Goal: Task Accomplishment & Management: Manage account settings

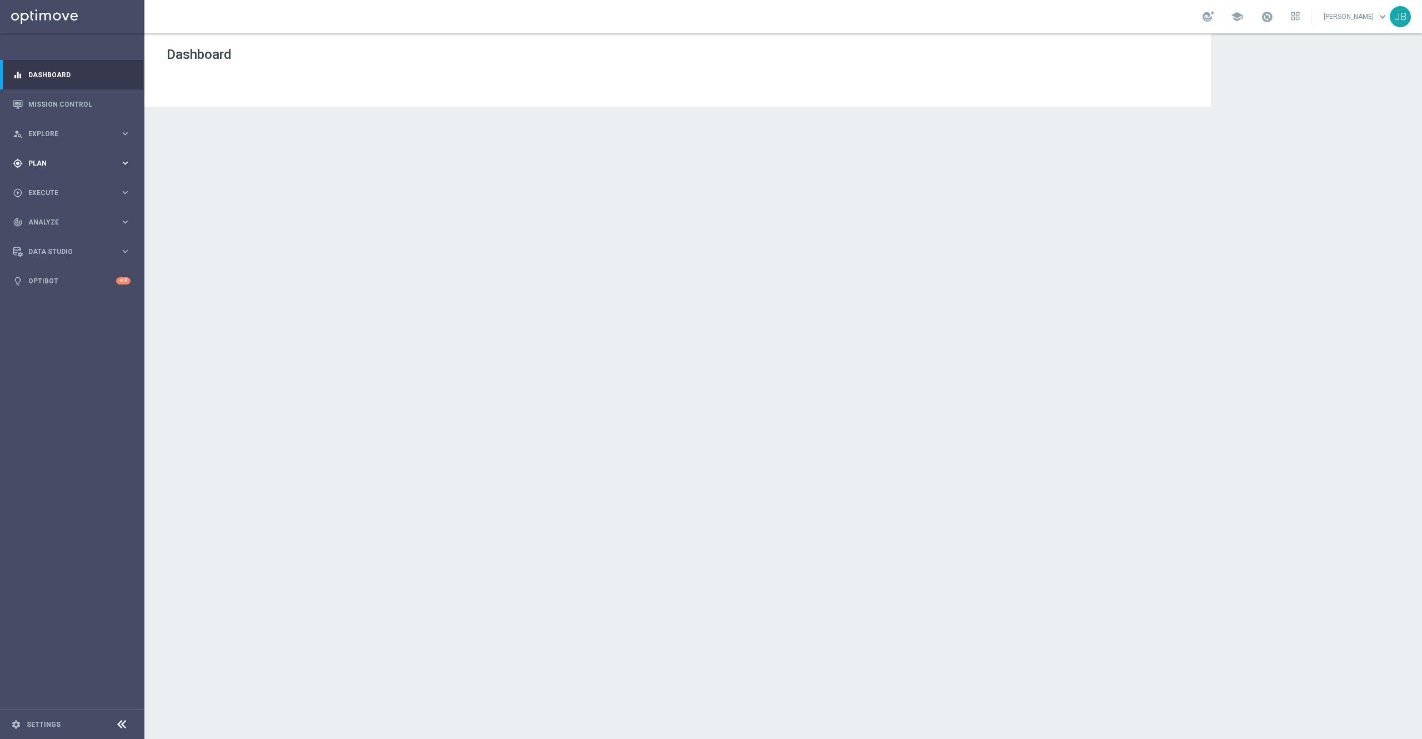
click at [70, 158] on div "gps_fixed Plan" at bounding box center [66, 163] width 107 height 10
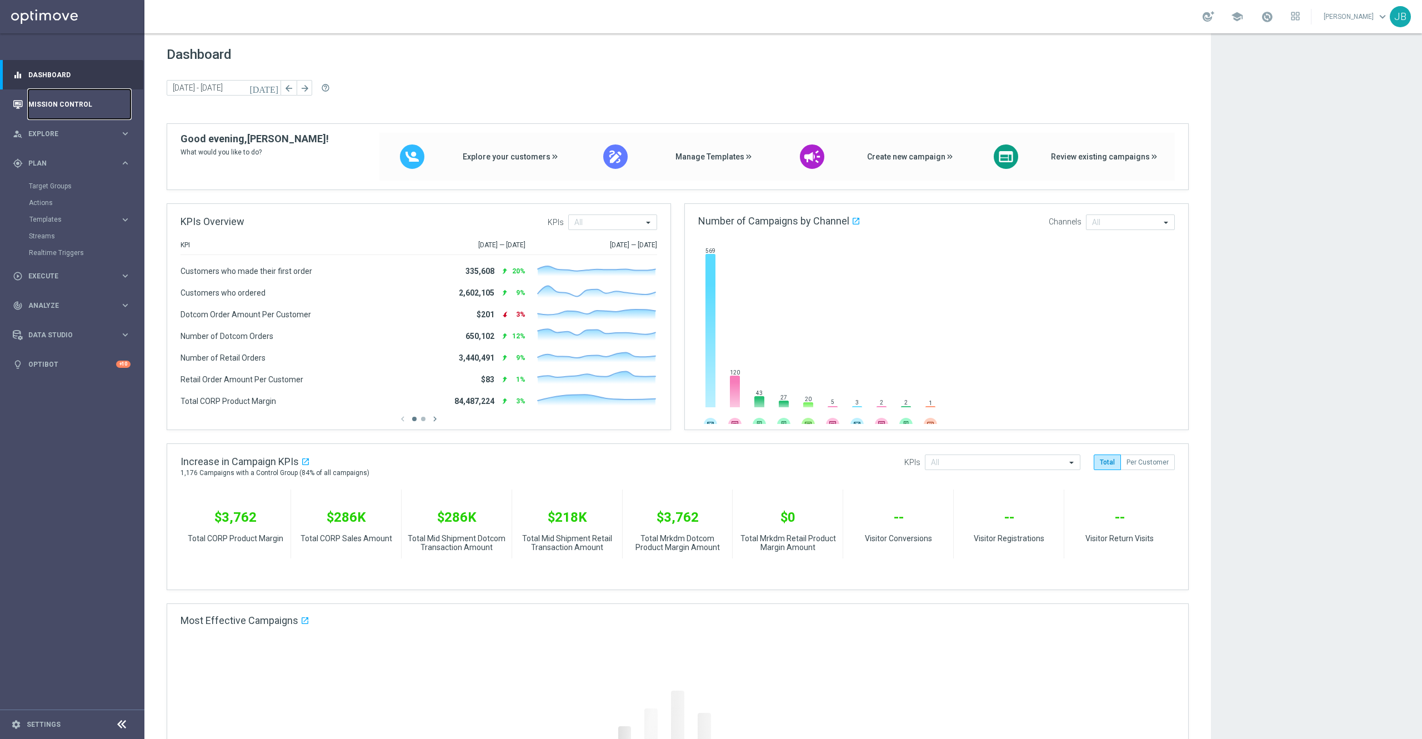
click at [72, 108] on link "Mission Control" at bounding box center [79, 103] width 102 height 29
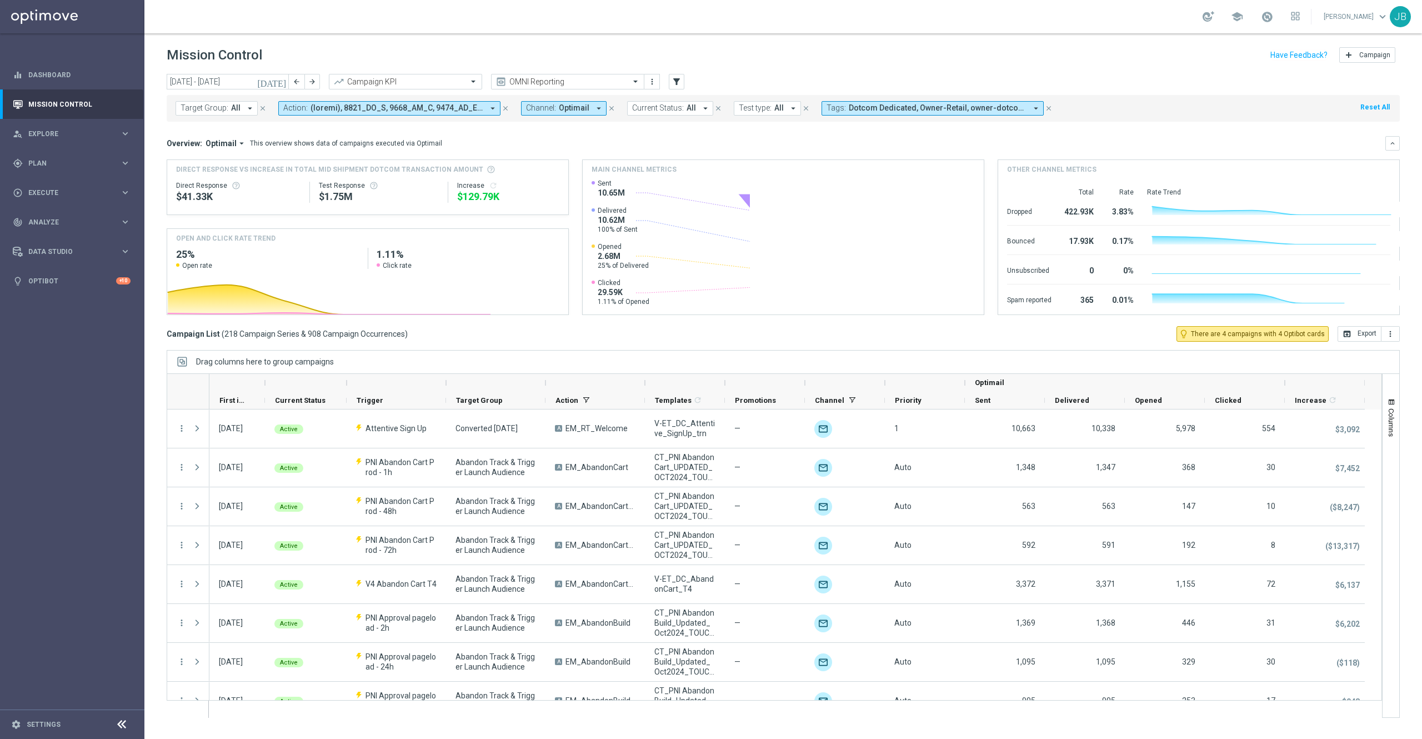
click at [282, 79] on icon "[DATE]" at bounding box center [272, 82] width 30 height 10
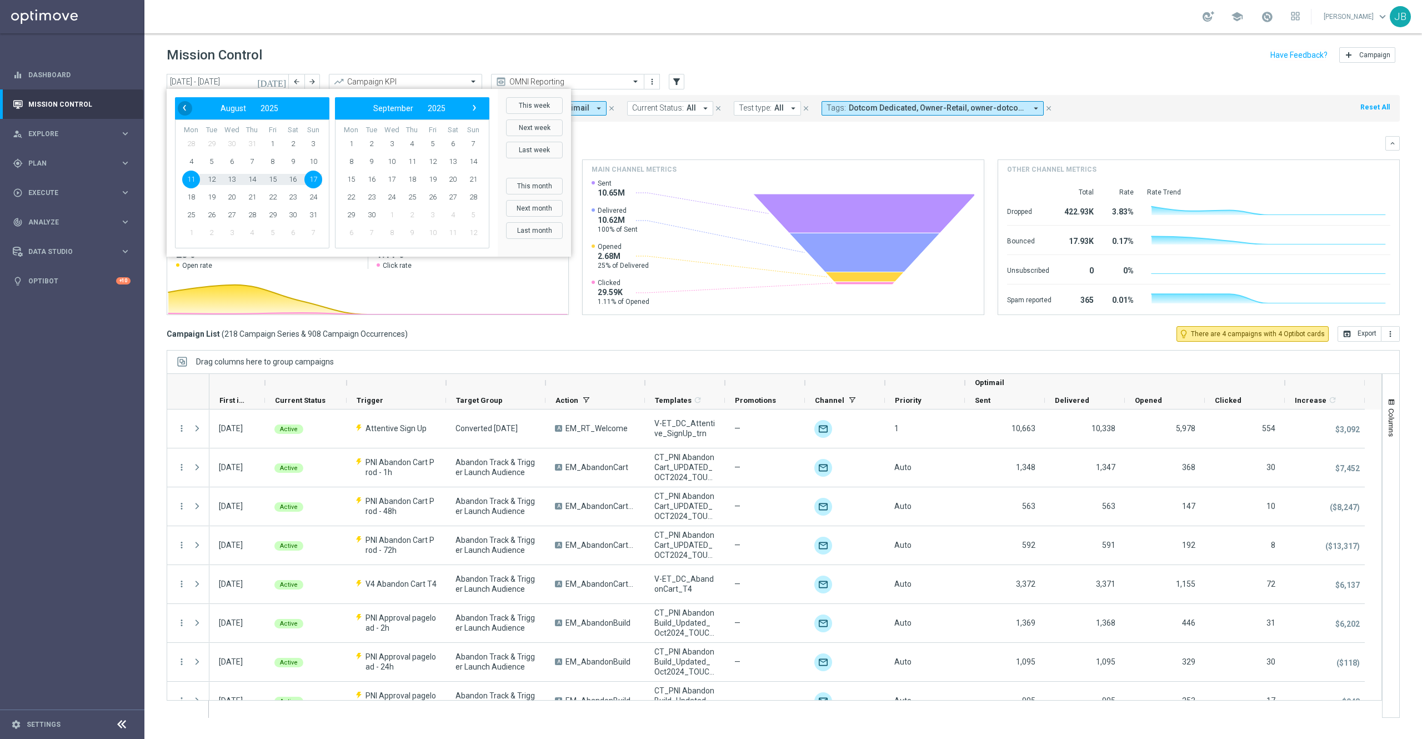
click at [182, 110] on span "‹" at bounding box center [184, 108] width 14 height 14
click at [181, 106] on span "‹" at bounding box center [184, 108] width 14 height 14
click at [352, 194] on span "21" at bounding box center [351, 197] width 18 height 18
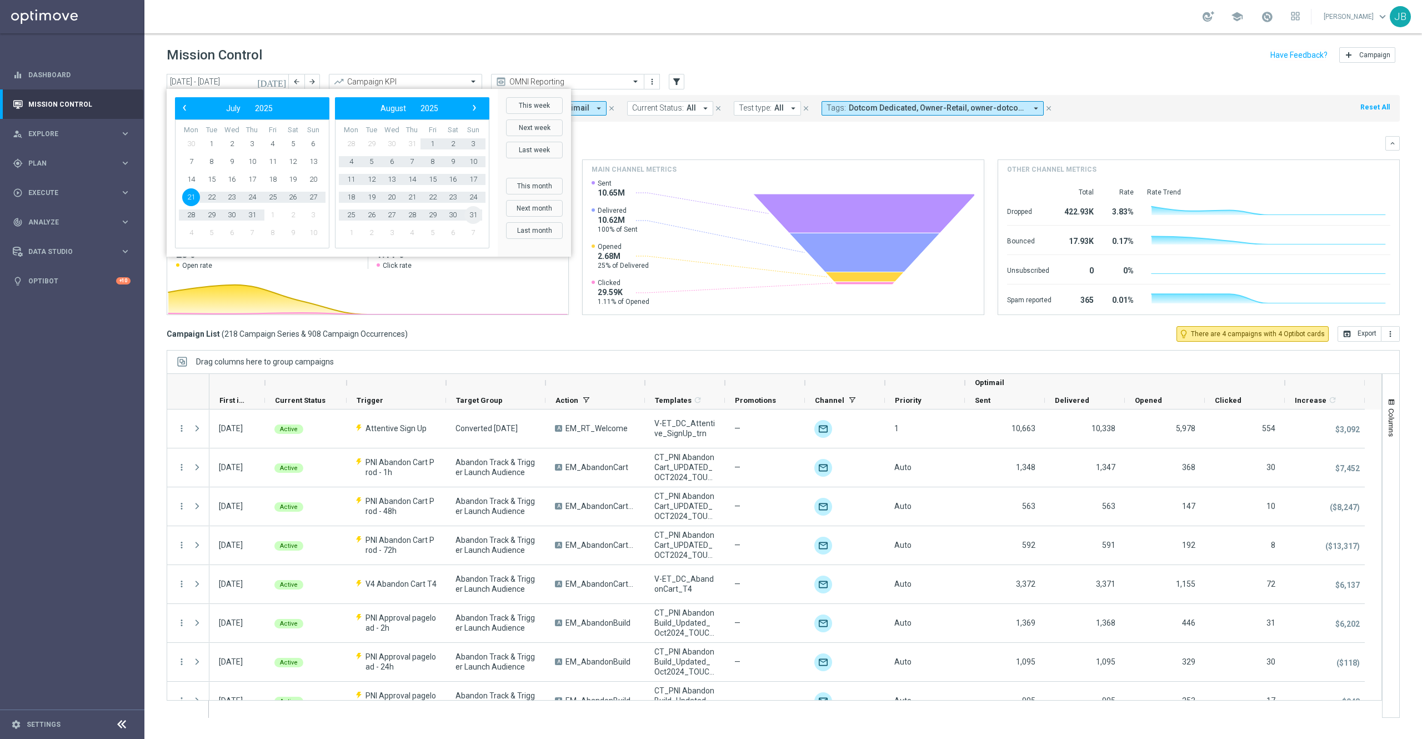
click at [474, 216] on span "31" at bounding box center [473, 215] width 18 height 18
type input "[DATE] - [DATE]"
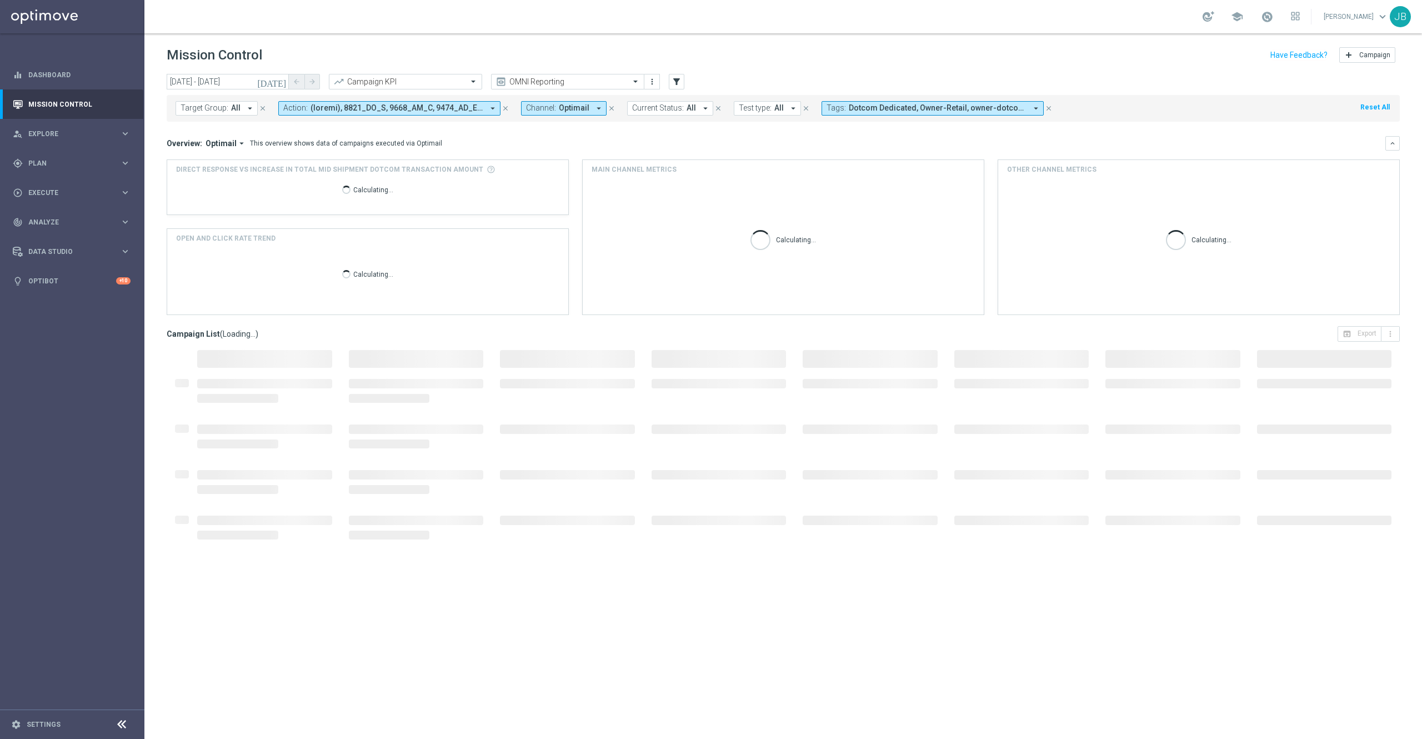
click at [214, 102] on button "Target Group: All arrow_drop_down" at bounding box center [217, 108] width 82 height 14
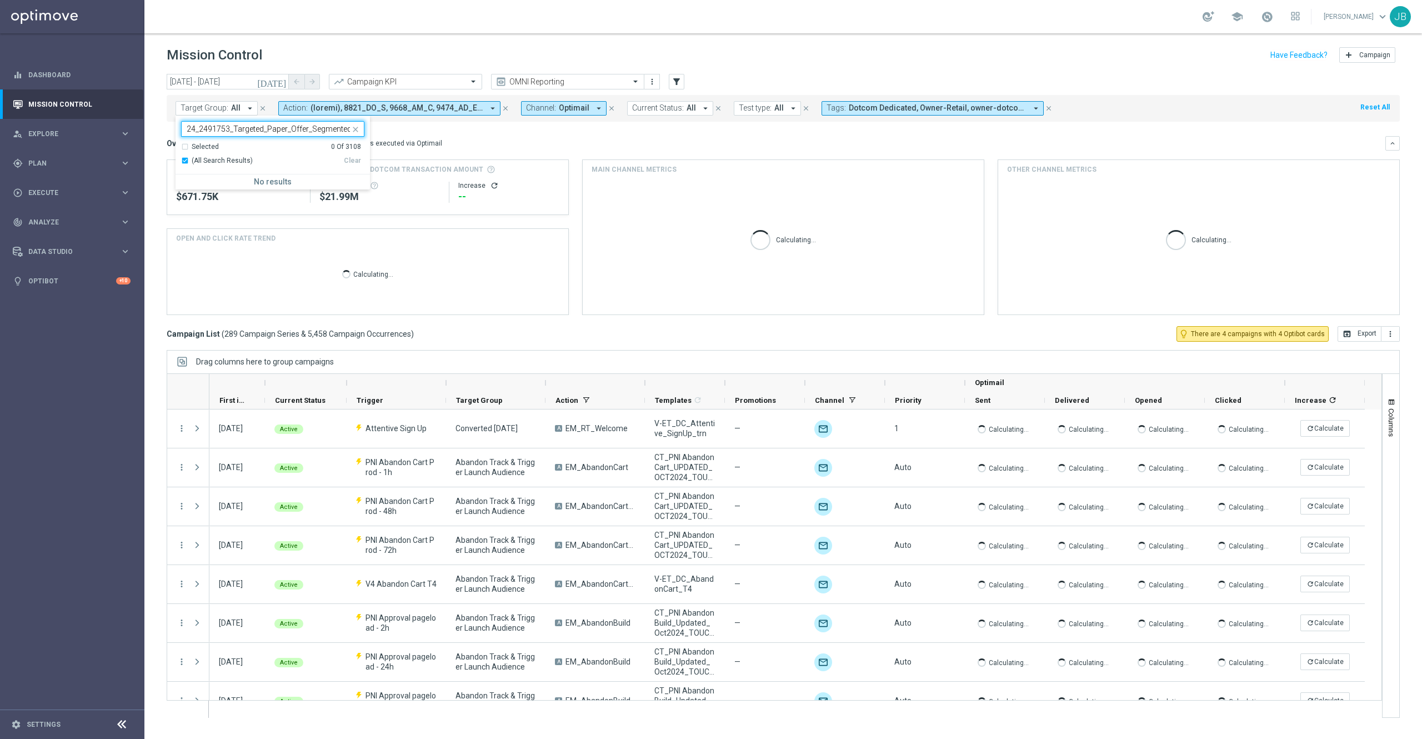
type input "ED_DC_20250724_2491753_Targeted_Paper_Offer_Segmented"
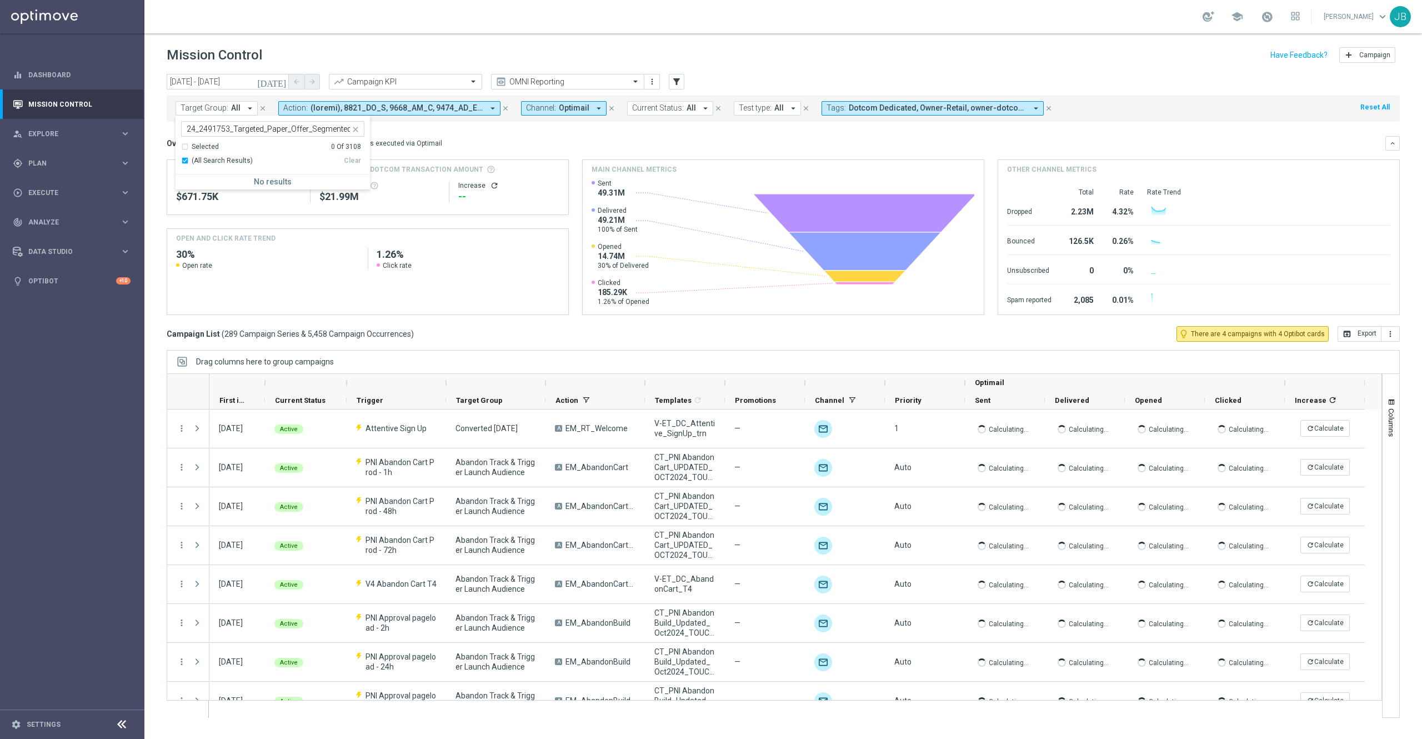
click at [350, 126] on button "close" at bounding box center [354, 127] width 9 height 9
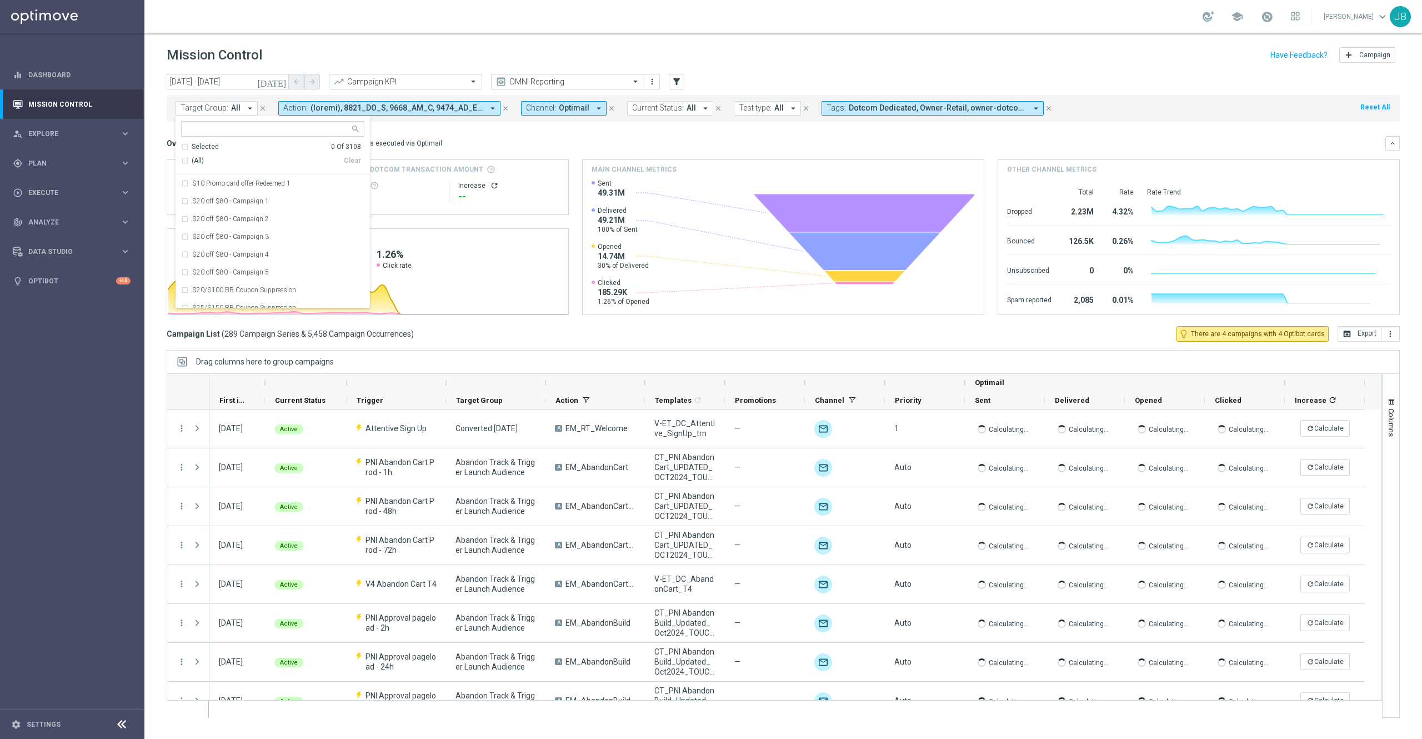
click at [230, 102] on button "Target Group: All arrow_drop_down" at bounding box center [217, 108] width 82 height 14
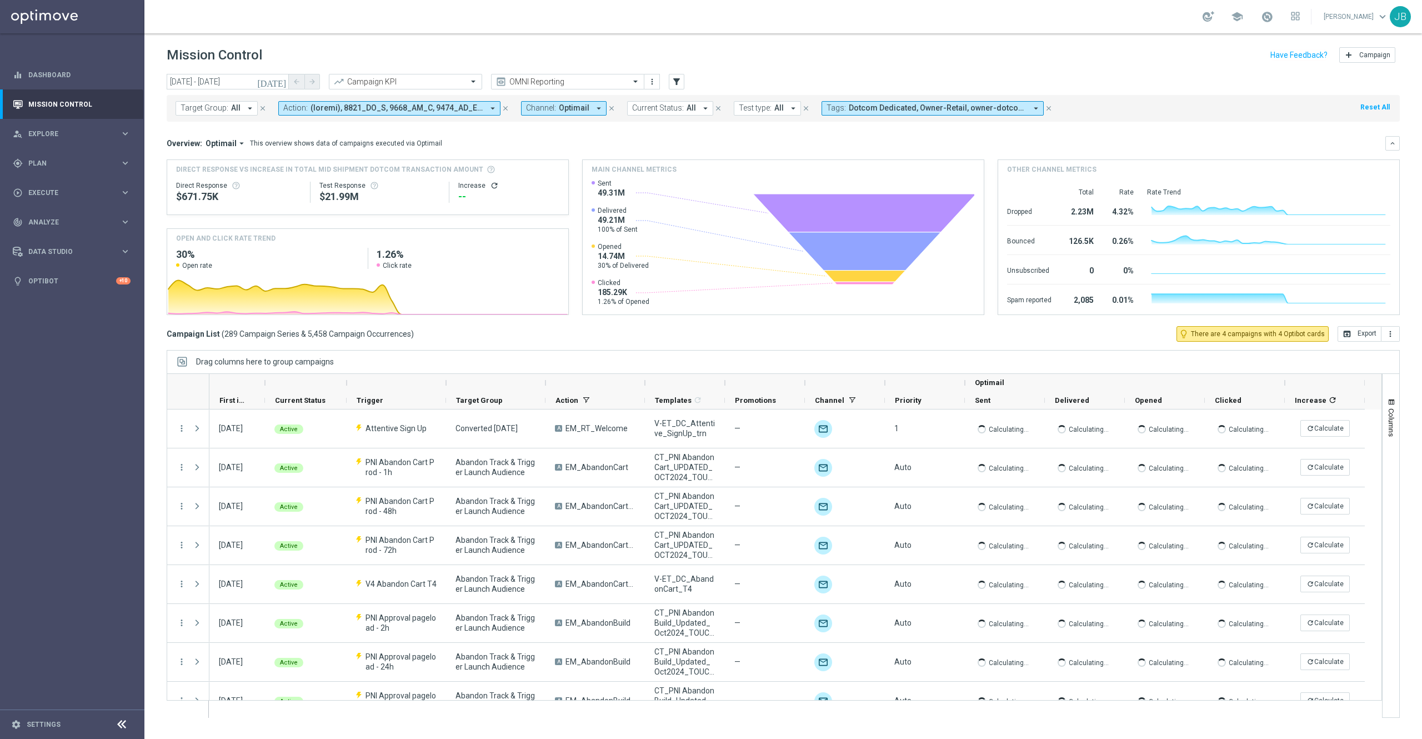
click at [231, 106] on span "All" at bounding box center [235, 107] width 9 height 9
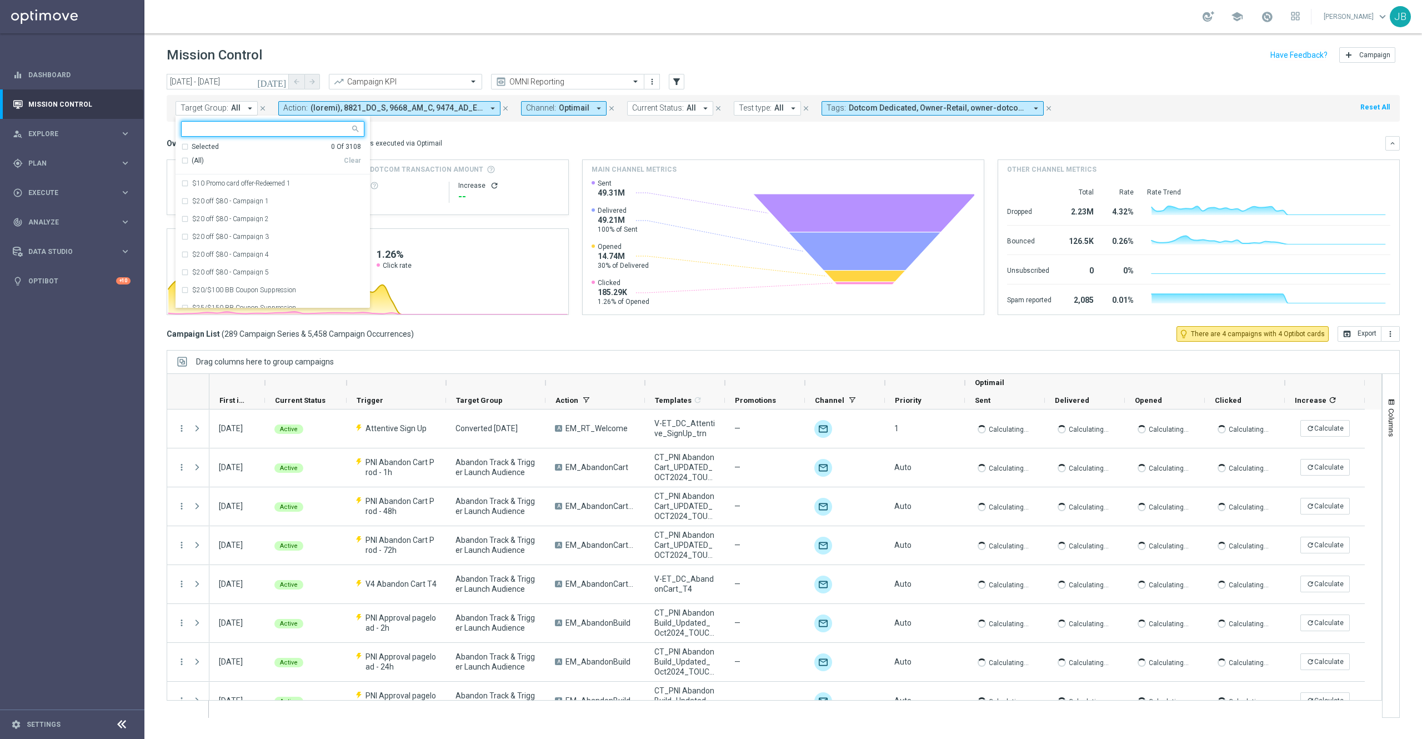
click at [233, 124] on input "text" at bounding box center [268, 128] width 163 height 9
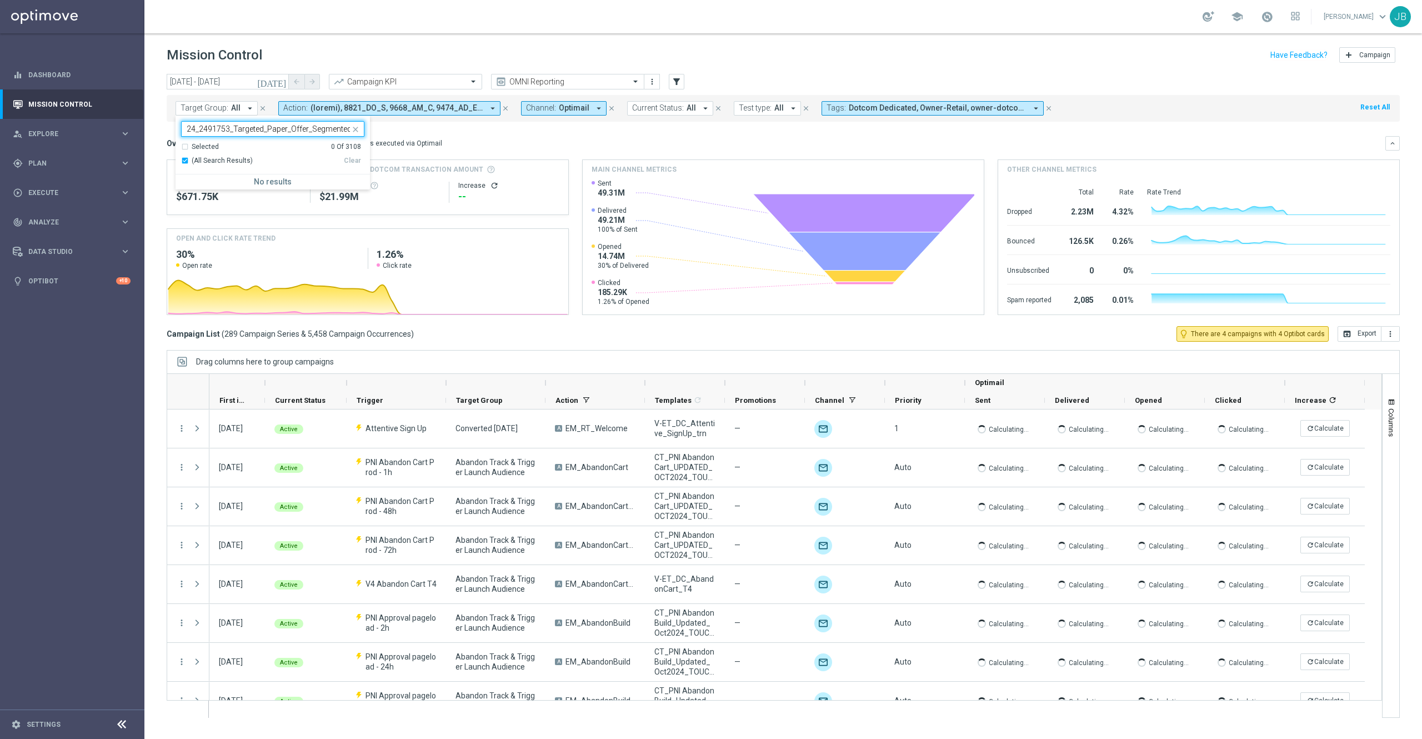
type input "ED_DC_20250724_2491753_Targeted_Paper_Offer_Segmented"
click at [357, 127] on icon "close" at bounding box center [355, 129] width 9 height 9
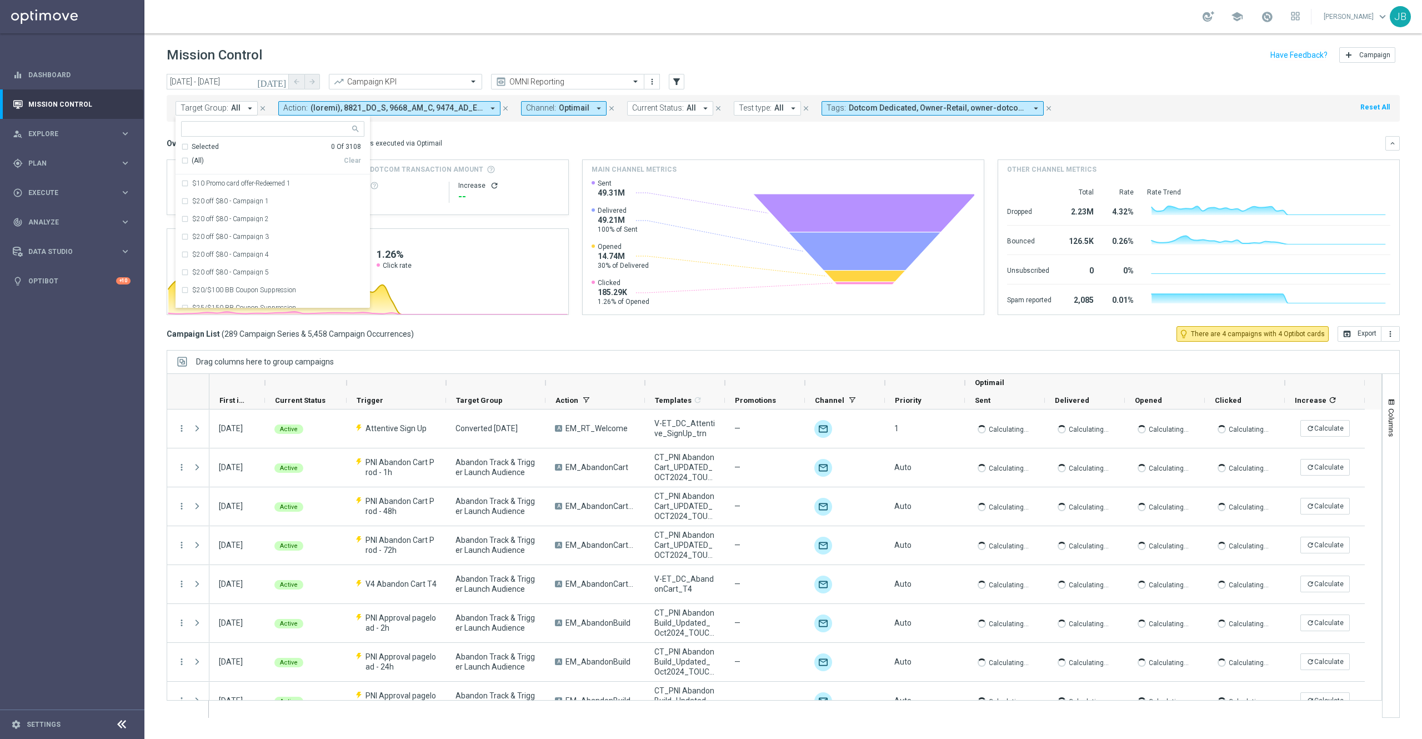
click at [245, 106] on icon "arrow_drop_down" at bounding box center [250, 108] width 10 height 10
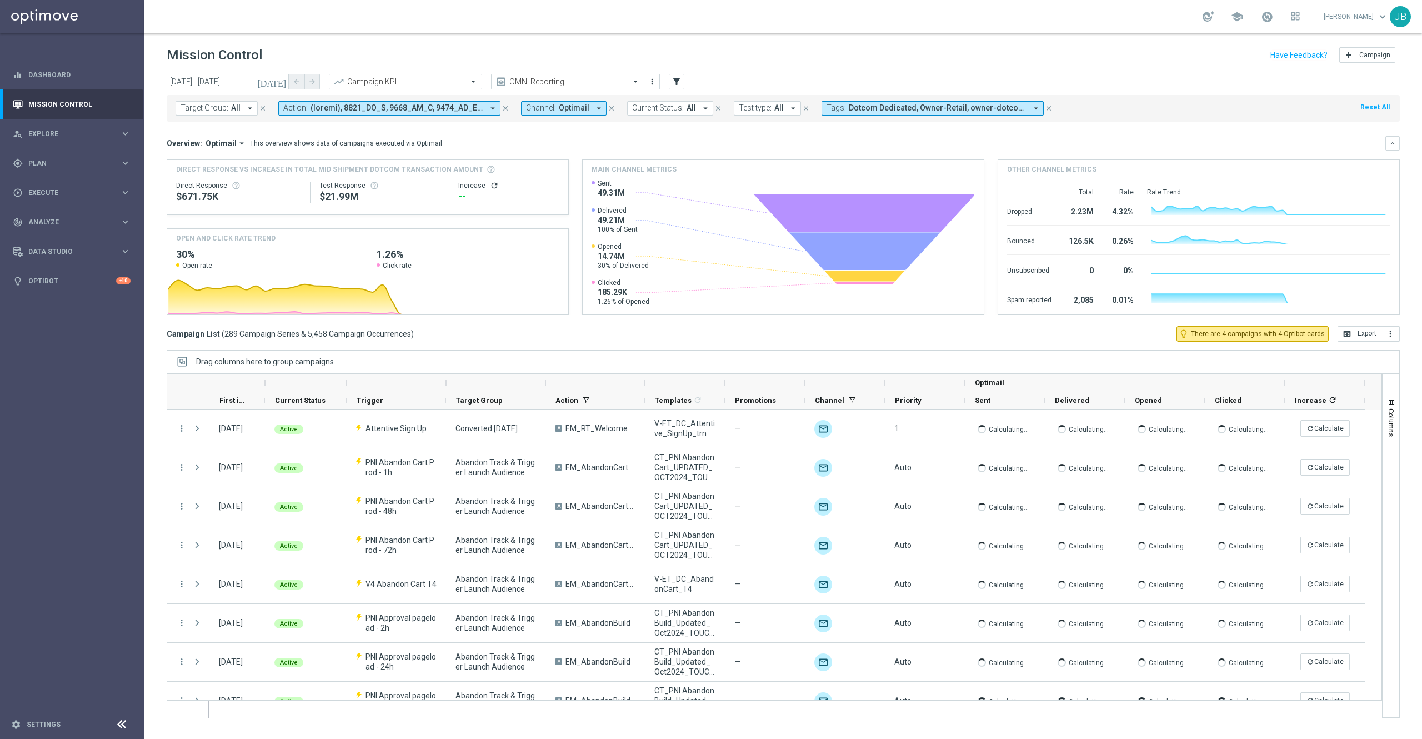
click at [245, 107] on icon "arrow_drop_down" at bounding box center [250, 108] width 10 height 10
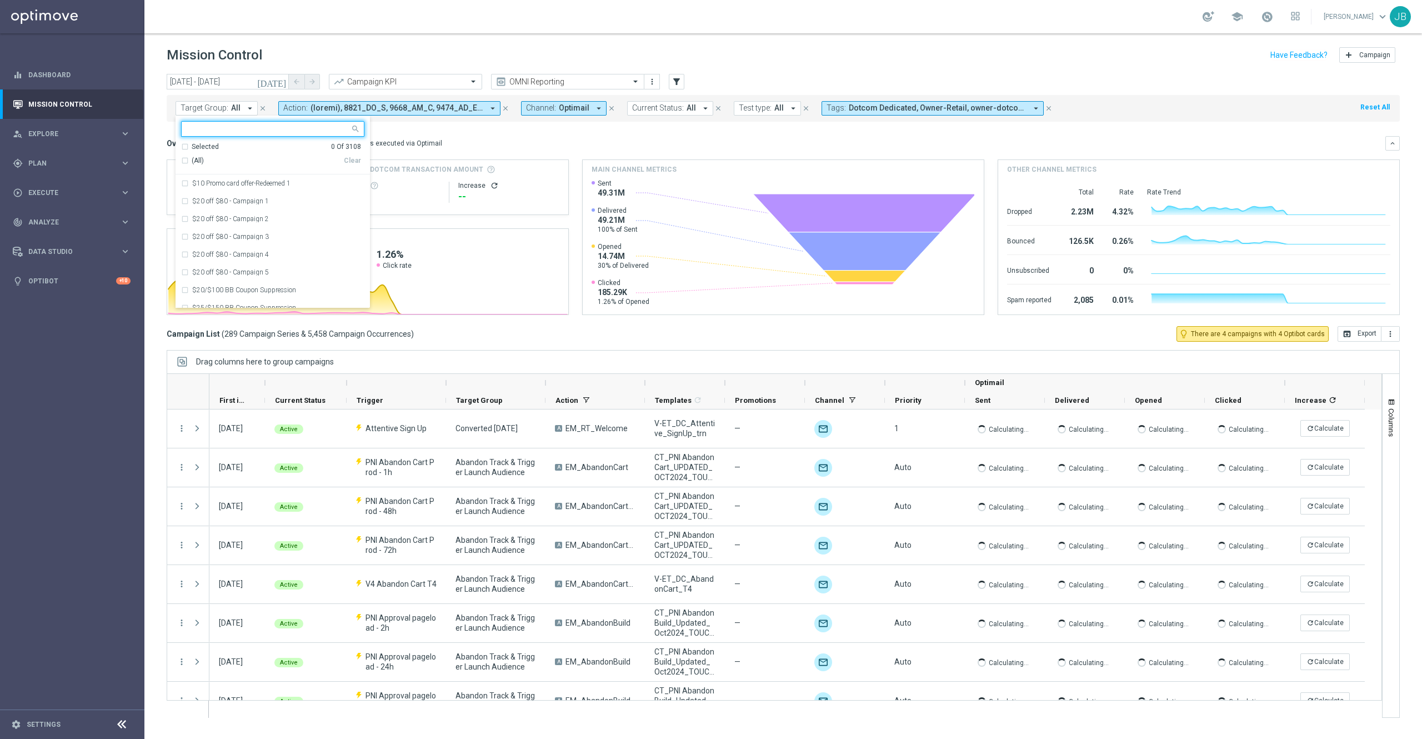
click at [247, 132] on input "text" at bounding box center [268, 128] width 163 height 9
click at [184, 159] on div "(All Search Results)" at bounding box center [262, 160] width 163 height 9
type input "paper"
click at [494, 148] on div "Overview: Optimail arrow_drop_down This overview shows data of campaigns execut…" at bounding box center [776, 143] width 1219 height 10
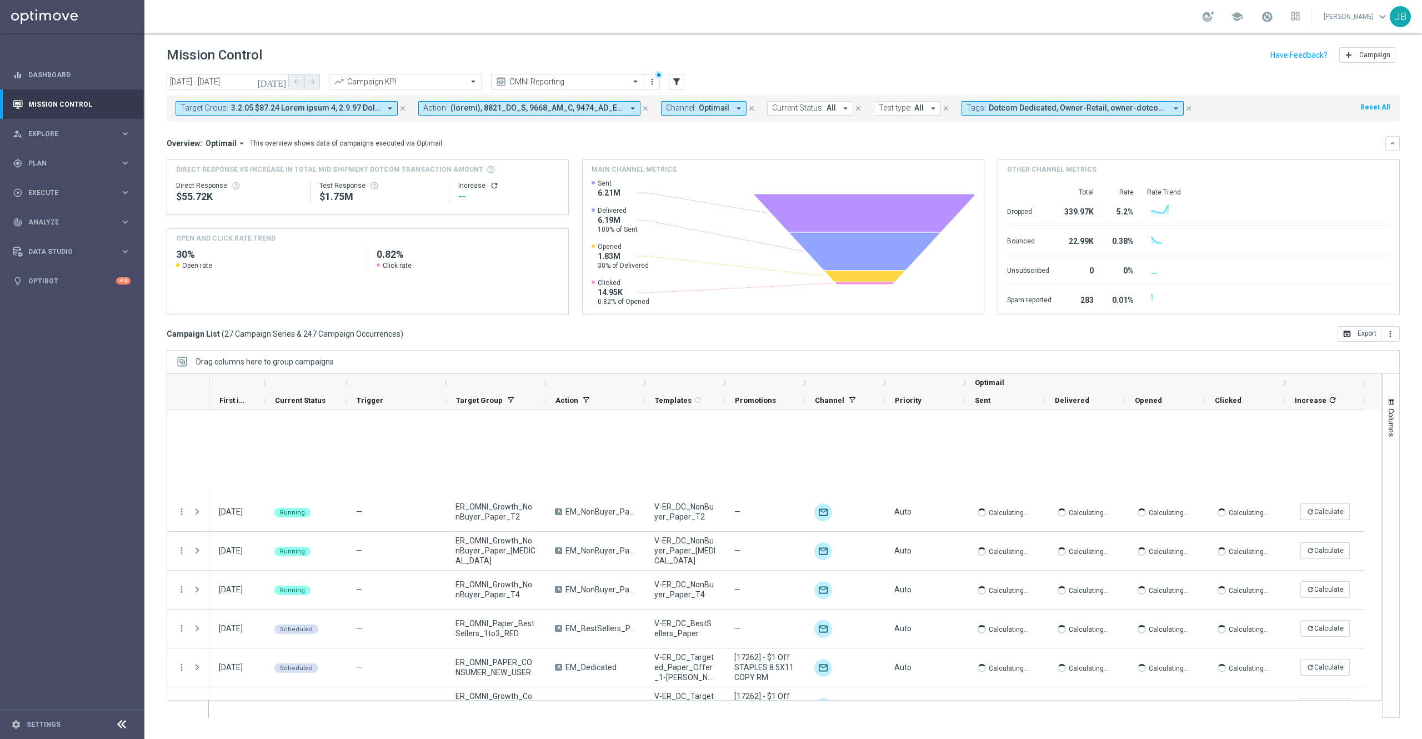
scroll to position [760, 0]
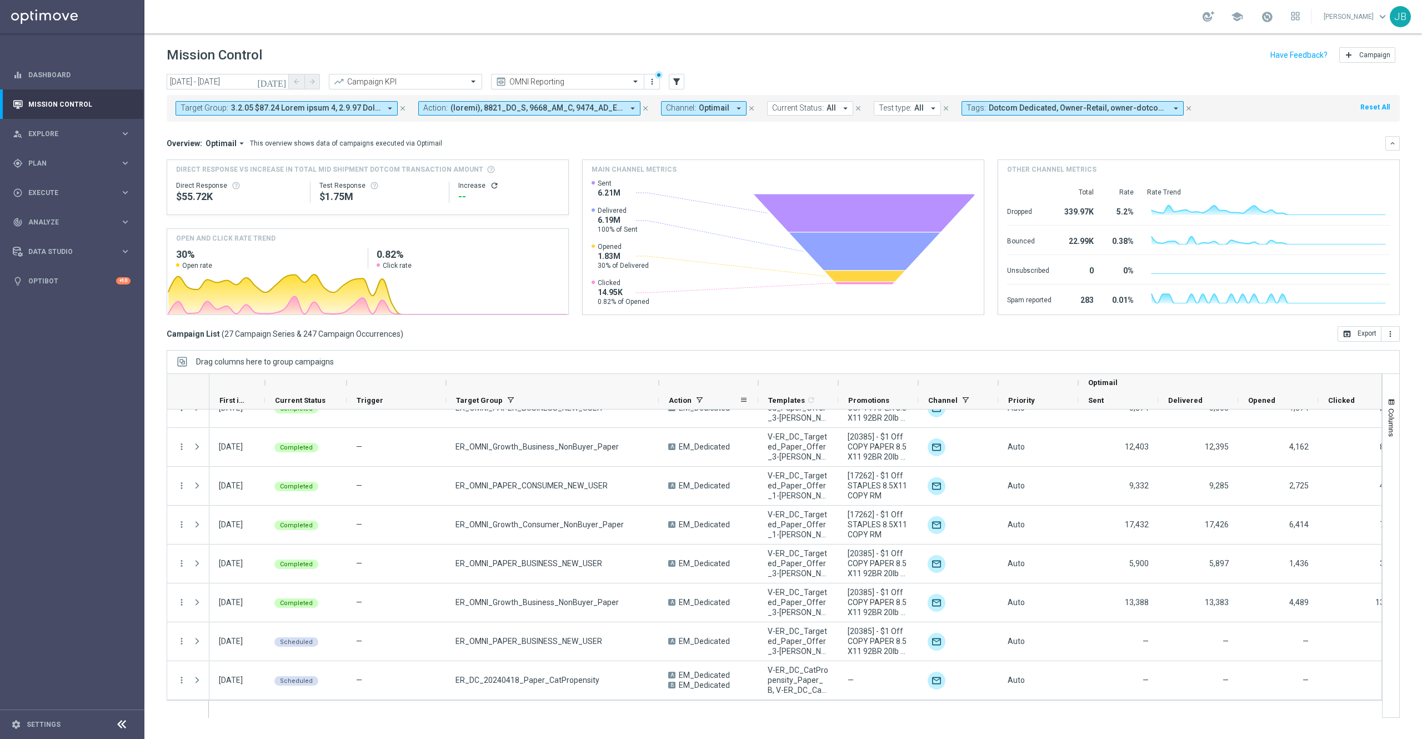
drag, startPoint x: 545, startPoint y: 382, endPoint x: 659, endPoint y: 393, distance: 113.8
click at [659, 393] on div "Optimail First in Range" at bounding box center [843, 392] width 1269 height 36
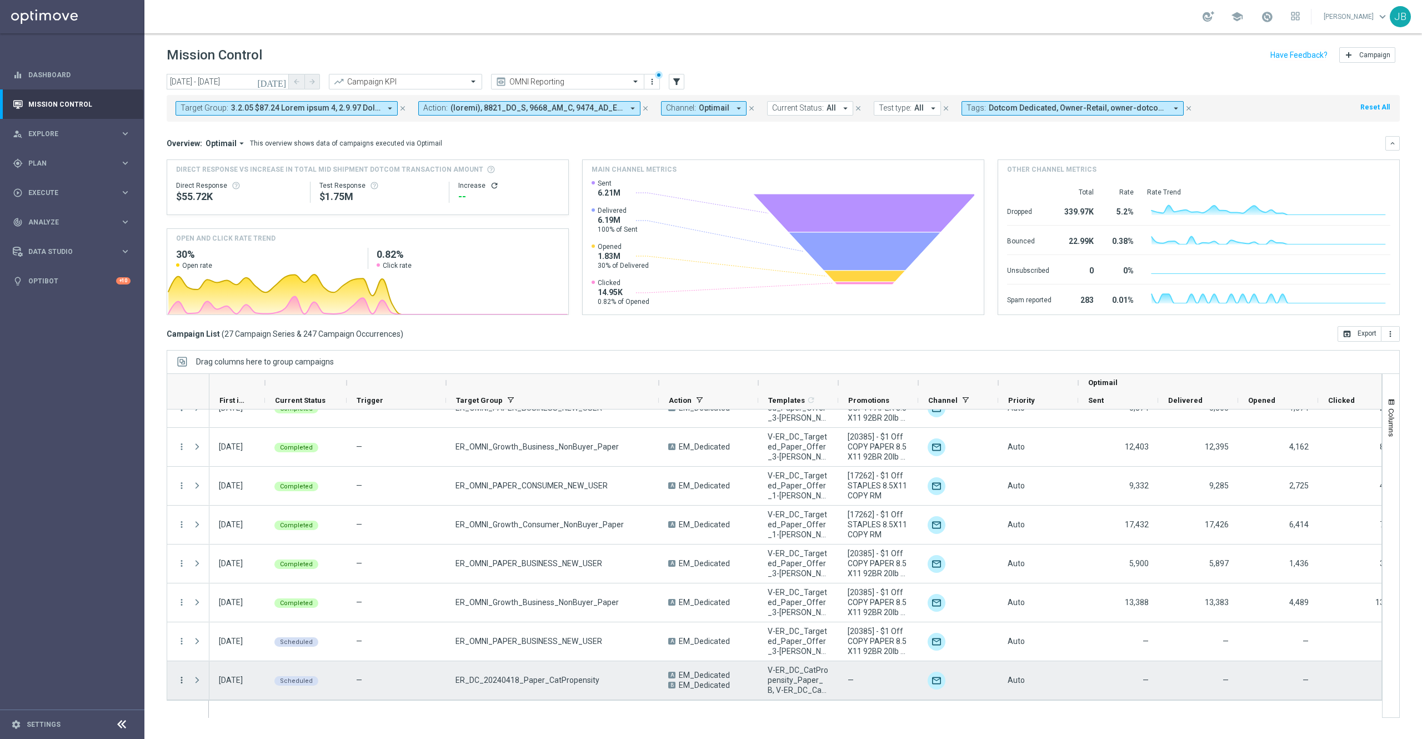
click at [182, 681] on icon "more_vert" at bounding box center [182, 680] width 10 height 10
click at [243, 564] on span "Campaign Details" at bounding box center [232, 564] width 56 height 8
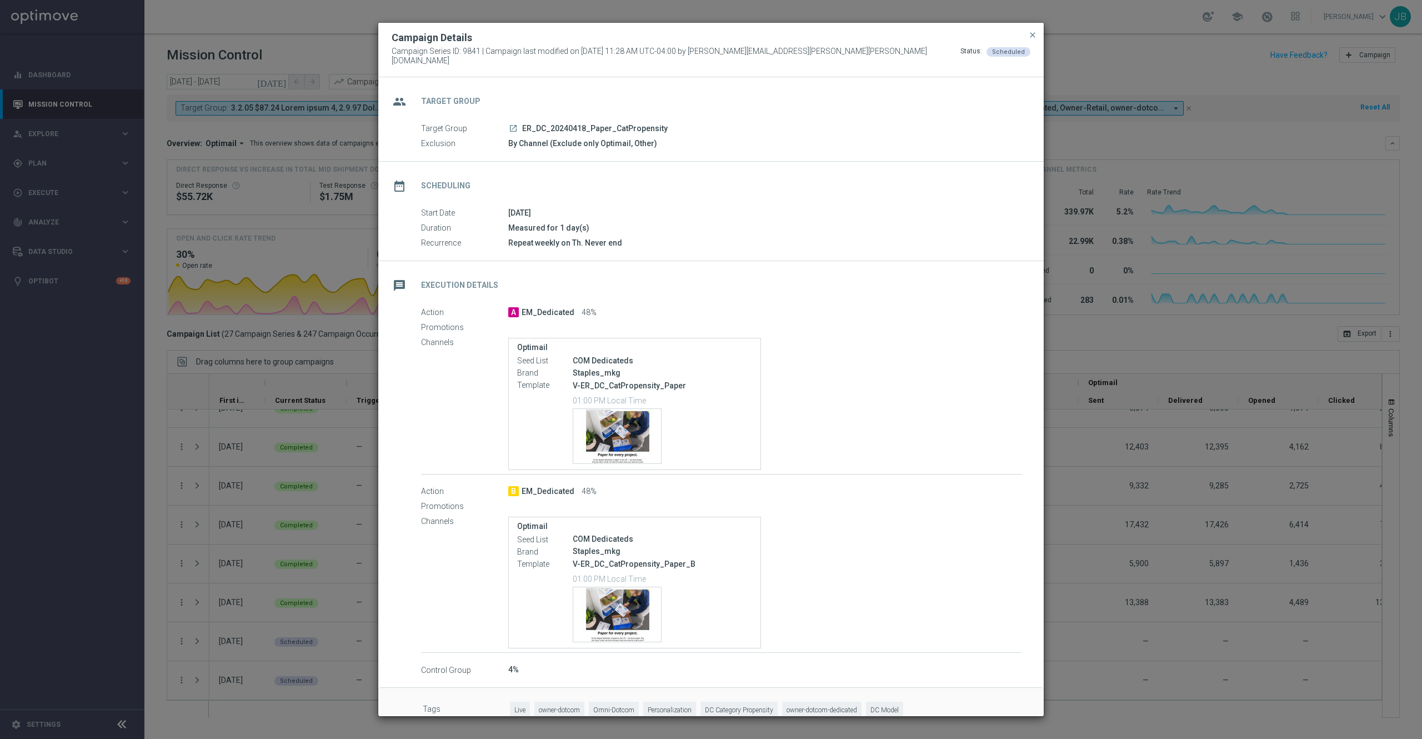
scroll to position [21, 0]
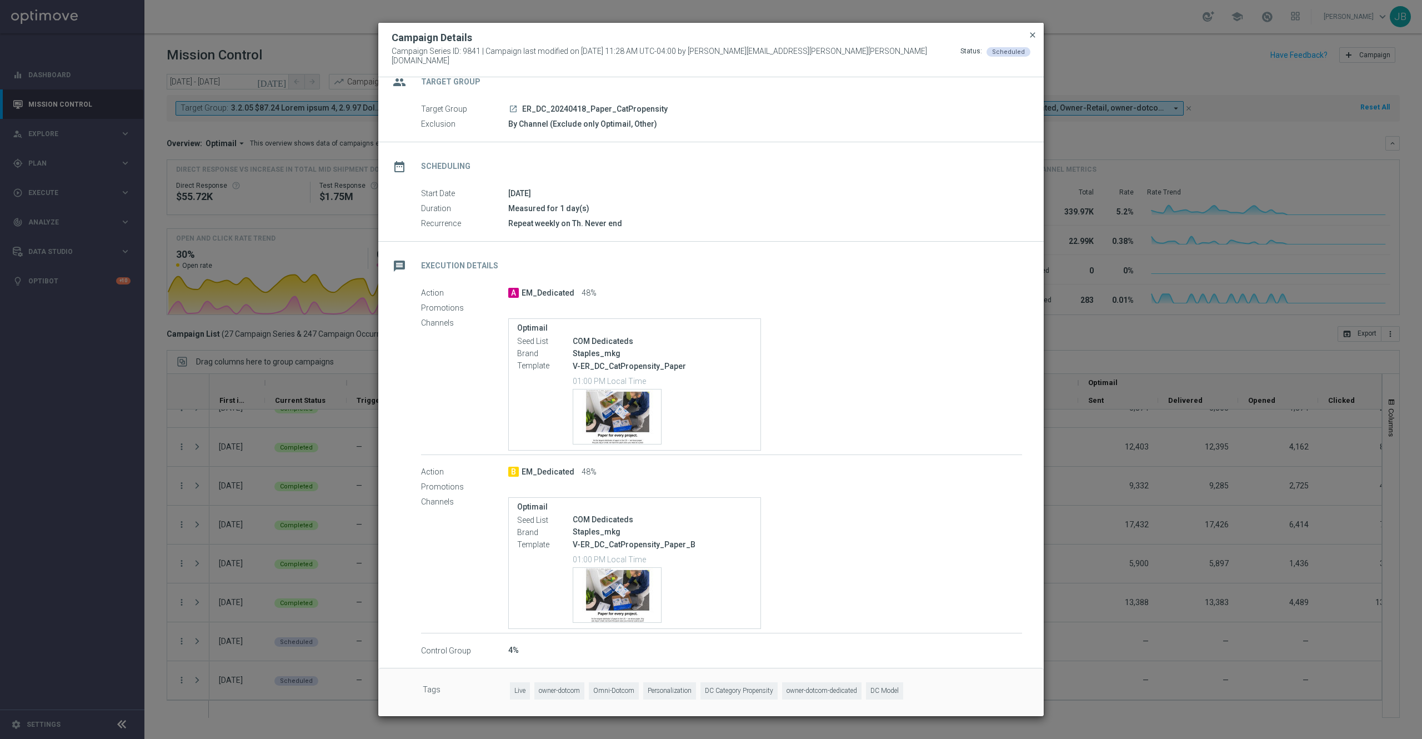
click at [1031, 39] on span "close" at bounding box center [1032, 35] width 9 height 9
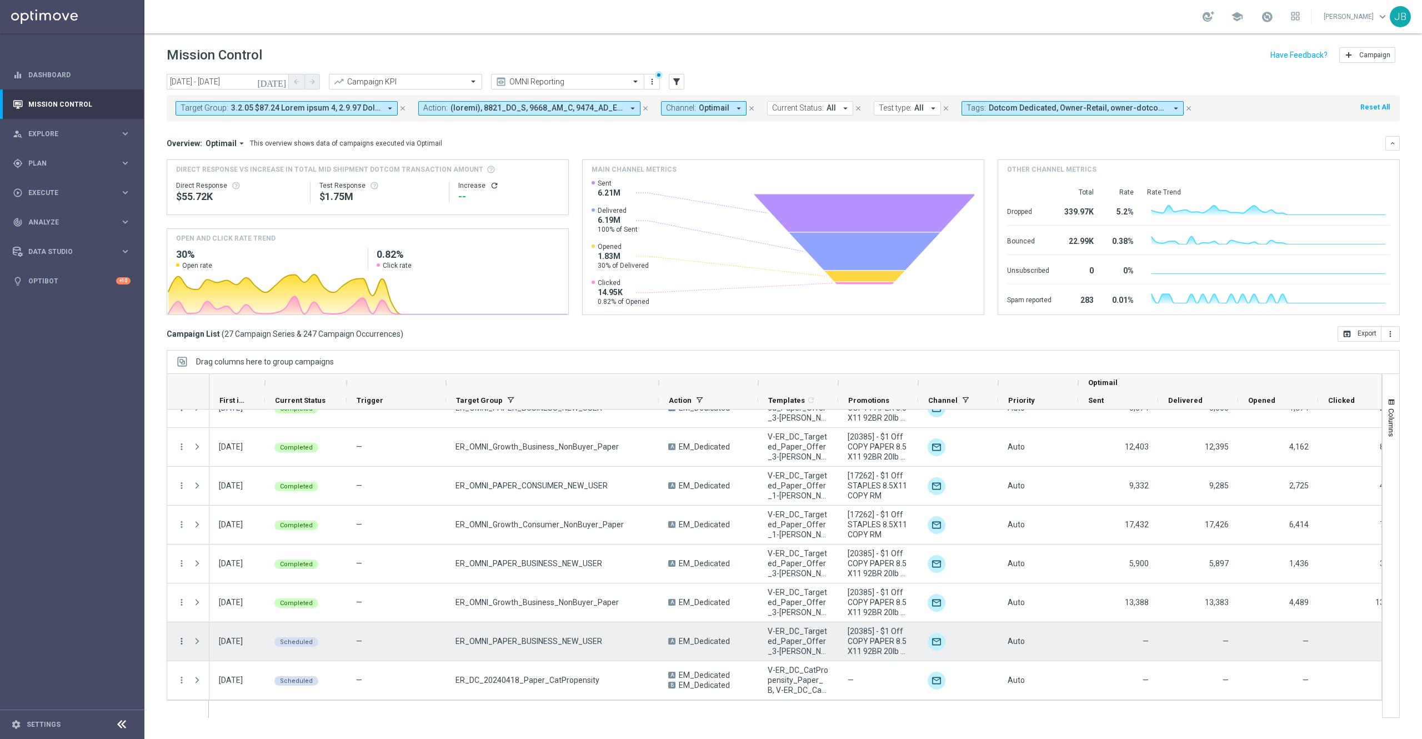
click at [182, 639] on icon "more_vert" at bounding box center [182, 641] width 10 height 10
click at [250, 527] on span "Campaign Details" at bounding box center [232, 526] width 56 height 8
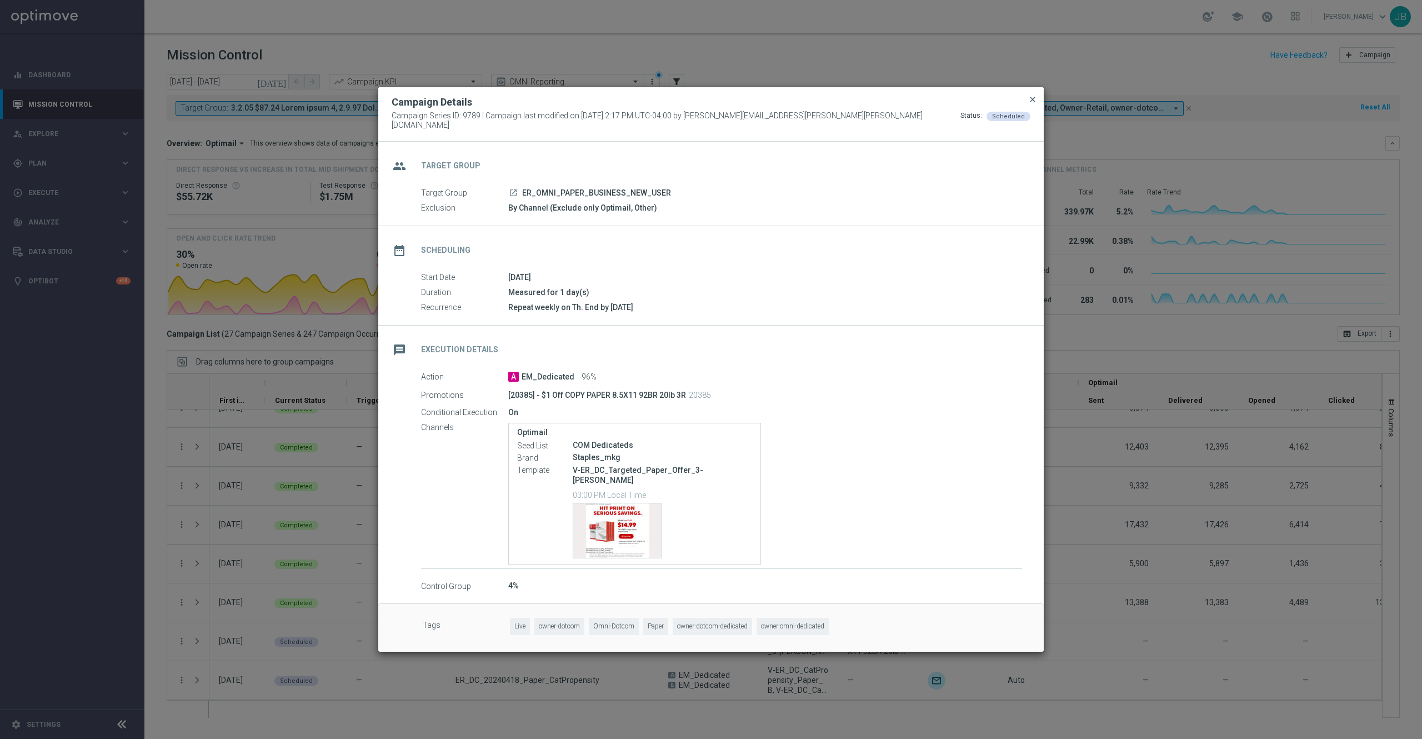
click at [1029, 104] on span "close" at bounding box center [1032, 99] width 9 height 9
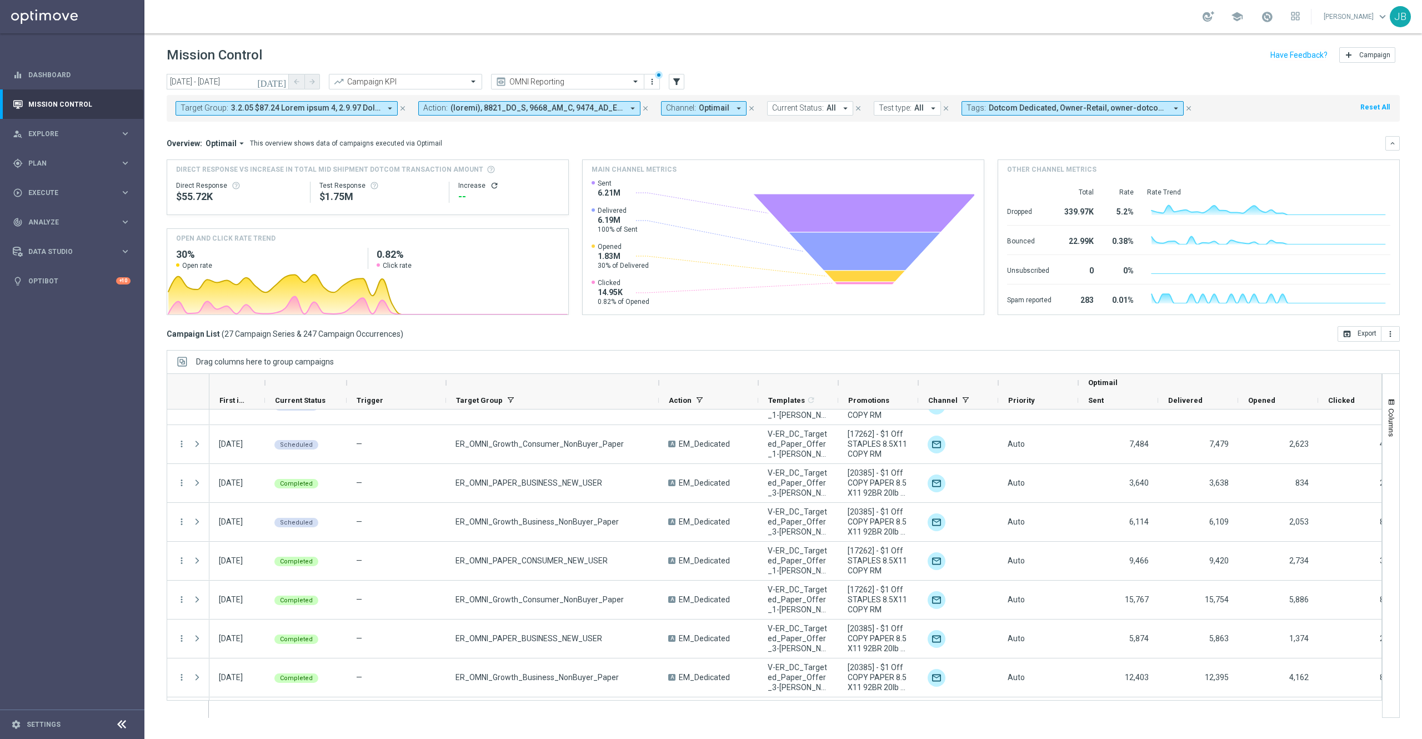
scroll to position [760, 0]
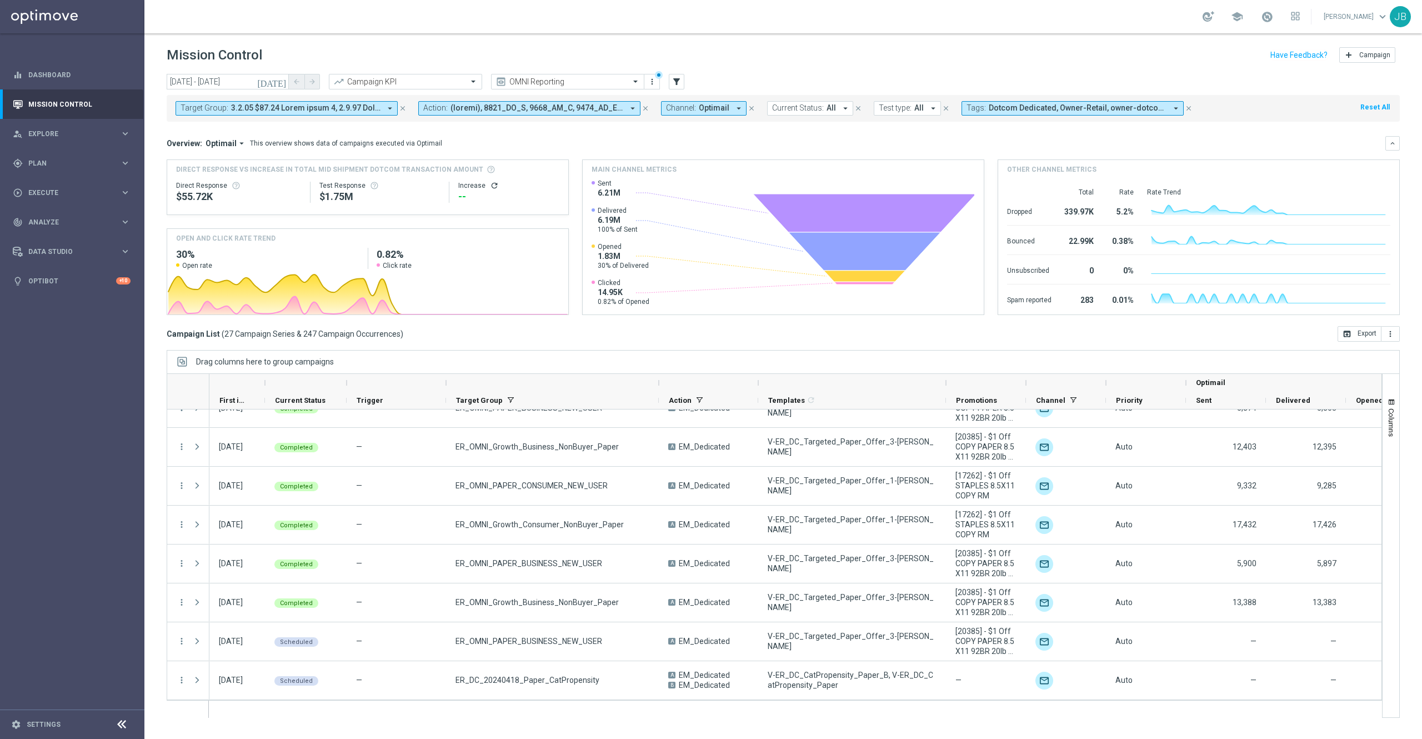
drag, startPoint x: 840, startPoint y: 382, endPoint x: 948, endPoint y: 377, distance: 107.9
click at [948, 377] on div at bounding box center [946, 383] width 4 height 18
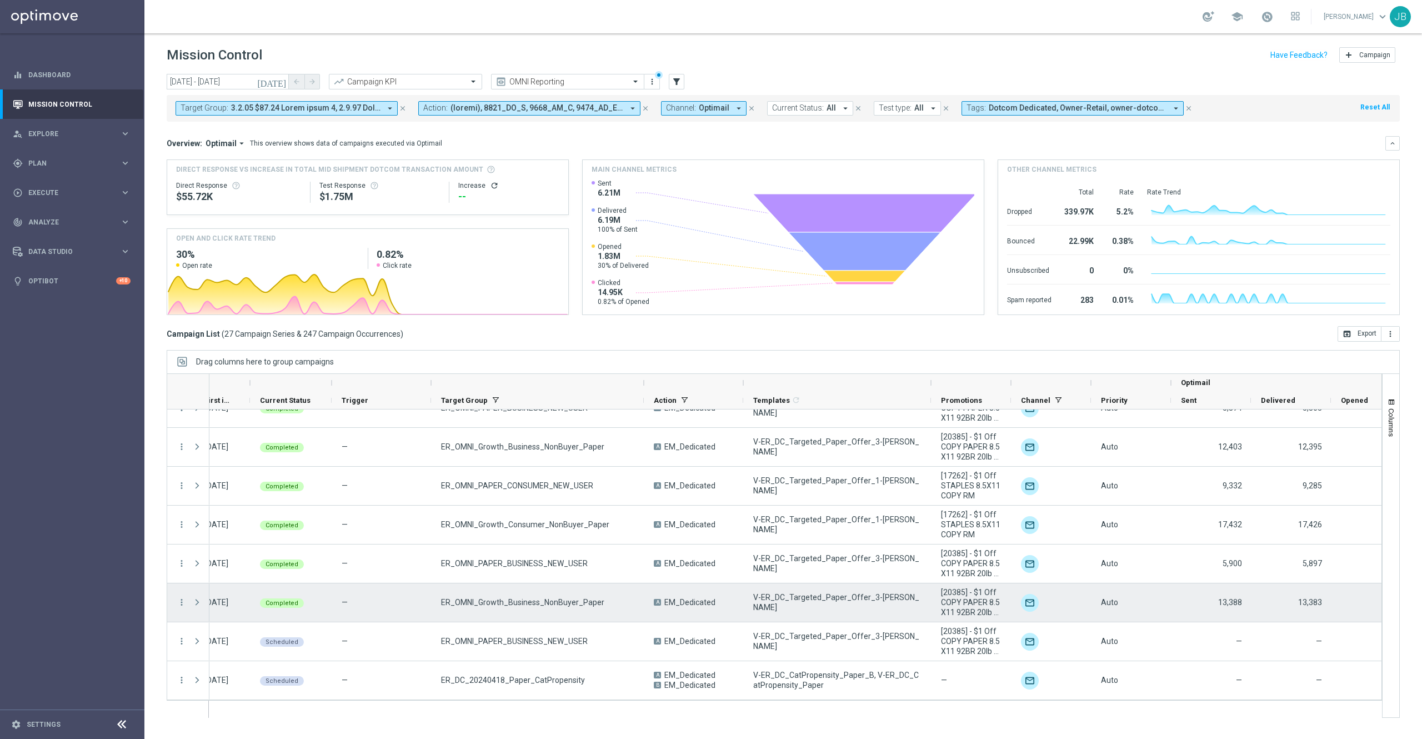
scroll to position [0, 0]
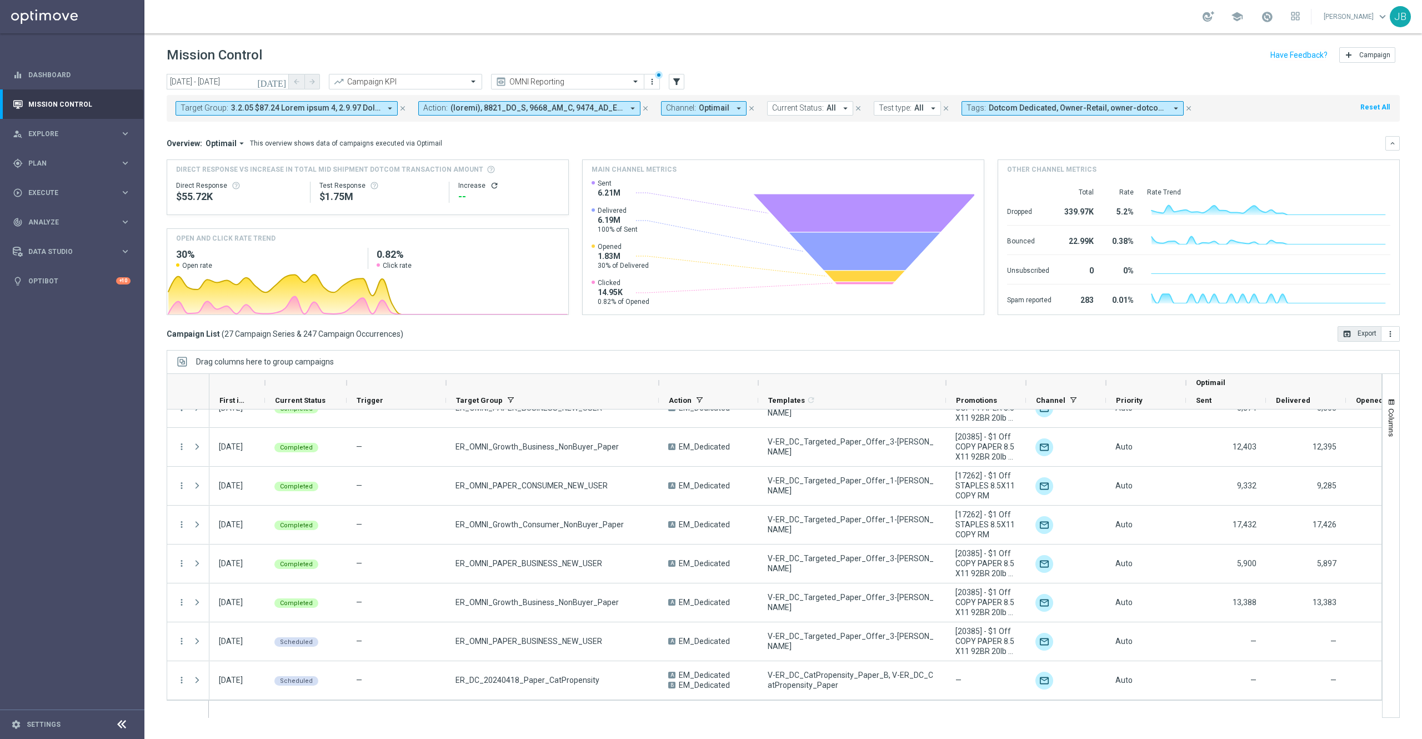
click at [1364, 334] on button "open_in_browser Export" at bounding box center [1359, 334] width 44 height 16
click at [423, 82] on input "text" at bounding box center [394, 81] width 119 height 9
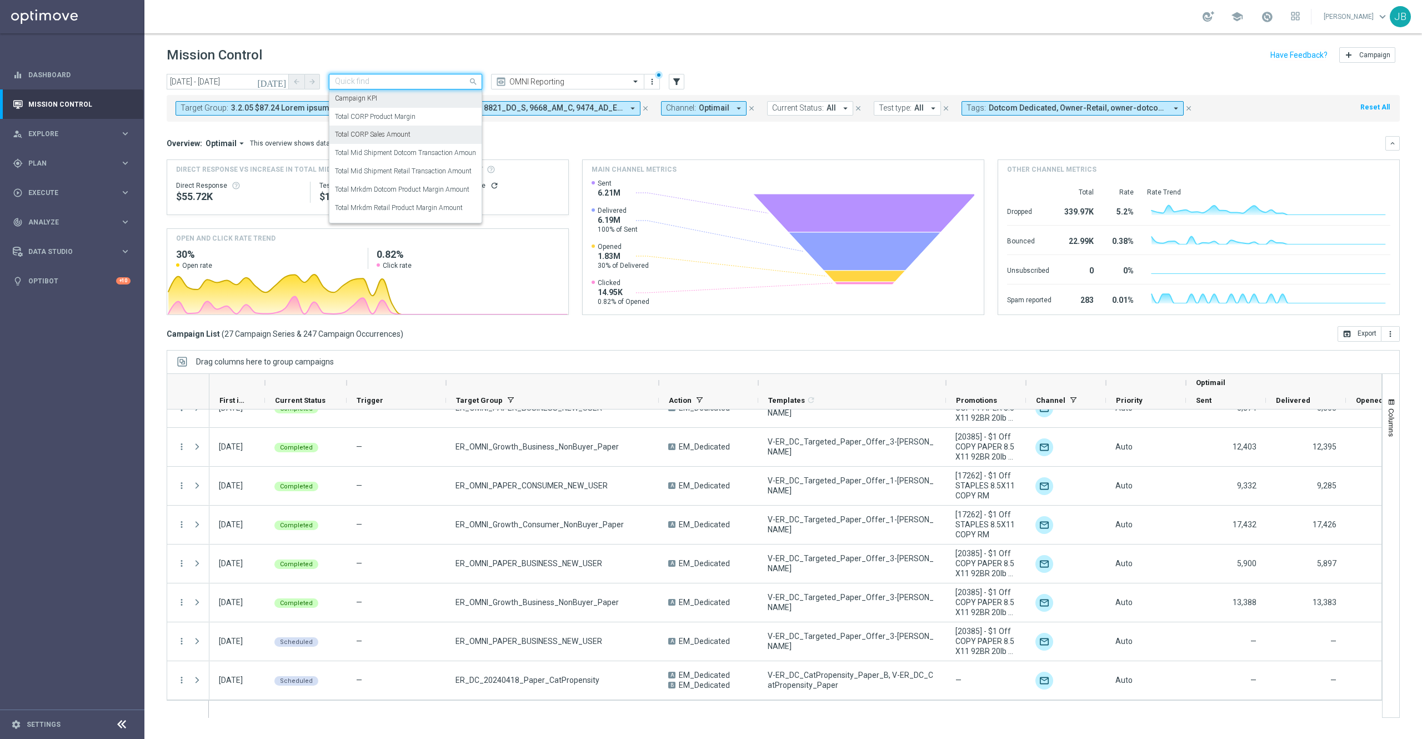
click at [409, 131] on label "Total CORP Sales Amount" at bounding box center [373, 134] width 76 height 9
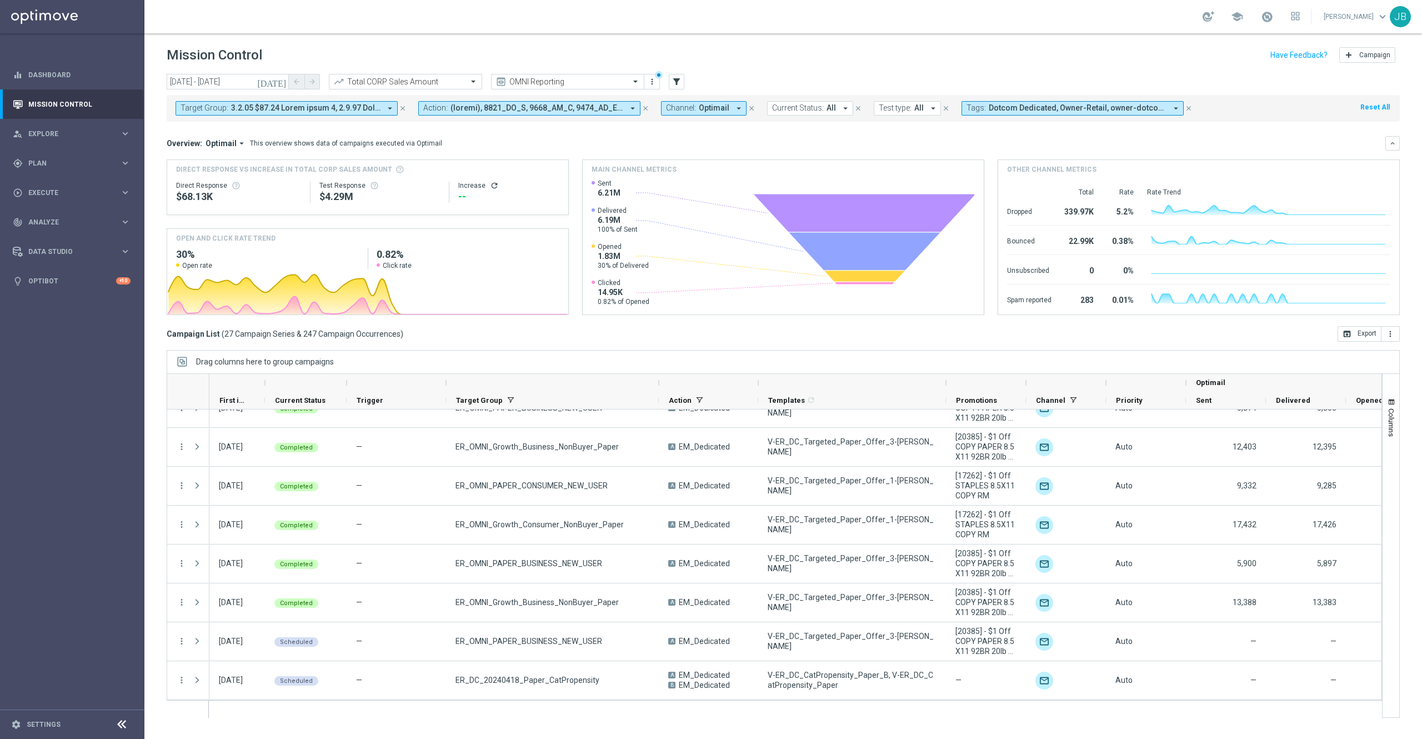
click at [490, 189] on icon "refresh" at bounding box center [494, 185] width 9 height 9
click at [1354, 333] on button "open_in_browser Export" at bounding box center [1359, 334] width 44 height 16
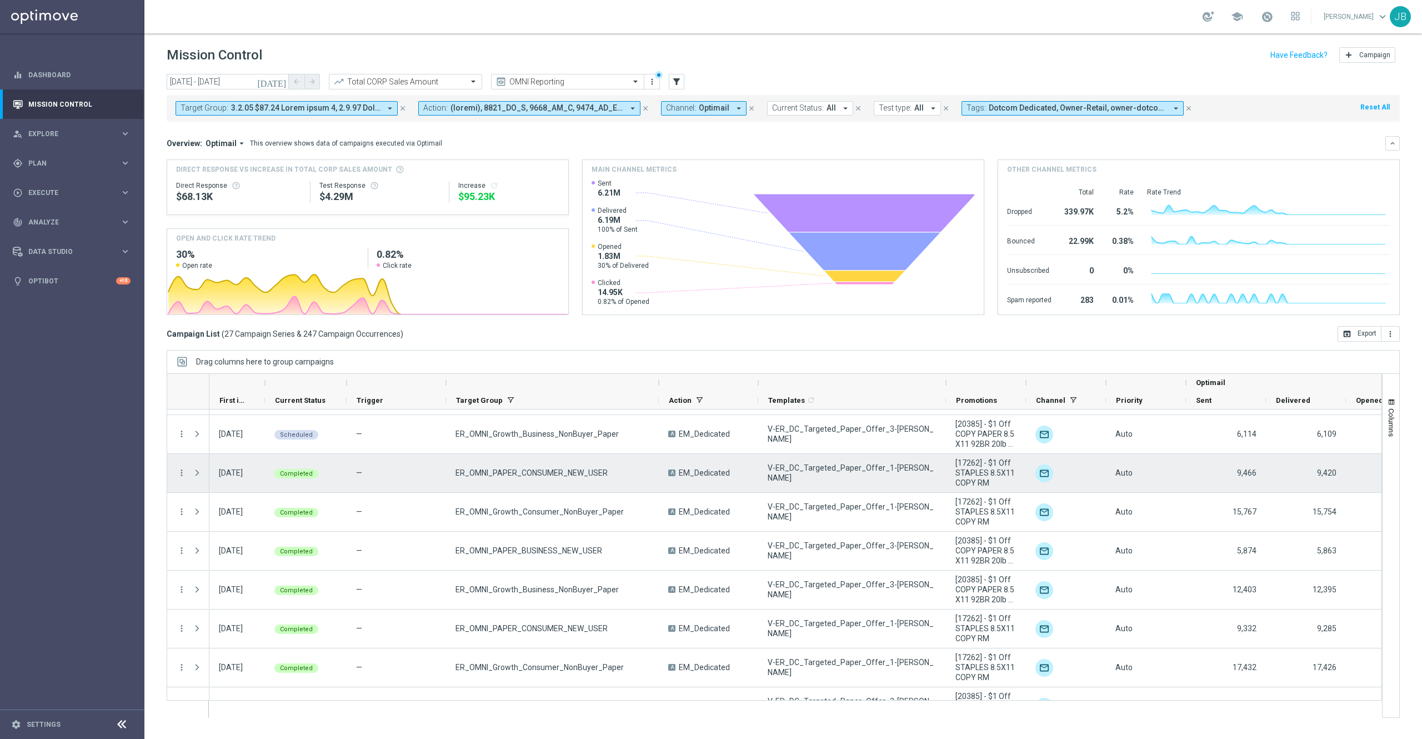
scroll to position [595, 0]
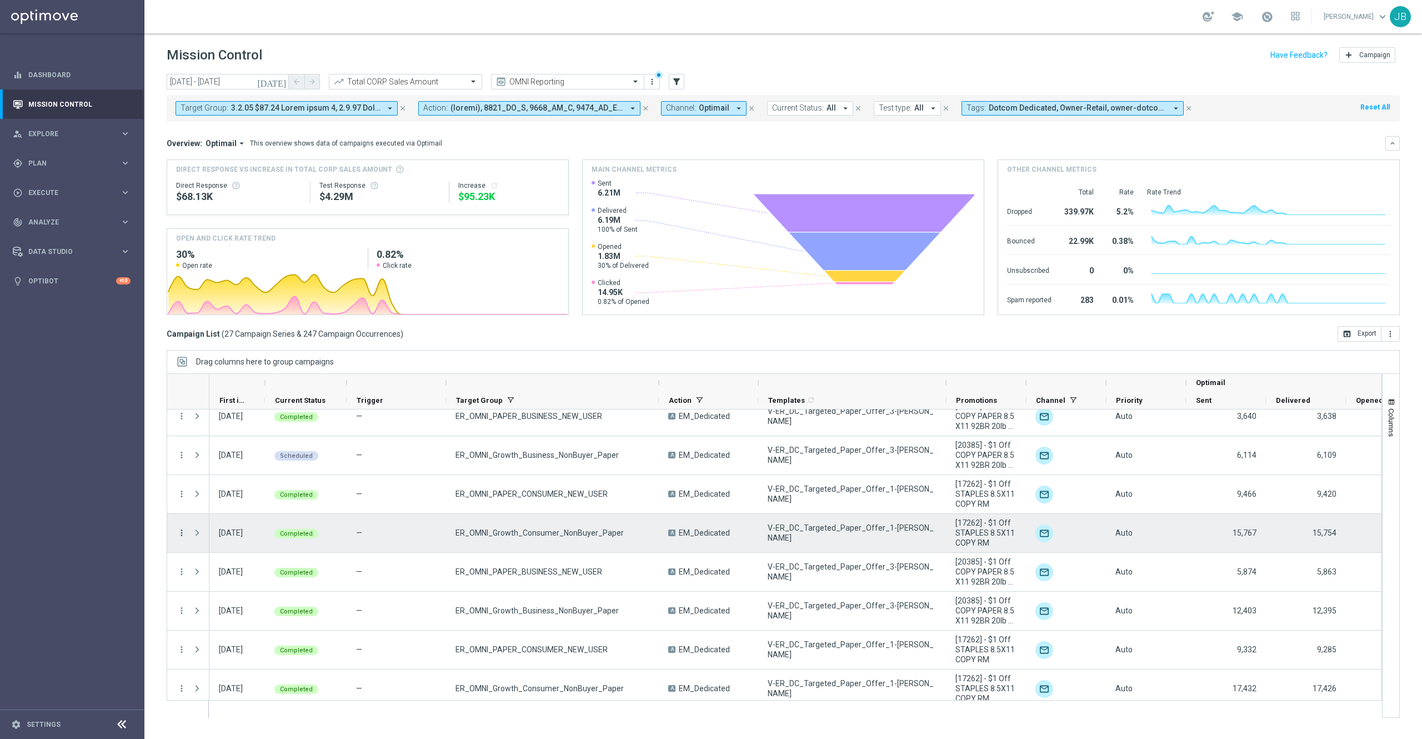
click at [183, 533] on icon "more_vert" at bounding box center [182, 533] width 10 height 10
click at [217, 539] on span "Campaign Details" at bounding box center [232, 541] width 56 height 8
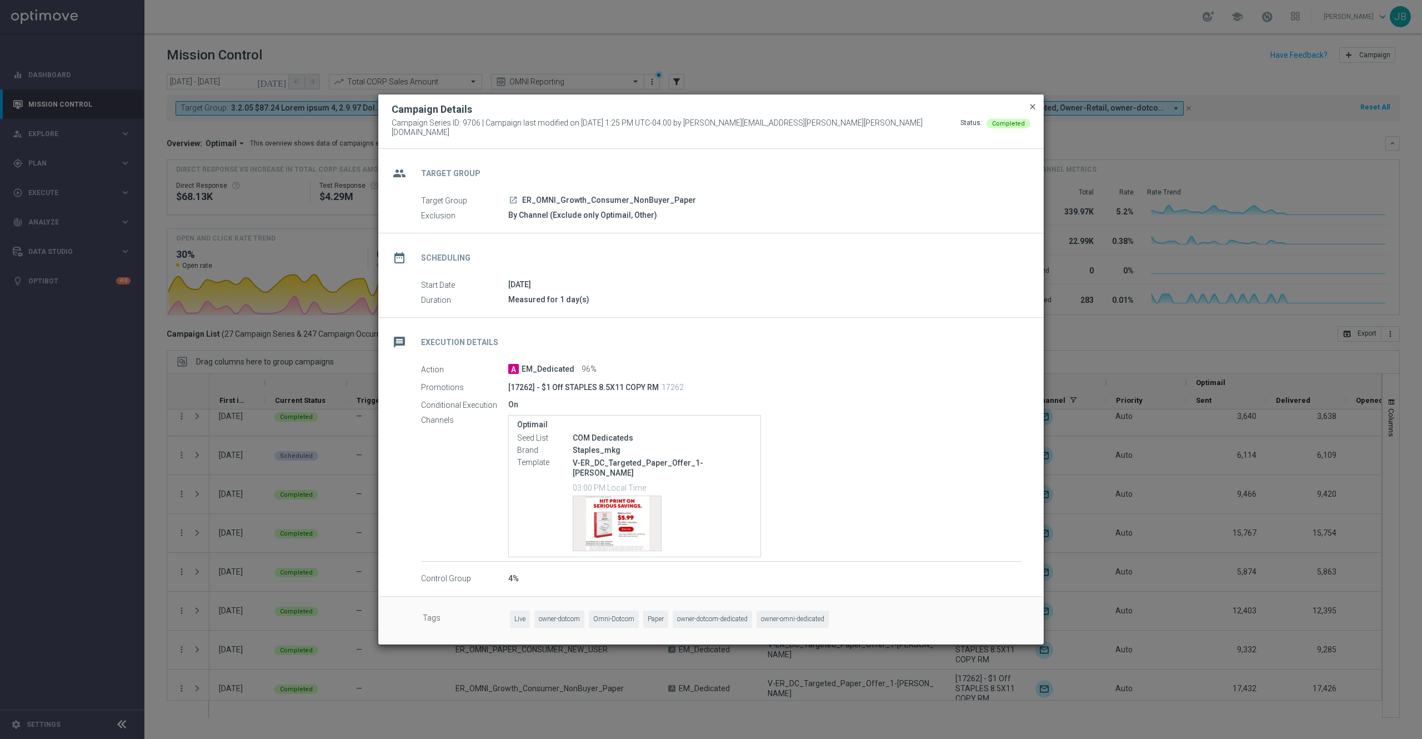
click at [1031, 111] on span "close" at bounding box center [1032, 106] width 9 height 9
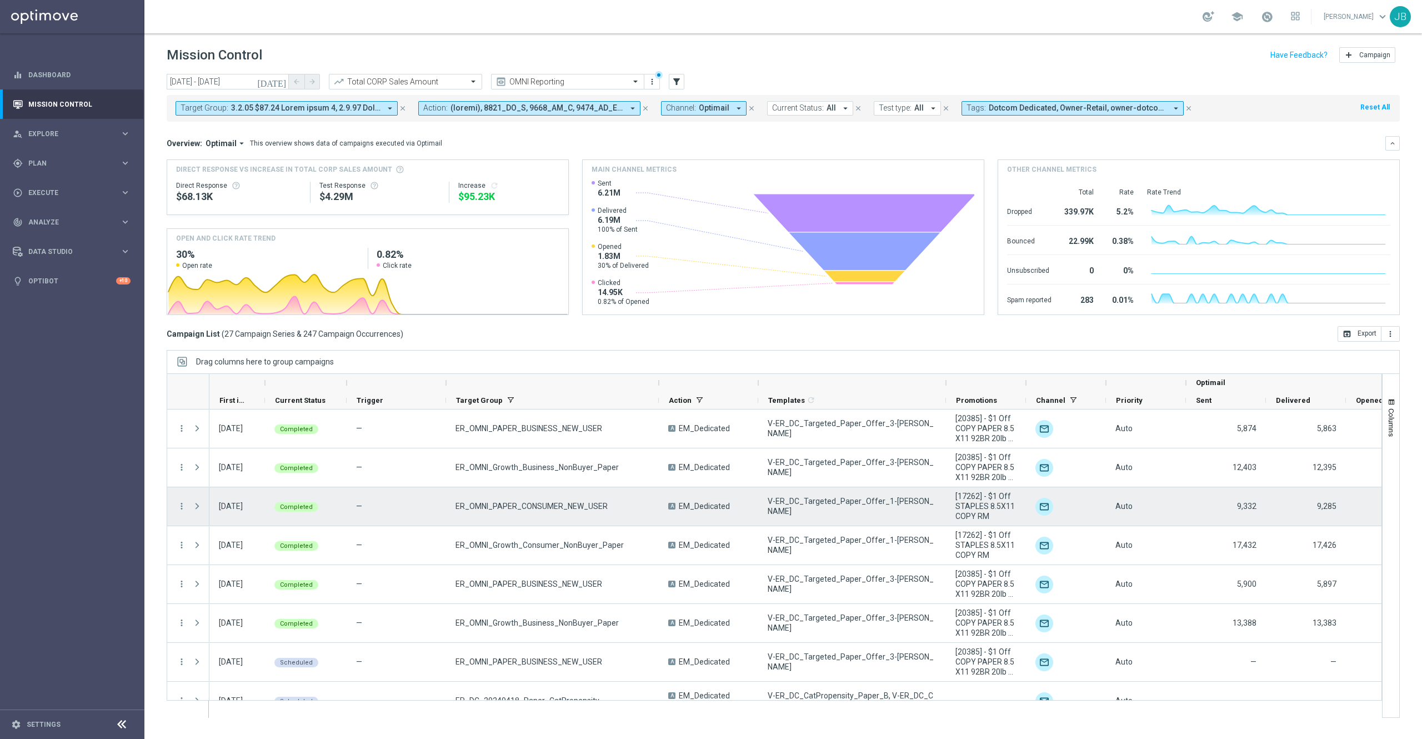
scroll to position [740, 0]
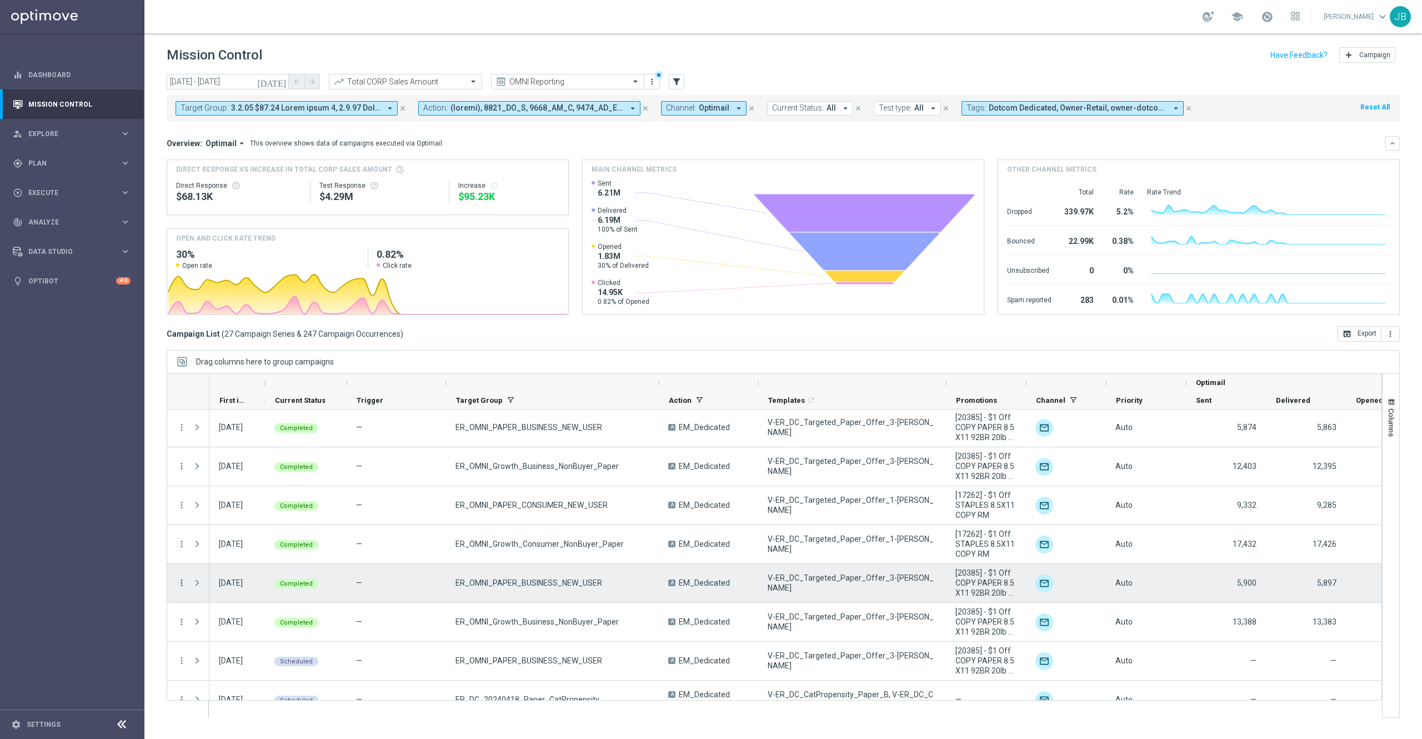
click at [182, 582] on icon "more_vert" at bounding box center [182, 583] width 10 height 10
click at [222, 591] on span "Campaign Details" at bounding box center [232, 591] width 56 height 8
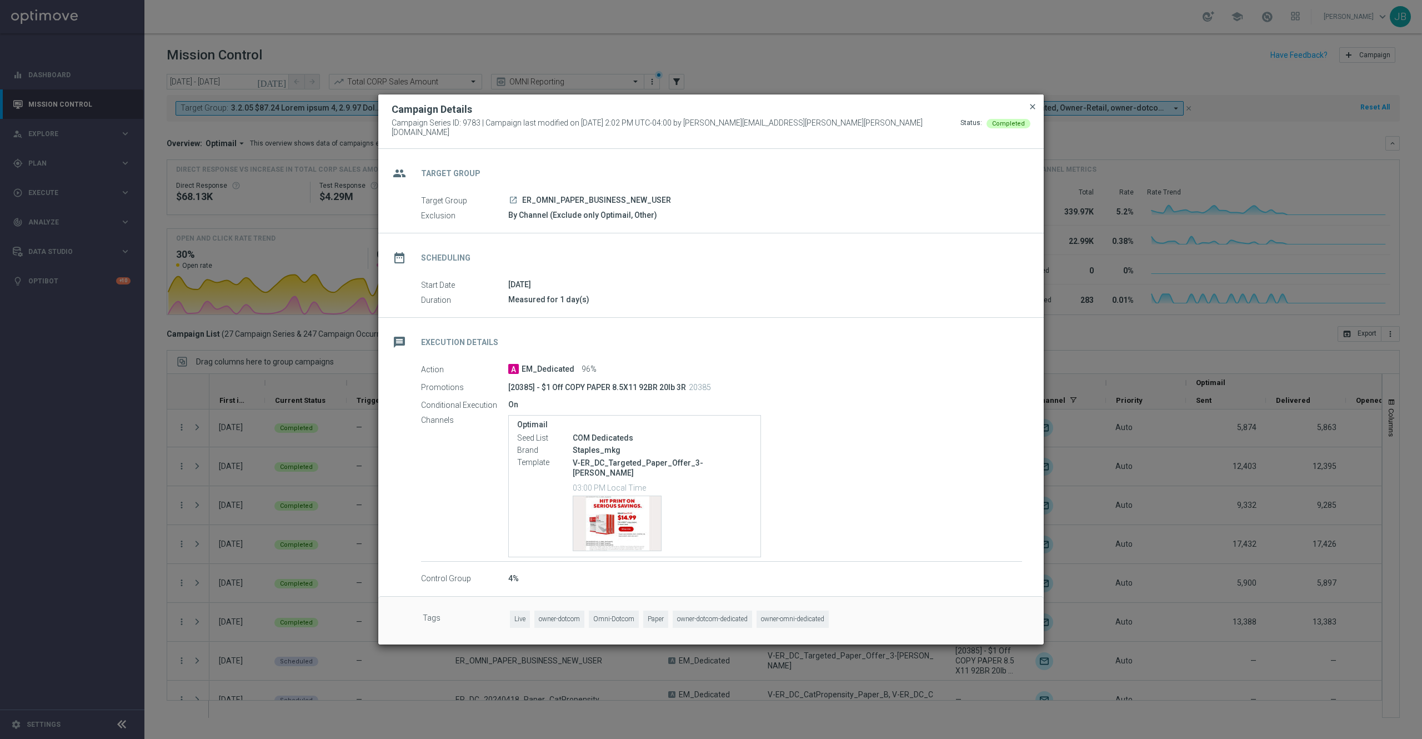
click at [1035, 111] on span "close" at bounding box center [1032, 106] width 9 height 9
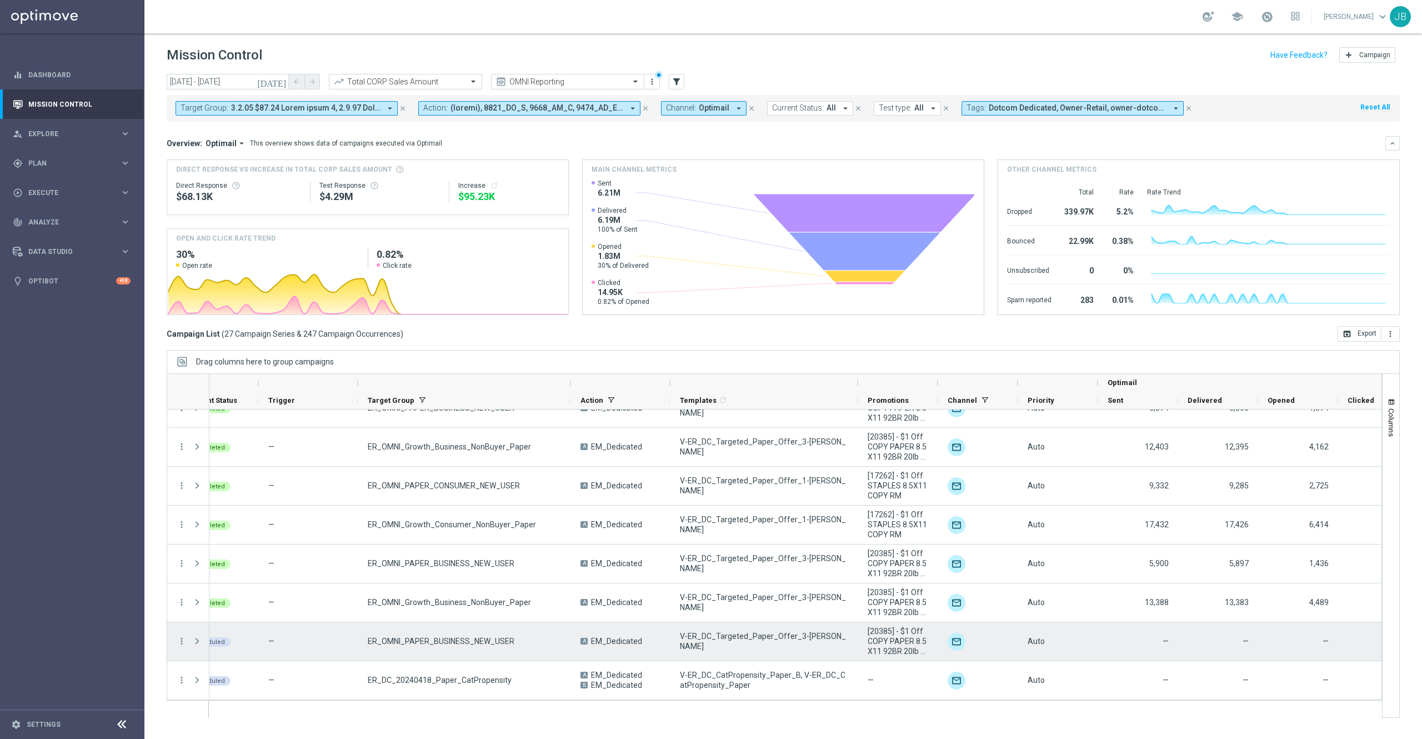
scroll to position [0, 0]
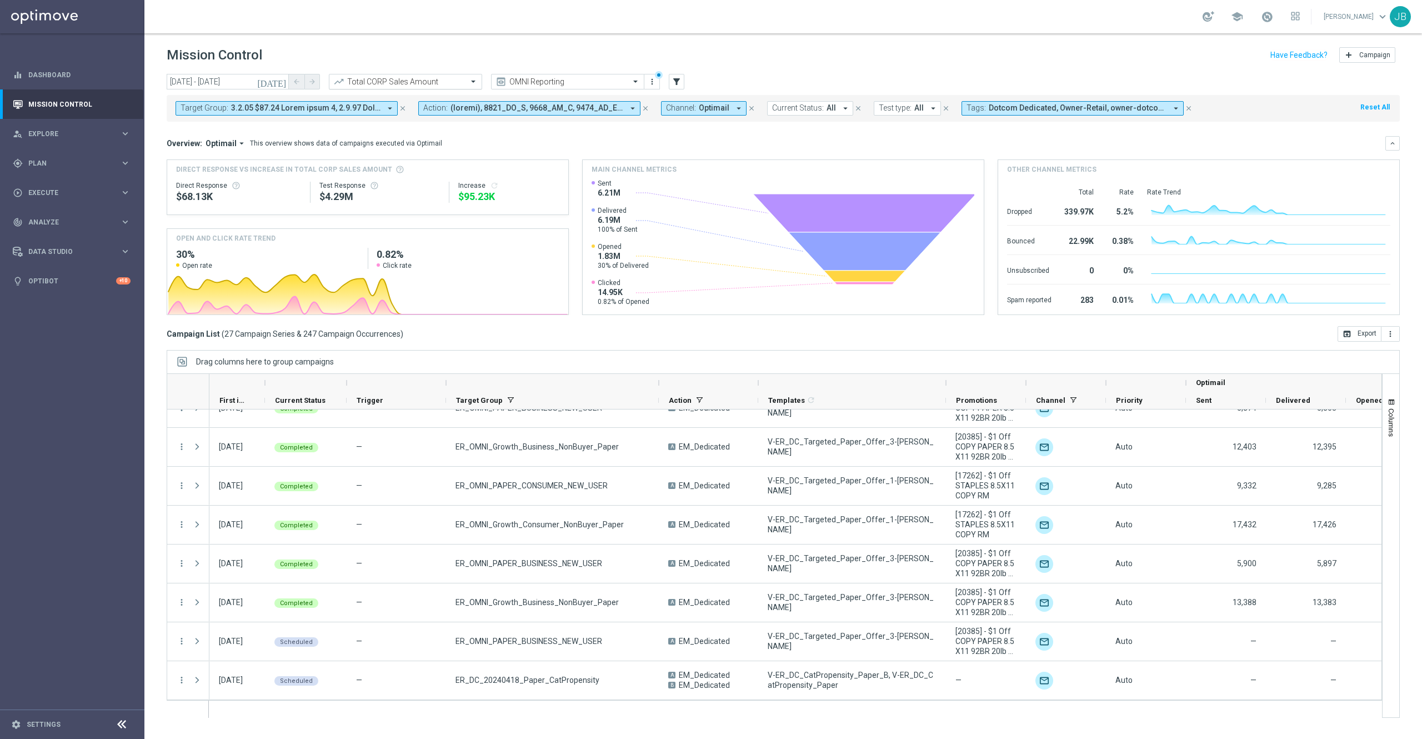
click at [458, 78] on div at bounding box center [405, 81] width 152 height 9
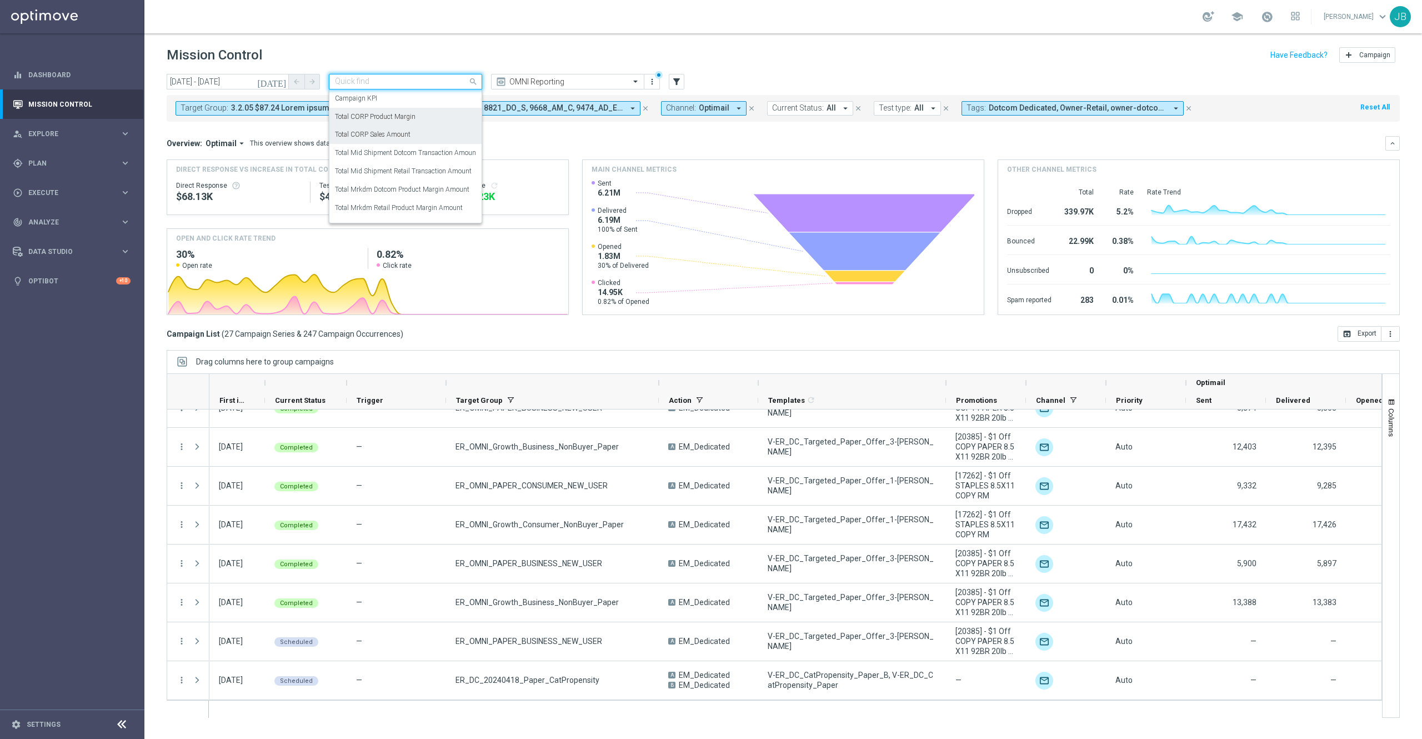
click at [409, 117] on label "Total CORP Product Margin" at bounding box center [375, 116] width 81 height 9
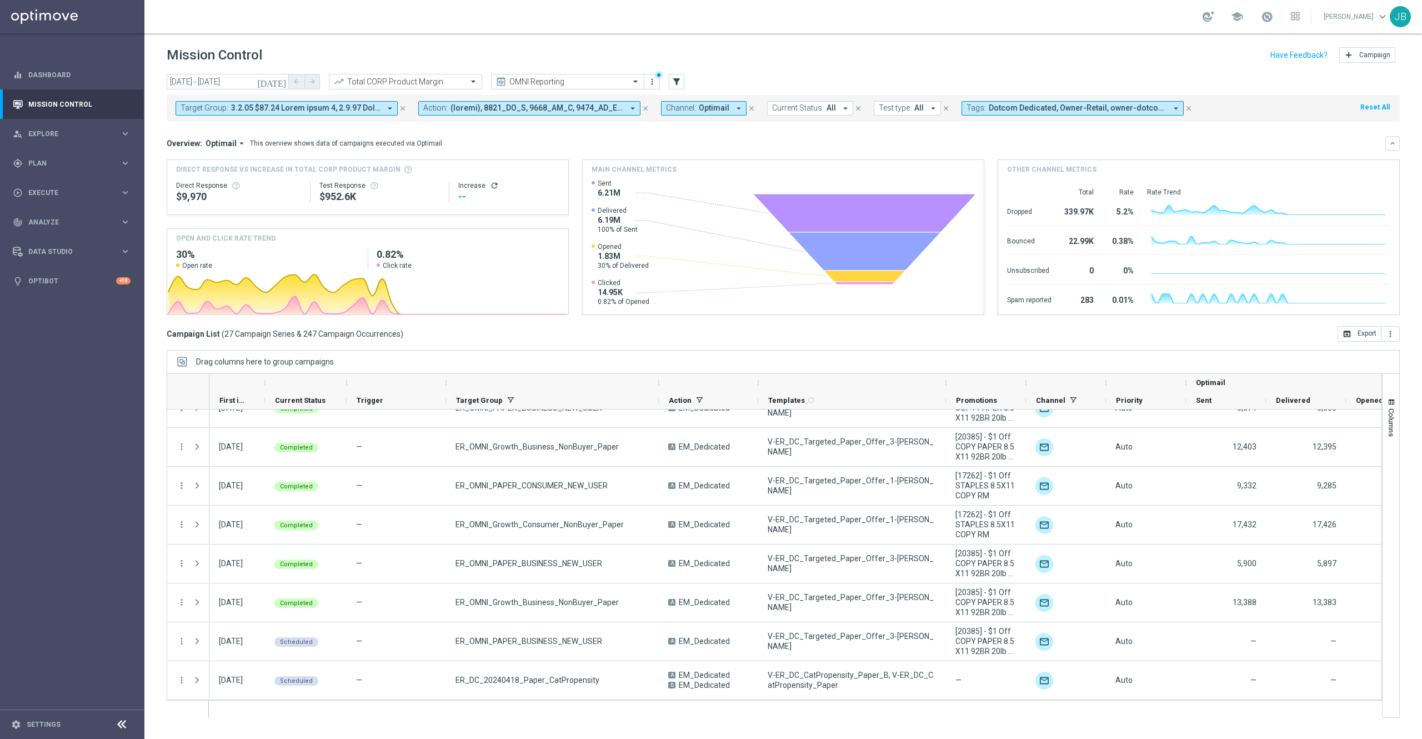
click at [492, 187] on icon "refresh" at bounding box center [494, 185] width 9 height 9
click at [1359, 337] on button "open_in_browser Export" at bounding box center [1359, 334] width 44 height 16
click at [54, 162] on span "Plan" at bounding box center [74, 163] width 92 height 7
click at [51, 283] on div "play_circle_outline Execute keyboard_arrow_right" at bounding box center [71, 275] width 143 height 29
click at [59, 250] on div "track_changes Analyze" at bounding box center [66, 255] width 107 height 10
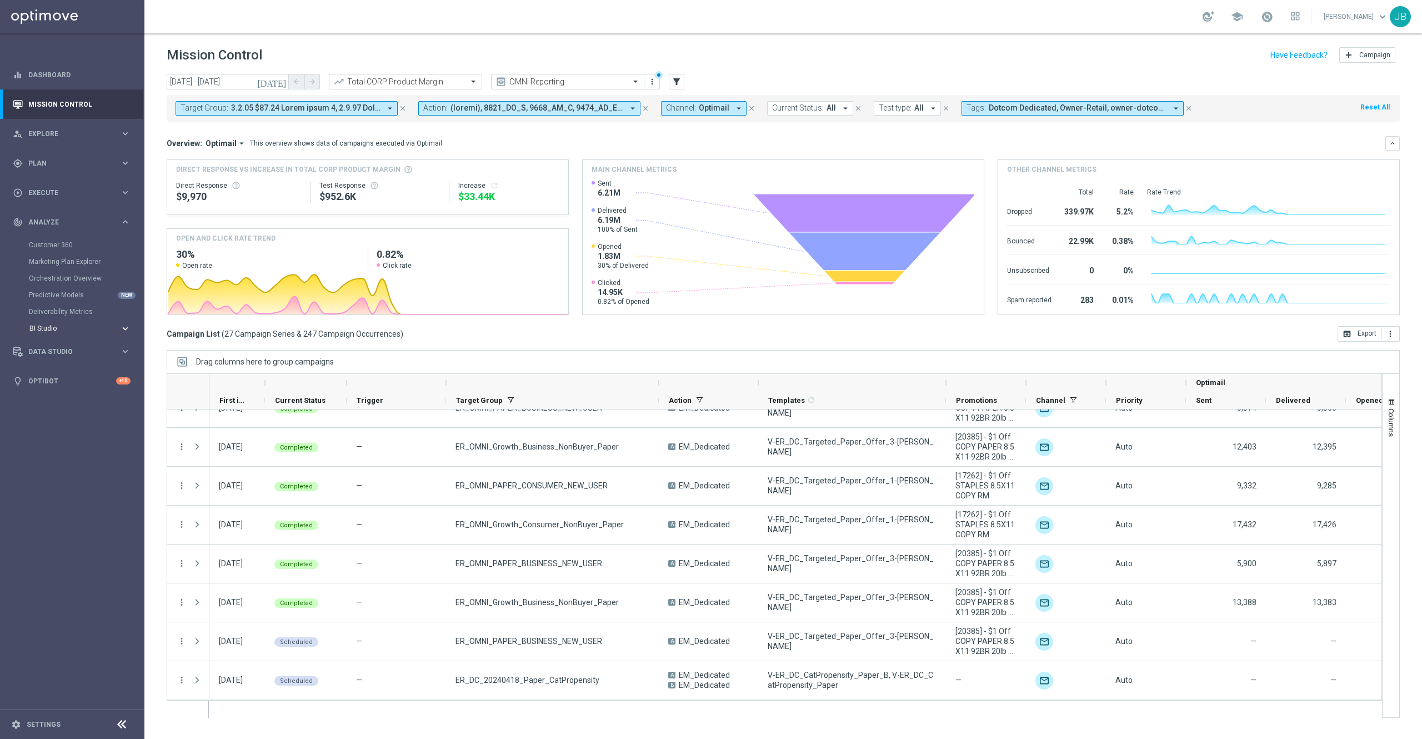
click at [54, 331] on span "BI Studio" at bounding box center [68, 328] width 79 height 7
click at [67, 361] on link "Emails Baseline Matchback" at bounding box center [74, 361] width 81 height 9
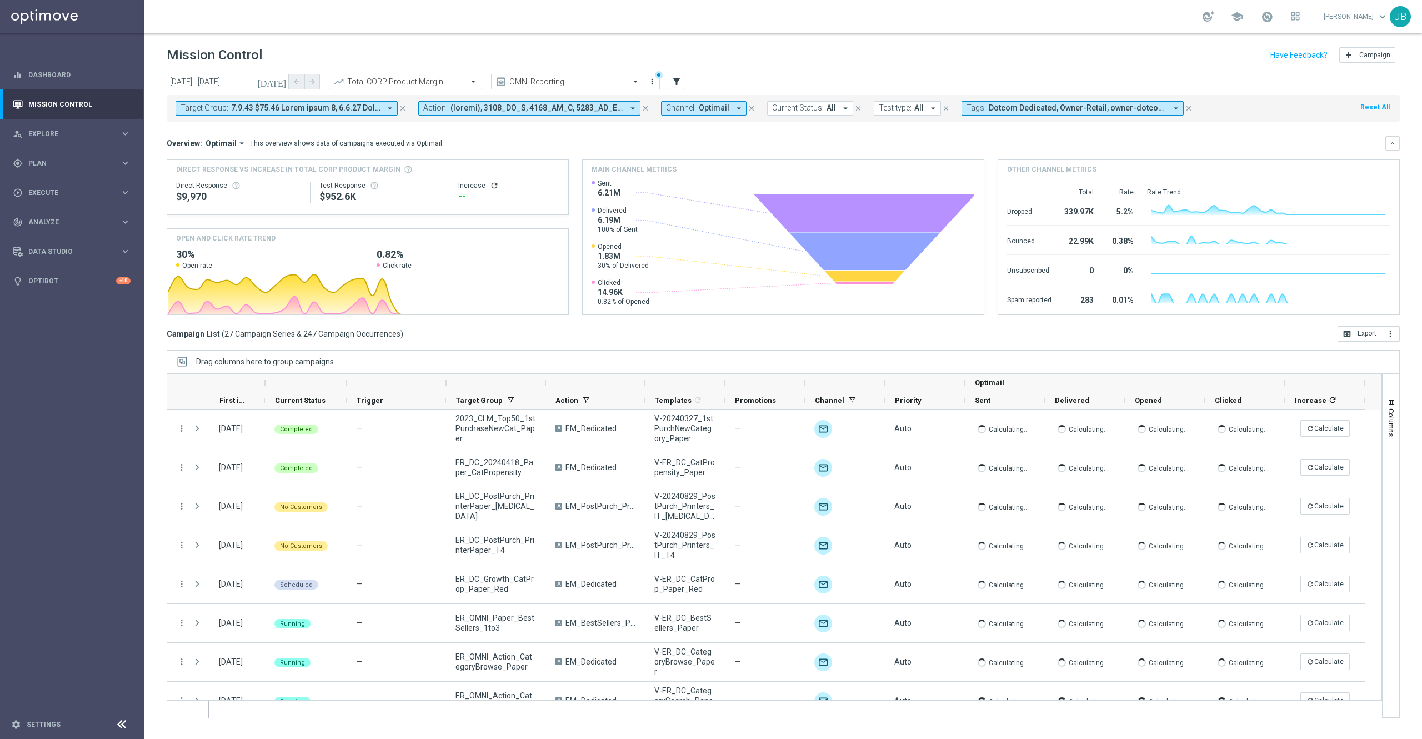
click at [327, 111] on span at bounding box center [305, 107] width 149 height 9
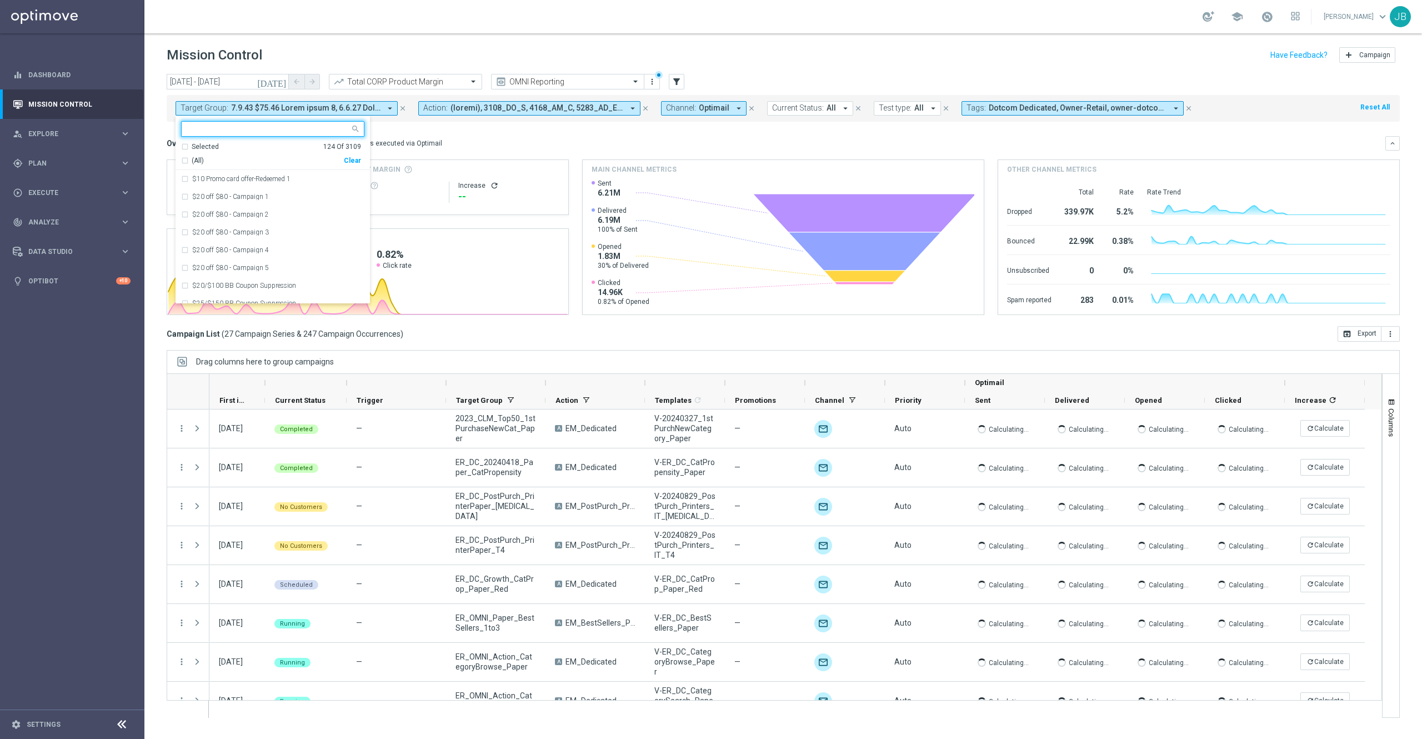
click at [0, 0] on div "Clear" at bounding box center [0, 0] width 0 height 0
click at [278, 130] on input "text" at bounding box center [268, 128] width 163 height 9
paste input "ER_OMNI_Growth_Business_NonBuyer_Paper"
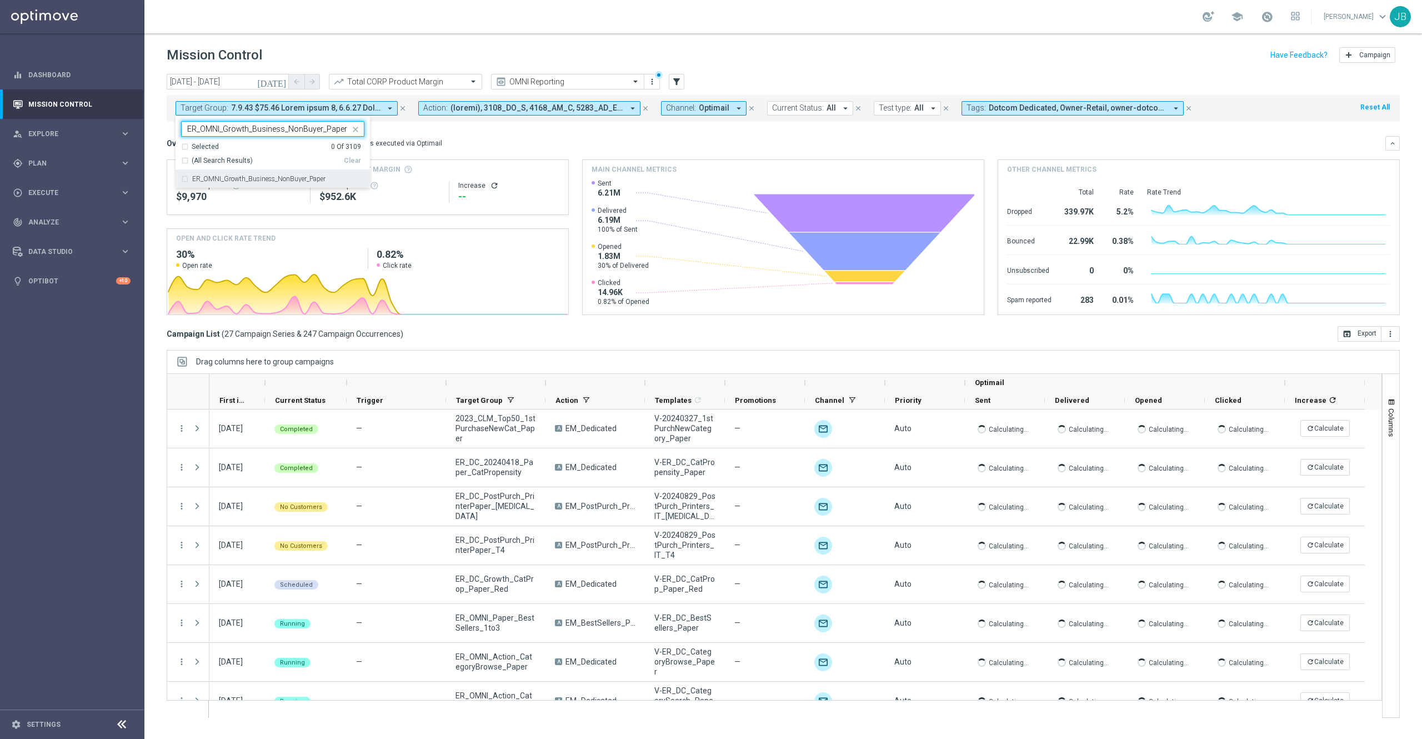
click at [282, 178] on label "ER_OMNI_Growth_Business_NonBuyer_Paper" at bounding box center [258, 179] width 133 height 7
type input "ER_OMNI_Growth_Business_NonBuyer_Paper"
click at [503, 141] on div "Overview: Optimail arrow_drop_down This overview shows data of campaigns execut…" at bounding box center [776, 143] width 1219 height 10
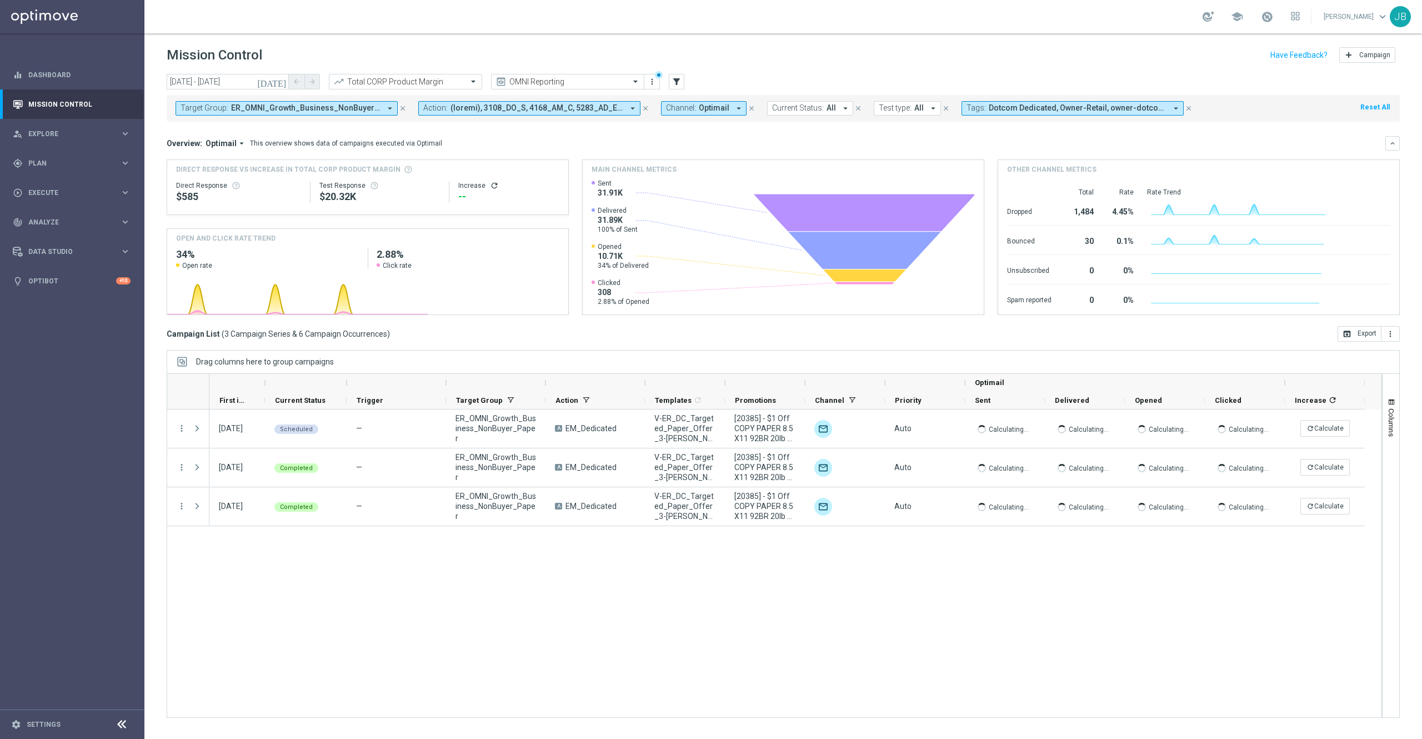
click at [492, 189] on icon "refresh" at bounding box center [494, 185] width 9 height 9
click at [432, 80] on input "text" at bounding box center [394, 81] width 119 height 9
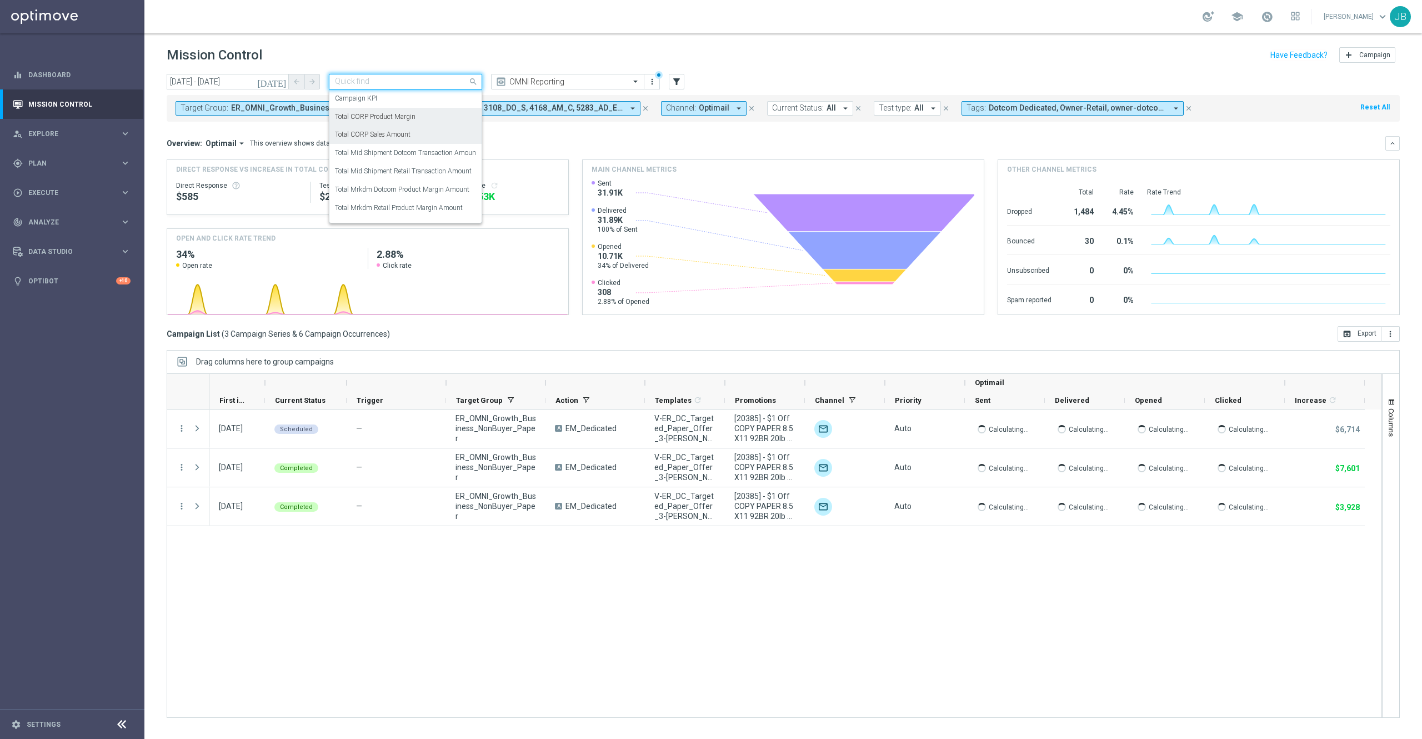
click at [419, 133] on div "Total CORP Sales Amount" at bounding box center [405, 135] width 141 height 18
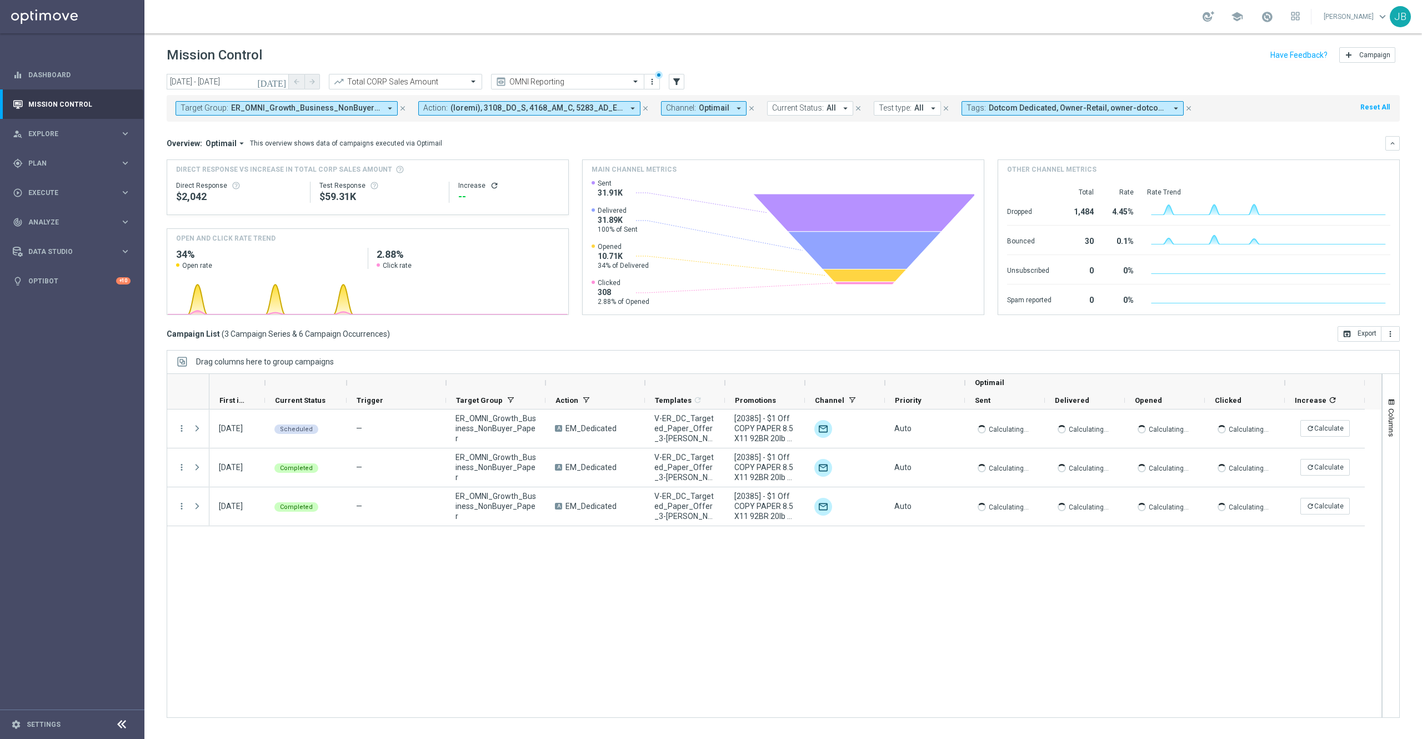
click at [490, 184] on icon "refresh" at bounding box center [494, 185] width 9 height 9
click at [283, 82] on icon "[DATE]" at bounding box center [272, 82] width 30 height 10
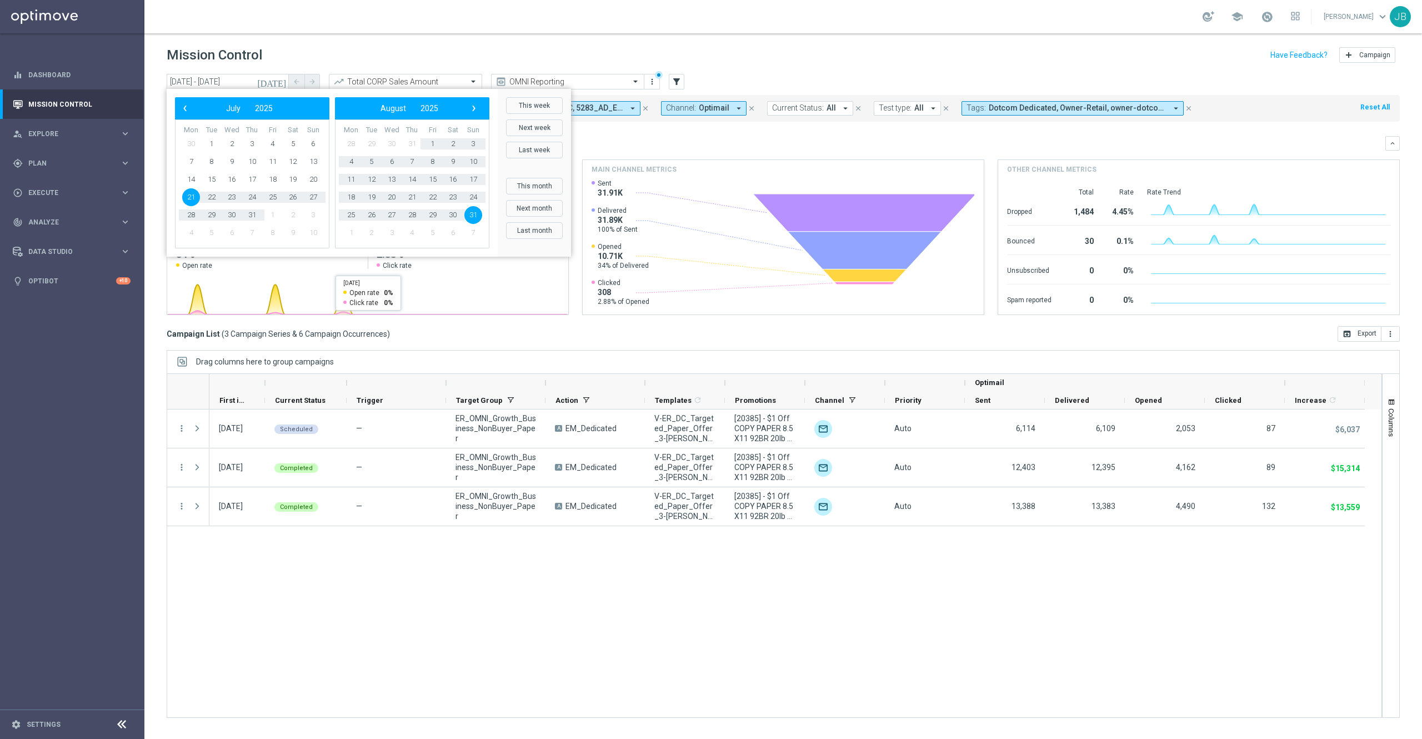
click at [448, 558] on div "24 Jul 2025, Thursday Scheduled — ER_OMNI_Growth_Business_NonBuyer_Paper A EM_D…" at bounding box center [795, 563] width 1172 height 308
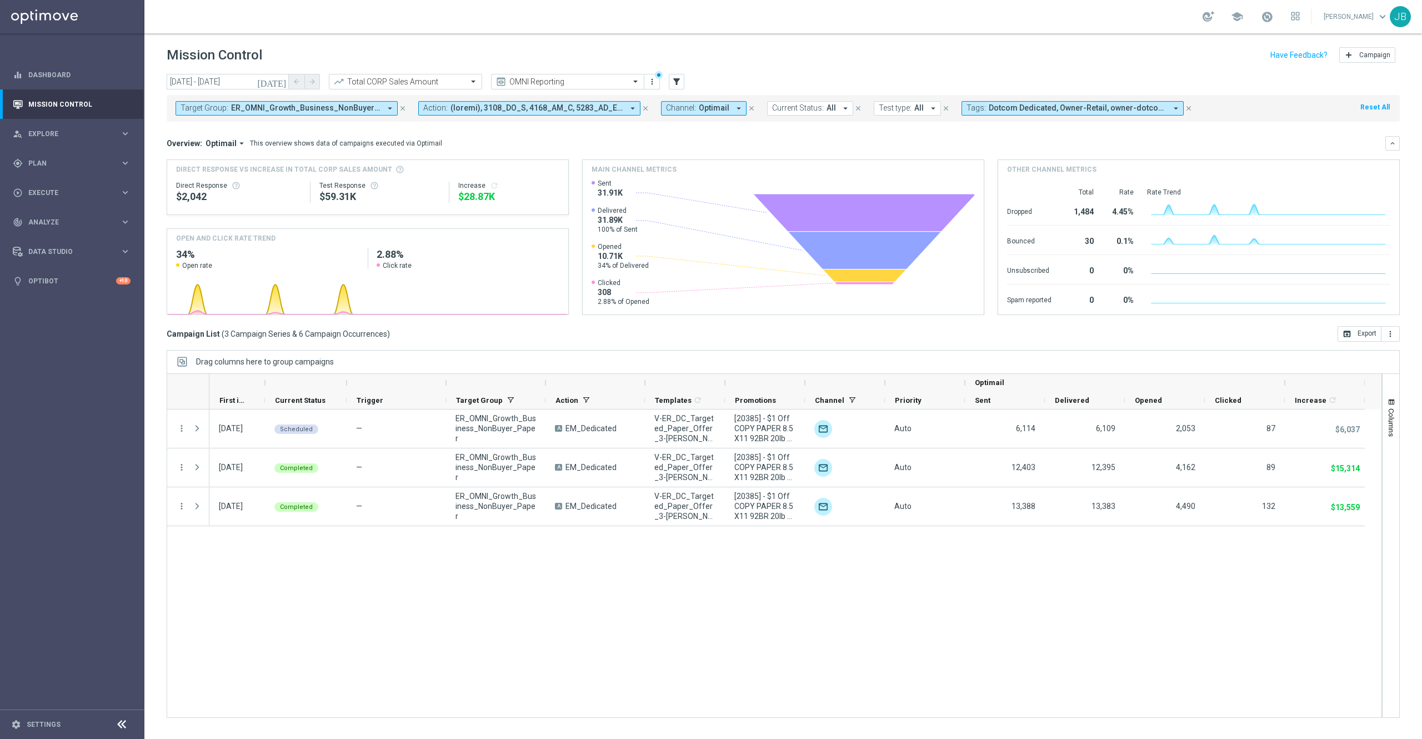
click at [280, 80] on icon "[DATE]" at bounding box center [272, 82] width 30 height 10
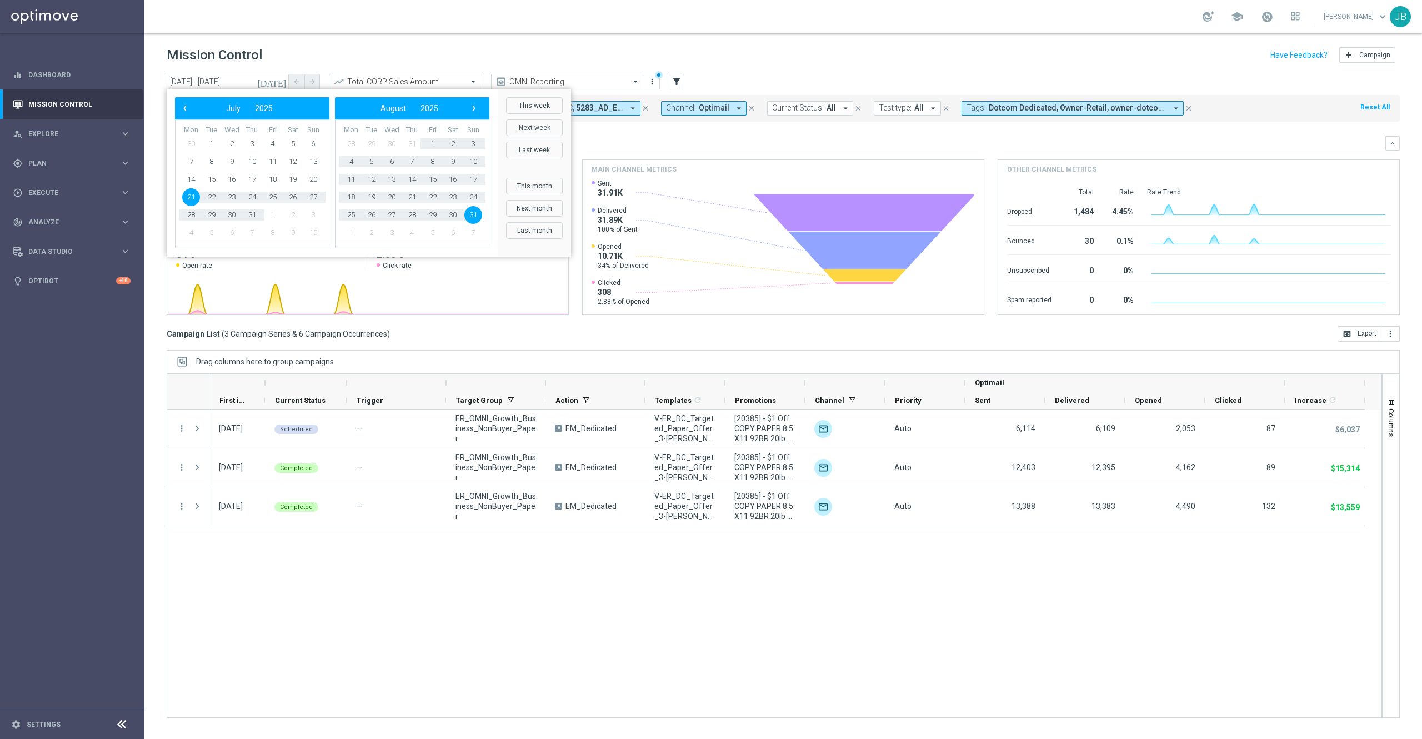
click at [337, 602] on div "24 Jul 2025, Thursday Scheduled — ER_OMNI_Growth_Business_NonBuyer_Paper A EM_D…" at bounding box center [795, 563] width 1172 height 308
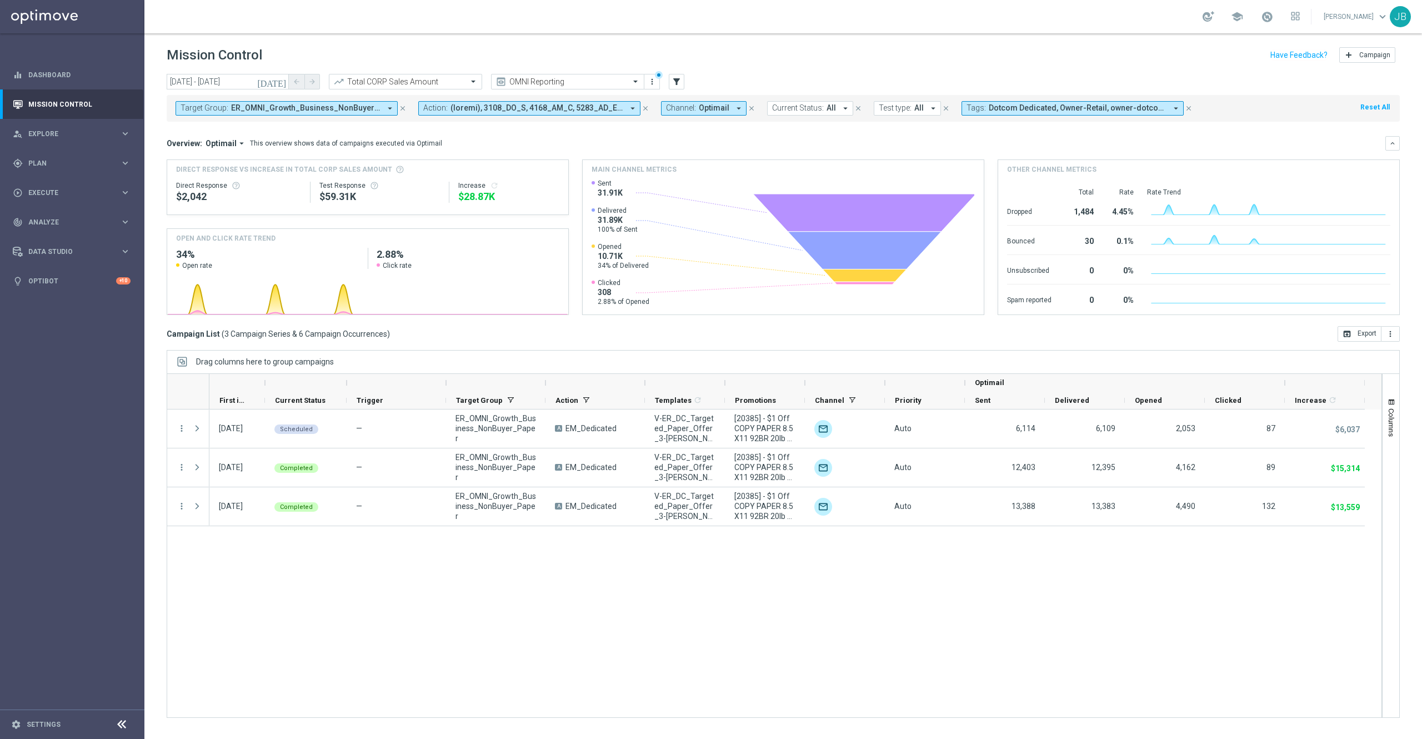
click at [282, 83] on icon "[DATE]" at bounding box center [272, 82] width 30 height 10
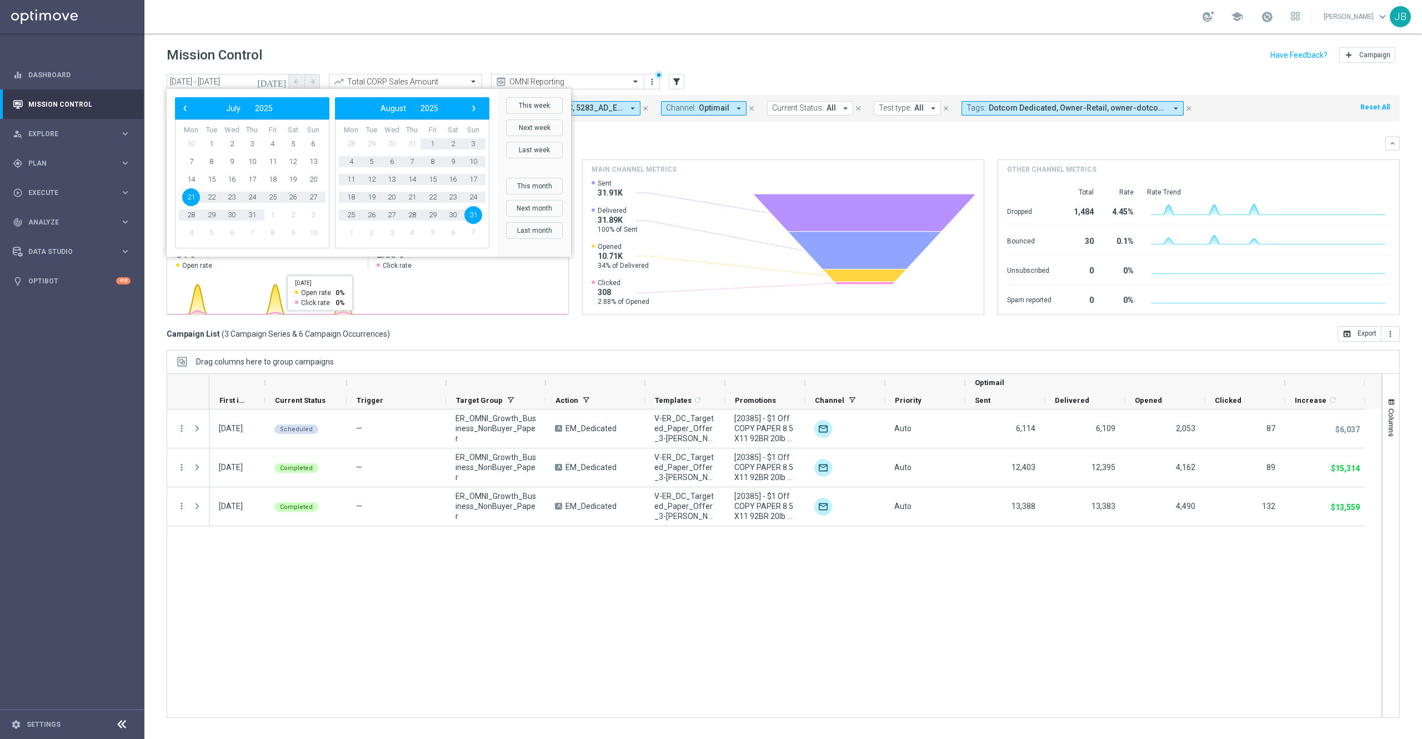
click at [347, 539] on div "24 Jul 2025, Thursday Scheduled — ER_OMNI_Growth_Business_NonBuyer_Paper A EM_D…" at bounding box center [795, 563] width 1172 height 308
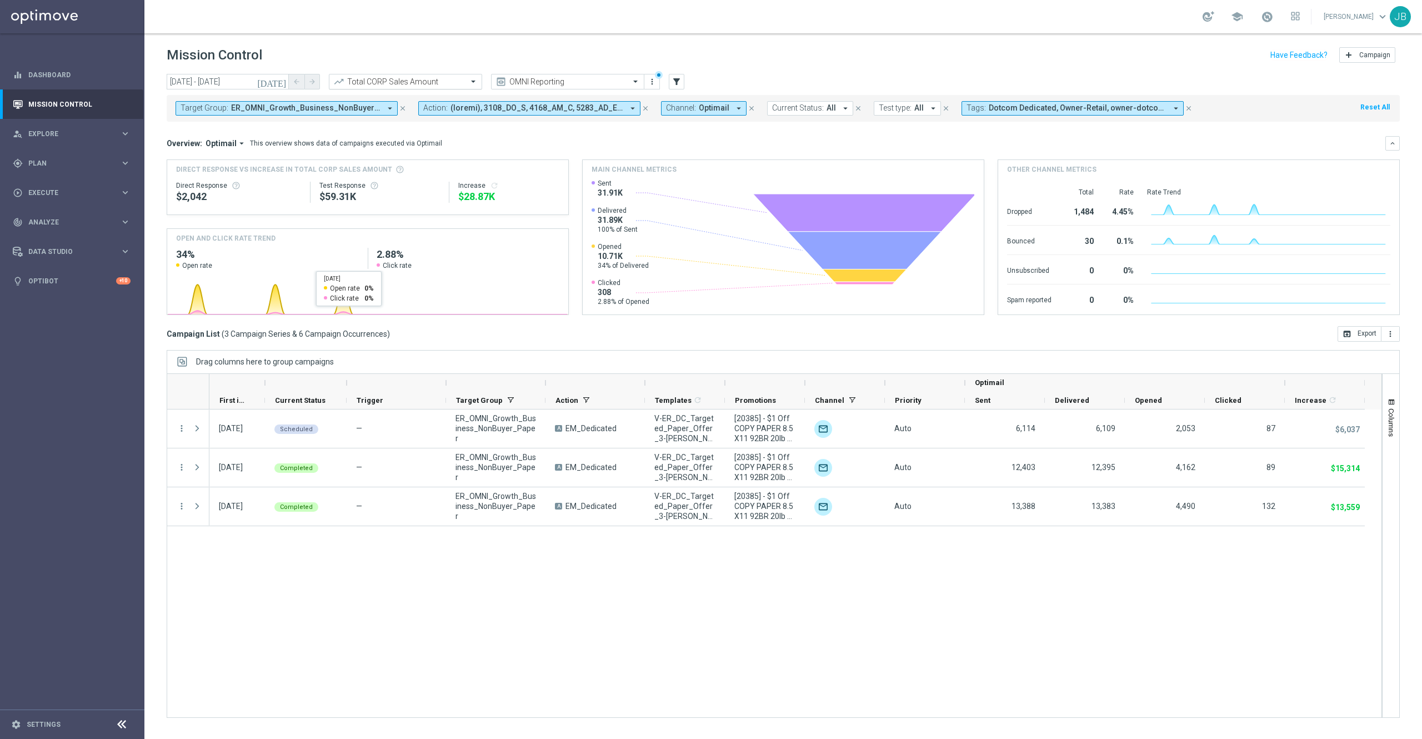
click at [417, 77] on input "text" at bounding box center [394, 81] width 119 height 9
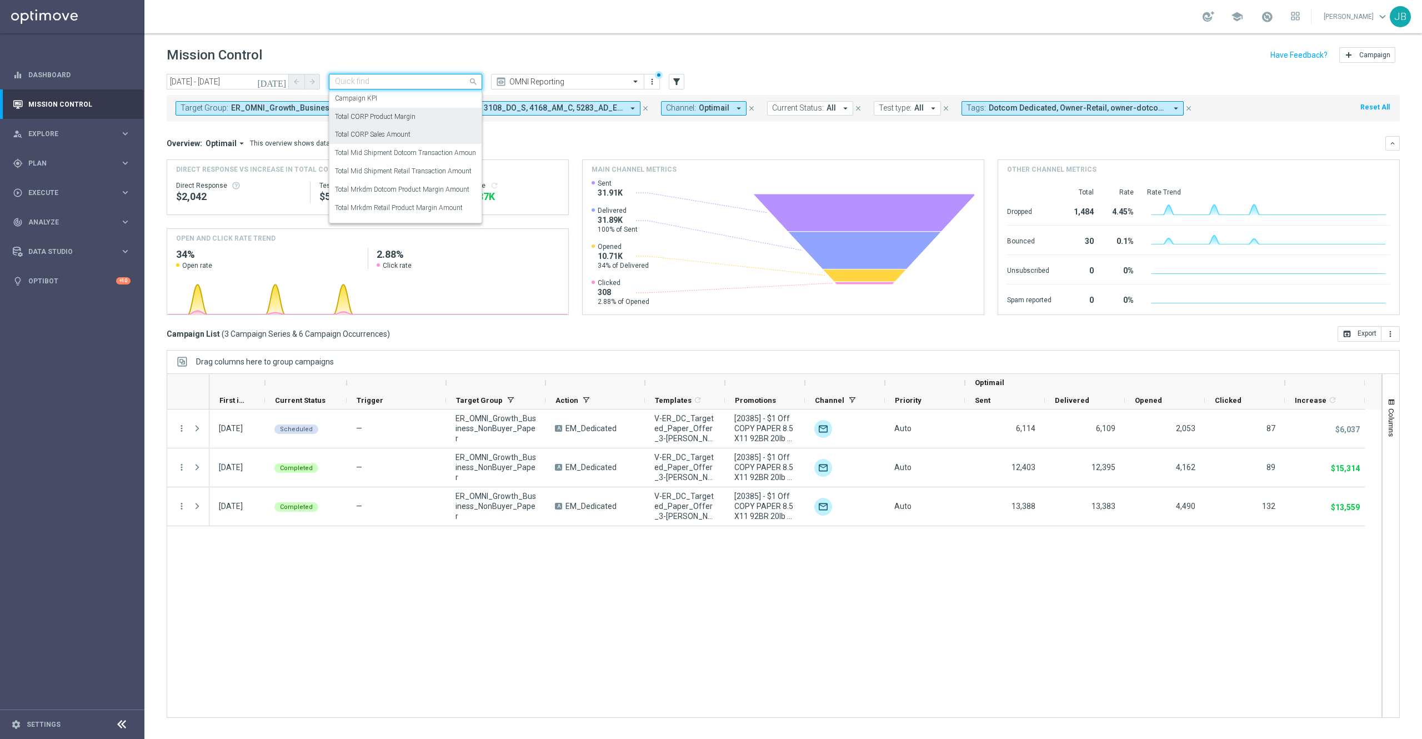
click at [413, 118] on label "Total CORP Product Margin" at bounding box center [375, 116] width 81 height 9
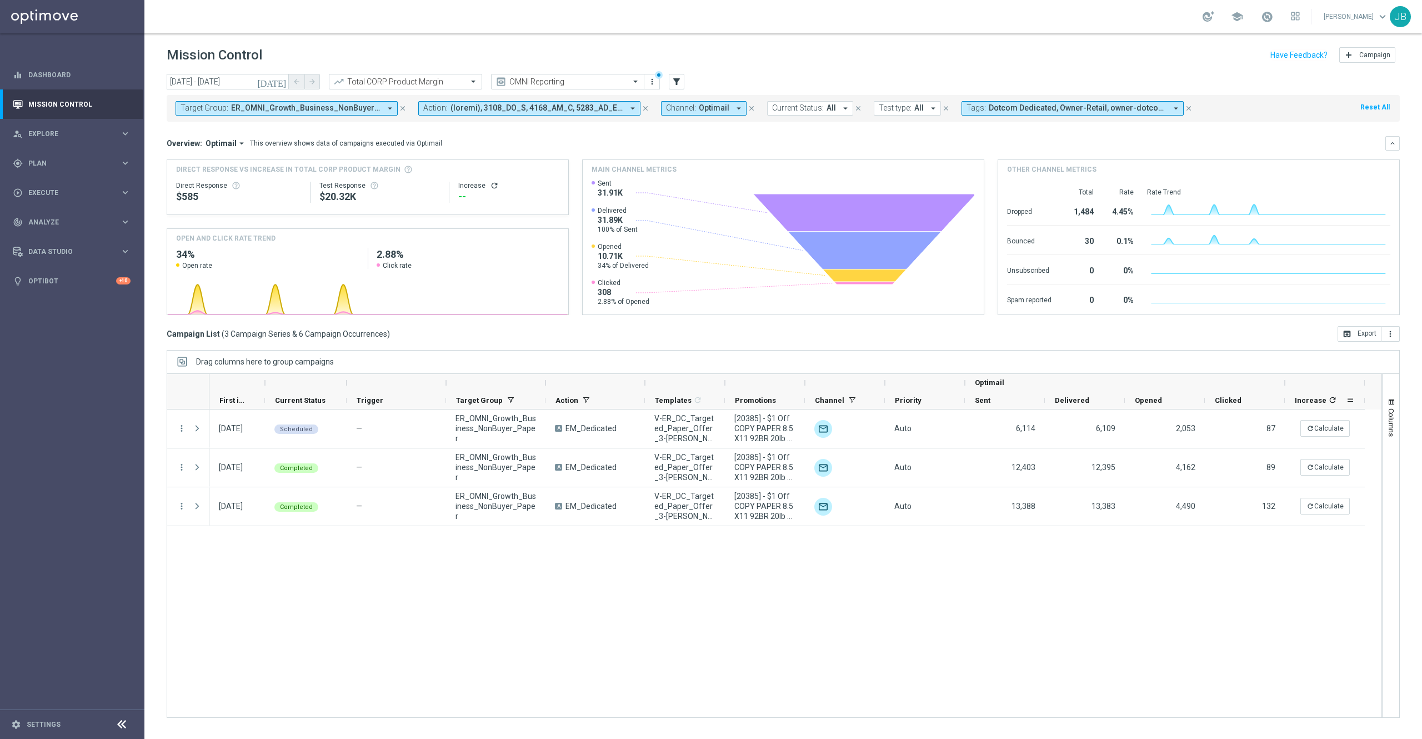
click at [1317, 401] on span "Increase" at bounding box center [1311, 400] width 32 height 8
click at [1342, 400] on icon "refresh" at bounding box center [1341, 399] width 9 height 9
click at [364, 113] on span "ER_OMNI_Growth_Business_NonBuyer_Paper" at bounding box center [305, 107] width 149 height 9
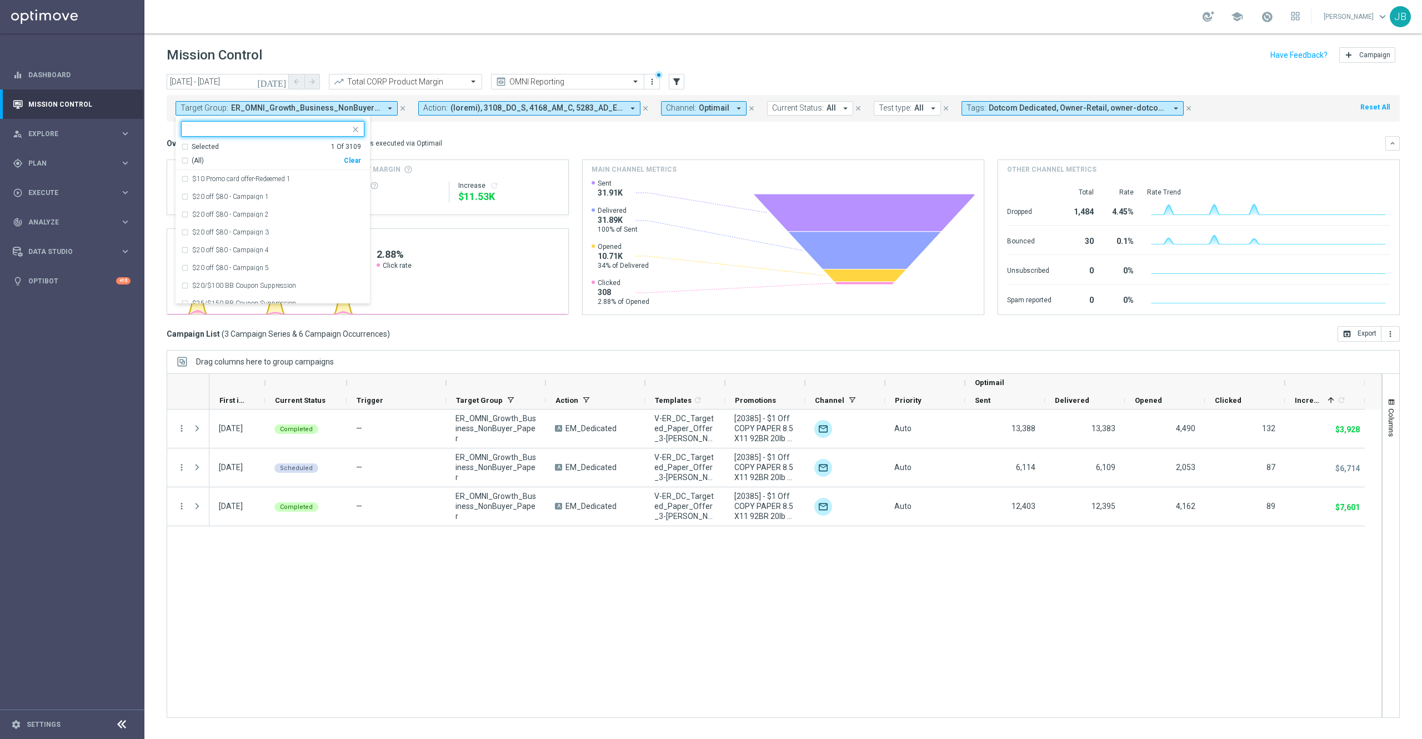
click at [0, 0] on div "Clear" at bounding box center [0, 0] width 0 height 0
click at [298, 132] on input "text" at bounding box center [268, 128] width 163 height 9
paste input "ER_OMNI_Growth_Business_NonBuyer_Paper"
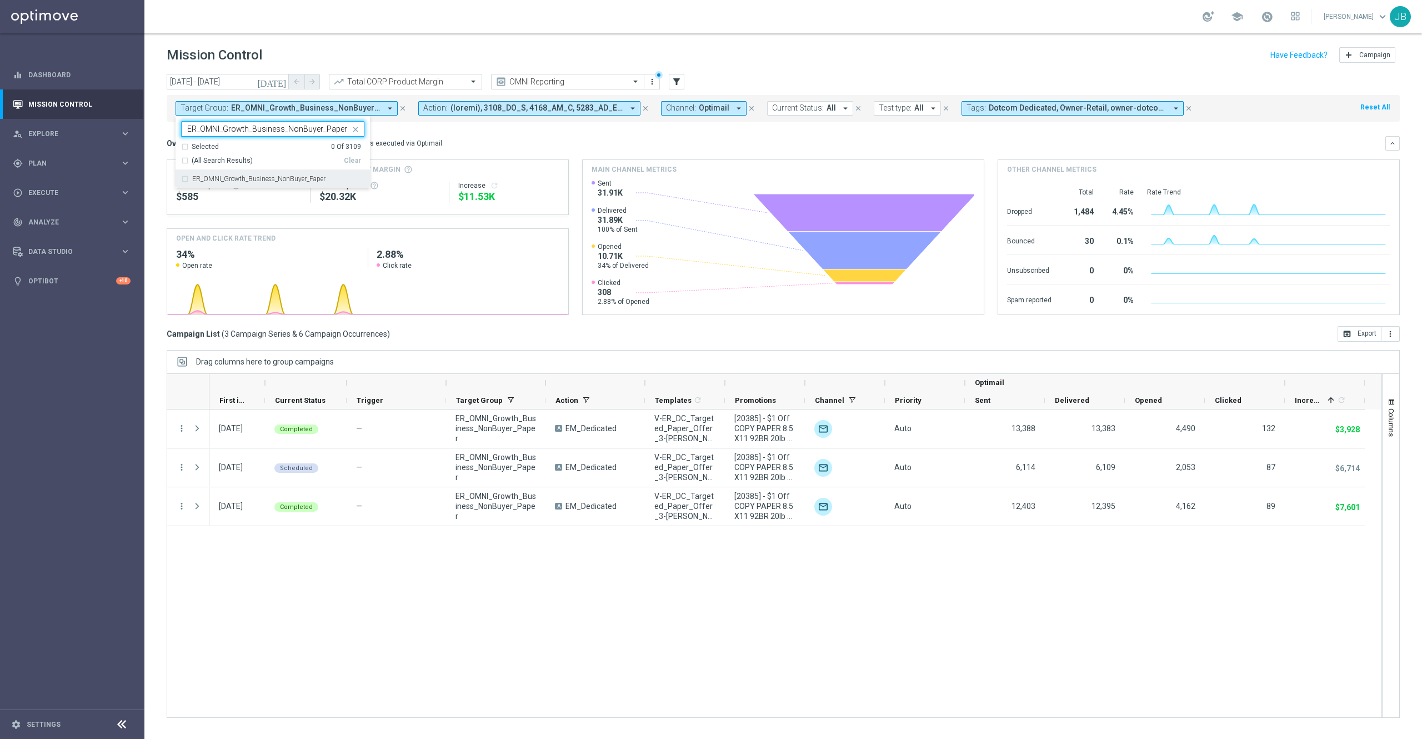
click at [274, 182] on label "ER_OMNI_Growth_Business_NonBuyer_Paper" at bounding box center [258, 179] width 133 height 7
type input "ER_OMNI_Growth_Business_NonBuyer_Paper"
click at [489, 142] on div "Overview: Optimail arrow_drop_down This overview shows data of campaigns execut…" at bounding box center [776, 143] width 1219 height 10
click at [654, 593] on div "24 Jul 2025, Thursday Scheduled — ER_OMNI_Growth_Business_NonBuyer_Paper A EM_D…" at bounding box center [795, 563] width 1172 height 308
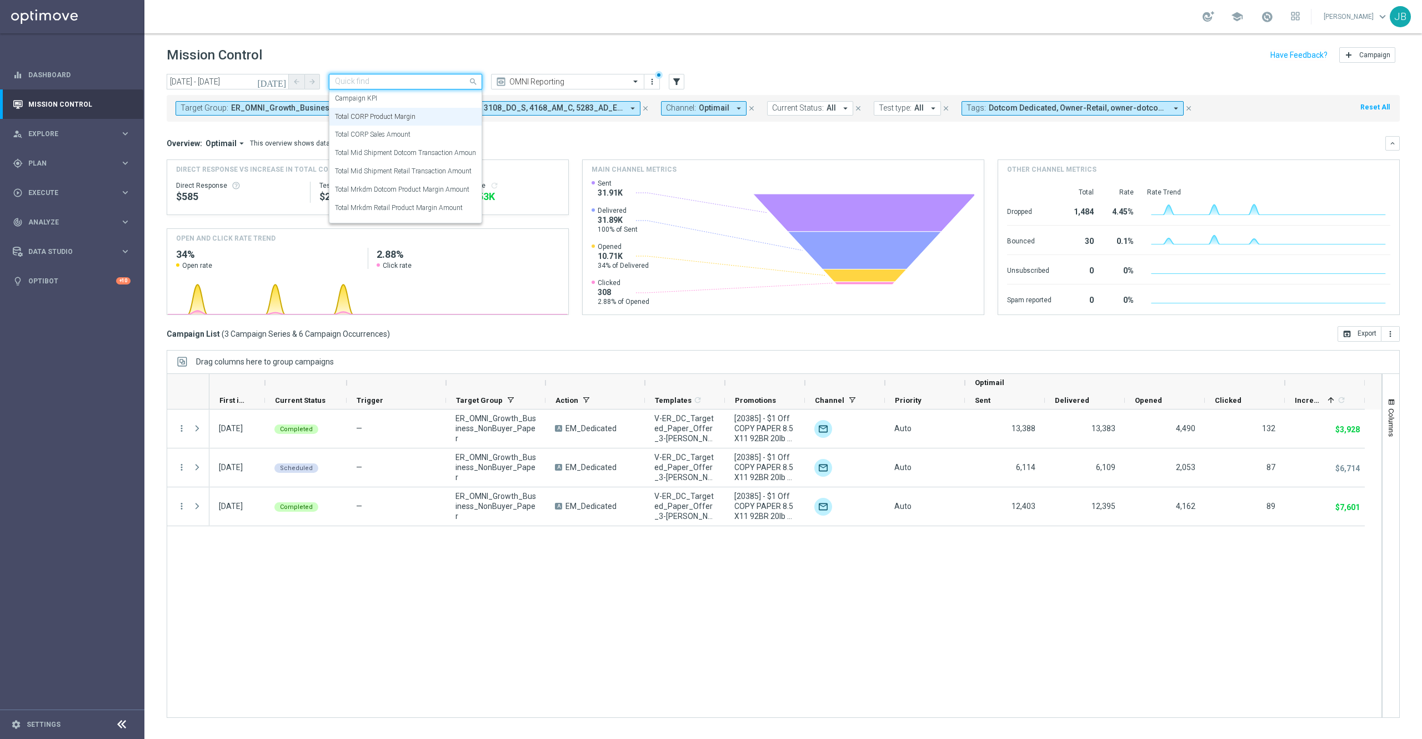
click at [449, 84] on input "text" at bounding box center [394, 81] width 119 height 9
click at [417, 139] on div "Total CORP Sales Amount" at bounding box center [405, 135] width 141 height 18
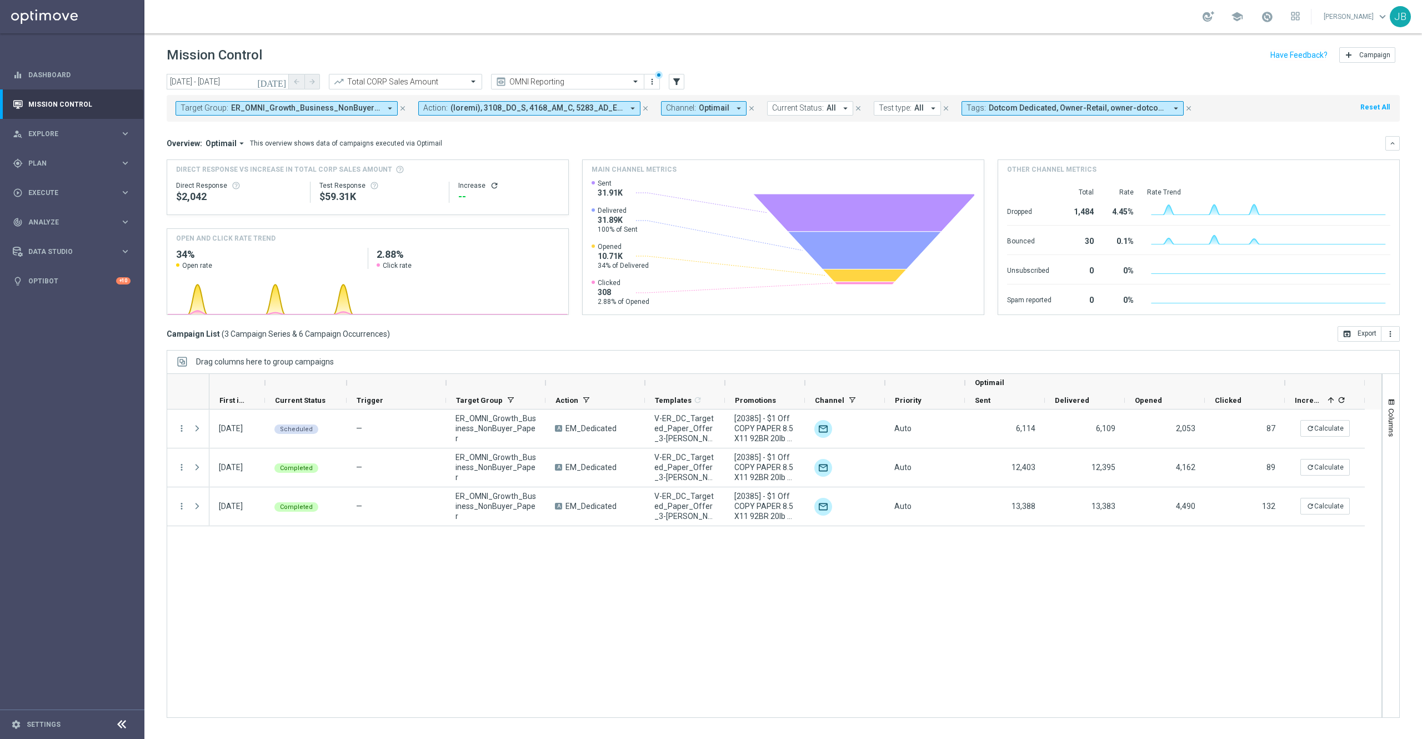
click at [492, 186] on icon "refresh" at bounding box center [494, 185] width 9 height 9
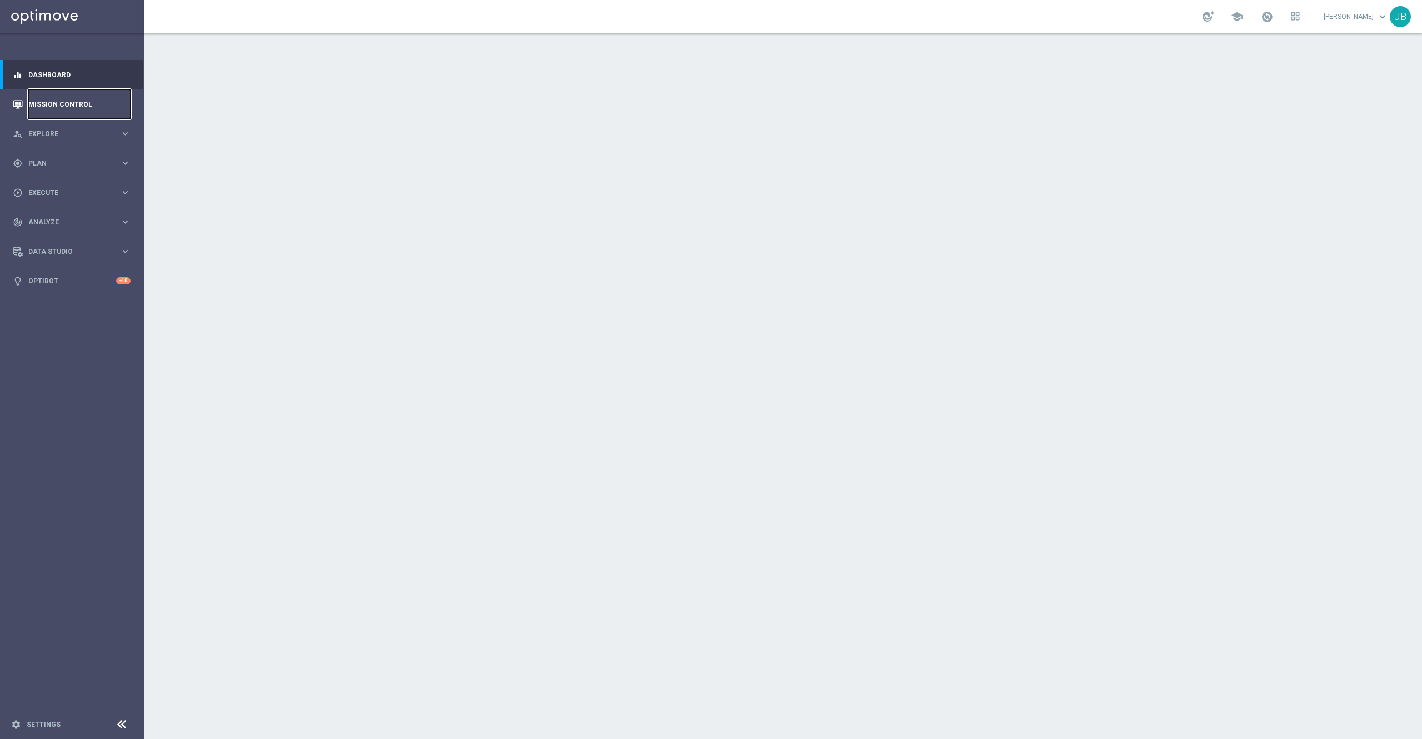
click at [51, 102] on link "Mission Control" at bounding box center [79, 103] width 102 height 29
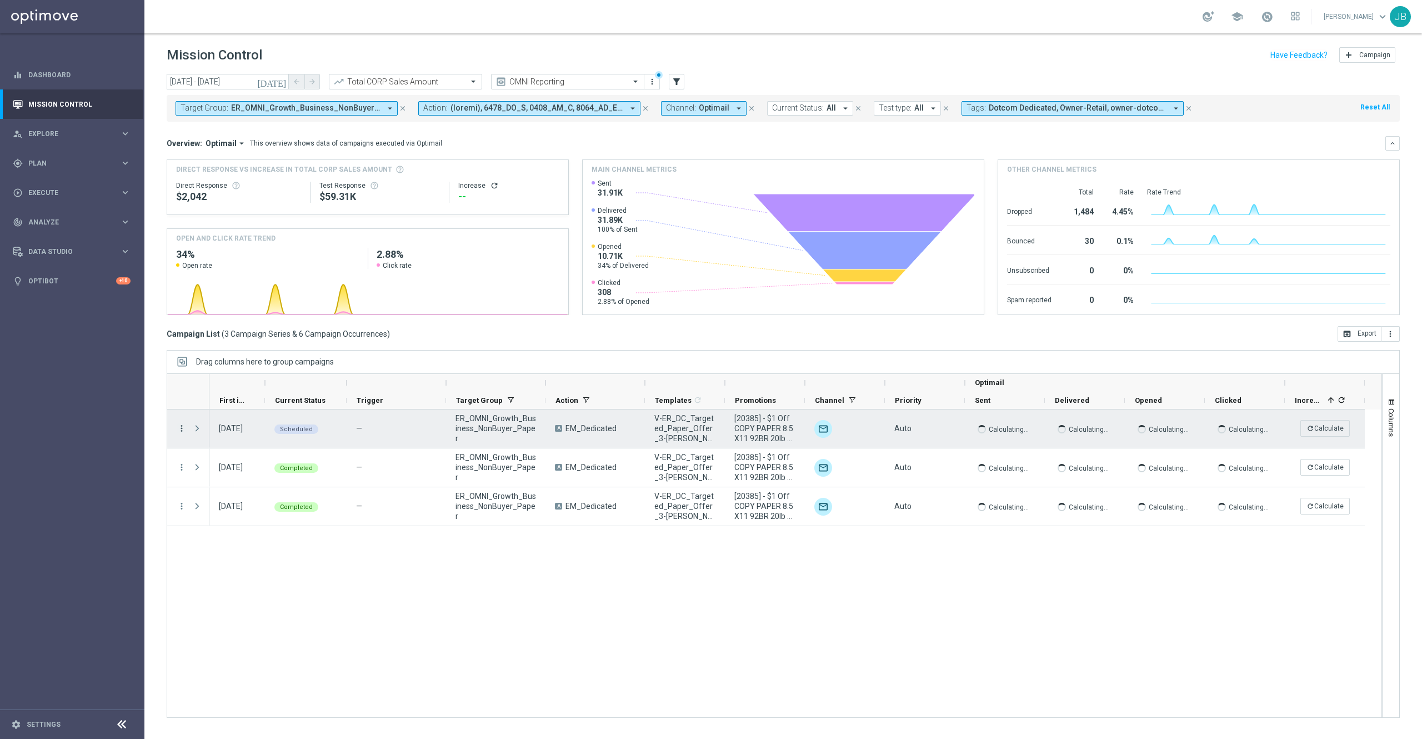
click at [182, 428] on icon "more_vert" at bounding box center [182, 428] width 10 height 10
click at [1339, 400] on icon "refresh" at bounding box center [1341, 399] width 9 height 9
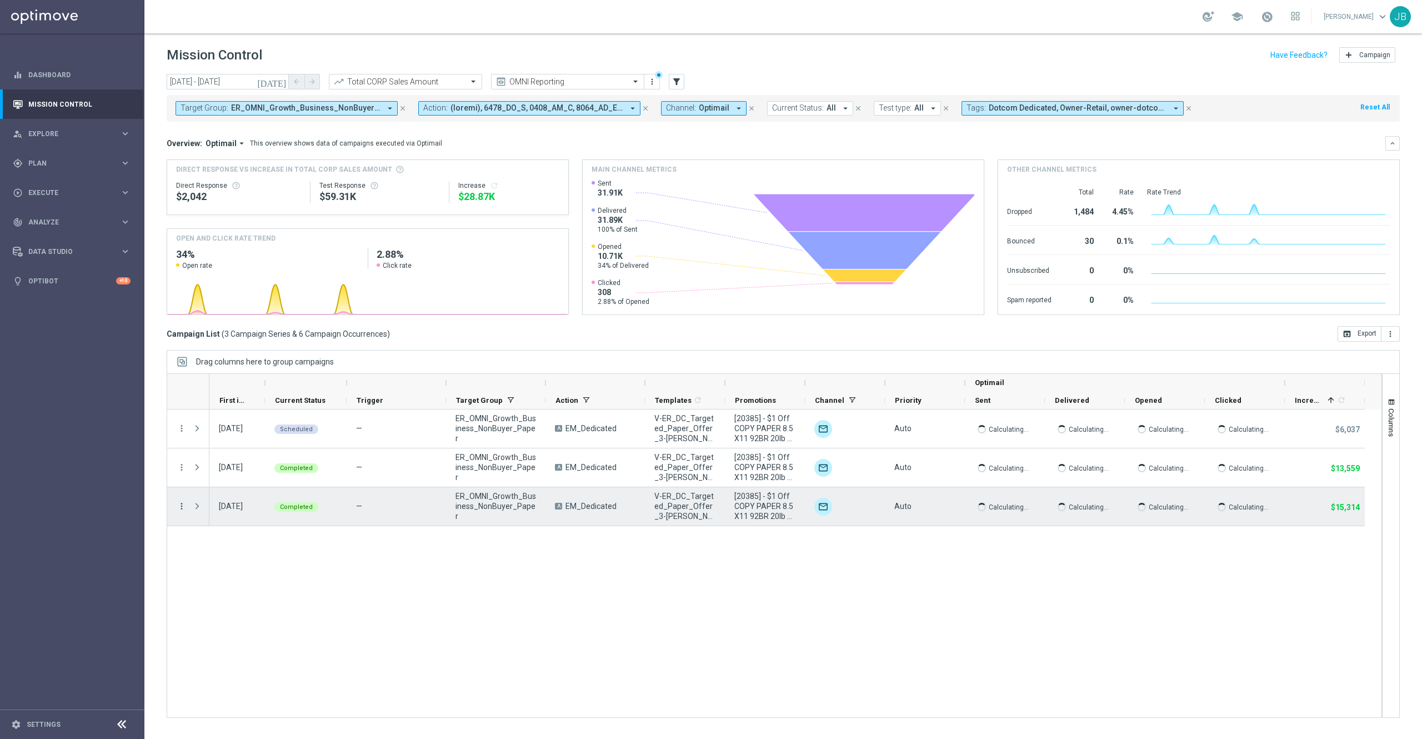
click at [178, 506] on icon "more_vert" at bounding box center [182, 506] width 10 height 10
click at [247, 517] on span "Campaign Details" at bounding box center [232, 514] width 56 height 8
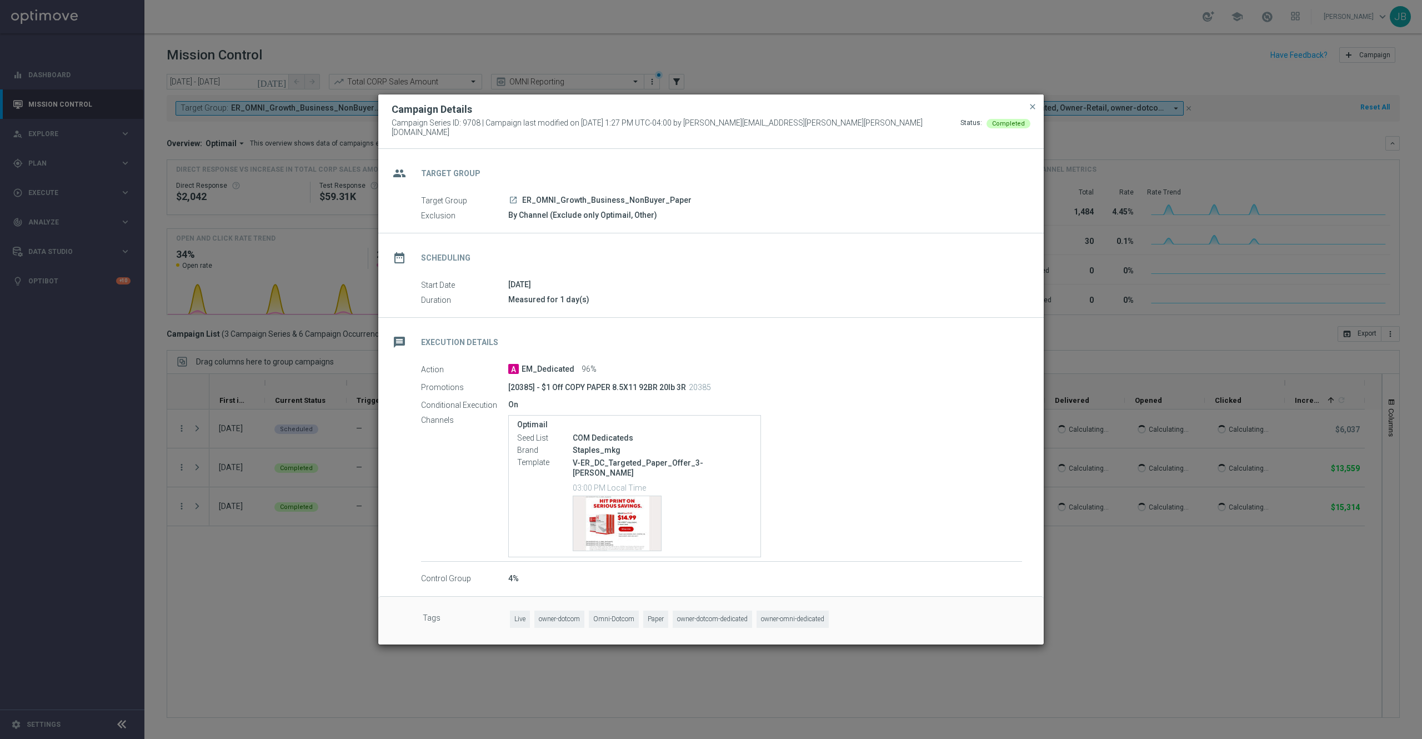
click at [1031, 110] on button "close" at bounding box center [1032, 106] width 11 height 13
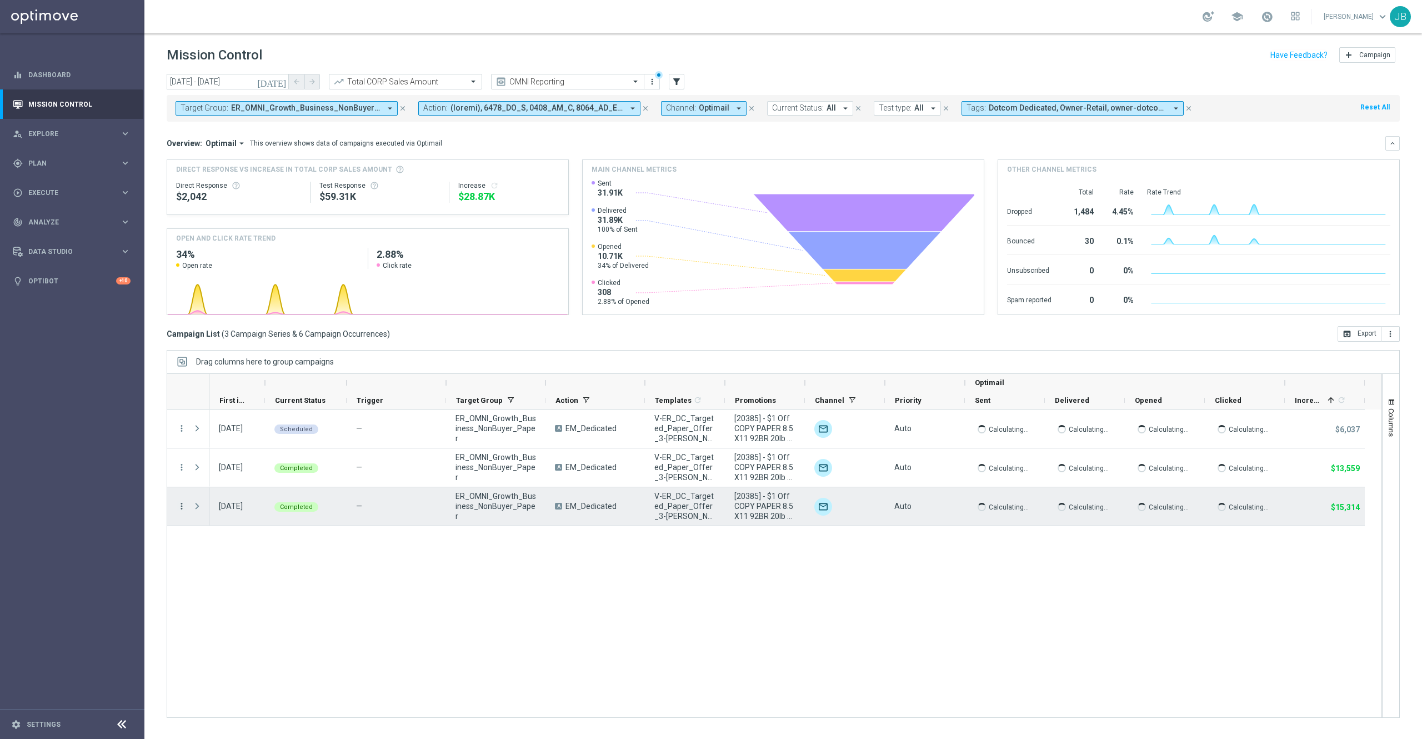
click at [185, 508] on icon "more_vert" at bounding box center [182, 506] width 10 height 10
click at [254, 531] on span "Campaign Metrics" at bounding box center [233, 529] width 58 height 8
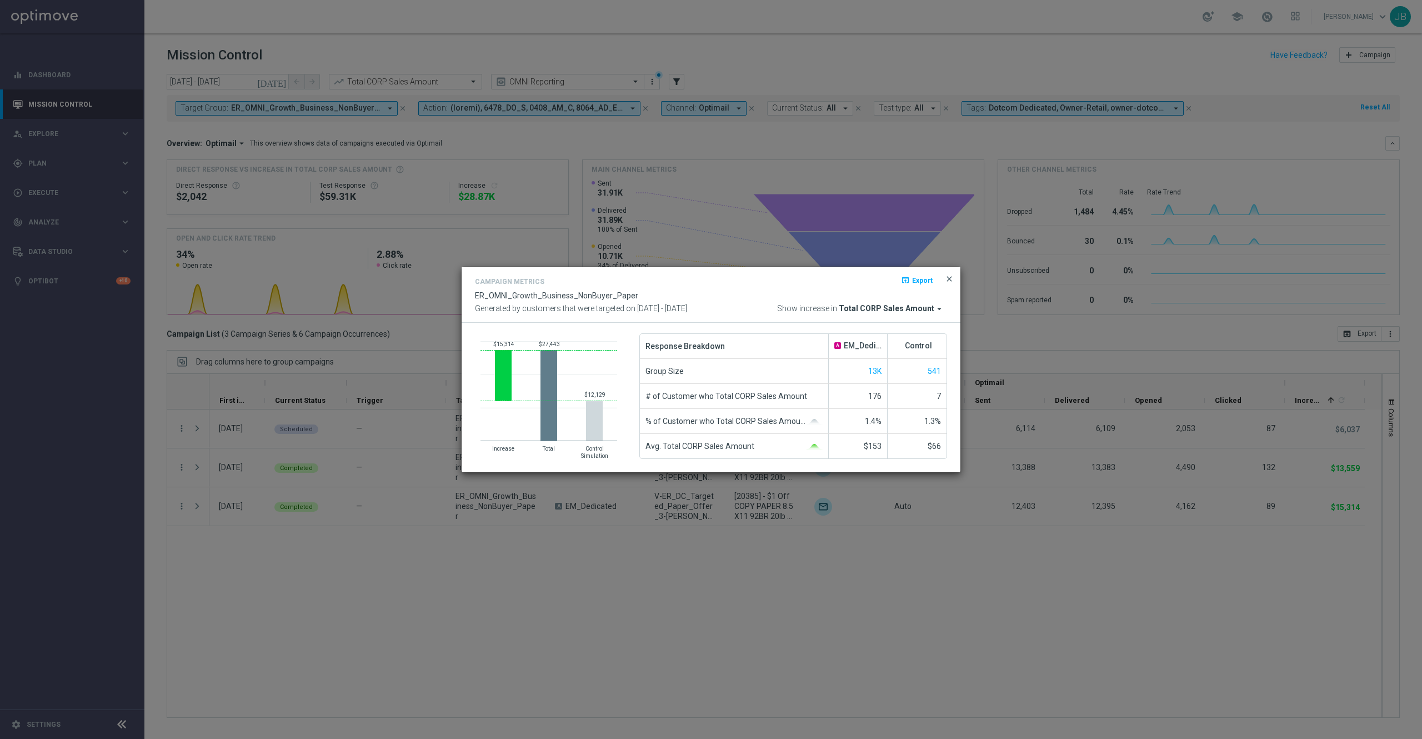
click at [949, 277] on span "close" at bounding box center [949, 278] width 9 height 9
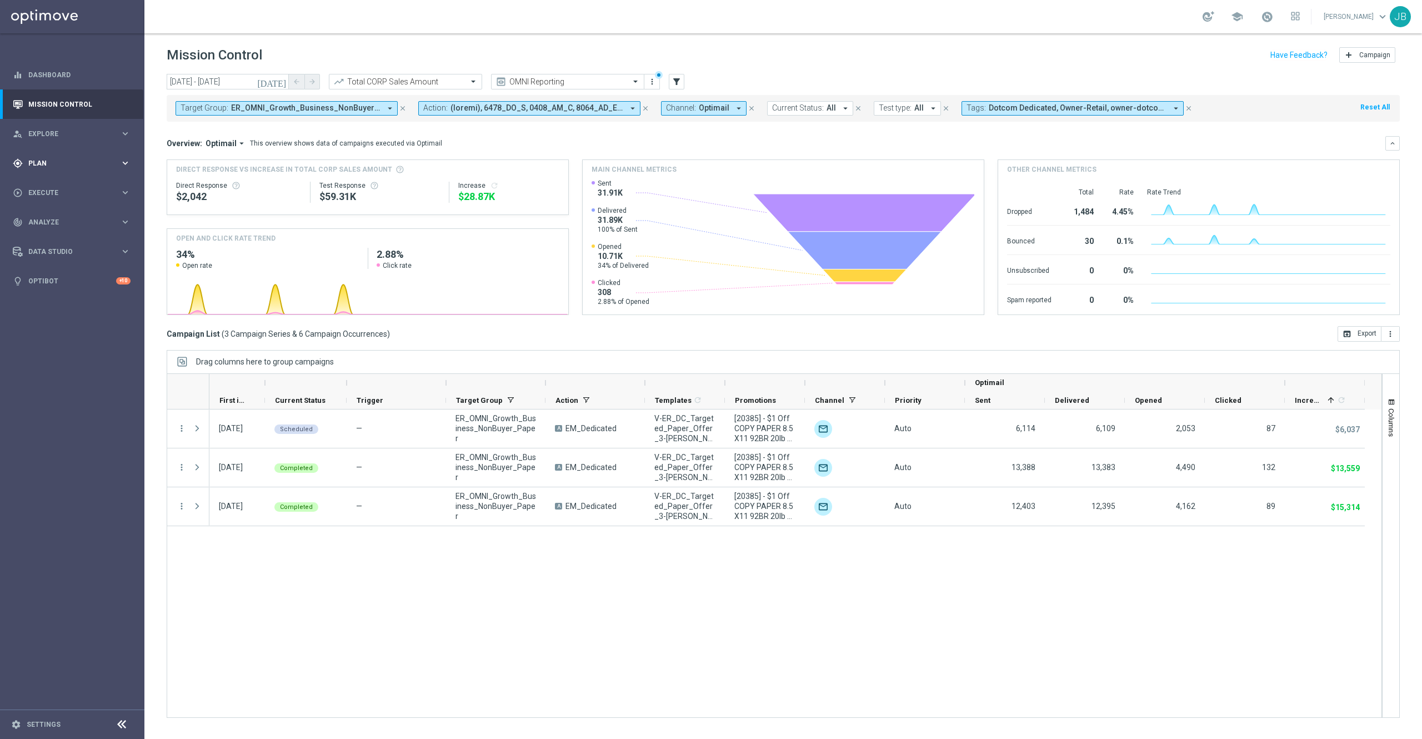
click at [54, 166] on span "Plan" at bounding box center [74, 163] width 92 height 7
click at [43, 309] on div "track_changes Analyze" at bounding box center [66, 305] width 107 height 10
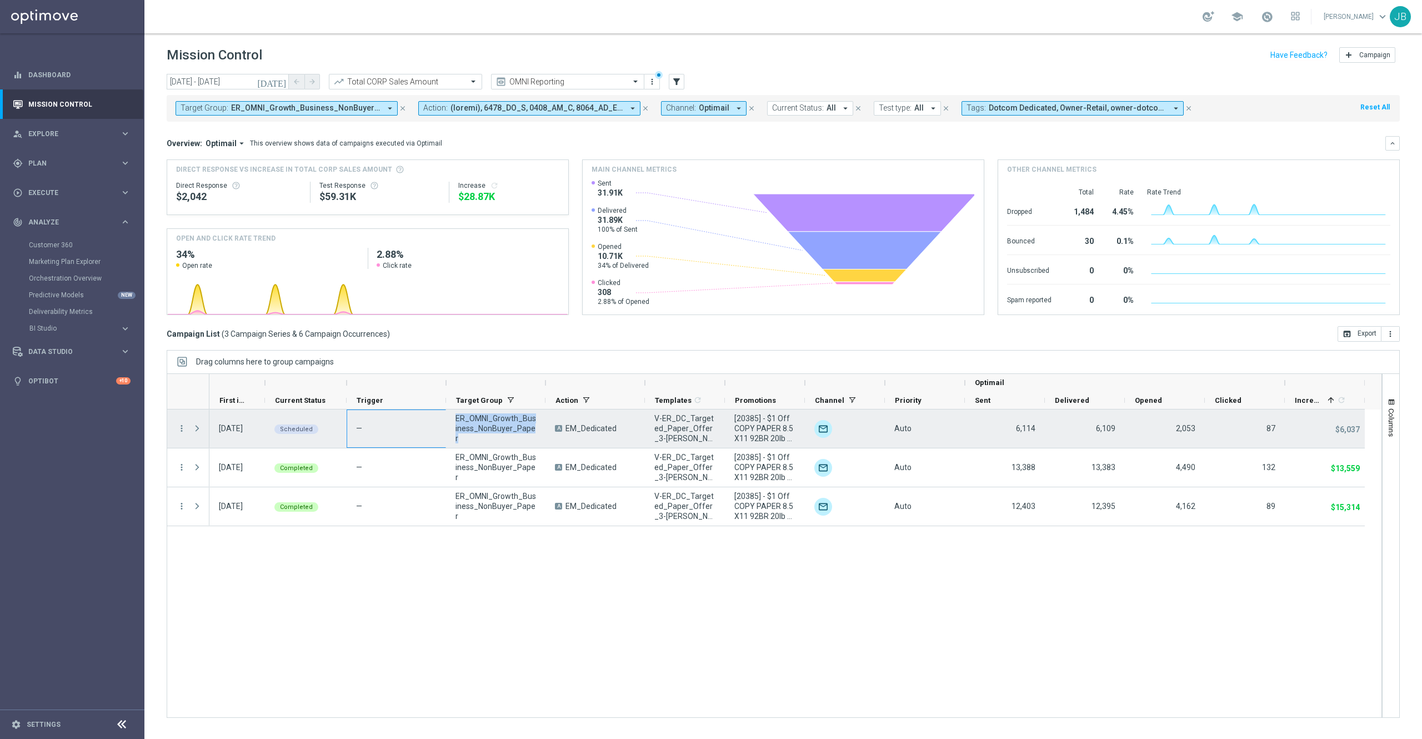
drag, startPoint x: 533, startPoint y: 430, endPoint x: 443, endPoint y: 424, distance: 90.7
click at [443, 424] on div "24 Jul 2025, Thursday Scheduled — ER_OMNI_Growth_Business_NonBuyer_Paper A EM_D…" at bounding box center [786, 428] width 1155 height 39
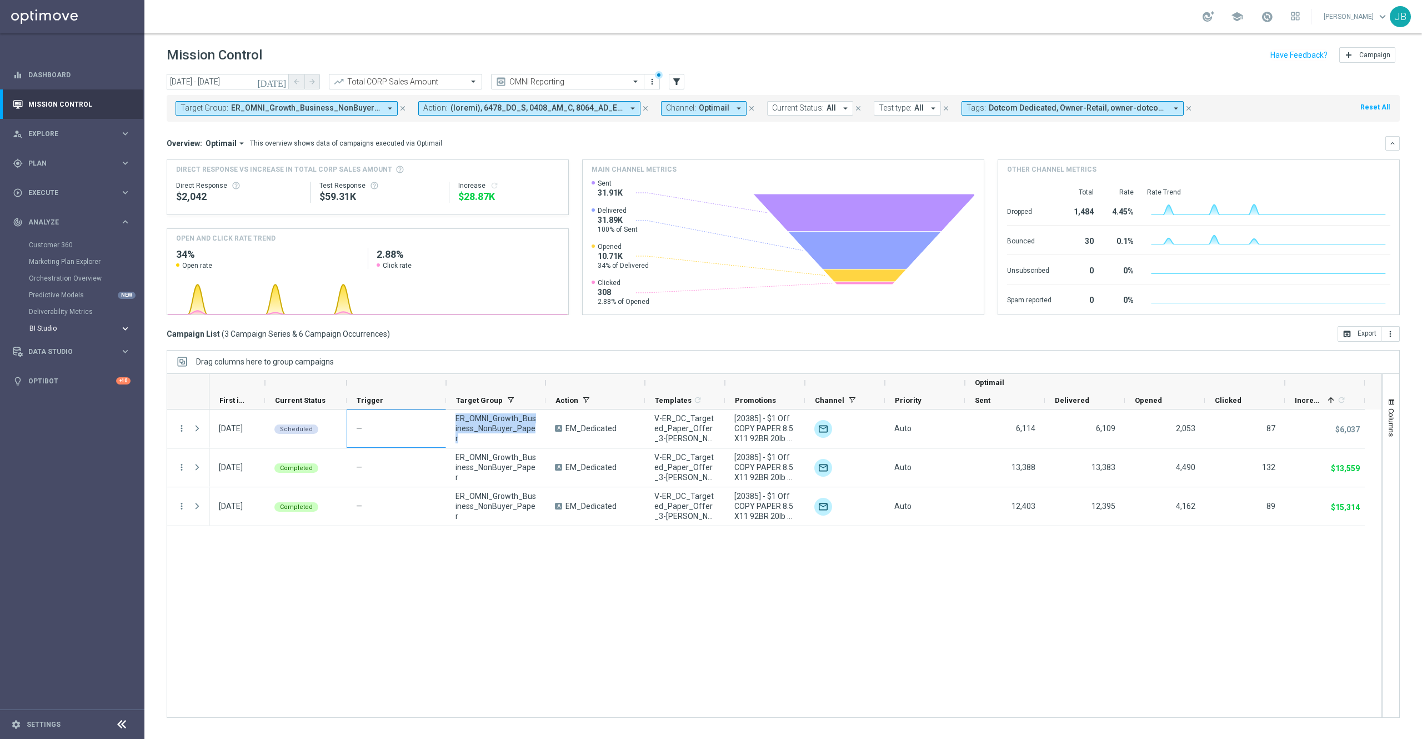
click at [74, 327] on span "BI Studio" at bounding box center [68, 328] width 79 height 7
click at [74, 363] on link "Emails Baseline Matchback" at bounding box center [74, 361] width 81 height 9
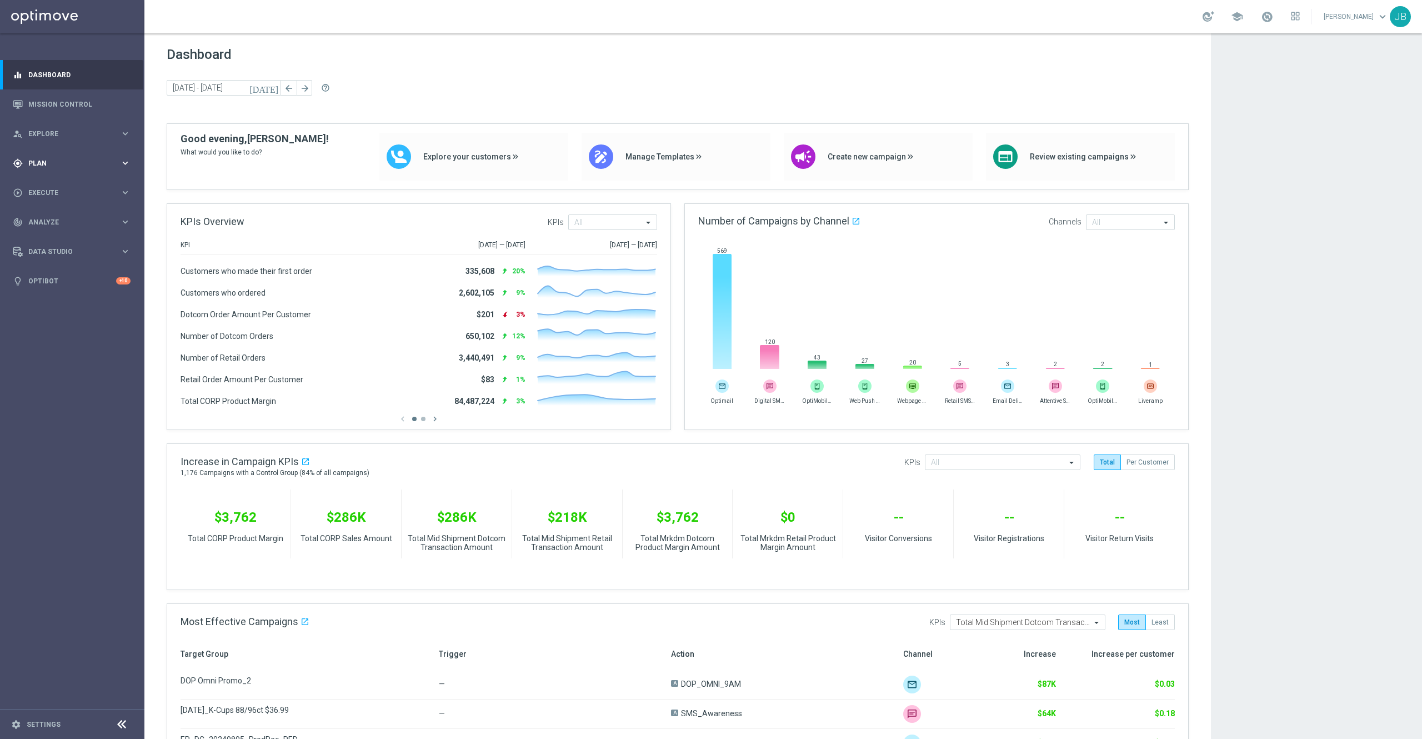
click at [51, 164] on span "Plan" at bounding box center [74, 163] width 92 height 7
click at [65, 189] on link "Target Groups" at bounding box center [72, 186] width 87 height 9
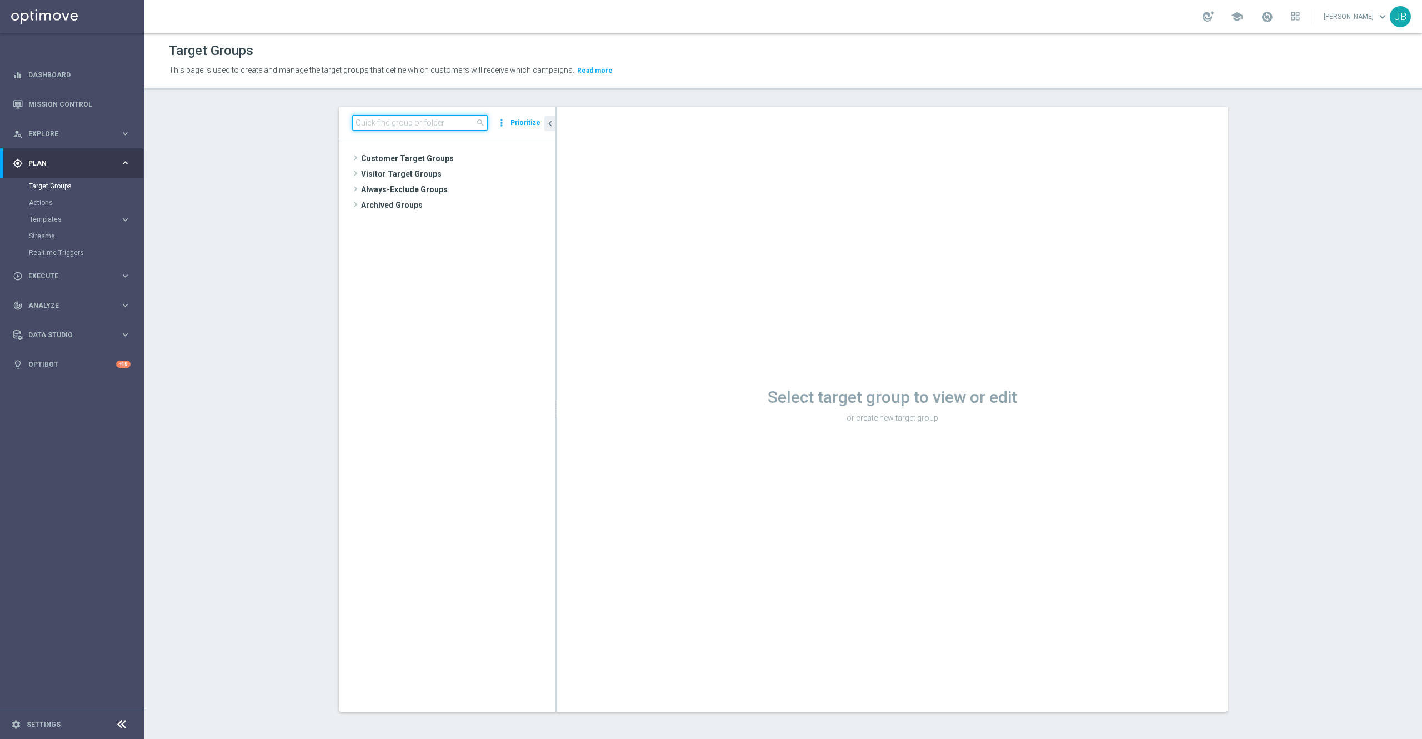
click at [394, 124] on input at bounding box center [420, 123] width 136 height 16
paste input "WED_[PHONE_NUMBER]_SMS_RET_PROMO"
type input "WED_[PHONE_NUMBER]_SMS_RET_PROMO"
click at [447, 206] on span "WED_[PHONE_NUMBER]_SMS_RET_PROMO" at bounding box center [468, 205] width 124 height 9
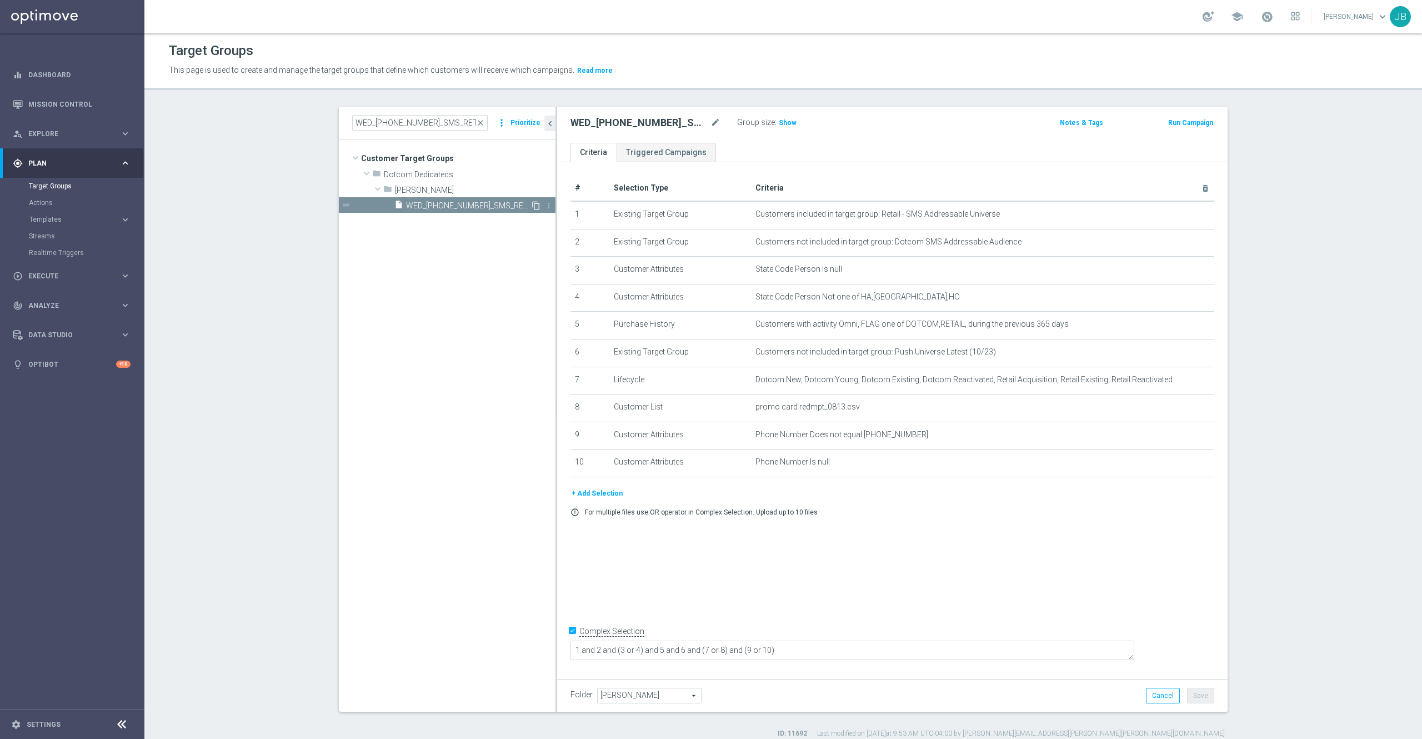
click at [532, 206] on icon "content_copy" at bounding box center [536, 205] width 9 height 9
click at [710, 124] on icon "mode_edit" at bounding box center [715, 122] width 10 height 13
click at [597, 126] on input "Copy of WED_[PHONE_NUMBER]_SMS_RET_PROMO" at bounding box center [645, 124] width 150 height 16
click at [582, 126] on input "Copy of WED_[PHONE_NUMBER]_SMS_RET_PROMO" at bounding box center [645, 124] width 150 height 16
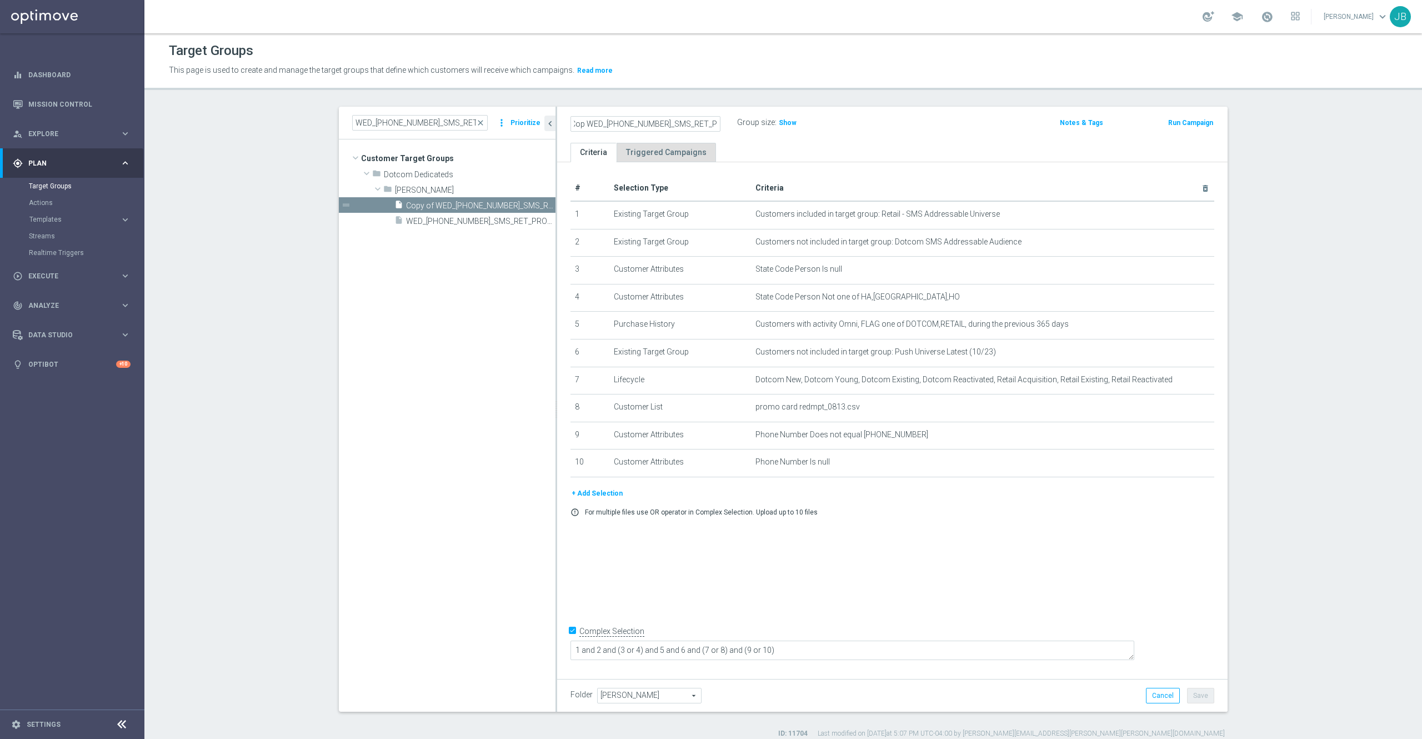
scroll to position [0, 0]
type input "THUR_[PHONE_NUMBER]_SMS_RET_PROMO"
click at [798, 548] on div "# Selection Type Criteria delete_forever 1 Existing Target Group Customers incl…" at bounding box center [892, 417] width 670 height 511
click at [1199, 695] on button "Save" at bounding box center [1200, 696] width 27 height 16
click at [710, 124] on icon "mode_edit" at bounding box center [715, 122] width 10 height 13
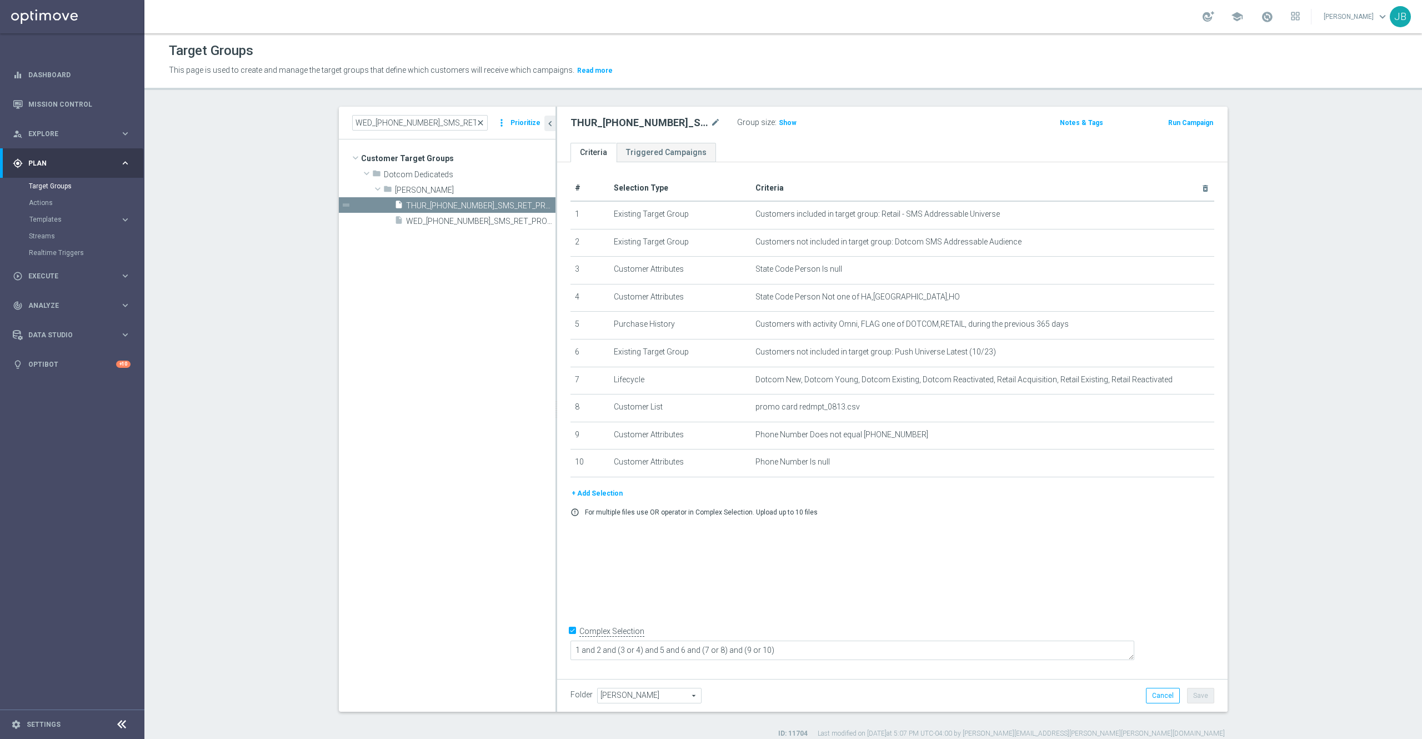
click at [476, 124] on span "close" at bounding box center [480, 122] width 9 height 9
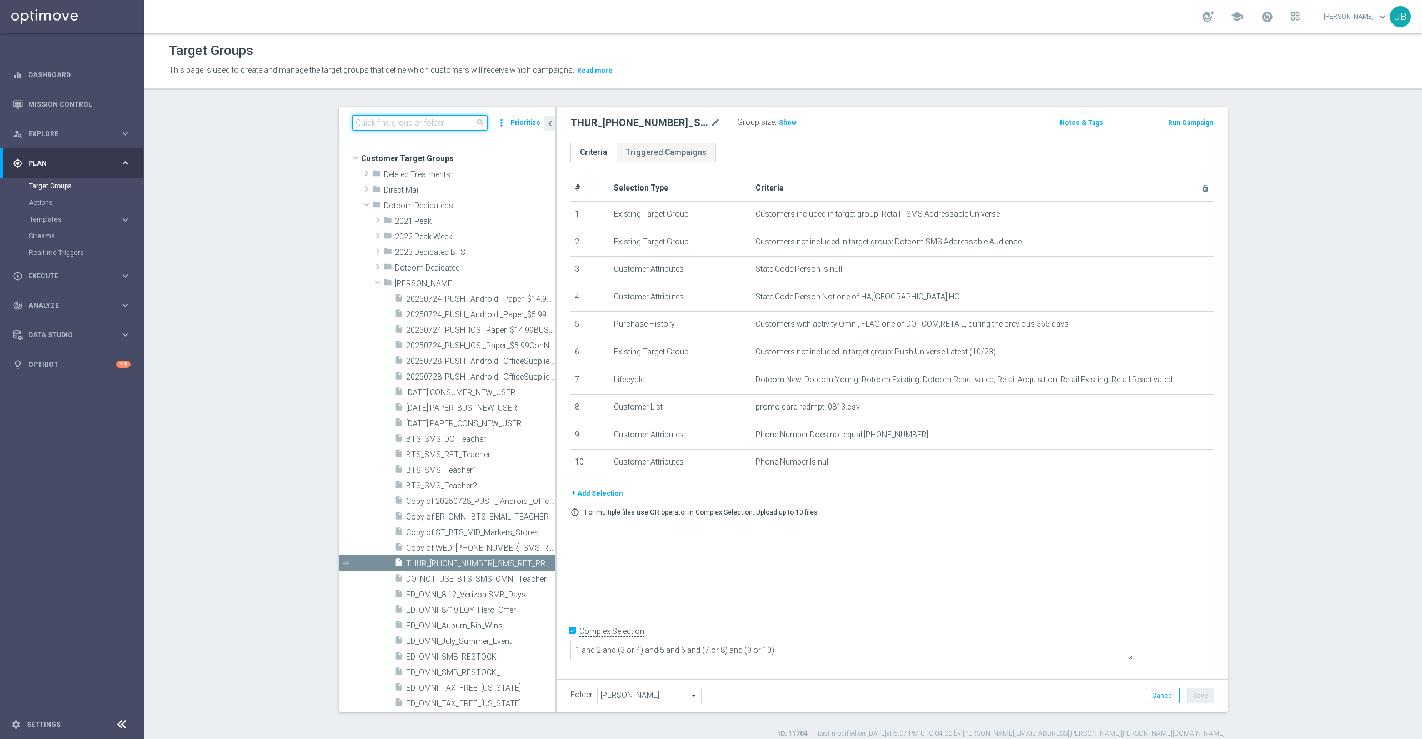
click at [429, 127] on input at bounding box center [420, 123] width 136 height 16
click at [419, 117] on input at bounding box center [420, 123] width 136 height 16
paste input "THU_20250807_OMNI_Promo_card"
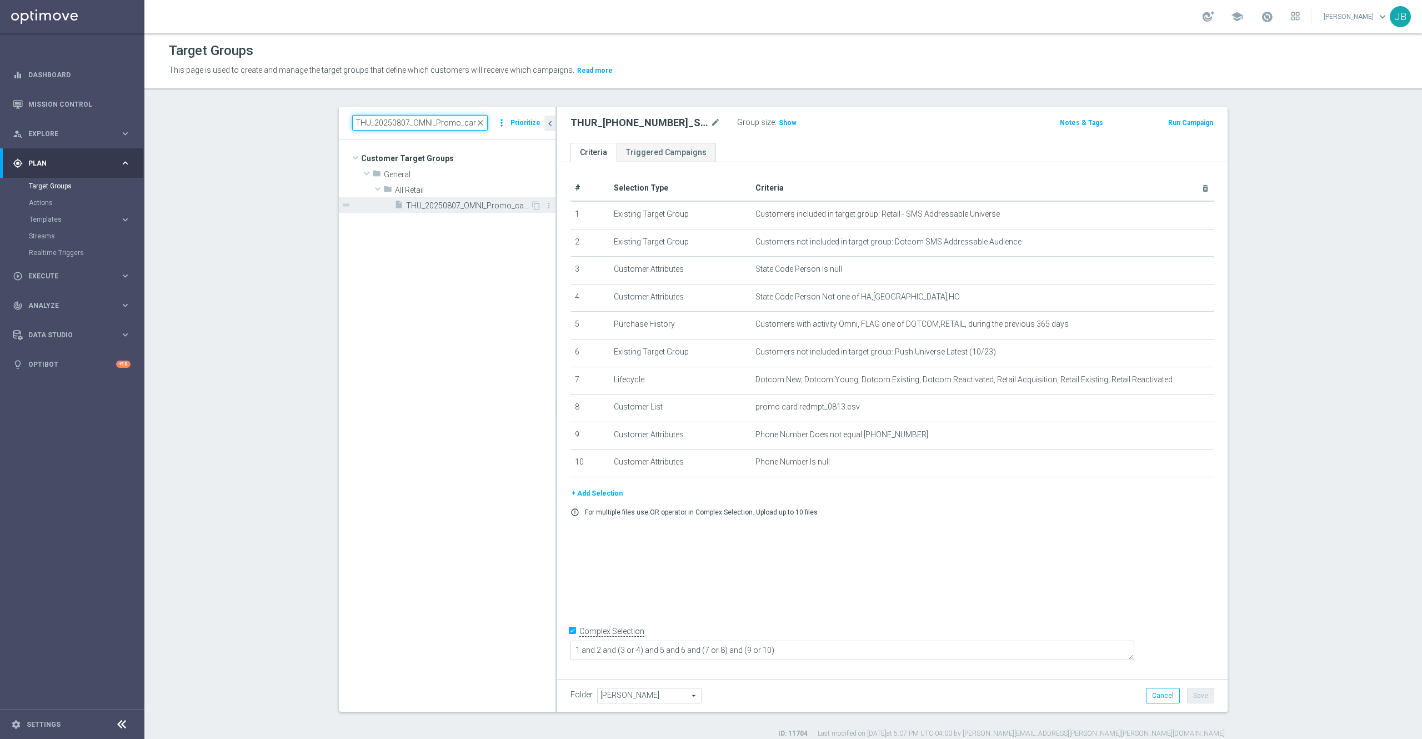
type input "THU_20250807_OMNI_Promo_card"
click at [450, 206] on span "THU_20250807_OMNI_Promo_card" at bounding box center [468, 205] width 124 height 9
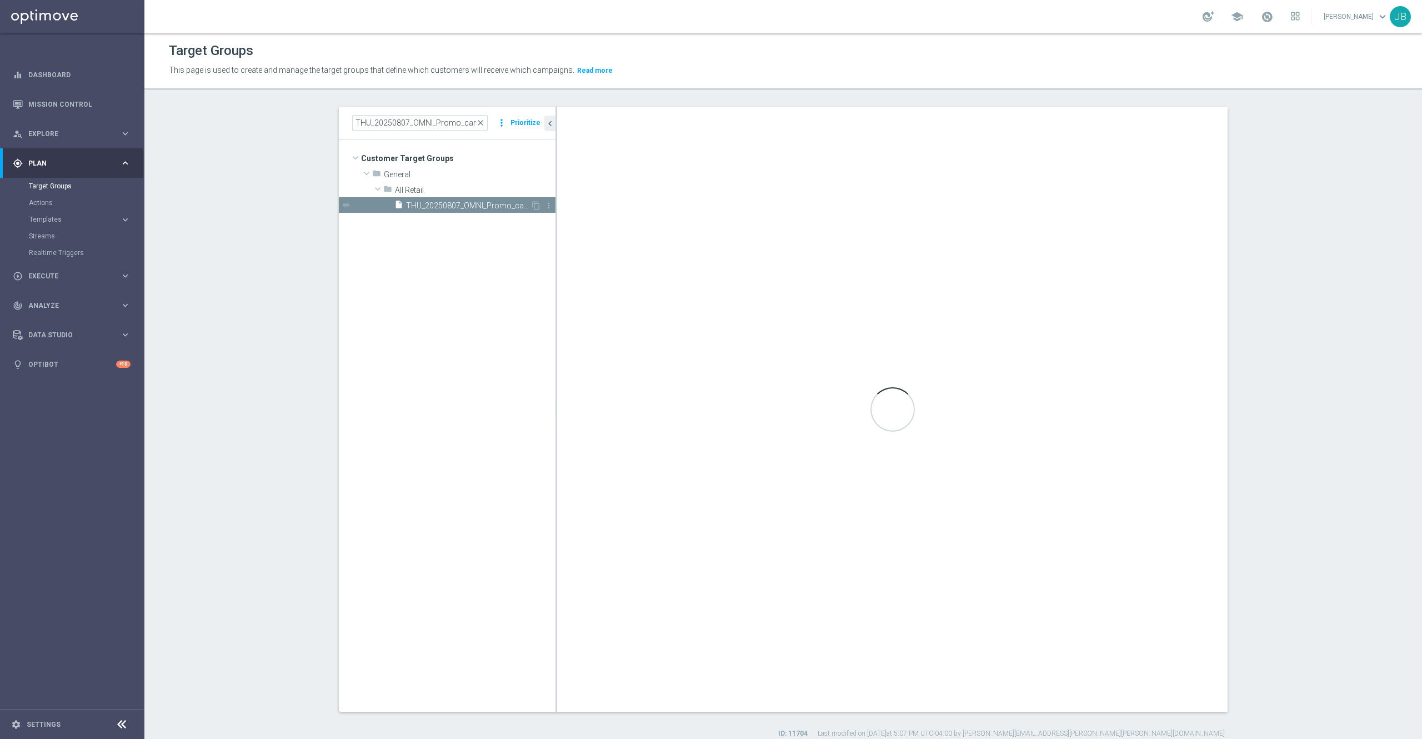
type textarea "3 and (2 or 1)"
type input "All Retail"
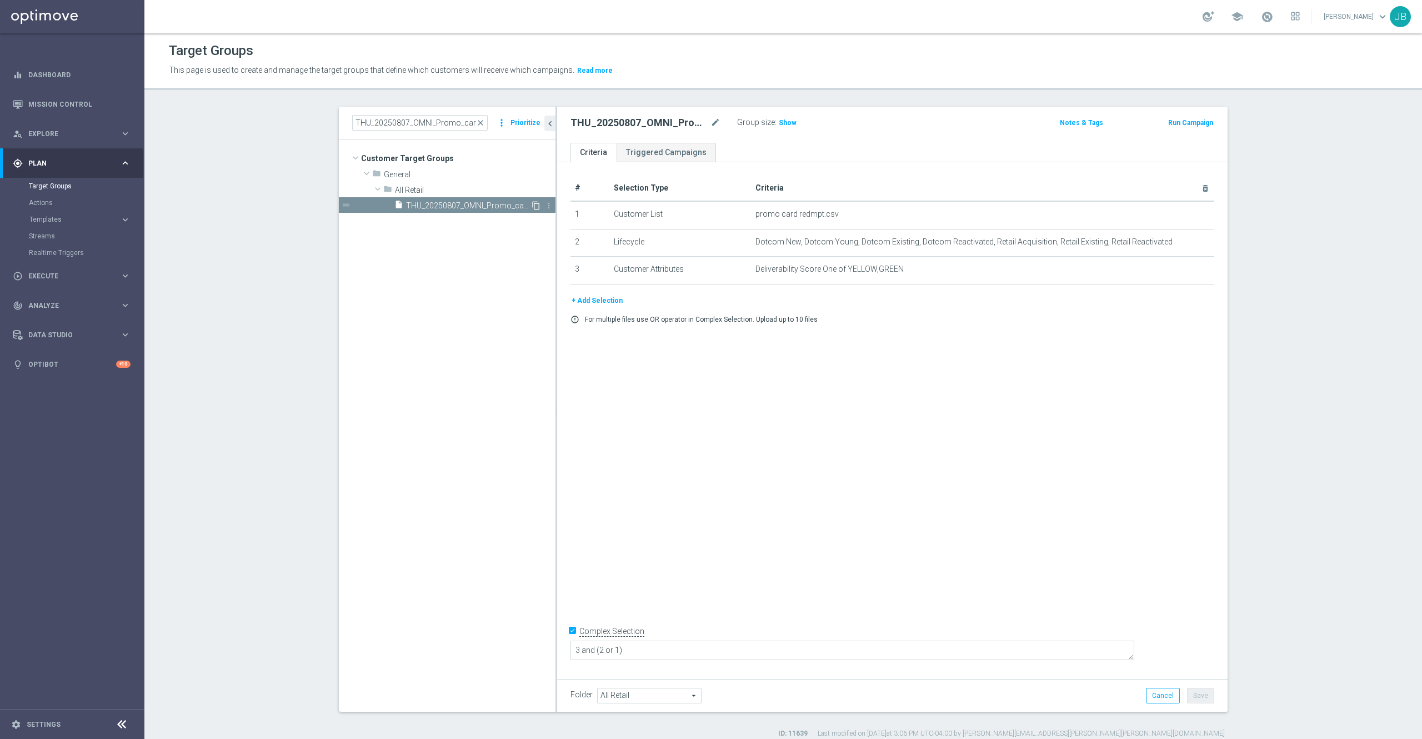
click at [532, 208] on icon "content_copy" at bounding box center [536, 205] width 9 height 9
click at [710, 129] on icon "mode_edit" at bounding box center [715, 122] width 10 height 13
click at [588, 126] on input "Copy of THU_20250807_OMNI_Promo_card" at bounding box center [645, 124] width 150 height 16
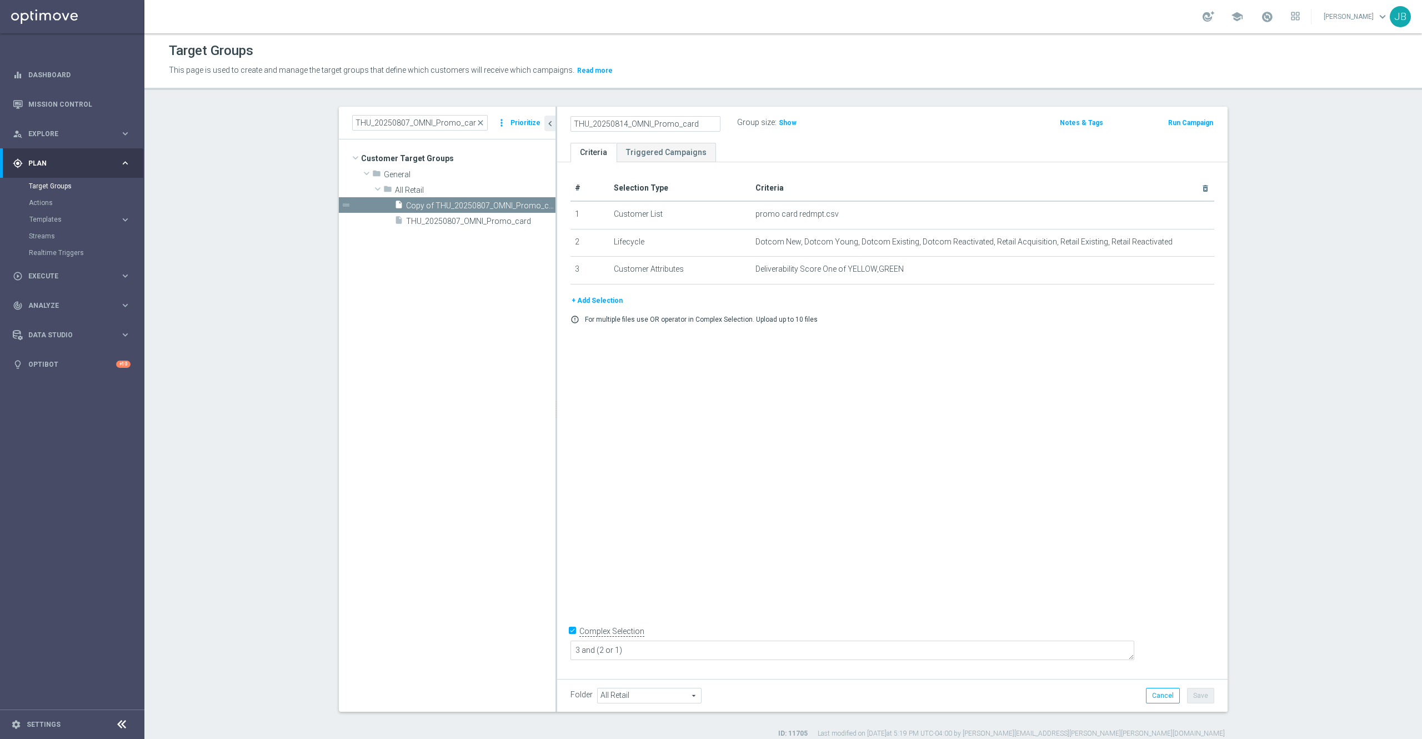
type input "THU_20250814_OMNI_Promo_card"
click at [783, 457] on div "# Selection Type Criteria delete_forever 1 Customer List promo card redmpt.csv …" at bounding box center [892, 417] width 670 height 511
click at [779, 124] on span "Show" at bounding box center [788, 123] width 18 height 8
click at [1198, 695] on button "Save" at bounding box center [1200, 696] width 27 height 16
click at [1187, 214] on icon "delete_forever" at bounding box center [1191, 214] width 9 height 9
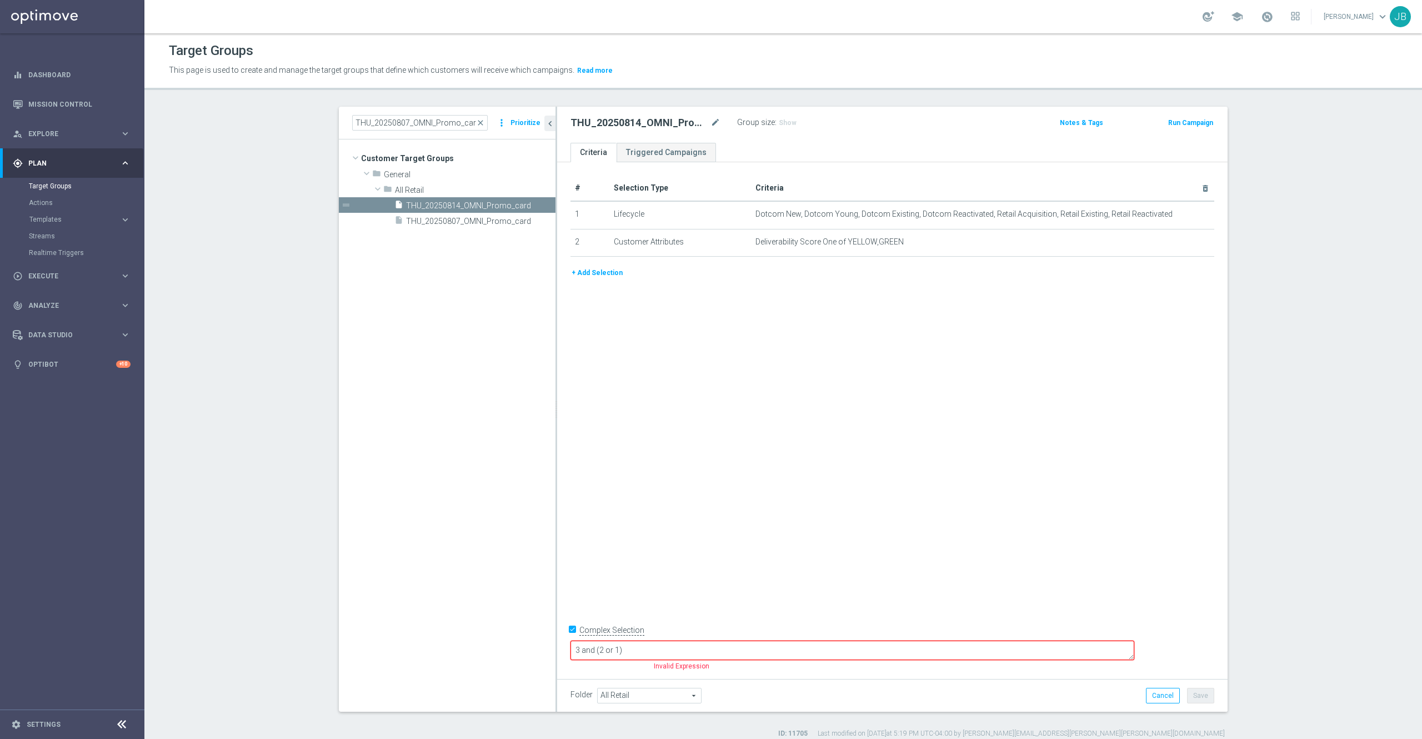
click at [599, 278] on button "+ Add Selection" at bounding box center [596, 273] width 53 height 12
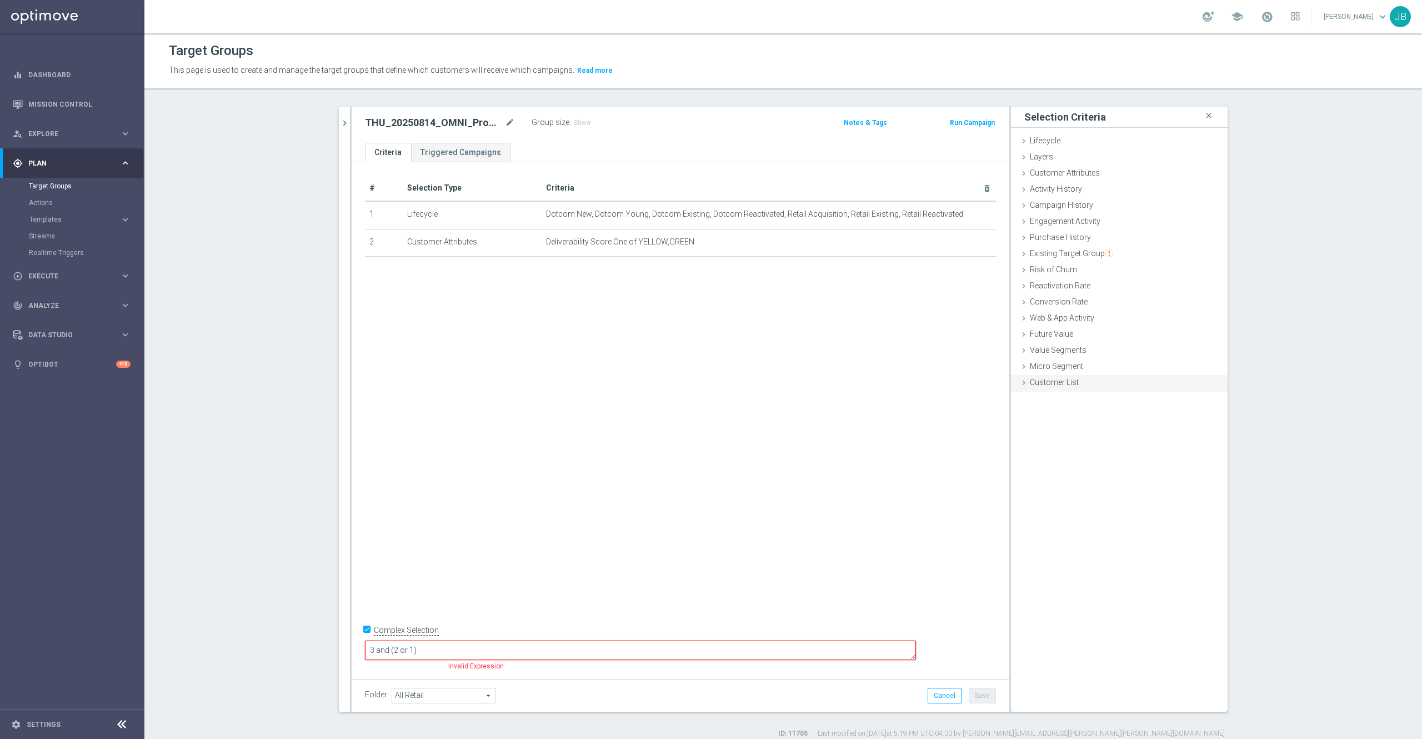
click at [1064, 382] on span "Customer List" at bounding box center [1054, 382] width 49 height 9
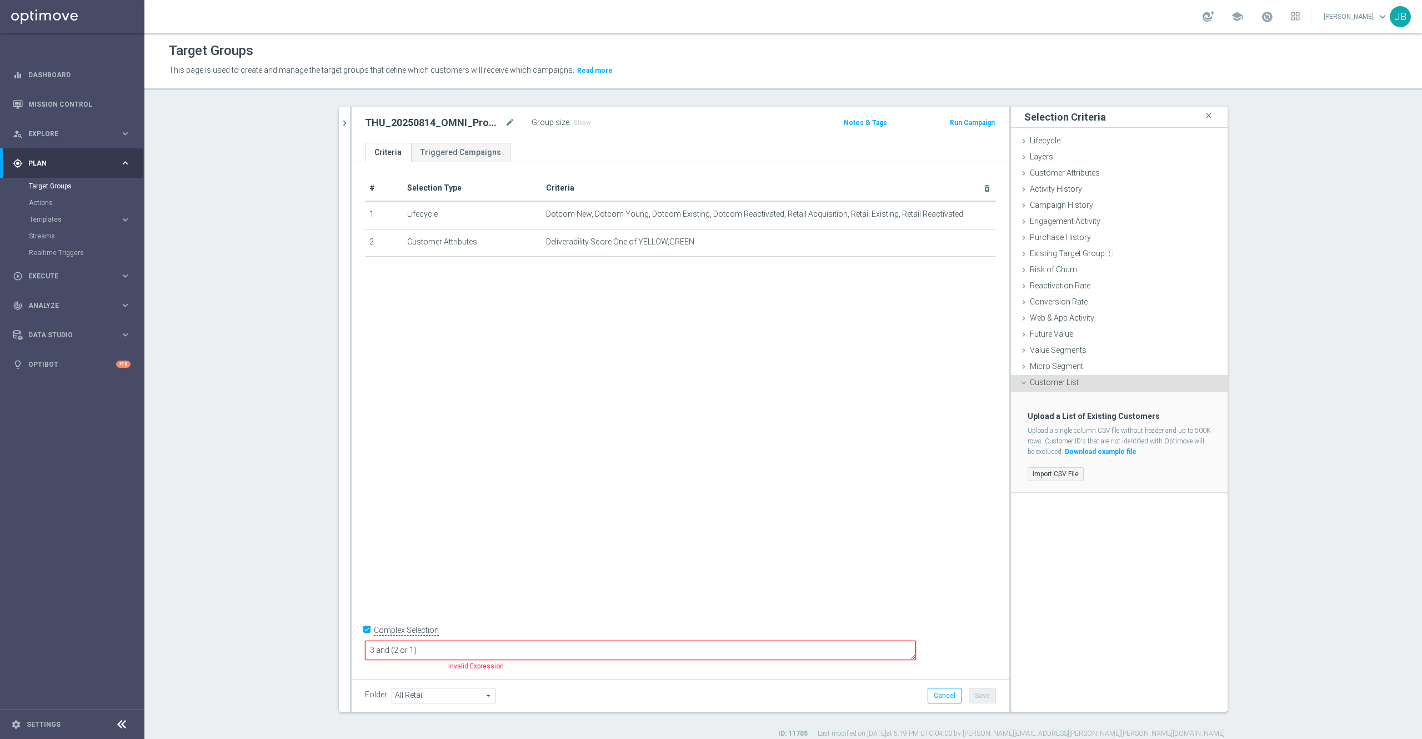
click at [1051, 475] on label "Import CSV File" at bounding box center [1056, 474] width 56 height 14
click at [0, 0] on input "Import CSV File" at bounding box center [0, 0] width 0 height 0
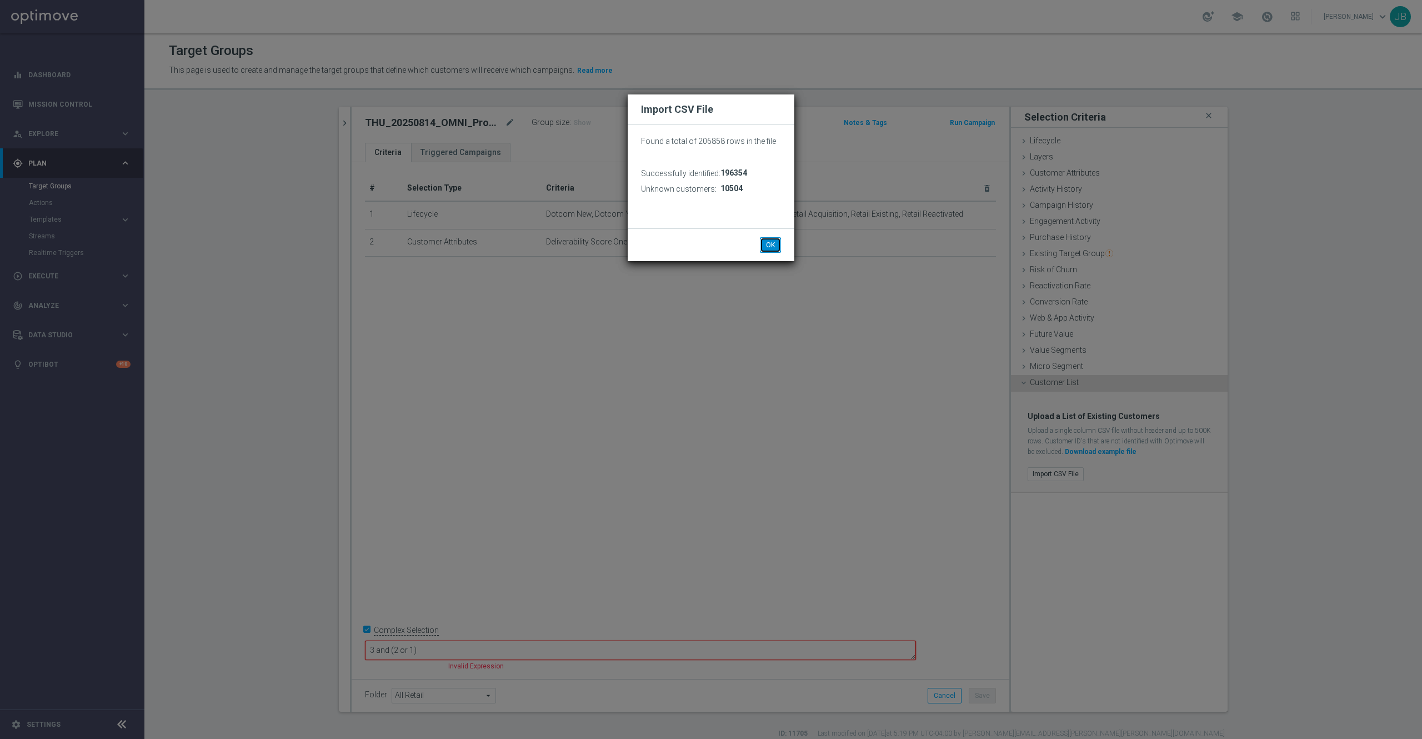
click at [769, 242] on button "OK" at bounding box center [770, 245] width 21 height 16
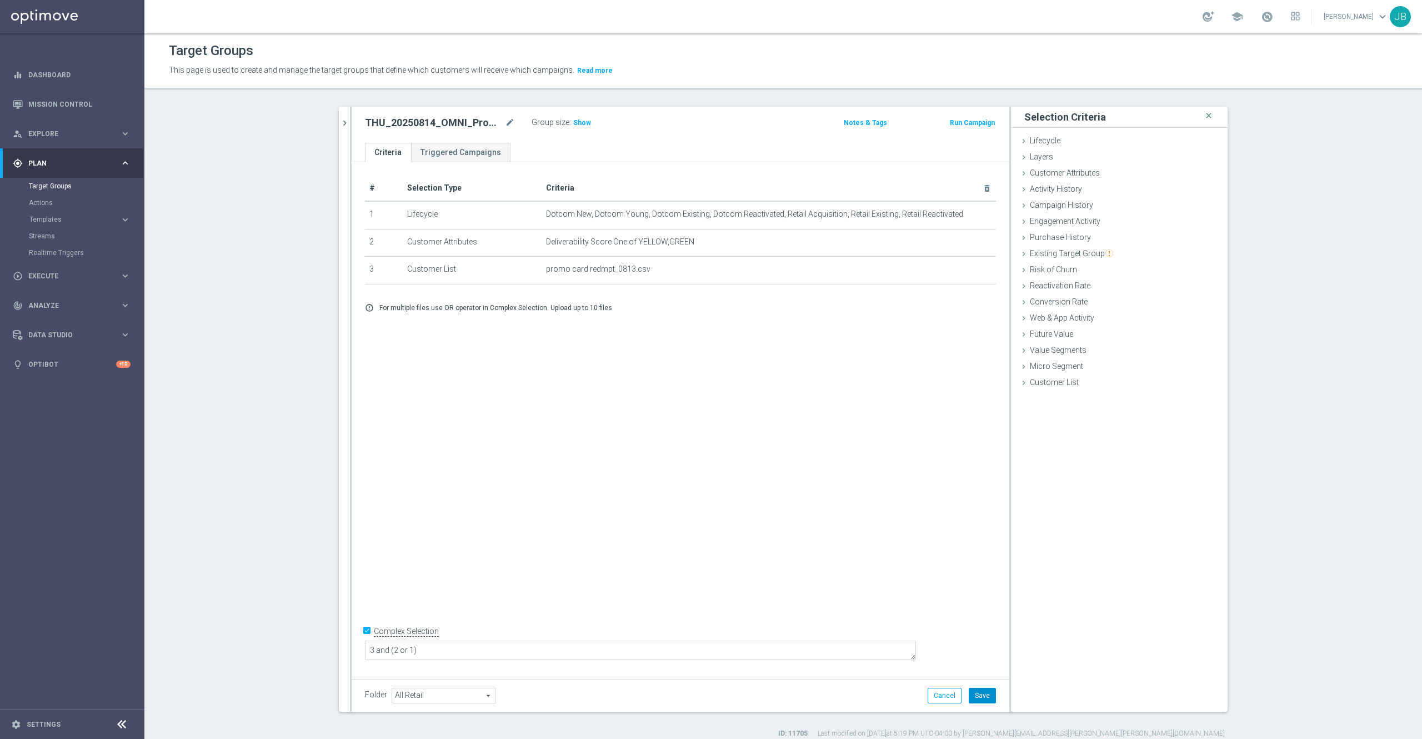
click at [973, 694] on button "Save" at bounding box center [982, 696] width 27 height 16
click at [573, 120] on span "Show" at bounding box center [582, 123] width 18 height 8
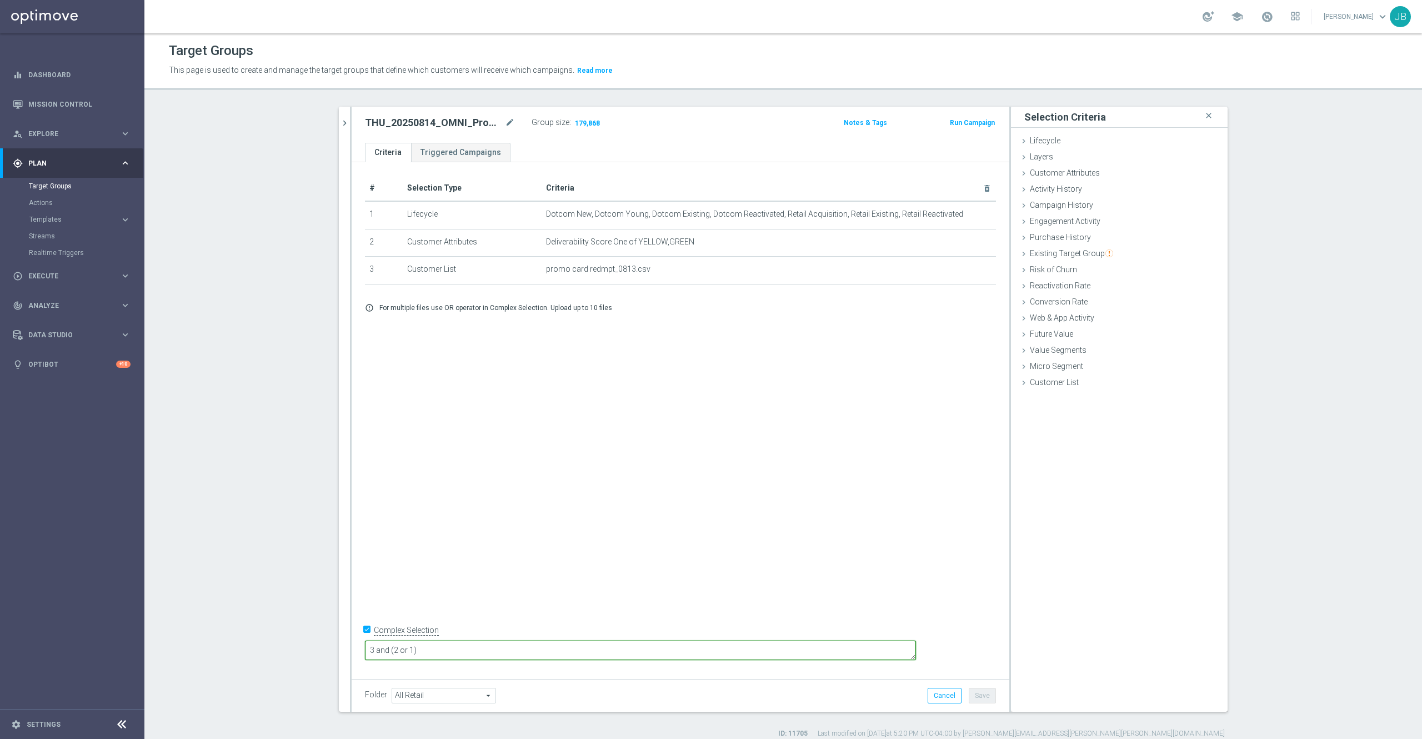
click at [492, 650] on textarea "3 and (2 or 1)" at bounding box center [640, 649] width 551 height 19
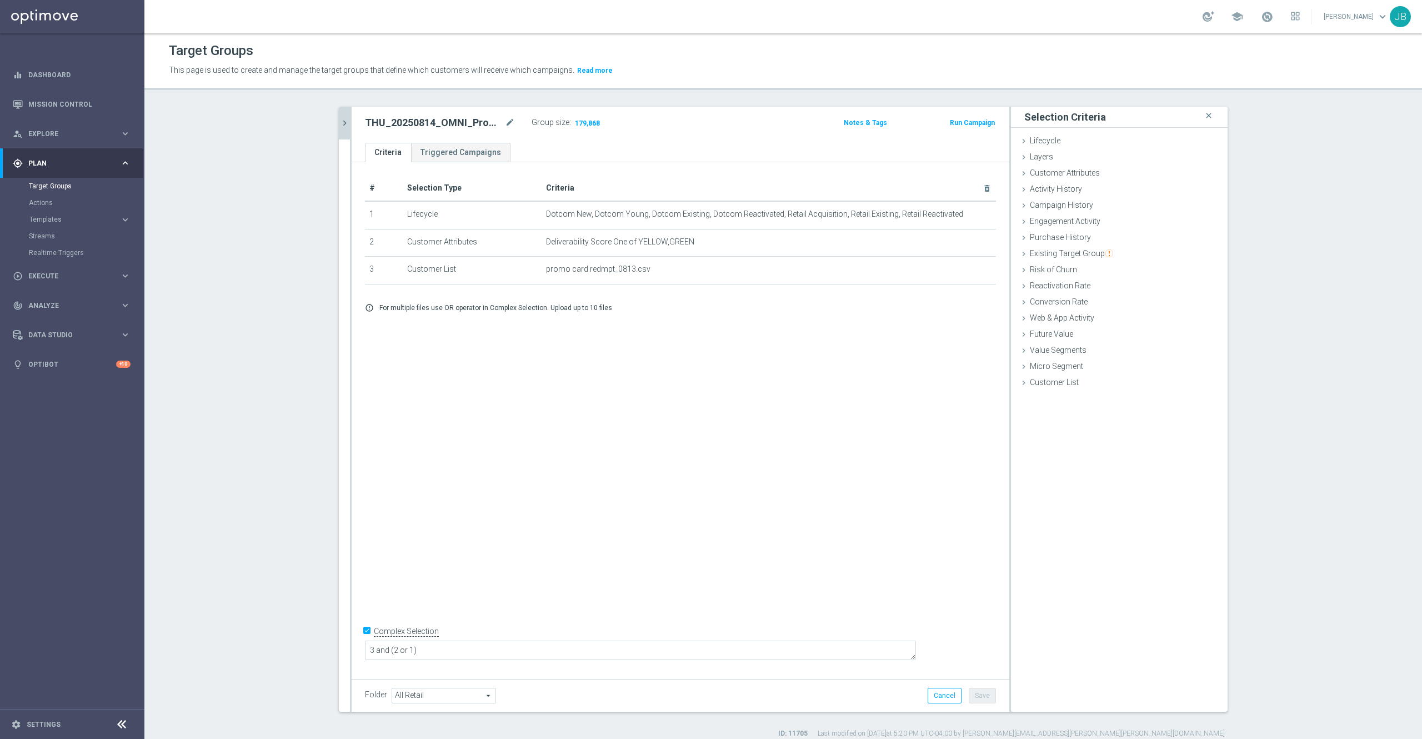
click at [339, 124] on icon "chevron_right" at bounding box center [344, 123] width 11 height 11
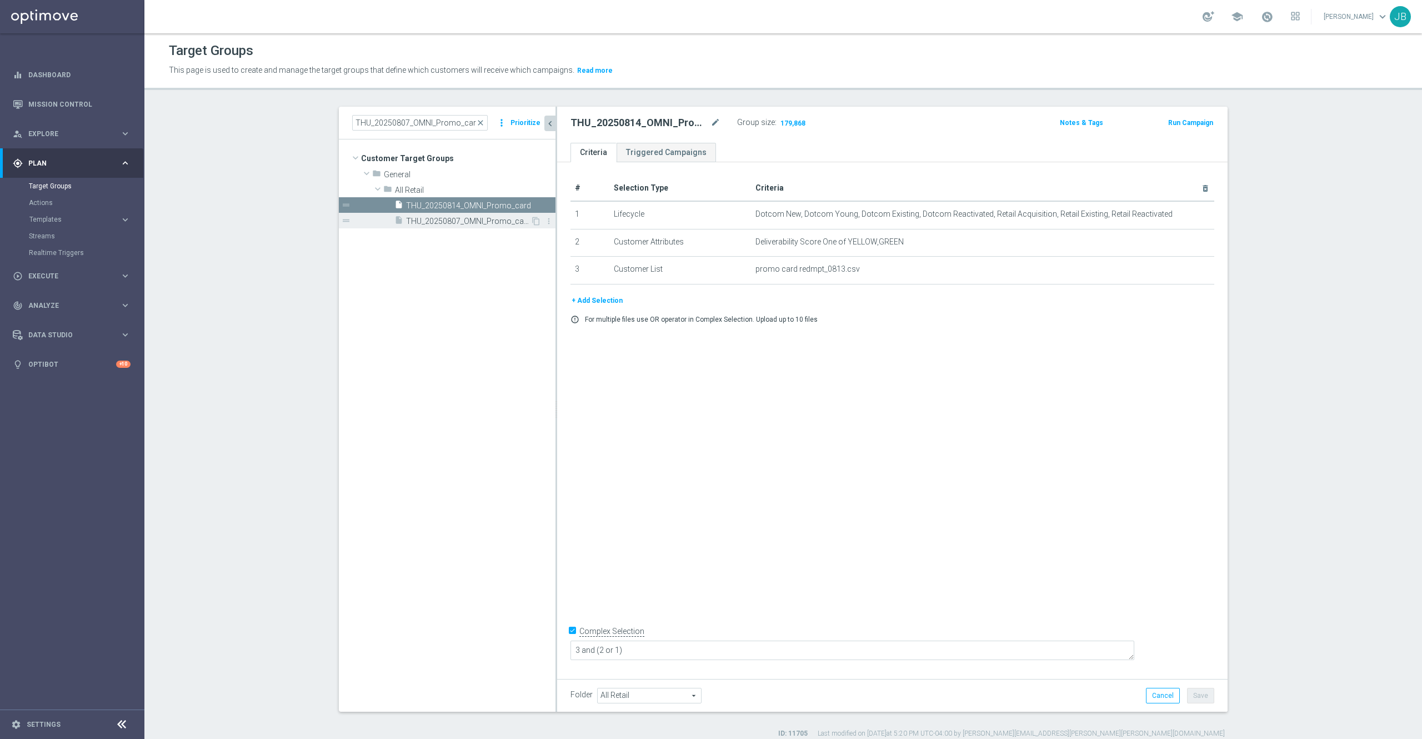
click at [418, 221] on span "THU_20250807_OMNI_Promo_card" at bounding box center [468, 221] width 124 height 9
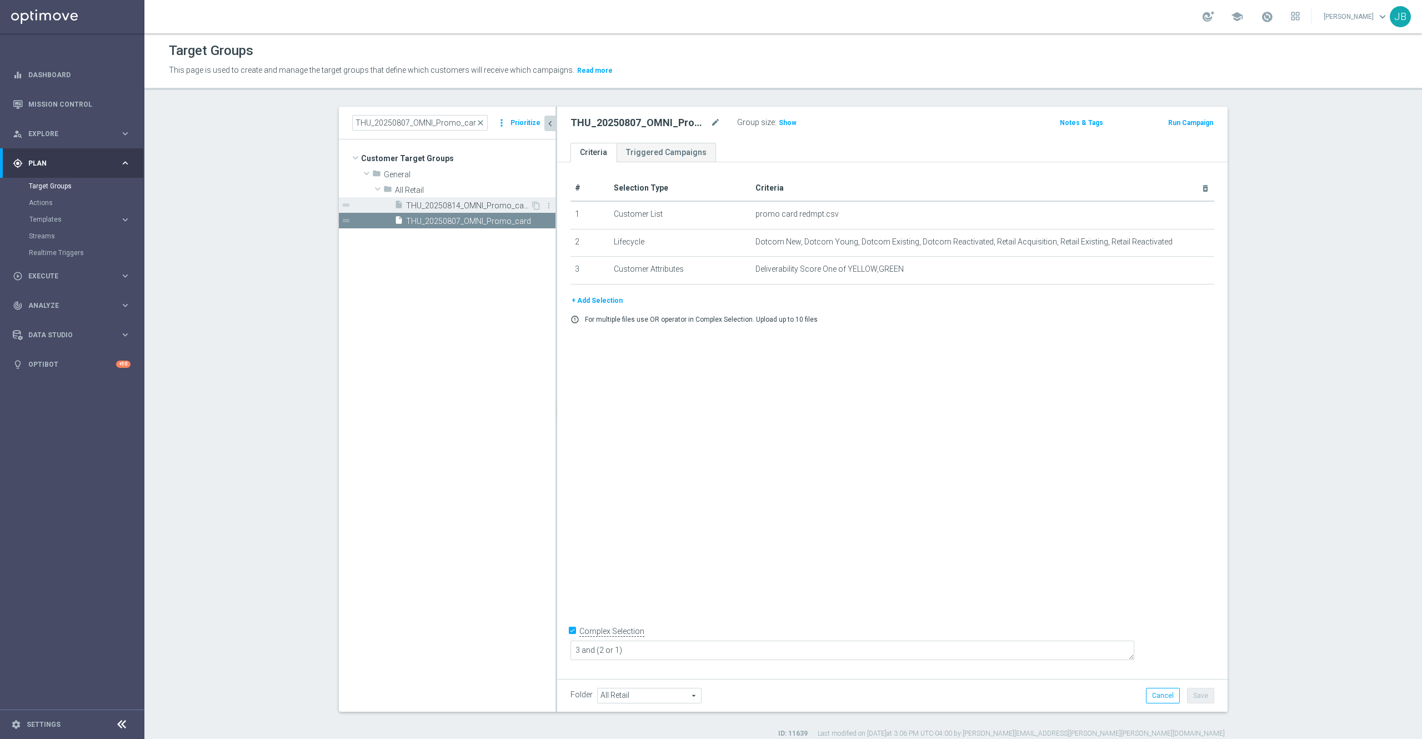
click at [445, 206] on span "THU_20250814_OMNI_Promo_card" at bounding box center [468, 205] width 124 height 9
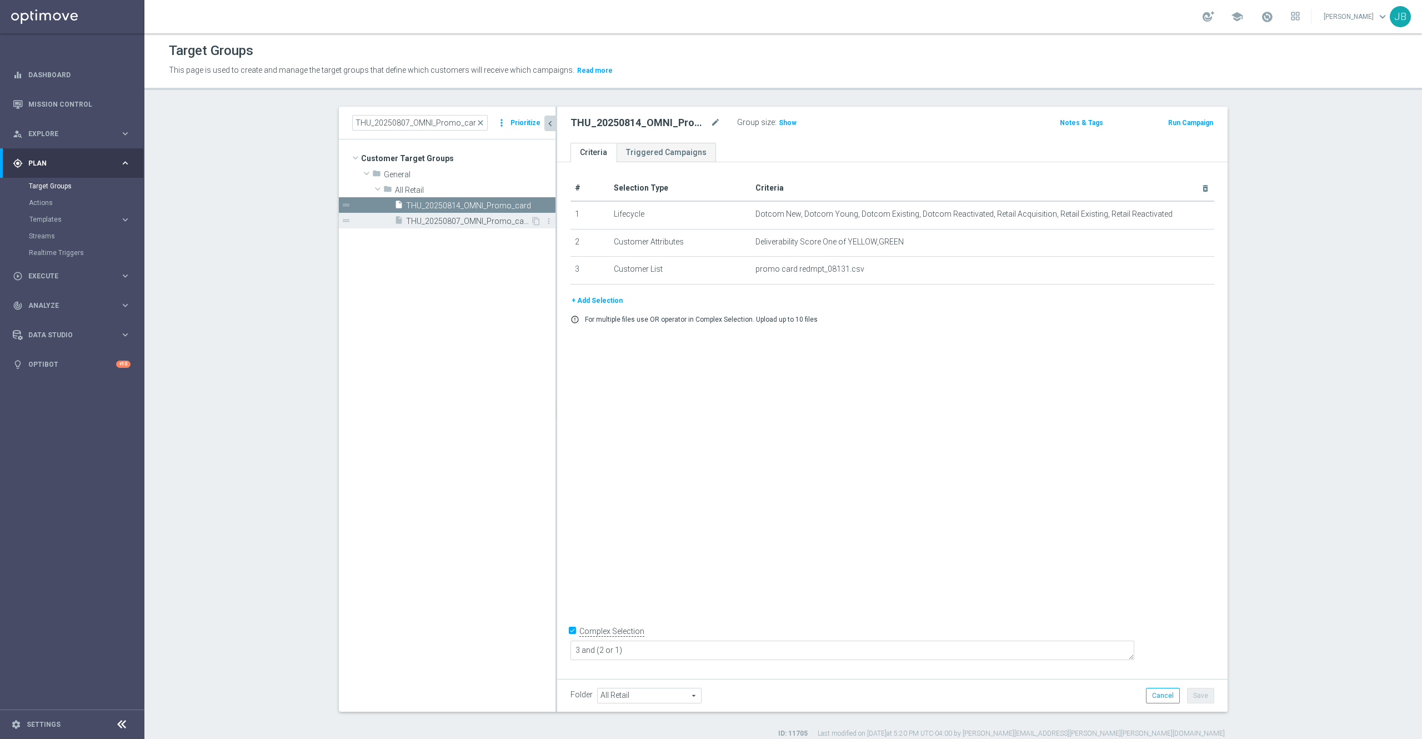
click at [438, 222] on span "THU_20250807_OMNI_Promo_card" at bounding box center [468, 221] width 124 height 9
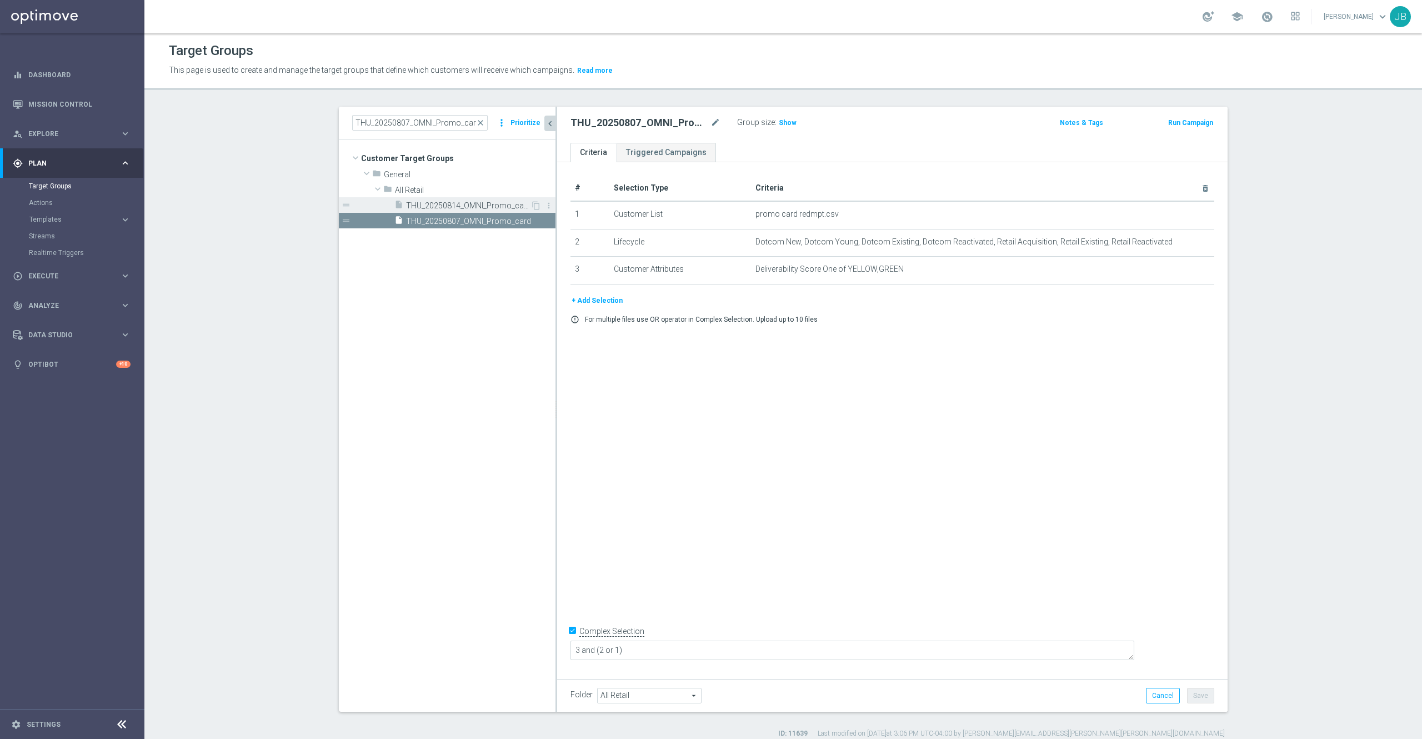
click at [453, 206] on span "THU_20250814_OMNI_Promo_card" at bounding box center [468, 205] width 124 height 9
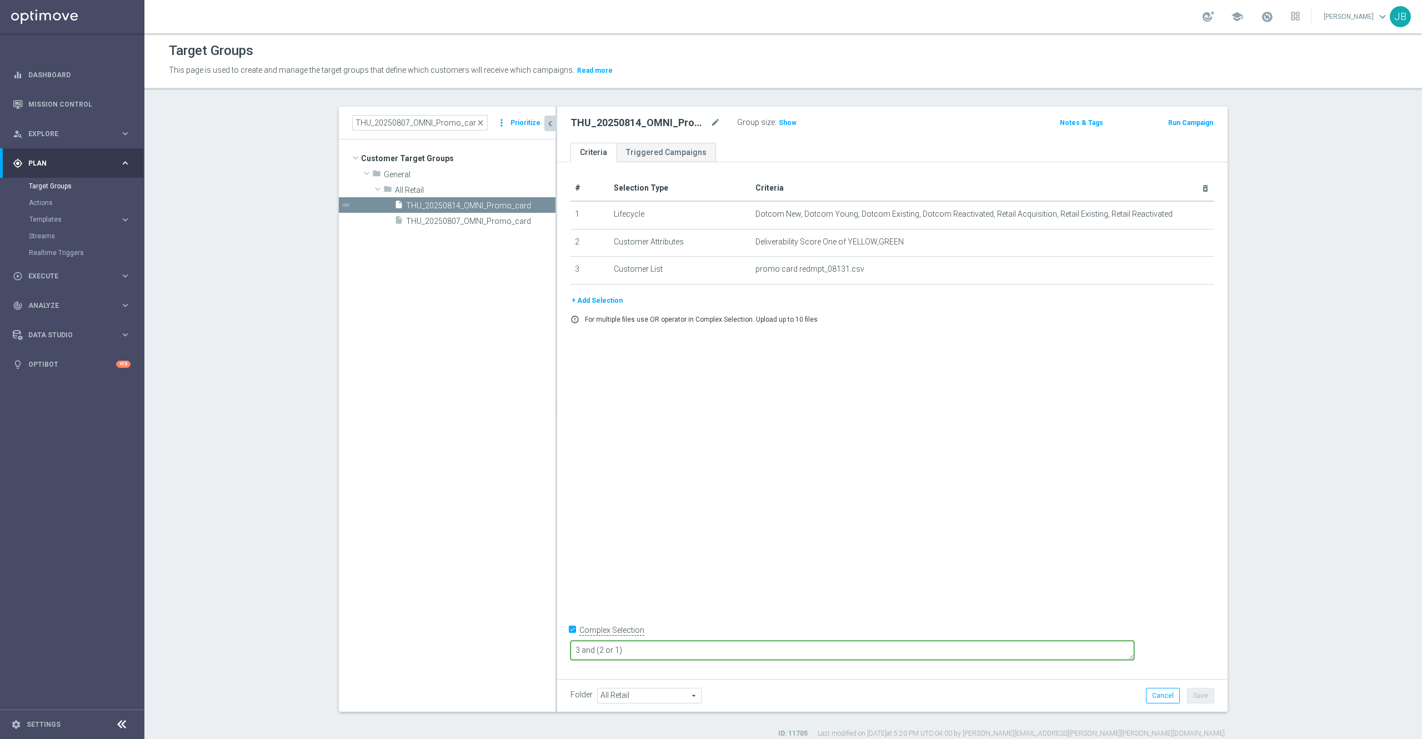
click at [720, 648] on textarea "3 and (2 or 1)" at bounding box center [852, 649] width 564 height 19
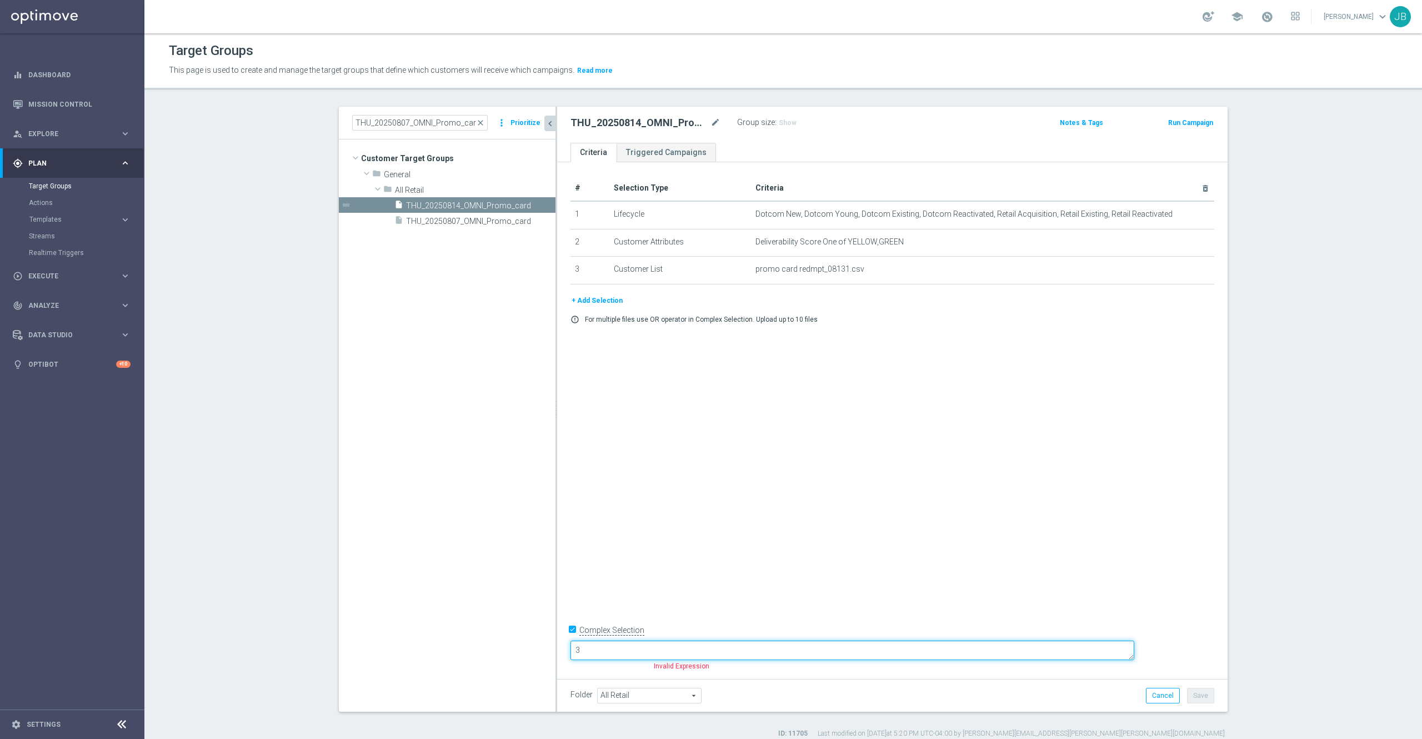
type textarea "3"
type textarea "1"
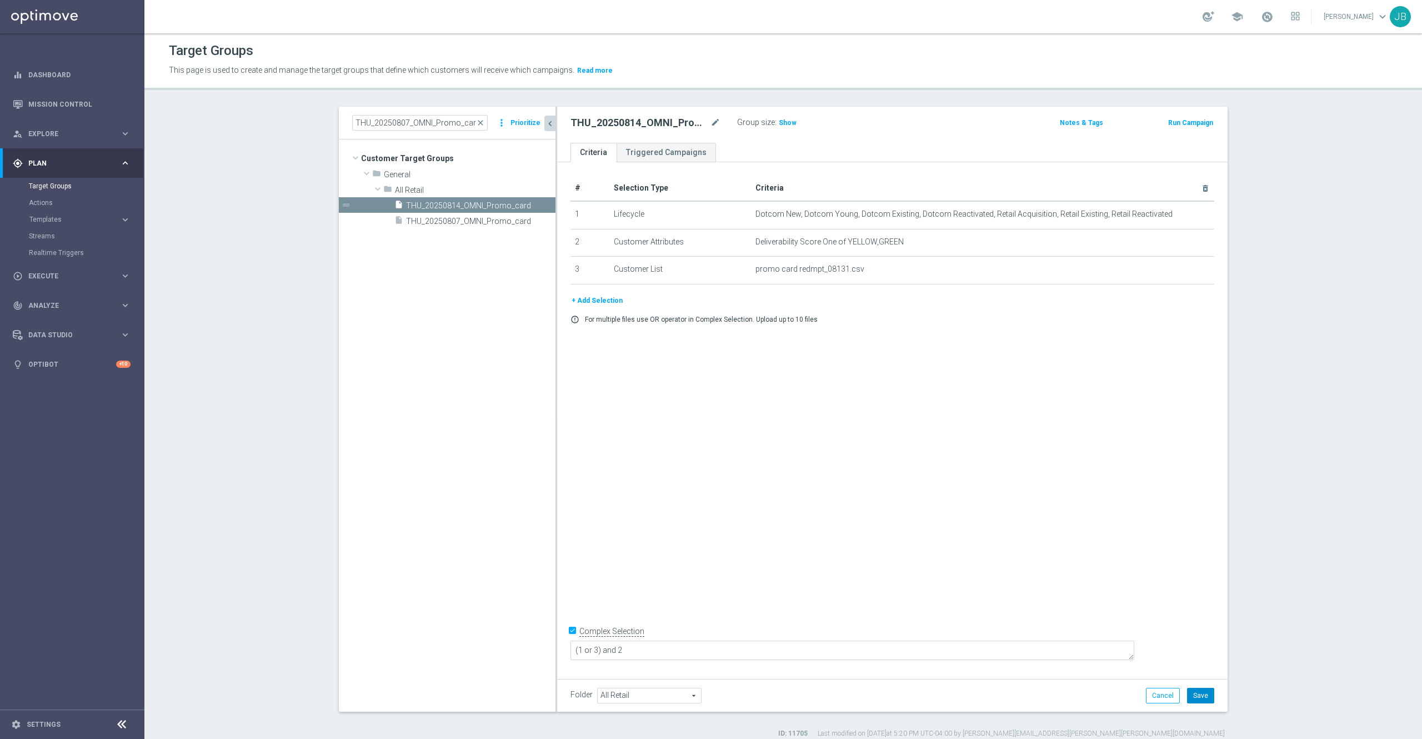
click at [1200, 693] on button "Save" at bounding box center [1200, 696] width 27 height 16
click at [779, 119] on span "Show" at bounding box center [788, 123] width 18 height 8
click at [710, 124] on icon "mode_edit" at bounding box center [715, 122] width 10 height 13
click at [416, 222] on span "THU_20250807_OMNI_Promo_card" at bounding box center [468, 221] width 124 height 9
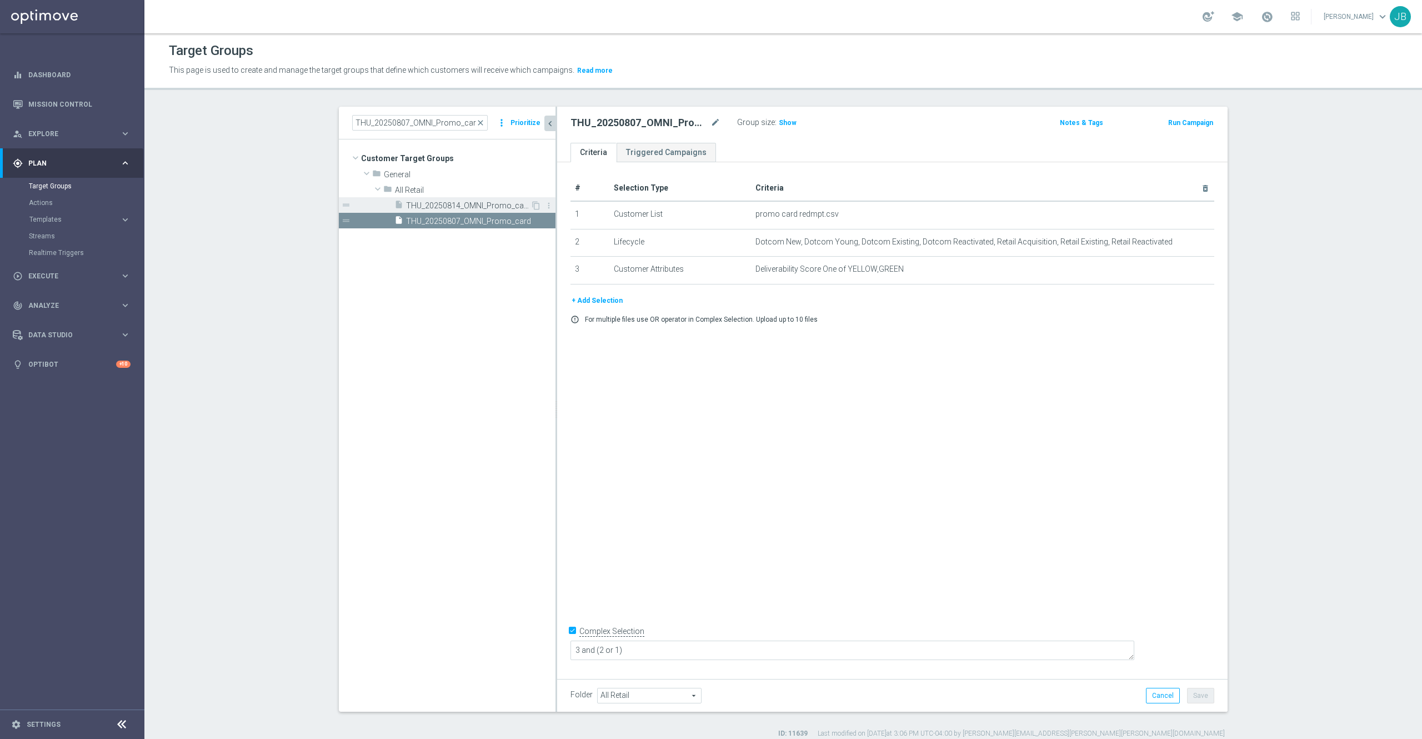
click at [429, 206] on span "THU_20250814_OMNI_Promo_card" at bounding box center [468, 205] width 124 height 9
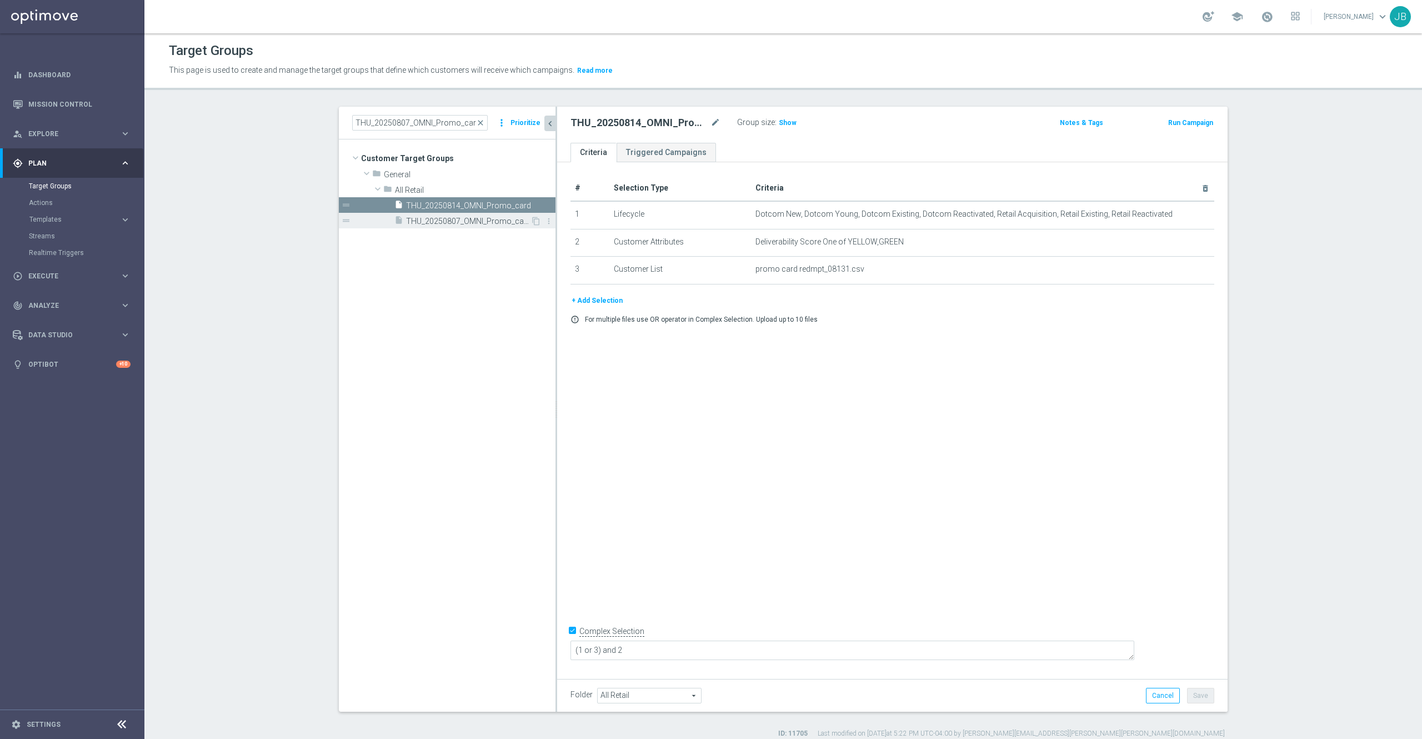
click at [436, 219] on span "THU_20250807_OMNI_Promo_card" at bounding box center [468, 221] width 124 height 9
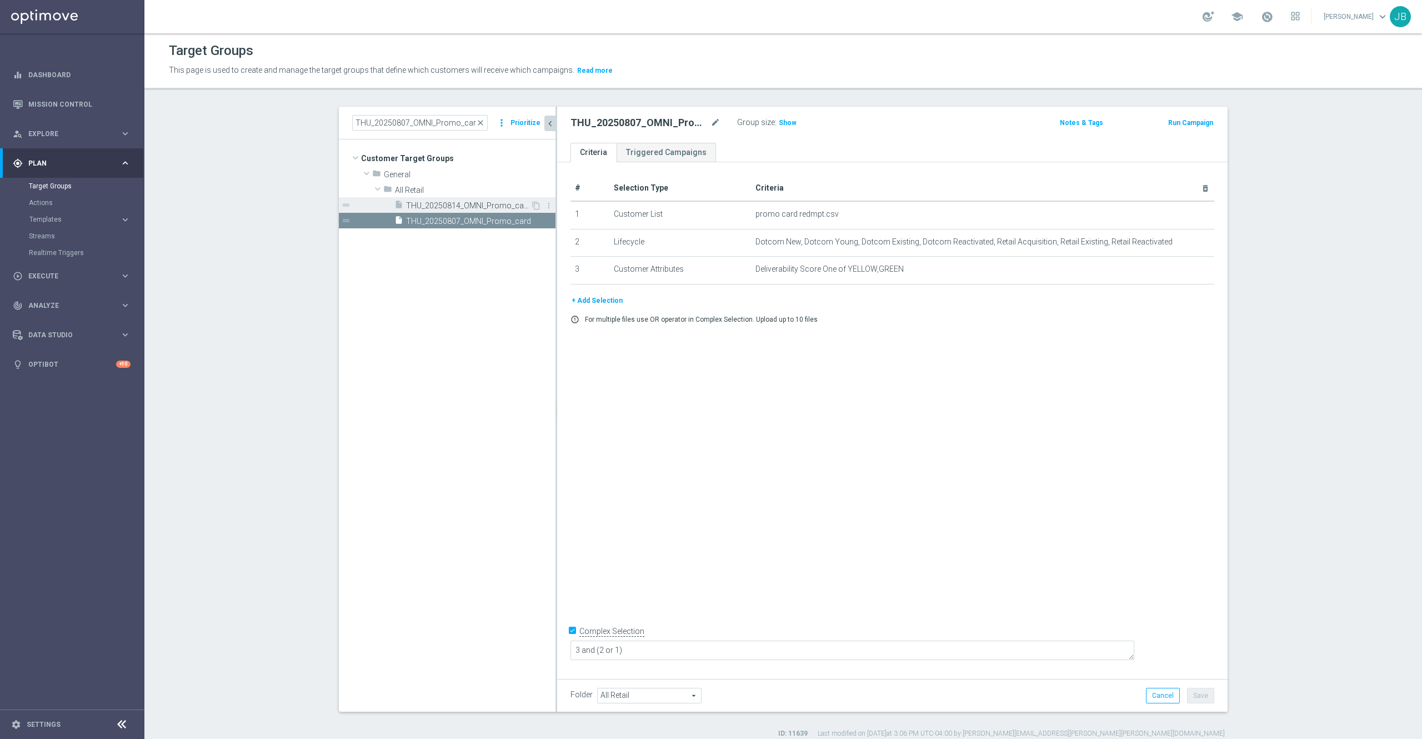
click at [413, 210] on span "THU_20250814_OMNI_Promo_card" at bounding box center [468, 205] width 124 height 9
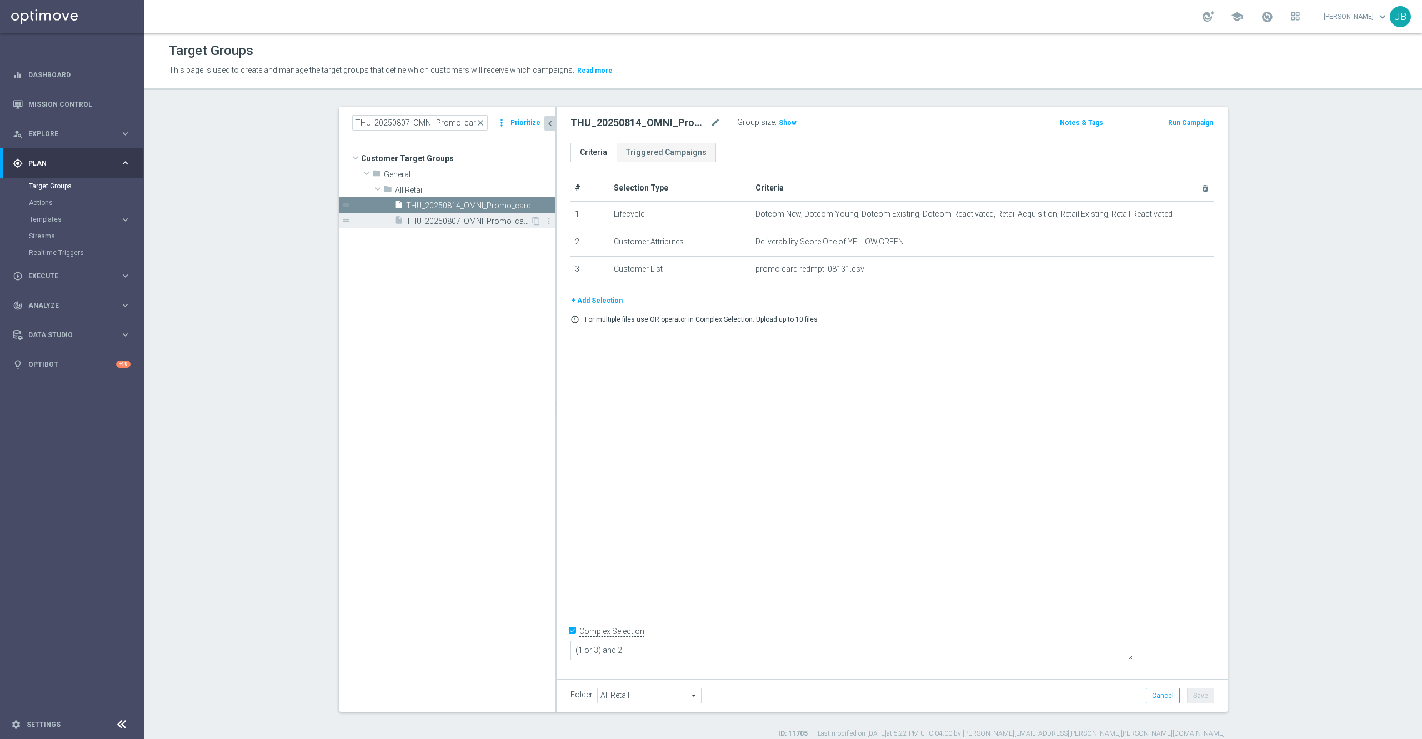
click at [422, 222] on span "THU_20250807_OMNI_Promo_card" at bounding box center [468, 221] width 124 height 9
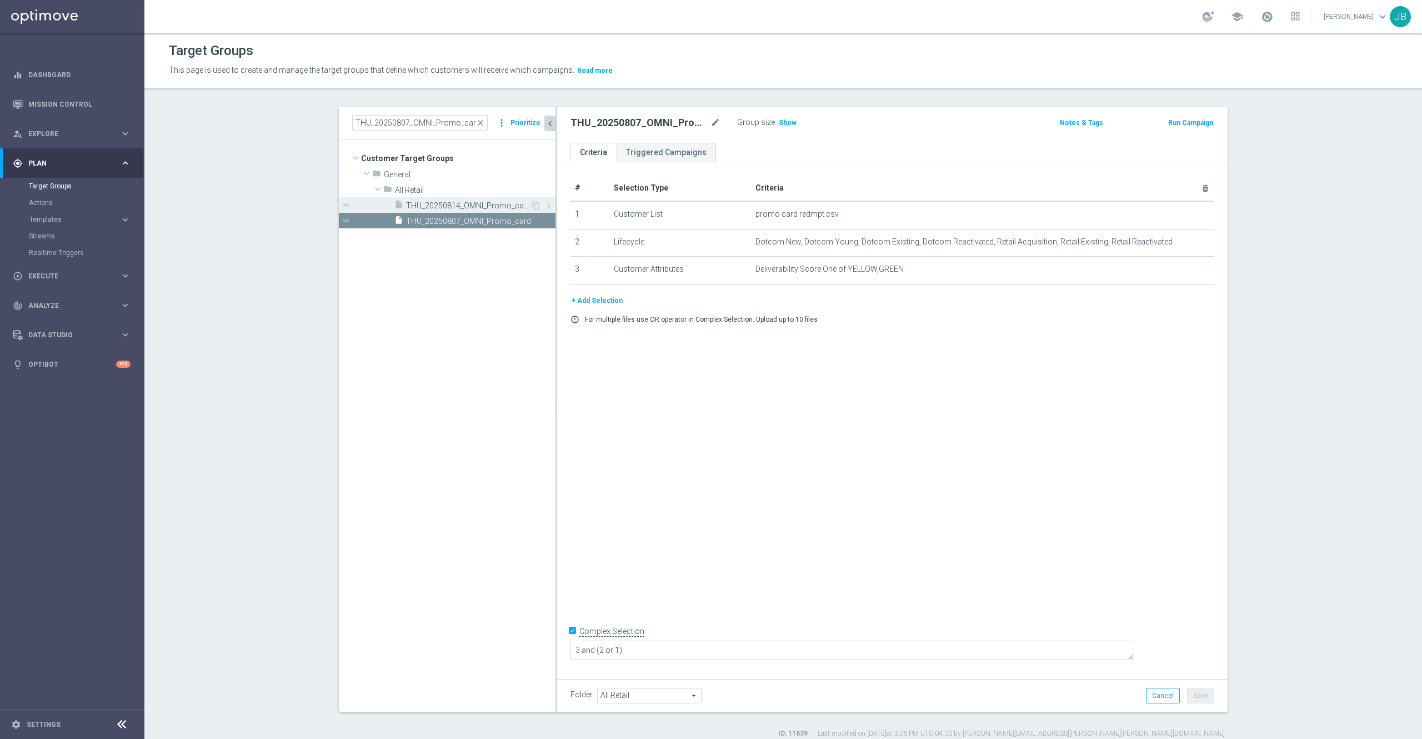
click at [439, 202] on span "THU_20250814_OMNI_Promo_card" at bounding box center [468, 205] width 124 height 9
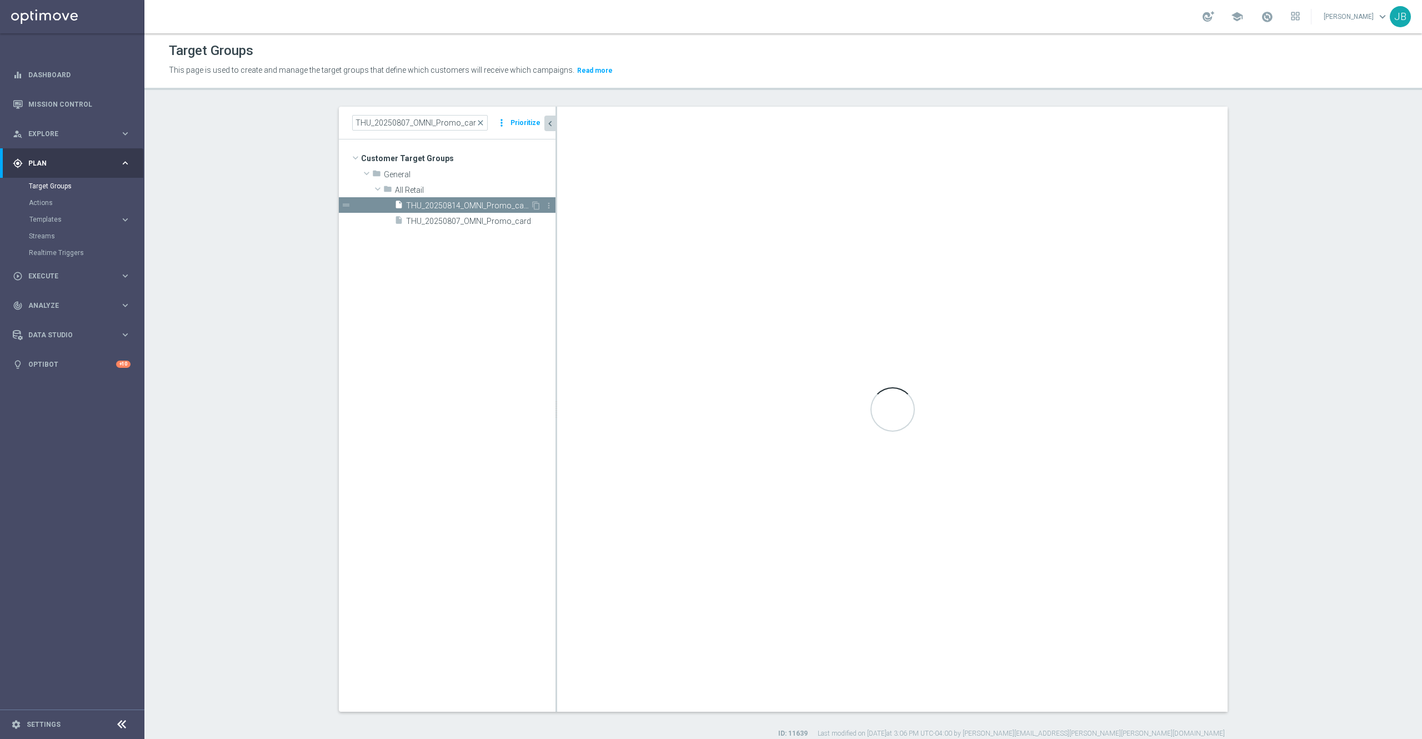
type textarea "(1 or 3) and 2"
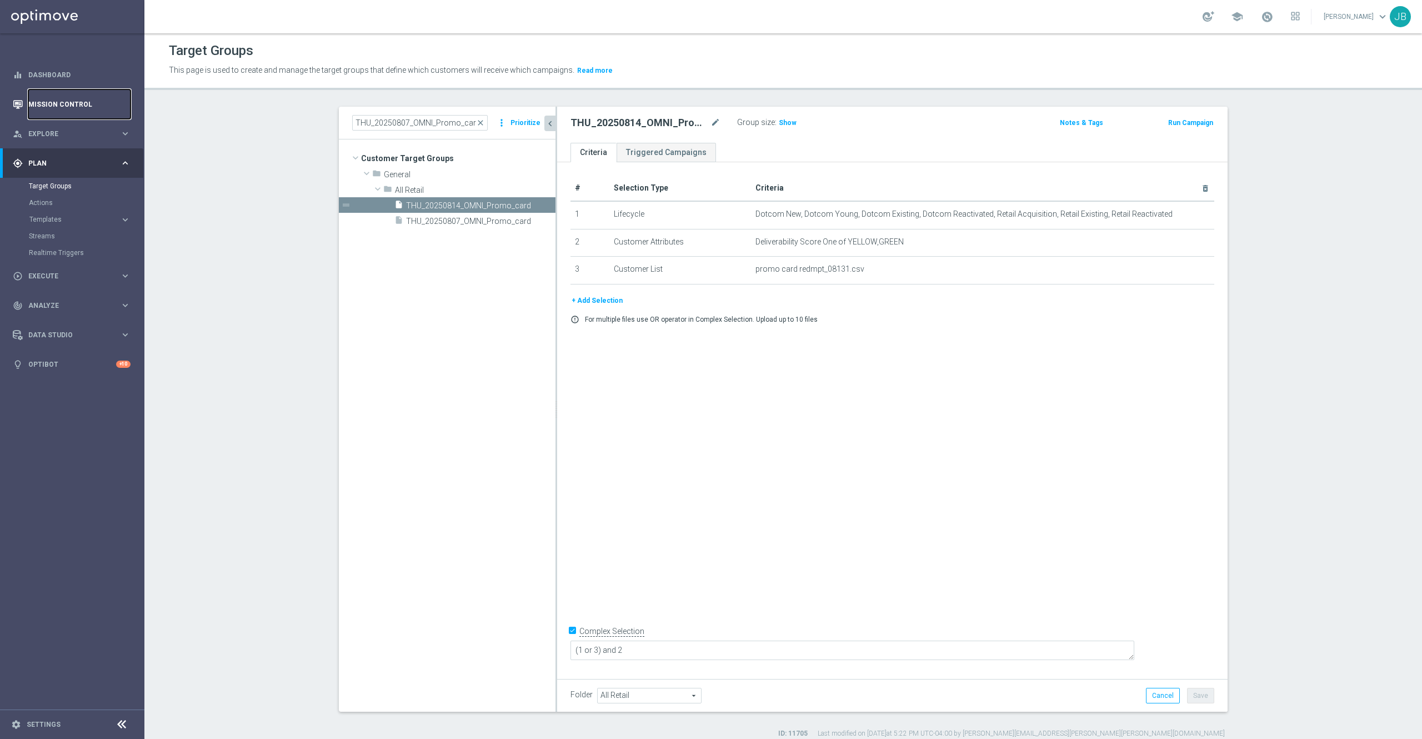
click at [92, 108] on link "Mission Control" at bounding box center [79, 103] width 102 height 29
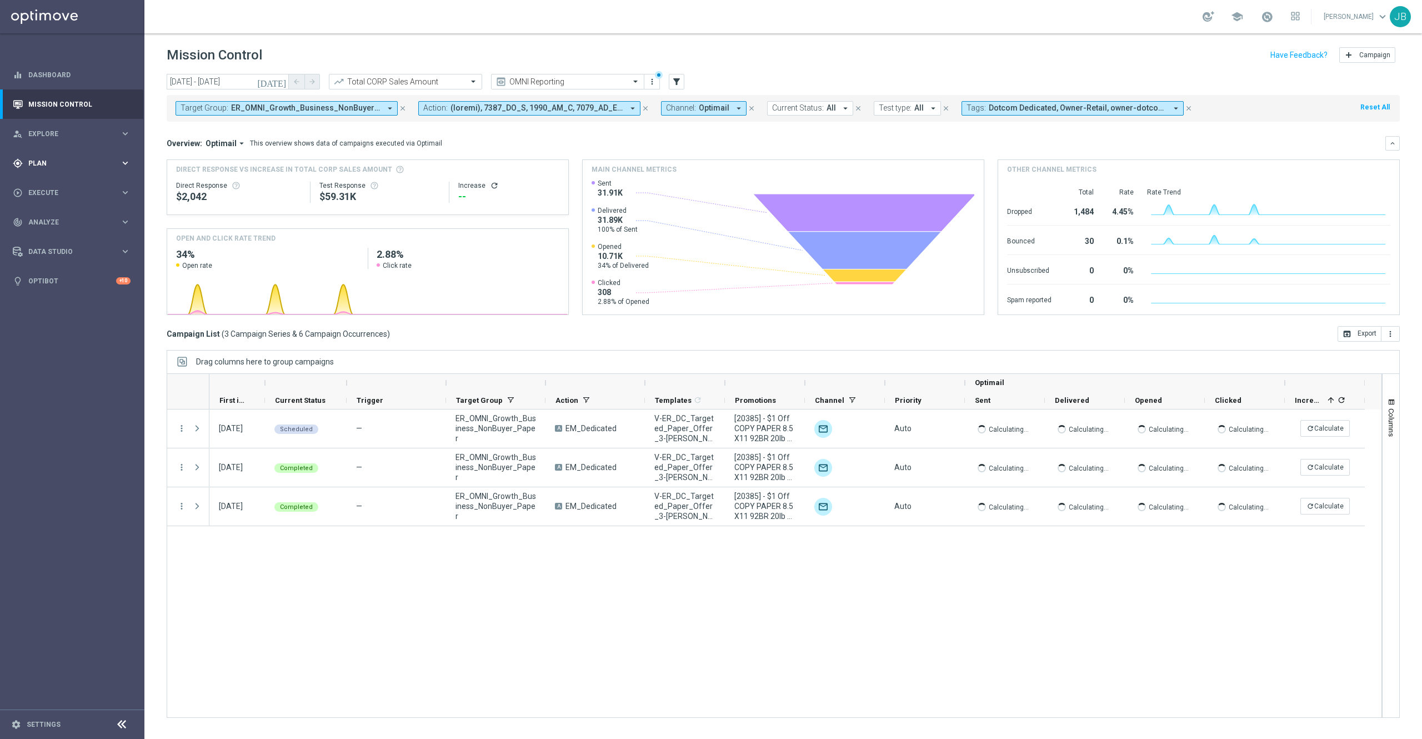
click at [65, 158] on div "gps_fixed Plan" at bounding box center [66, 163] width 107 height 10
click at [59, 188] on link "Target Groups" at bounding box center [72, 186] width 87 height 9
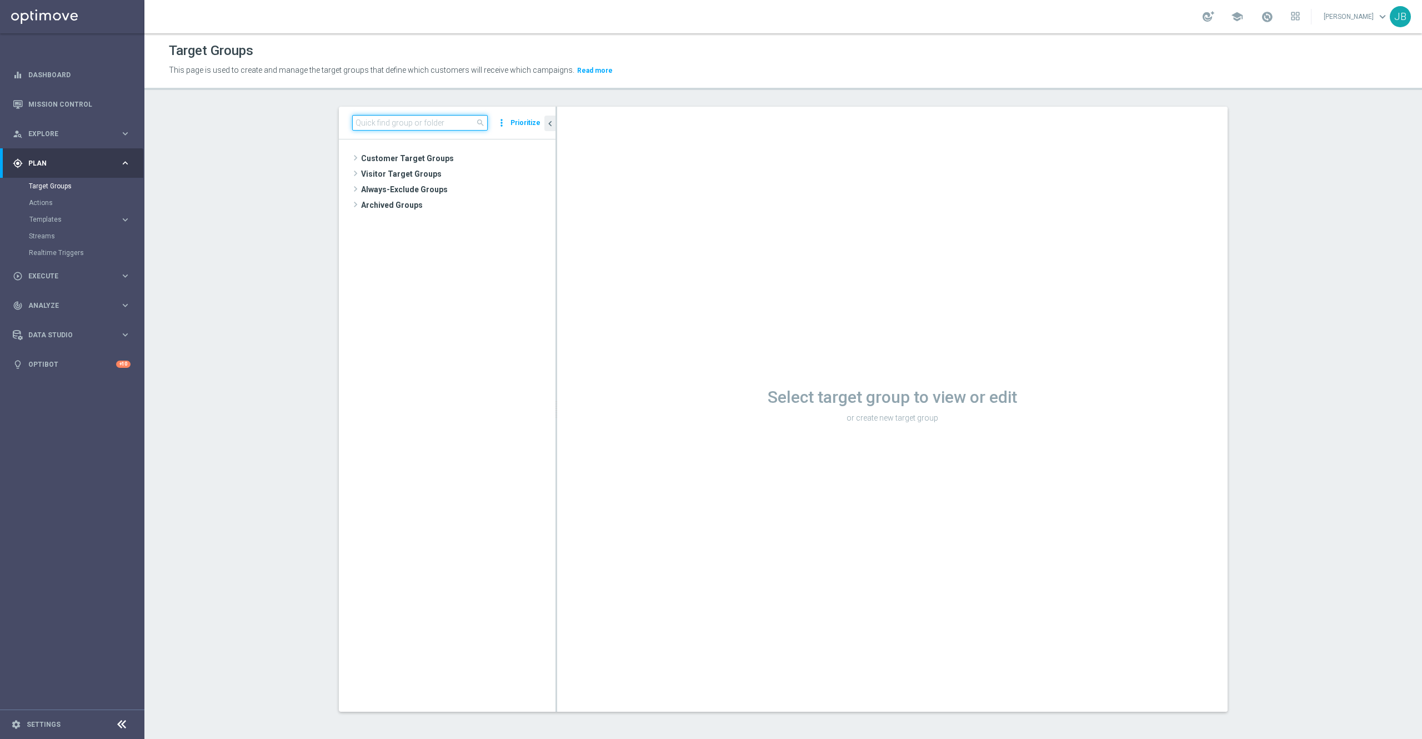
click at [413, 120] on input at bounding box center [420, 123] width 136 height 16
paste input "THUR_20250807_SMS_RET_PROMO"
type input "THUR_20250807_SMS_RET_PROMO"
click at [467, 202] on span "THUR_20250807_SMS_RET_PROMO" at bounding box center [468, 205] width 124 height 9
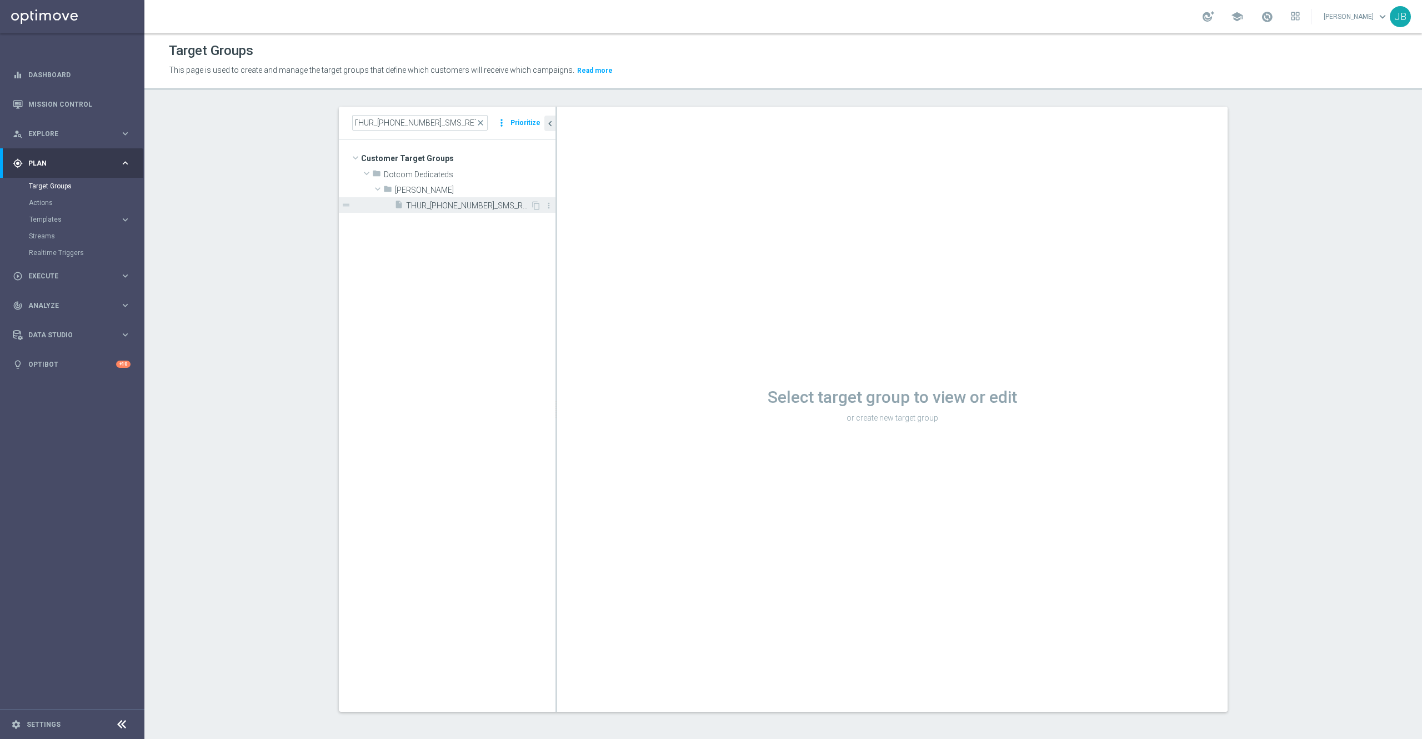
scroll to position [0, 0]
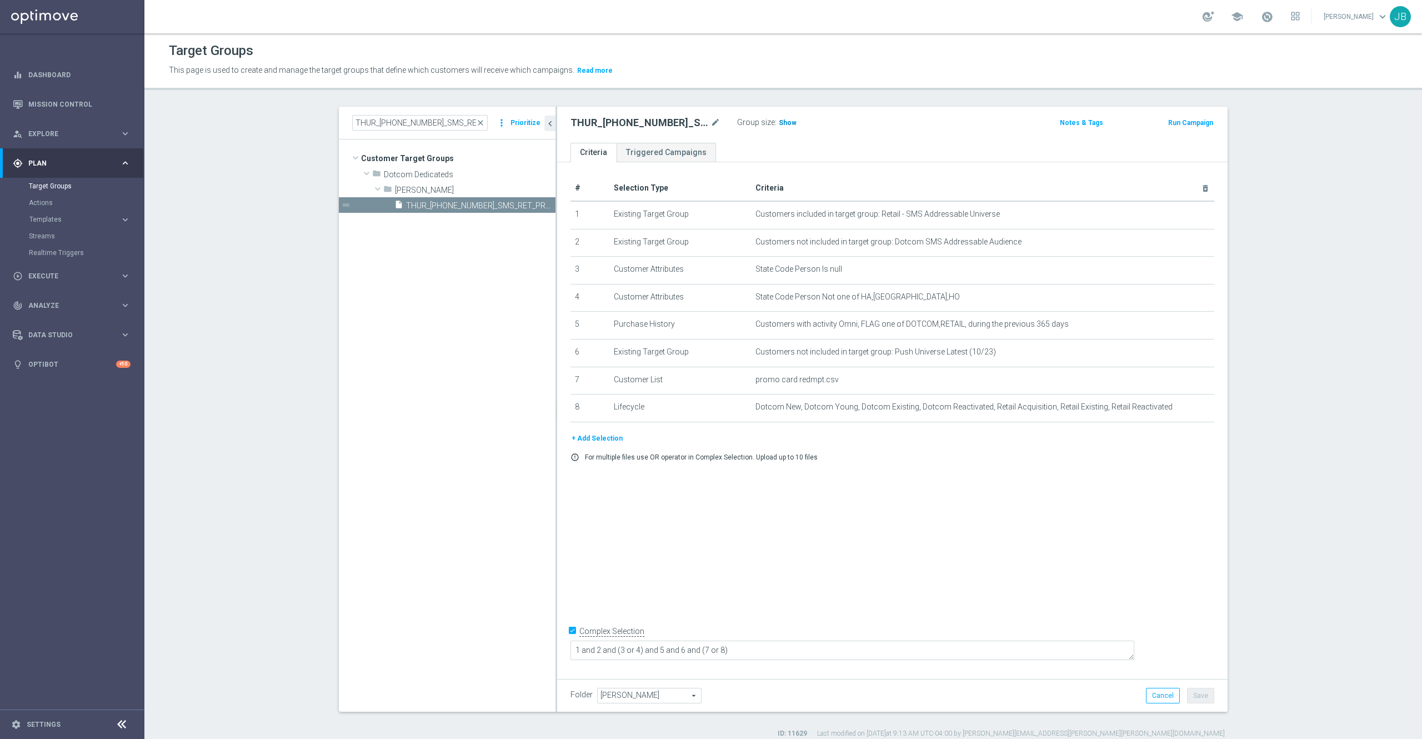
click at [781, 122] on span "Show" at bounding box center [788, 123] width 18 height 8
click at [478, 122] on span "close" at bounding box center [480, 122] width 9 height 9
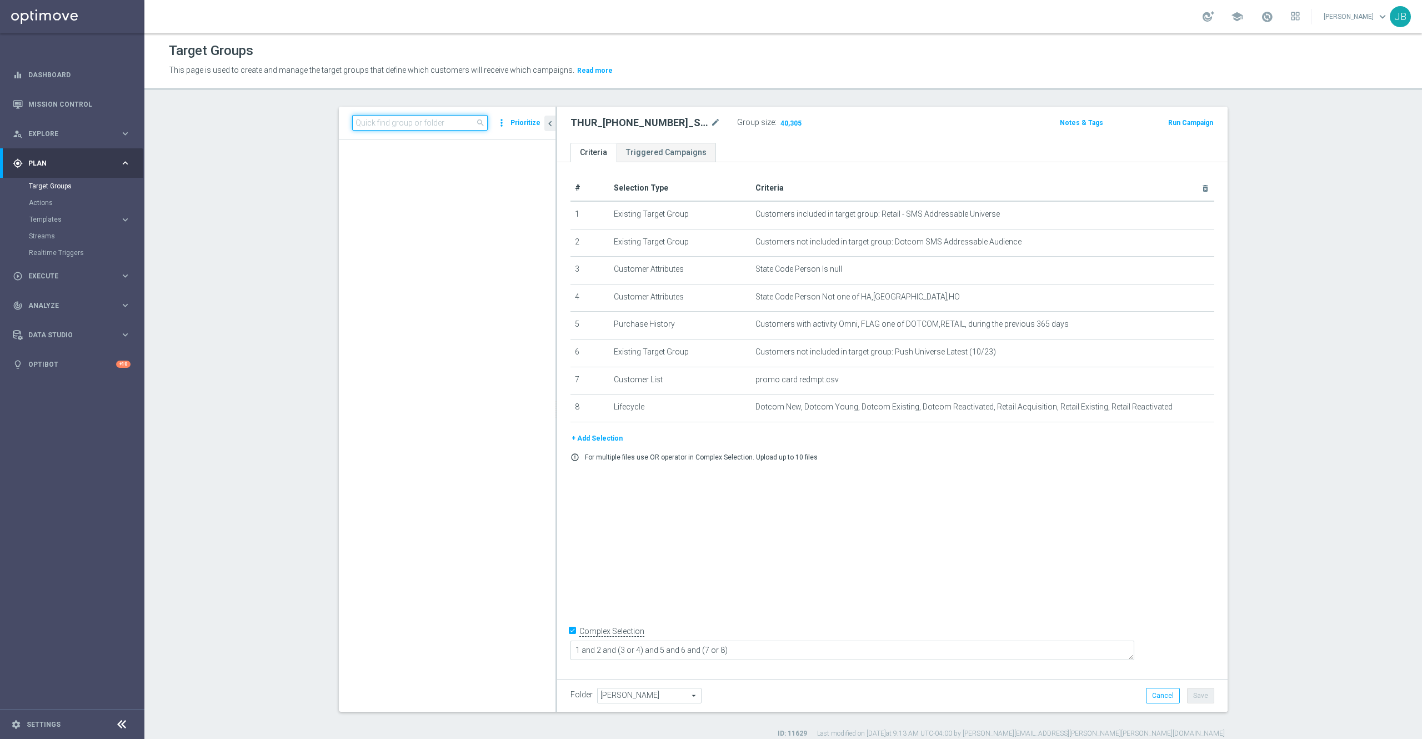
click at [402, 120] on input at bounding box center [420, 123] width 136 height 16
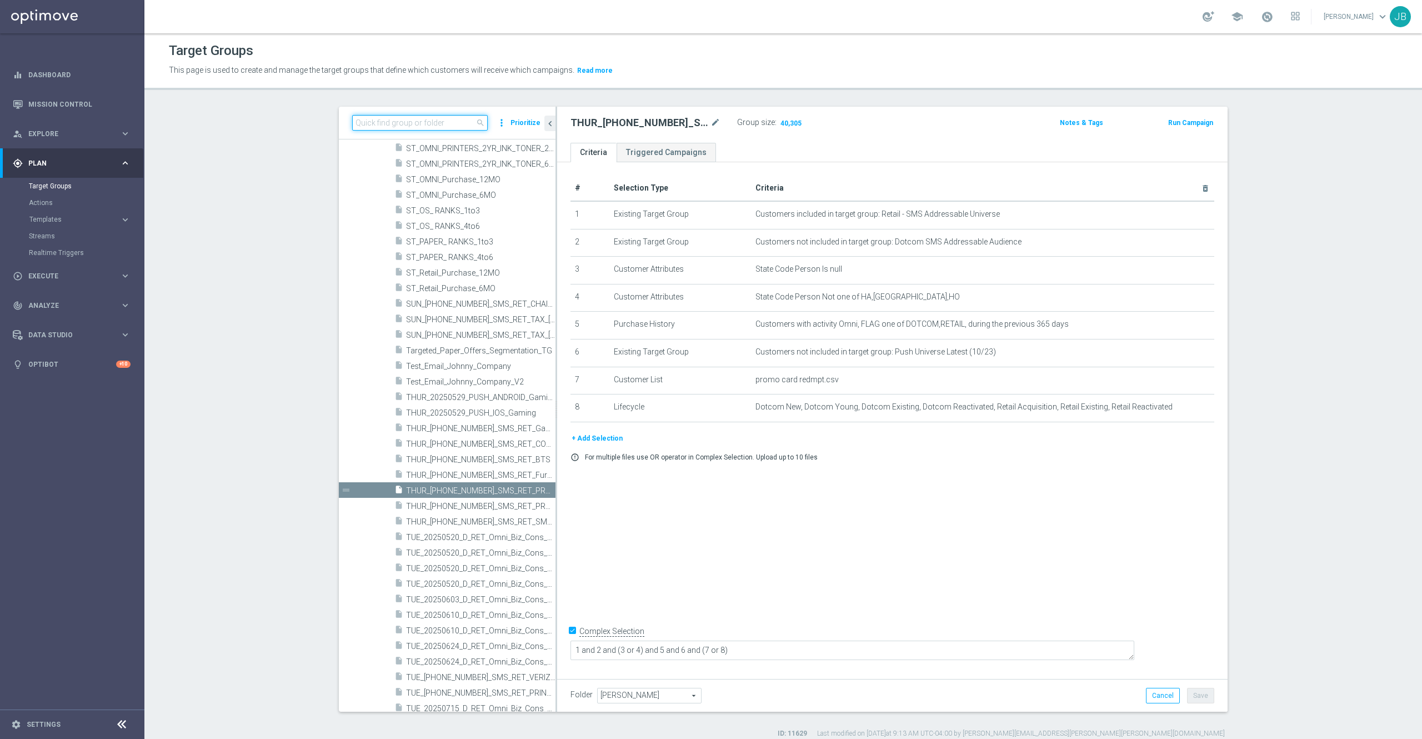
paste input "20250814_OMNI_Promo_card"
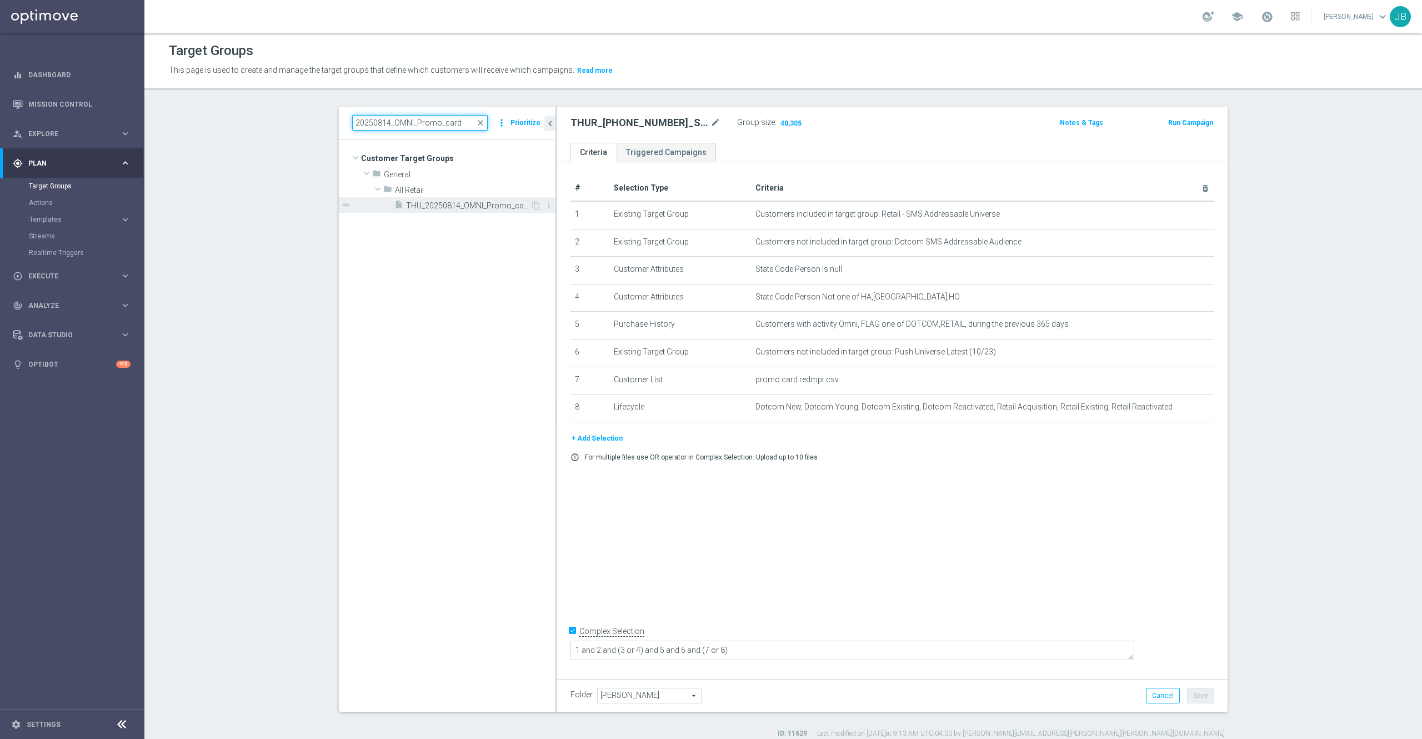
type input "20250814_OMNI_Promo_card"
click at [441, 203] on span "THU_20250814_OMNI_Promo_card" at bounding box center [468, 205] width 124 height 9
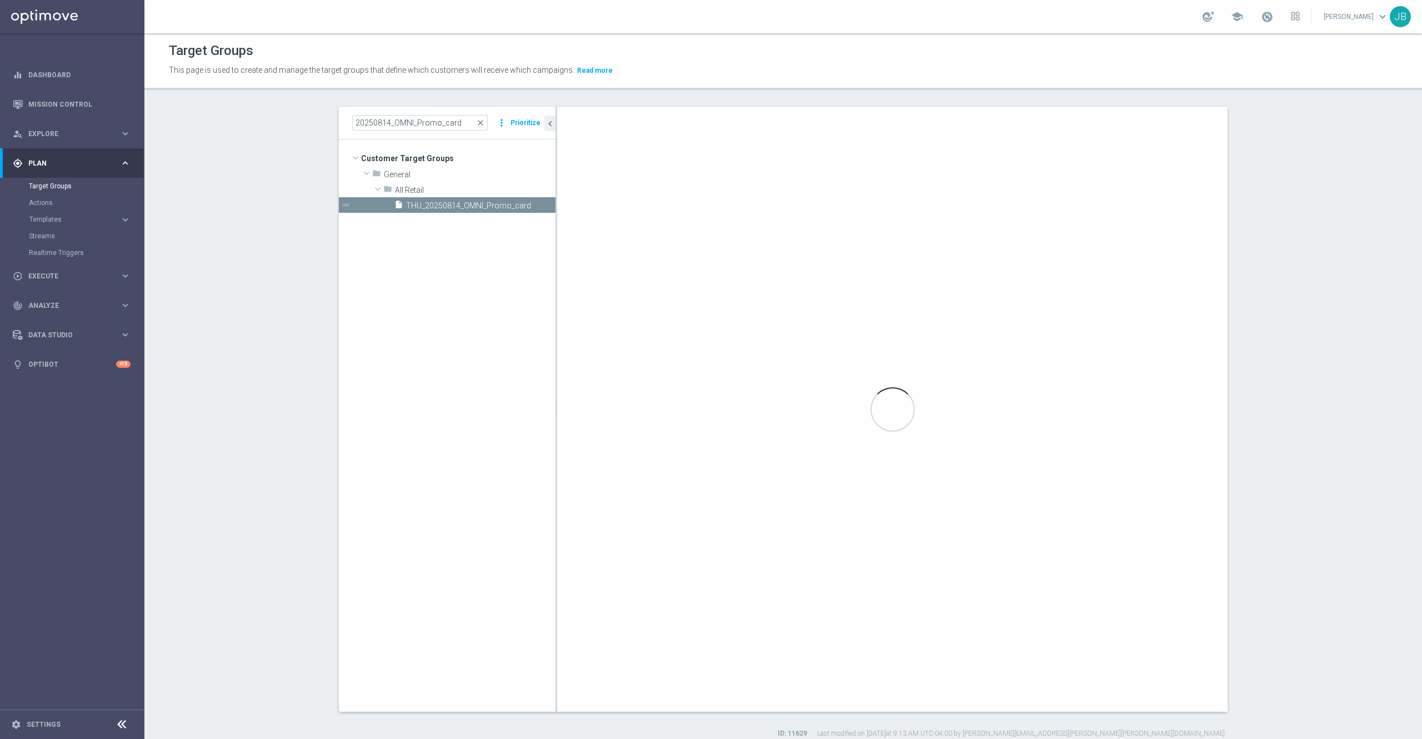
type textarea "(1 or 3) and 2"
type input "All Retail"
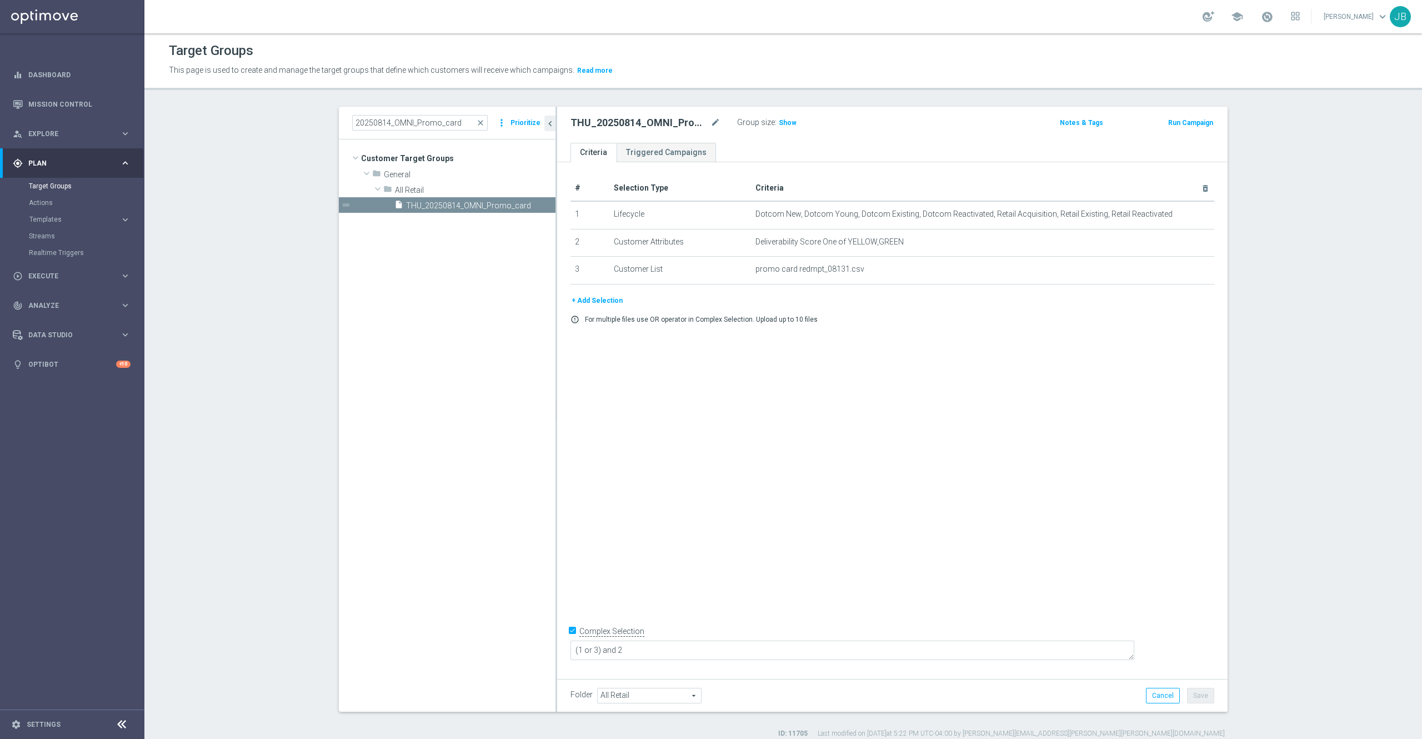
click at [603, 300] on button "+ Add Selection" at bounding box center [596, 300] width 53 height 12
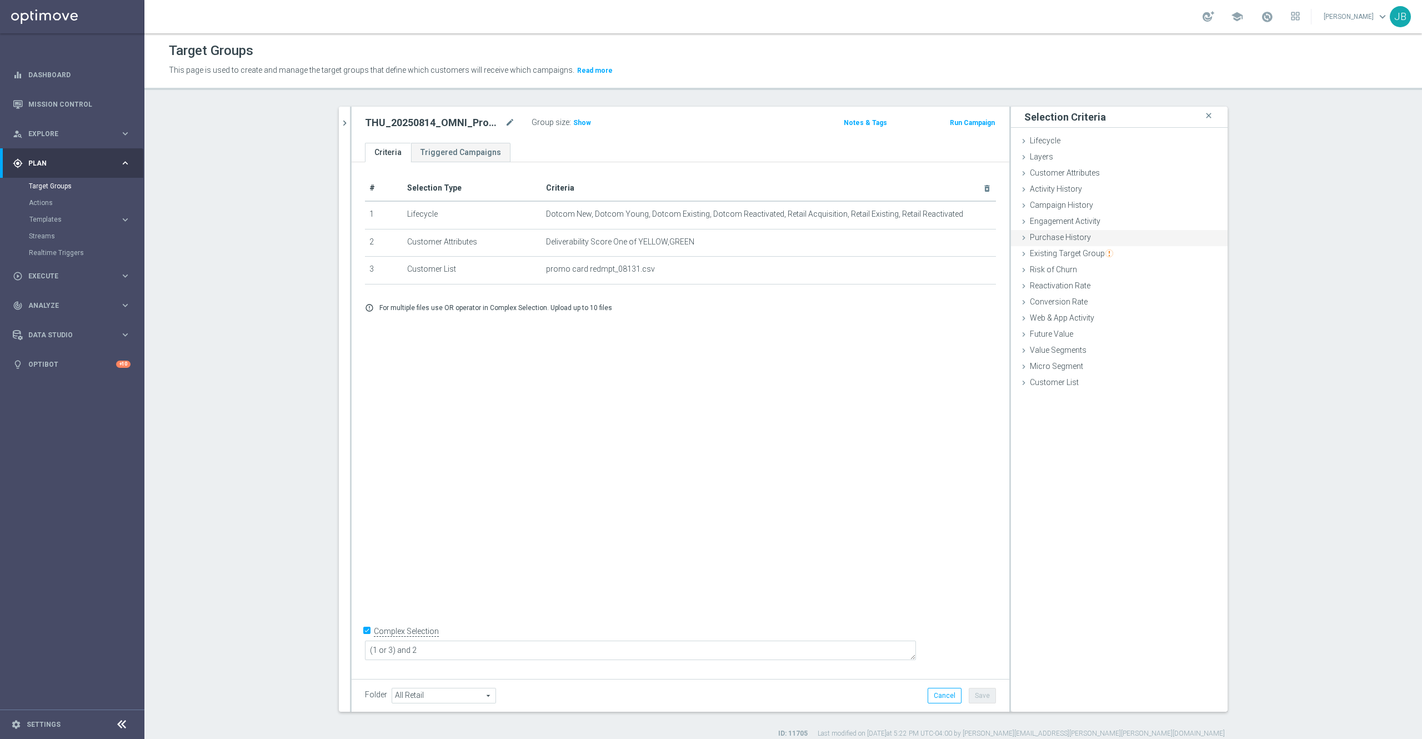
click at [1067, 237] on span "Purchase History" at bounding box center [1060, 237] width 61 height 9
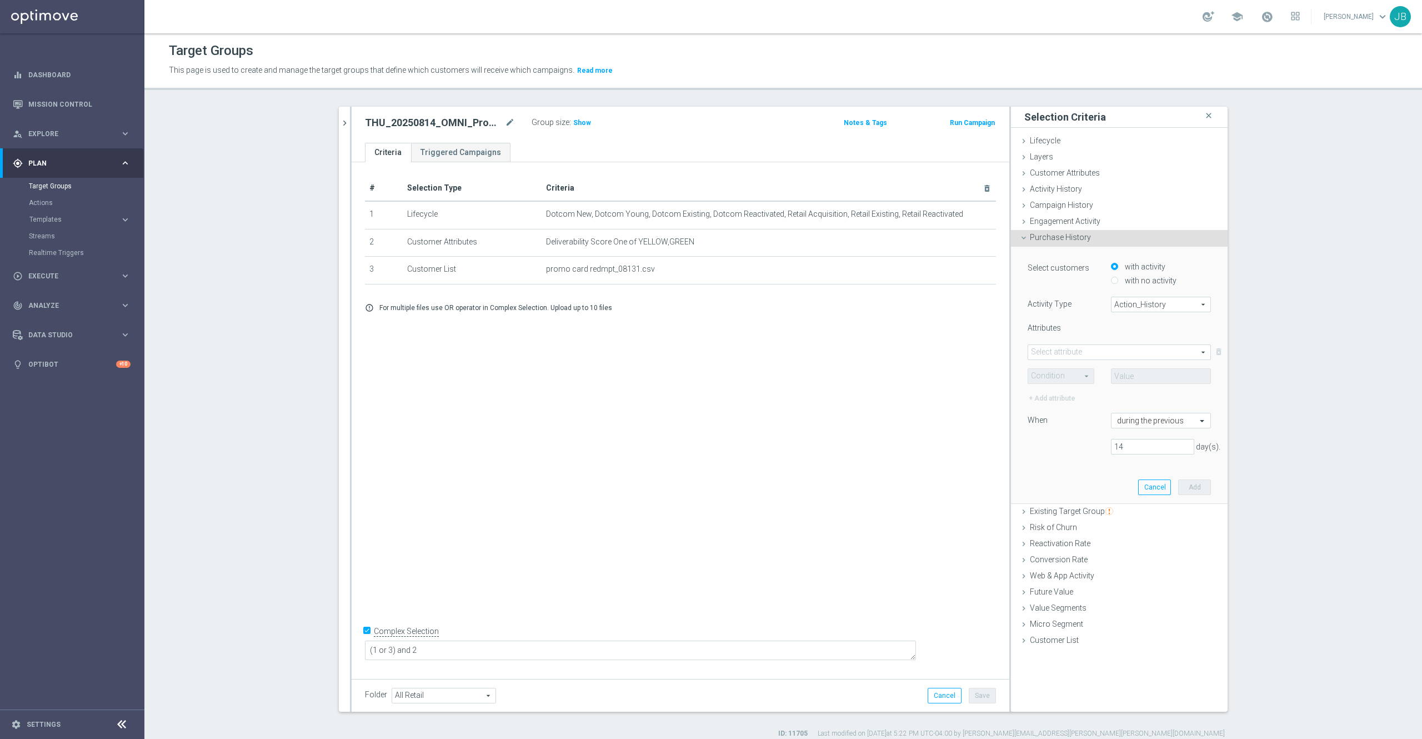
click at [1124, 302] on span "Action_History" at bounding box center [1160, 304] width 99 height 14
click at [1127, 337] on span "Omni" at bounding box center [1161, 334] width 88 height 9
click at [1085, 352] on span at bounding box center [1119, 352] width 182 height 14
click at [1072, 350] on input "search" at bounding box center [1119, 352] width 183 height 16
click at [1079, 319] on div "Select customers with activity with no activity Activity Type Omni Omni arrow_d…" at bounding box center [1119, 361] width 183 height 202
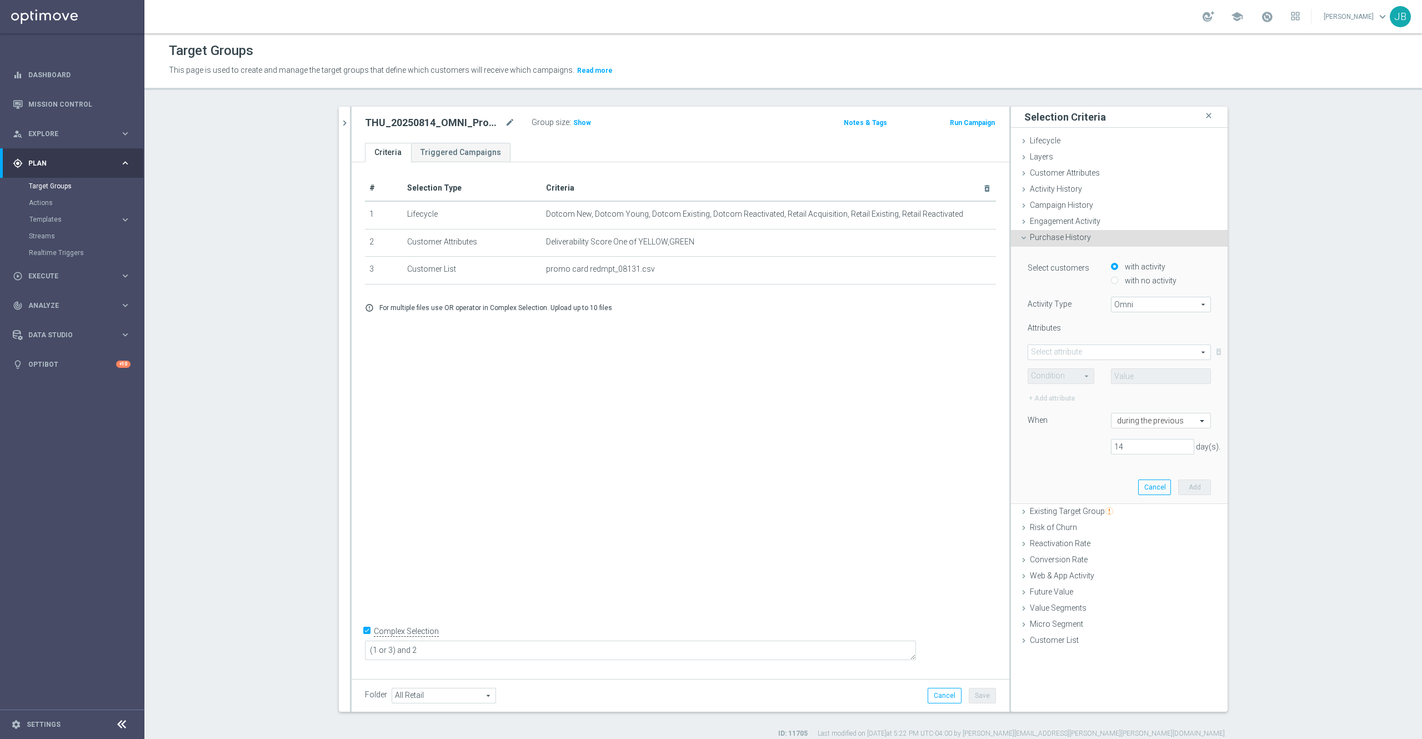
click at [1115, 301] on span "Omni" at bounding box center [1160, 304] width 99 height 14
click at [1124, 350] on span "TargetGroup_History" at bounding box center [1161, 349] width 88 height 9
type input "TargetGroup_History"
click at [1082, 355] on span at bounding box center [1119, 352] width 182 height 14
click at [1073, 381] on span "TARGET_GROUP_NAME" at bounding box center [1119, 382] width 171 height 9
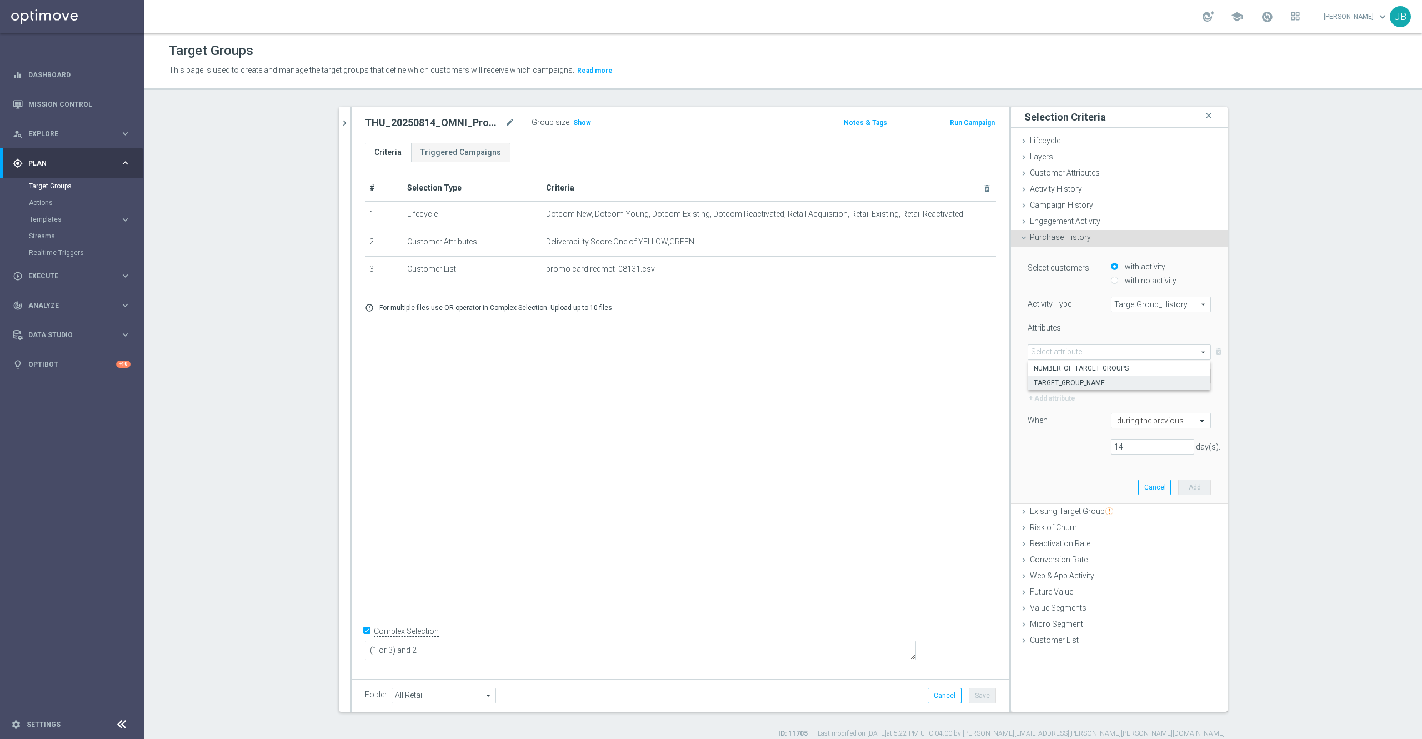
type input "TARGET_GROUP_NAME"
click at [1056, 380] on span at bounding box center [1061, 376] width 66 height 14
click at [1049, 474] on span "One of" at bounding box center [1061, 478] width 54 height 9
type input "One of"
click at [1131, 375] on span at bounding box center [1160, 376] width 99 height 14
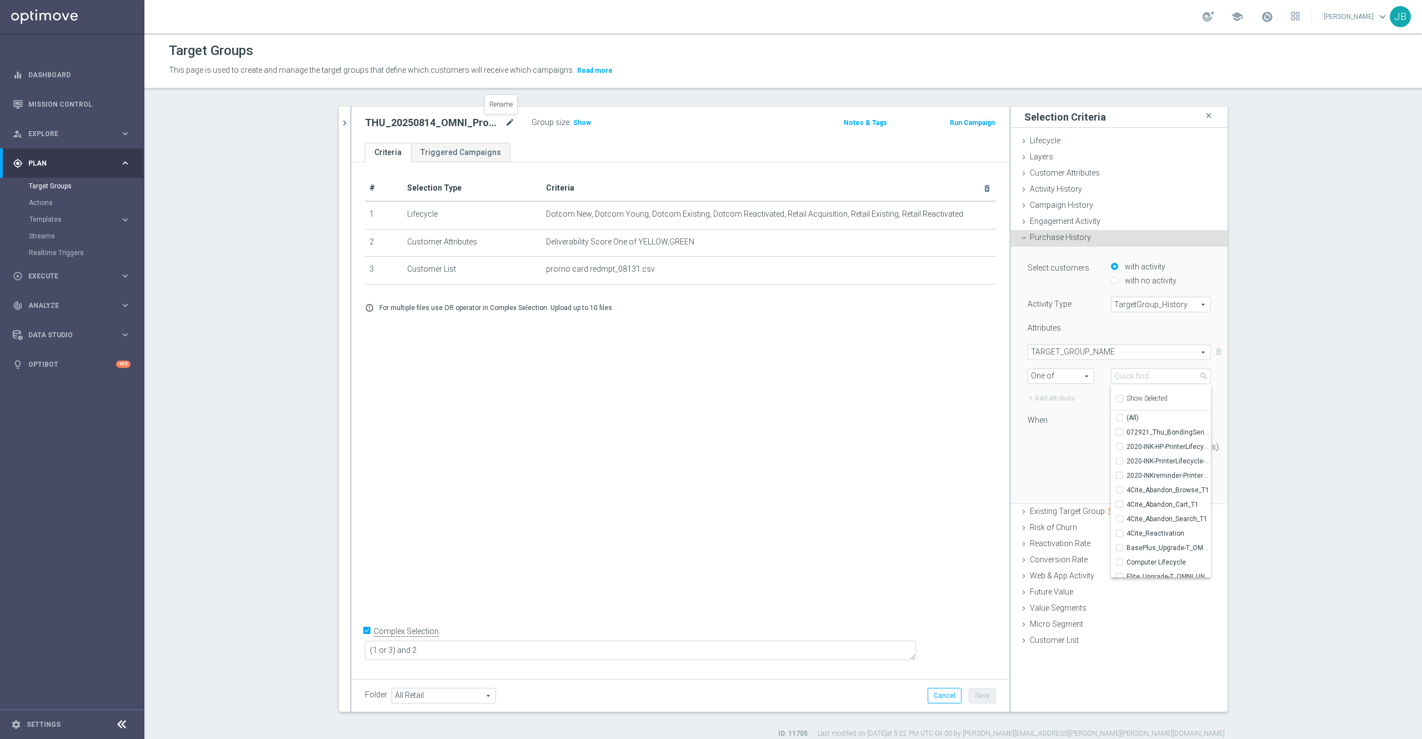
click at [505, 124] on icon "mode_edit" at bounding box center [510, 122] width 10 height 13
click at [1162, 375] on span at bounding box center [1160, 376] width 99 height 14
click at [1142, 375] on input "search" at bounding box center [1161, 376] width 100 height 16
paste input "THU_20250814_OMNI_Promo_card"
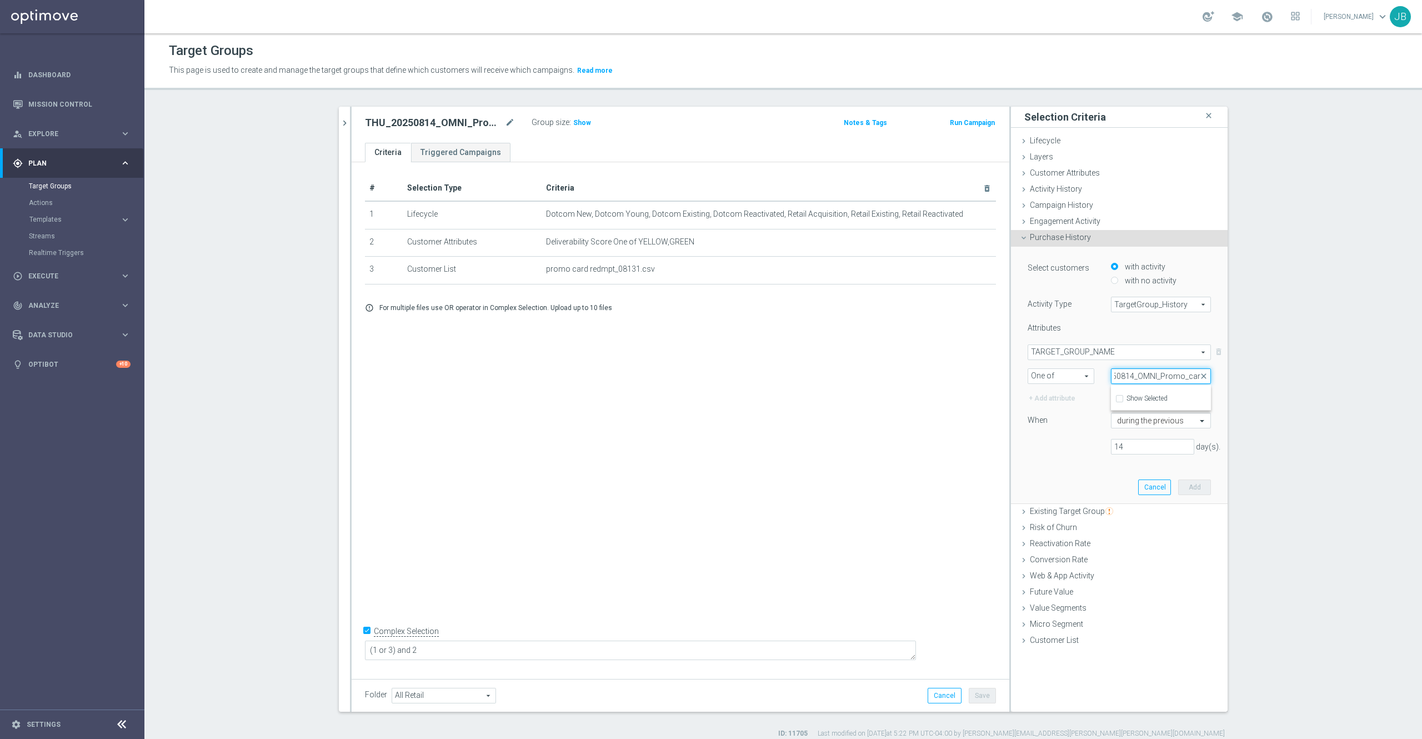
click at [1120, 379] on input "THU_20250814_OMNI_Promo_card" at bounding box center [1161, 376] width 100 height 16
click at [1121, 377] on input "THU_20250814_OMNI_Promo_card" at bounding box center [1161, 376] width 100 height 16
drag, startPoint x: 1125, startPoint y: 372, endPoint x: 1074, endPoint y: 372, distance: 51.7
click at [1074, 372] on div "One of One of arrow_drop_down search Select arrow_drop_down THU_20250807_OMNI_P…" at bounding box center [1119, 376] width 200 height 16
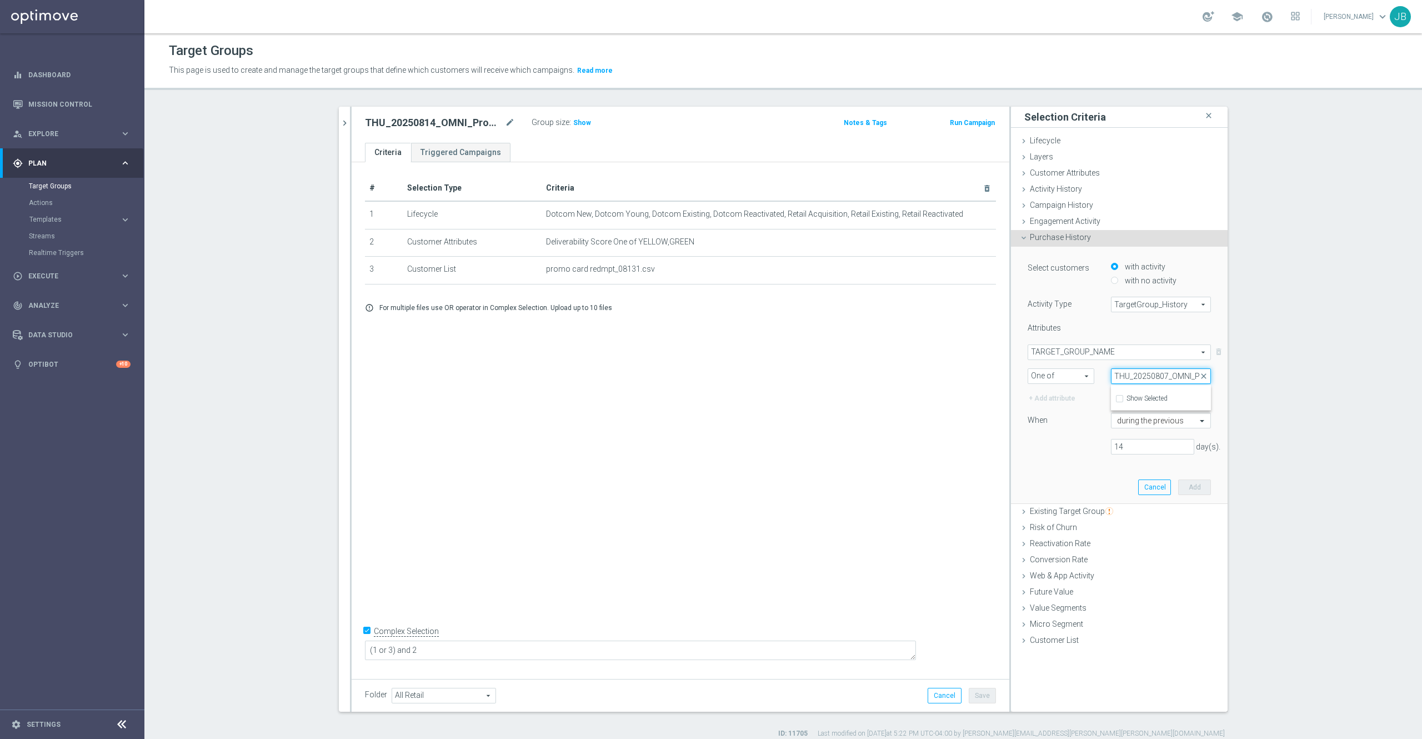
type input "THU_20250807_OMNI_Promo_card"
click at [1120, 377] on span at bounding box center [1160, 376] width 99 height 14
click at [1122, 370] on input "search" at bounding box center [1161, 376] width 100 height 16
click at [1131, 379] on input "0807" at bounding box center [1161, 376] width 100 height 16
type input "0"
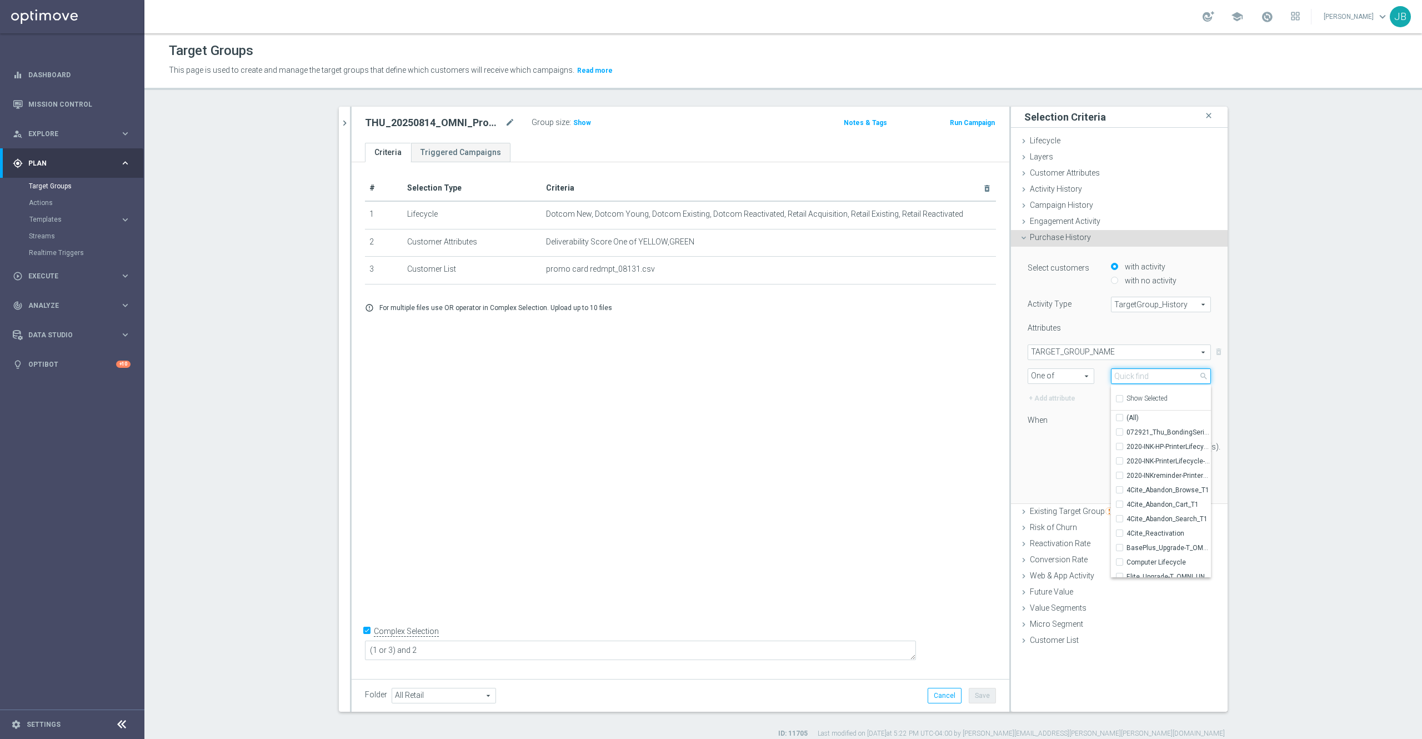
paste input "THU_20250807_OMNI_Promo_card"
type input "THU_20250807_OMNI_Promo_card"
click at [1114, 355] on span "TARGET_GROUP_NAME" at bounding box center [1119, 352] width 182 height 14
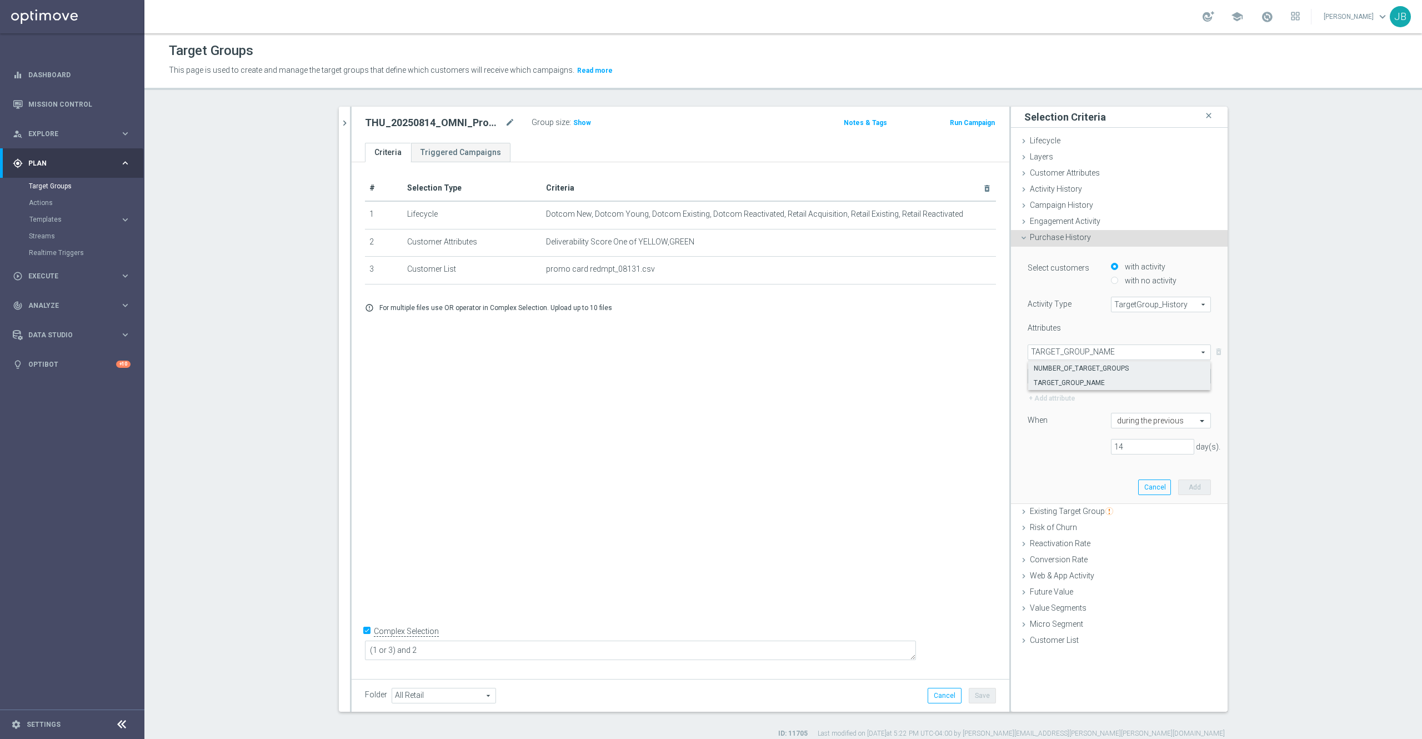
click at [1106, 368] on span "NUMBER_OF_TARGET_GROUPS" at bounding box center [1119, 368] width 171 height 9
type input "NUMBER_OF_TARGET_GROUPS"
type input "Condition"
click at [1072, 373] on span "One of" at bounding box center [1061, 376] width 66 height 14
click at [1088, 348] on span "NUMBER_OF_TARGET_GROUPS" at bounding box center [1119, 352] width 182 height 14
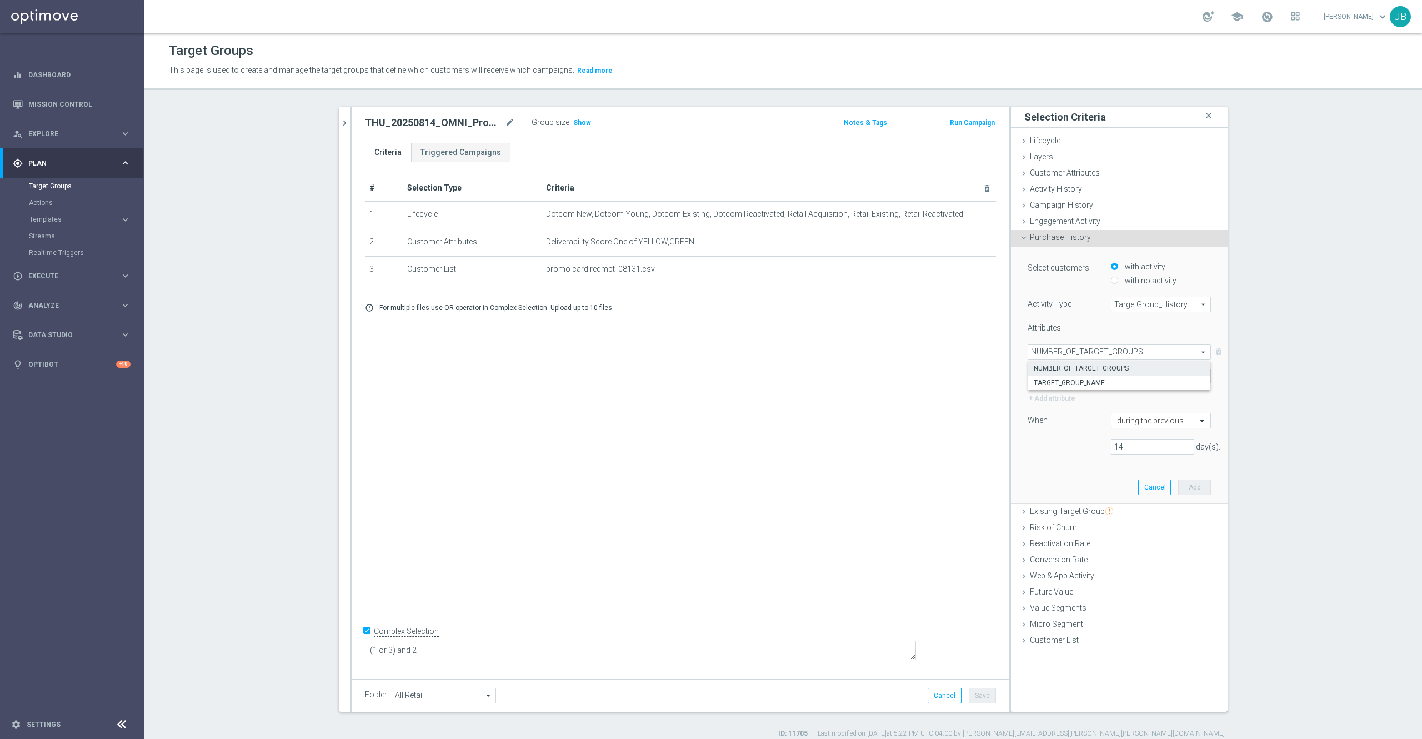
click at [1130, 305] on span "TargetGroup_History" at bounding box center [1160, 304] width 99 height 14
click at [1127, 333] on span "Omni" at bounding box center [1161, 334] width 88 height 9
type input "Omni"
type input "Select attribute"
click at [1087, 347] on span "NUMBER_OF_TARGET_GROUPS" at bounding box center [1119, 352] width 182 height 14
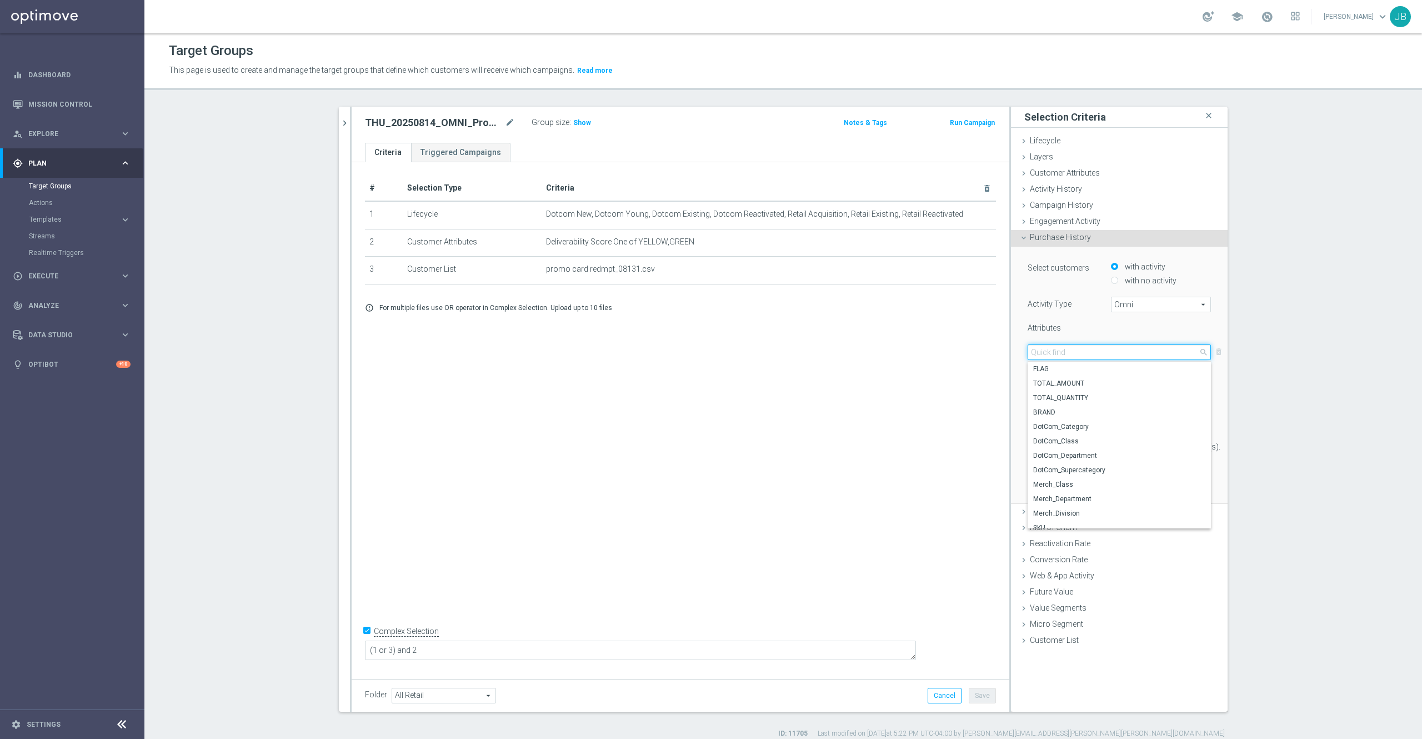
click at [1064, 350] on input "search" at bounding box center [1119, 352] width 183 height 16
paste input "THU_20250807_OMNI_Promo_card"
type input "THU_20250807_OMNI_Promo_card"
click at [1078, 325] on div "Attributes" at bounding box center [1060, 329] width 83 height 13
click at [1127, 305] on span "Omni" at bounding box center [1160, 304] width 99 height 14
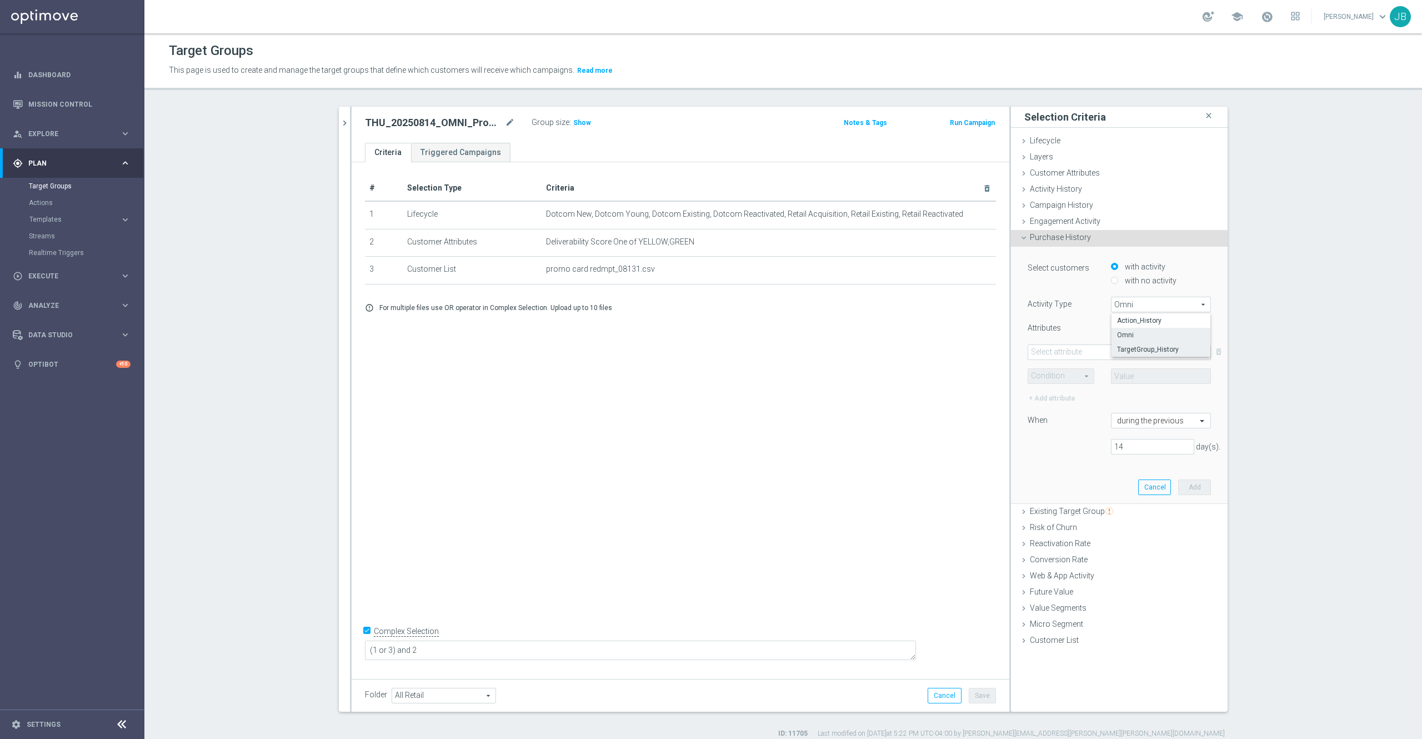
click at [1127, 349] on span "TargetGroup_History" at bounding box center [1161, 349] width 88 height 9
type input "TargetGroup_History"
click at [1066, 350] on span "NUMBER_OF_TARGET_GROUPS" at bounding box center [1119, 352] width 182 height 14
click at [1063, 364] on span "NUMBER_OF_TARGET_GROUPS" at bounding box center [1119, 368] width 171 height 9
click at [1060, 374] on span "One of" at bounding box center [1061, 376] width 66 height 14
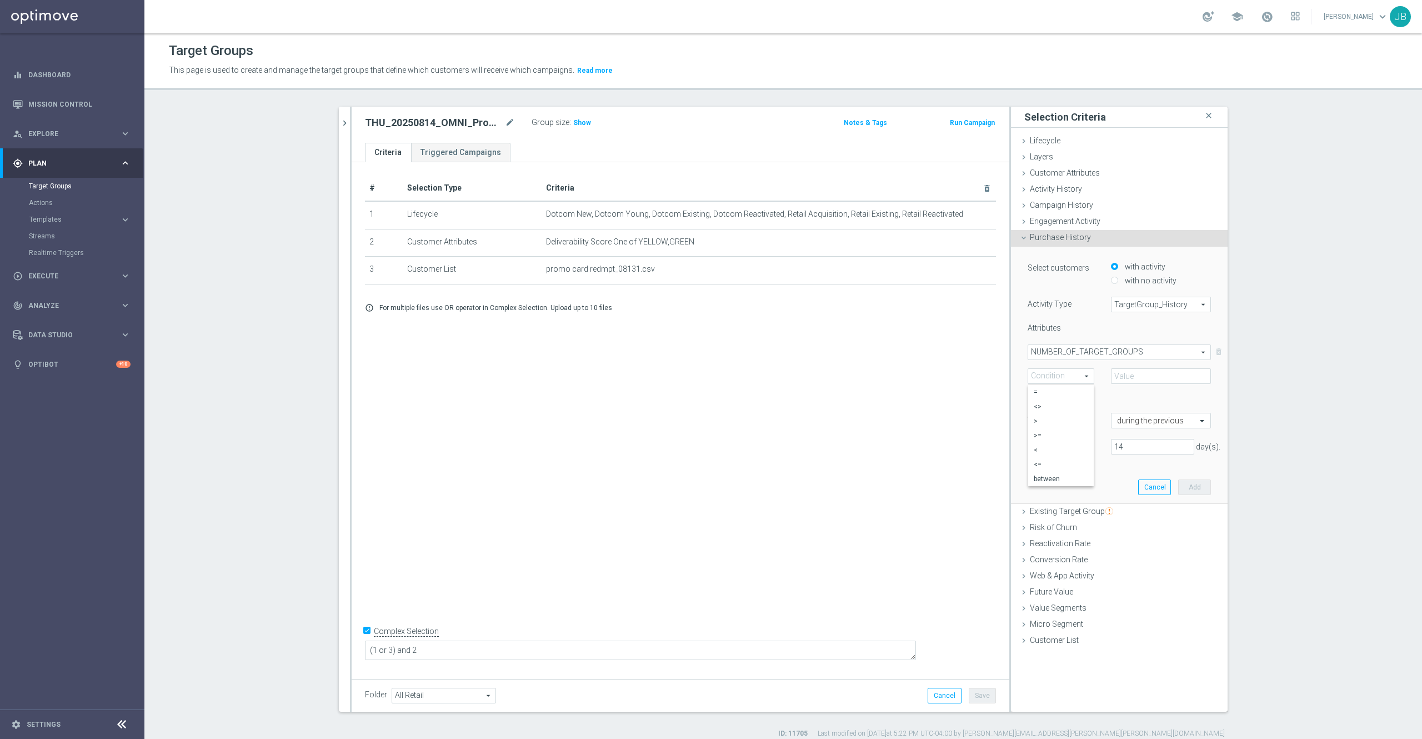
click at [1078, 355] on span "NUMBER_OF_TARGET_GROUPS" at bounding box center [1119, 352] width 182 height 14
click at [1072, 384] on span "TARGET_GROUP_NAME" at bounding box center [1119, 382] width 171 height 9
type input "TARGET_GROUP_NAME"
click at [1061, 382] on span "One of" at bounding box center [1061, 376] width 66 height 14
click at [1044, 478] on span "One of" at bounding box center [1061, 478] width 54 height 9
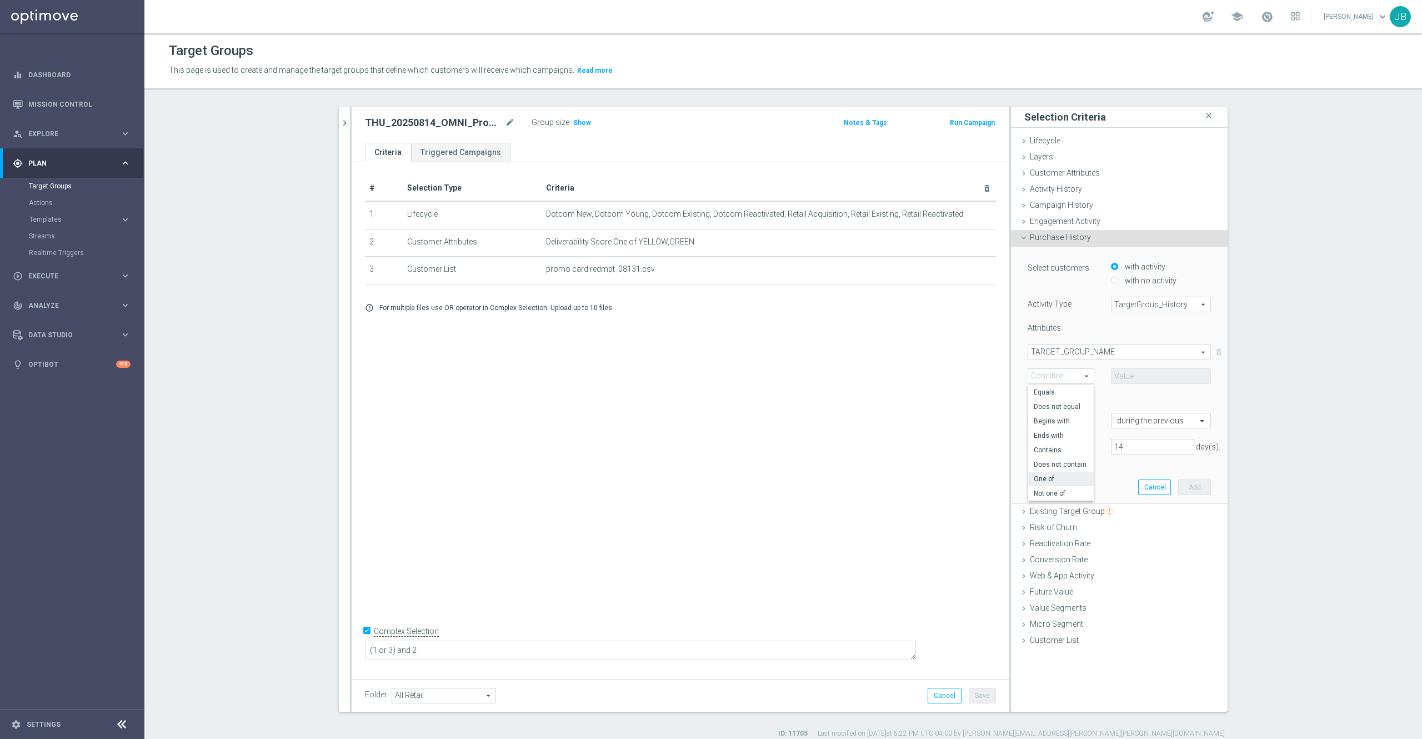
type input "One of"
click at [1145, 377] on span at bounding box center [1160, 376] width 99 height 14
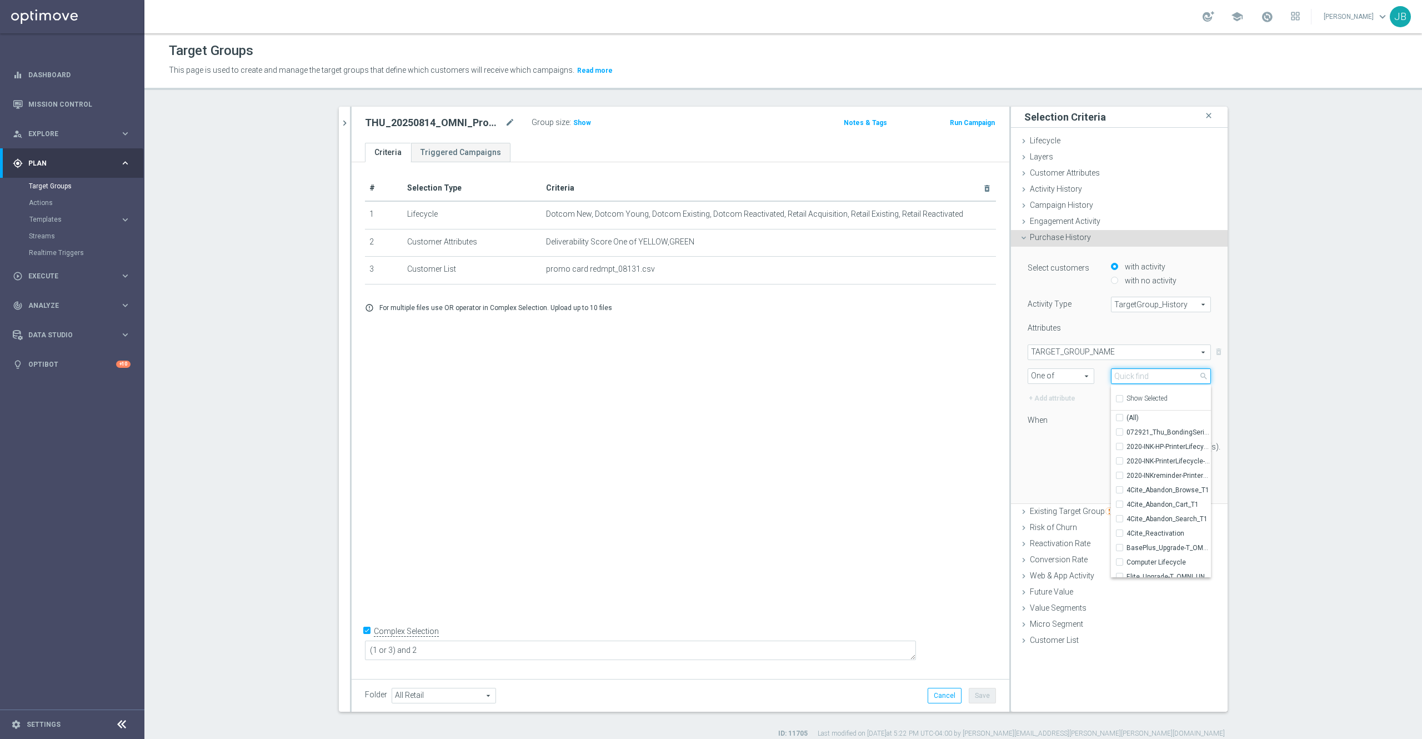
click at [1141, 370] on input "search" at bounding box center [1161, 376] width 100 height 16
paste input "THU_20250807_OMNI_Promo_card"
drag, startPoint x: 1107, startPoint y: 377, endPoint x: 1243, endPoint y: 378, distance: 135.5
click at [1243, 378] on section "20250814_OMNI_Promo_card close more_vert Prioritize Customer Target Groups libr…" at bounding box center [782, 423] width 1277 height 632
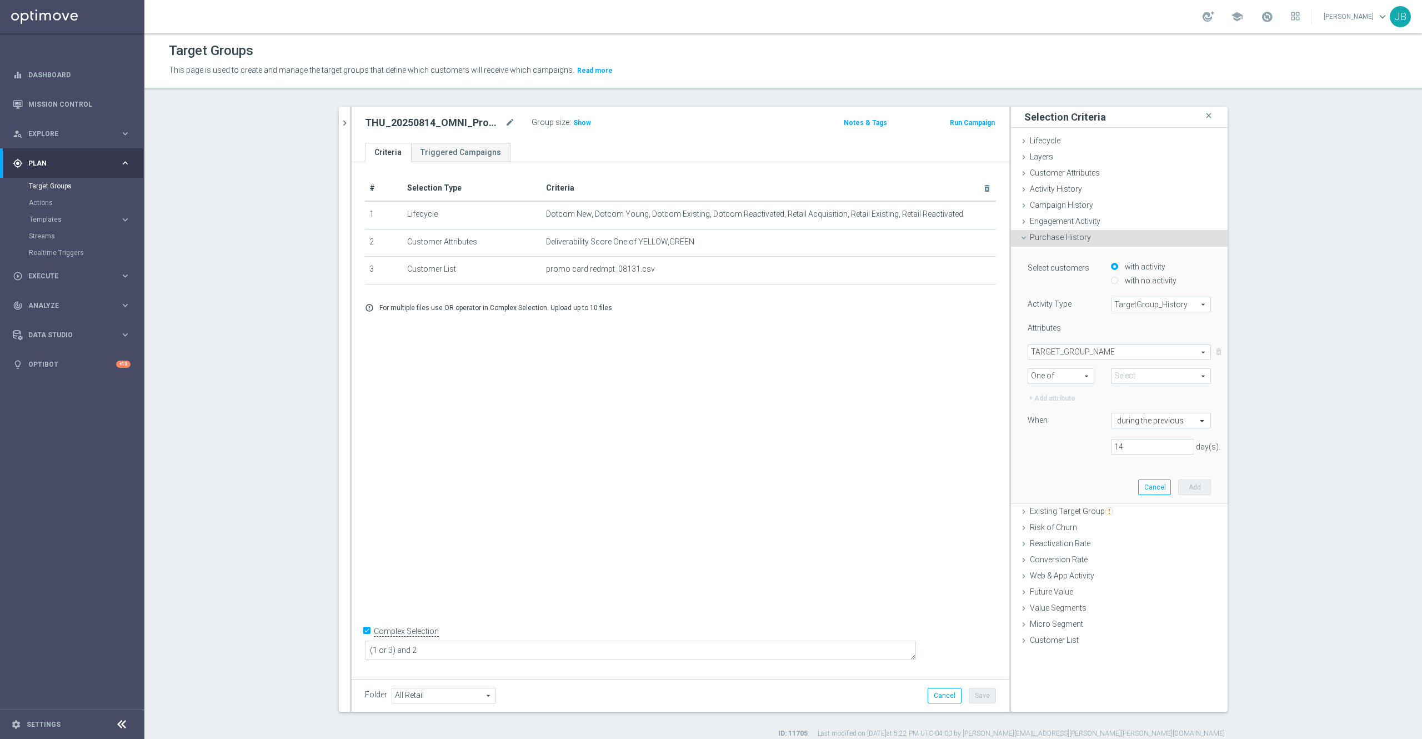
click at [1131, 375] on span at bounding box center [1160, 376] width 99 height 14
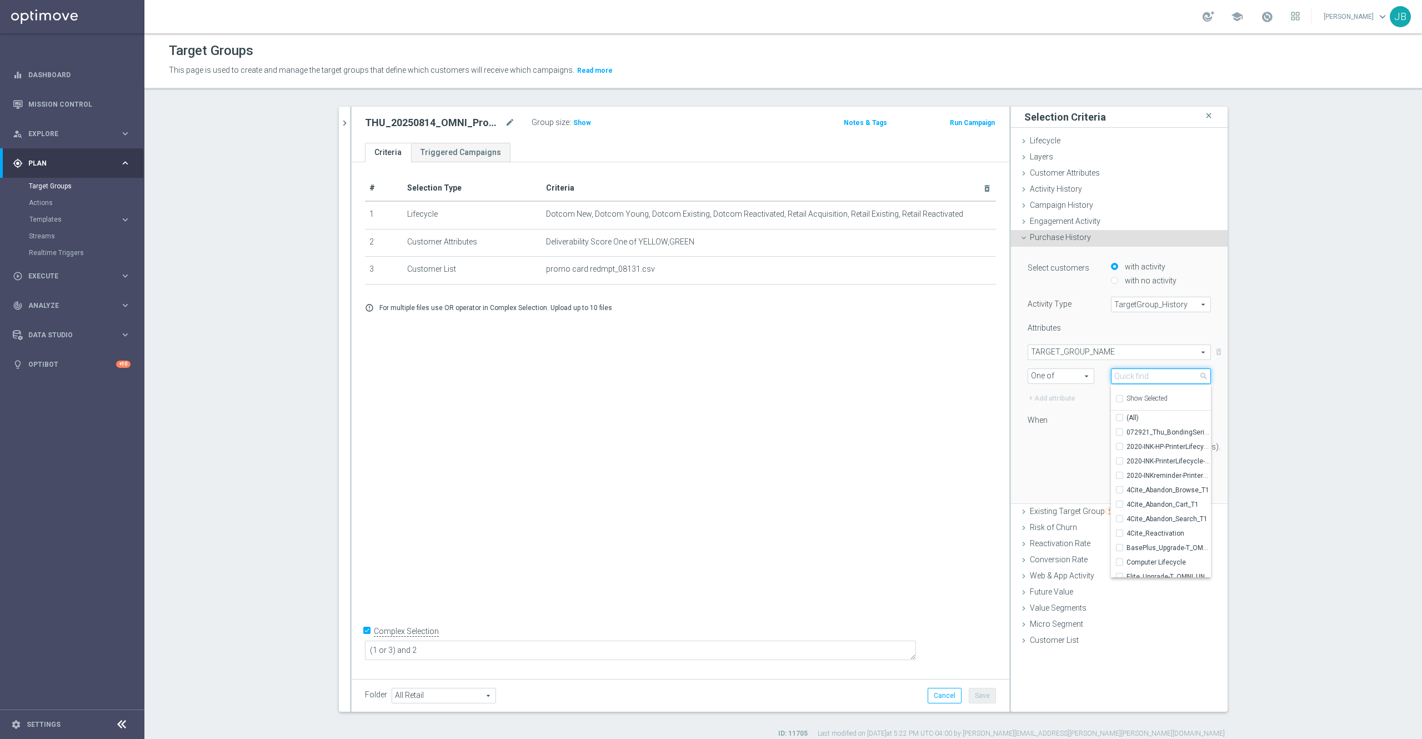
click at [1131, 373] on input "search" at bounding box center [1161, 376] width 100 height 16
type input "e"
click at [1129, 328] on div "Attributes" at bounding box center [1119, 329] width 200 height 13
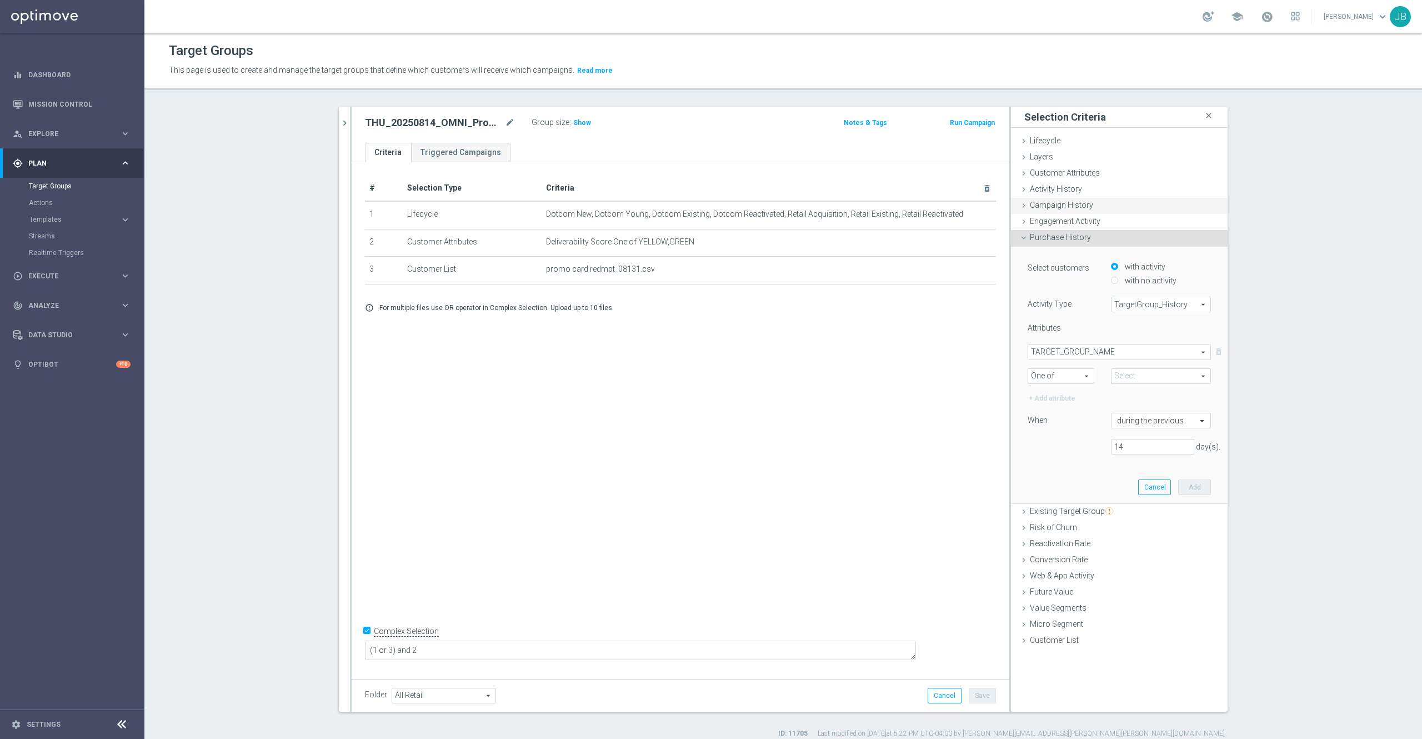
click at [1071, 204] on span "Campaign History" at bounding box center [1061, 205] width 63 height 9
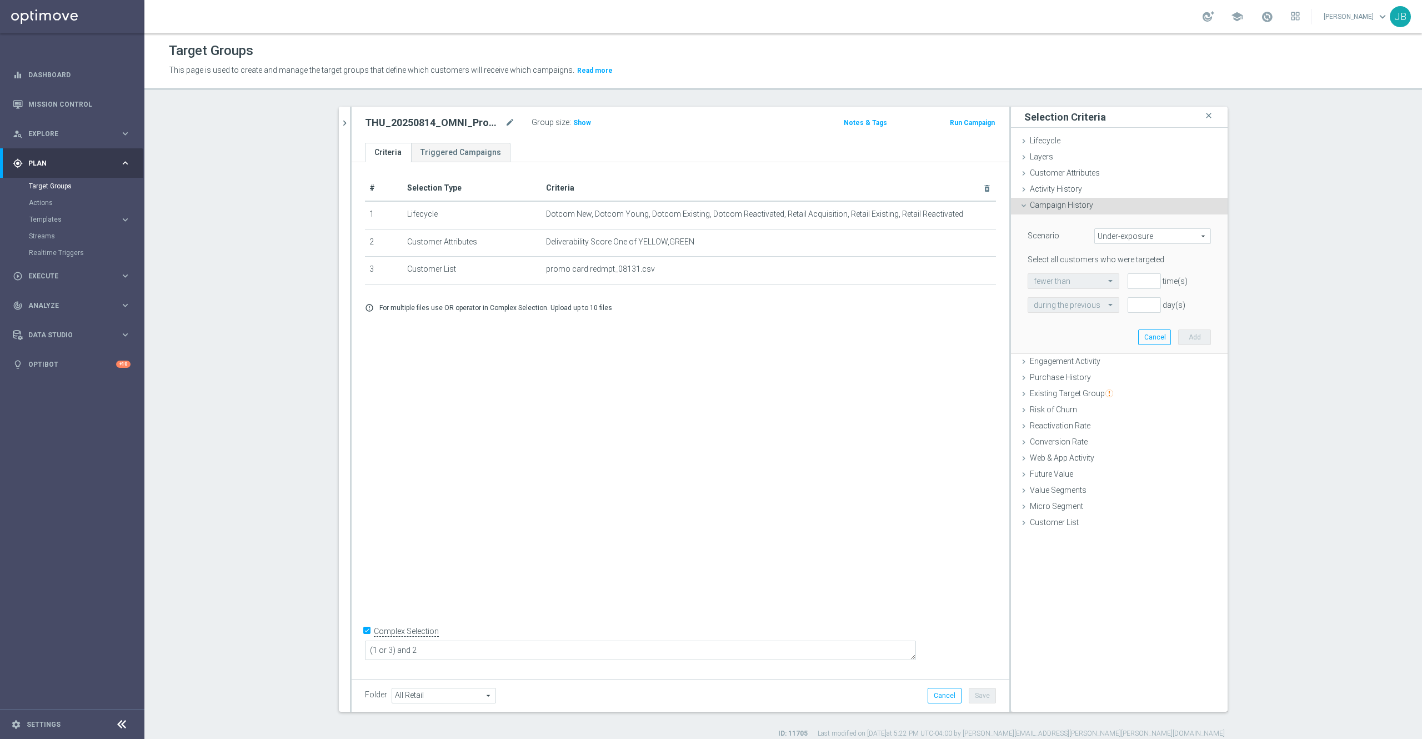
click at [1103, 235] on span "Under-exposure" at bounding box center [1153, 236] width 116 height 14
click at [1115, 295] on span "Targeted while in a target group" at bounding box center [1152, 295] width 104 height 9
type input "Targeted while in a target group"
click at [1103, 279] on span "test group customers" at bounding box center [1119, 281] width 182 height 14
click at [1086, 297] on span "test group customers" at bounding box center [1119, 297] width 171 height 9
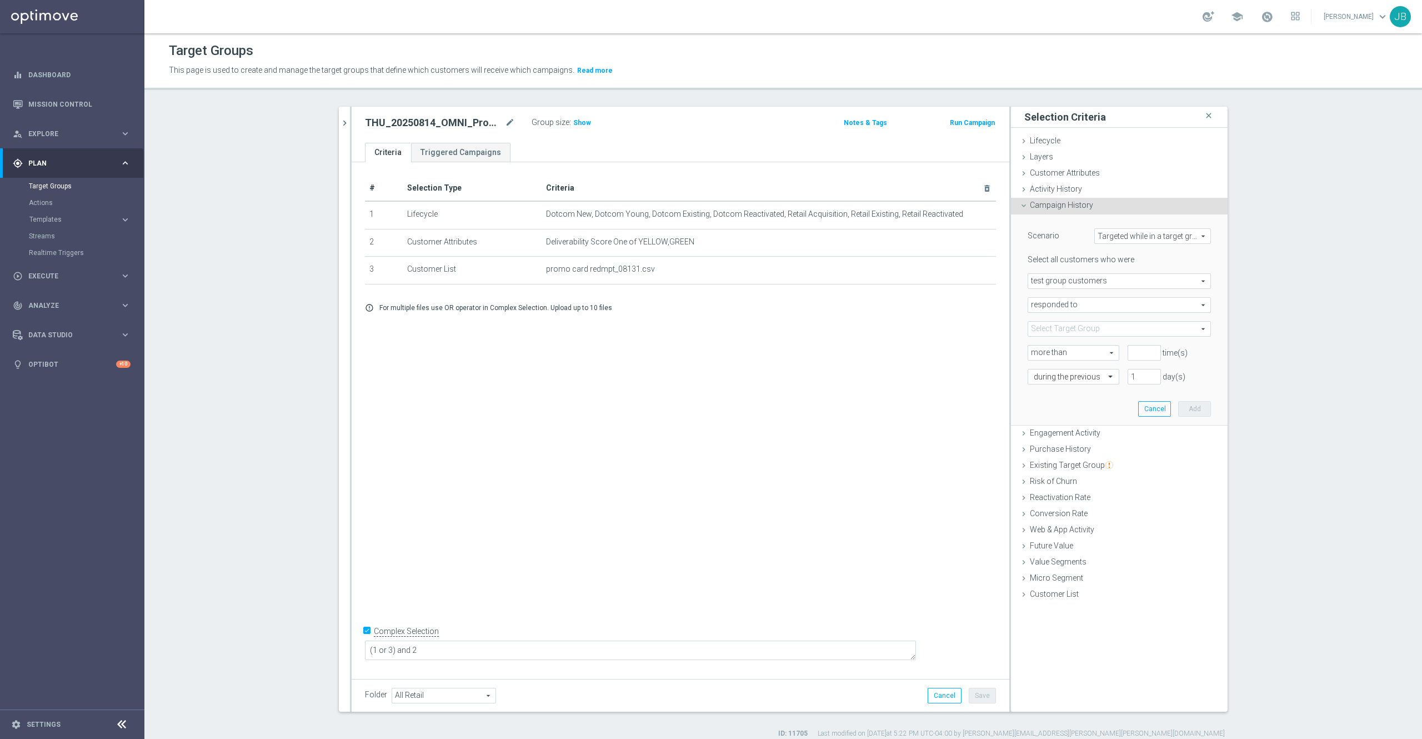
click at [1086, 307] on span "responded to" at bounding box center [1119, 305] width 182 height 14
click at [1078, 320] on span "responded to" at bounding box center [1119, 321] width 171 height 9
click at [1074, 329] on span at bounding box center [1119, 329] width 182 height 14
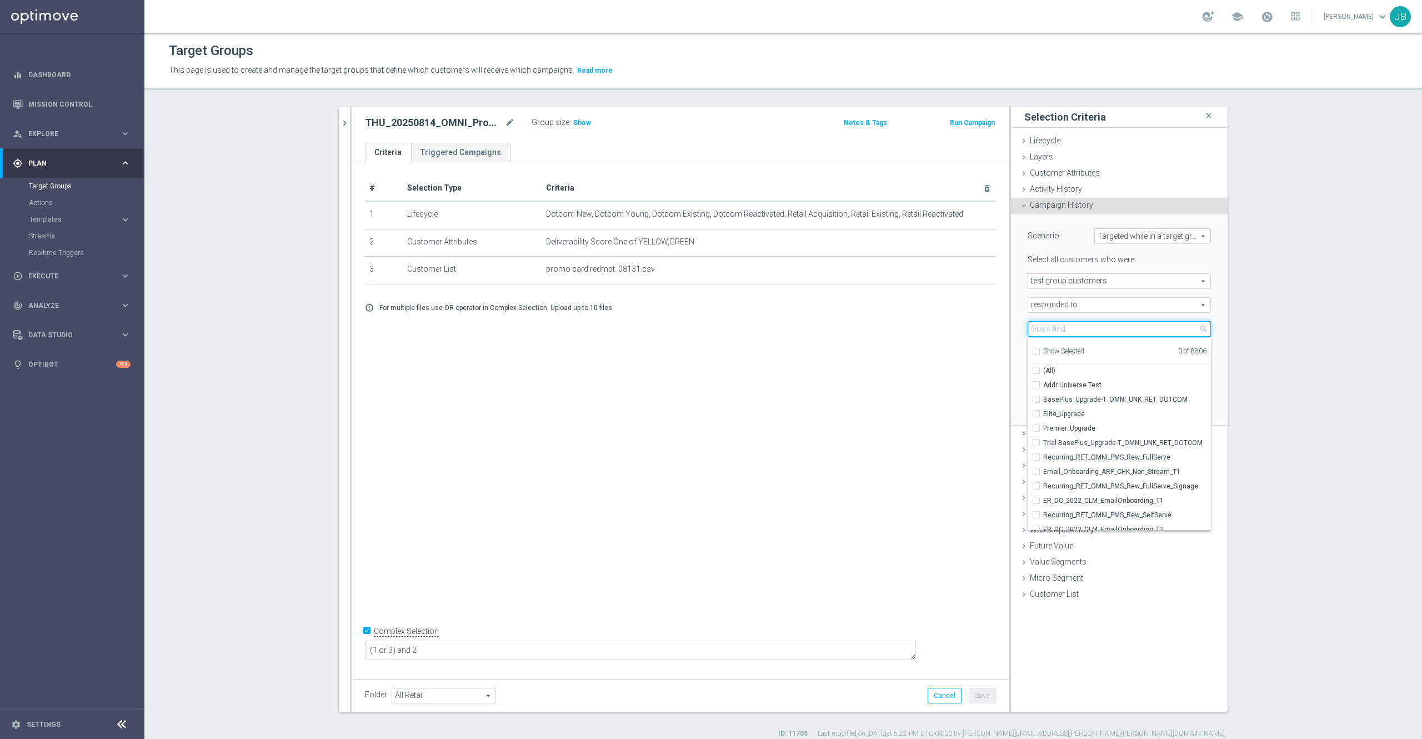
click at [1068, 330] on input "search" at bounding box center [1119, 329] width 183 height 16
paste input "THU_20250807_OMNI_Promo_card"
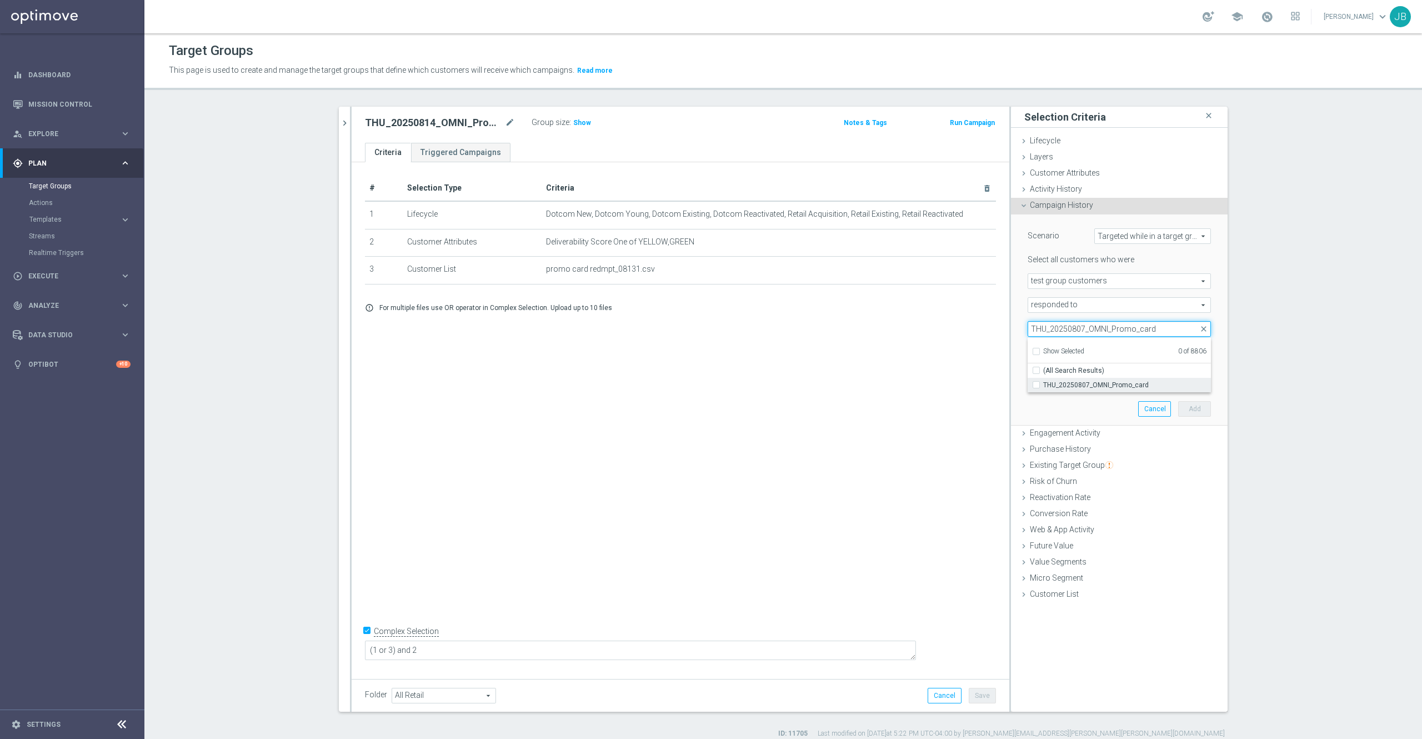
type input "THU_20250807_OMNI_Promo_card"
click at [1088, 382] on span "THU_20250807_OMNI_Promo_card" at bounding box center [1127, 384] width 168 height 9
click at [1043, 382] on input "THU_20250807_OMNI_Promo_card" at bounding box center [1039, 384] width 7 height 7
checkbox input "true"
type input "THU_20250807_OMNI_Promo_card"
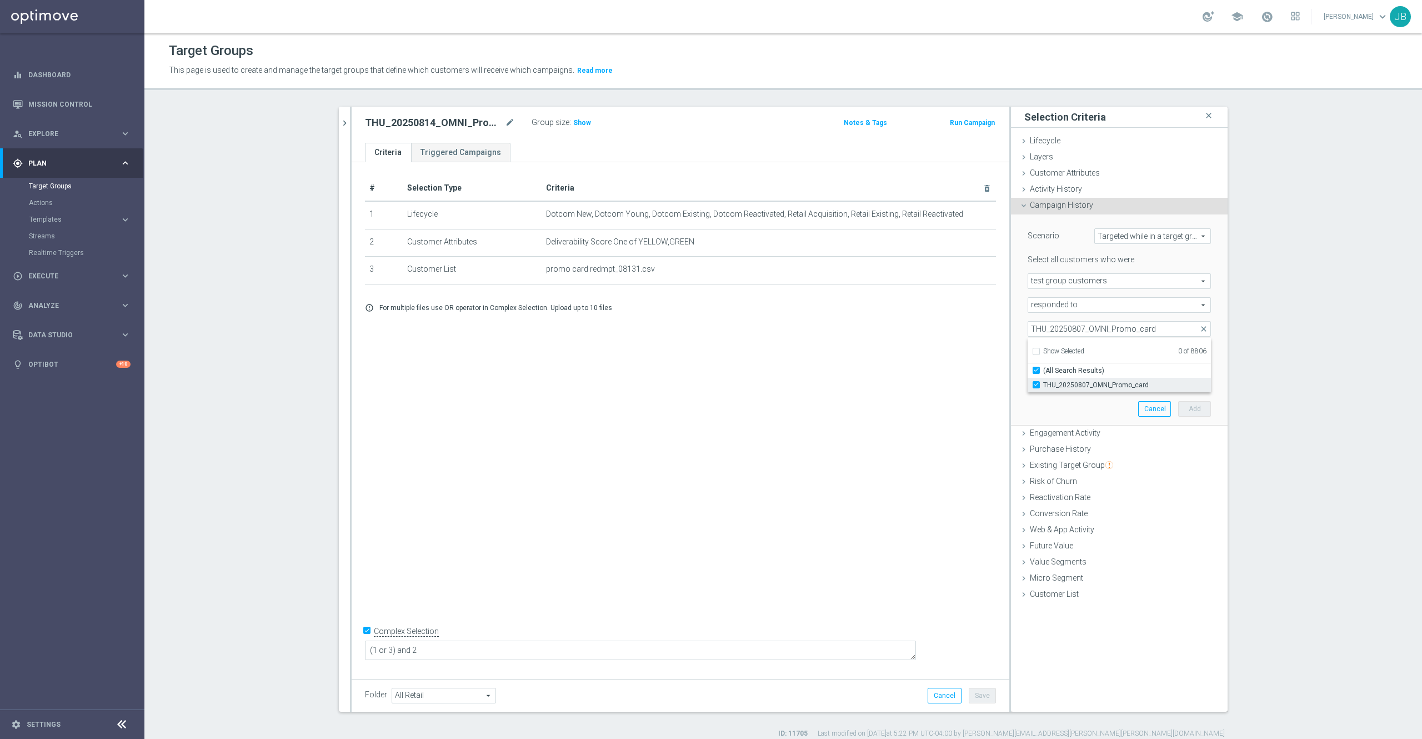
checkbox input "true"
click at [1276, 342] on section "20250814_OMNI_Promo_card close more_vert Prioritize Customer Target Groups libr…" at bounding box center [782, 423] width 1277 height 632
click at [1127, 350] on input "number" at bounding box center [1143, 353] width 33 height 16
type input "0"
click at [1131, 377] on input "1" at bounding box center [1143, 377] width 33 height 16
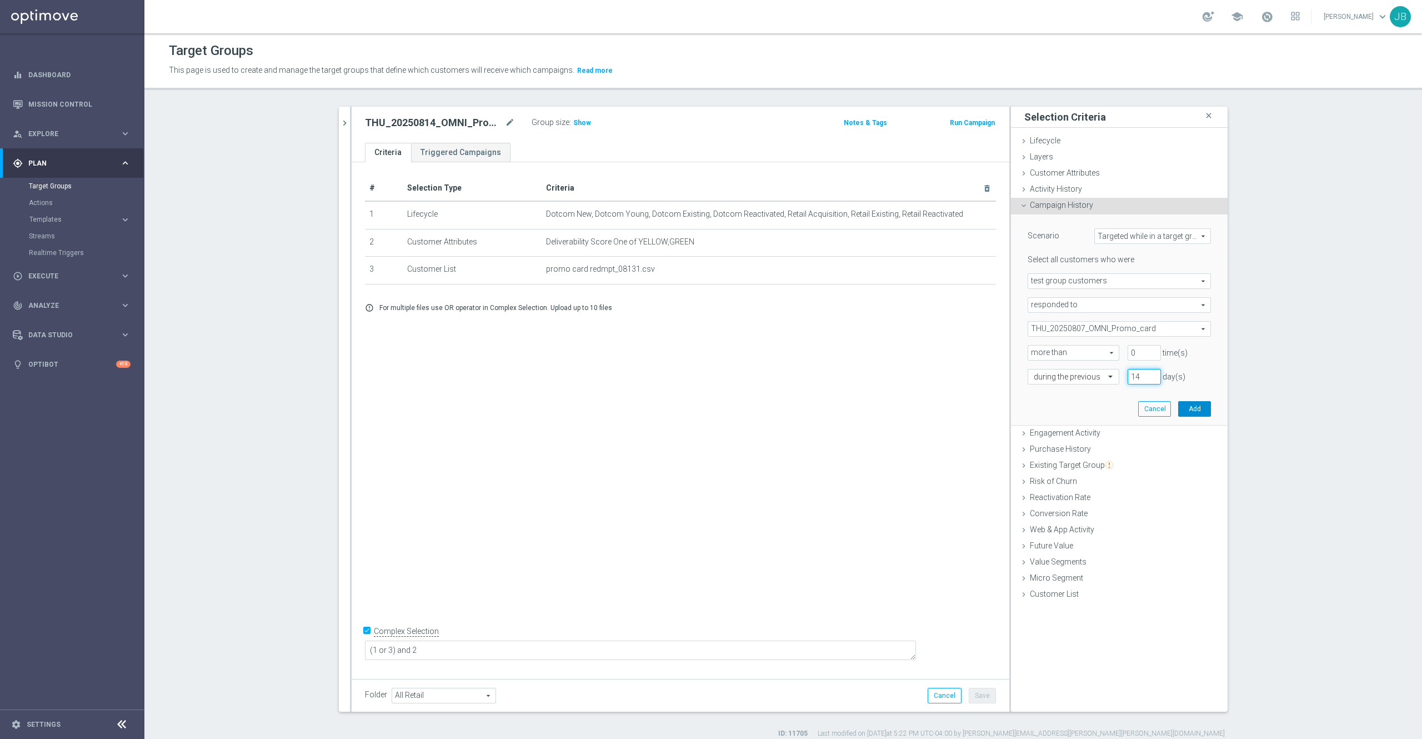
type input "14"
click at [1191, 409] on button "Add" at bounding box center [1194, 409] width 33 height 16
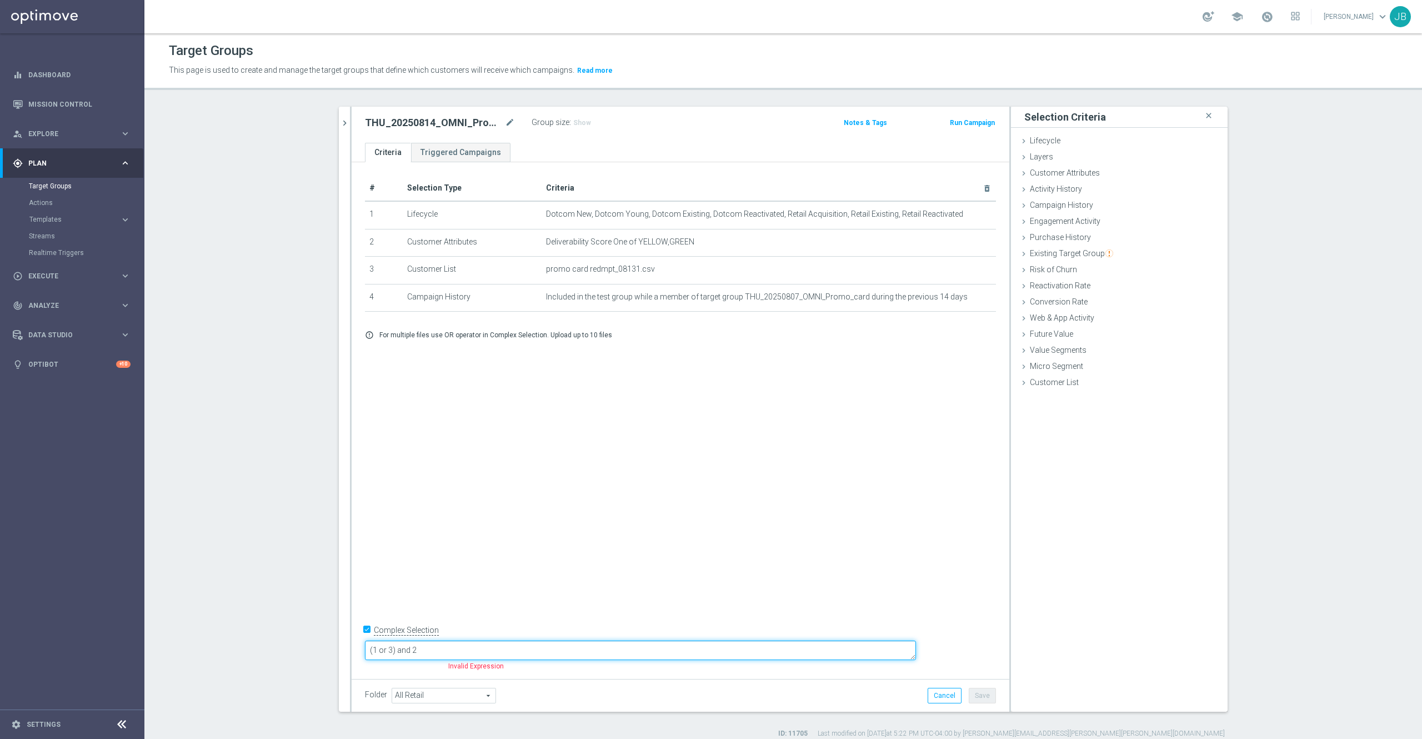
click at [511, 650] on textarea "(1 or 3) and 2" at bounding box center [640, 649] width 551 height 19
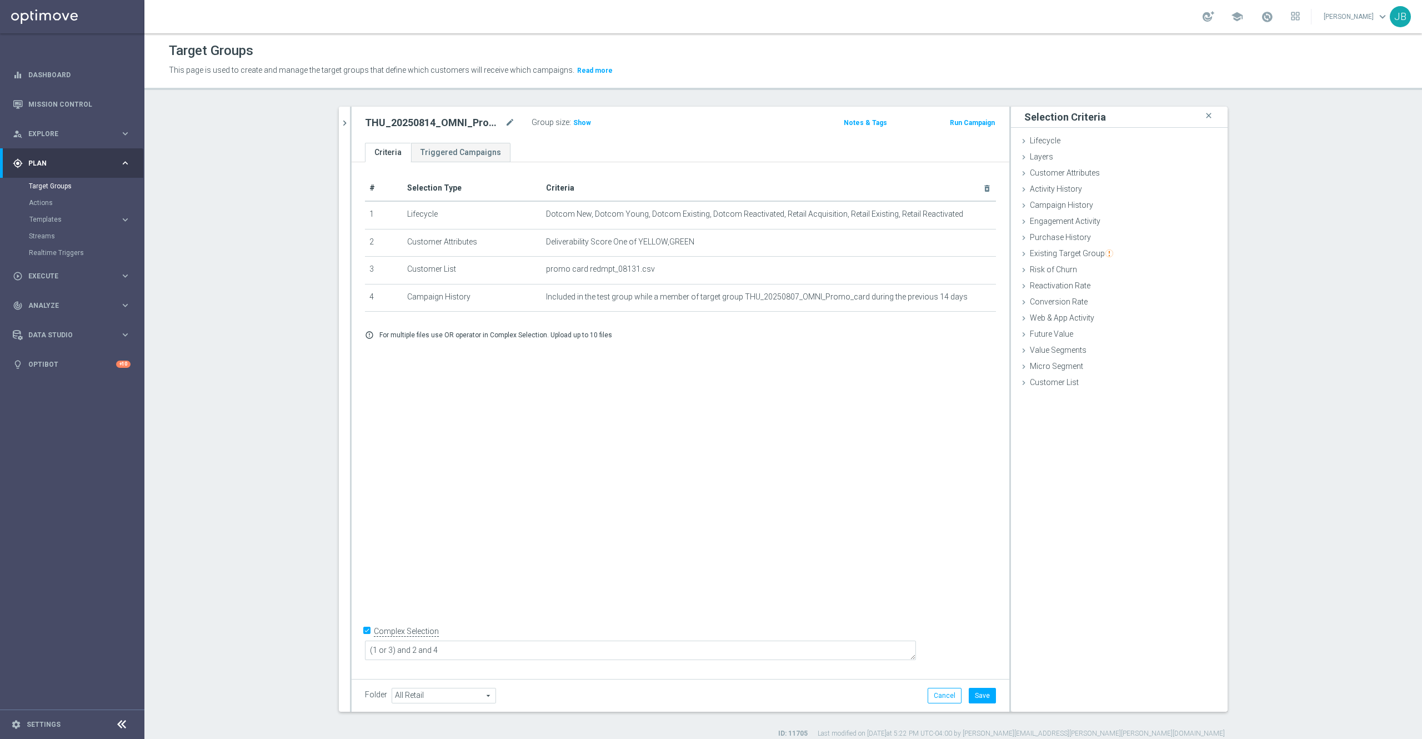
click at [622, 448] on div "# Selection Type Criteria delete_forever 1 Lifecycle Dotcom New, Dotcom Young, …" at bounding box center [681, 417] width 658 height 511
click at [976, 693] on button "Save" at bounding box center [982, 696] width 27 height 16
drag, startPoint x: 573, startPoint y: 123, endPoint x: 581, endPoint y: 360, distance: 236.7
click at [581, 360] on div "THU_20250814_OMNI_Promo_card mode_edit Group size : Show Notes & Tags Run Campa…" at bounding box center [681, 409] width 658 height 605
click at [573, 126] on span "Show" at bounding box center [582, 123] width 18 height 8
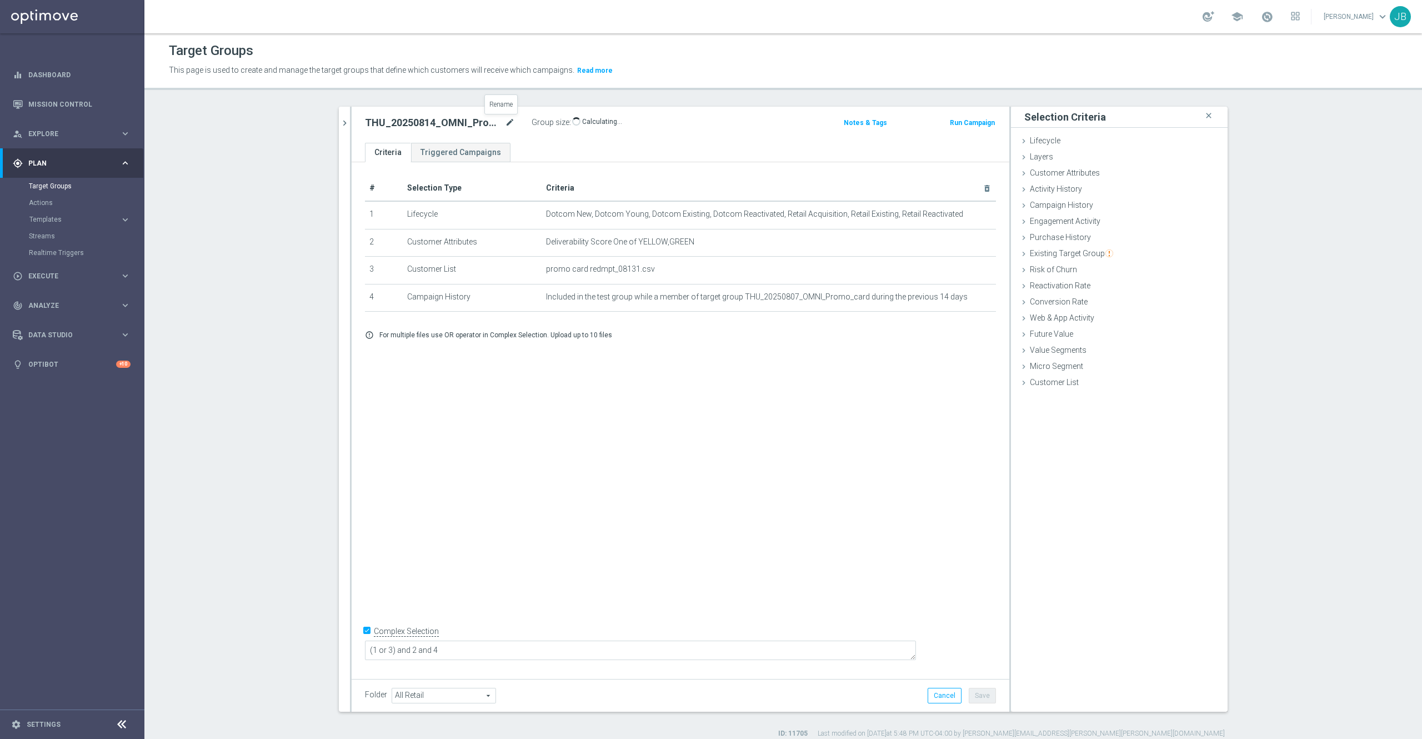
click at [505, 122] on icon "mode_edit" at bounding box center [510, 122] width 10 height 13
click at [621, 435] on div "# Selection Type Criteria delete_forever 1 Lifecycle Dotcom New, Dotcom Young, …" at bounding box center [681, 417] width 658 height 511
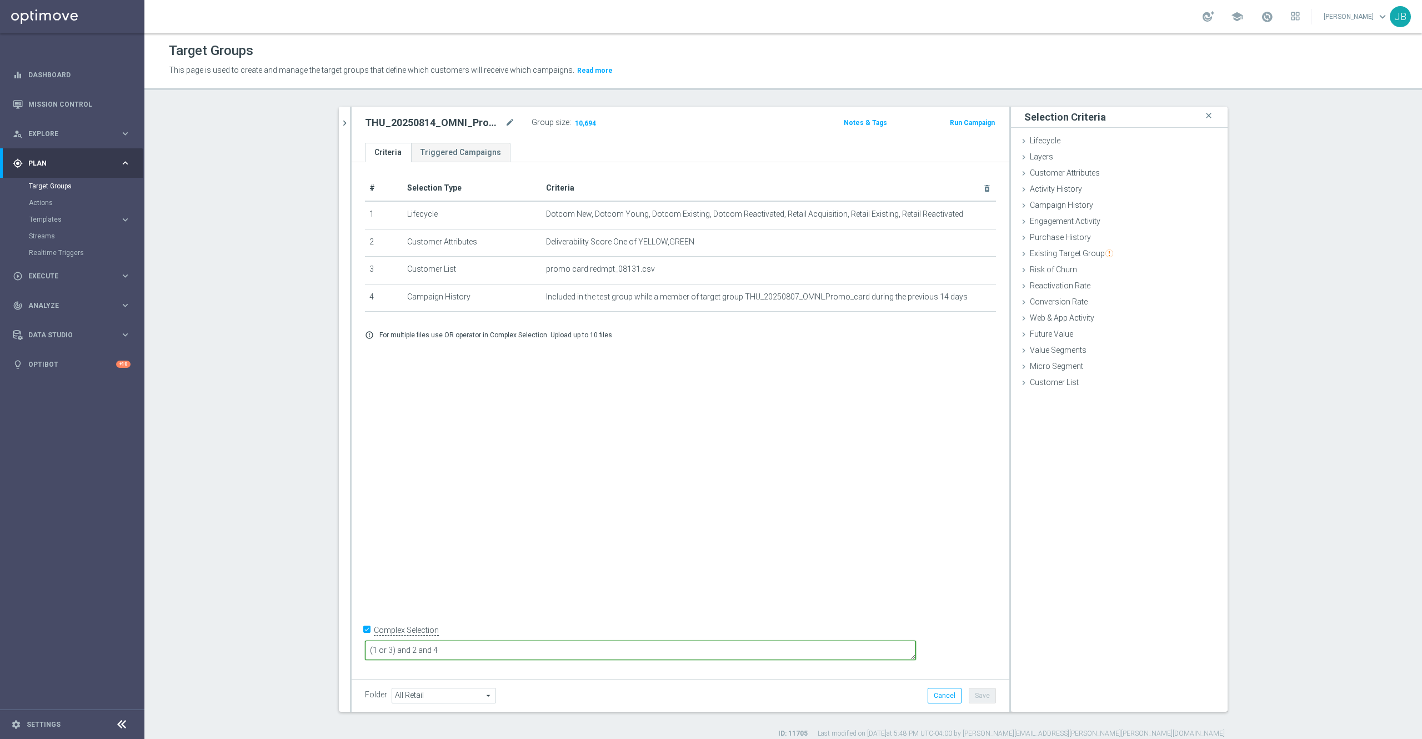
click at [541, 648] on textarea "(1 or 3) and 2 and 4" at bounding box center [640, 649] width 551 height 19
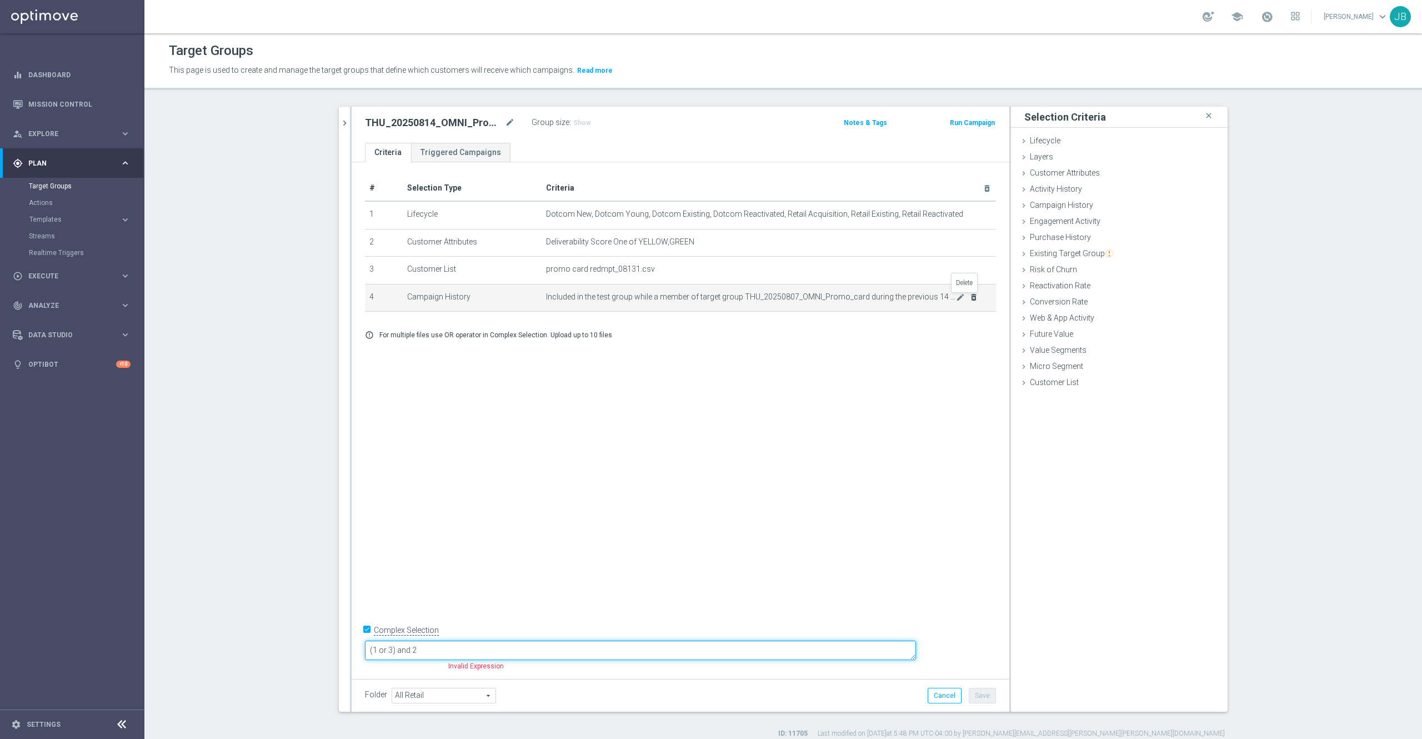
type textarea "(1 or 3) and 2"
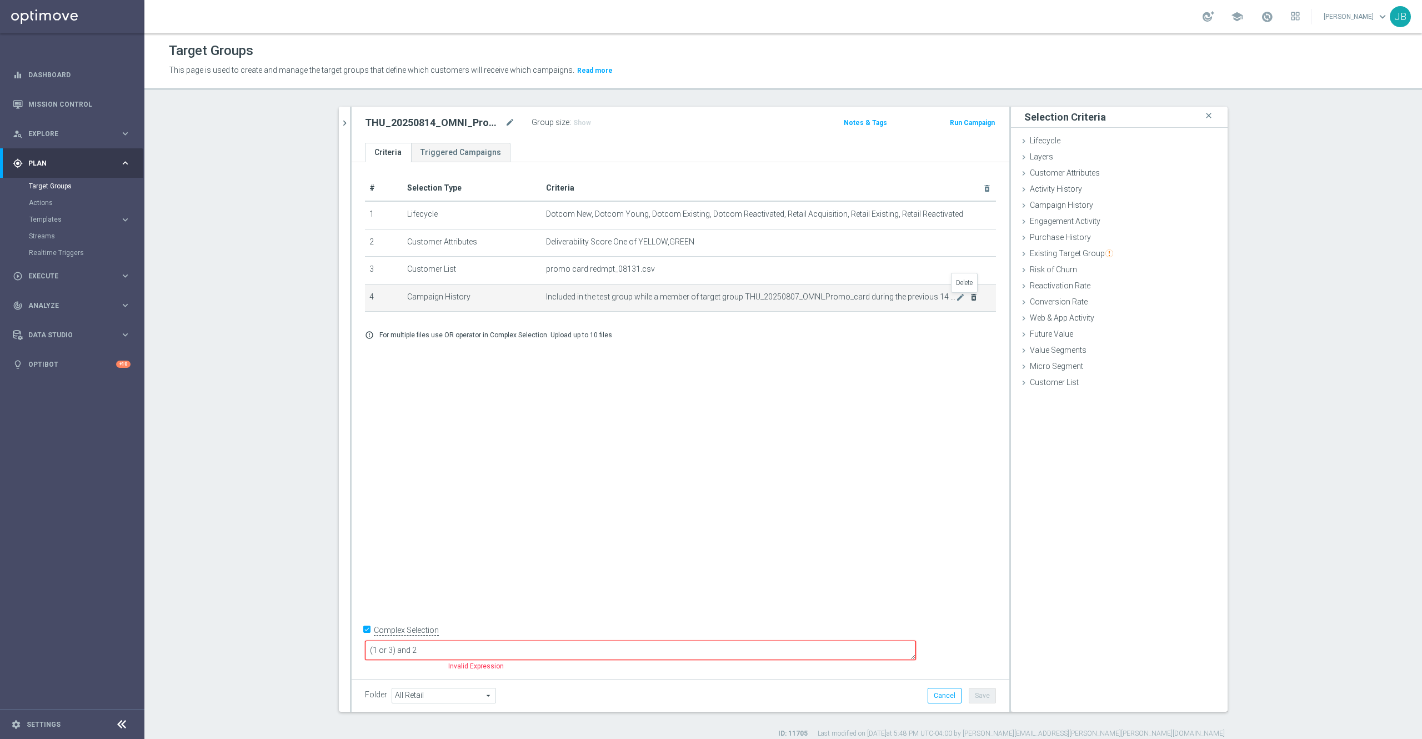
click at [969, 302] on icon "delete_forever" at bounding box center [973, 297] width 9 height 9
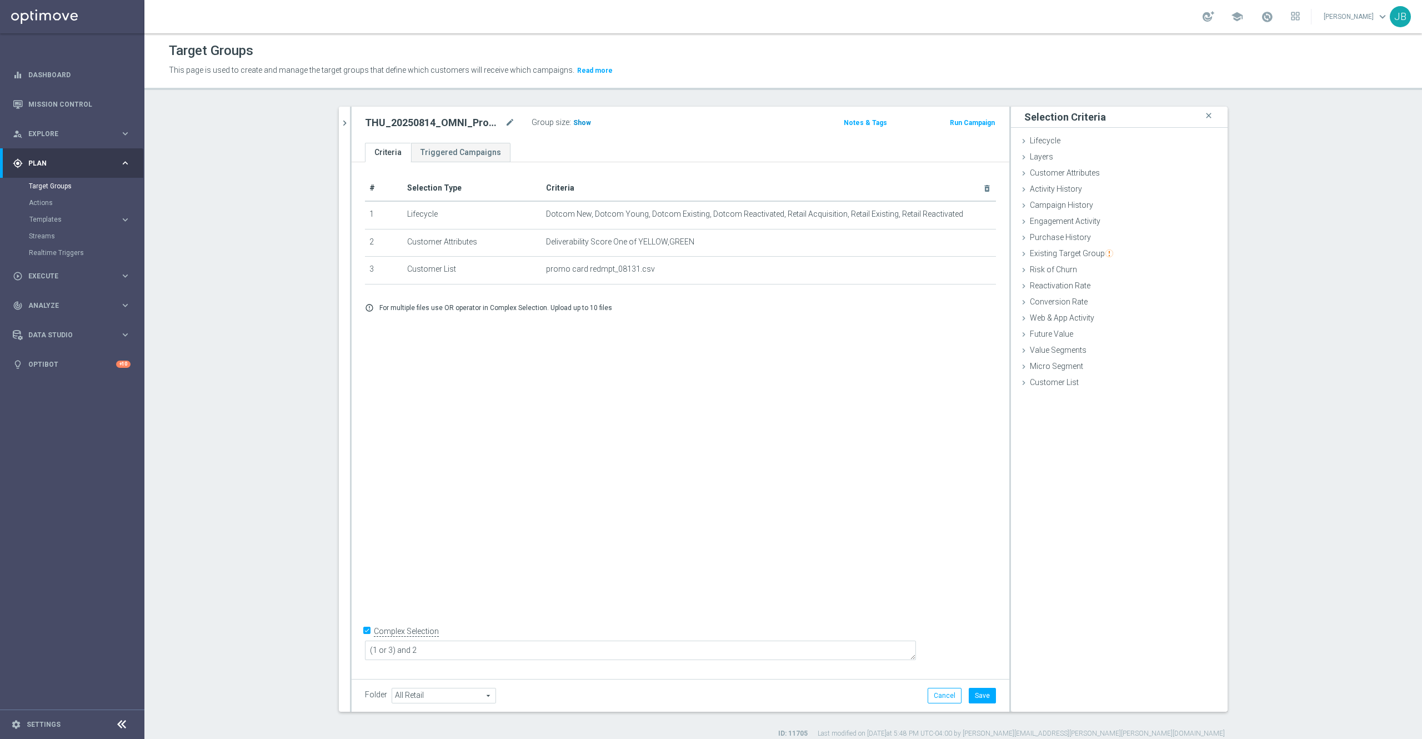
click at [573, 120] on span "Show" at bounding box center [582, 123] width 18 height 8
click at [1047, 177] on span "Customer Attributes" at bounding box center [1065, 172] width 70 height 9
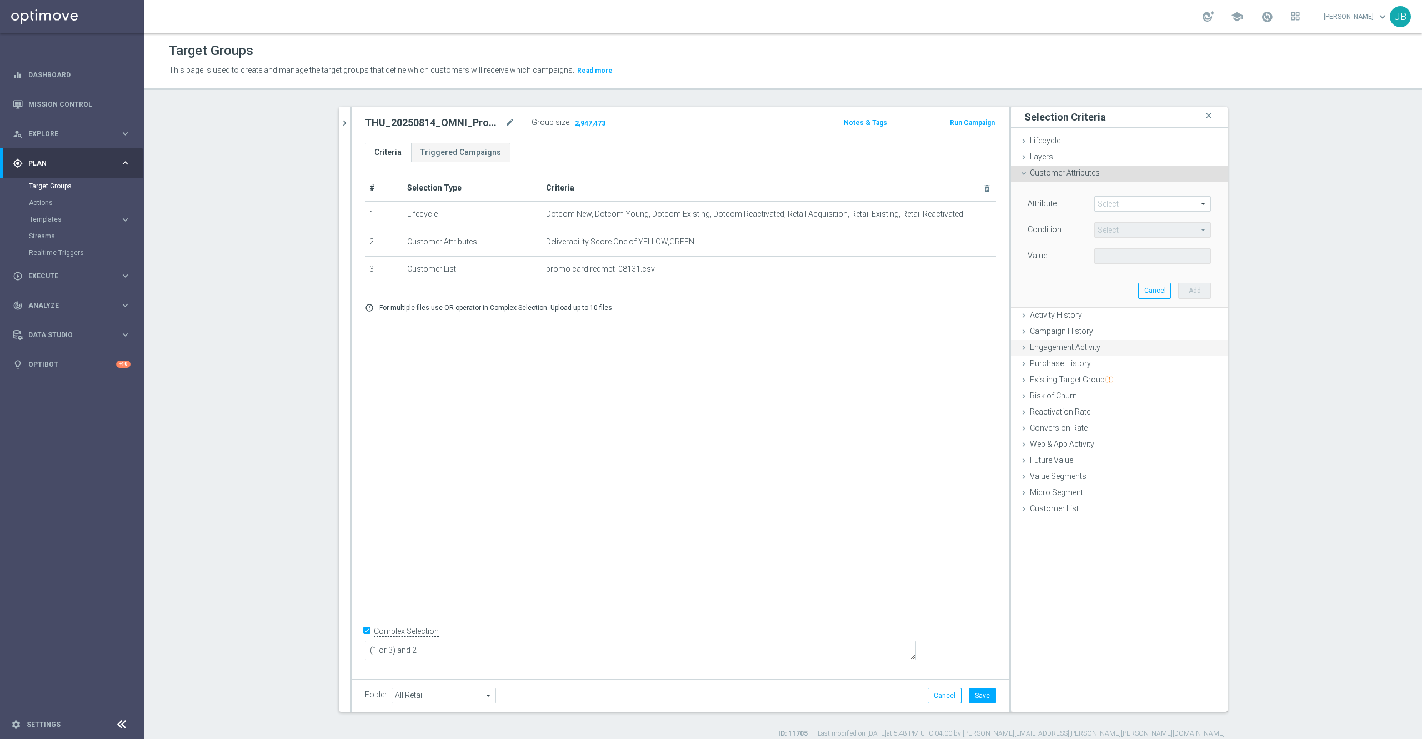
click at [1067, 345] on span "Engagement Activity" at bounding box center [1065, 347] width 71 height 9
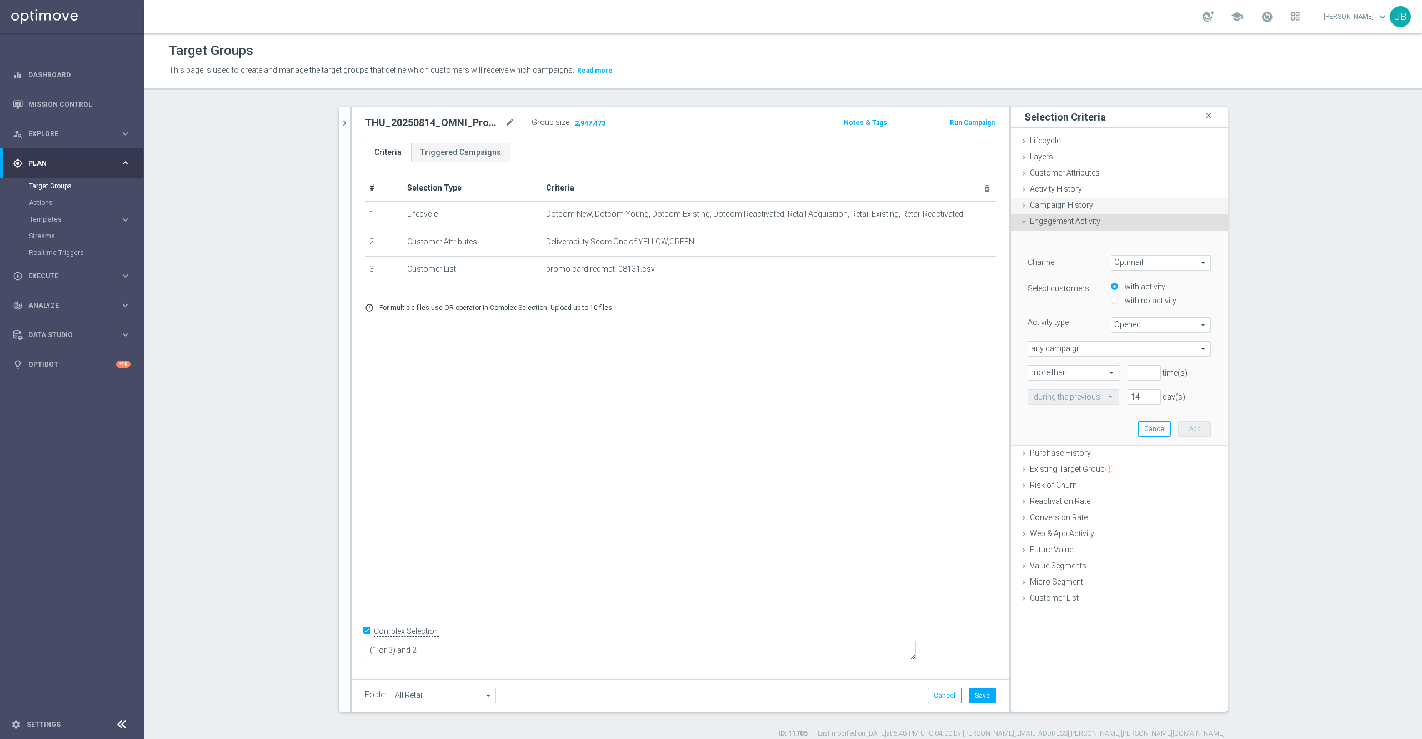
click at [1060, 206] on span "Campaign History" at bounding box center [1061, 205] width 63 height 9
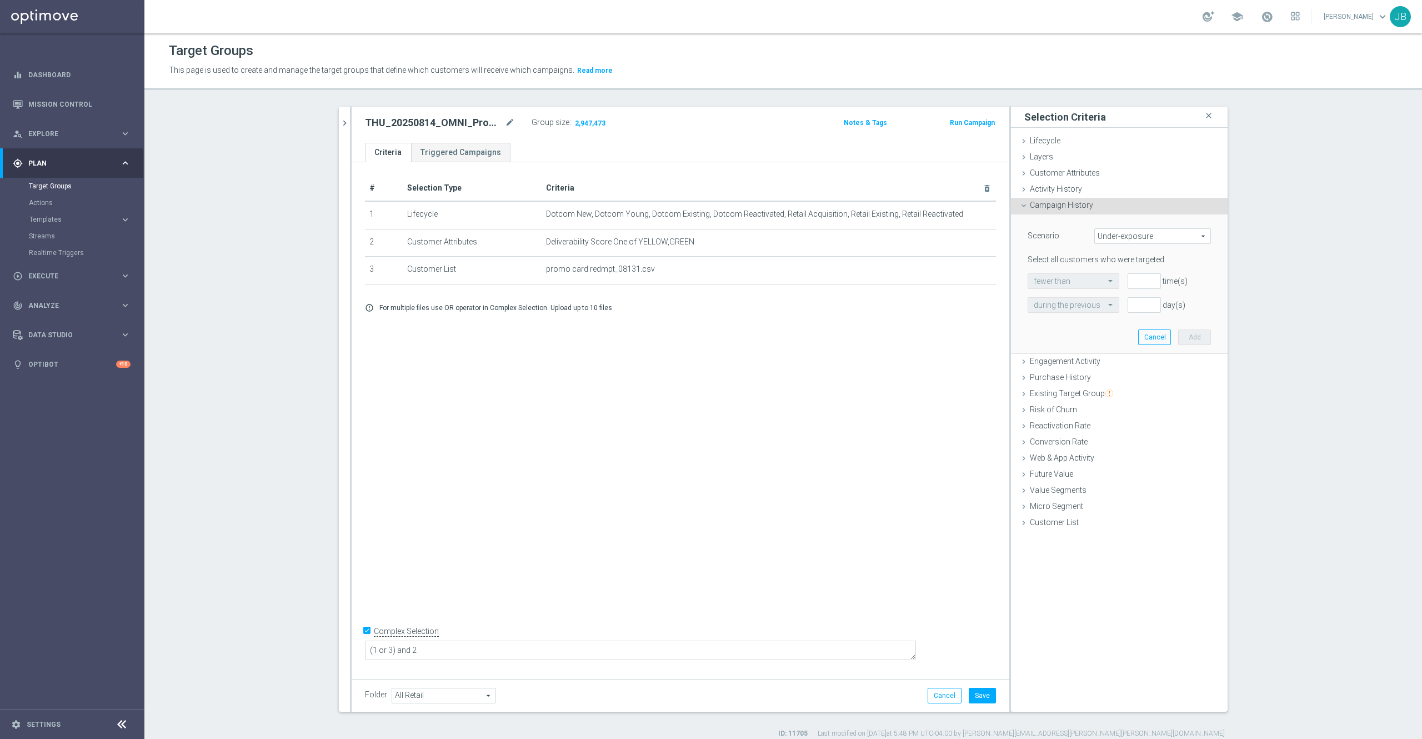
click at [1114, 235] on span "Under-exposure" at bounding box center [1153, 236] width 116 height 14
click at [1121, 308] on span "Custom" at bounding box center [1152, 309] width 104 height 9
type input "Custom"
click at [1079, 277] on span "have" at bounding box center [1065, 281] width 74 height 14
click at [1065, 314] on span "have not" at bounding box center [1065, 311] width 63 height 9
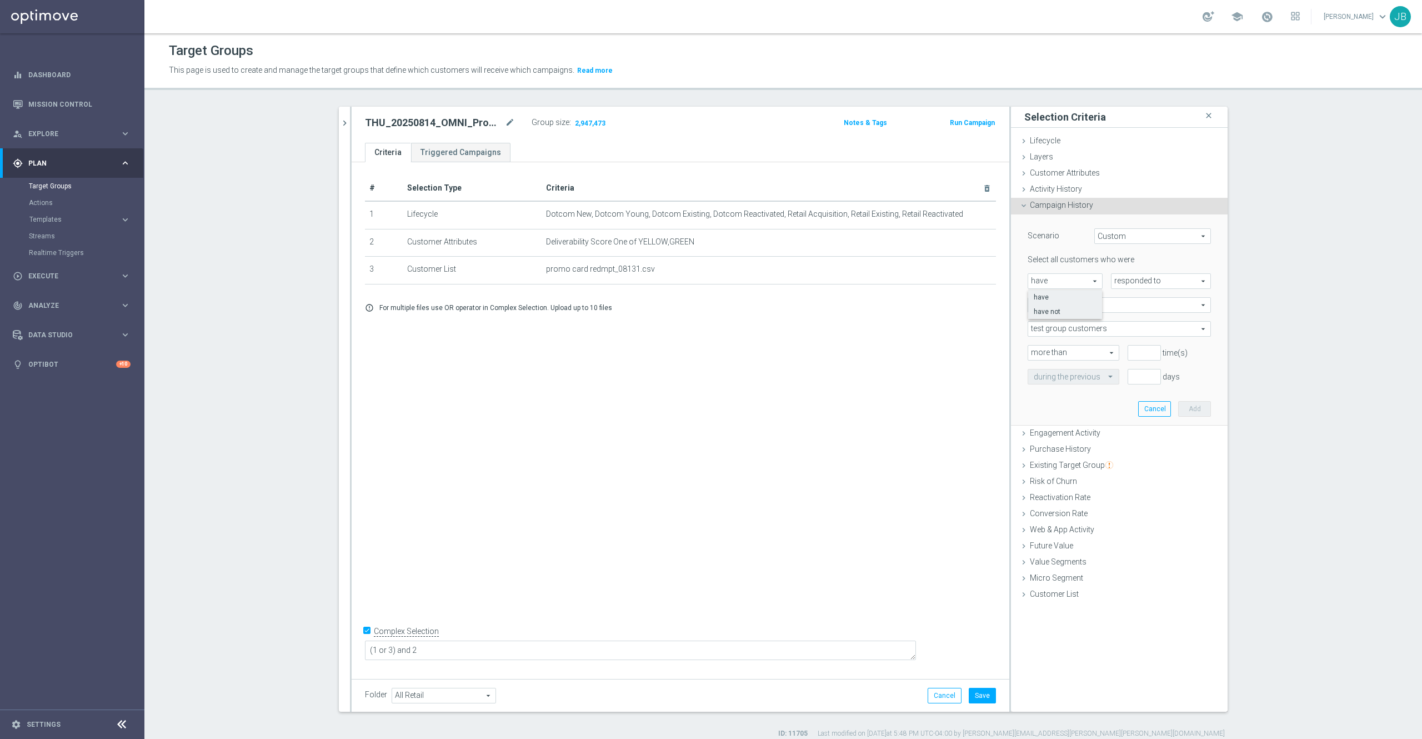
type input "have not"
click at [1081, 306] on span "any campaign" at bounding box center [1119, 305] width 182 height 14
click at [1075, 282] on span "have not" at bounding box center [1065, 281] width 74 height 14
click at [1063, 311] on span "have not" at bounding box center [1065, 311] width 63 height 9
click at [1091, 306] on span "any campaign" at bounding box center [1119, 305] width 182 height 14
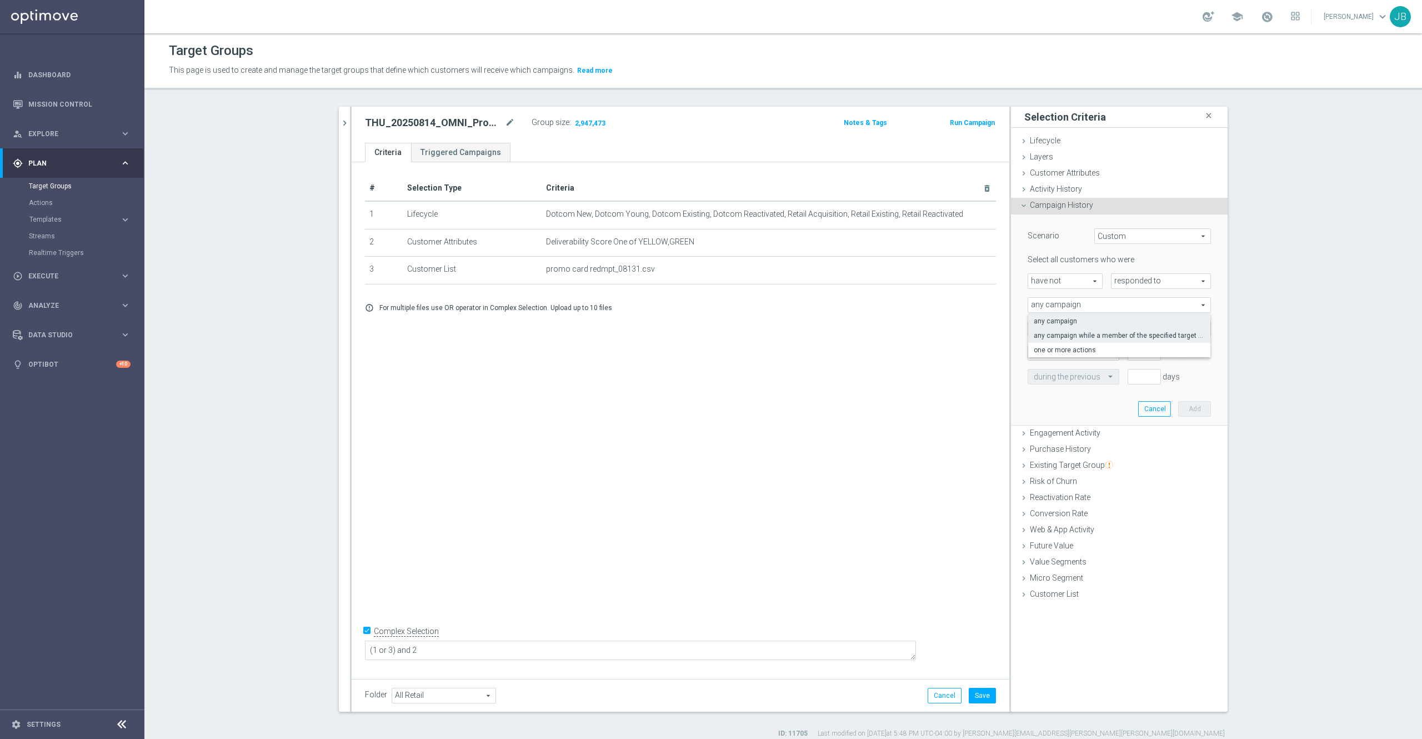
click at [1072, 335] on span "any campaign while a member of the specified target group(s)" at bounding box center [1119, 335] width 171 height 9
type input "any campaign while a member of the specified target group(s)"
click at [1065, 350] on span at bounding box center [1119, 352] width 182 height 14
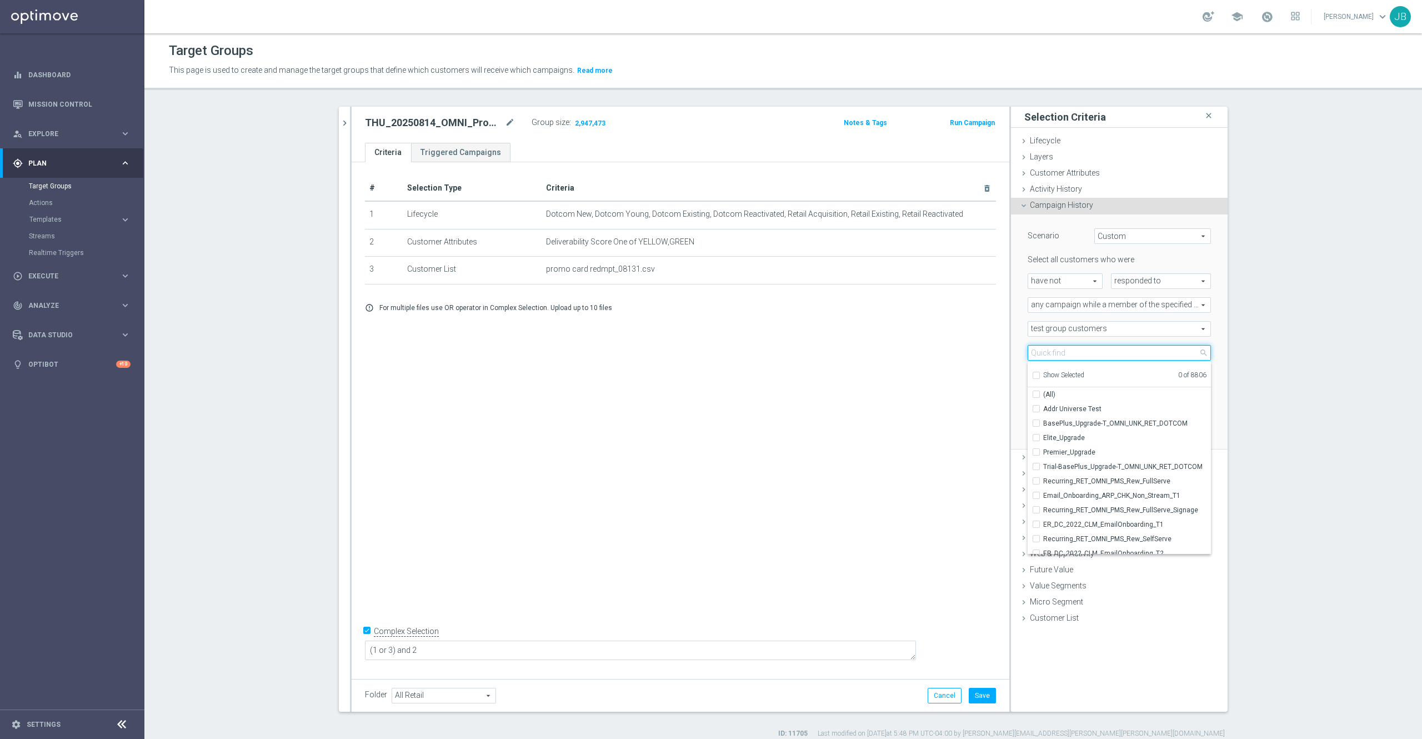
click at [1064, 350] on input "search" at bounding box center [1119, 353] width 183 height 16
paste input "THU_20250807_OMNI_Promo_card"
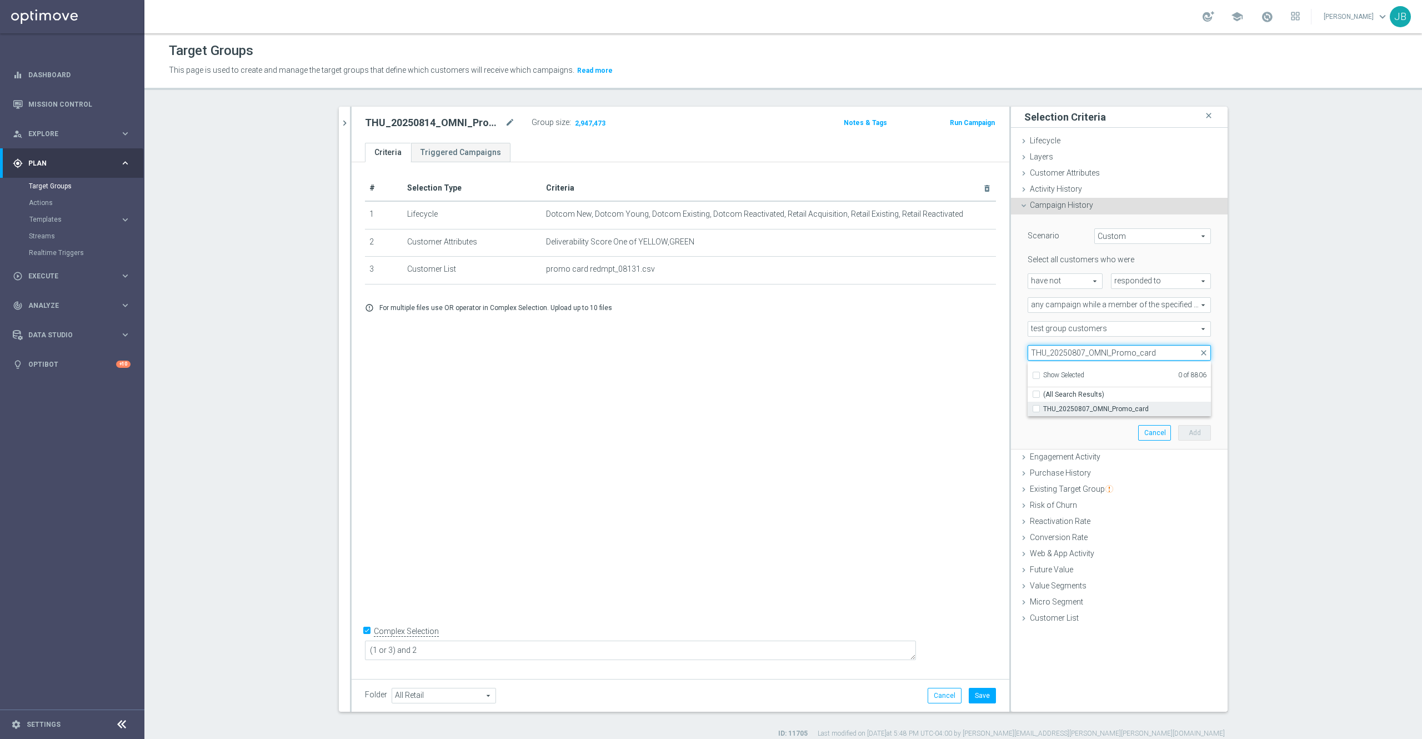
type input "THU_20250807_OMNI_Promo_card"
click at [1091, 408] on span "THU_20250807_OMNI_Promo_card" at bounding box center [1127, 408] width 168 height 9
click at [1043, 408] on input "THU_20250807_OMNI_Promo_card" at bounding box center [1039, 408] width 7 height 7
checkbox input "true"
type input "THU_20250807_OMNI_Promo_card"
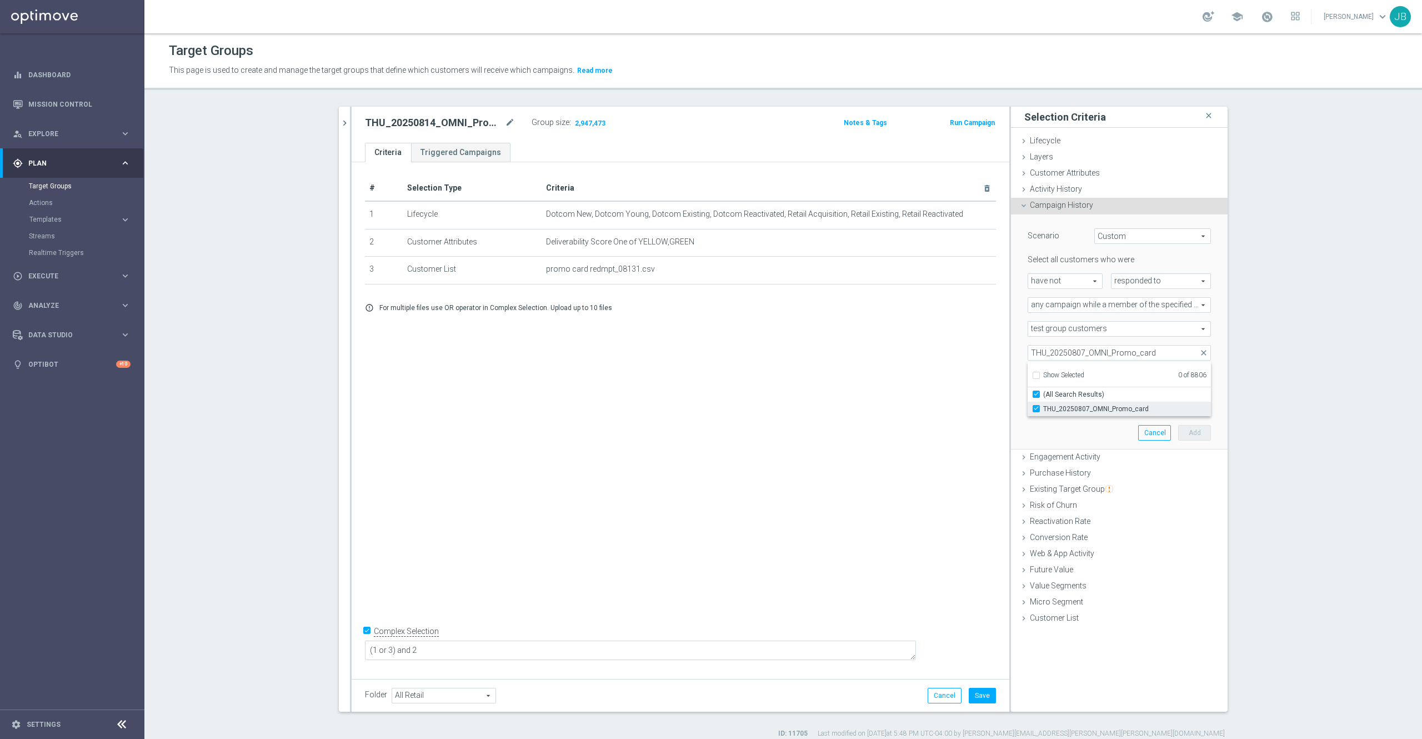
checkbox input "true"
click at [1287, 347] on section "20250814_OMNI_Promo_card close more_vert Prioritize Customer Target Groups libr…" at bounding box center [782, 423] width 1277 height 632
click at [1127, 372] on input "number" at bounding box center [1143, 377] width 33 height 16
type input "0"
click at [1133, 397] on input "1" at bounding box center [1143, 401] width 33 height 16
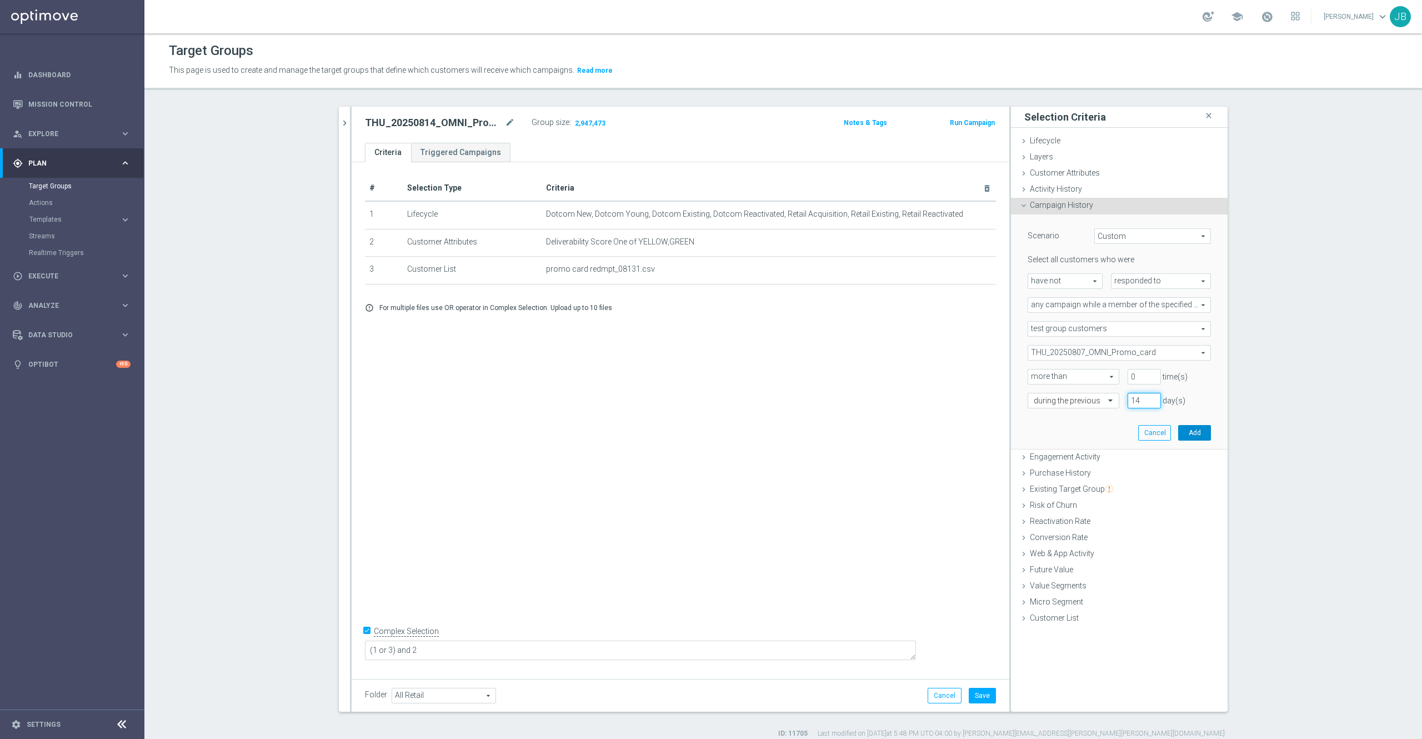
type input "14"
click at [1180, 425] on button "Add" at bounding box center [1194, 433] width 33 height 16
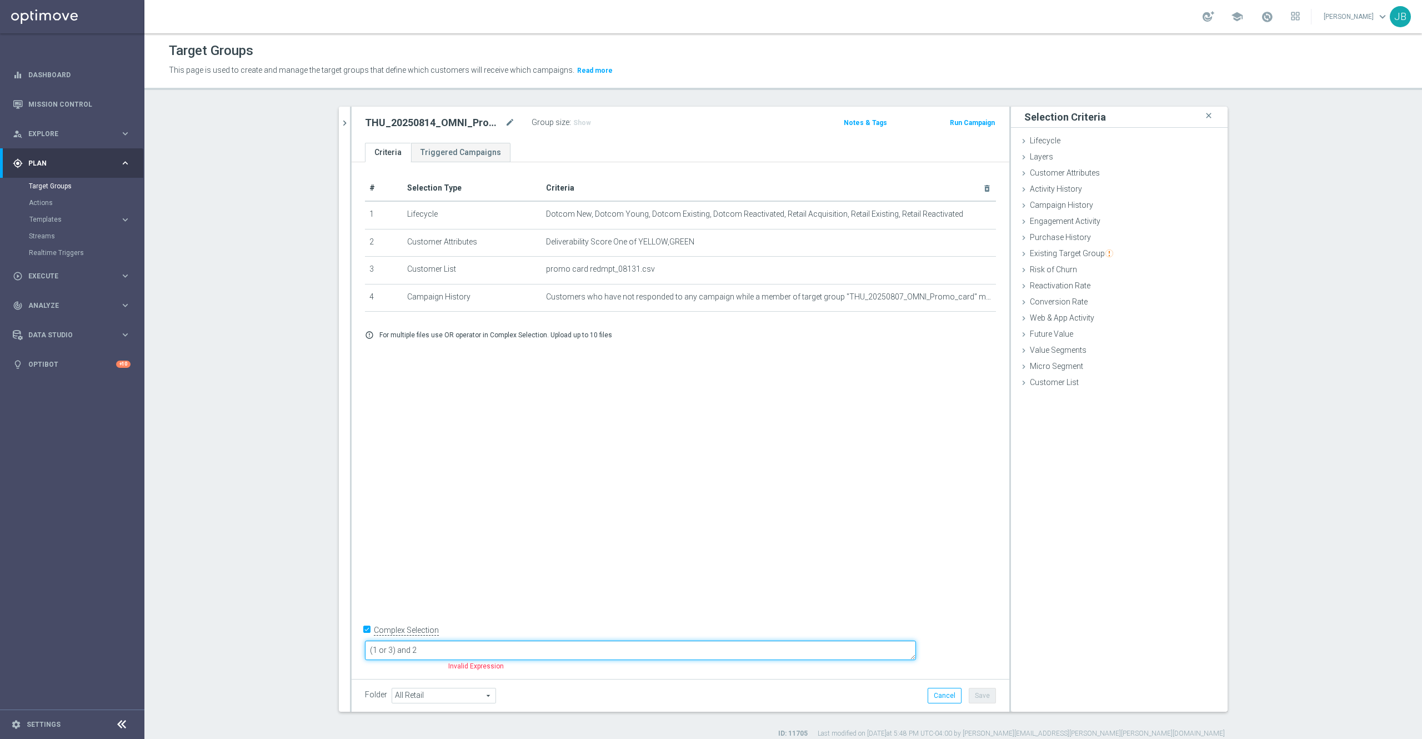
click at [515, 653] on textarea "(1 or 3) and 2" at bounding box center [640, 649] width 551 height 19
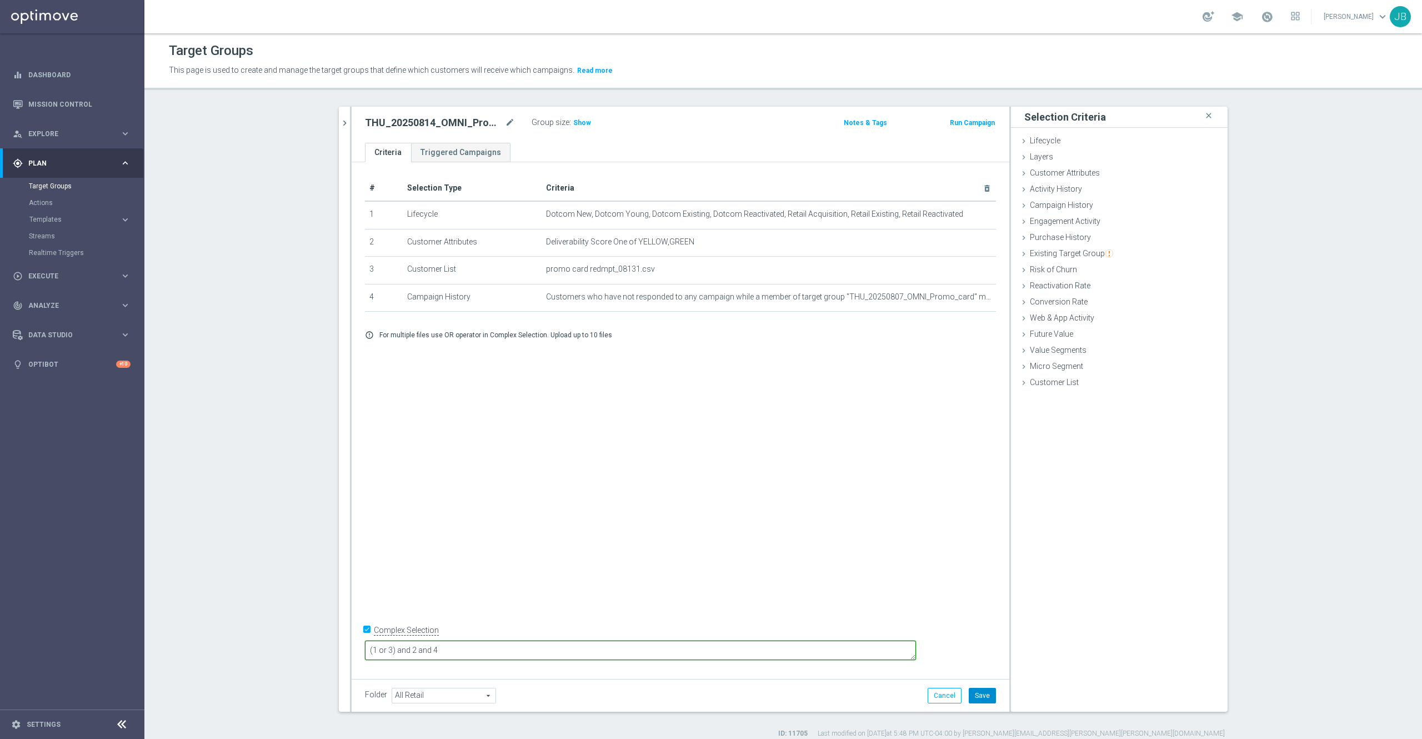
type textarea "(1 or 3) and 2 and 4"
click at [983, 700] on button "Save" at bounding box center [982, 696] width 27 height 16
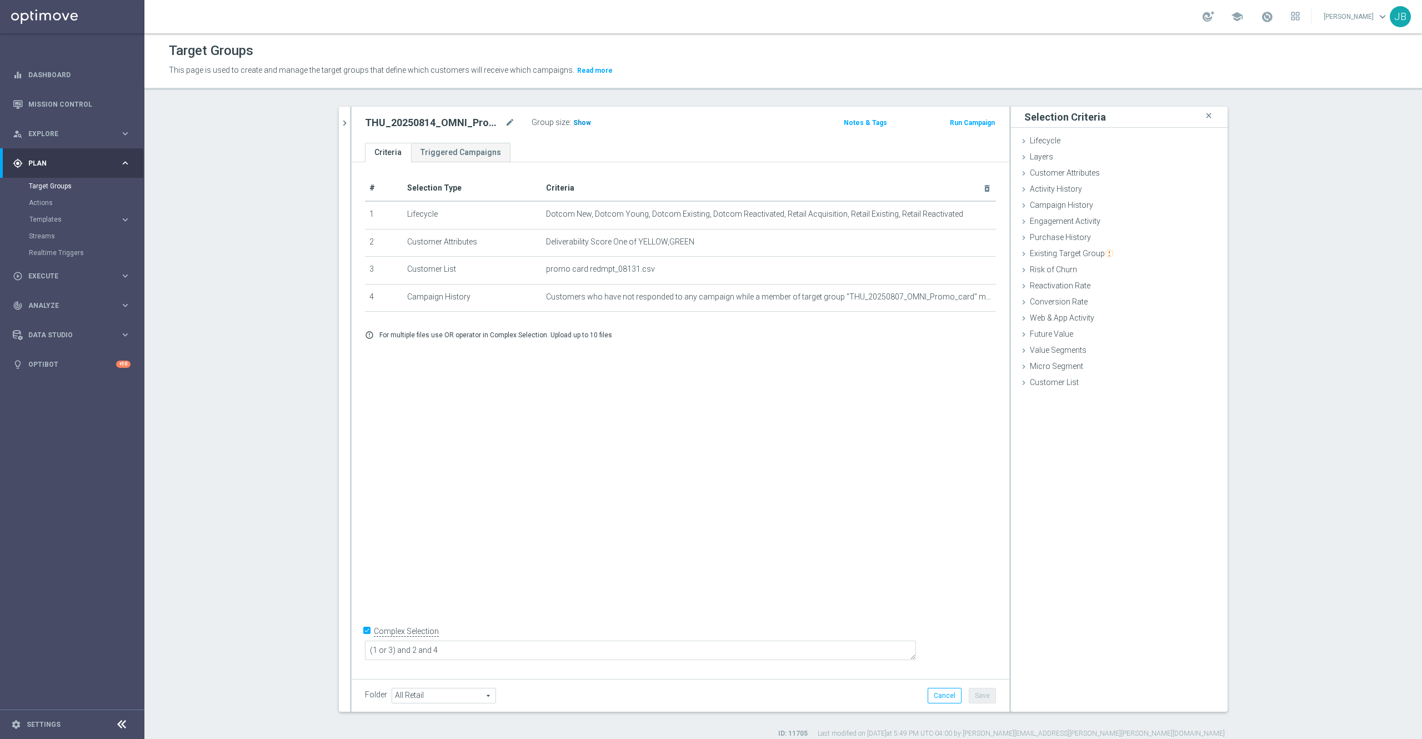
click at [573, 120] on span "Show" at bounding box center [582, 123] width 18 height 8
click at [956, 302] on icon "mode_edit" at bounding box center [960, 297] width 9 height 9
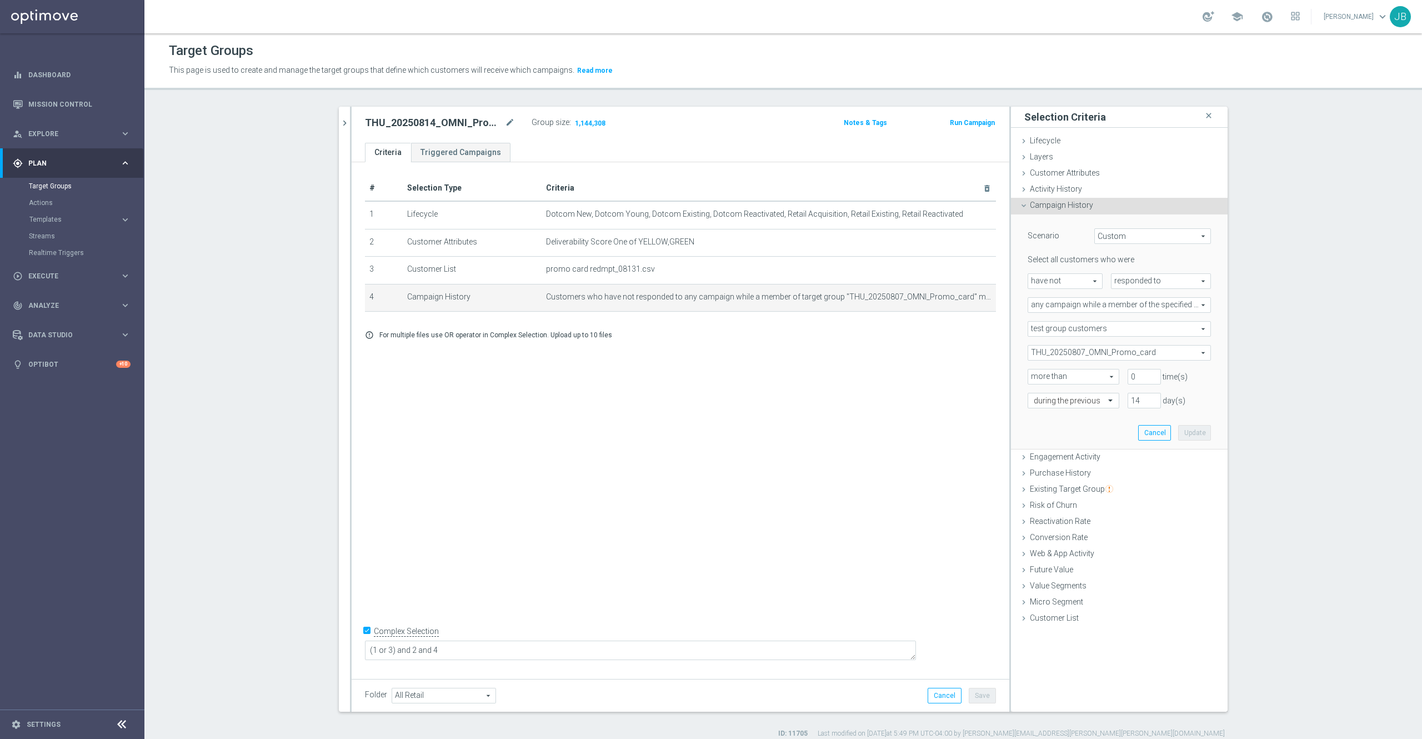
click at [1131, 240] on span "Custom" at bounding box center [1153, 236] width 116 height 14
click at [1245, 310] on section "20250814_OMNI_Promo_card close more_vert Prioritize Customer Target Groups libr…" at bounding box center [782, 423] width 1277 height 632
click at [785, 502] on div "# Selection Type Criteria delete_forever 1 Lifecycle Dotcom New, Dotcom Young, …" at bounding box center [681, 417] width 658 height 511
click at [1256, 392] on section "20250814_OMNI_Promo_card close more_vert Prioritize Customer Target Groups libr…" at bounding box center [782, 423] width 1277 height 632
click at [339, 123] on icon "chevron_right" at bounding box center [344, 123] width 11 height 11
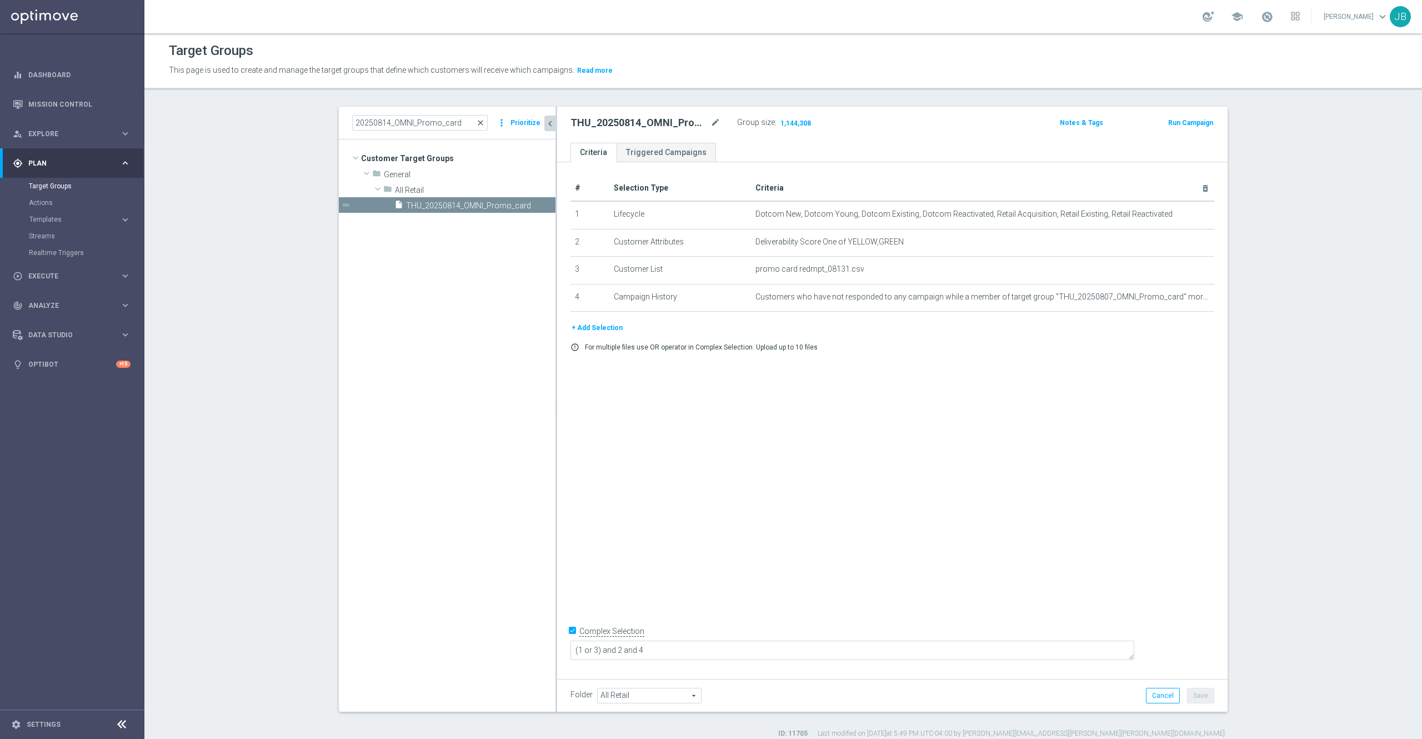
click at [476, 123] on span "close" at bounding box center [480, 122] width 9 height 9
click at [440, 123] on input at bounding box center [420, 123] width 136 height 16
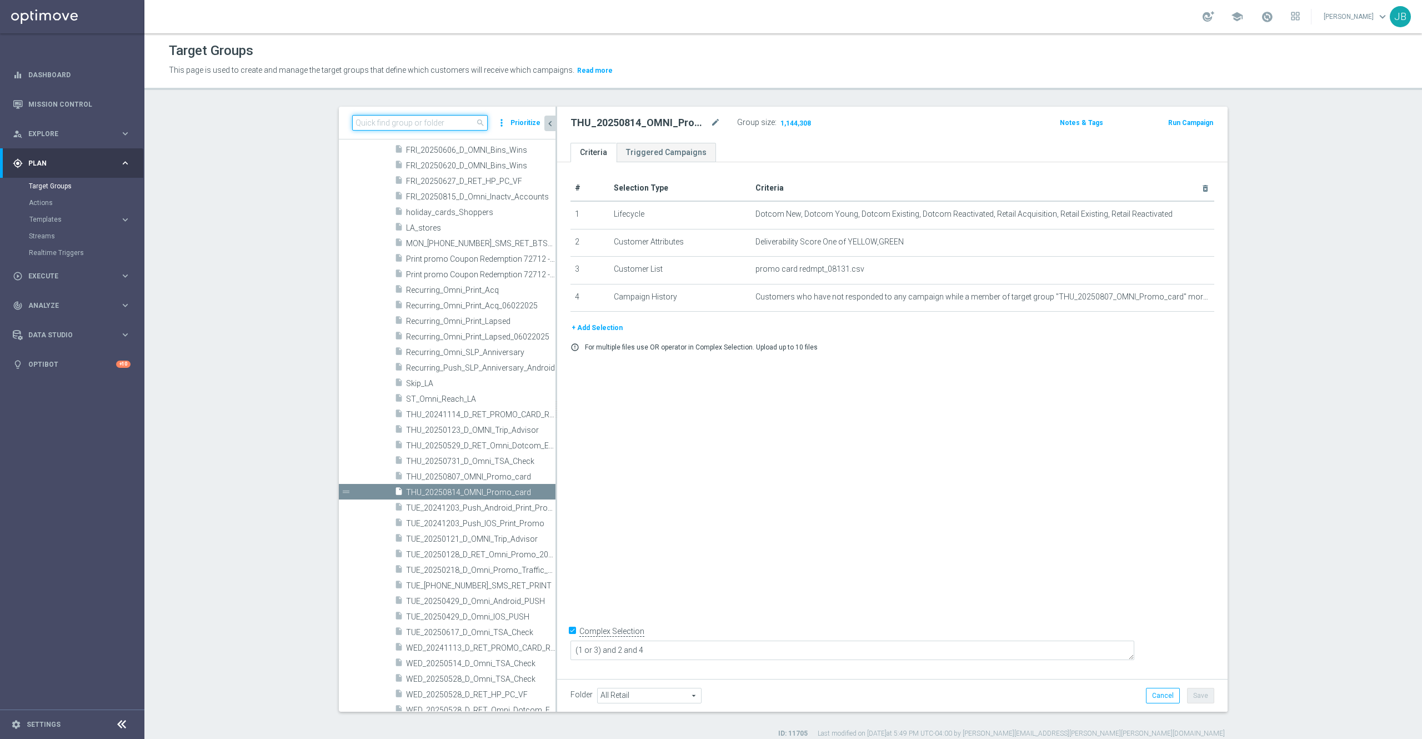
click at [420, 121] on input at bounding box center [420, 123] width 136 height 16
paste input "THUR_[PHONE_NUMBER]_SMS_RET_PROMO"
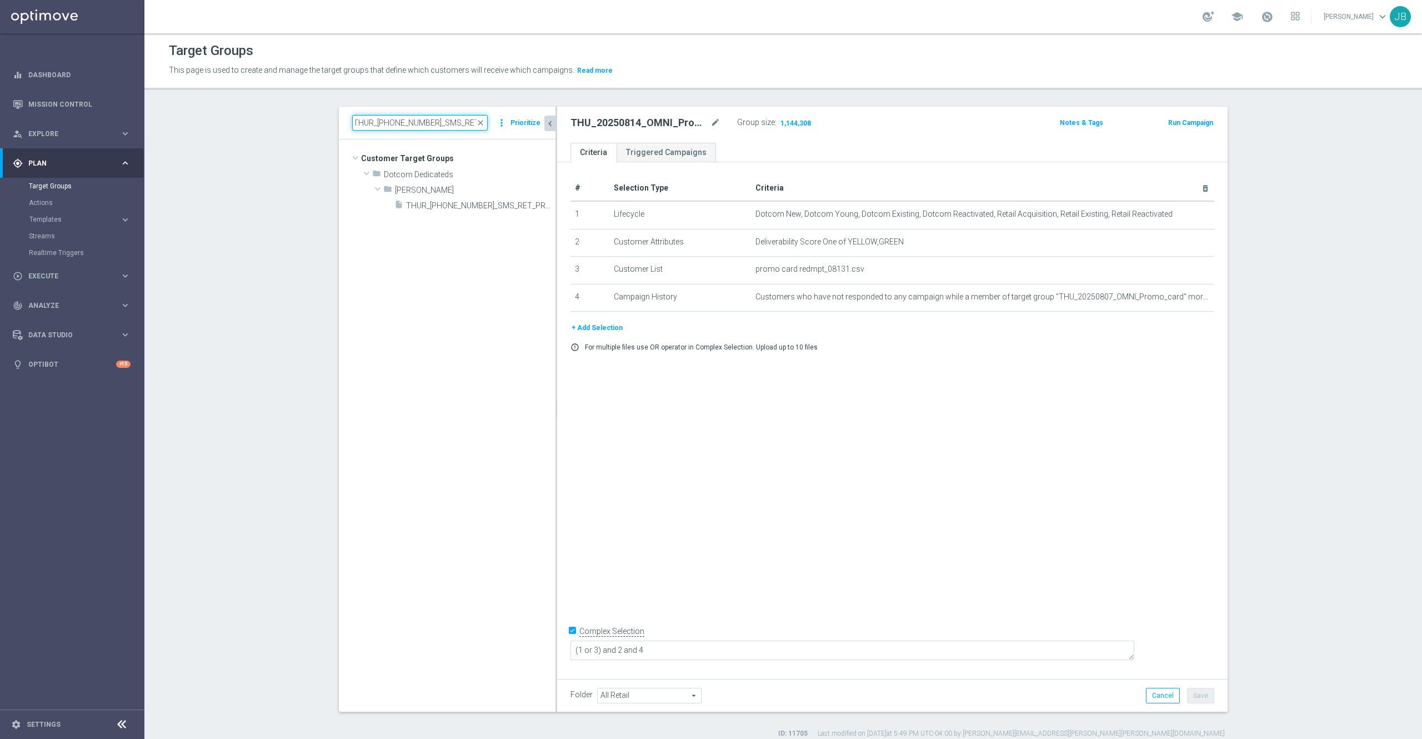
scroll to position [0, 0]
type input "THUR_[PHONE_NUMBER]_SMS_RET_PROMO"
click at [469, 206] on span "THUR_[PHONE_NUMBER]_SMS_RET_PROMO" at bounding box center [468, 205] width 124 height 9
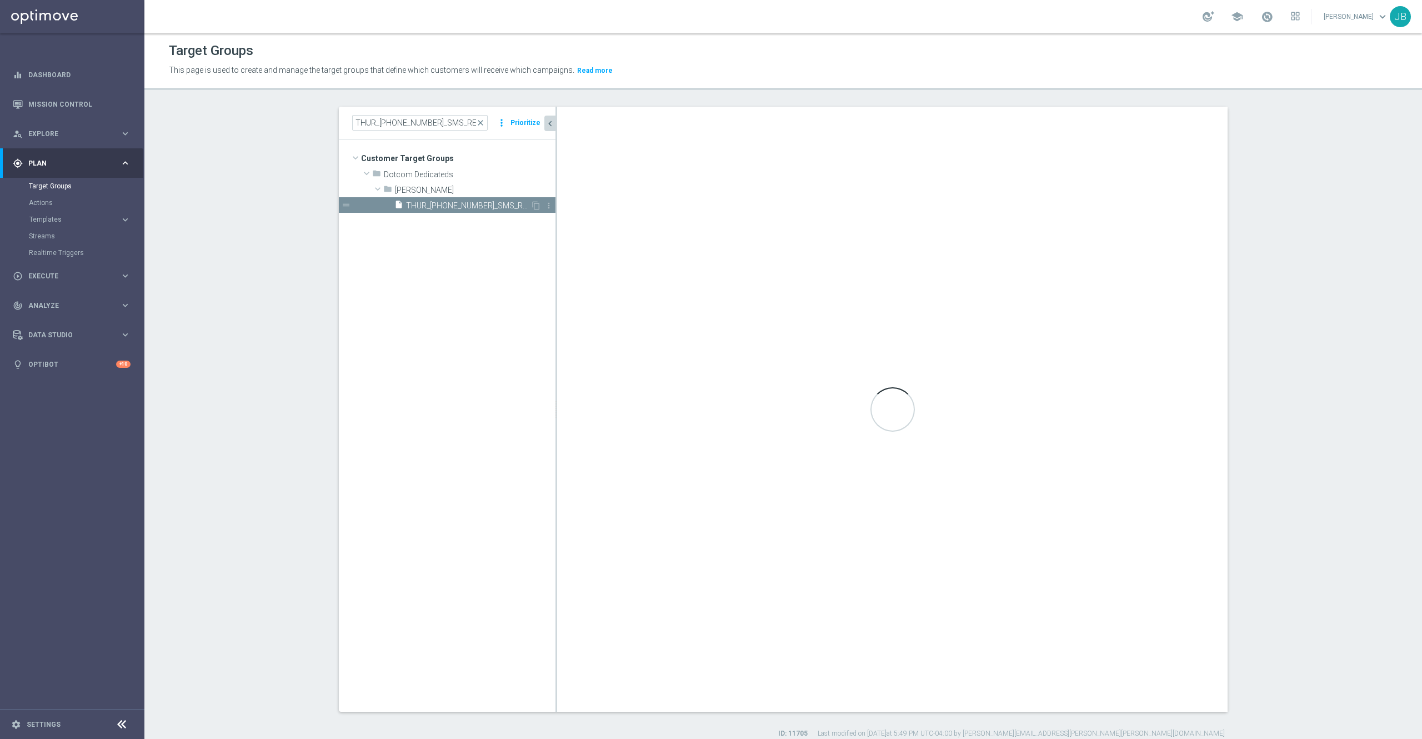
type textarea "1 and 2 and (3 or 4) and 5 and 6 and (7 or 8) and (9 or 10)"
type input "[PERSON_NAME]"
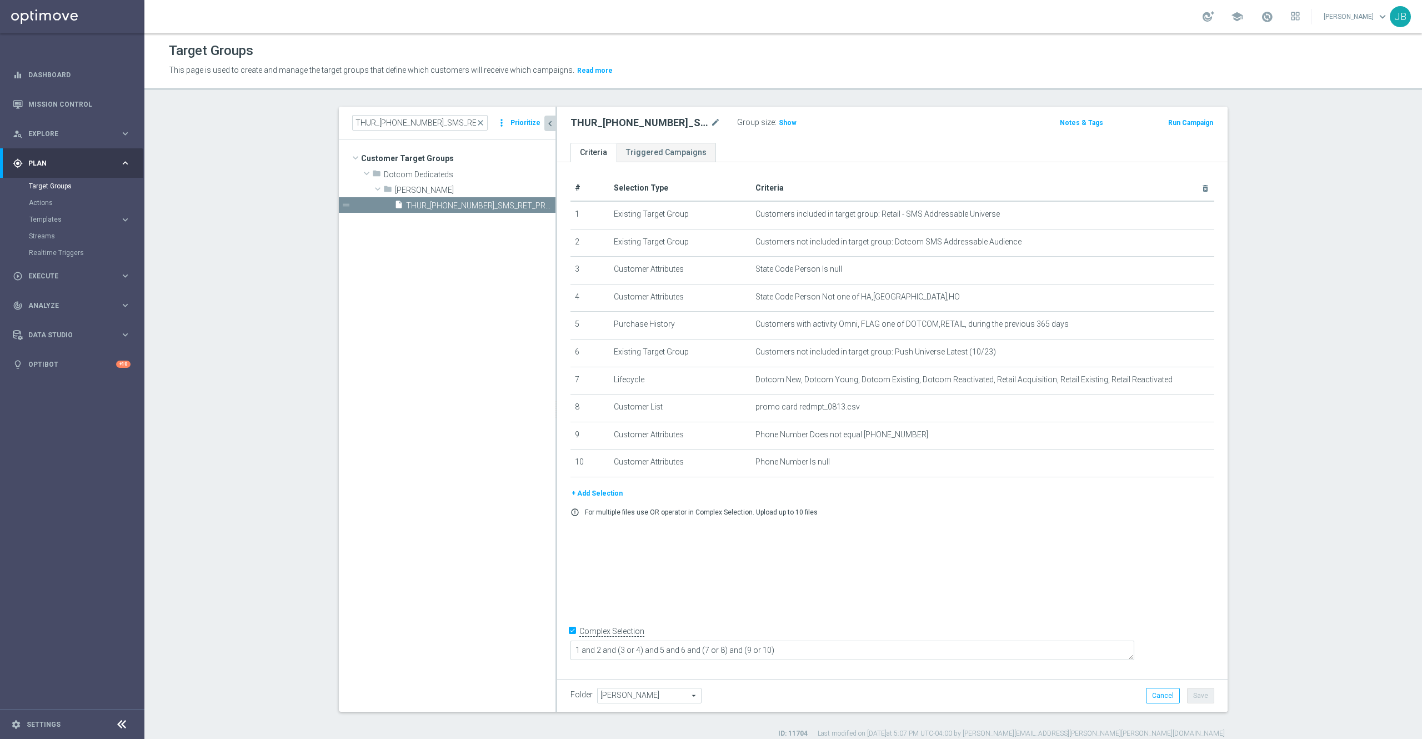
click at [603, 499] on button "+ Add Selection" at bounding box center [596, 493] width 53 height 12
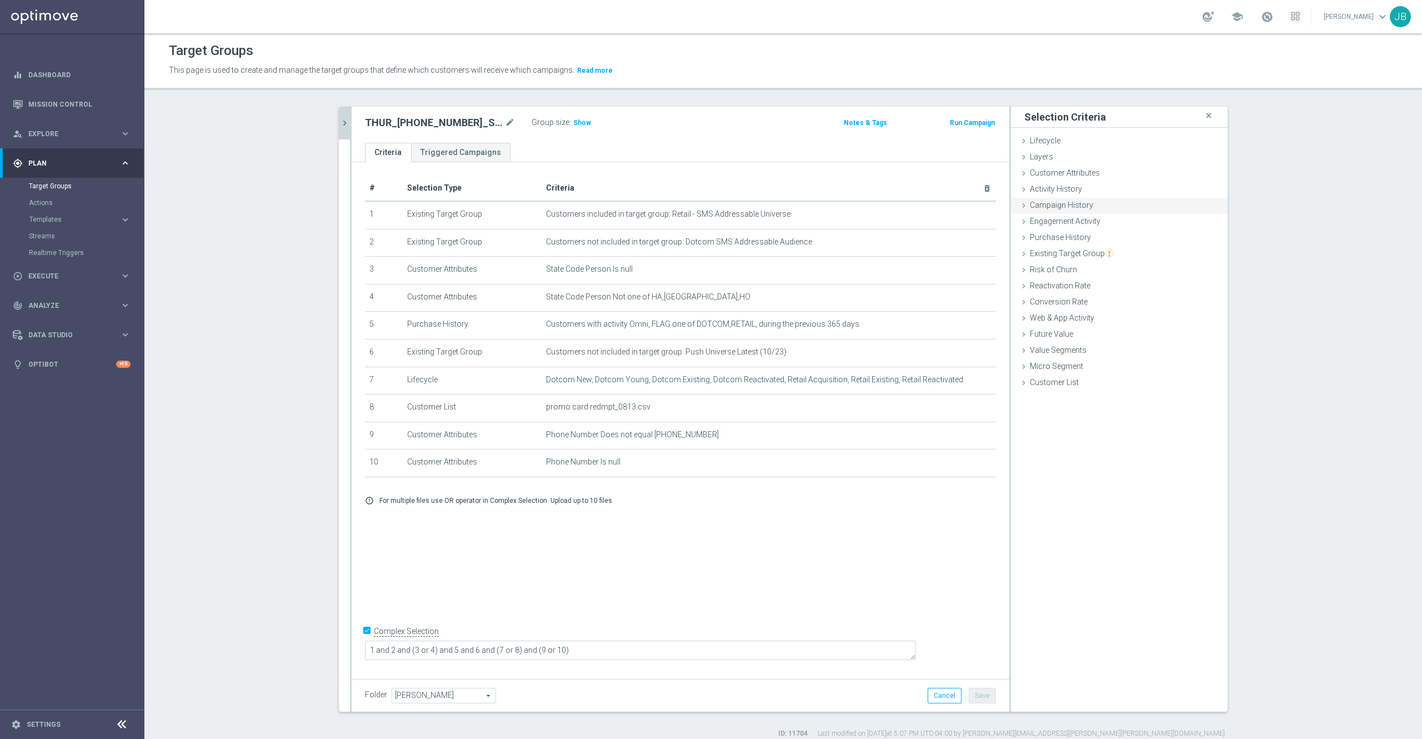
click at [1060, 206] on span "Campaign History" at bounding box center [1061, 205] width 63 height 9
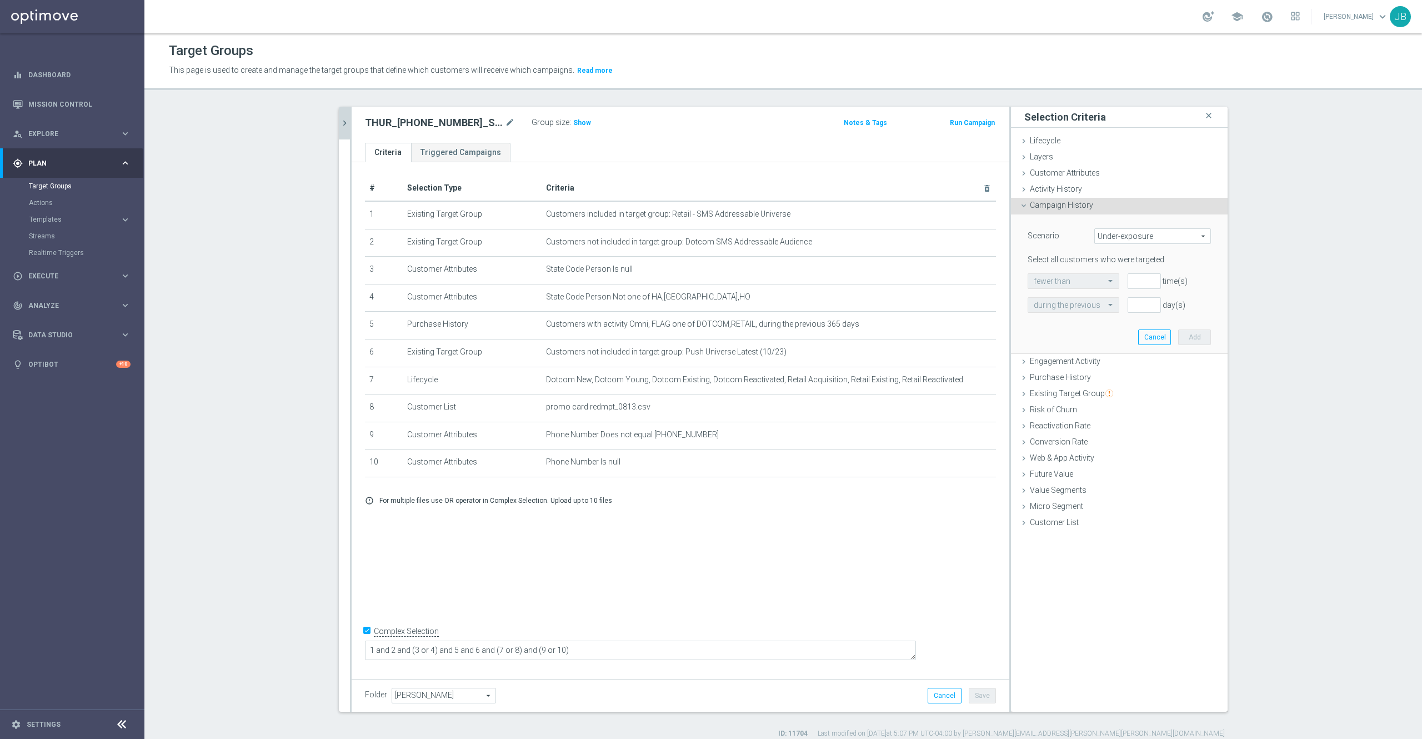
click at [1120, 237] on span "Under-exposure" at bounding box center [1153, 236] width 116 height 14
click at [1117, 308] on span "Custom" at bounding box center [1152, 309] width 104 height 9
type input "Custom"
click at [1117, 230] on span "Custom" at bounding box center [1153, 236] width 116 height 14
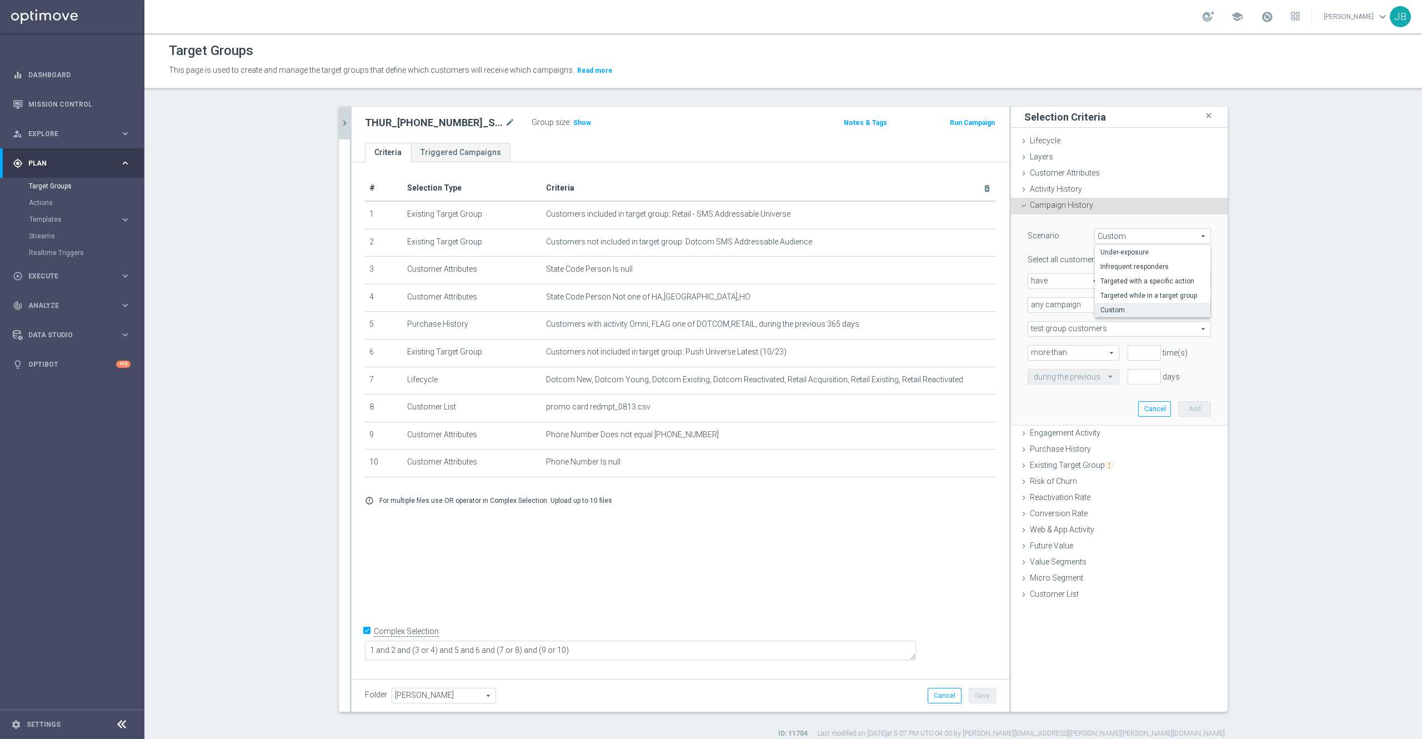
click at [1119, 309] on span "Custom" at bounding box center [1152, 309] width 104 height 9
click at [1076, 281] on span "have" at bounding box center [1065, 281] width 74 height 14
click at [1067, 310] on span "have not" at bounding box center [1065, 311] width 63 height 9
type input "have not"
click at [1124, 281] on span "responded to" at bounding box center [1160, 281] width 99 height 14
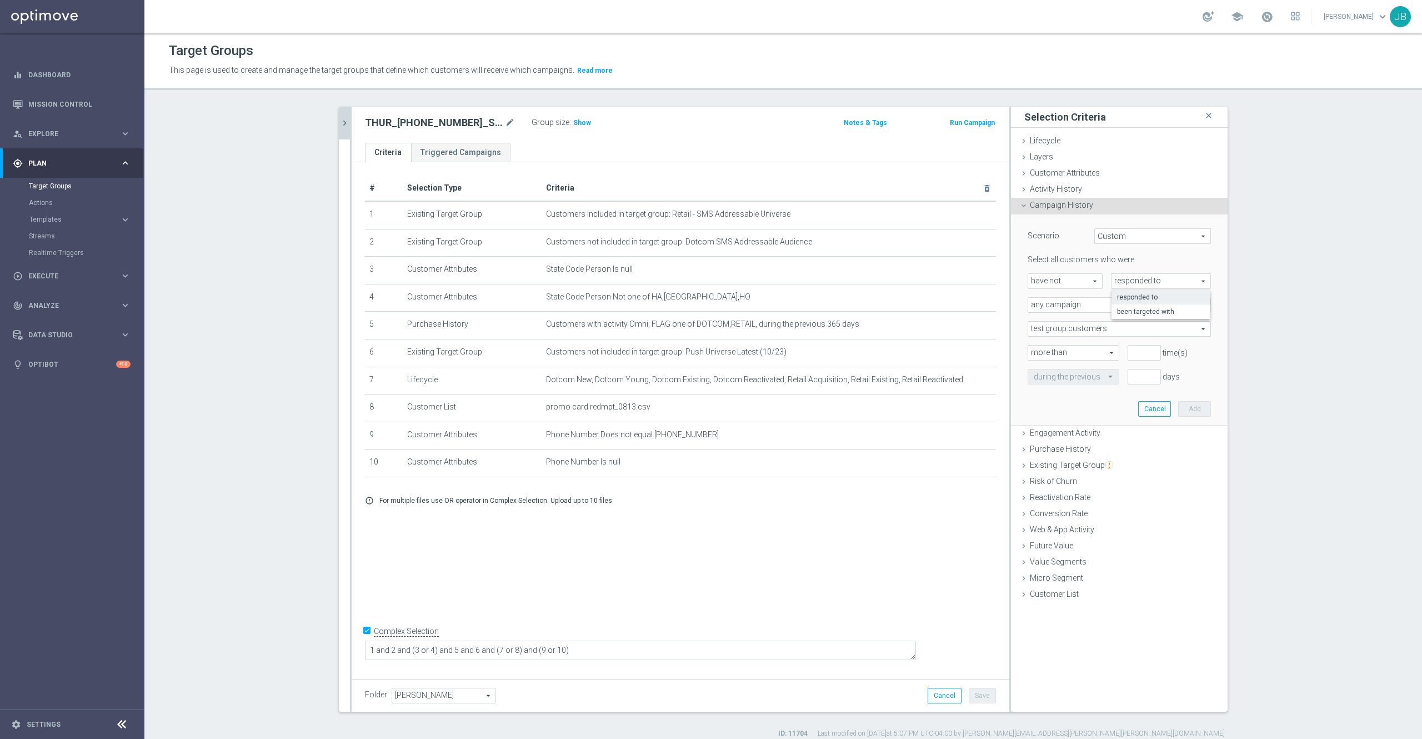
click at [1125, 295] on span "responded to" at bounding box center [1161, 297] width 88 height 9
click at [1089, 308] on span "any campaign" at bounding box center [1119, 305] width 182 height 14
click at [1083, 335] on span "any campaign while a member of the specified target group(s)" at bounding box center [1119, 335] width 171 height 9
type input "any campaign while a member of the specified target group(s)"
click at [1072, 330] on span "test group customers" at bounding box center [1119, 329] width 182 height 14
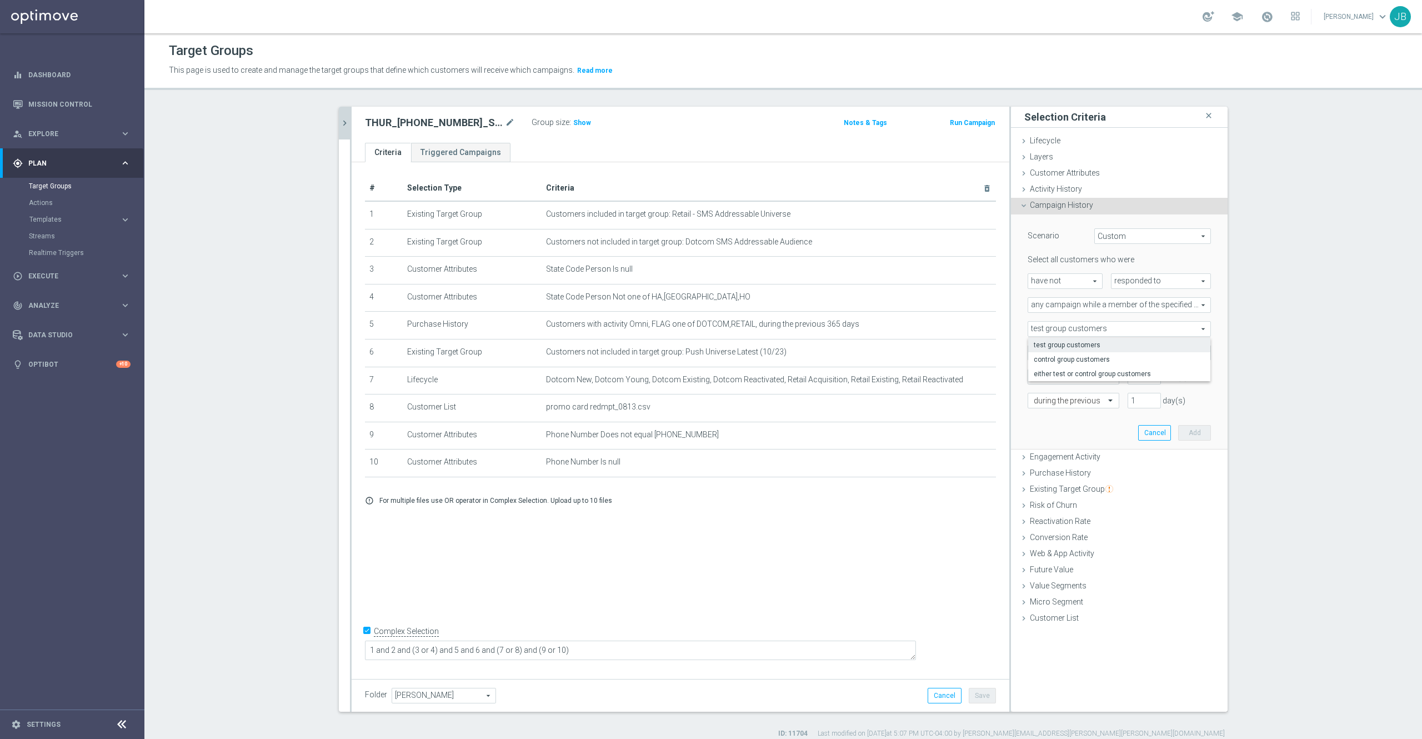
click at [1255, 350] on section "THUR_20250814_SMS_RET_PROMO close more_vert Prioritize Customer Target Groups l…" at bounding box center [782, 423] width 1277 height 632
click at [1109, 350] on span at bounding box center [1119, 352] width 182 height 14
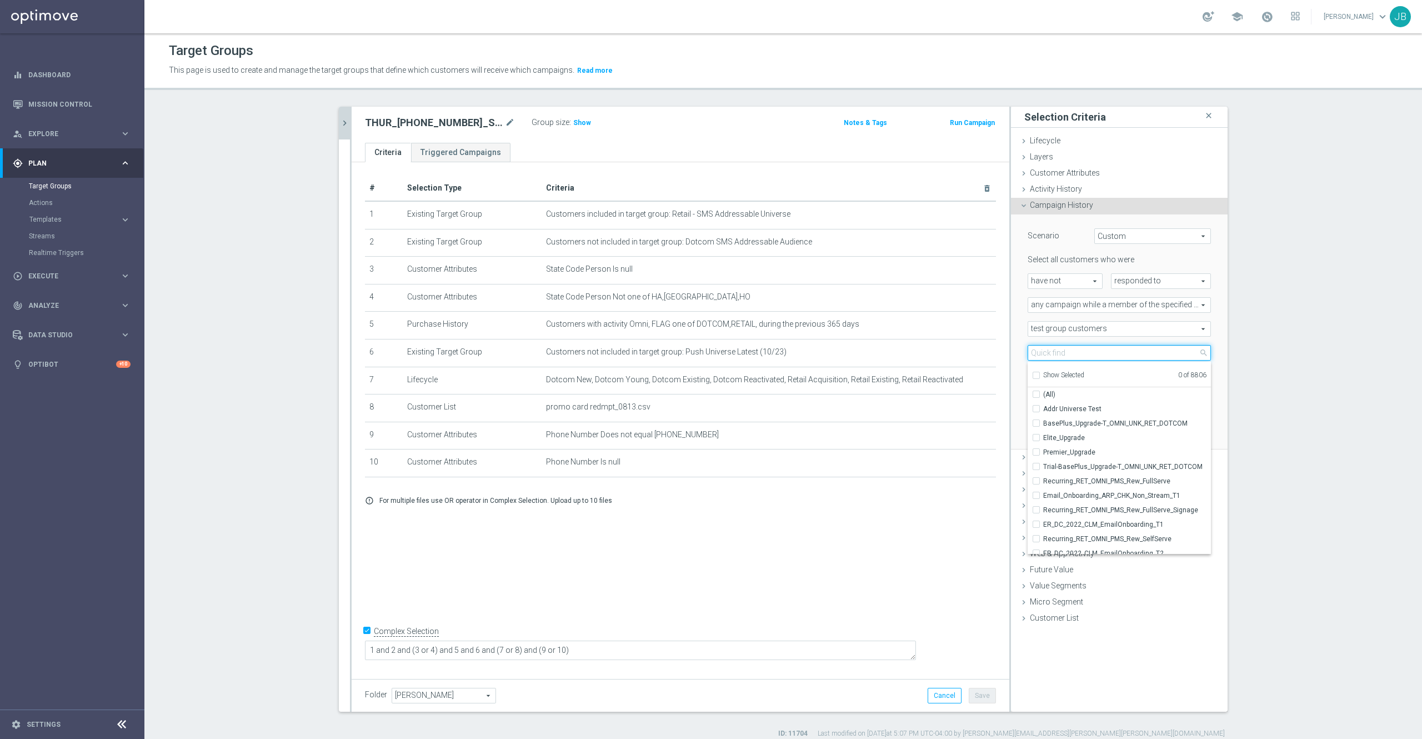
click at [1094, 353] on input "search" at bounding box center [1119, 353] width 183 height 16
paste input "THUR_[PHONE_NUMBER]_SMS_RET_PROMO"
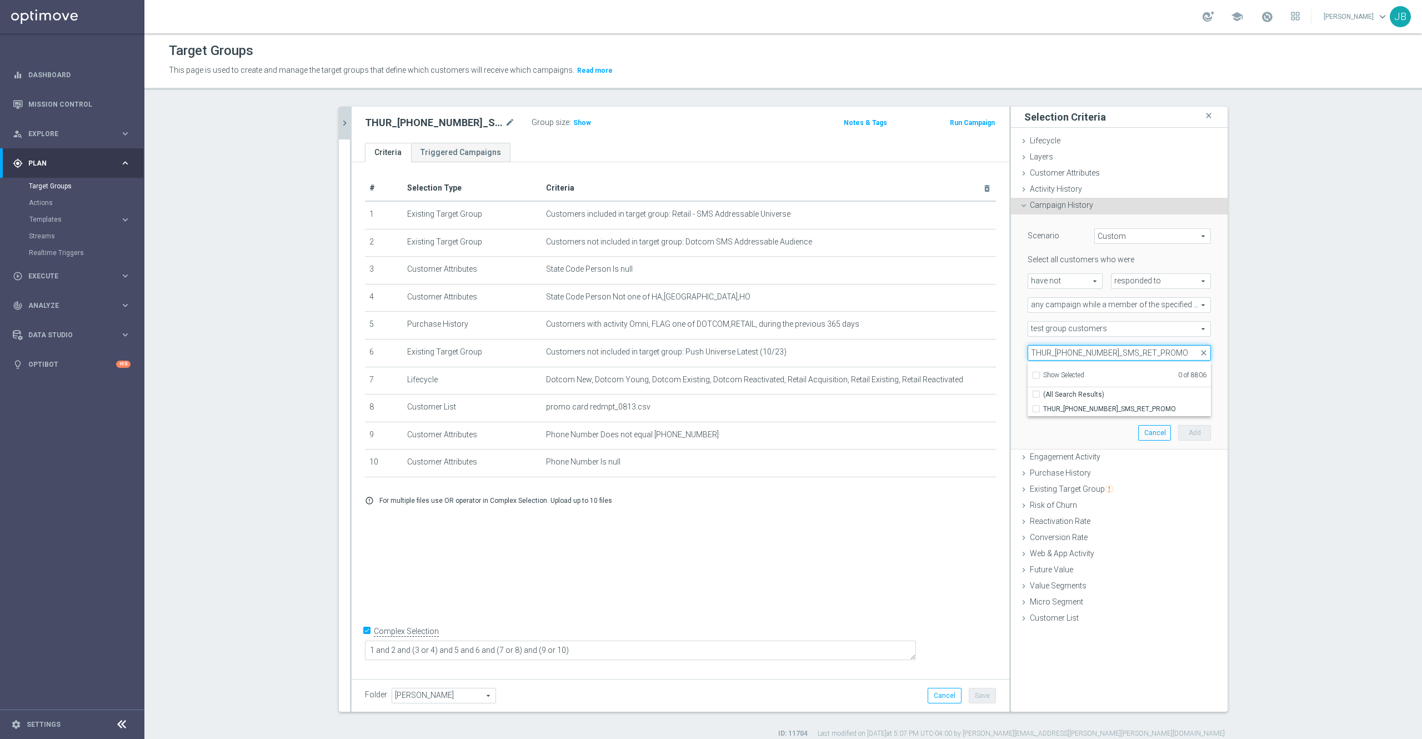
click at [1080, 352] on input "THUR_[PHONE_NUMBER]_SMS_RET_PROMO" at bounding box center [1119, 353] width 183 height 16
type input "THUR_[PHONE_NUMBER]_SMS_RET_PROMO"
click at [1116, 408] on span "THUR_[PHONE_NUMBER]_SMS_RET_PROMO" at bounding box center [1127, 408] width 168 height 9
click at [1043, 408] on input "THUR_[PHONE_NUMBER]_SMS_RET_PROMO" at bounding box center [1039, 408] width 7 height 7
checkbox input "true"
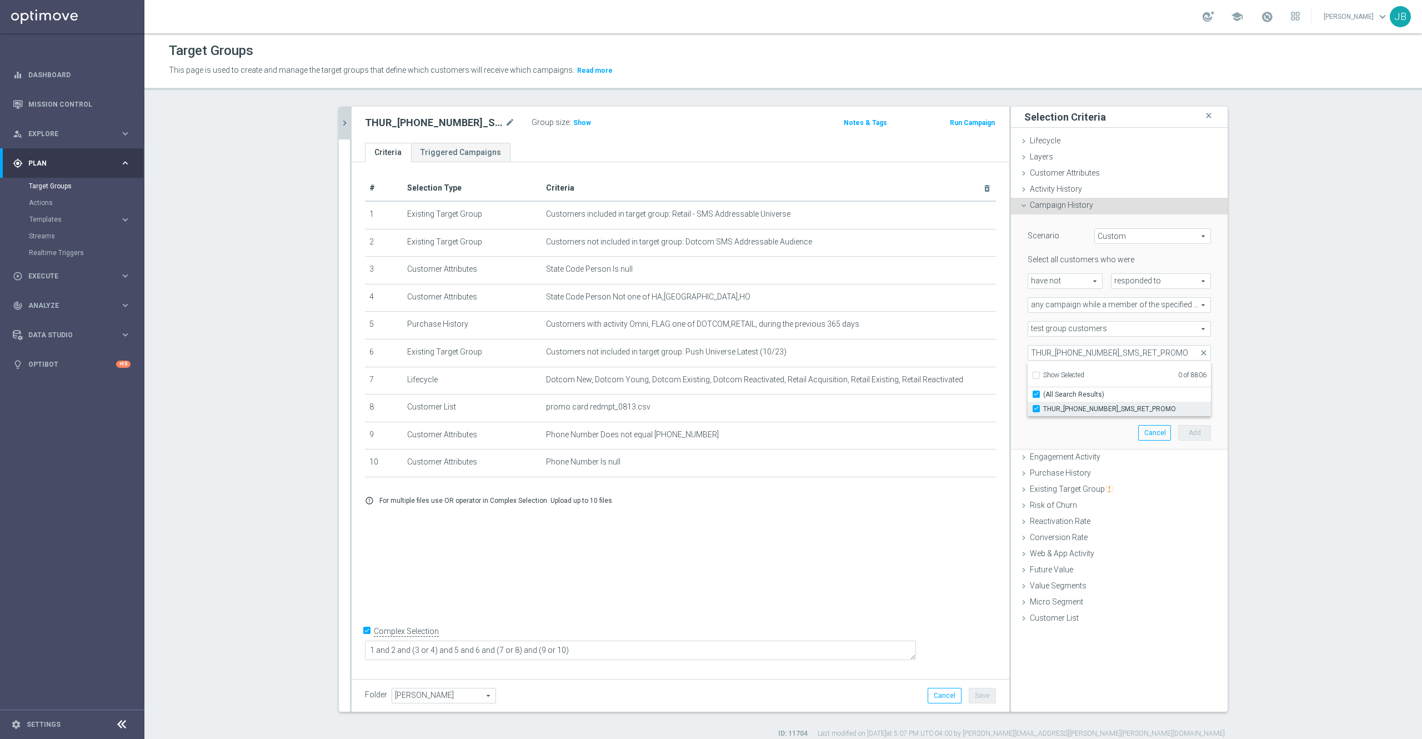
type input "THUR_[PHONE_NUMBER]_SMS_RET_PROMO"
checkbox input "true"
click at [1255, 373] on section "THUR_20250814_SMS_RET_PROMO close more_vert Prioritize Customer Target Groups l…" at bounding box center [782, 423] width 1277 height 632
click at [1117, 352] on span "THUR_[PHONE_NUMBER]_SMS_RET_PROMO" at bounding box center [1119, 352] width 182 height 14
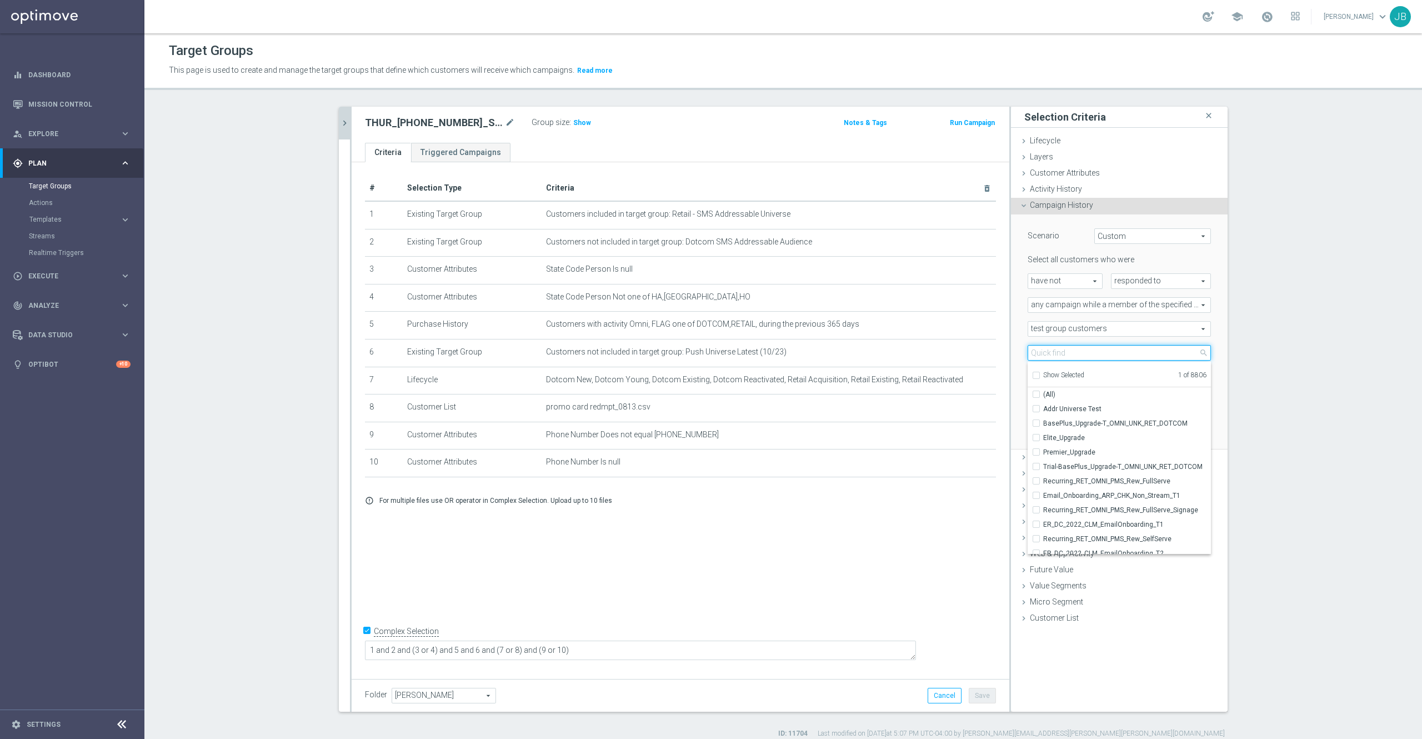
click at [1063, 353] on input "search" at bounding box center [1119, 353] width 183 height 16
paste input "THU_20250814_OMNI_Promo_card"
type input "THU_20250814_OMNI_Promo_card"
checkbox input "true"
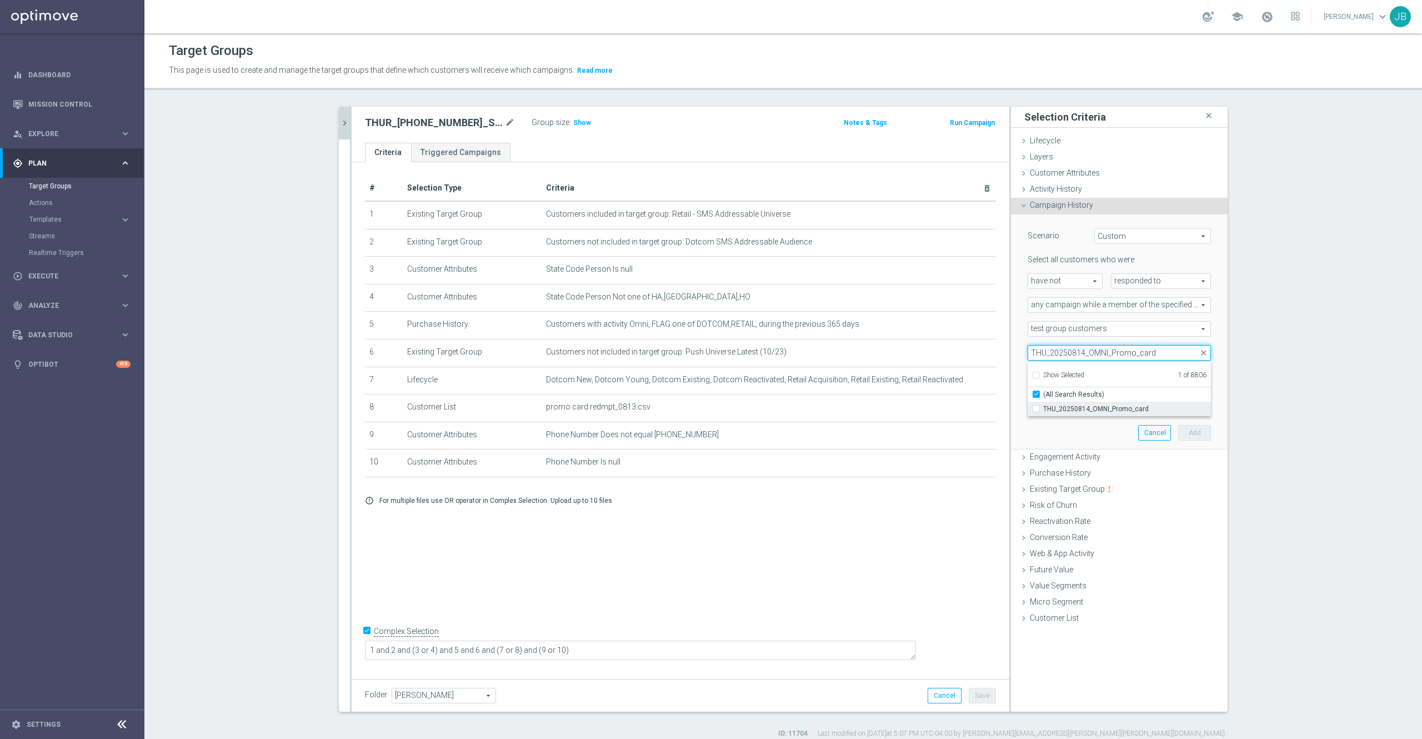
type input "THU_20250814_OMNI_Promo_card"
click at [1085, 409] on span "THU_20250814_OMNI_Promo_card" at bounding box center [1127, 408] width 168 height 9
click at [1043, 409] on input "THU_20250814_OMNI_Promo_card" at bounding box center [1039, 408] width 7 height 7
checkbox input "true"
type input "Selected 2 of 8806"
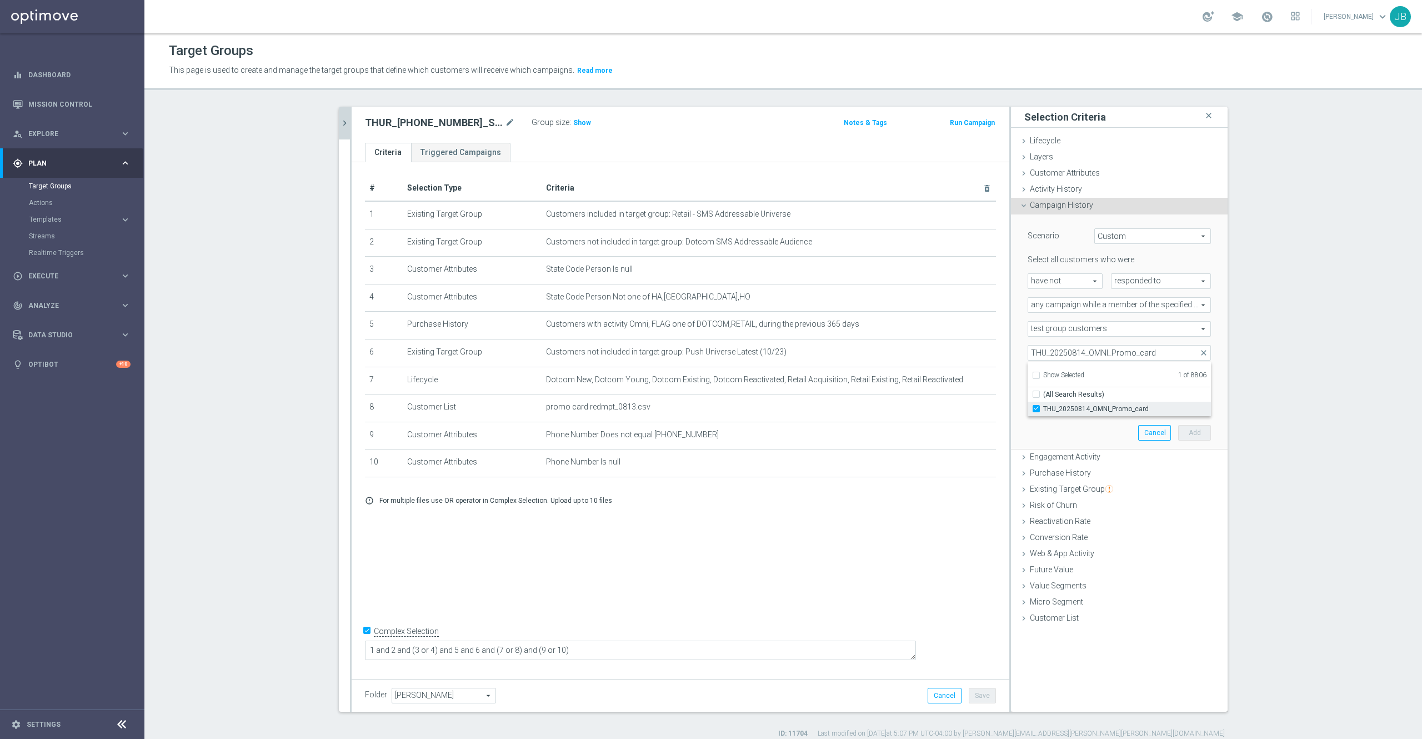
checkbox input "false"
click at [1263, 386] on section "THUR_20250814_SMS_RET_PROMO close more_vert Prioritize Customer Target Groups l…" at bounding box center [782, 423] width 1277 height 632
click at [1134, 378] on input "number" at bounding box center [1143, 377] width 33 height 16
type input "0"
click at [1132, 402] on input "1" at bounding box center [1143, 401] width 33 height 16
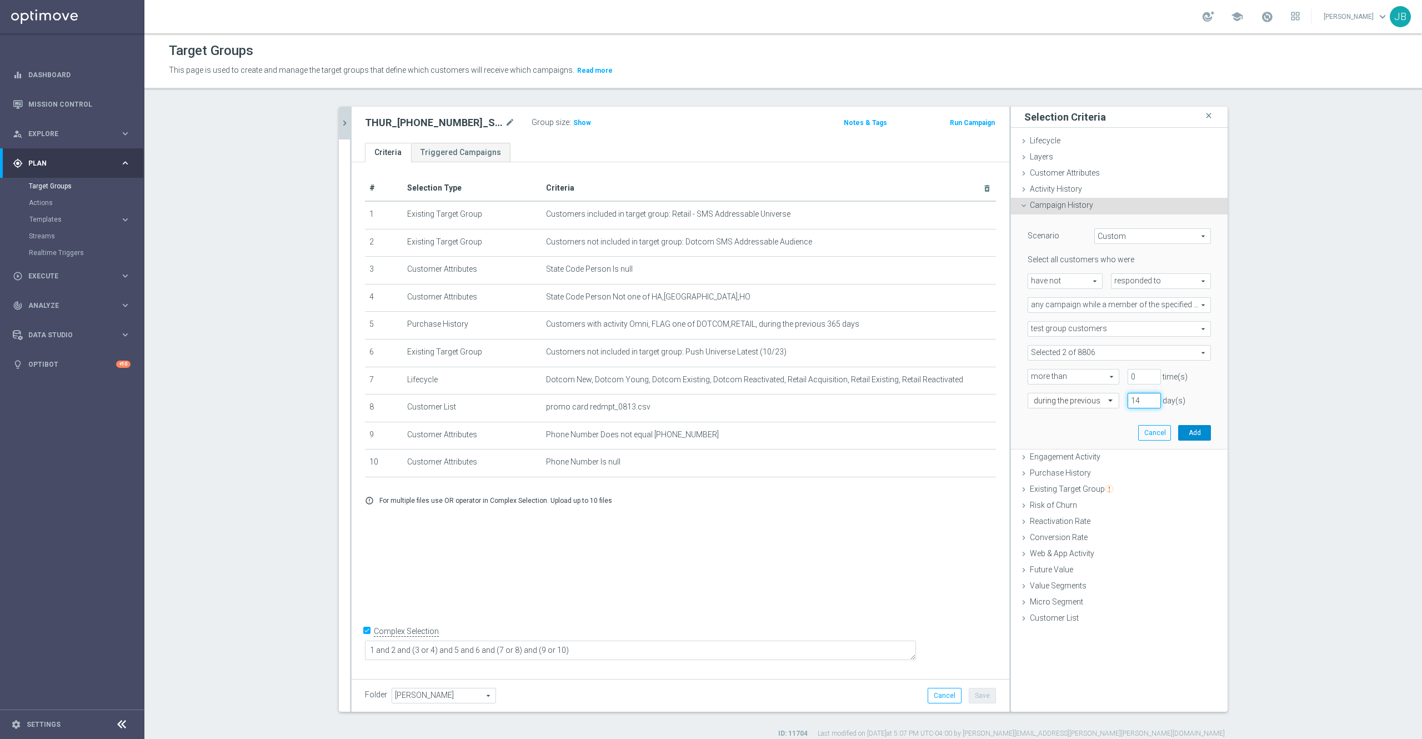
type input "14"
click at [1189, 430] on button "Add" at bounding box center [1194, 433] width 33 height 16
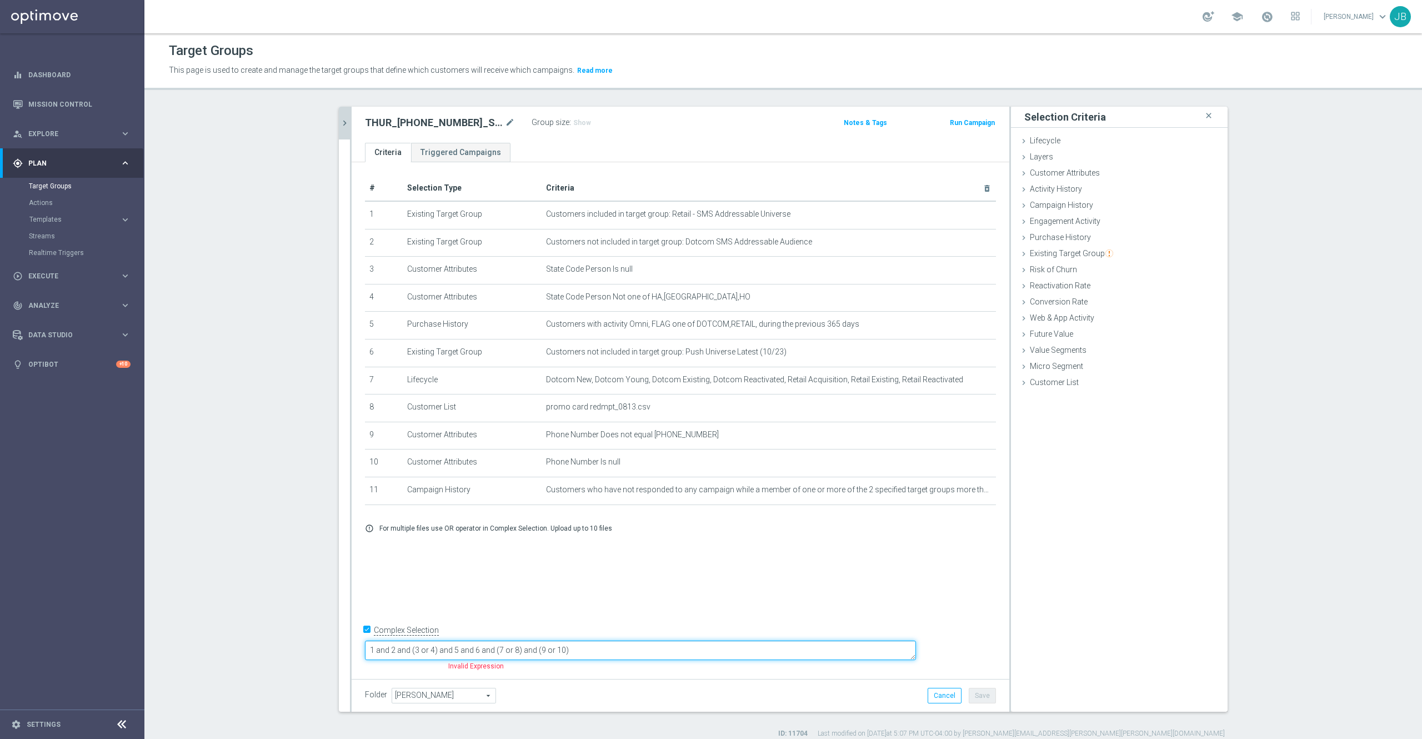
click at [652, 653] on textarea "1 and 2 and (3 or 4) and 5 and 6 and (7 or 8) and (9 or 10)" at bounding box center [640, 649] width 551 height 19
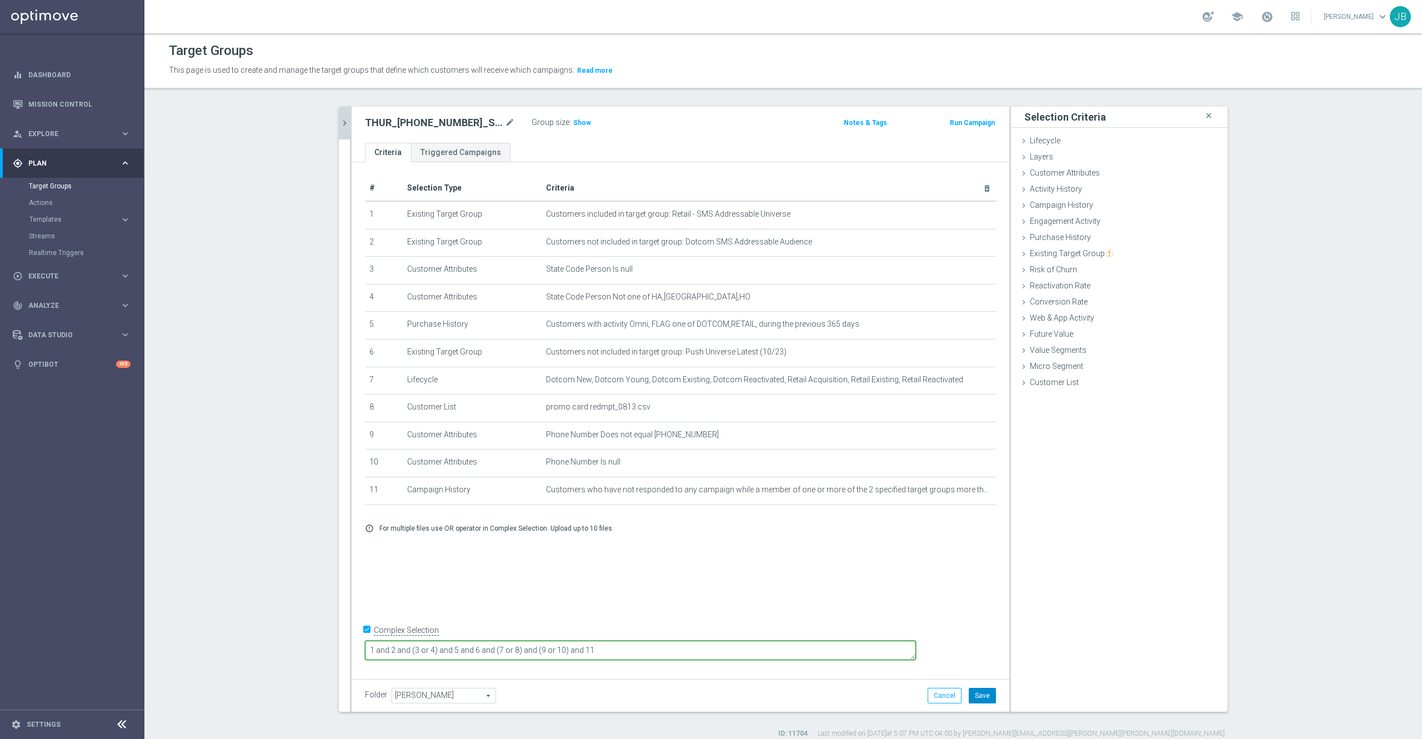
type textarea "1 and 2 and (3 or 4) and 5 and 6 and (7 or 8) and (9 or 10) and 11"
click at [973, 695] on button "Save" at bounding box center [982, 696] width 27 height 16
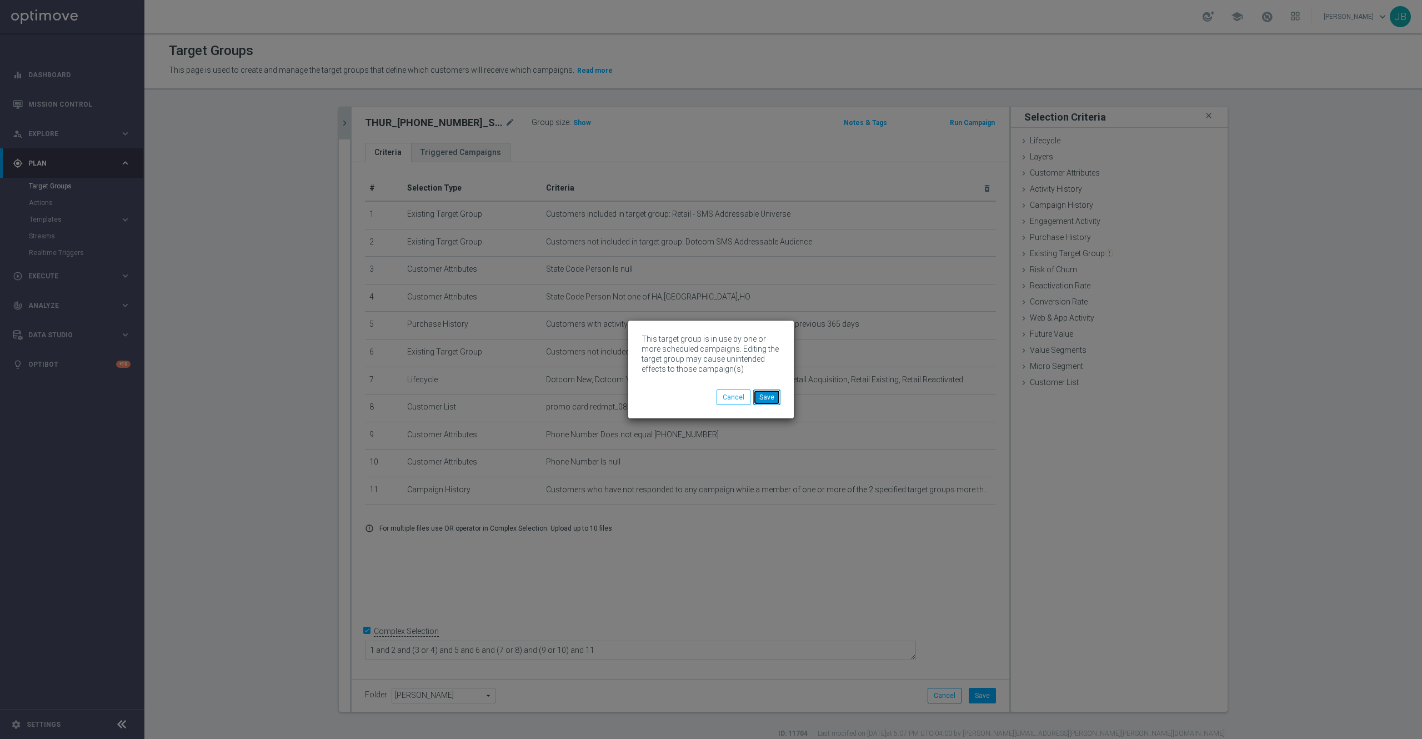
click at [762, 397] on button "Save" at bounding box center [766, 397] width 27 height 16
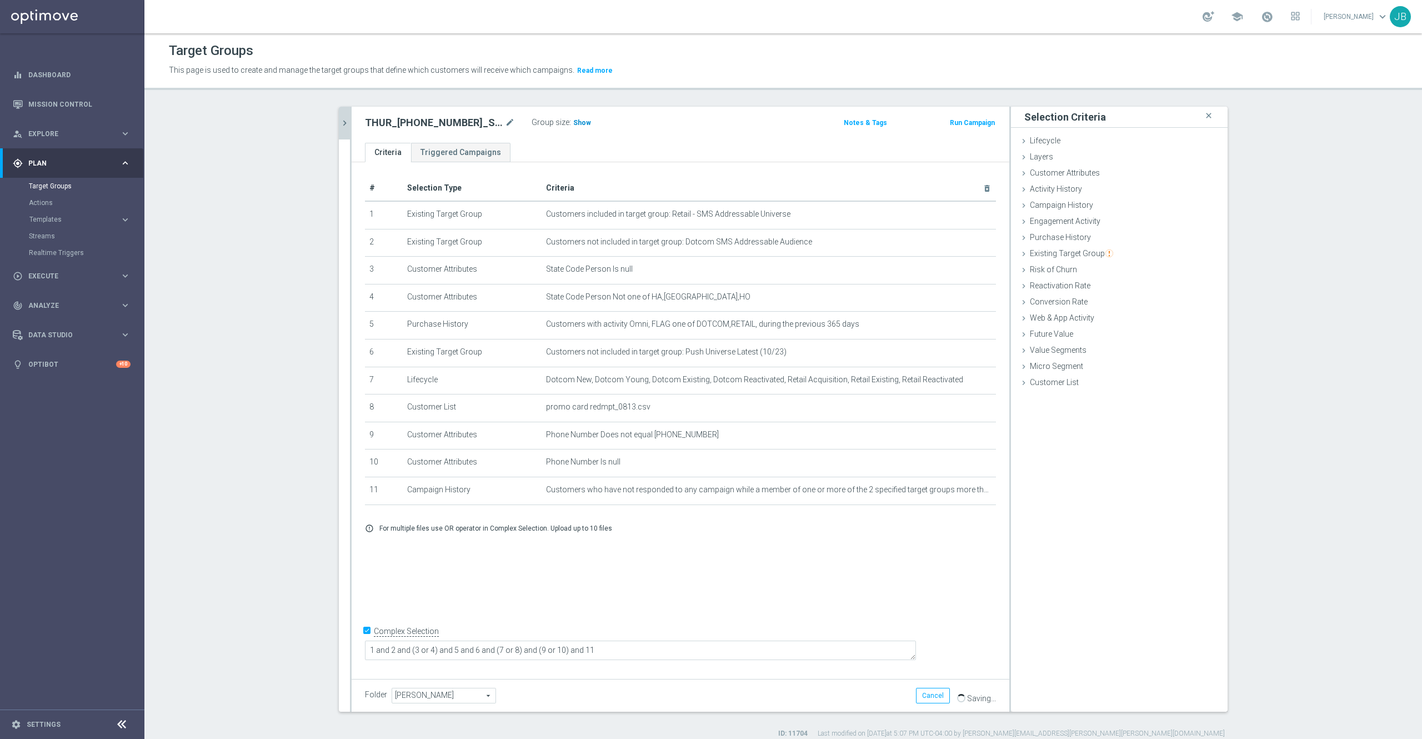
click at [572, 117] on h3 "Show" at bounding box center [582, 123] width 20 height 12
click at [101, 92] on link "Mission Control" at bounding box center [79, 103] width 102 height 29
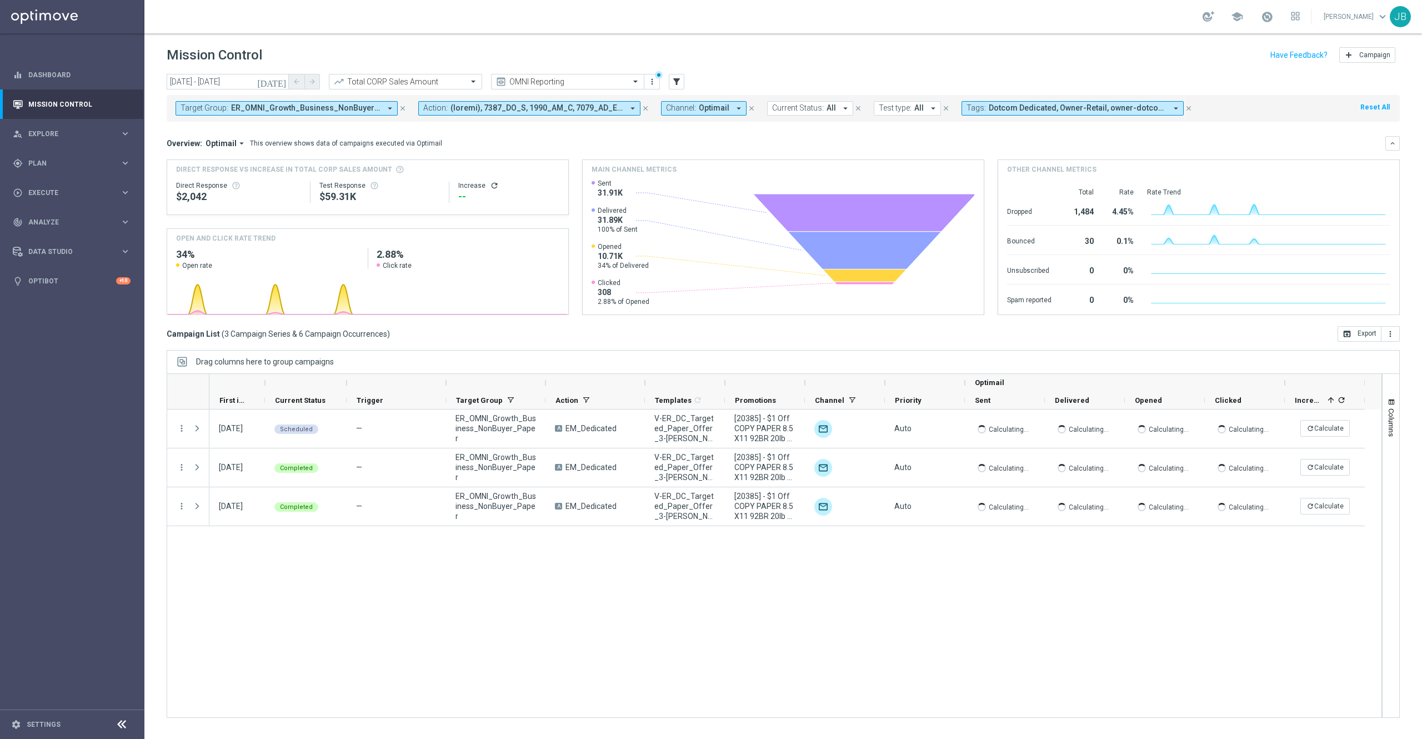
click at [401, 109] on icon "close" at bounding box center [403, 108] width 8 height 8
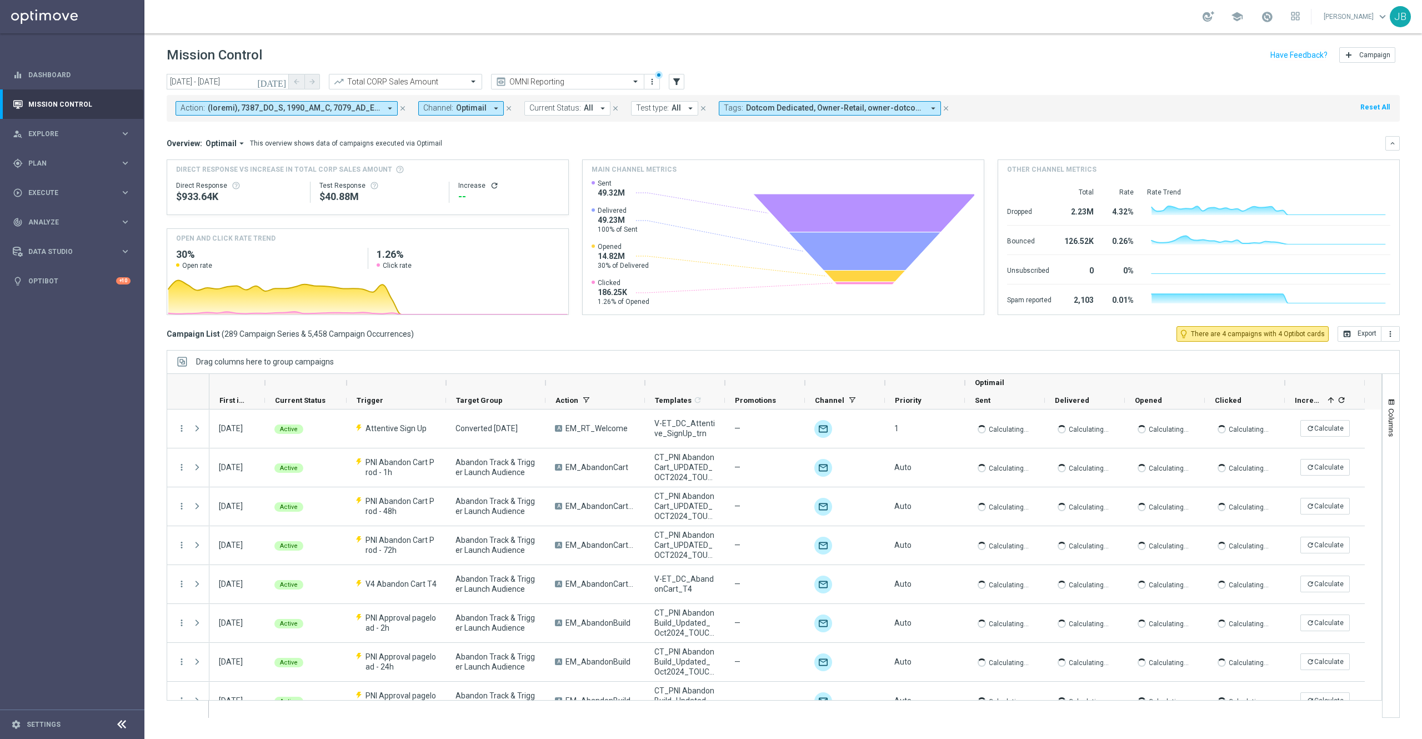
click at [280, 116] on div "Action: arrow_drop_down close Channel: Optimail arrow_drop_down close Current S…" at bounding box center [783, 108] width 1233 height 27
click at [675, 82] on icon "filter_alt" at bounding box center [676, 82] width 10 height 10
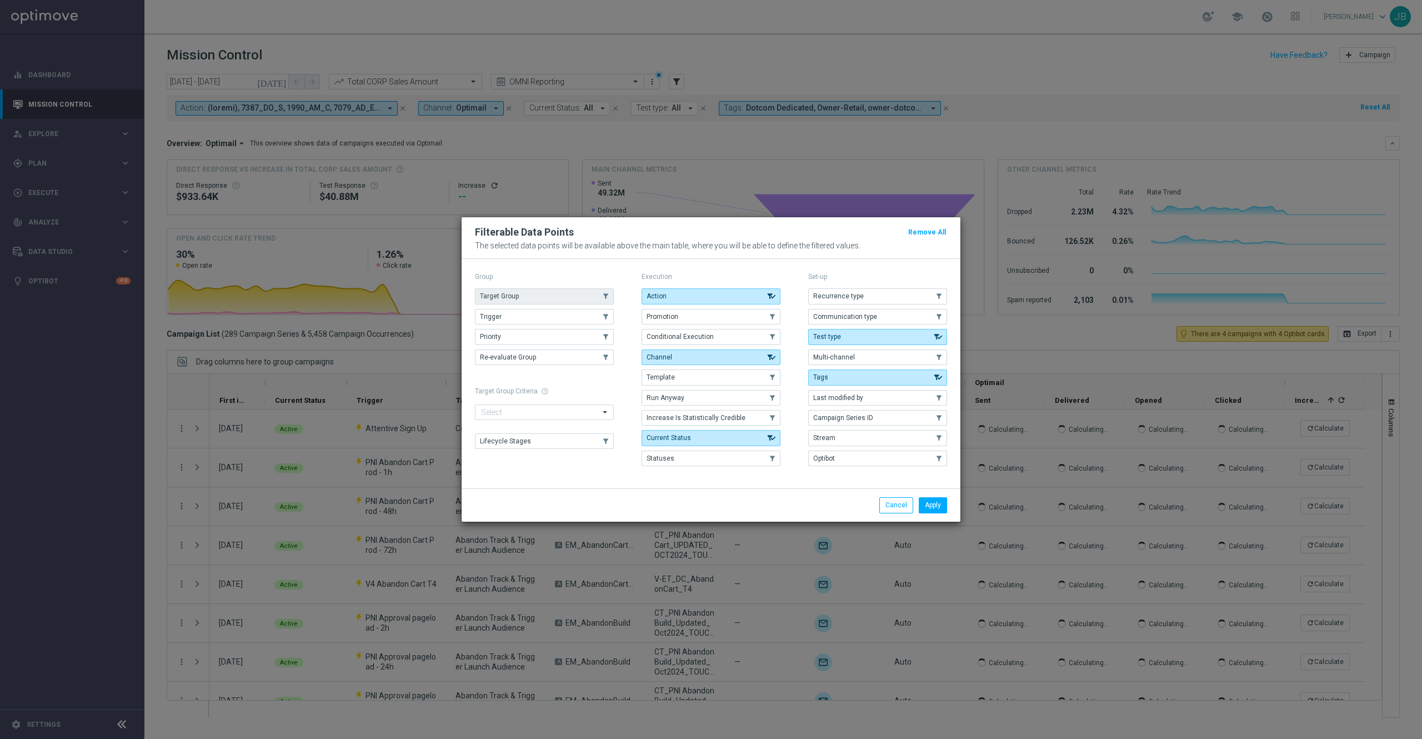
click at [574, 288] on button "Target Group" at bounding box center [544, 296] width 139 height 16
click at [932, 510] on button "Apply" at bounding box center [933, 505] width 28 height 16
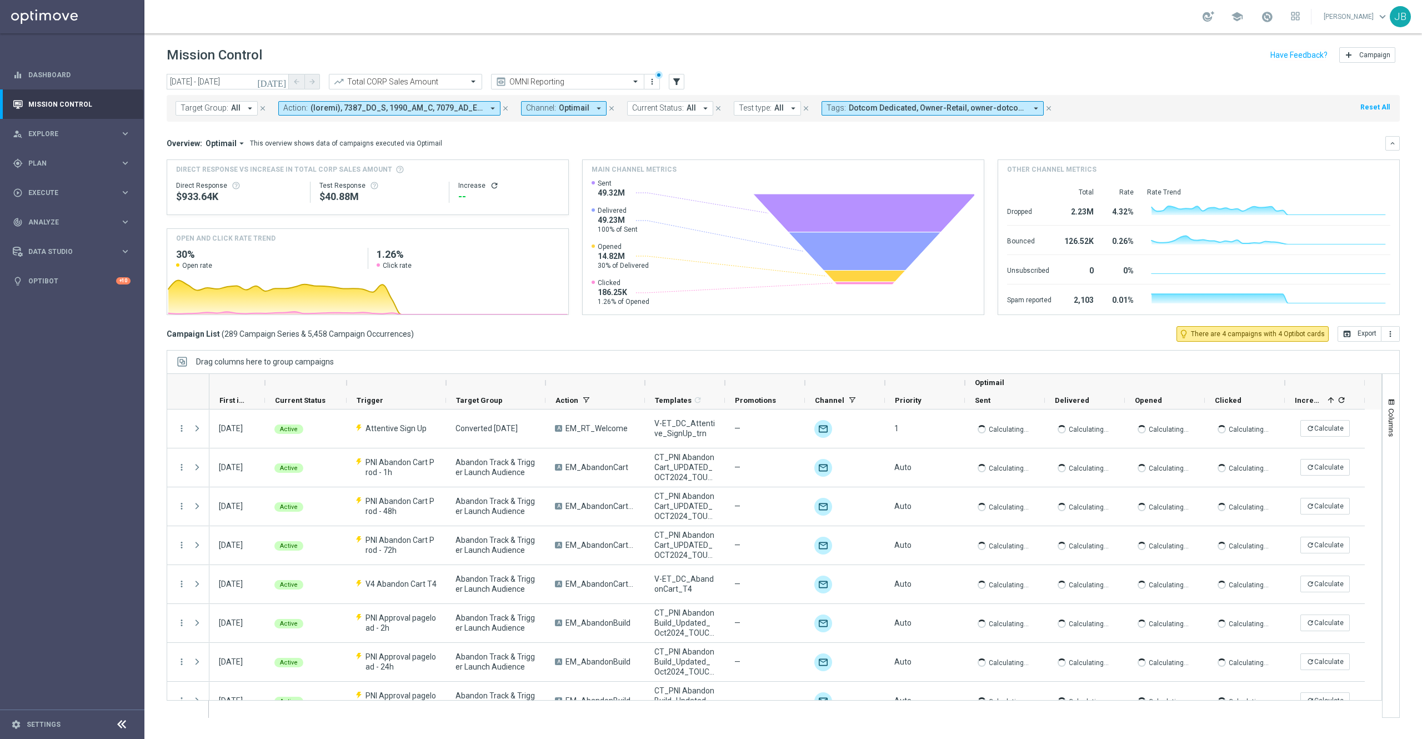
click at [236, 109] on span "All" at bounding box center [235, 107] width 9 height 9
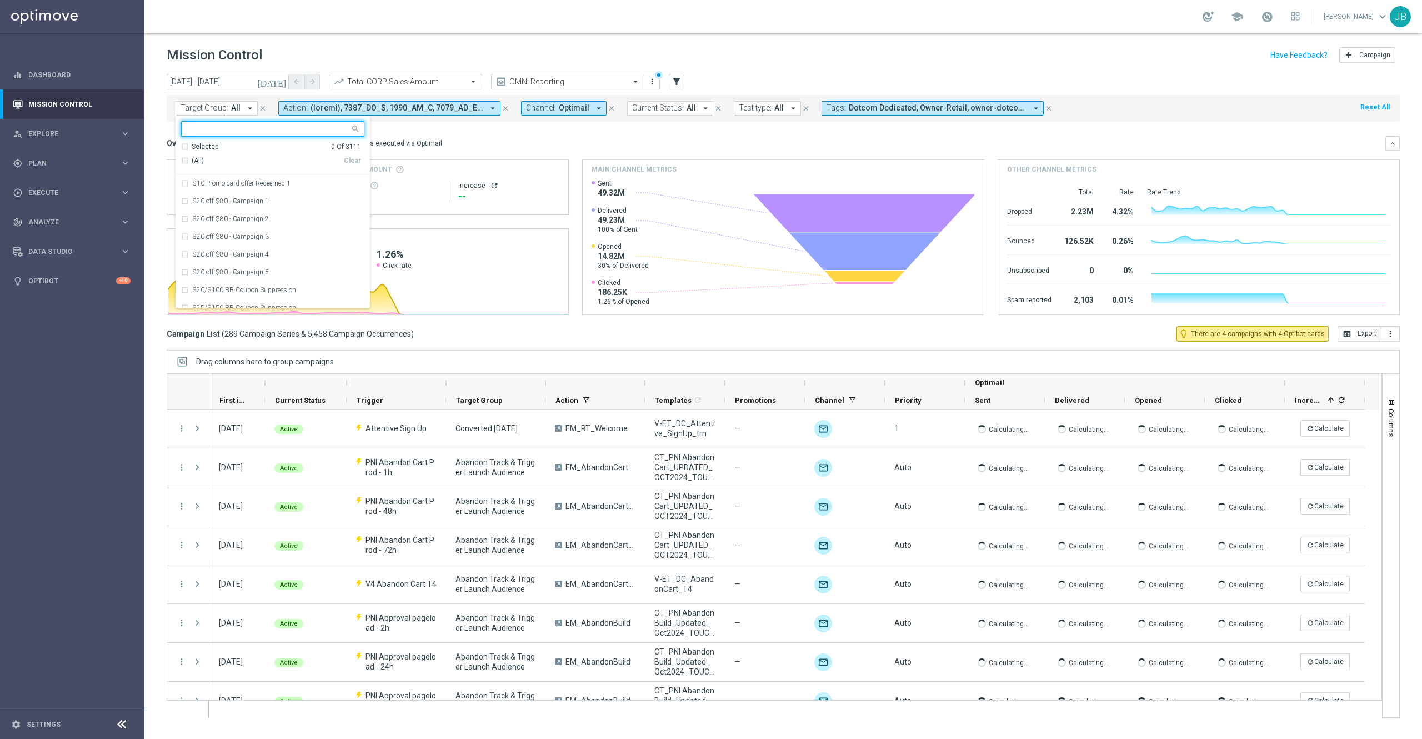
click at [236, 131] on input "text" at bounding box center [268, 128] width 163 height 9
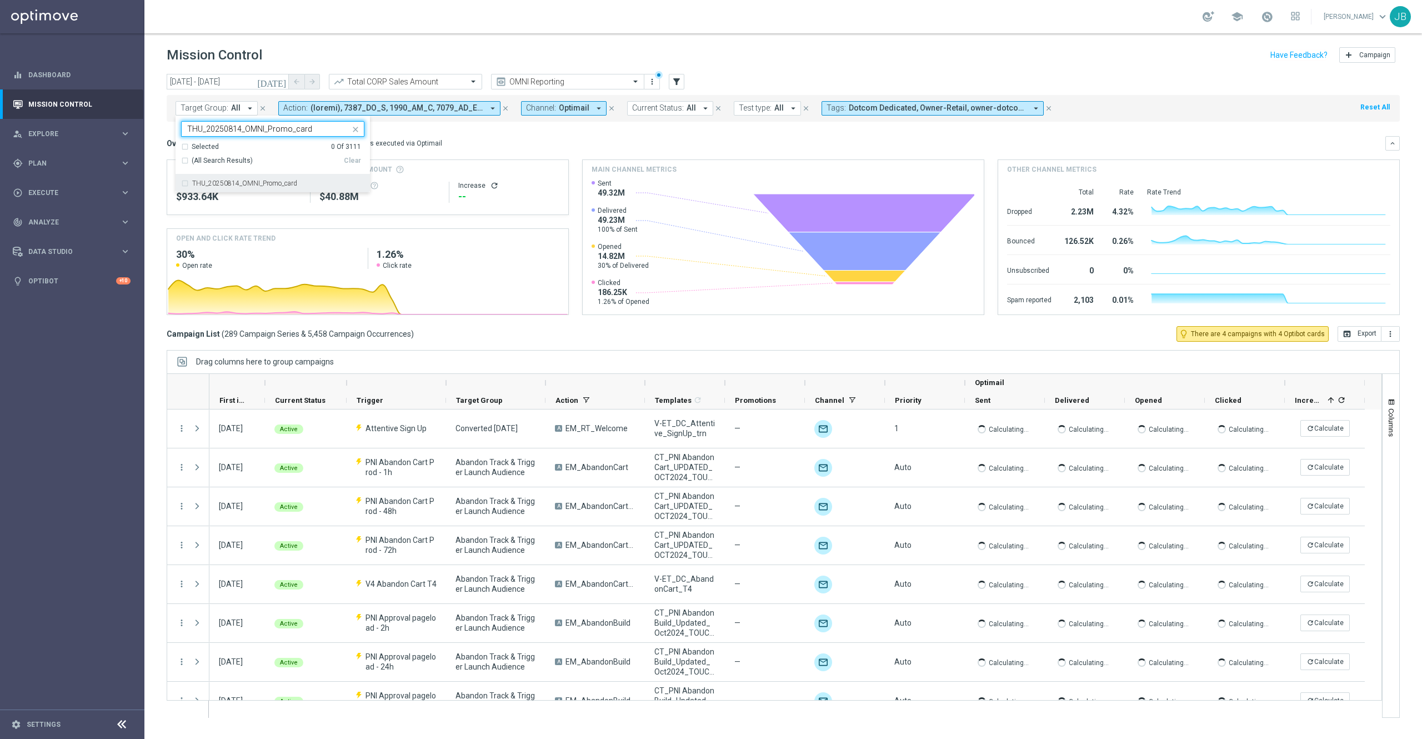
click at [264, 180] on label "THU_20250814_OMNI_Promo_card" at bounding box center [244, 183] width 105 height 7
click at [240, 126] on input "THU_20250814_OMNI_Promo_card" at bounding box center [268, 128] width 163 height 9
click at [278, 178] on div "THU_20250807_OMNI_Promo_card" at bounding box center [272, 183] width 183 height 18
type input "THU_20250807_OMNI_Promo_card"
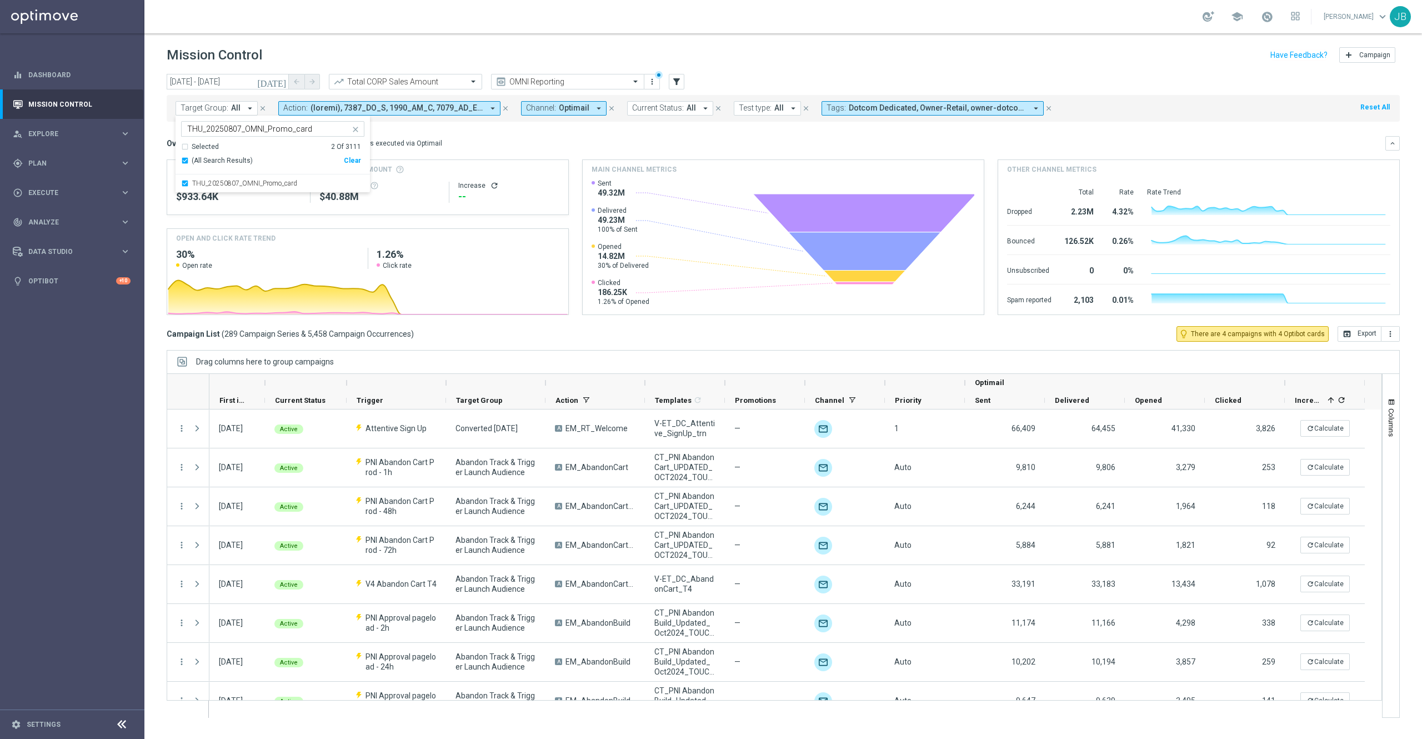
click at [451, 139] on div "Overview: Optimail arrow_drop_down This overview shows data of campaigns execut…" at bounding box center [776, 143] width 1219 height 10
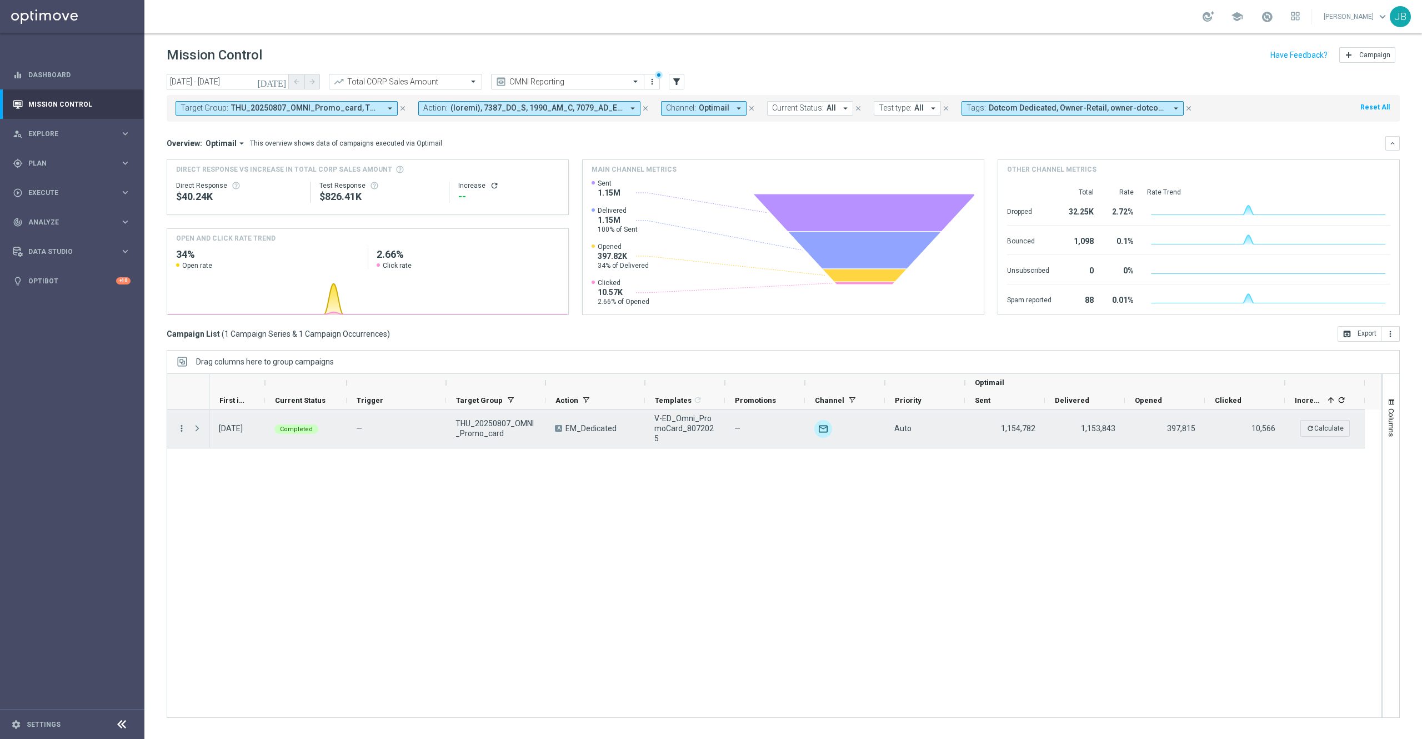
click at [183, 430] on icon "more_vert" at bounding box center [182, 428] width 10 height 10
click at [240, 519] on span "Duplicate and Edit" at bounding box center [232, 519] width 57 height 8
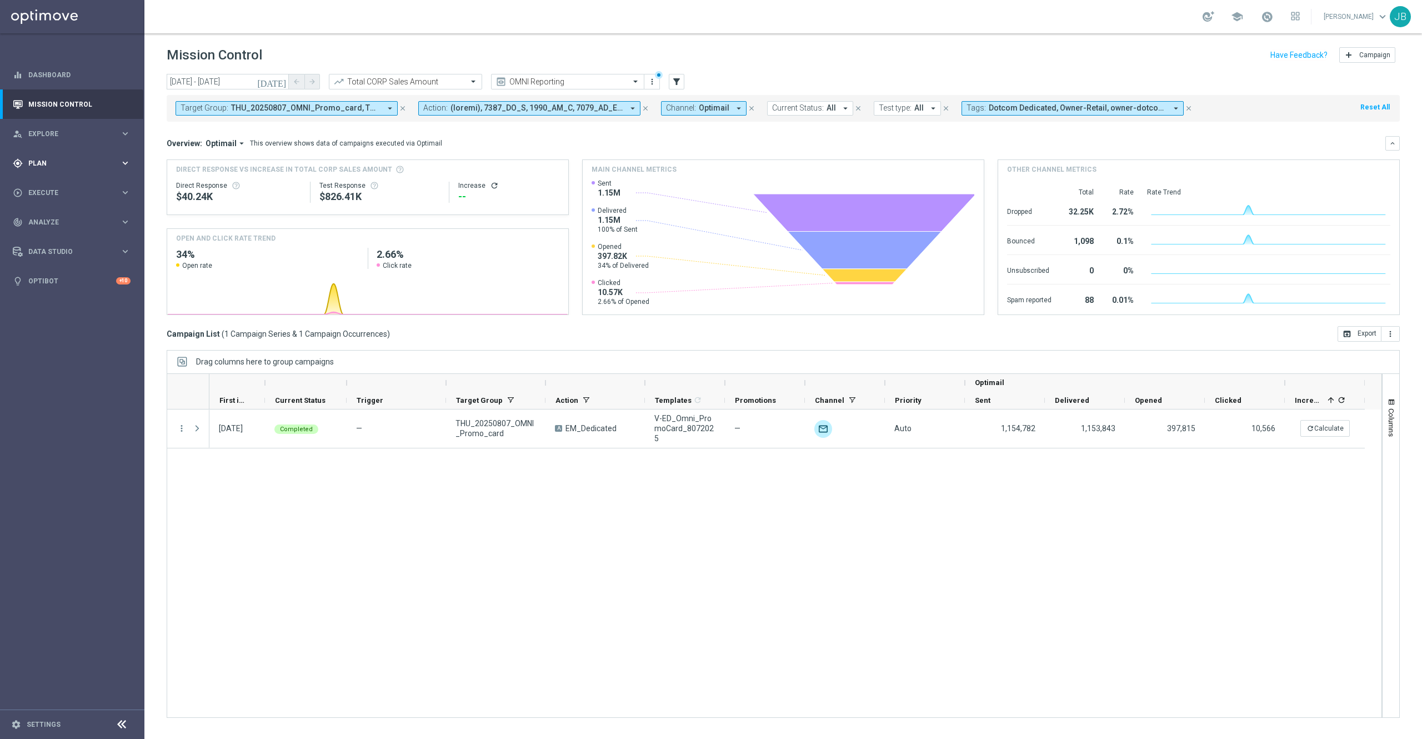
drag, startPoint x: 58, startPoint y: 168, endPoint x: 43, endPoint y: 166, distance: 15.2
click at [43, 166] on span "Plan" at bounding box center [74, 163] width 92 height 7
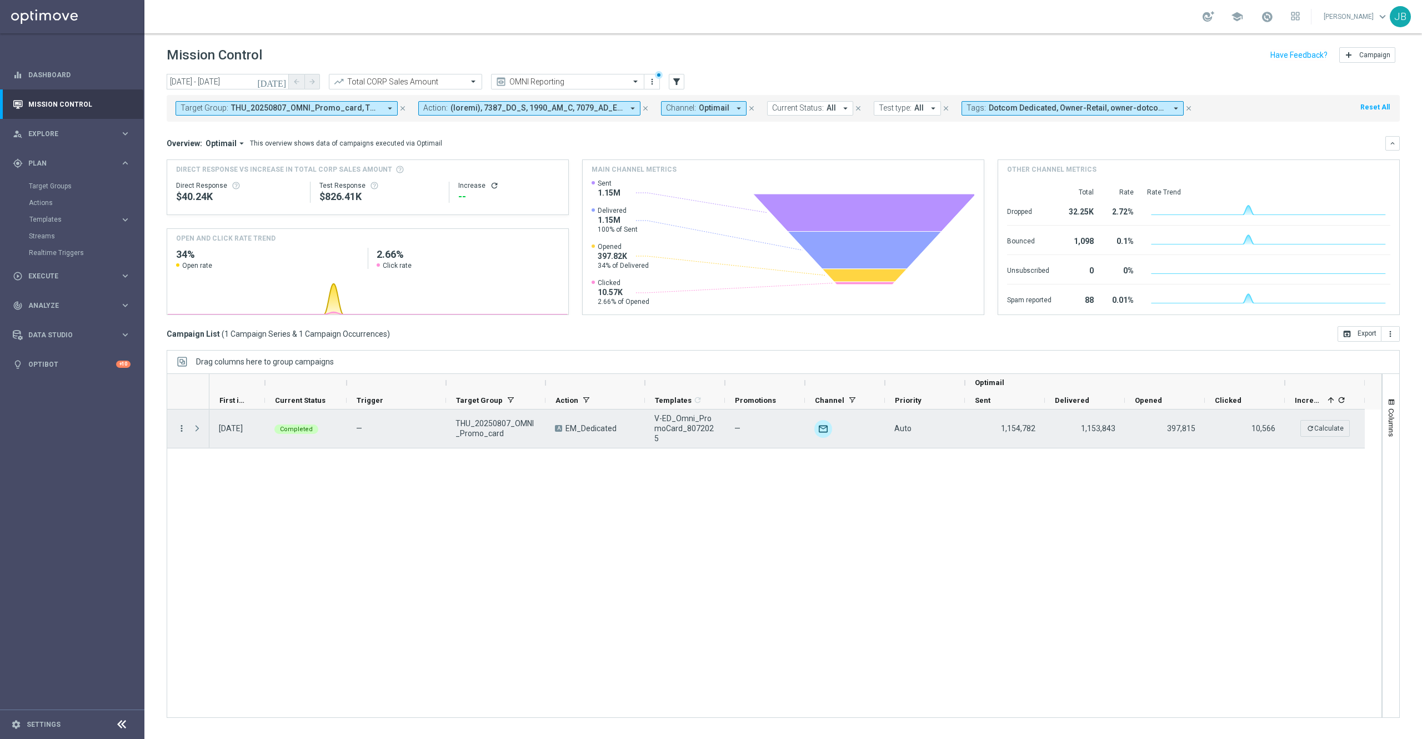
click at [183, 428] on icon "more_vert" at bounding box center [182, 428] width 10 height 10
drag, startPoint x: 233, startPoint y: 517, endPoint x: 402, endPoint y: 517, distance: 168.8
click at [402, 517] on body "equalizer Dashboard Mission Control" at bounding box center [711, 369] width 1422 height 739
click at [403, 510] on div "07 Aug 2025, Thursday Completed — THU_20250807_OMNI_Promo_card A EM_Dedicated V…" at bounding box center [795, 563] width 1172 height 308
click at [179, 430] on icon "more_vert" at bounding box center [182, 428] width 10 height 10
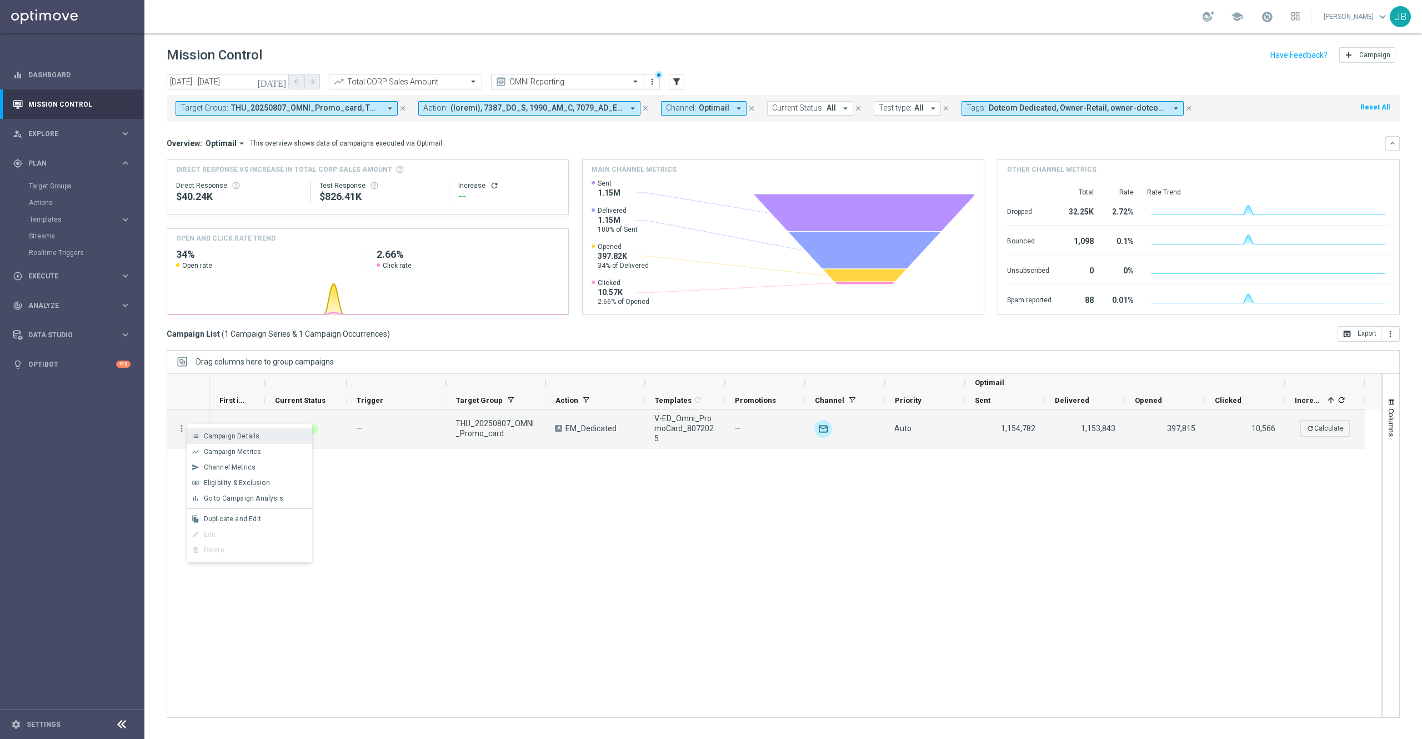
click at [227, 433] on span "Campaign Details" at bounding box center [232, 436] width 56 height 8
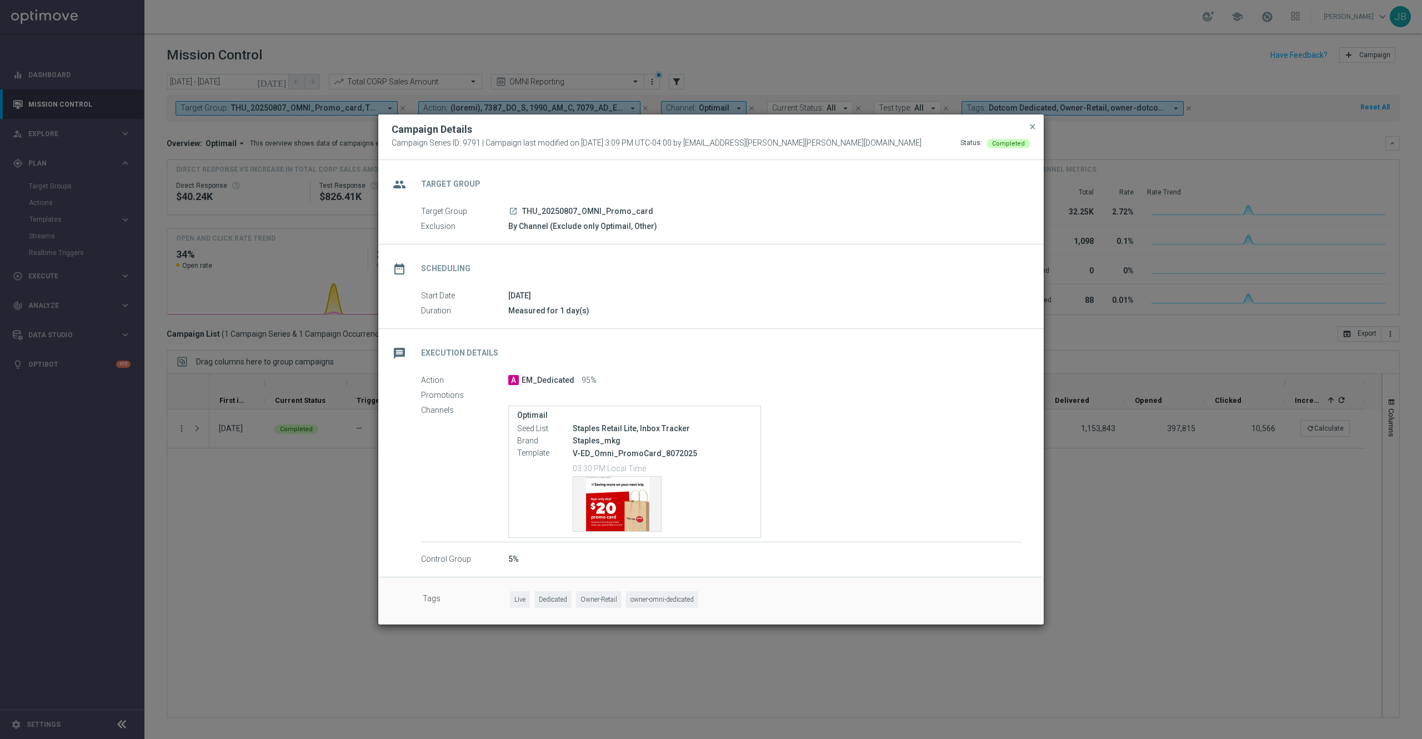
click at [243, 521] on modal-container "Campaign Details Campaign Series ID: 9791 | Campaign last modified on 6 Aug 202…" at bounding box center [711, 369] width 1422 height 739
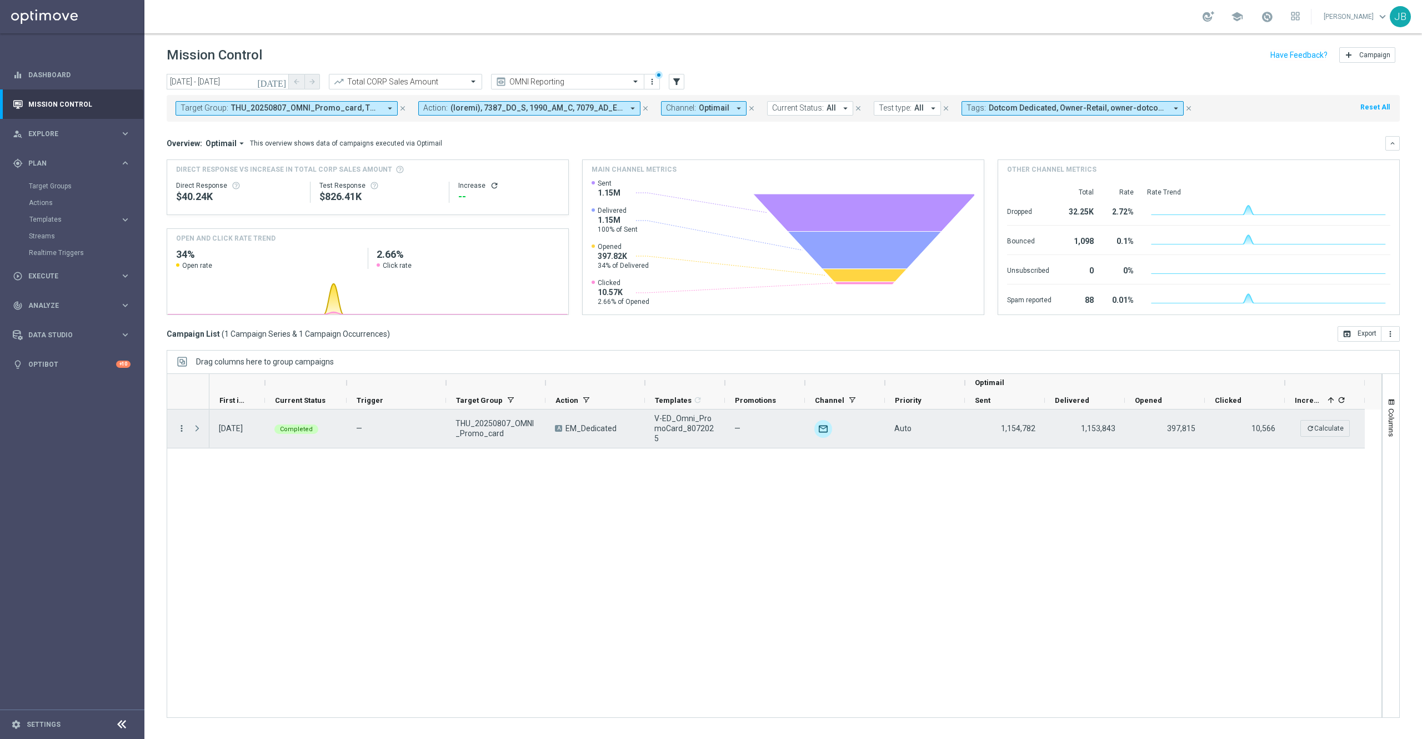
click at [181, 433] on icon "more_vert" at bounding box center [182, 428] width 10 height 10
click at [251, 517] on span "Duplicate and Edit" at bounding box center [232, 519] width 57 height 8
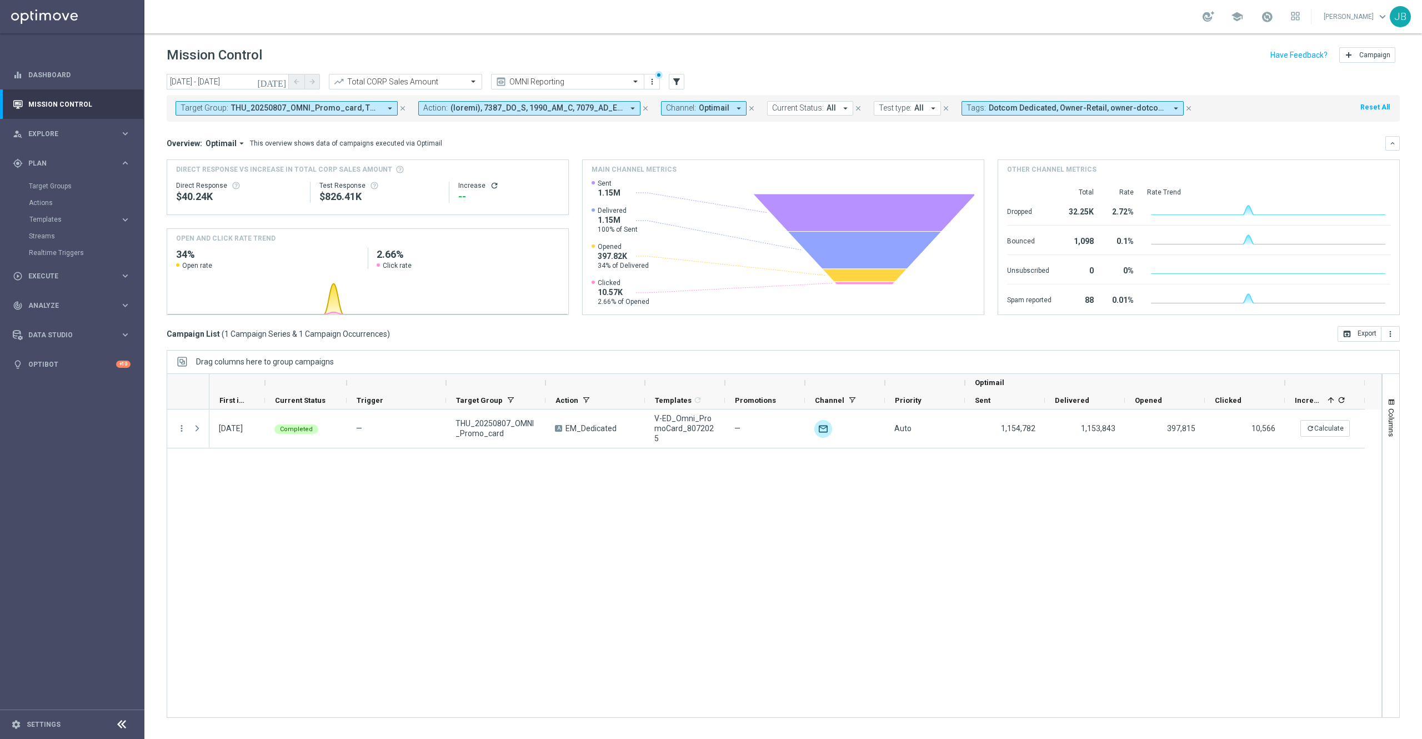
click at [282, 104] on span "THU_20250807_OMNI_Promo_card, THU_20250814_OMNI_Promo_card" at bounding box center [305, 107] width 149 height 9
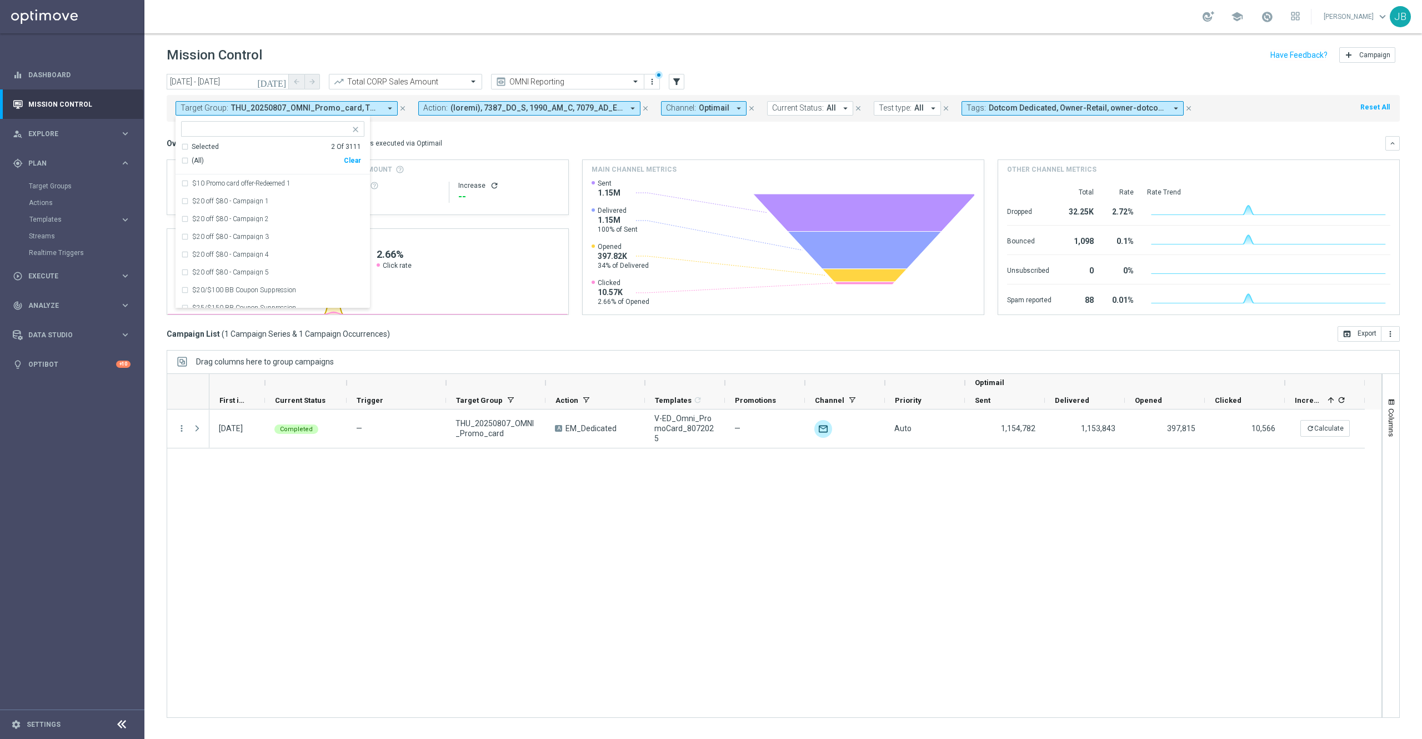
drag, startPoint x: 403, startPoint y: 107, endPoint x: 401, endPoint y: 141, distance: 34.5
click at [401, 141] on div "today 21 Jul 2025 - 31 Aug 2025 arrow_back arrow_forward Total CORP Sales Amoun…" at bounding box center [782, 401] width 1277 height 655
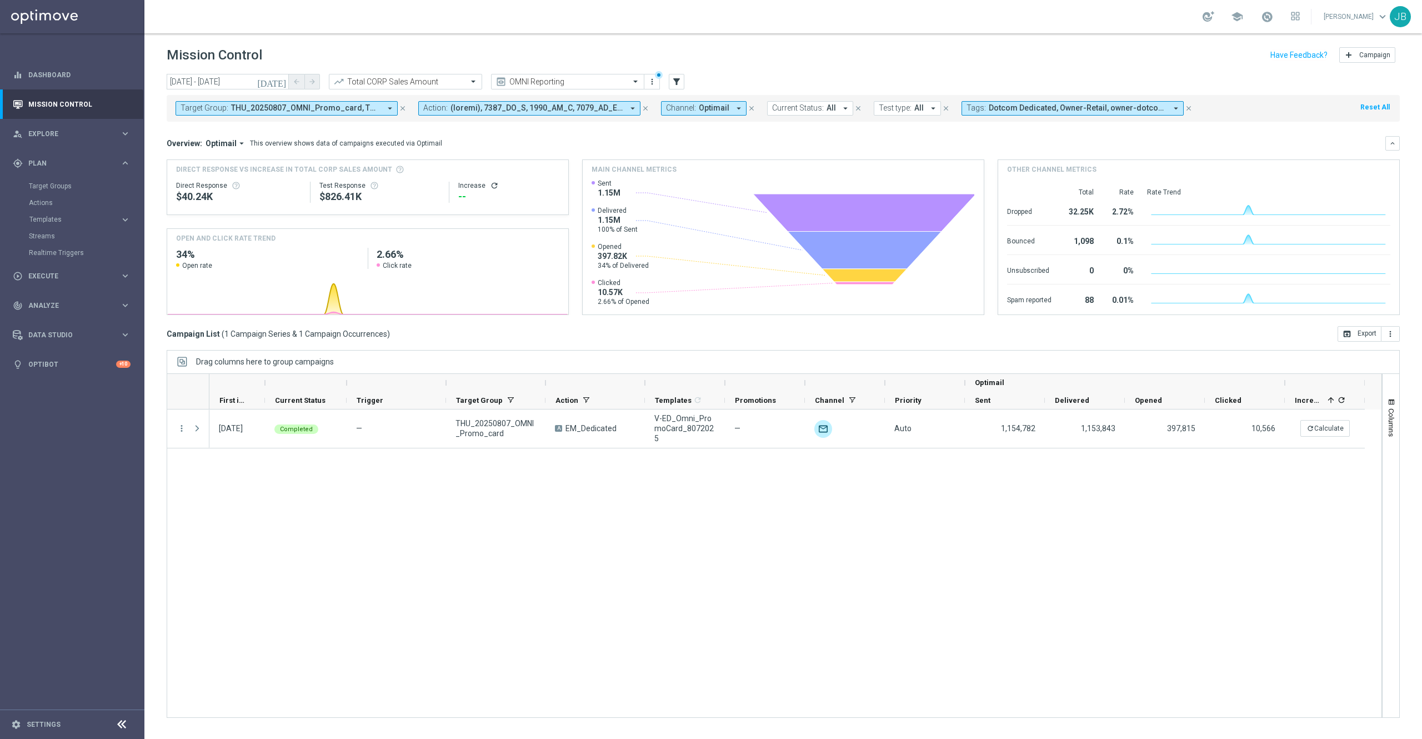
click at [368, 111] on span "THU_20250807_OMNI_Promo_card, THU_20250814_OMNI_Promo_card" at bounding box center [305, 107] width 149 height 9
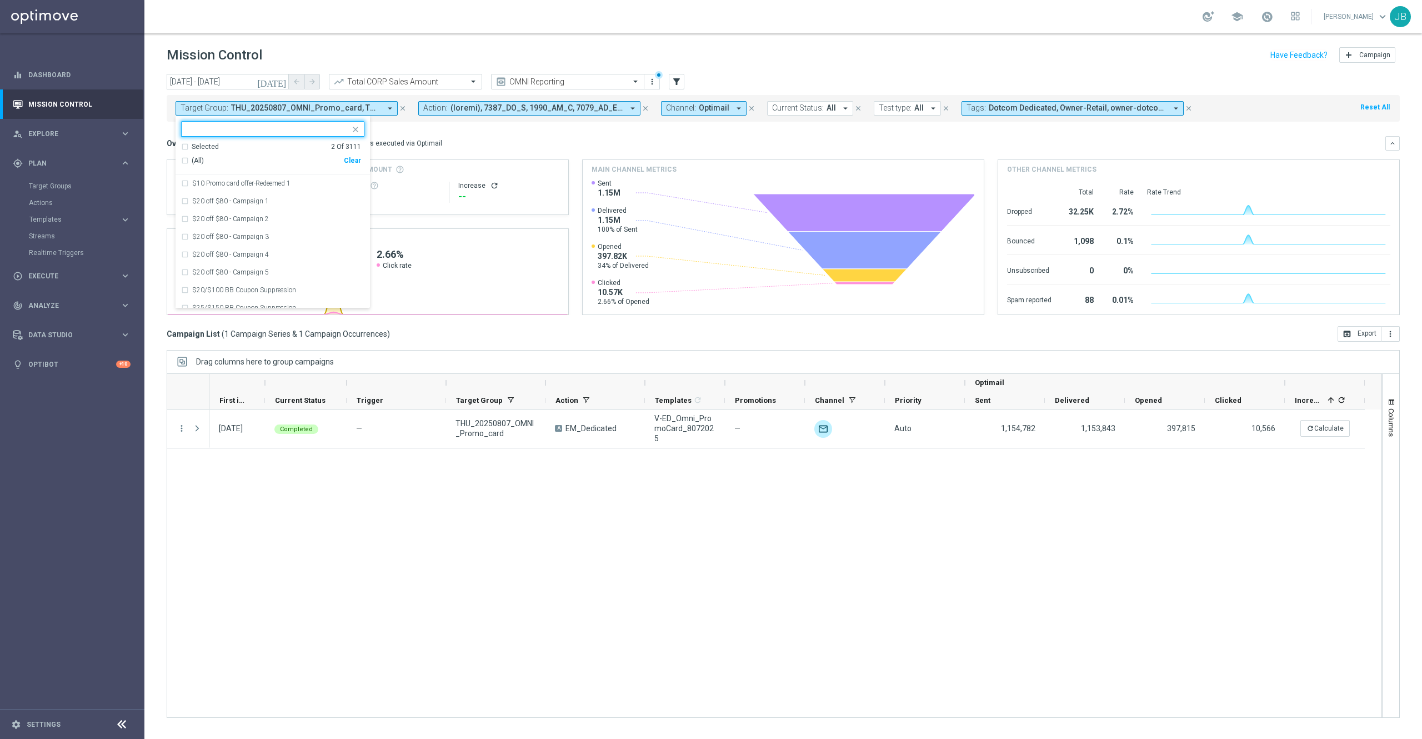
click at [0, 0] on div "Clear" at bounding box center [0, 0] width 0 height 0
click at [283, 126] on input "text" at bounding box center [268, 128] width 163 height 9
paste input "THUR_[PHONE_NUMBER]_SMS_RET_PROMO"
click at [267, 182] on label "THUR_[PHONE_NUMBER]_SMS_RET_PROMO" at bounding box center [260, 183] width 137 height 7
type input "THUR_[PHONE_NUMBER]_SMS_RET_PROMO"
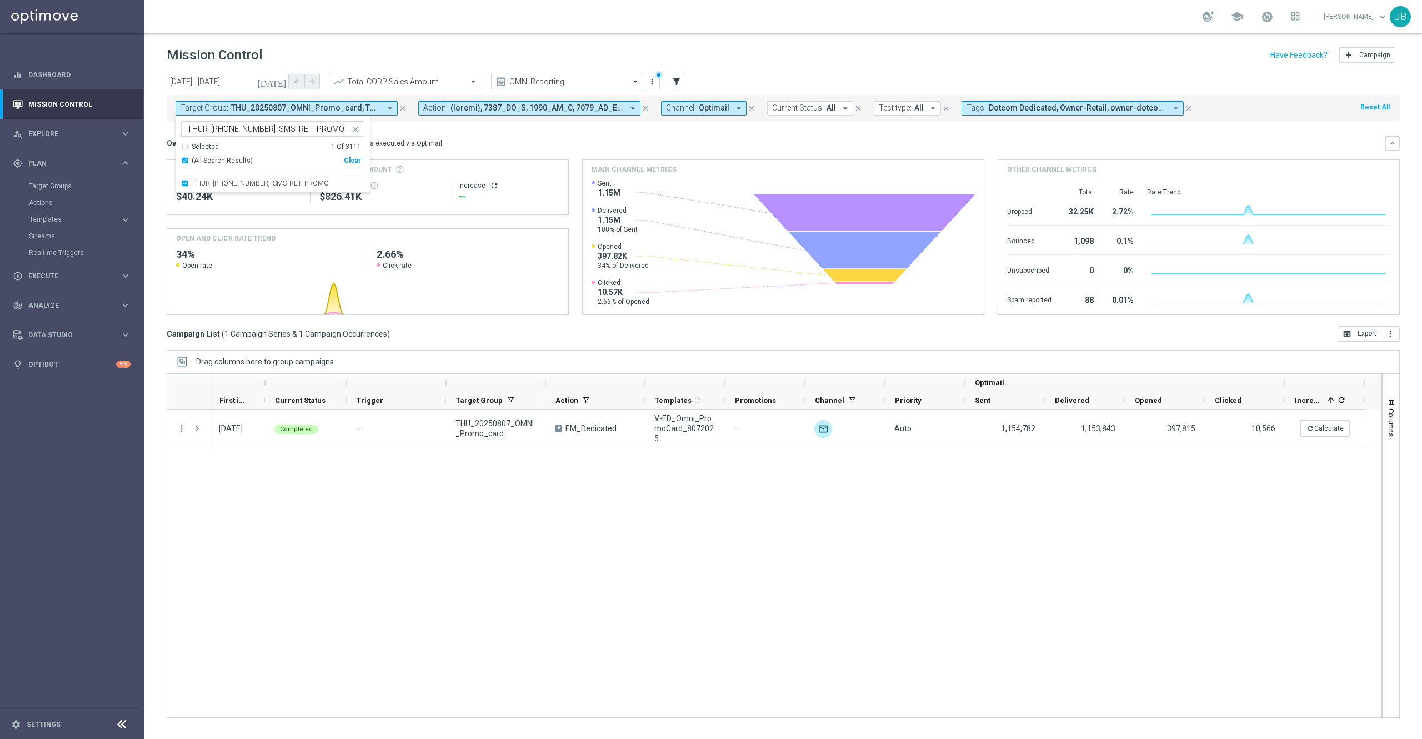
click at [438, 141] on div "Overview: Optimail arrow_drop_down This overview shows data of campaigns execut…" at bounding box center [776, 143] width 1219 height 10
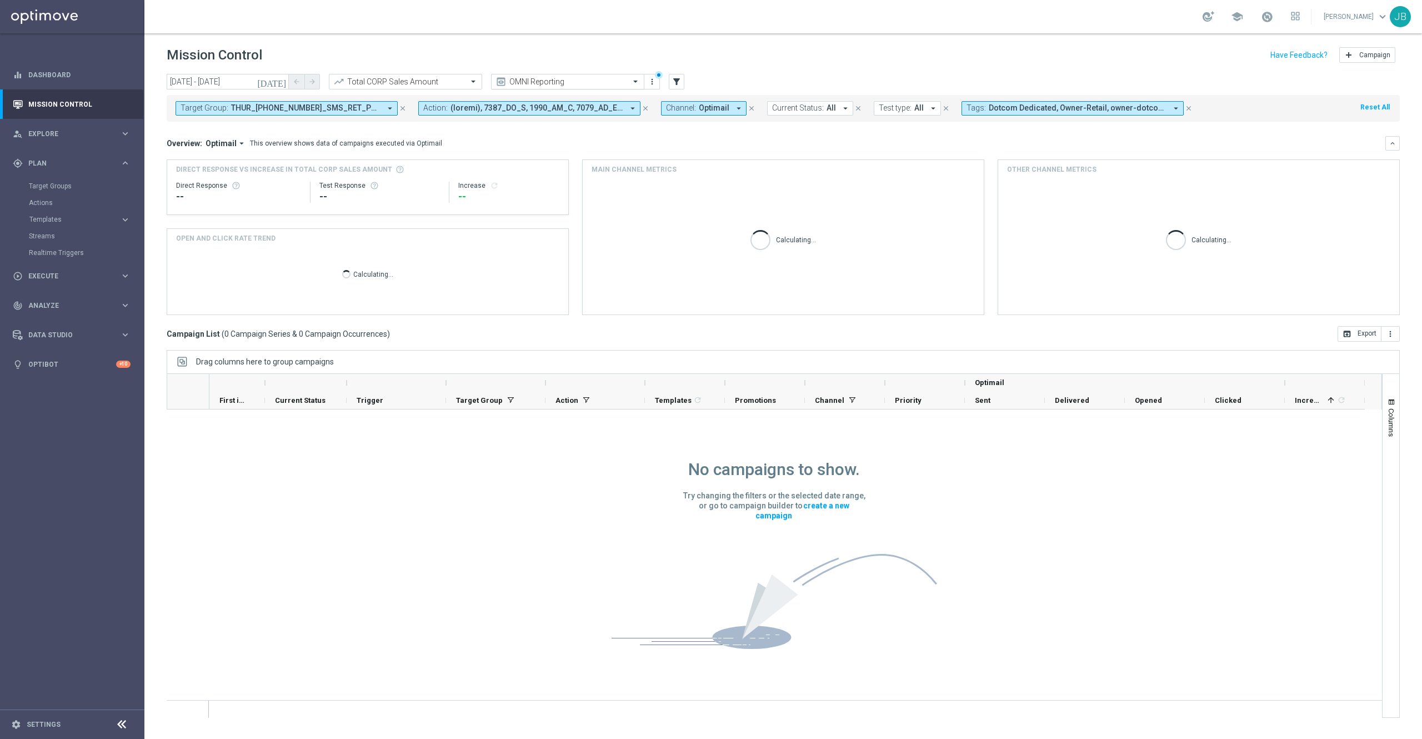
click at [574, 83] on input "text" at bounding box center [556, 81] width 119 height 9
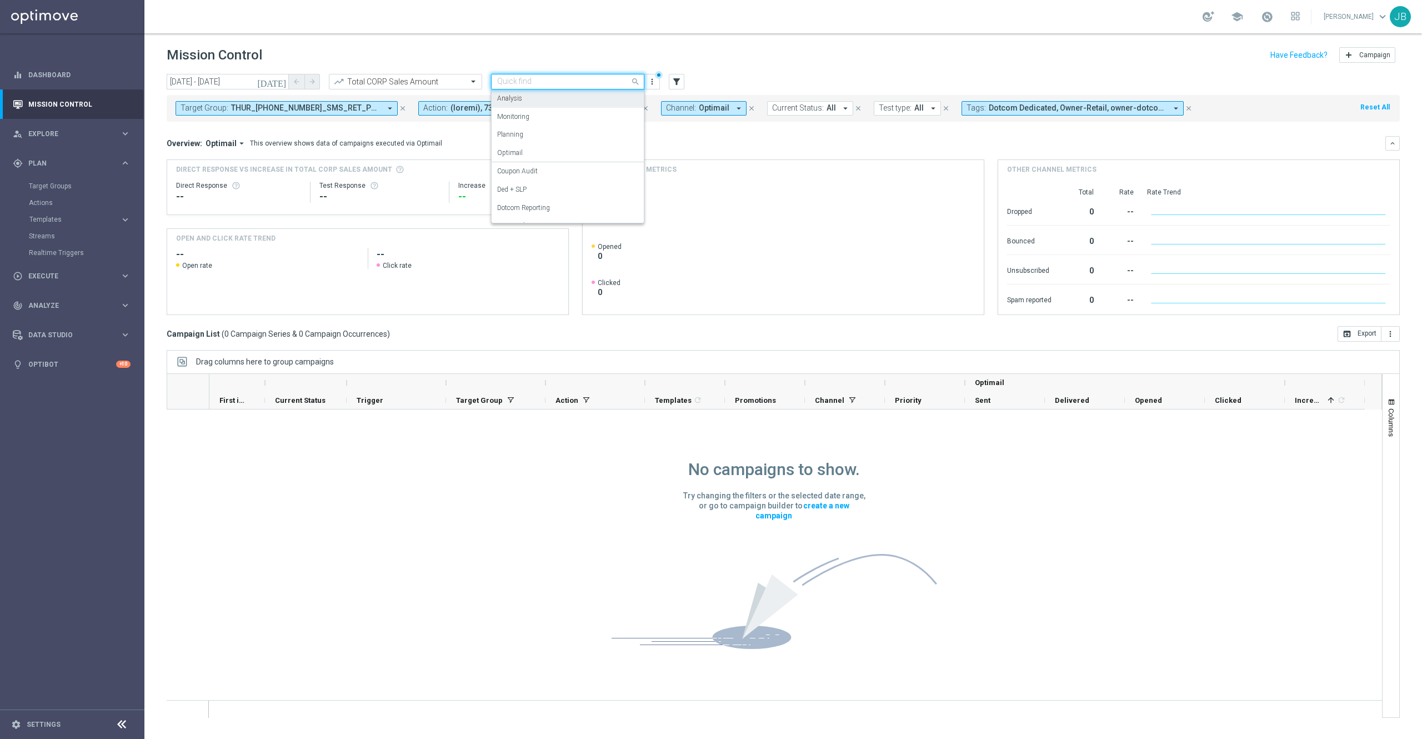
click at [532, 101] on div "Analysis" at bounding box center [567, 98] width 141 height 18
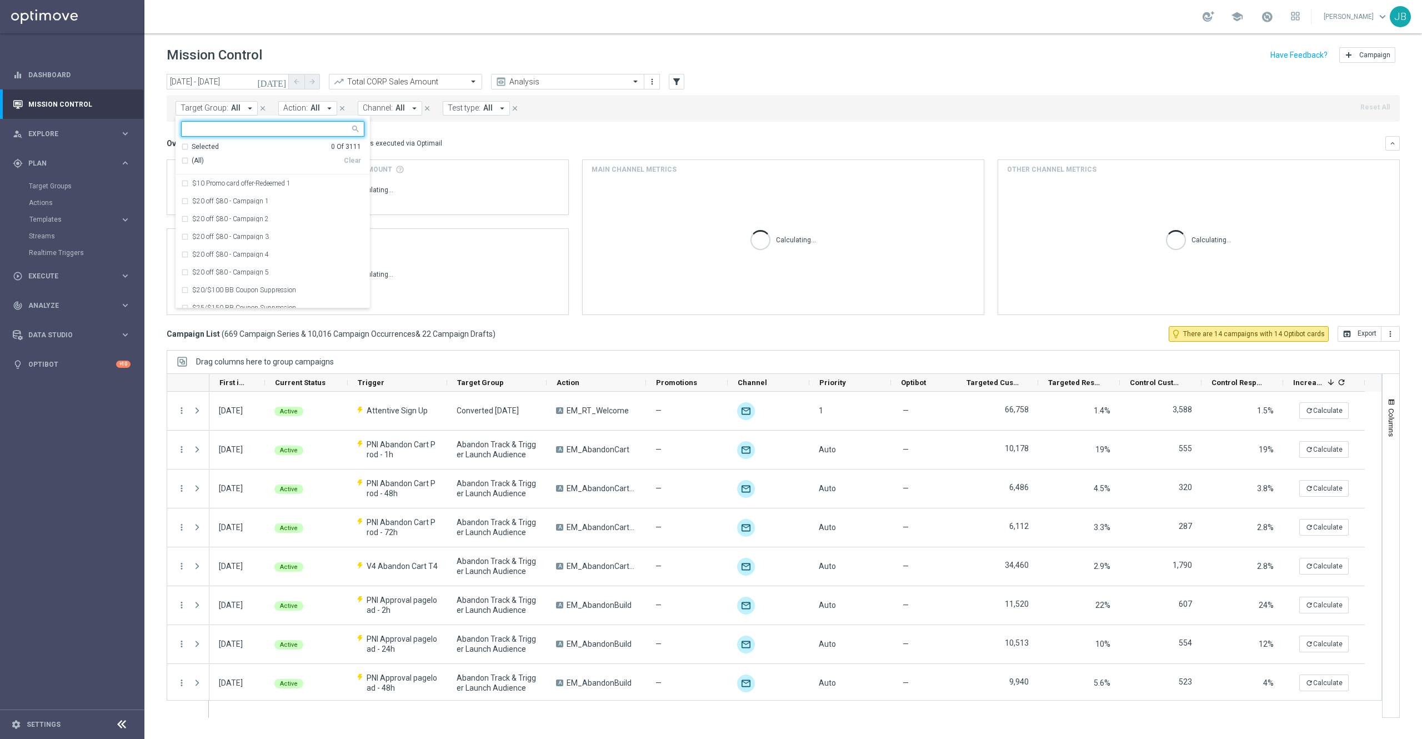
click at [236, 122] on div at bounding box center [266, 129] width 168 height 14
click at [256, 188] on div "THUR_[PHONE_NUMBER]_SMS_RET_PROMO" at bounding box center [272, 183] width 183 height 18
type input "THUR_[PHONE_NUMBER]_SMS_RET_PROMO"
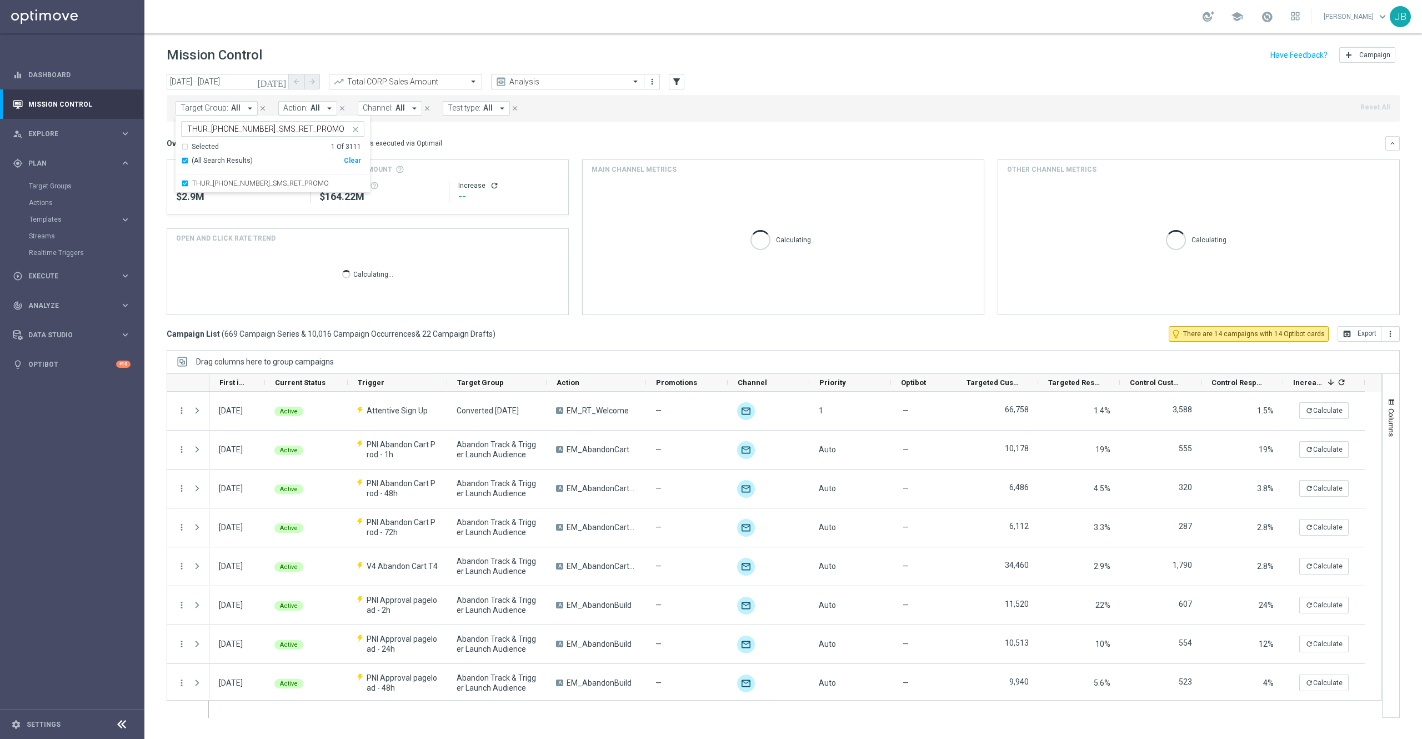
click at [481, 138] on div "Overview: Optimail arrow_drop_down This overview shows data of campaigns execut…" at bounding box center [776, 143] width 1219 height 10
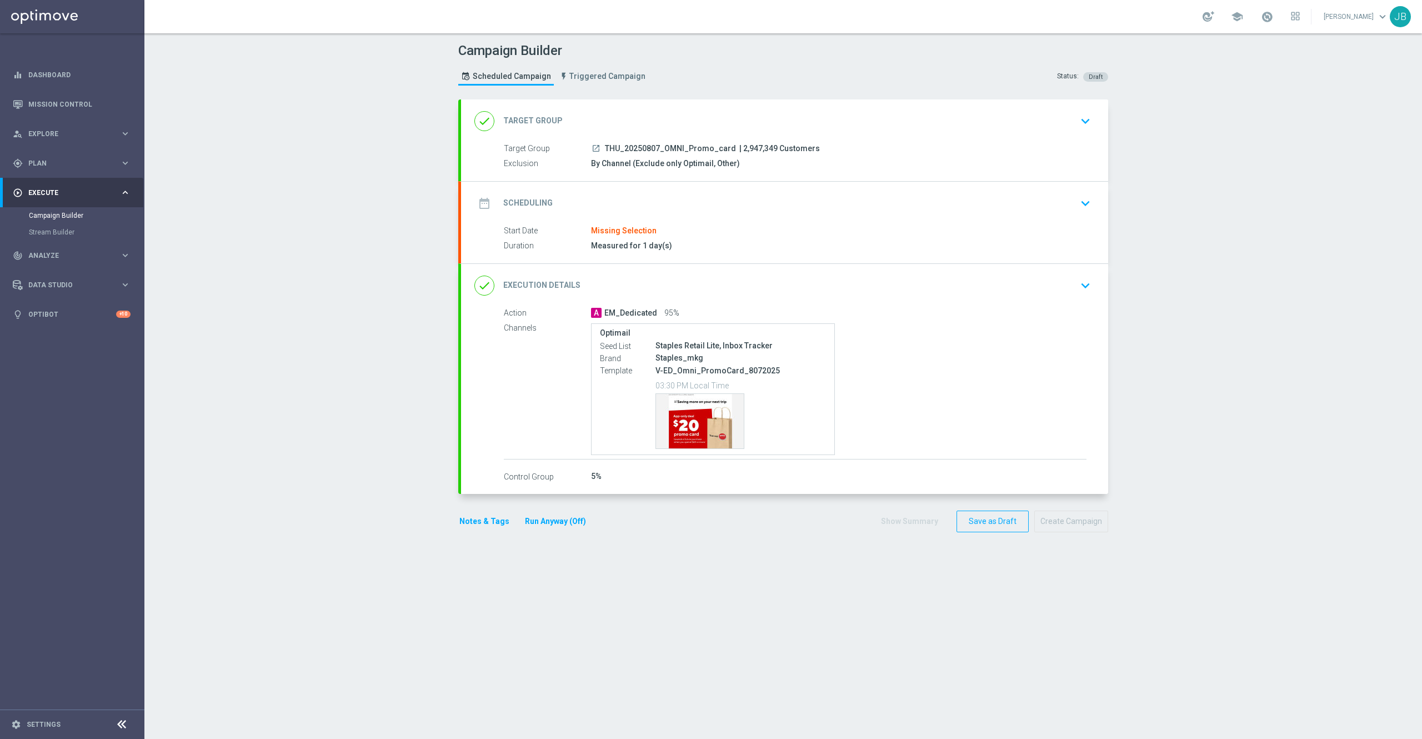
click at [543, 119] on h2 "Target Group" at bounding box center [532, 121] width 59 height 11
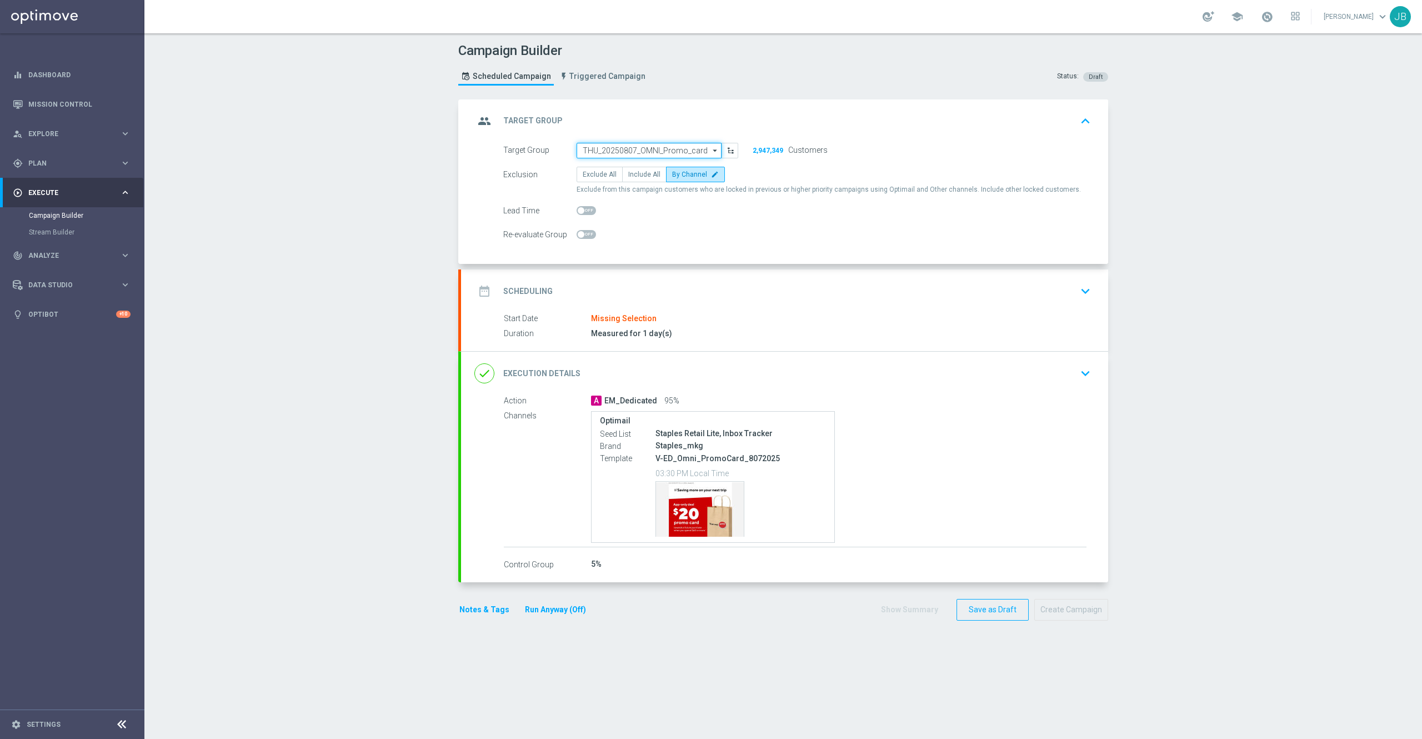
click at [635, 151] on input "THU_20250807_OMNI_Promo_card" at bounding box center [649, 151] width 145 height 16
click at [603, 148] on input at bounding box center [649, 151] width 145 height 16
paste input "THU_20250814_OMNI_Promo_card"
click at [577, 148] on input "THU_20250814_OMNI_Promo_card" at bounding box center [649, 151] width 145 height 16
click at [634, 166] on div "THU_20250814_OMNI_Promo_card" at bounding box center [645, 167] width 106 height 10
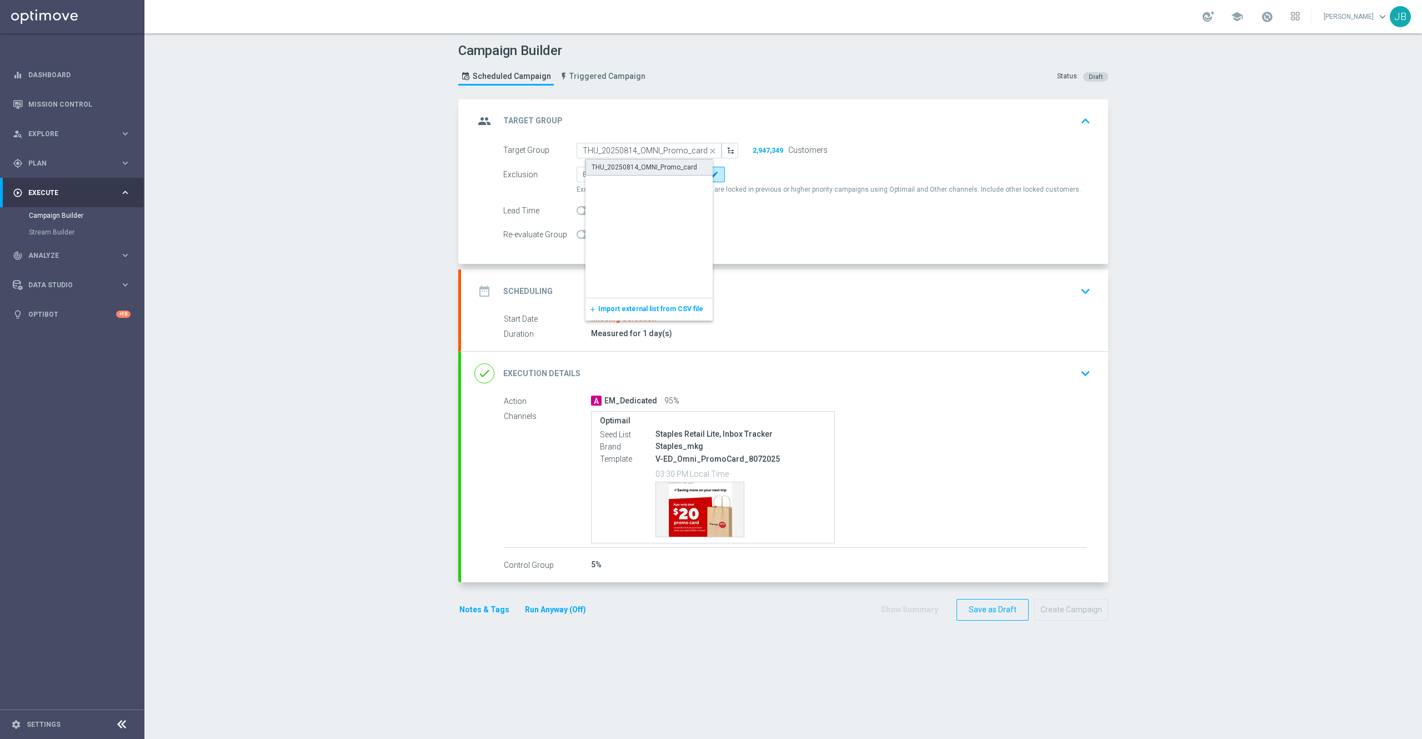
type input "THU_20250814_OMNI_Promo_card"
click at [629, 177] on span "Include All" at bounding box center [644, 175] width 32 height 8
click at [629, 177] on input "Include All" at bounding box center [631, 176] width 7 height 7
radio input "true"
click at [520, 290] on h2 "Scheduling" at bounding box center [527, 291] width 49 height 11
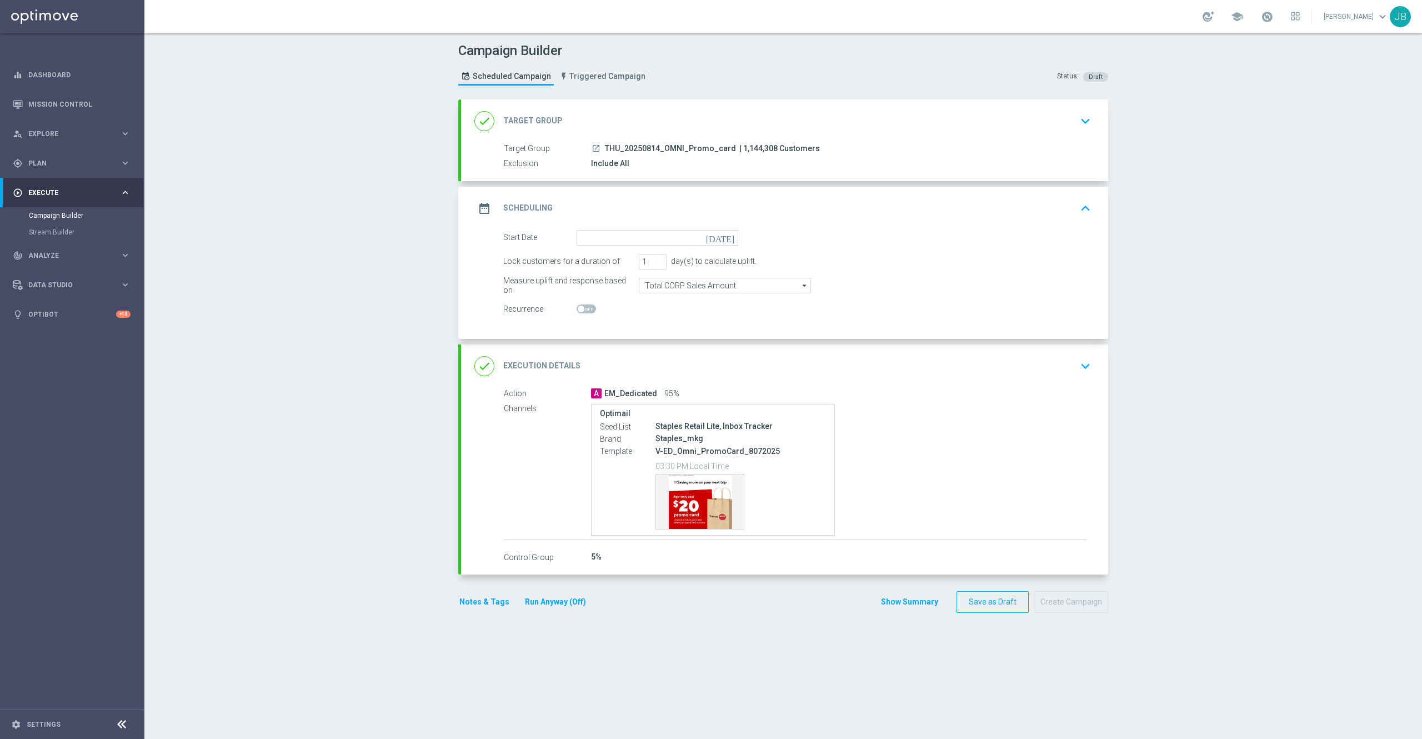
click at [719, 242] on icon "[DATE]" at bounding box center [722, 236] width 33 height 12
click at [654, 335] on span "14" at bounding box center [662, 336] width 18 height 18
type input "[DATE]"
click at [545, 364] on h2 "Execution Details" at bounding box center [541, 365] width 77 height 11
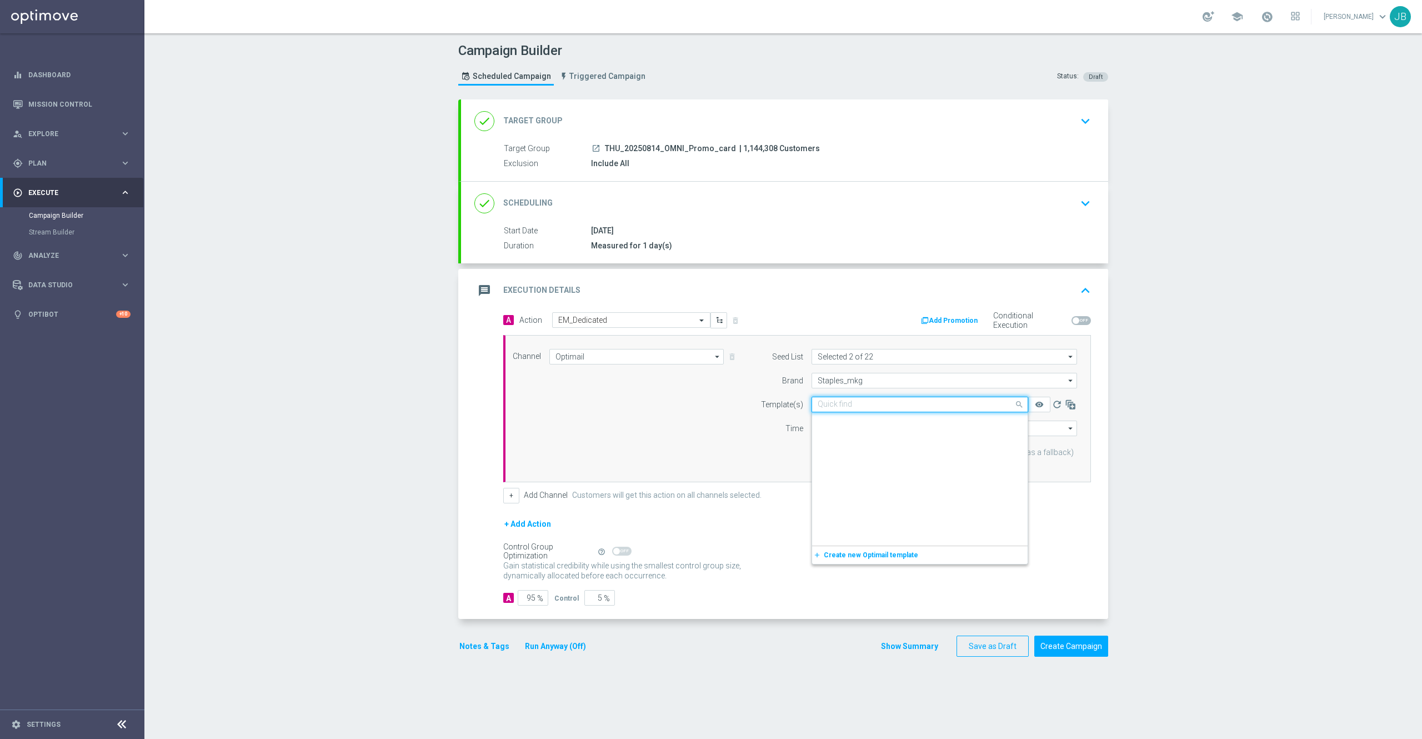
click at [866, 405] on input "text" at bounding box center [909, 404] width 182 height 9
click at [825, 402] on input "text" at bounding box center [909, 404] width 182 height 9
paste input "ED_Omni_PromoCard_8142025"
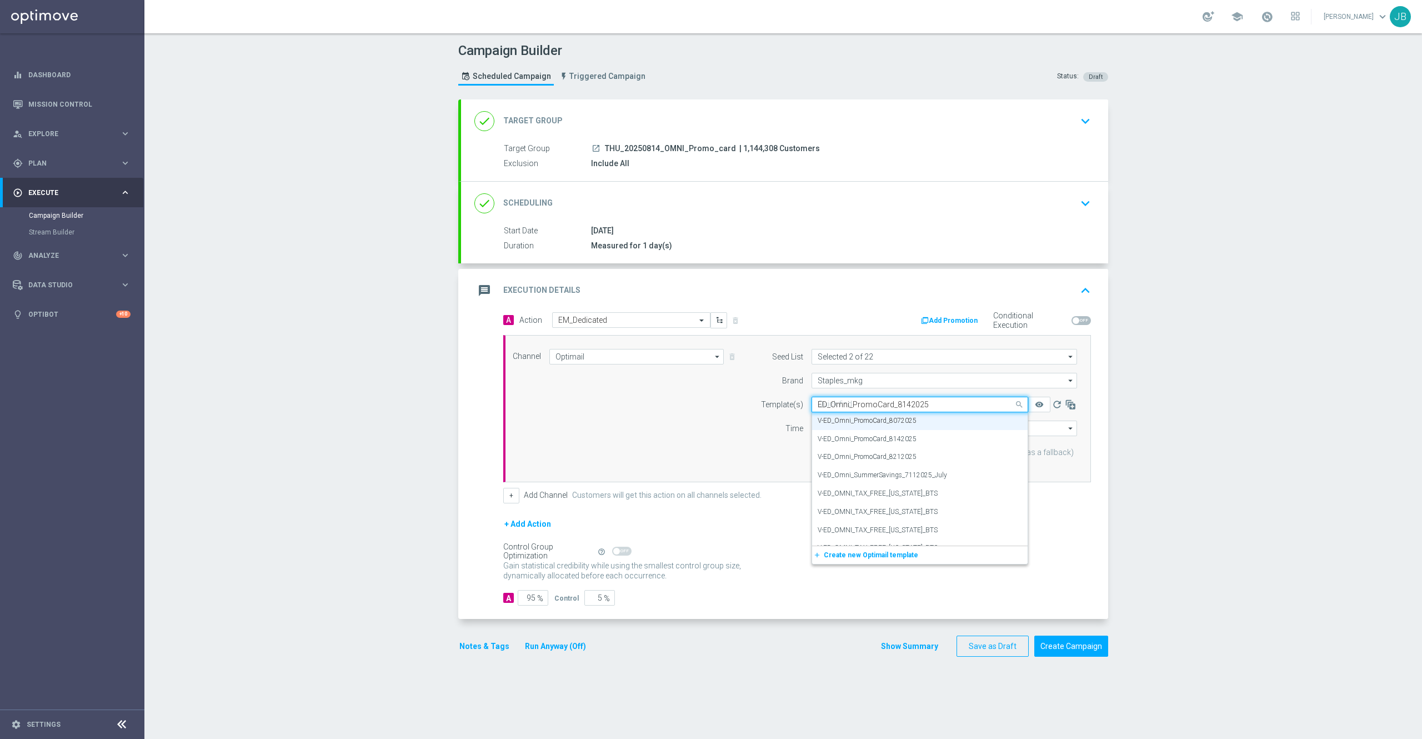
scroll to position [0, 0]
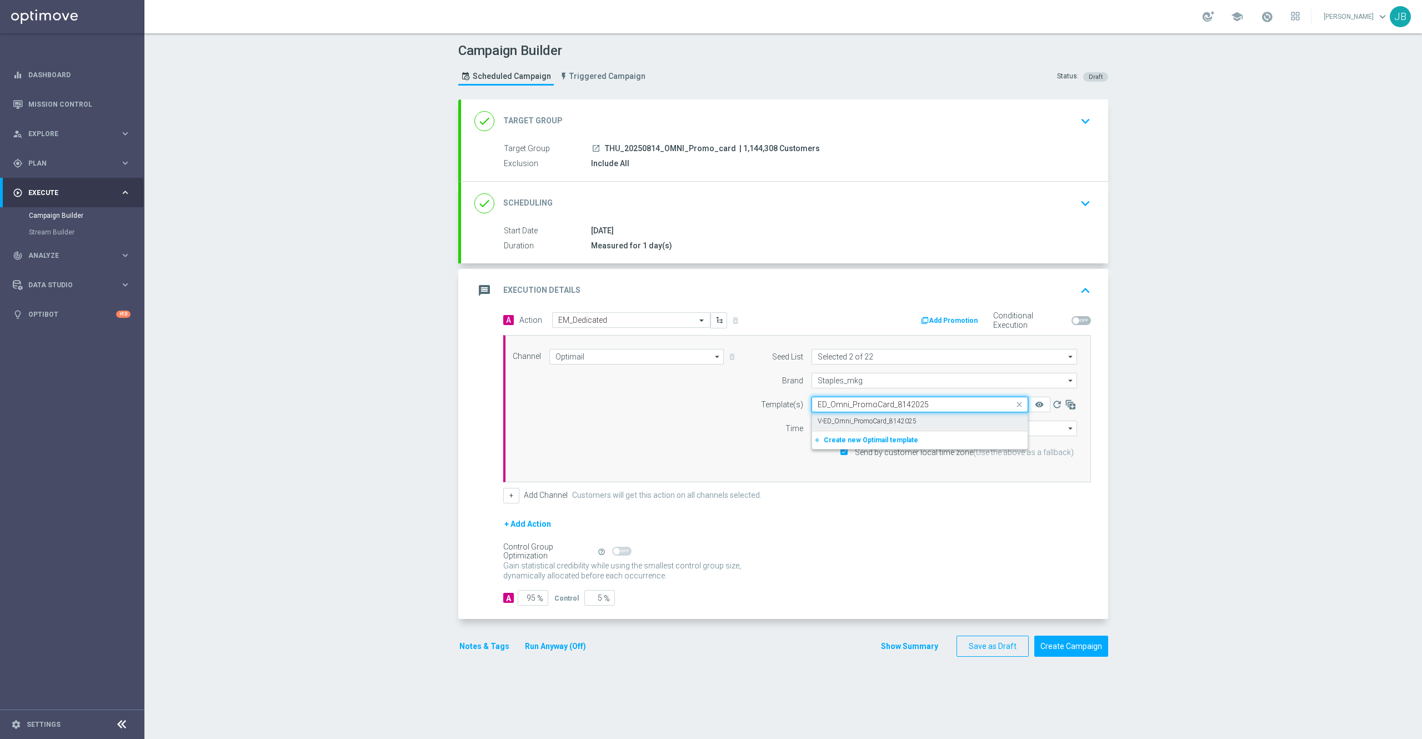
click at [881, 422] on label "V-ED_Omni_PromoCard_8142025" at bounding box center [867, 421] width 99 height 9
type input "ED_Omni_PromoCard_8142025"
click at [543, 122] on h2 "Target Group" at bounding box center [532, 121] width 59 height 11
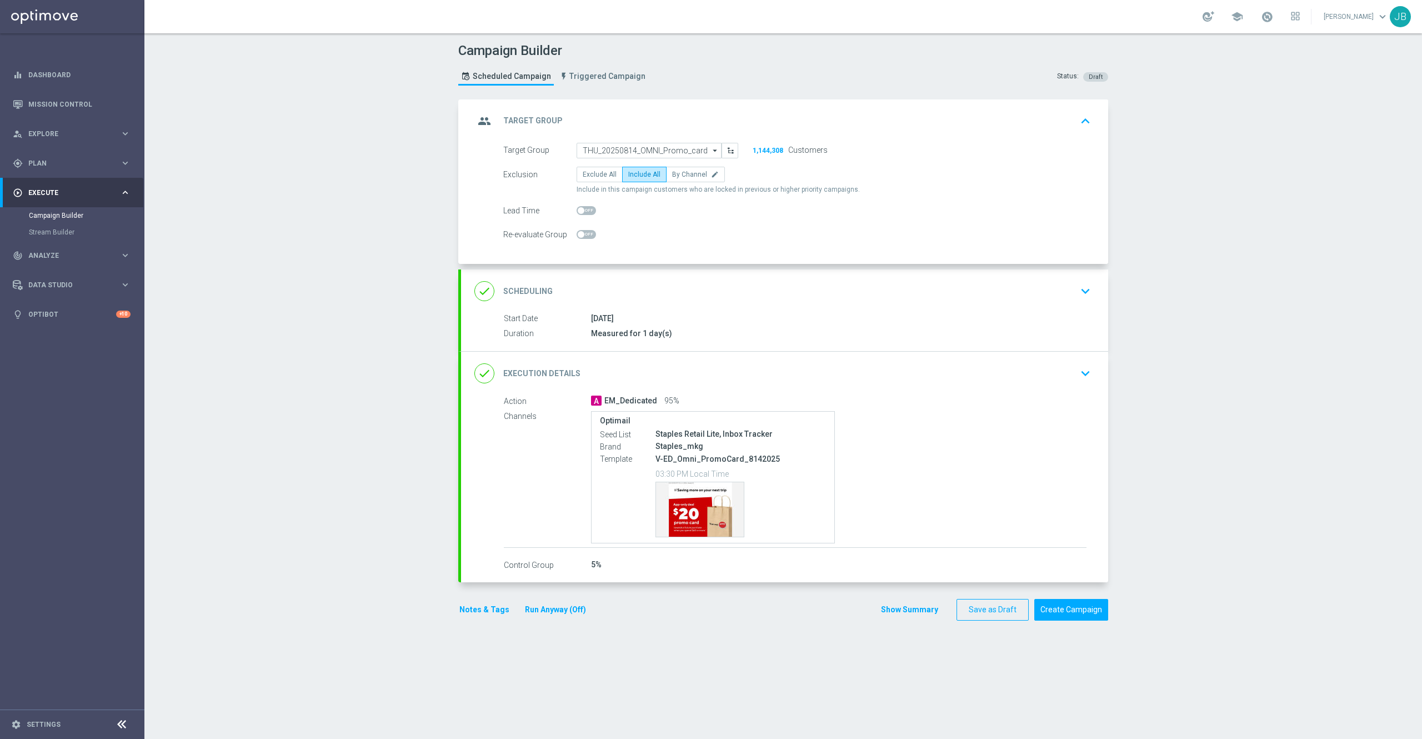
click at [529, 291] on h2 "Scheduling" at bounding box center [527, 291] width 49 height 11
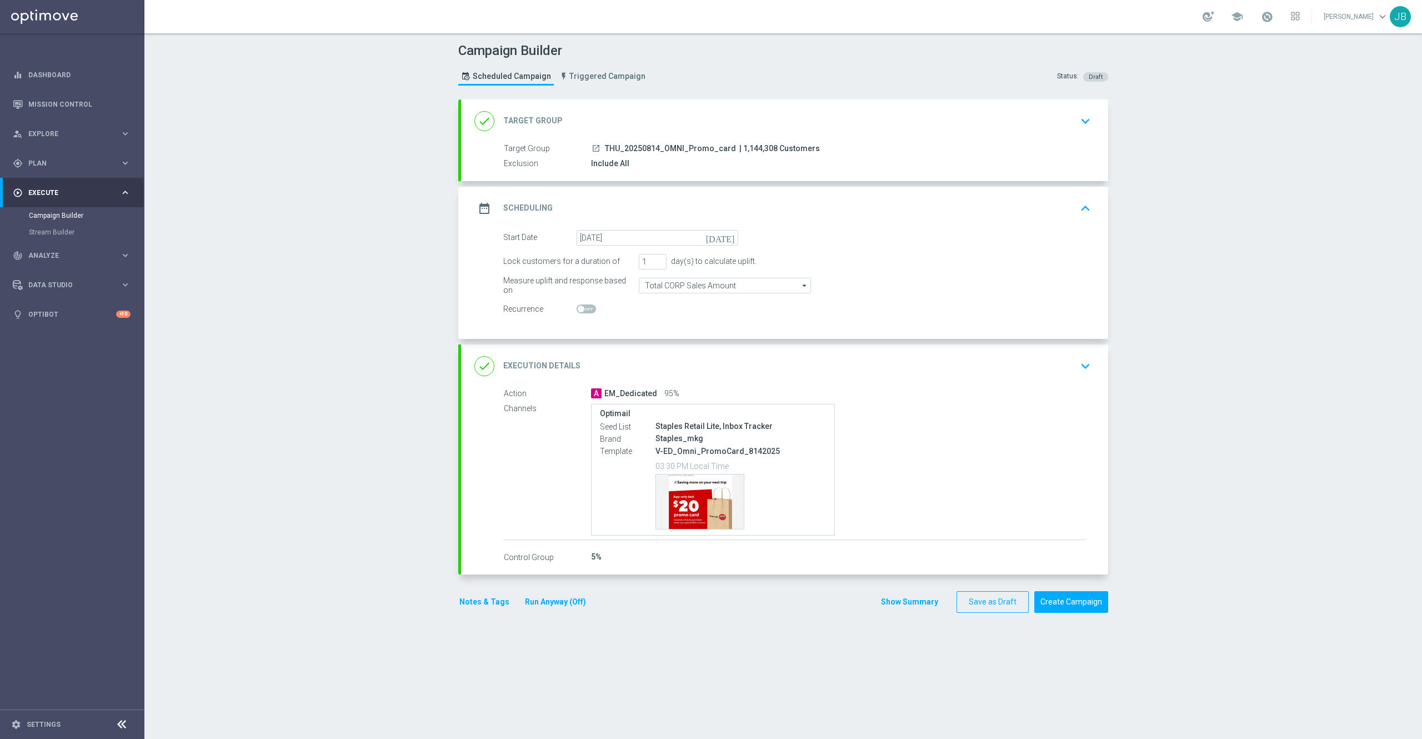
click at [551, 367] on h2 "Execution Details" at bounding box center [541, 365] width 77 height 11
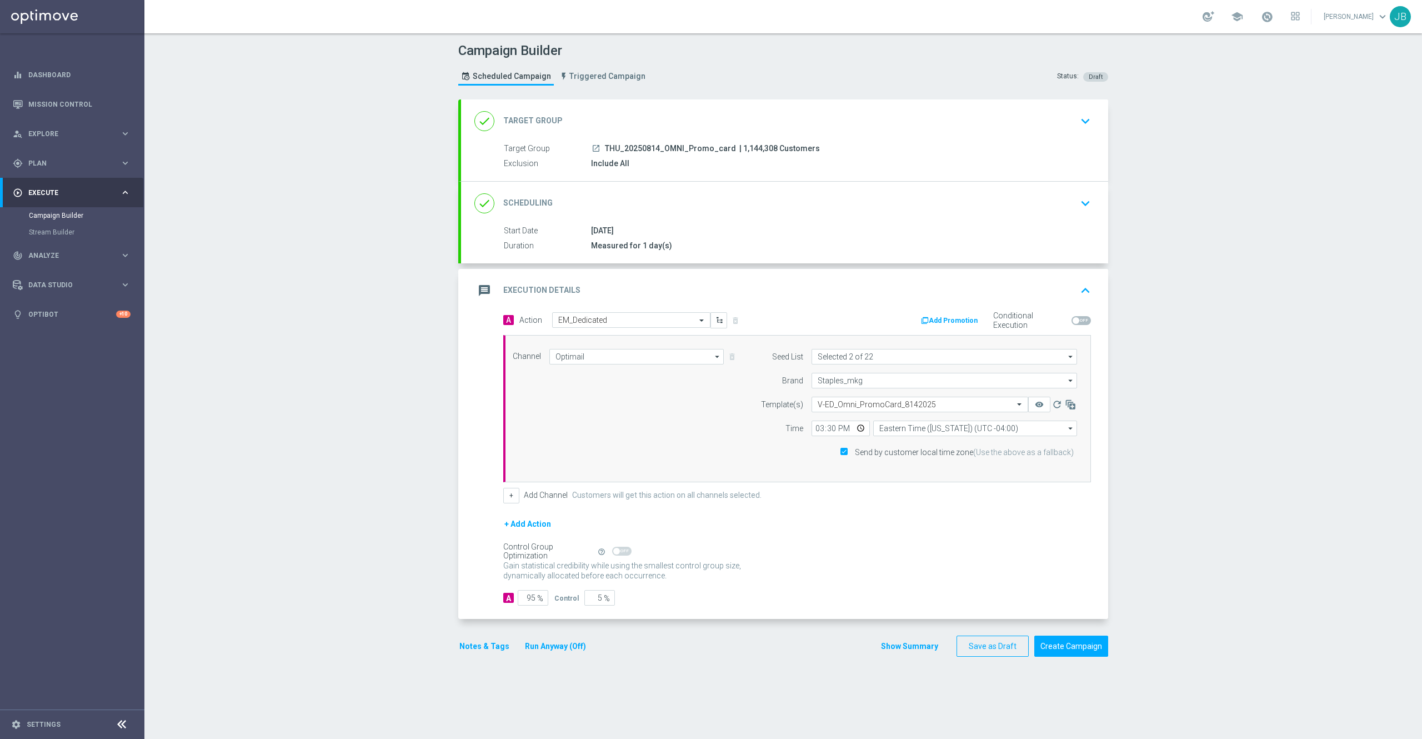
drag, startPoint x: 720, startPoint y: 143, endPoint x: 596, endPoint y: 151, distance: 124.1
click at [596, 151] on div "launch THU_20250814_OMNI_Promo_card | 1,144,308 Customers" at bounding box center [838, 148] width 495 height 11
copy span "THU_20250814_OMNI_Promo_card"
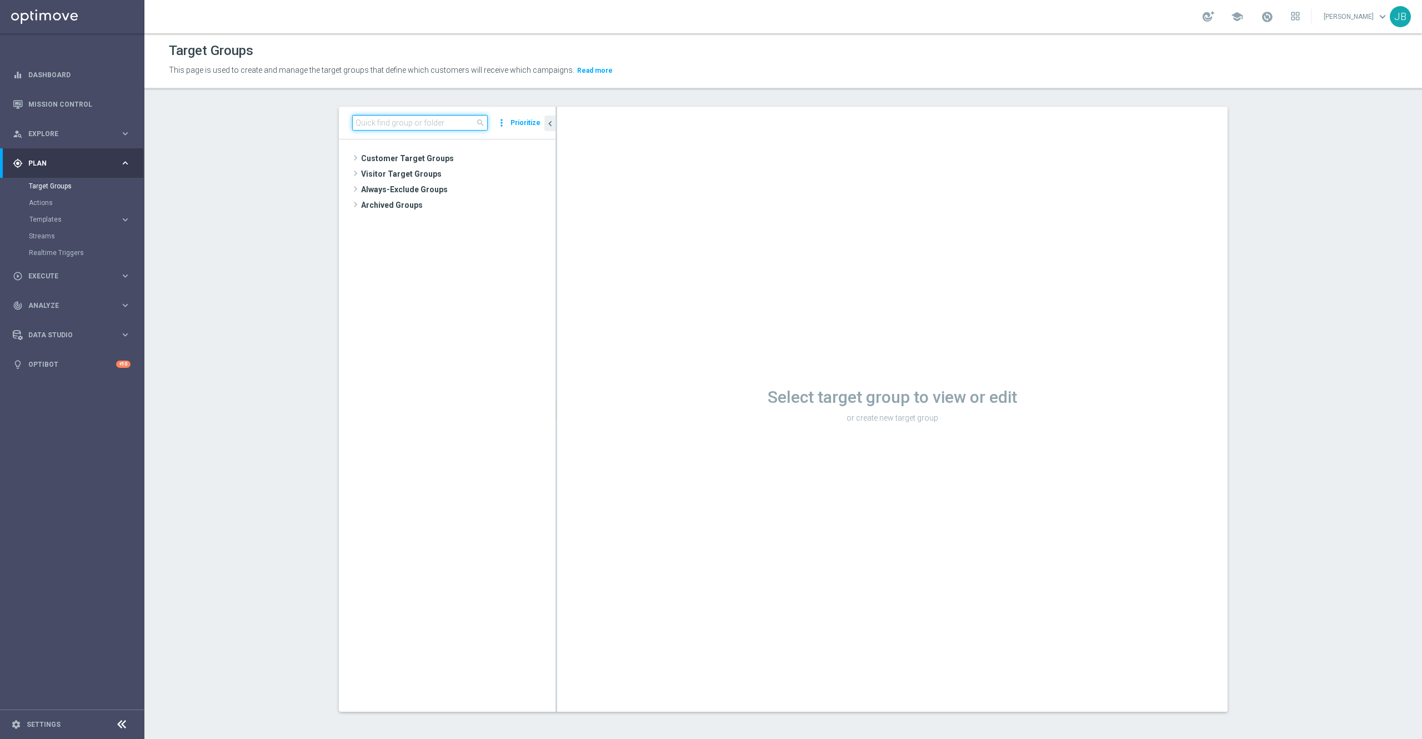
click at [432, 126] on input at bounding box center [420, 123] width 136 height 16
paste input "ED_Omni_PromoCard_8142025"
type input "ED_Omni_PromoCard_8142025"
click at [476, 122] on span "close" at bounding box center [480, 122] width 9 height 9
click at [427, 118] on input at bounding box center [420, 123] width 136 height 16
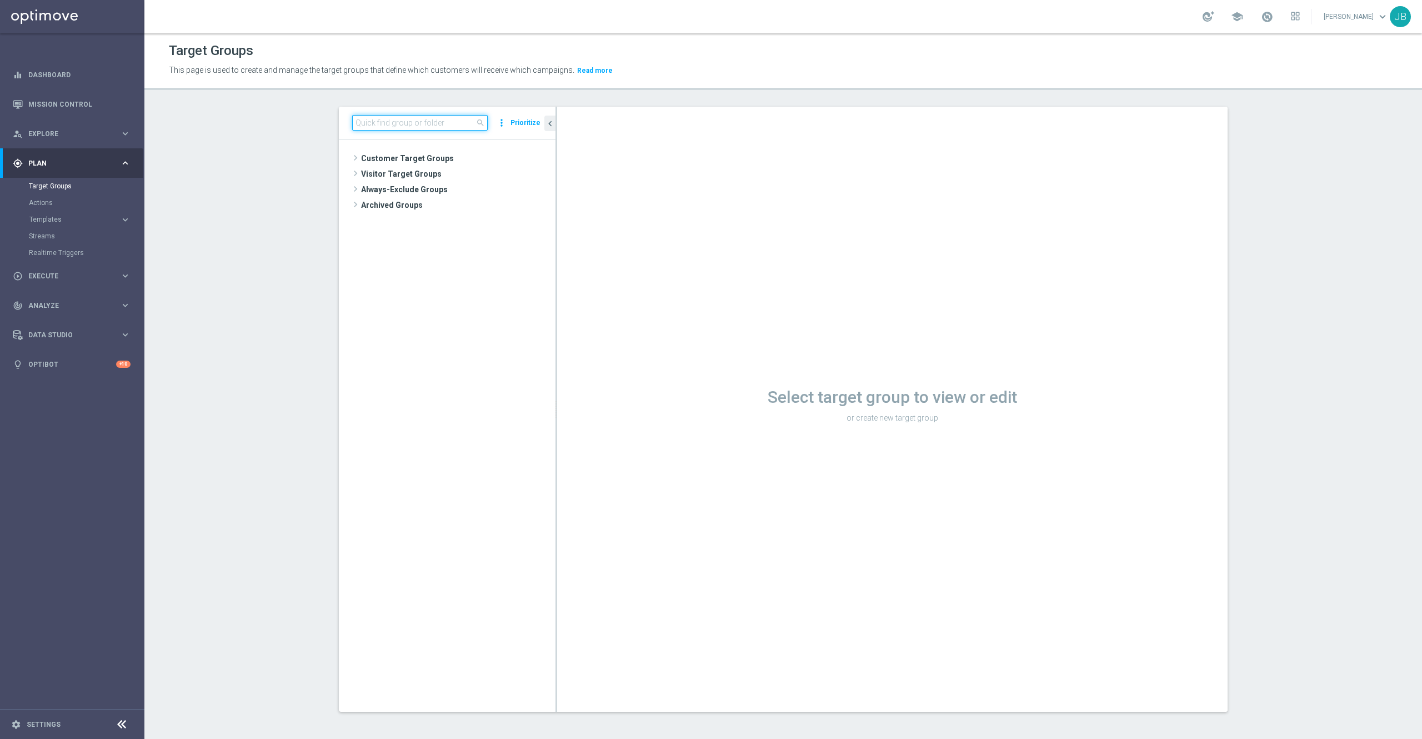
paste input "THU_20250814_OMNI_Promo_card"
type input "THU_20250814_OMNI_Promo_card"
click at [450, 206] on span "THU_20250814_OMNI_Promo_card" at bounding box center [468, 205] width 124 height 9
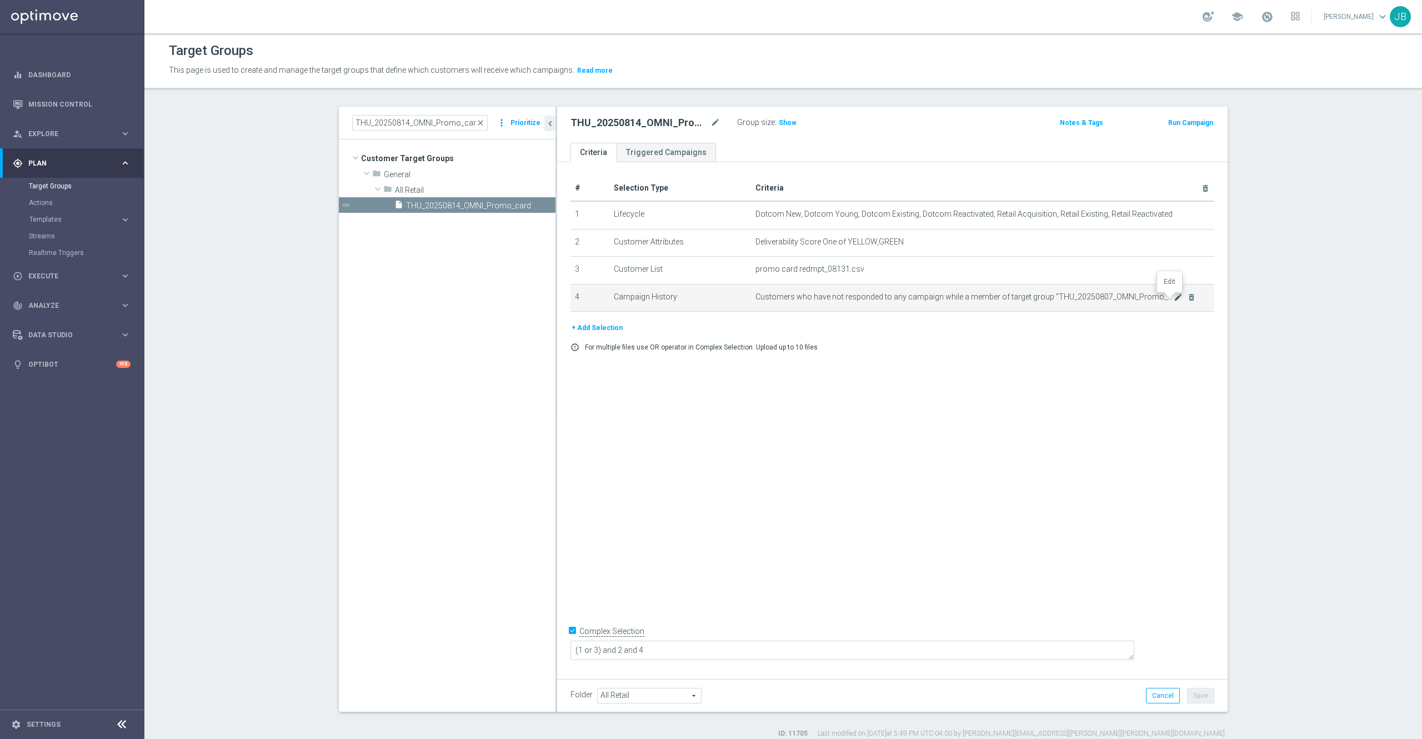
click at [1174, 302] on icon "mode_edit" at bounding box center [1178, 297] width 9 height 9
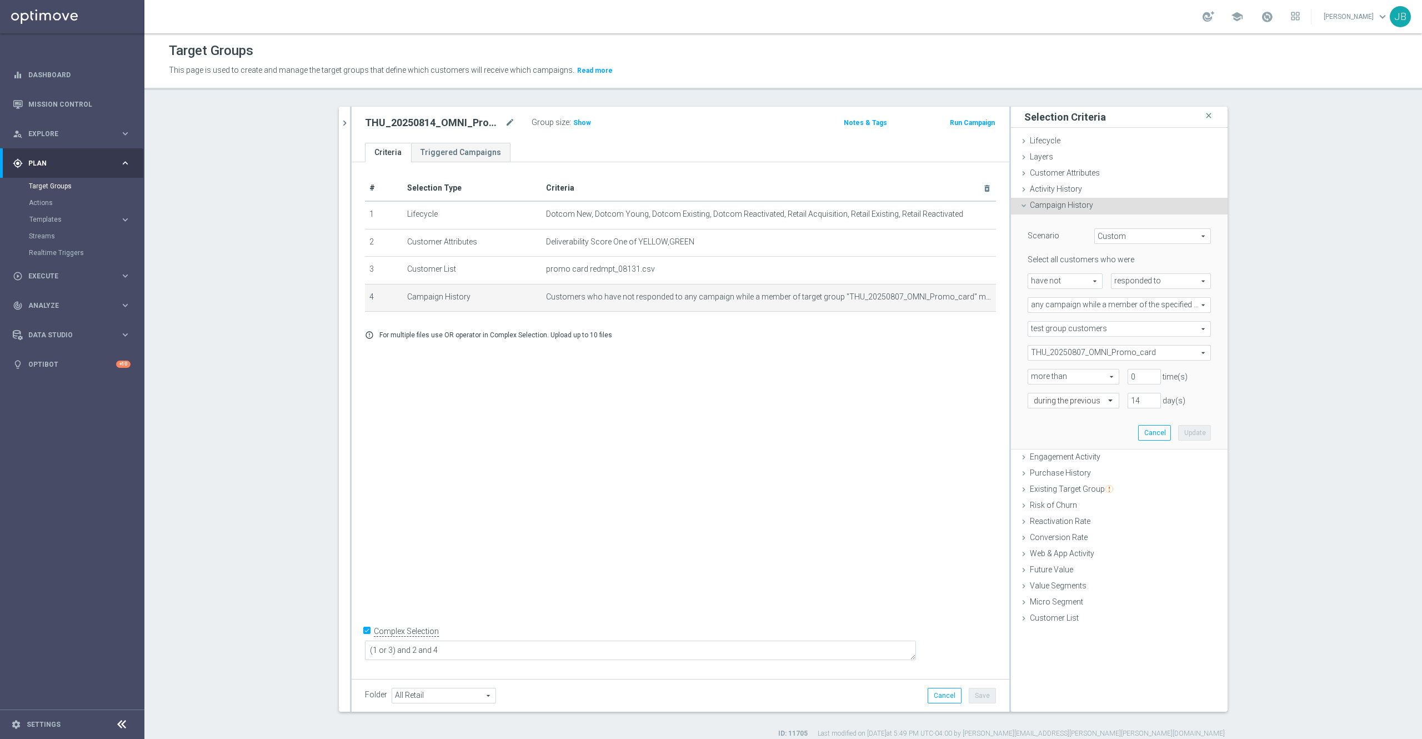
click at [1066, 279] on span "have not" at bounding box center [1065, 281] width 74 height 14
click at [1054, 295] on span "have" at bounding box center [1065, 297] width 63 height 9
type input "have"
click at [1185, 428] on button "Update" at bounding box center [1194, 433] width 33 height 16
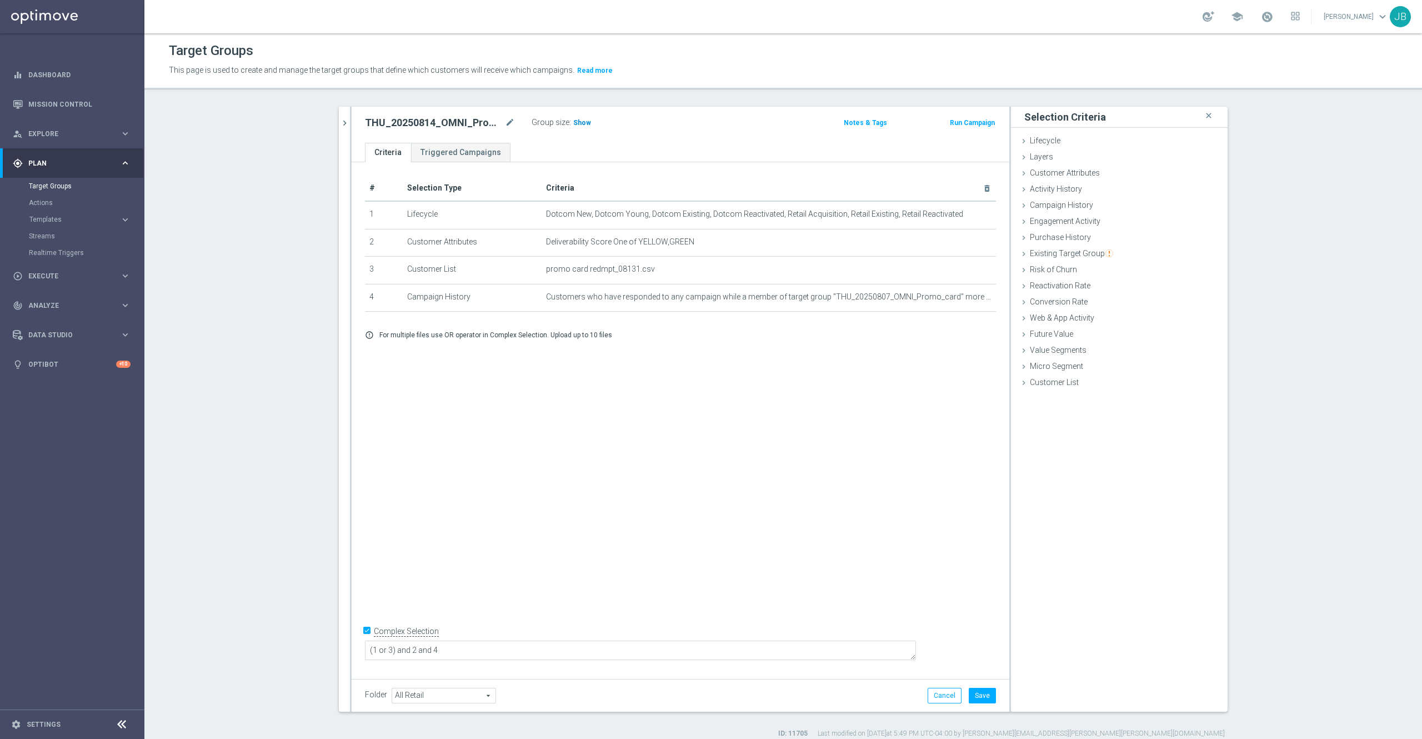
click at [573, 124] on span "Show" at bounding box center [582, 123] width 18 height 8
click at [339, 126] on icon "chevron_right" at bounding box center [344, 123] width 11 height 11
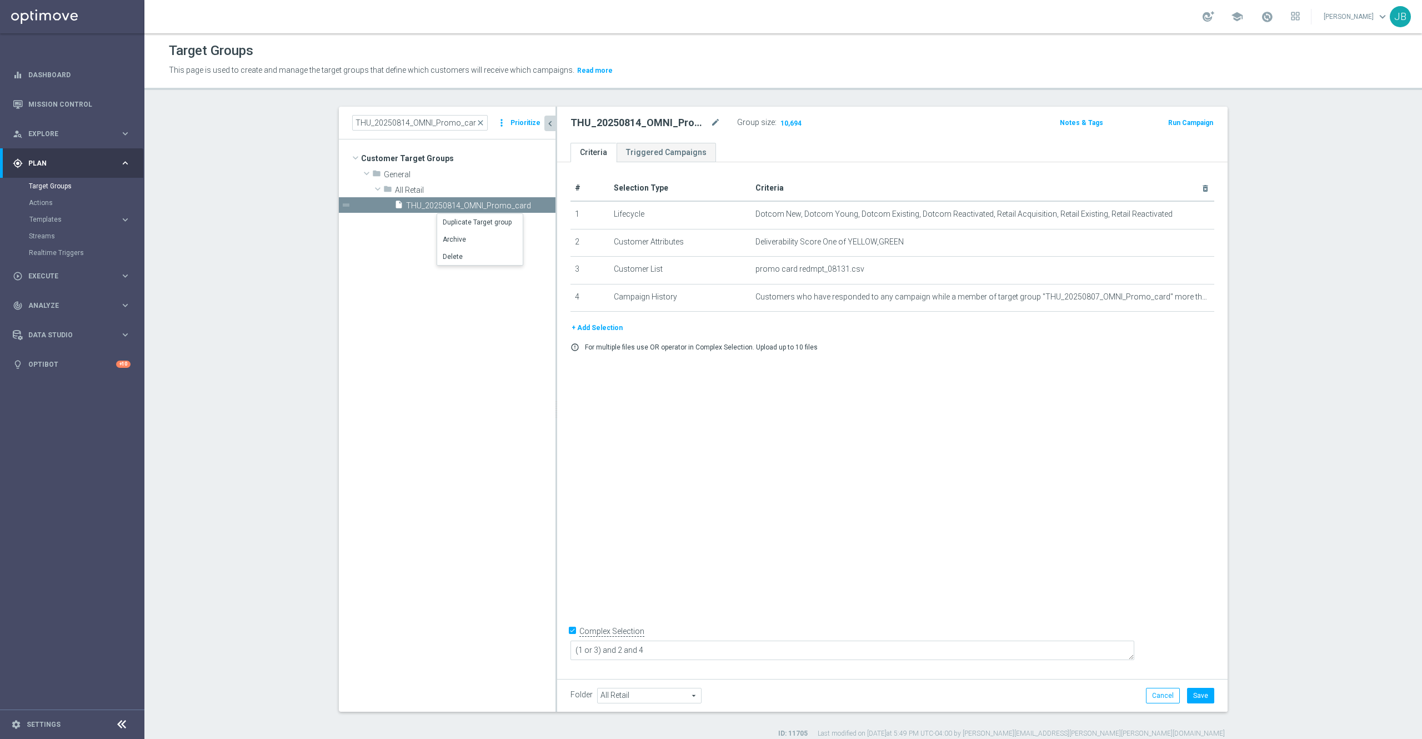
click at [449, 304] on tree-viewport "Customer Target Groups library_add create_new_folder folder" at bounding box center [447, 425] width 217 height 572
click at [532, 202] on icon "content_copy" at bounding box center [536, 205] width 9 height 9
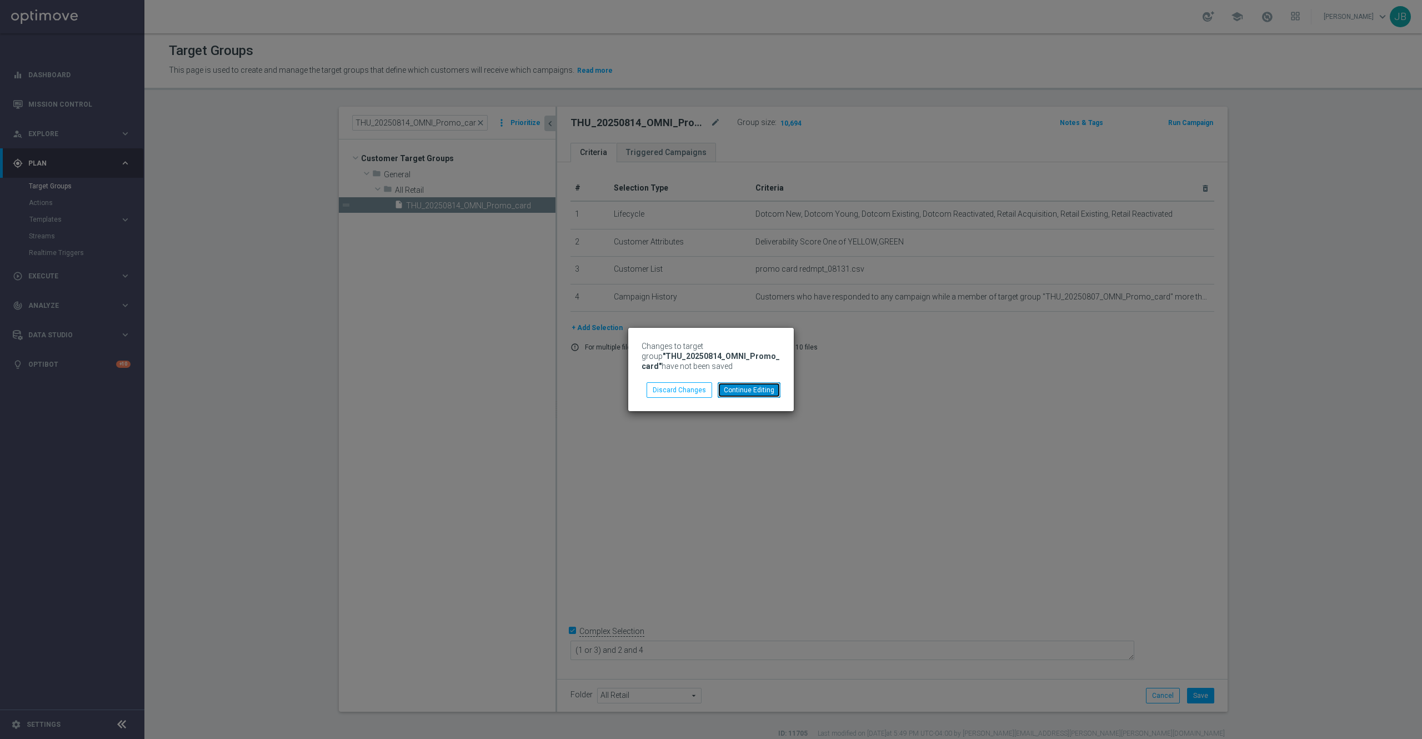
click at [761, 393] on button "Continue Editing" at bounding box center [749, 390] width 63 height 16
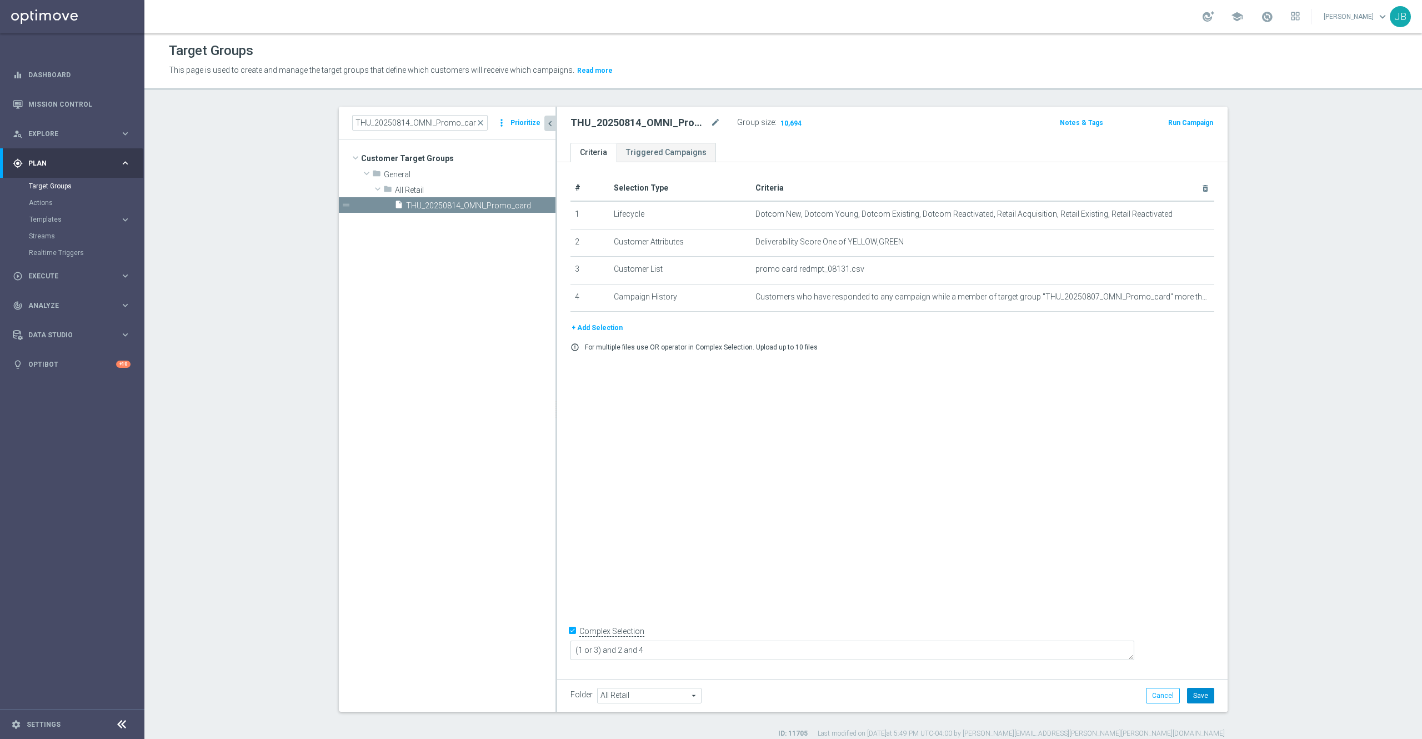
click at [1196, 695] on button "Save" at bounding box center [1200, 696] width 27 height 16
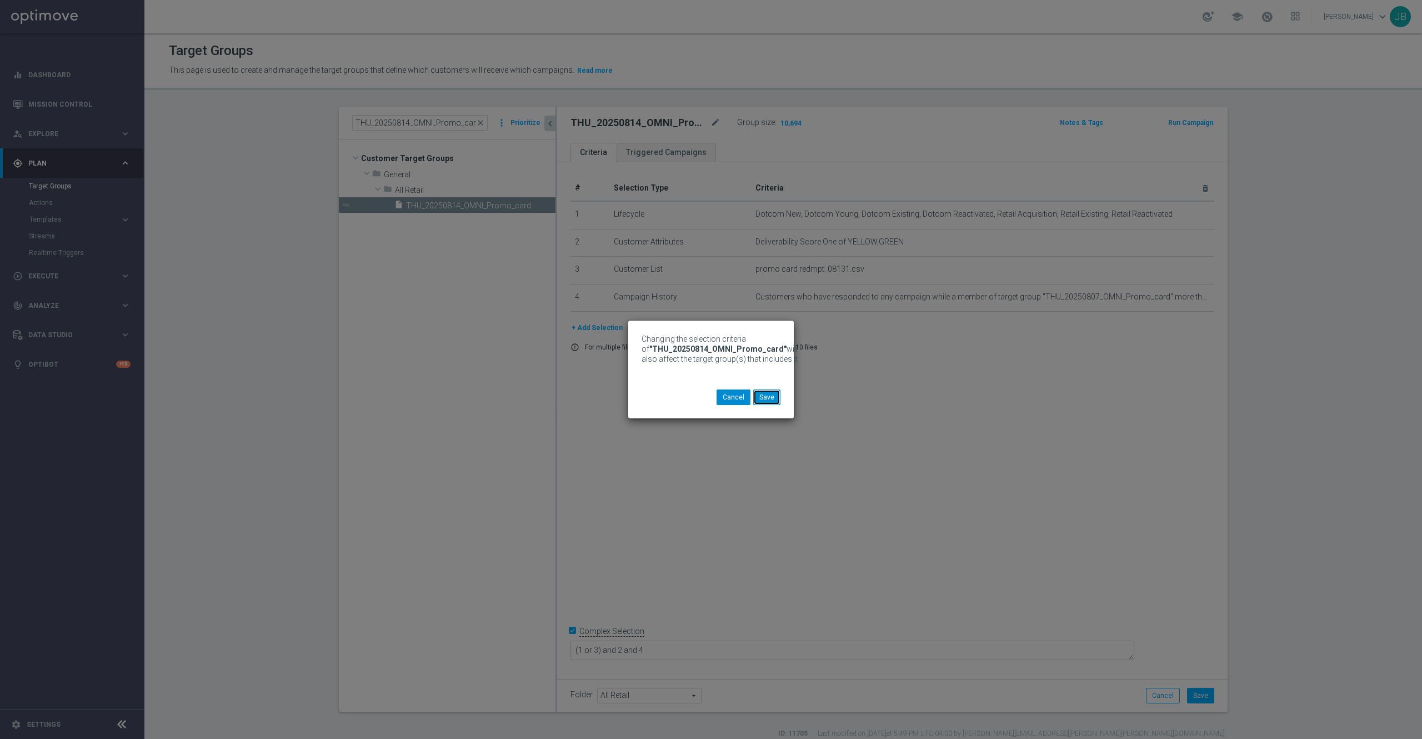
drag, startPoint x: 772, startPoint y: 398, endPoint x: 738, endPoint y: 393, distance: 34.2
click at [738, 393] on div "Cancel Save" at bounding box center [748, 397] width 64 height 16
click at [738, 393] on button "Cancel" at bounding box center [733, 397] width 34 height 16
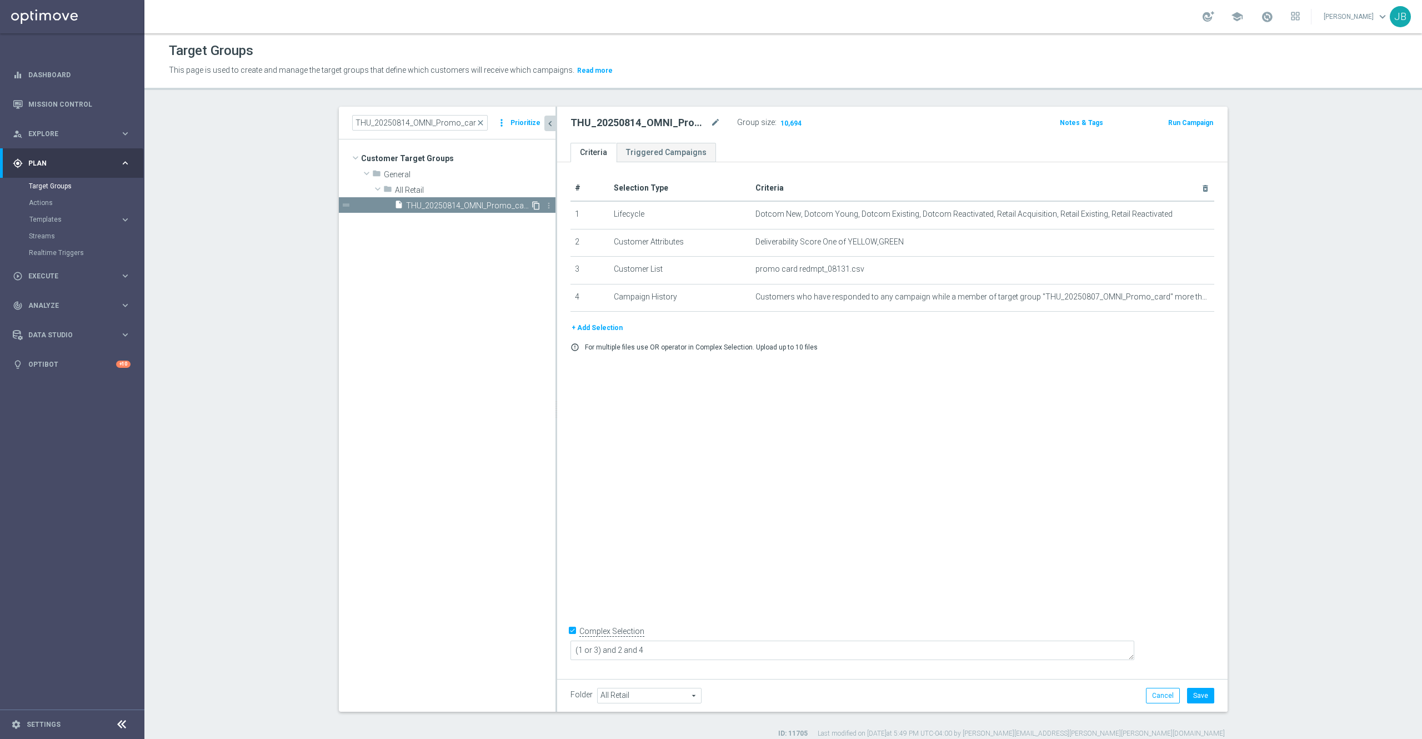
click at [532, 209] on icon "content_copy" at bounding box center [536, 205] width 9 height 9
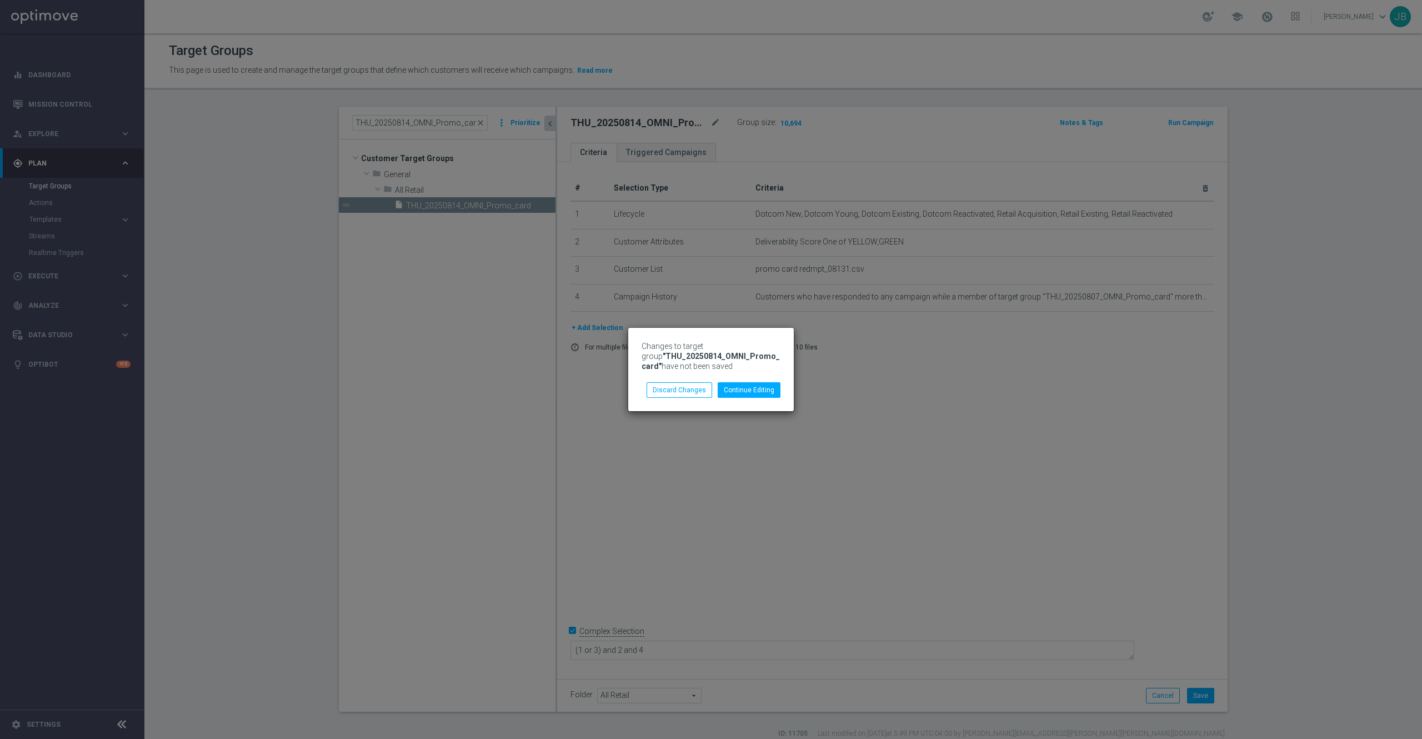
click at [809, 455] on div "Changes to target group "THU_20250814_OMNI_Promo_card" have not been saved Cont…" at bounding box center [711, 369] width 1422 height 739
click at [752, 387] on button "Continue Editing" at bounding box center [749, 390] width 63 height 16
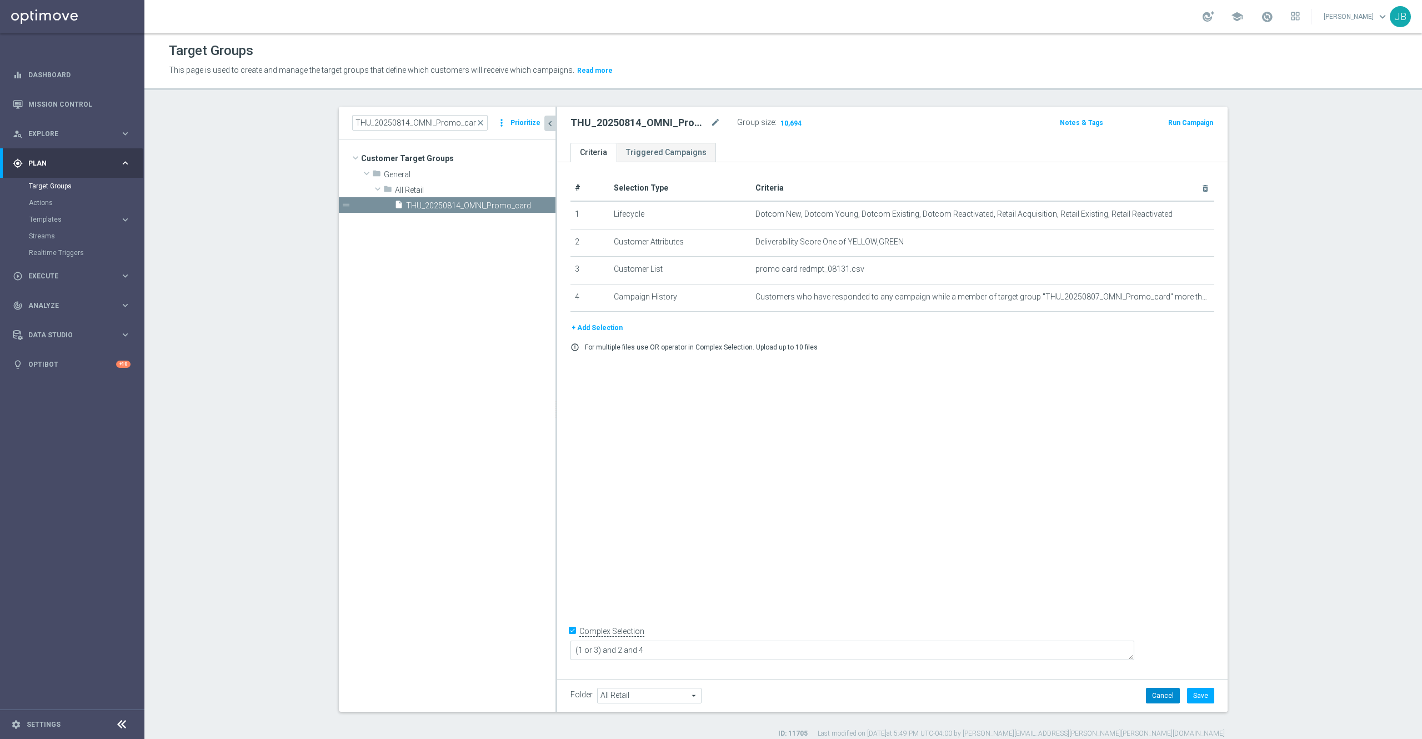
click at [1147, 692] on button "Cancel" at bounding box center [1163, 696] width 34 height 16
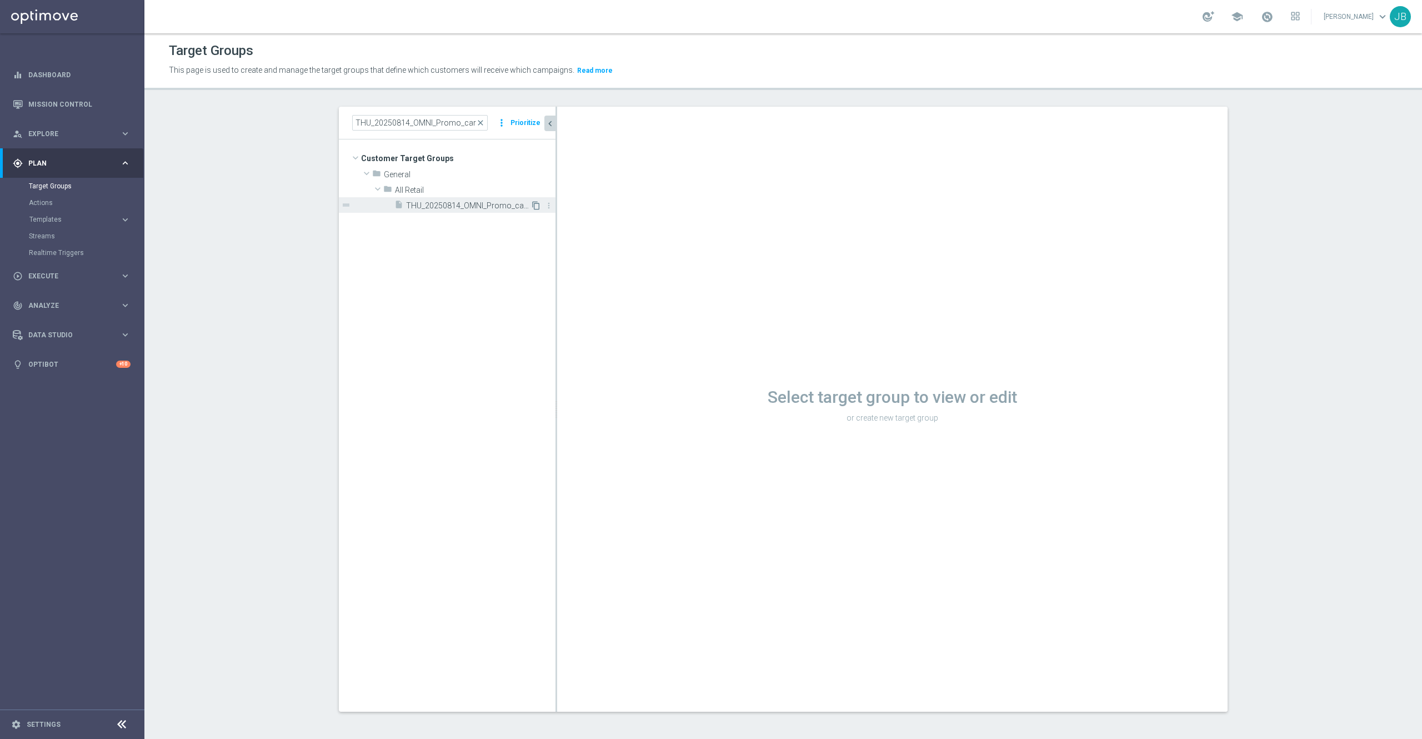
click at [532, 206] on icon "content_copy" at bounding box center [536, 205] width 9 height 9
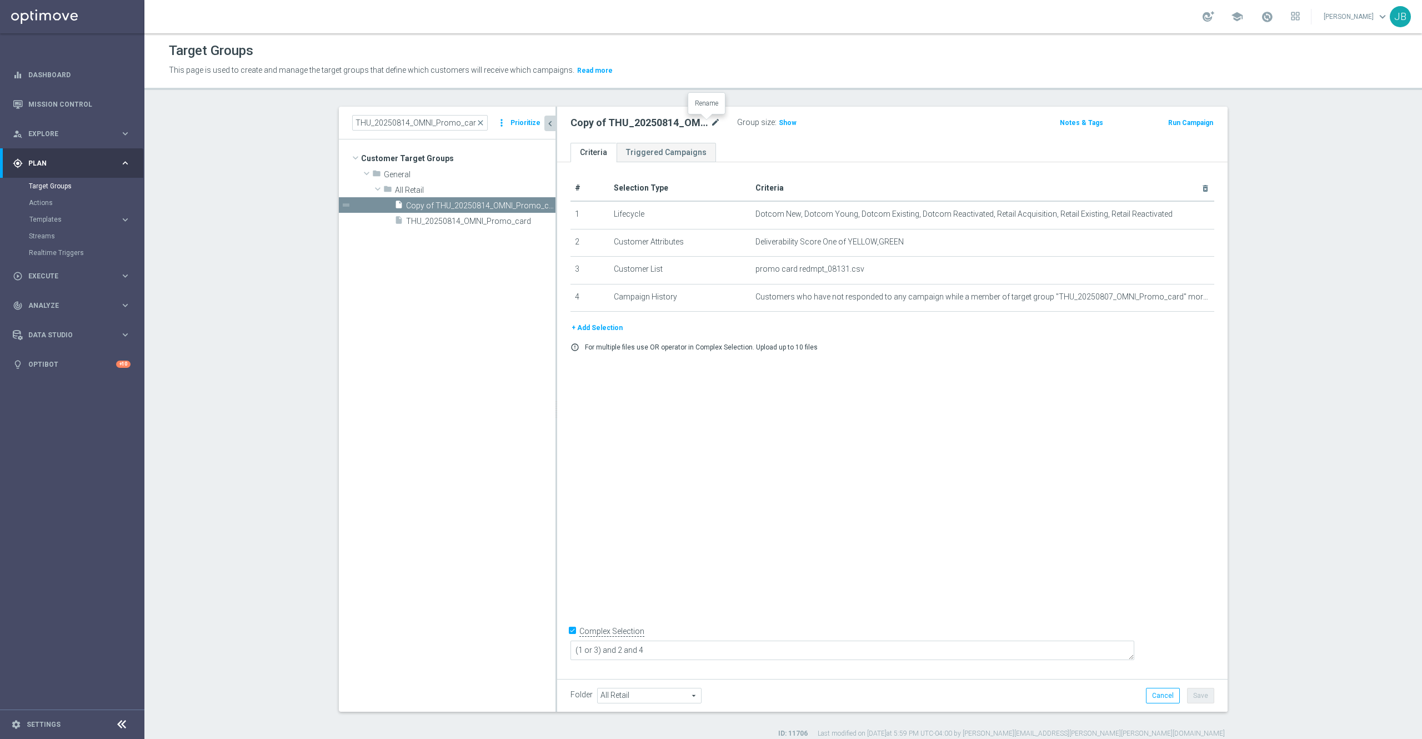
click at [710, 120] on icon "mode_edit" at bounding box center [715, 122] width 10 height 13
type input "Johnny_8.7 Redemeemed"
click at [694, 390] on div "# Selection Type Criteria delete_forever 1 Lifecycle Dotcom New, Dotcom Young, …" at bounding box center [892, 417] width 670 height 511
click at [692, 126] on icon "mode_edit" at bounding box center [697, 122] width 10 height 13
click at [604, 124] on input "Johnny_8.7 Redemeemed" at bounding box center [645, 124] width 150 height 16
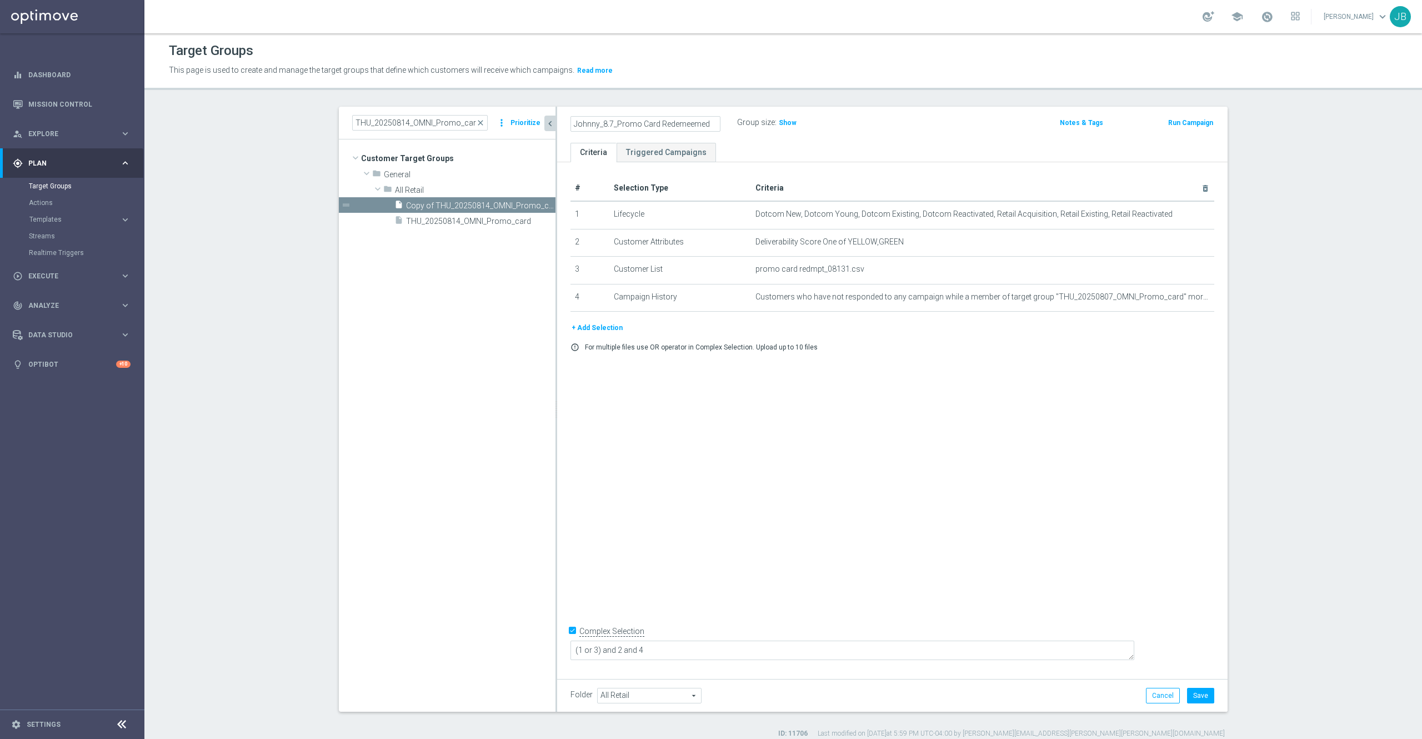
click at [670, 122] on input "Johnny_8.7_Promo Card Redemeemed" at bounding box center [645, 124] width 150 height 16
type input "Johnny_8.7_Promo Card Redeemed"
click at [1196, 697] on button "Save" at bounding box center [1200, 696] width 27 height 16
click at [436, 221] on span "THU_20250814_OMNI_Promo_card" at bounding box center [468, 221] width 124 height 9
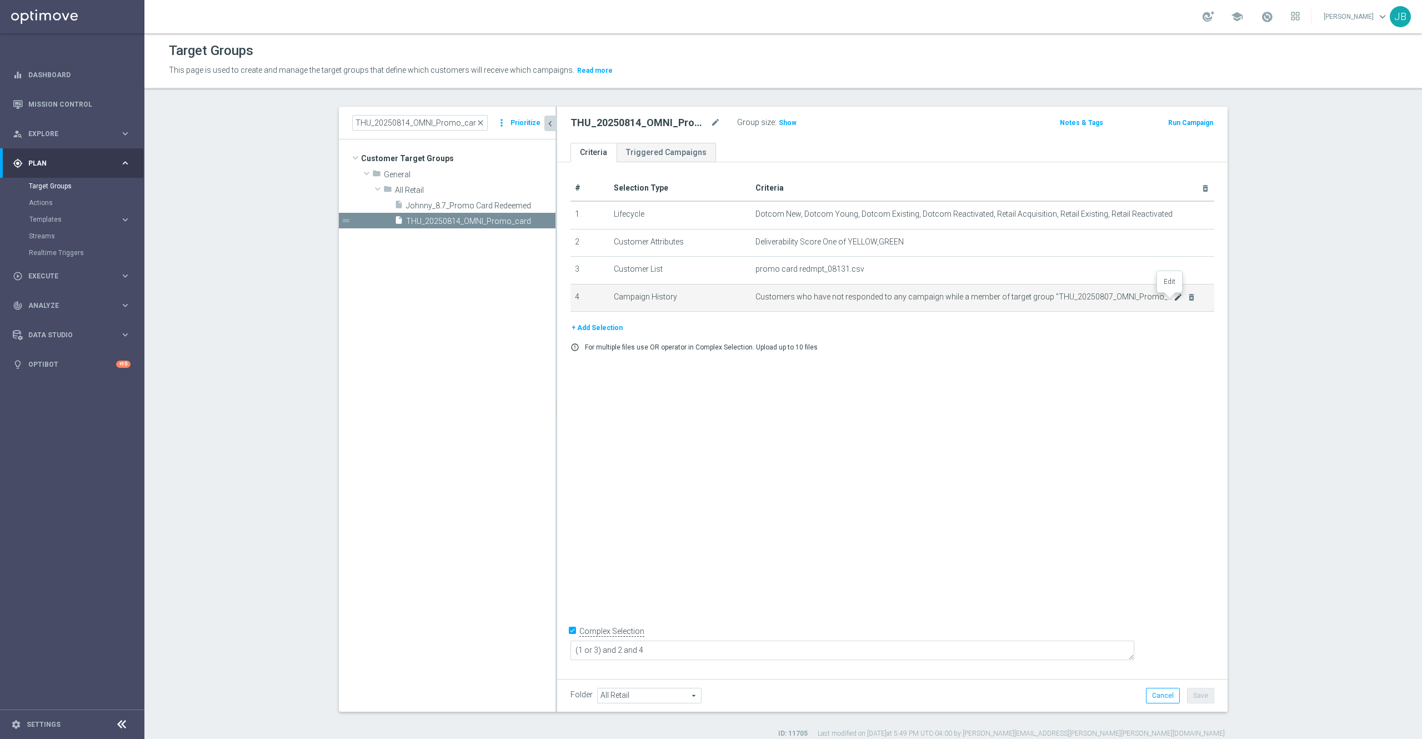
click at [1174, 302] on icon "mode_edit" at bounding box center [1178, 297] width 9 height 9
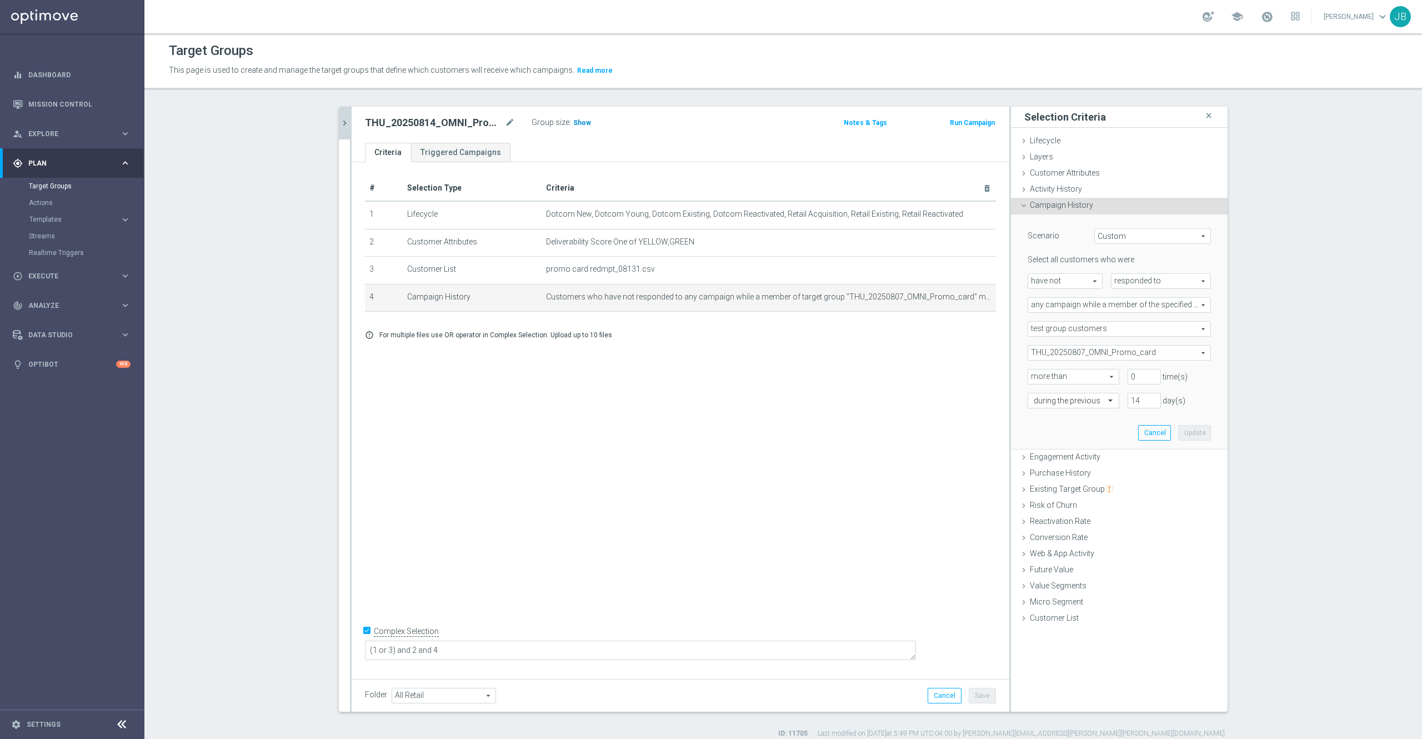
click at [574, 127] on h3 "Show" at bounding box center [582, 123] width 20 height 12
click at [1136, 281] on span "responded to" at bounding box center [1160, 281] width 99 height 14
click at [350, 132] on div at bounding box center [351, 409] width 2 height 605
click at [339, 126] on icon "chevron_right" at bounding box center [344, 123] width 11 height 11
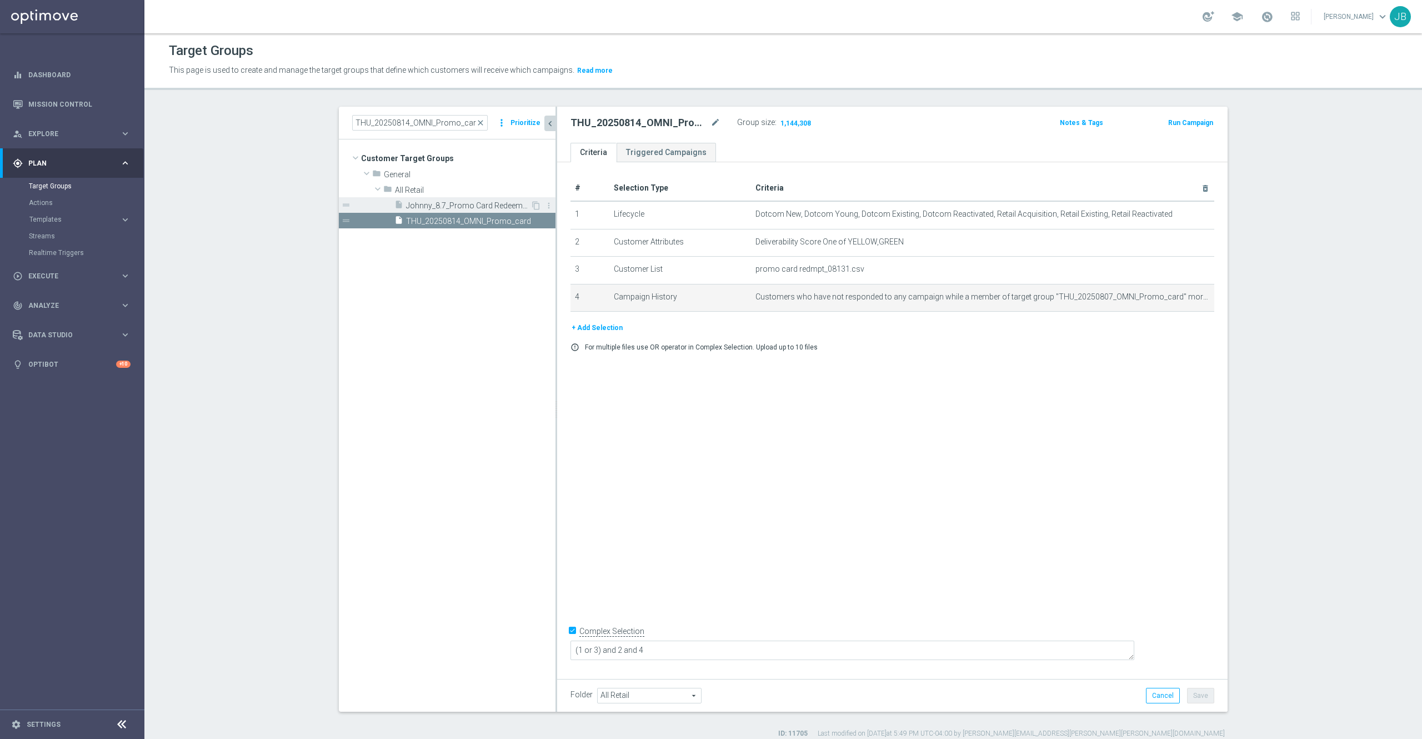
click at [453, 206] on span "Johnny_8.7_Promo Card Redeemed" at bounding box center [468, 205] width 124 height 9
click at [1187, 302] on icon "delete_forever" at bounding box center [1191, 297] width 9 height 9
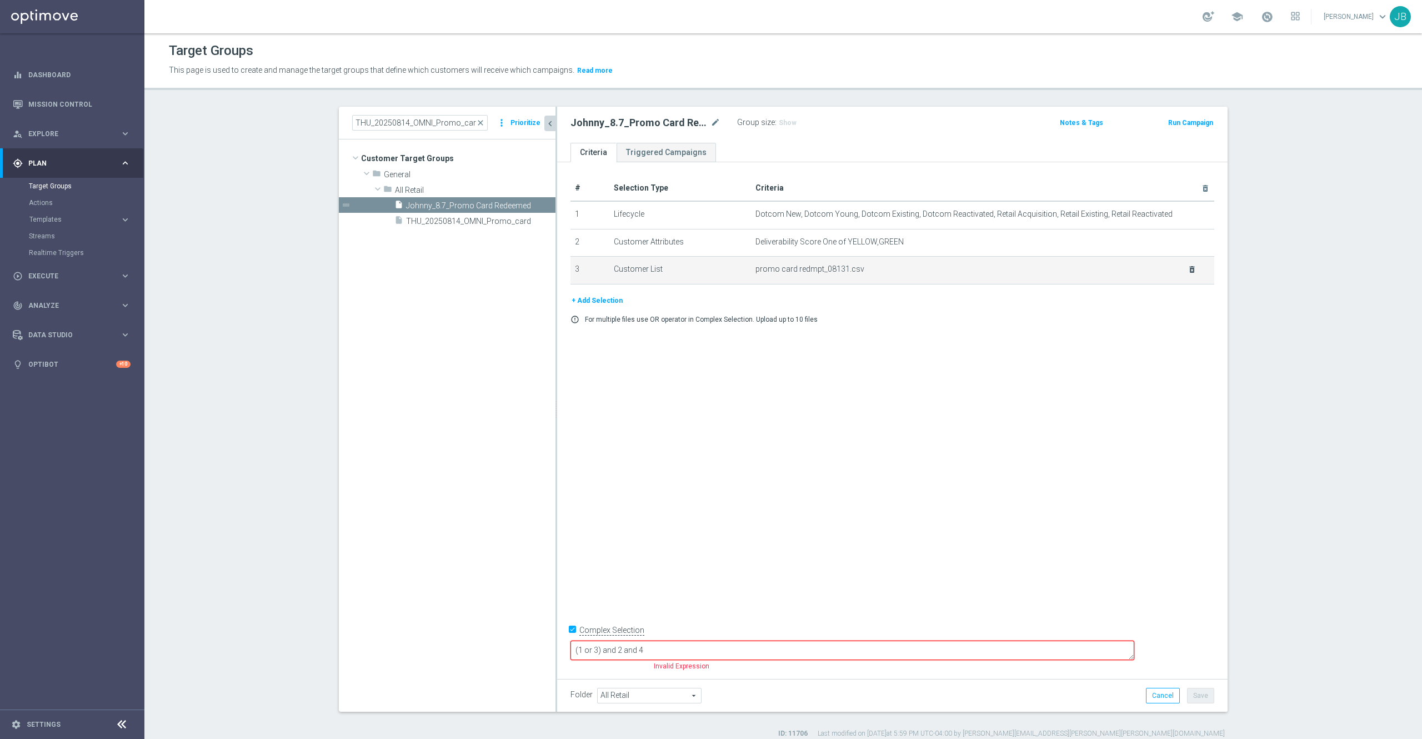
click at [1187, 268] on icon "delete_forever" at bounding box center [1191, 269] width 9 height 9
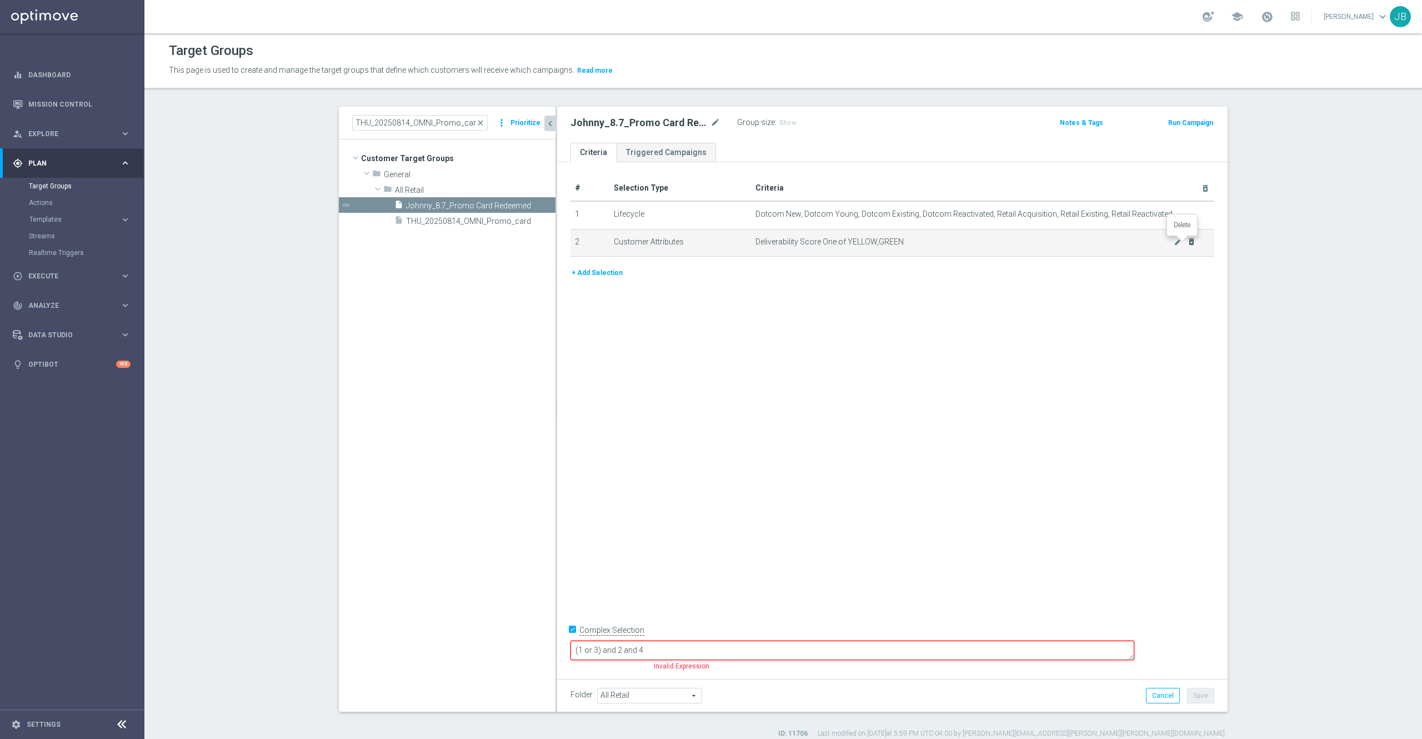
click at [1187, 246] on icon "delete_forever" at bounding box center [1191, 241] width 9 height 9
checkbox input "false"
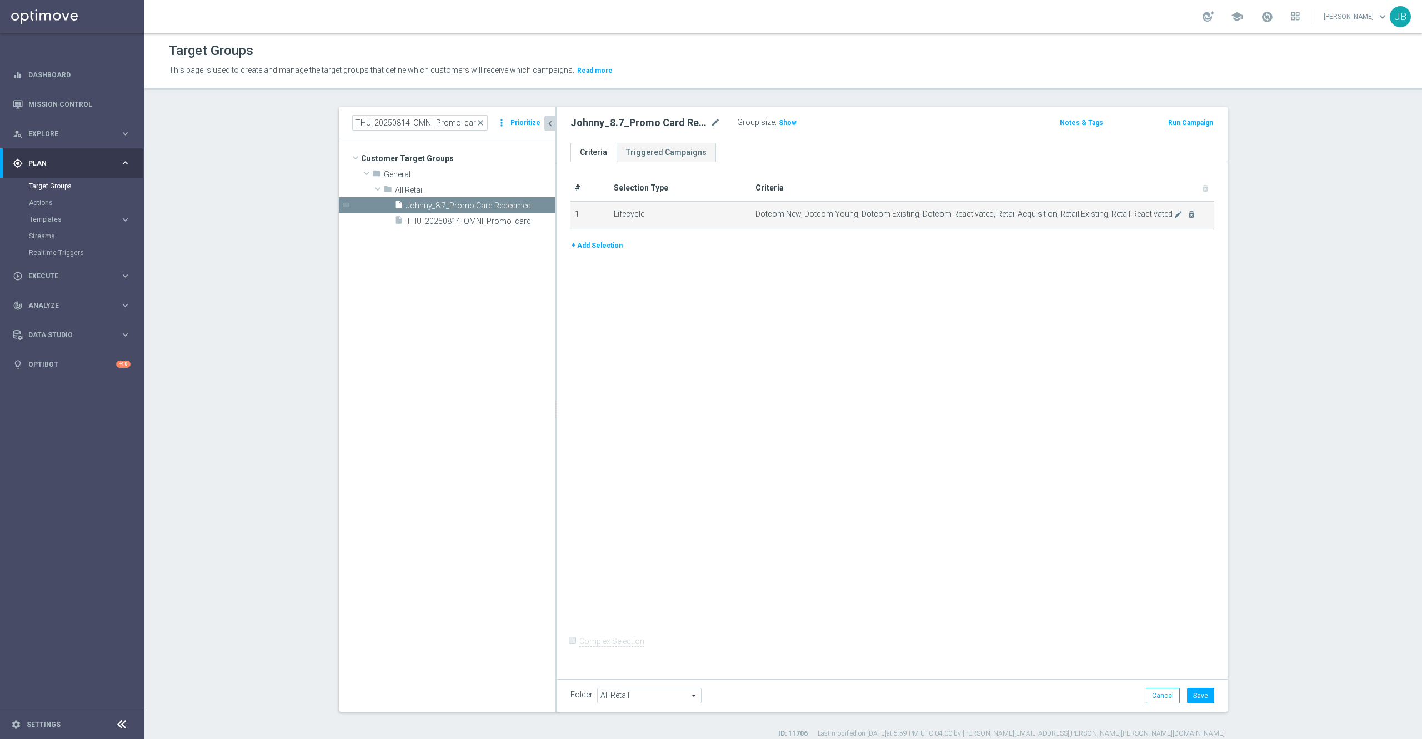
click at [1183, 220] on td "Dotcom New, Dotcom Young, Dotcom Existing, Dotcom Reactivated, Retail Acquisiti…" at bounding box center [983, 215] width 464 height 28
click at [1187, 215] on icon "delete_forever" at bounding box center [1191, 214] width 9 height 9
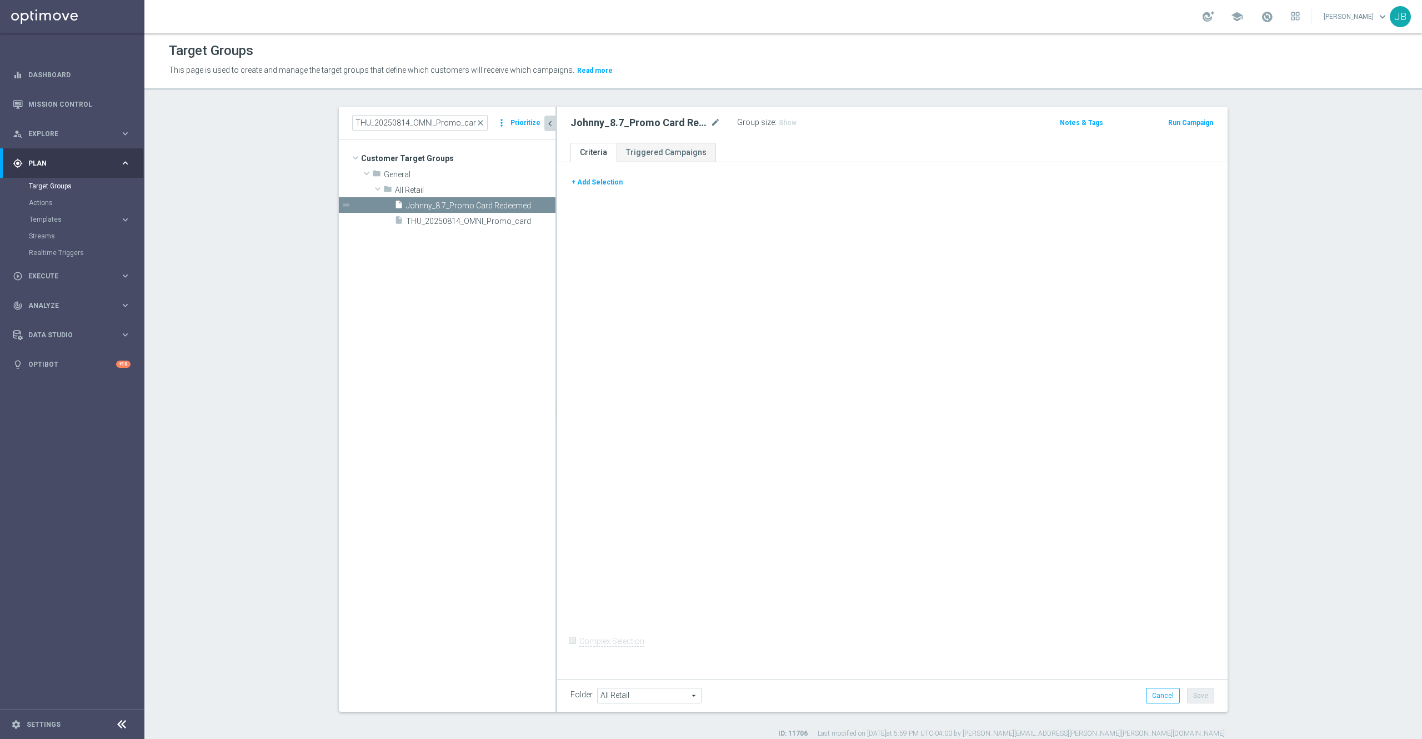
click at [598, 182] on button "+ Add Selection" at bounding box center [596, 182] width 53 height 12
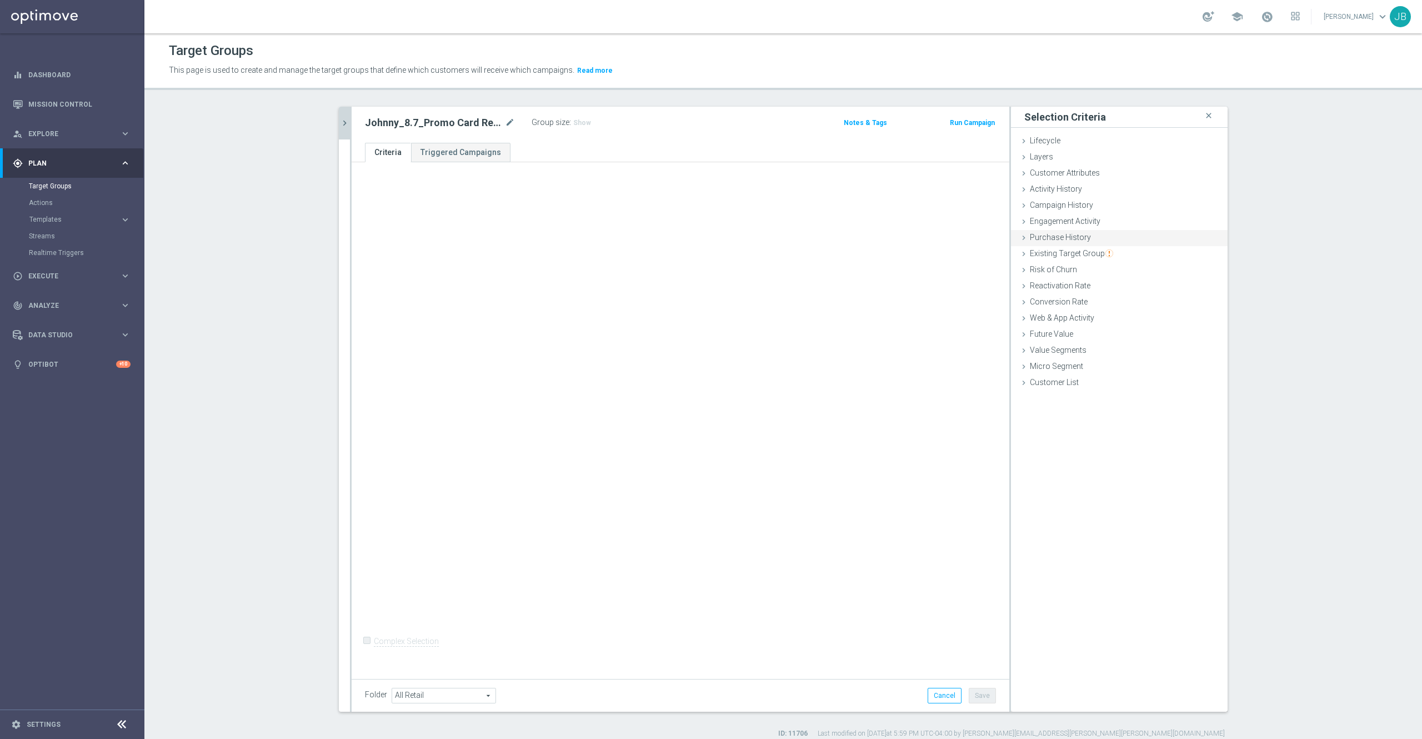
click at [1064, 239] on span "Purchase History" at bounding box center [1060, 237] width 61 height 9
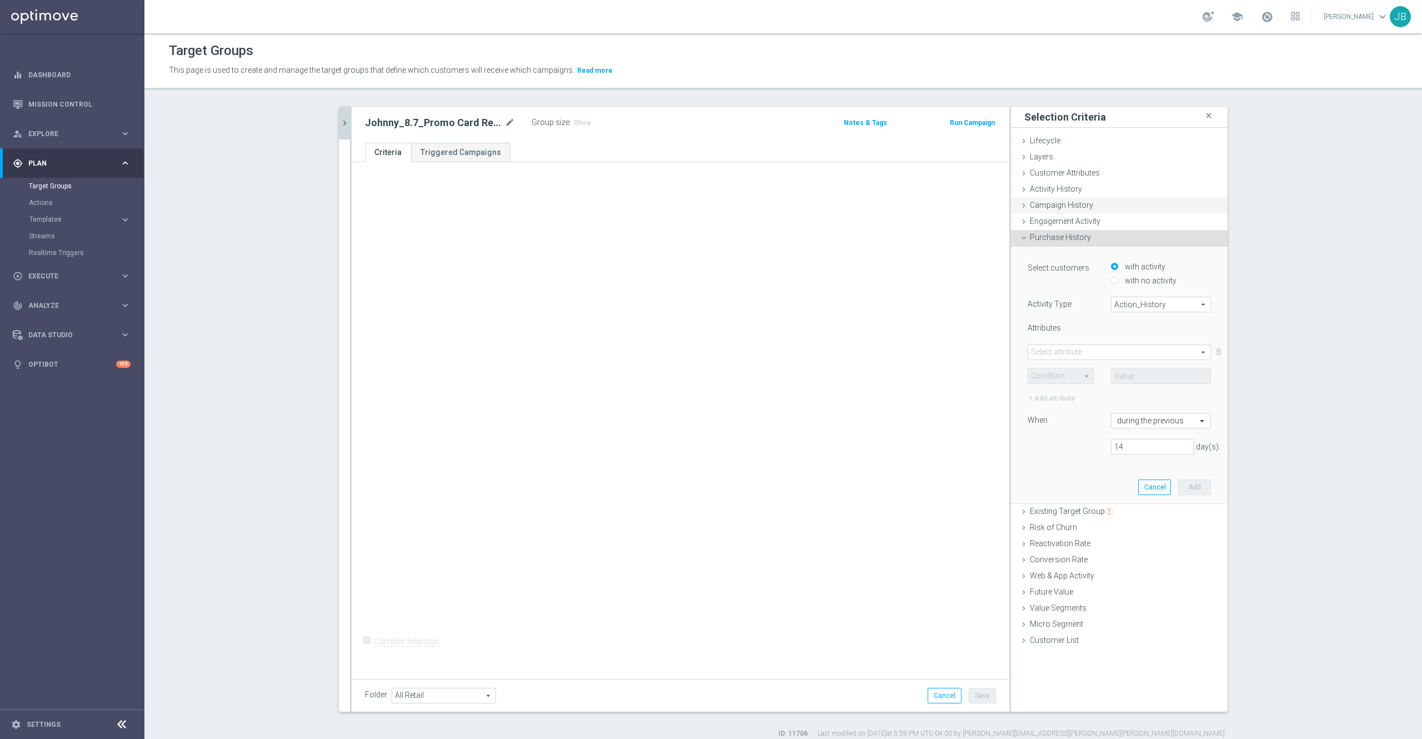
click at [1056, 207] on span "Campaign History" at bounding box center [1061, 205] width 63 height 9
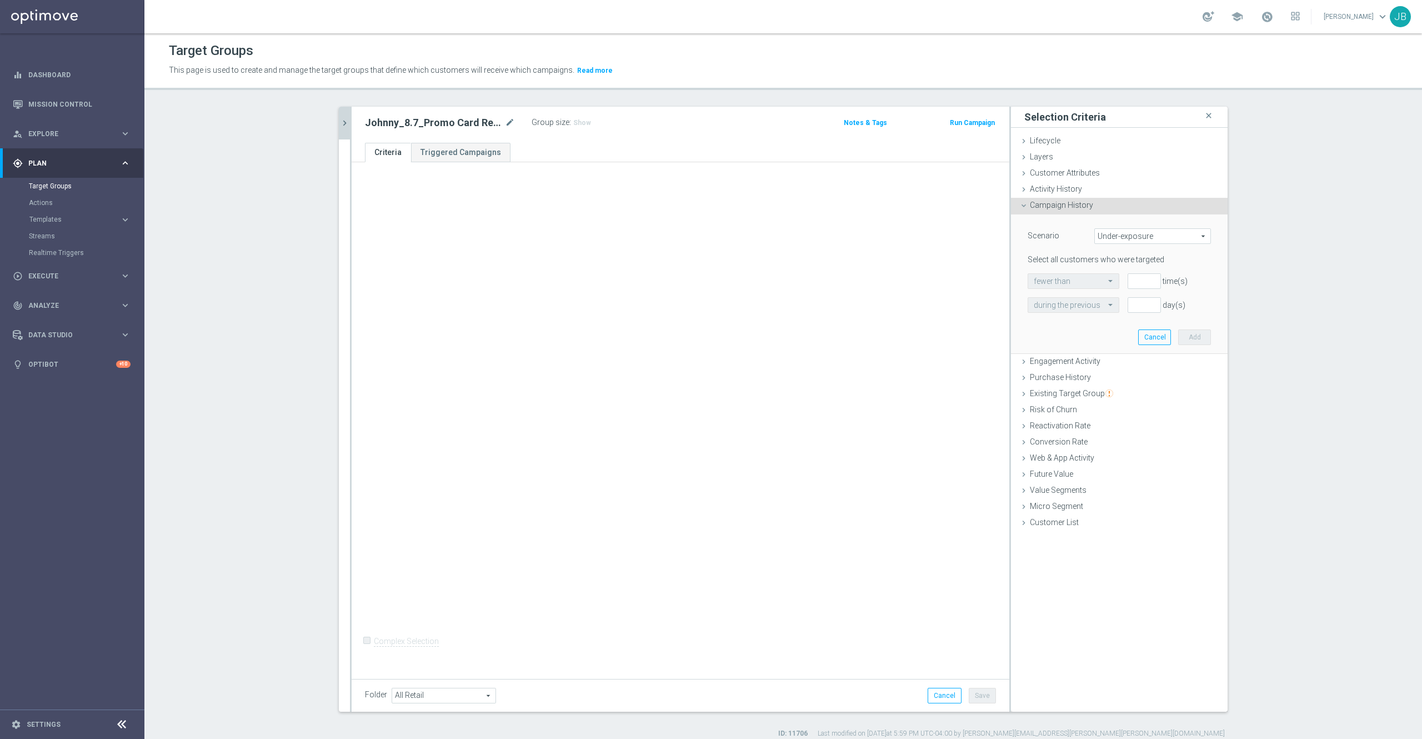
click at [1118, 237] on span "Under-exposure" at bounding box center [1153, 236] width 116 height 14
click at [1125, 307] on span "Custom" at bounding box center [1152, 309] width 104 height 9
type input "Custom"
click at [1072, 284] on span "have" at bounding box center [1065, 281] width 74 height 14
click at [1058, 297] on span "have" at bounding box center [1065, 297] width 63 height 9
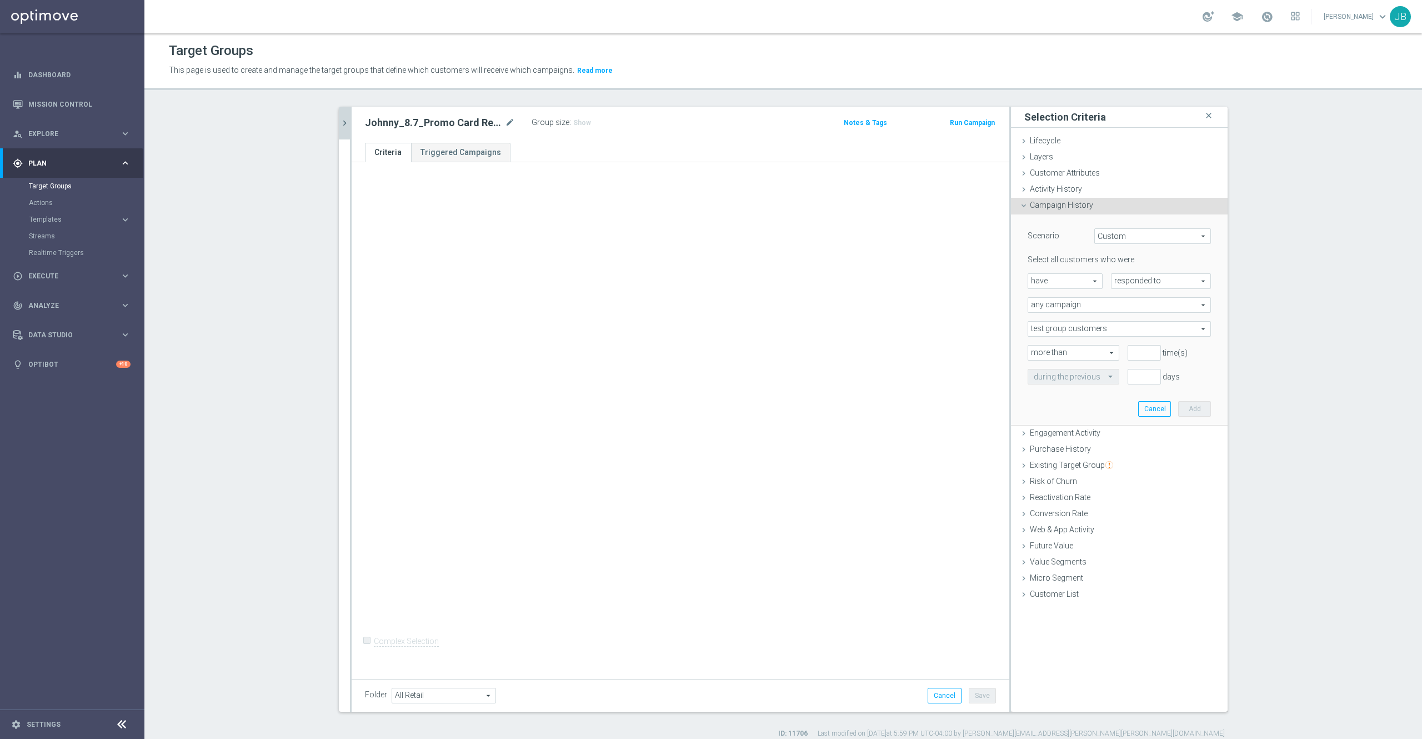
click at [1126, 283] on span "responded to" at bounding box center [1160, 281] width 99 height 14
click at [1127, 293] on span "responded to" at bounding box center [1161, 297] width 88 height 9
click at [1072, 310] on span "any campaign" at bounding box center [1119, 305] width 182 height 14
click at [1070, 335] on span "any campaign while a member of the specified target group(s)" at bounding box center [1119, 335] width 171 height 9
type input "any campaign while a member of the specified target group(s)"
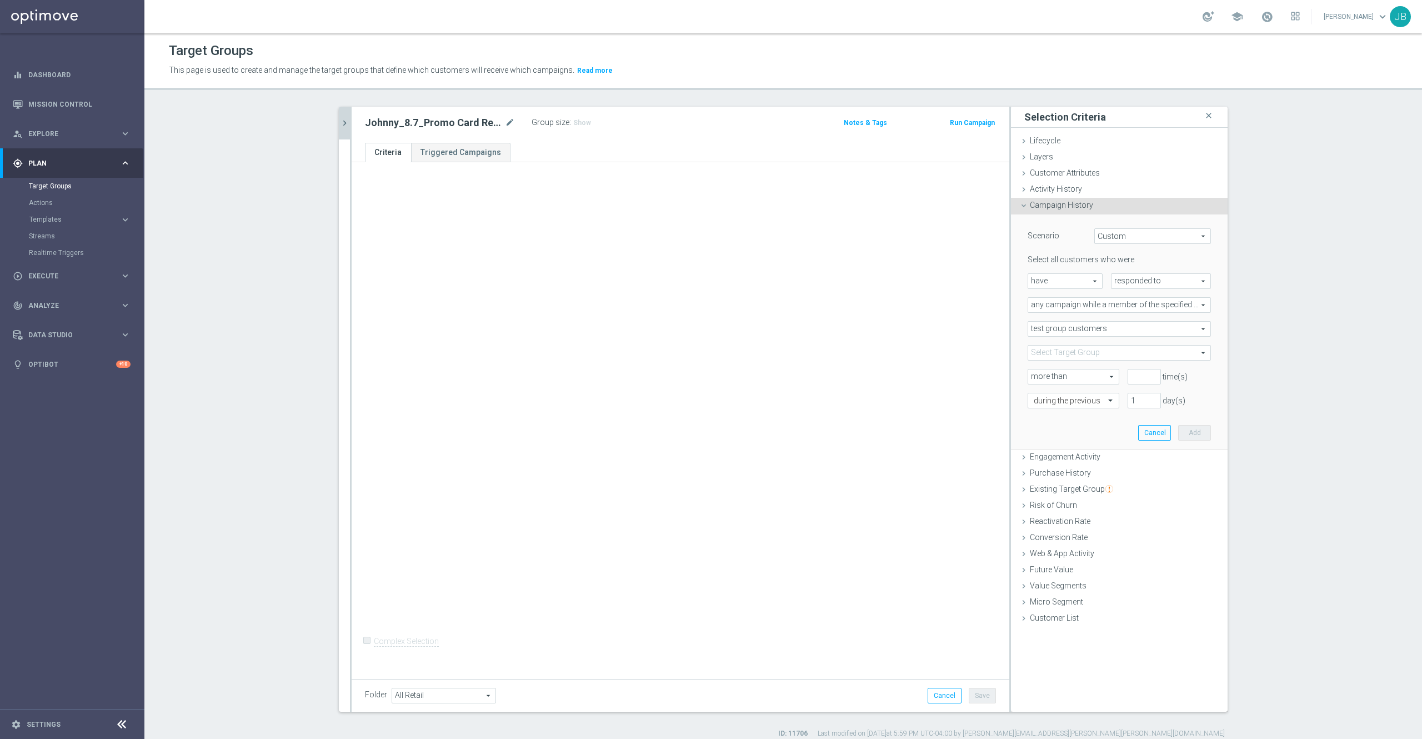
click at [1060, 349] on span at bounding box center [1119, 352] width 182 height 14
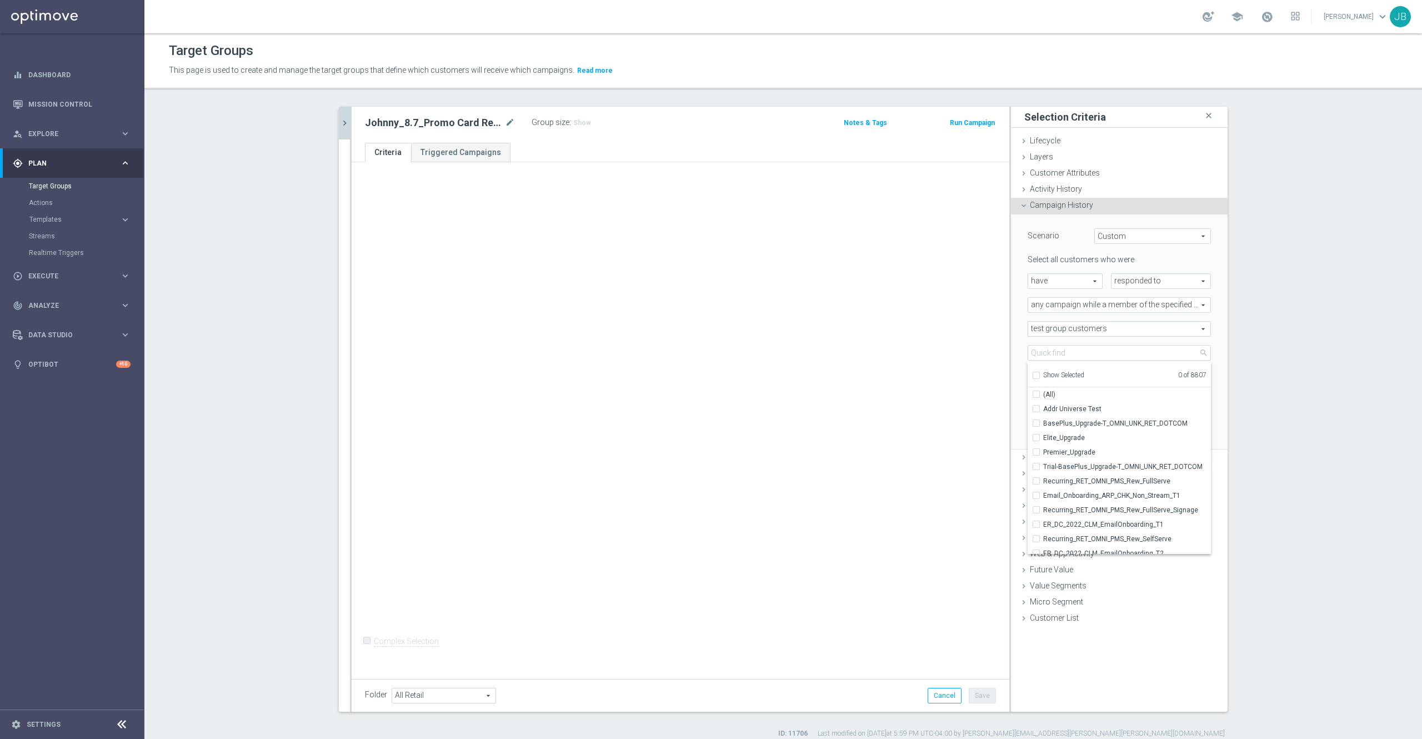
click at [1070, 335] on span "test group customers" at bounding box center [1119, 329] width 182 height 14
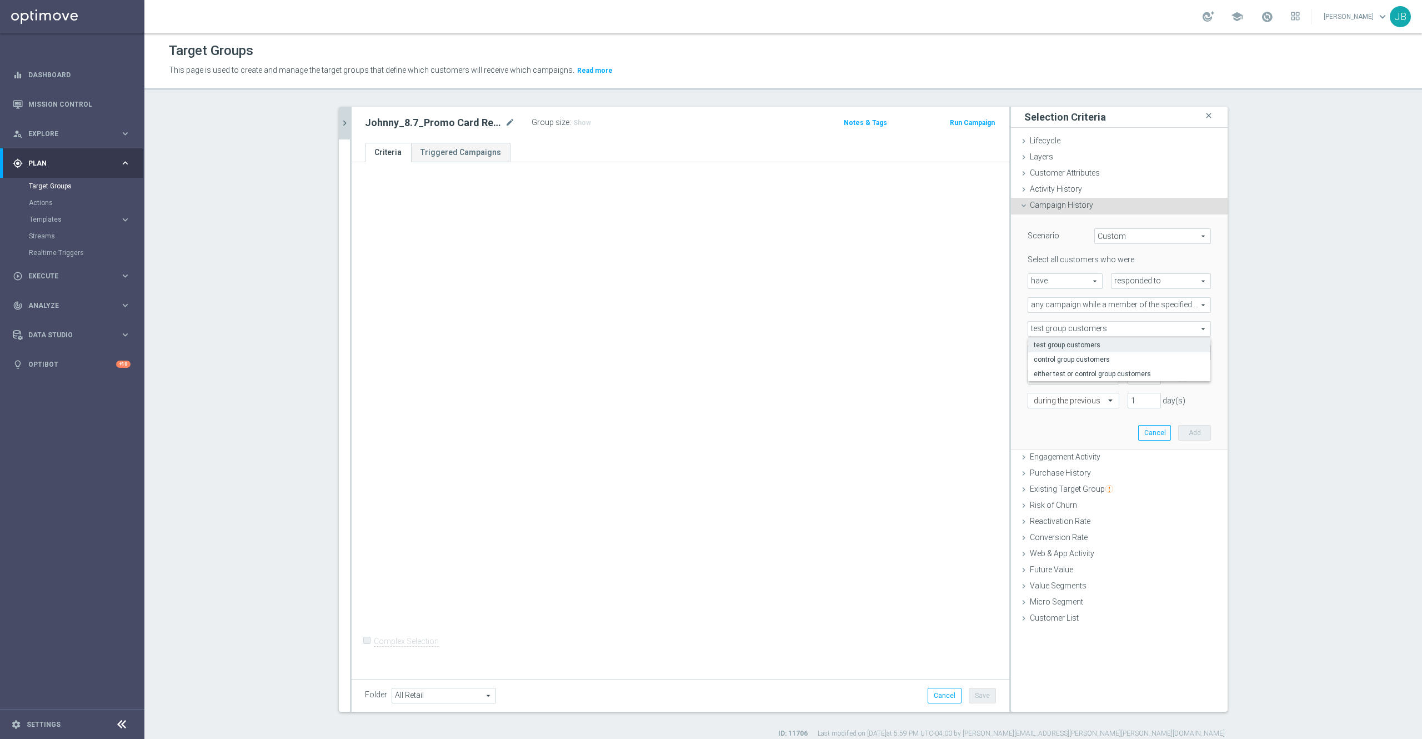
click at [963, 378] on div "+ Add Selection Complex Selection Invalid Expression" at bounding box center [681, 417] width 658 height 511
click at [1069, 348] on span at bounding box center [1119, 352] width 182 height 14
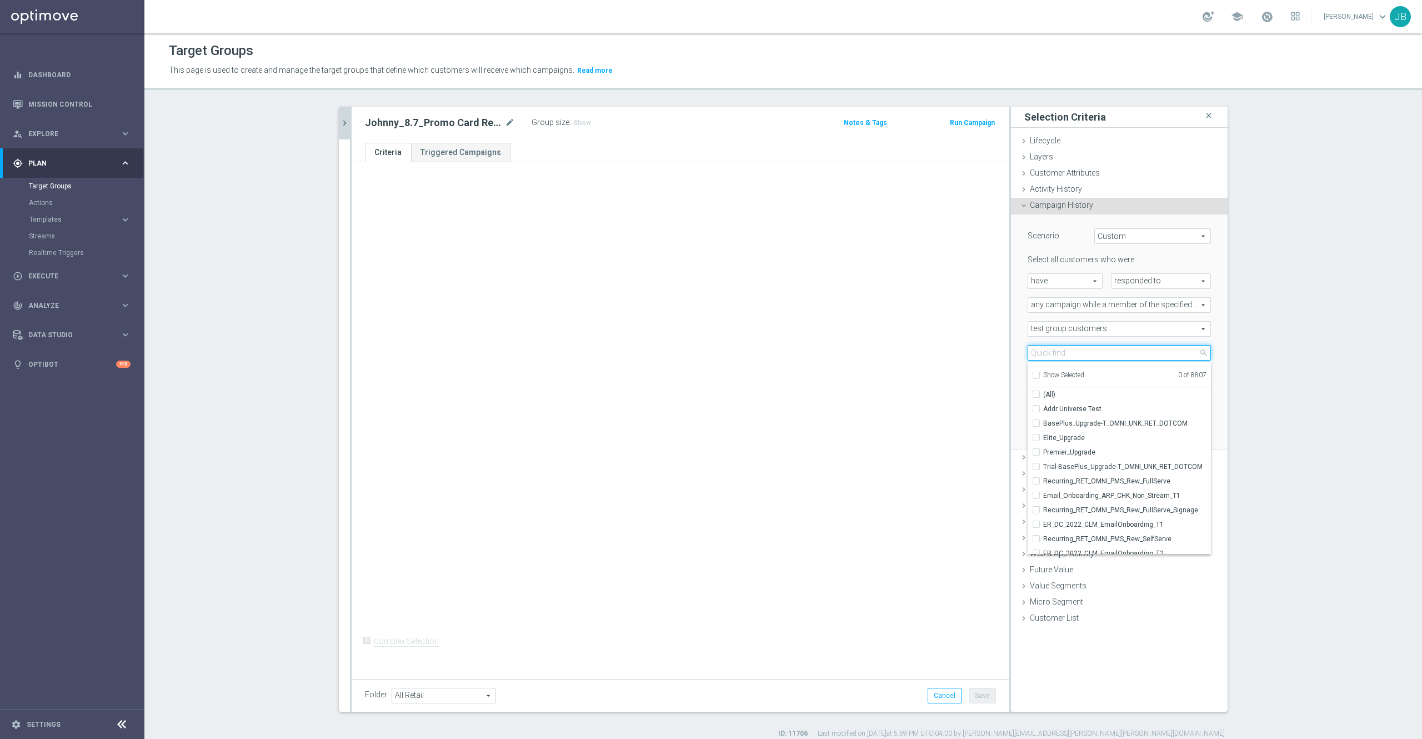
click at [1062, 349] on input "search" at bounding box center [1119, 353] width 183 height 16
paste input "THU_20250814_OMNI_Promo_card"
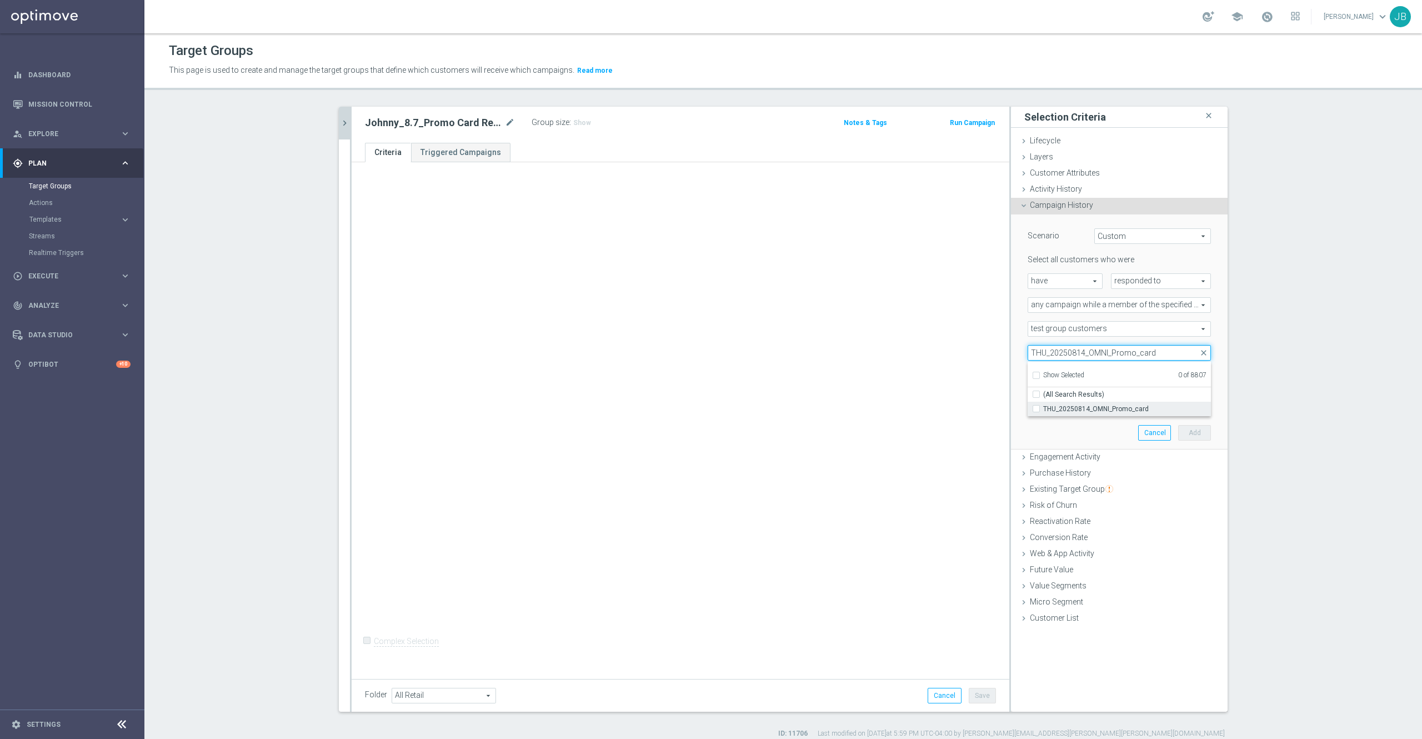
type input "THU_20250814_OMNI_Promo_card"
click at [1089, 408] on span "THU_20250814_OMNI_Promo_card" at bounding box center [1127, 408] width 168 height 9
click at [1043, 408] on input "THU_20250814_OMNI_Promo_card" at bounding box center [1039, 408] width 7 height 7
checkbox input "true"
type input "THU_20250814_OMNI_Promo_card"
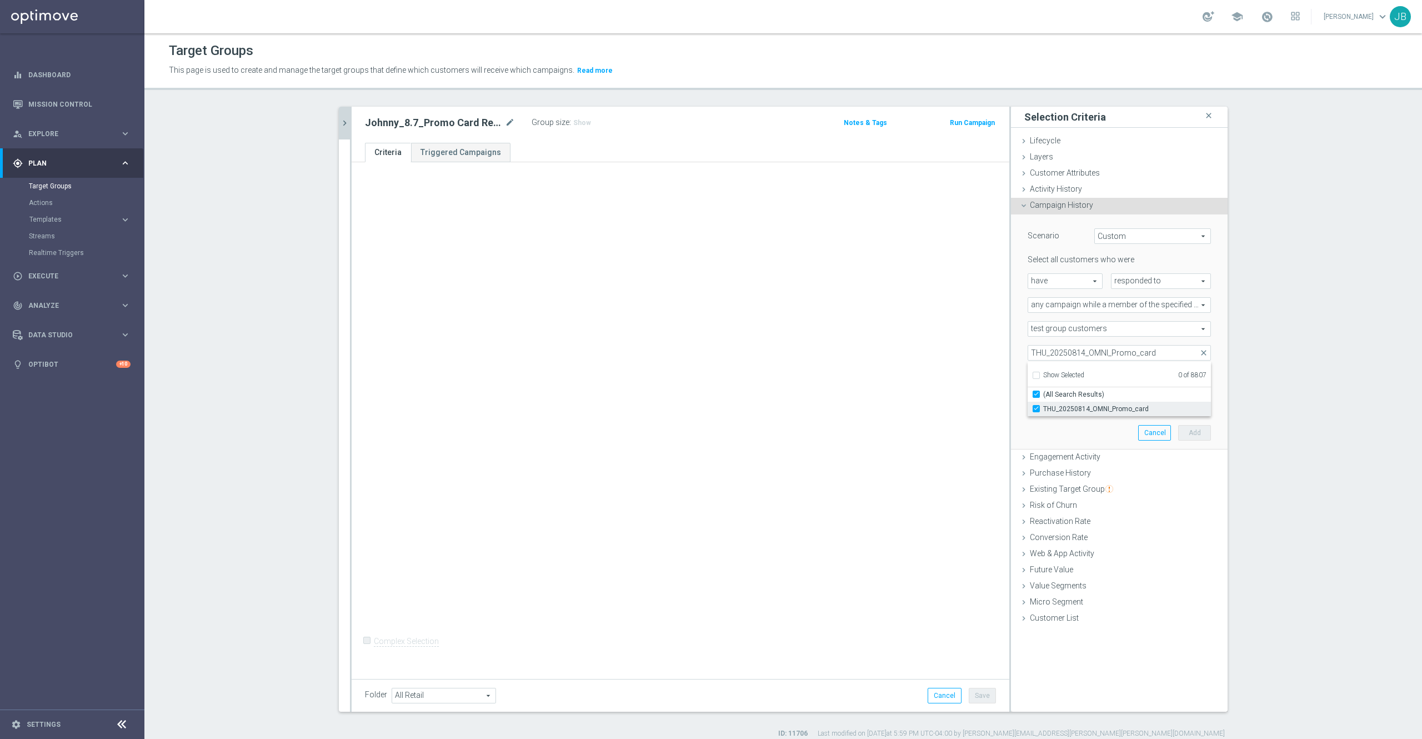
checkbox input "true"
click at [1076, 354] on input "THU_20250814_OMNI_Promo_card" at bounding box center [1119, 353] width 183 height 16
type input "THU_20250807_OMNI_Promo_card"
click at [1134, 410] on span "THU_20250807_OMNI_Promo_card" at bounding box center [1127, 408] width 168 height 9
click at [1043, 410] on input "THU_20250807_OMNI_Promo_card" at bounding box center [1039, 408] width 7 height 7
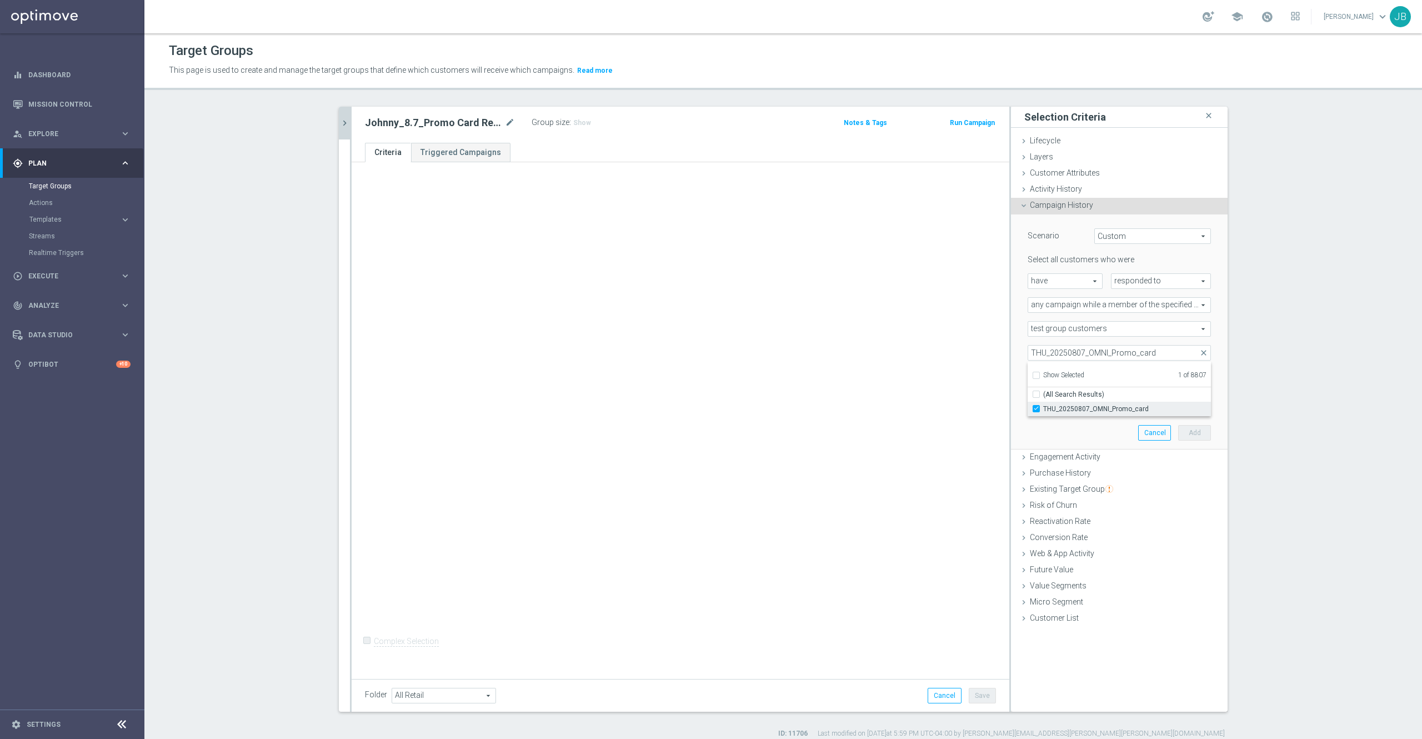
checkbox input "true"
type input "Selected 2 of 8807"
checkbox input "false"
click at [1254, 384] on section "THU_20250814_OMNI_Promo_card close more_vert Prioritize Customer Target Groups …" at bounding box center [782, 423] width 1277 height 632
click at [1134, 377] on input "number" at bounding box center [1143, 377] width 33 height 16
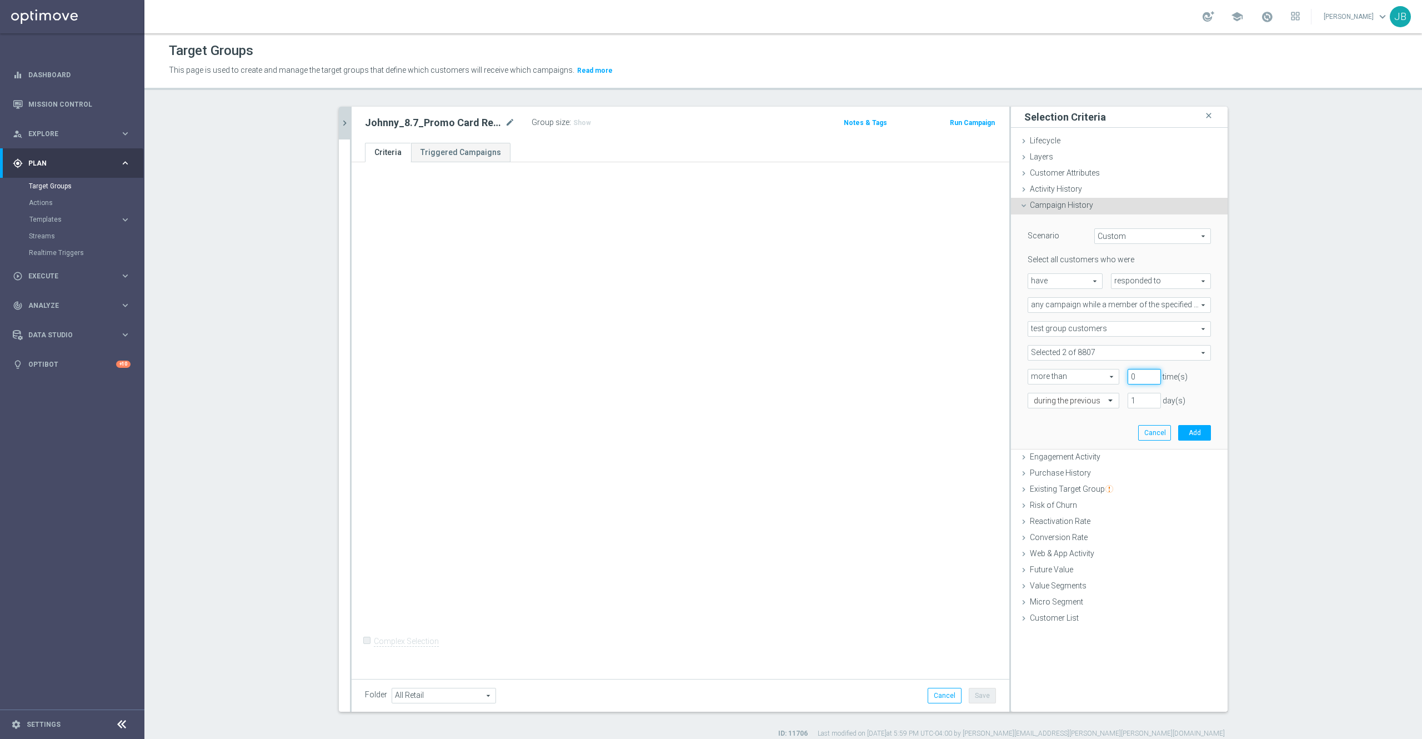
type input "0"
click at [1130, 403] on input "1" at bounding box center [1143, 401] width 33 height 16
type input "15"
click at [1178, 425] on button "Add" at bounding box center [1194, 433] width 33 height 16
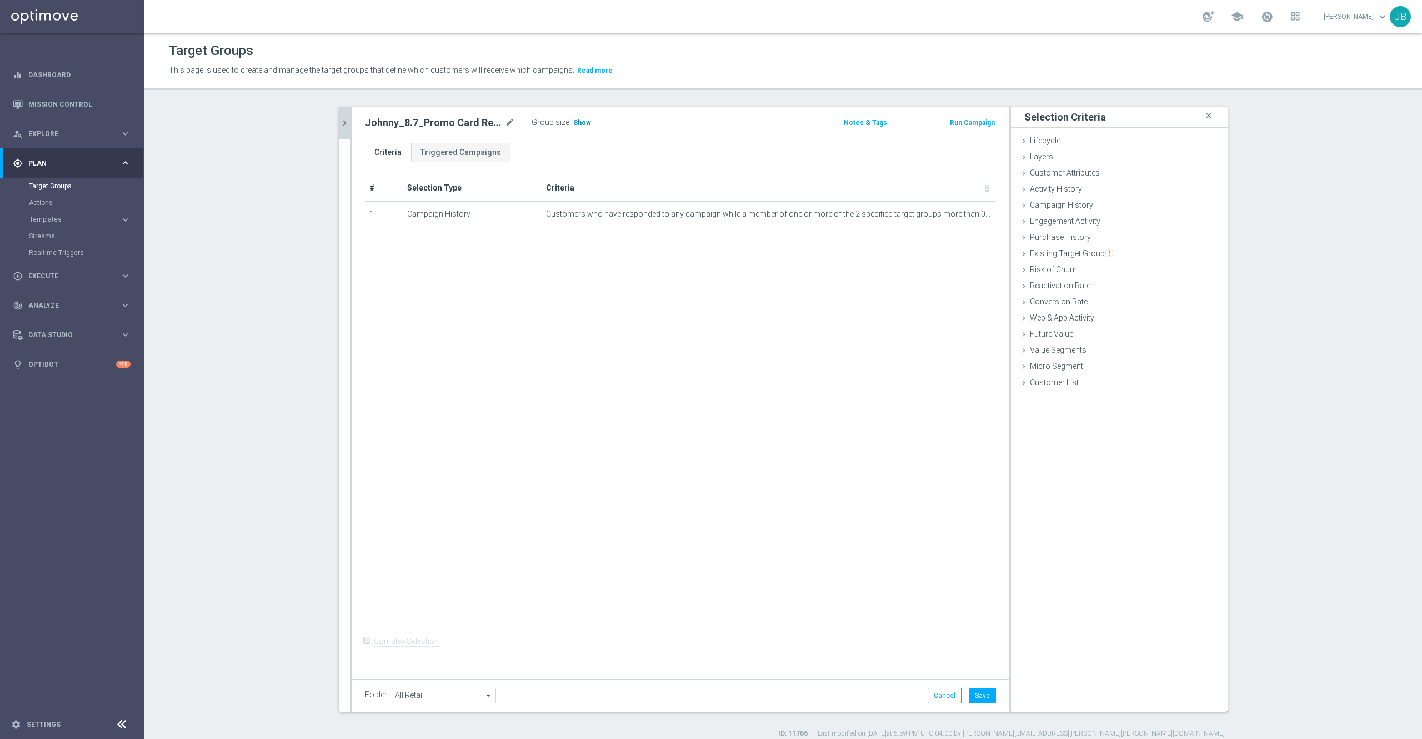
click at [573, 122] on span "Show" at bounding box center [582, 123] width 18 height 8
click at [978, 698] on button "Save" at bounding box center [982, 696] width 27 height 16
click at [339, 128] on icon "chevron_right" at bounding box center [344, 123] width 11 height 11
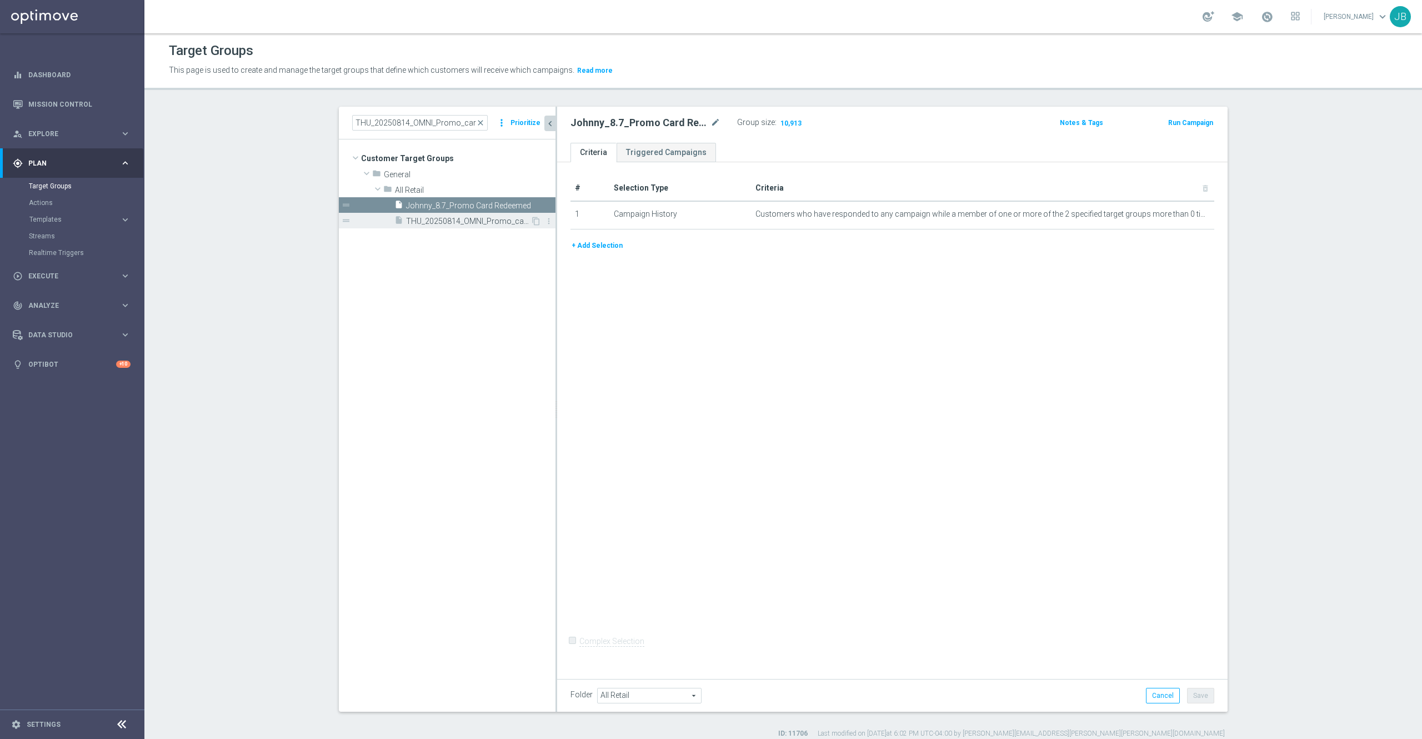
click at [470, 224] on span "THU_20250814_OMNI_Promo_card" at bounding box center [468, 221] width 124 height 9
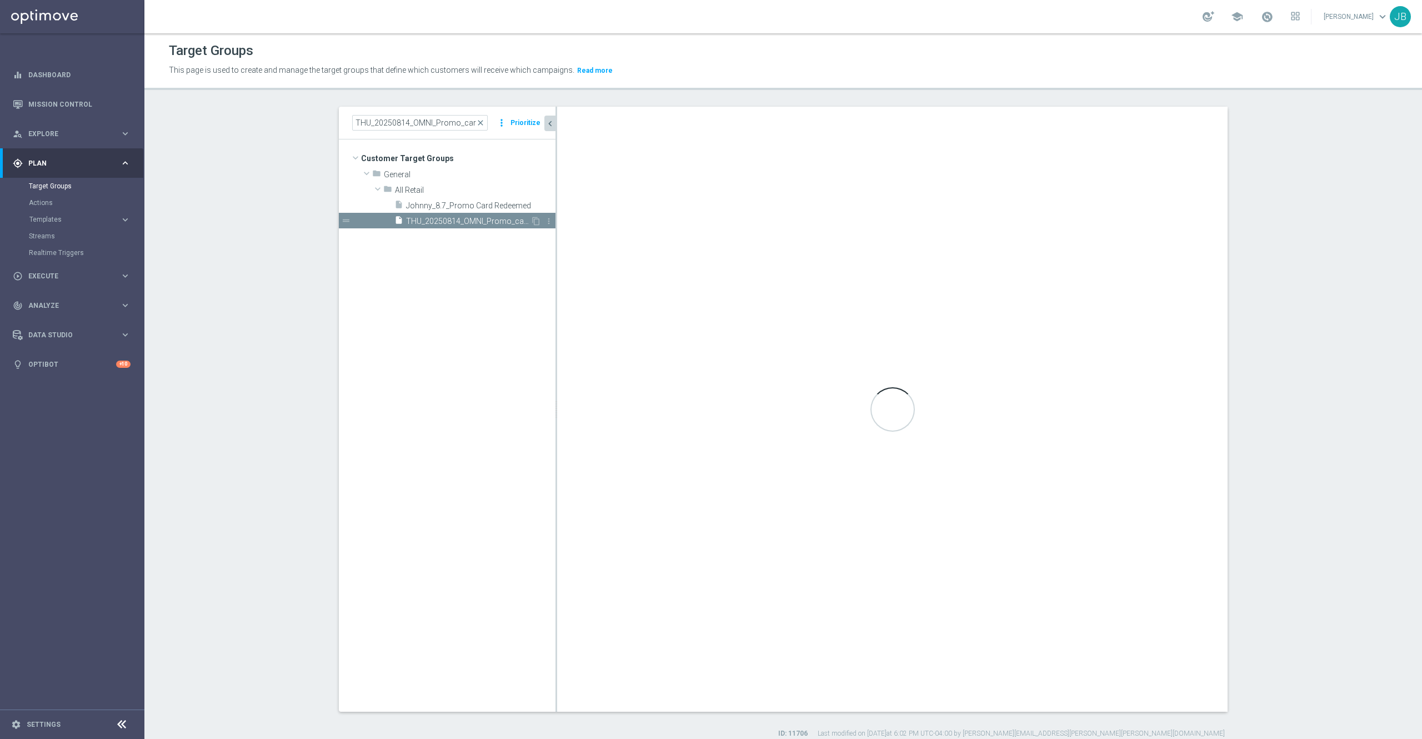
checkbox input "true"
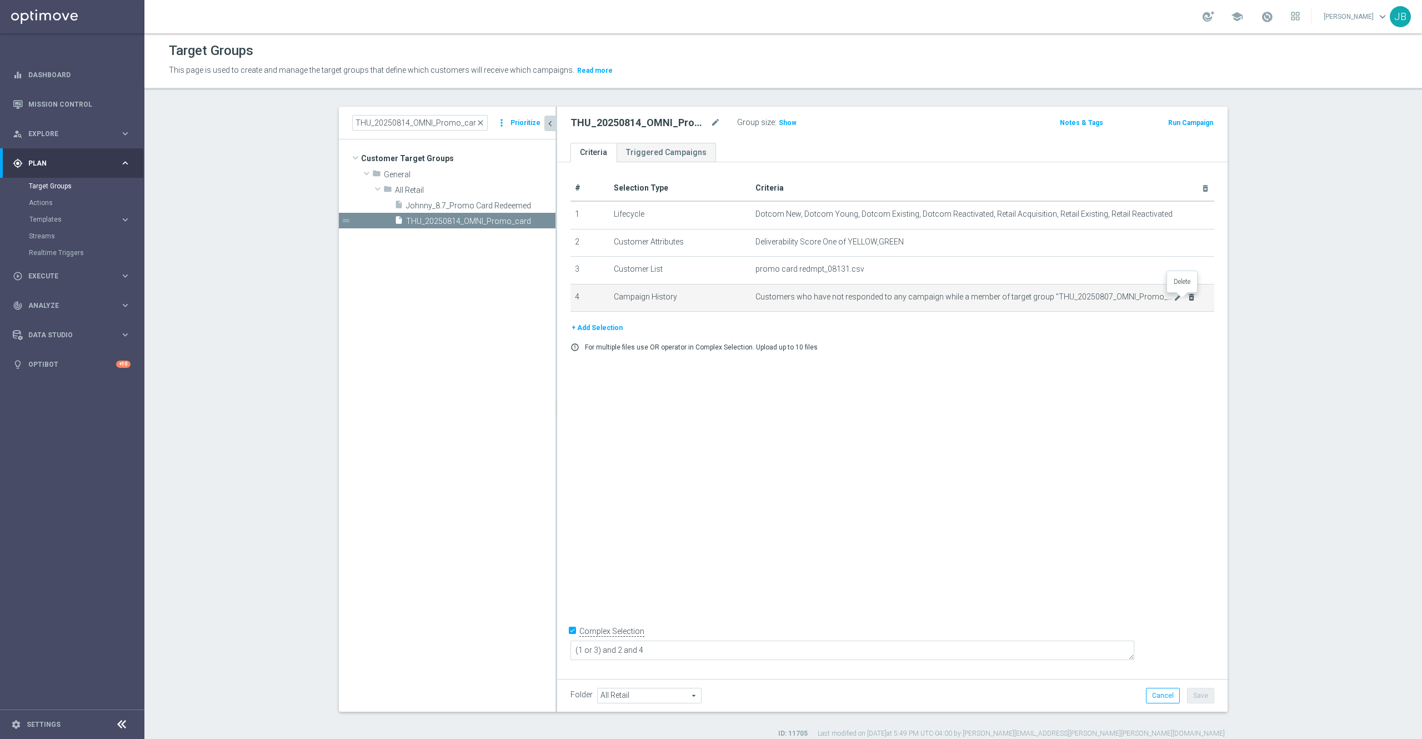
click at [1187, 301] on icon "delete_forever" at bounding box center [1191, 297] width 9 height 9
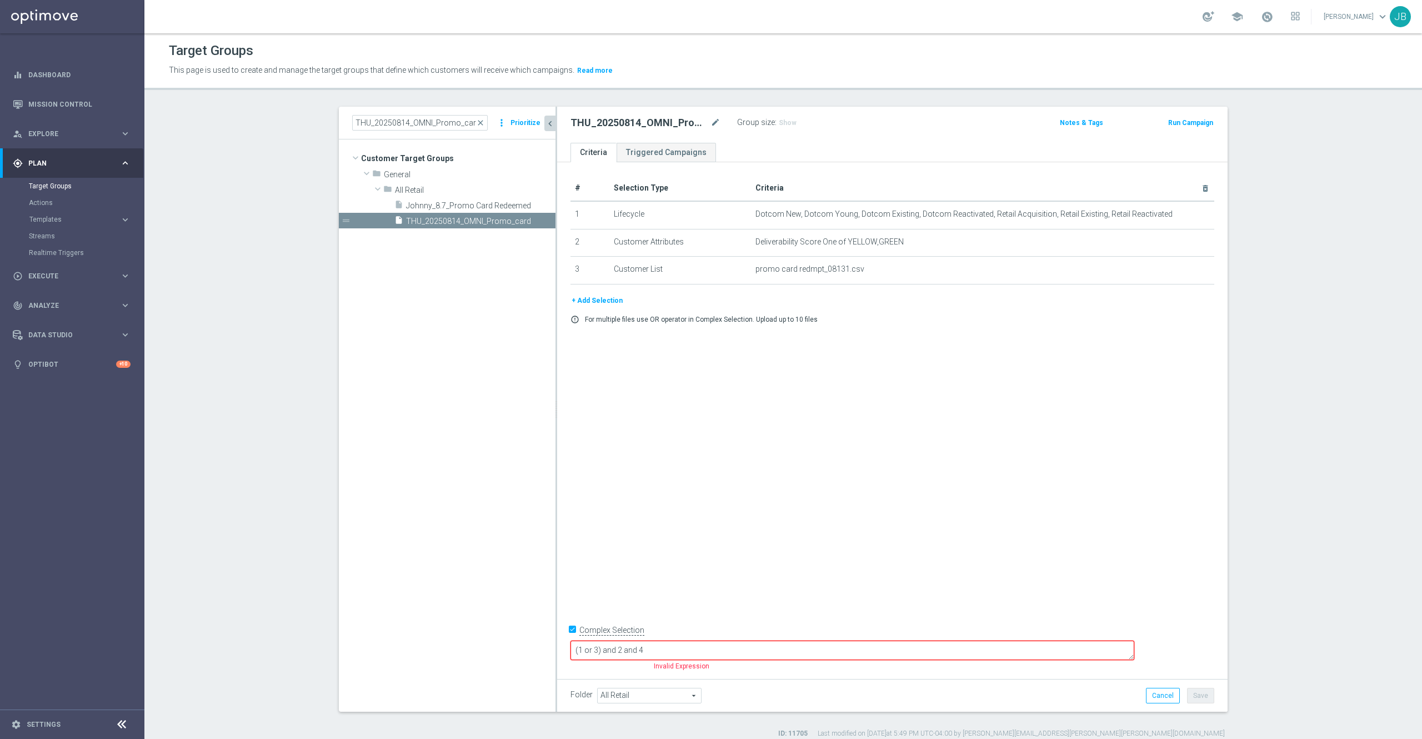
click at [603, 304] on button "+ Add Selection" at bounding box center [596, 300] width 53 height 12
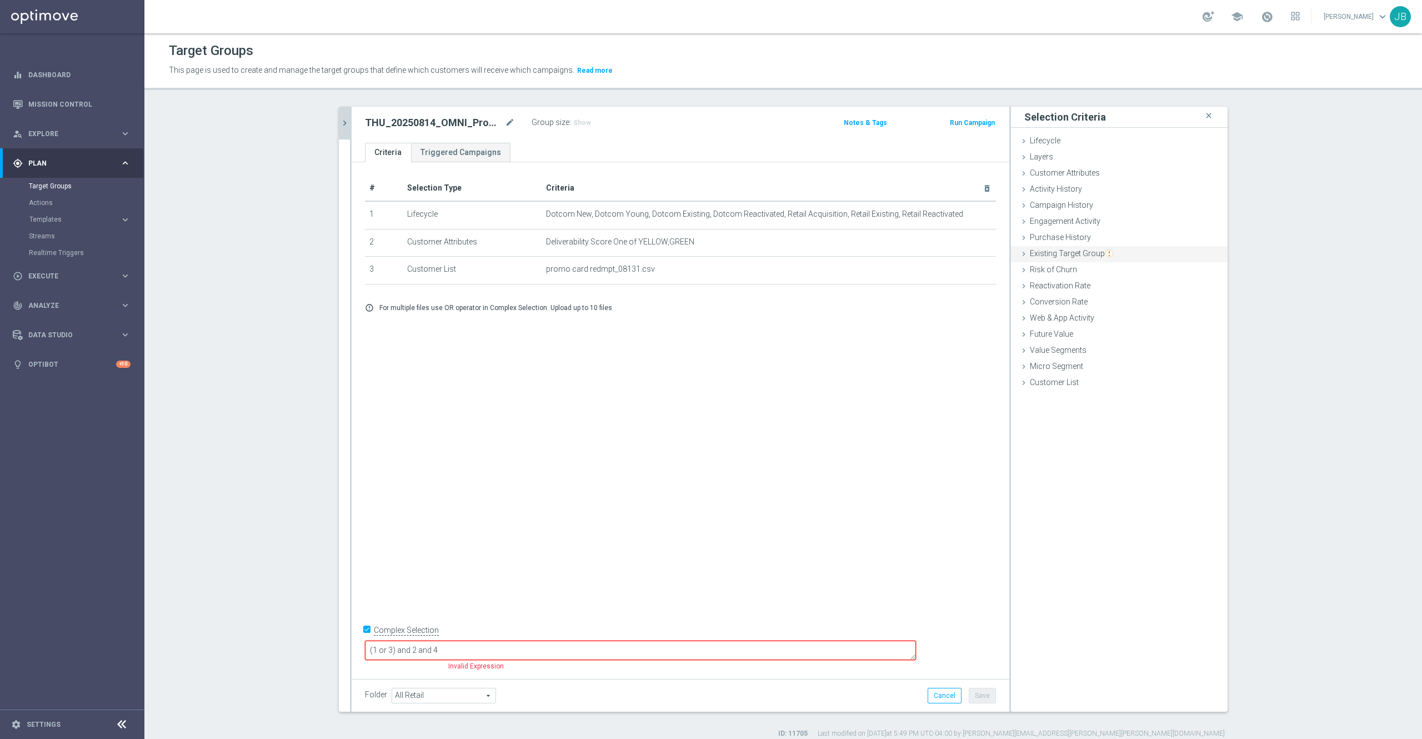
click at [1069, 258] on span "Existing Target Group" at bounding box center [1071, 253] width 83 height 9
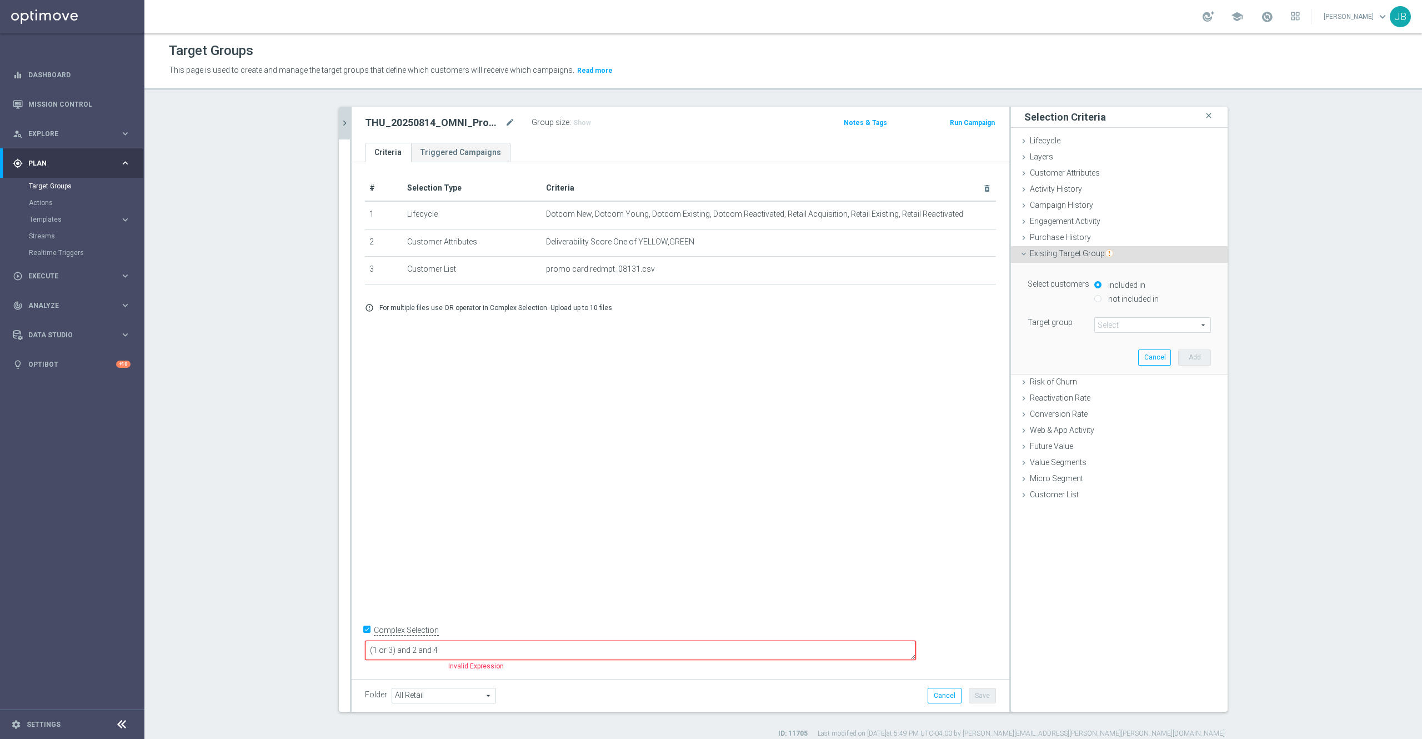
click at [1094, 299] on input "not included in" at bounding box center [1097, 298] width 7 height 7
radio input "true"
click at [1103, 326] on span at bounding box center [1153, 325] width 116 height 14
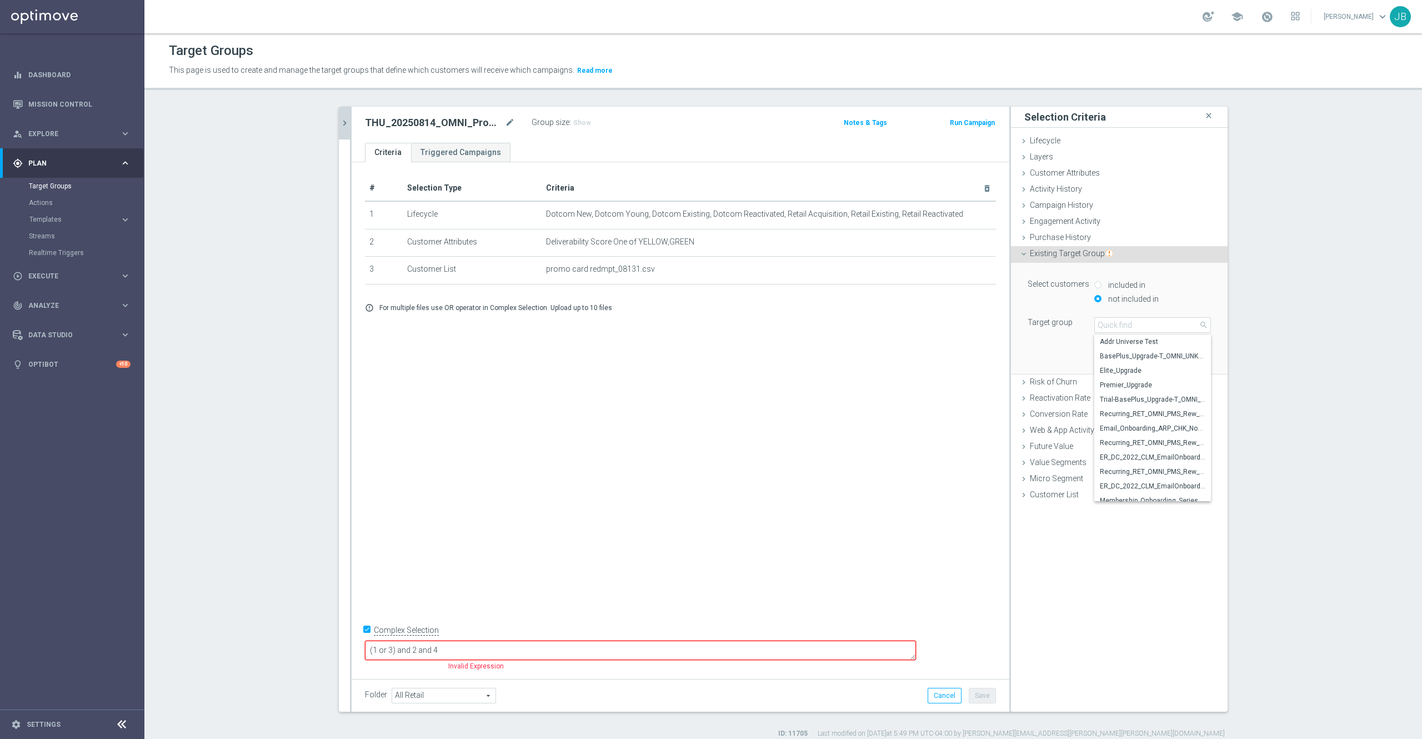
click at [339, 126] on icon "chevron_right" at bounding box center [344, 123] width 11 height 11
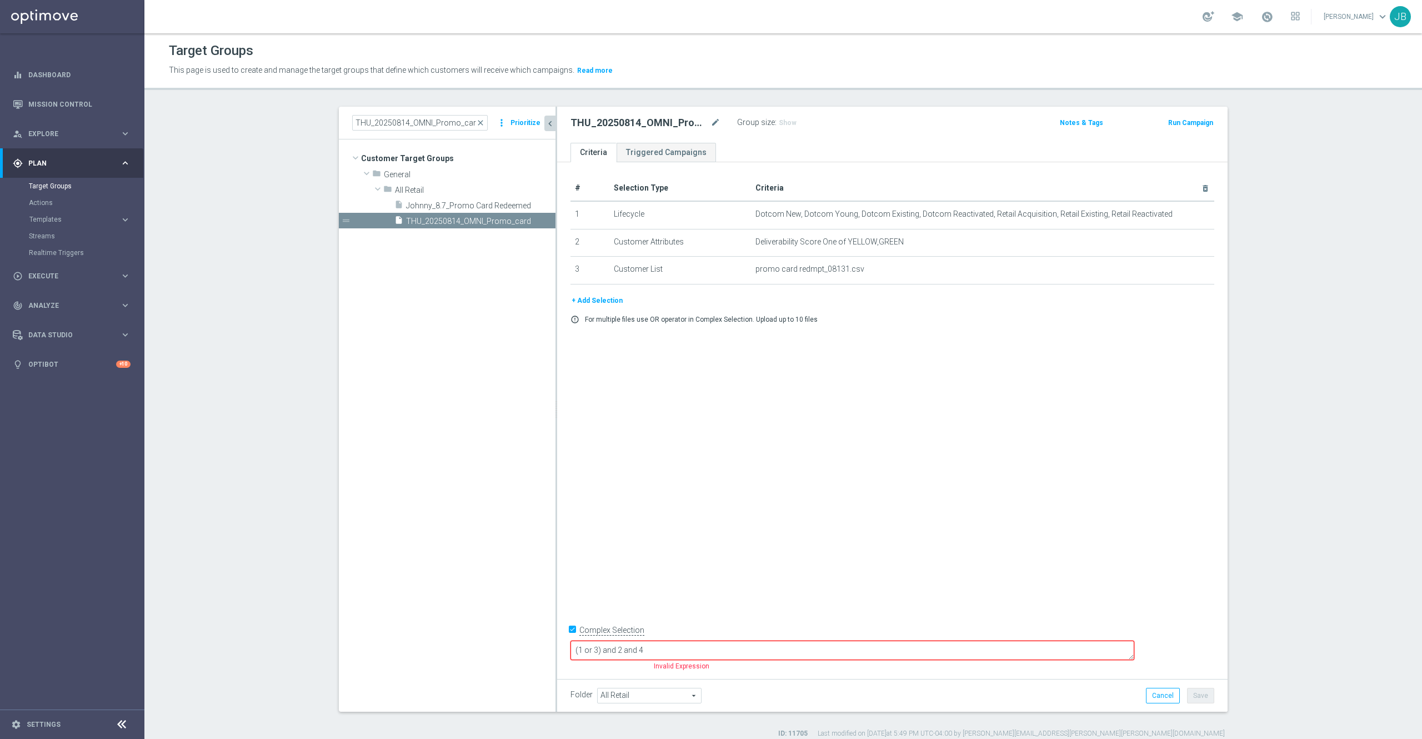
click at [600, 300] on button "+ Add Selection" at bounding box center [596, 300] width 53 height 12
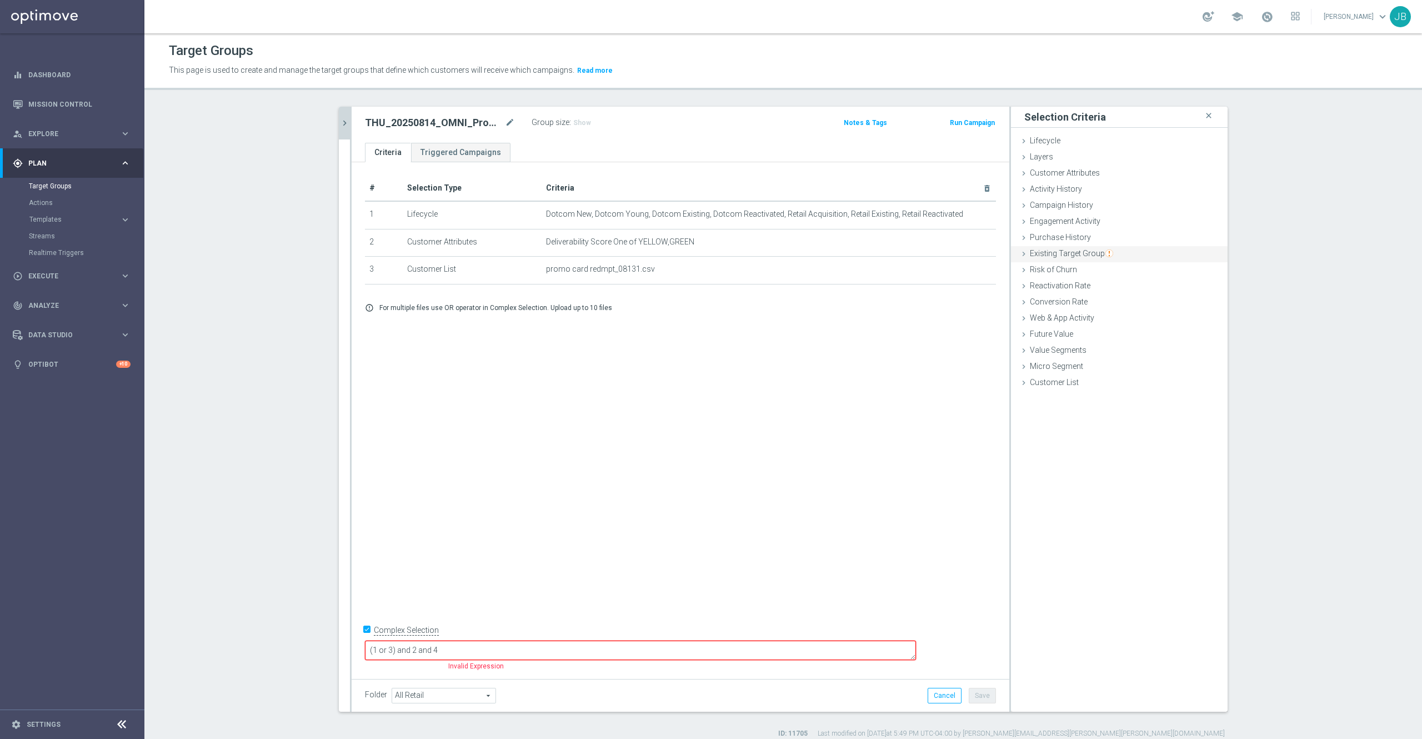
click at [1076, 255] on span "Existing Target Group" at bounding box center [1071, 253] width 83 height 9
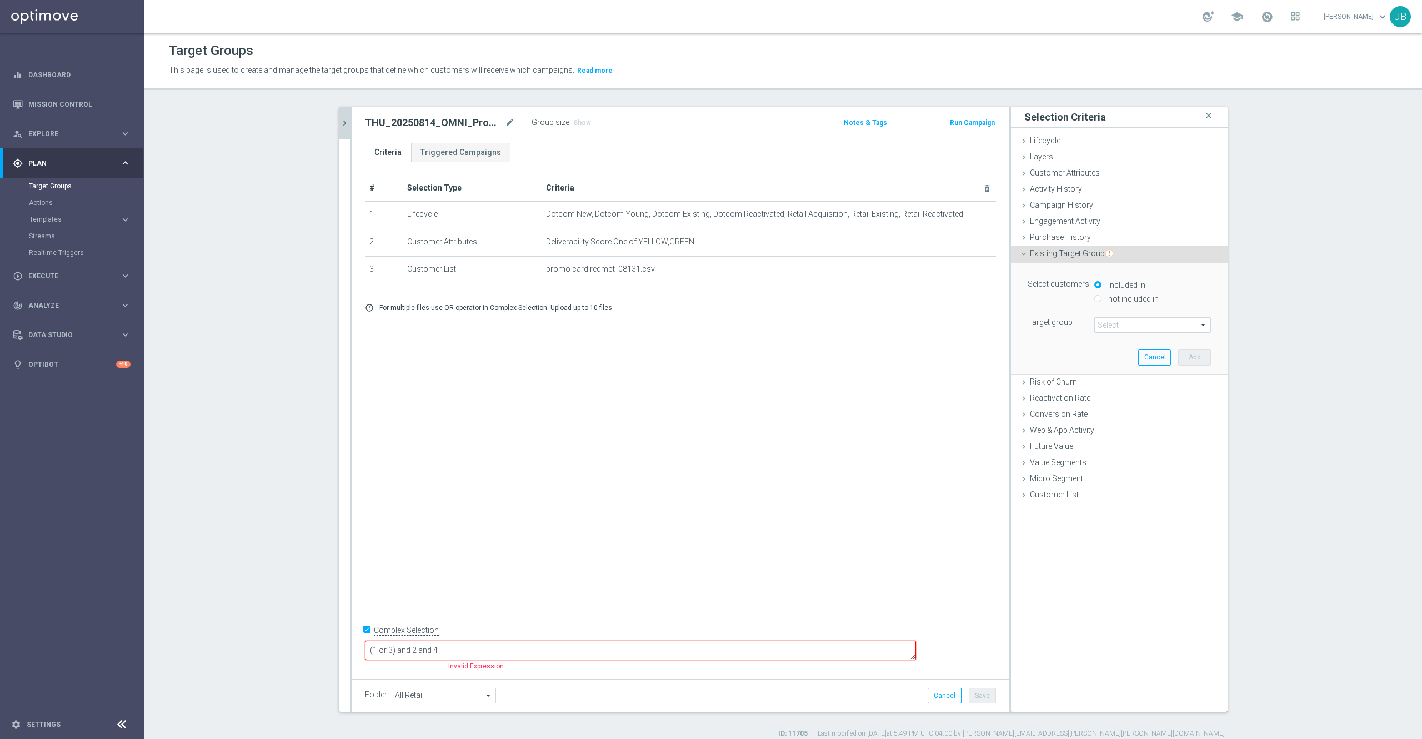
click at [1094, 300] on input "not included in" at bounding box center [1097, 298] width 7 height 7
radio input "true"
click at [1104, 320] on span at bounding box center [1153, 325] width 116 height 14
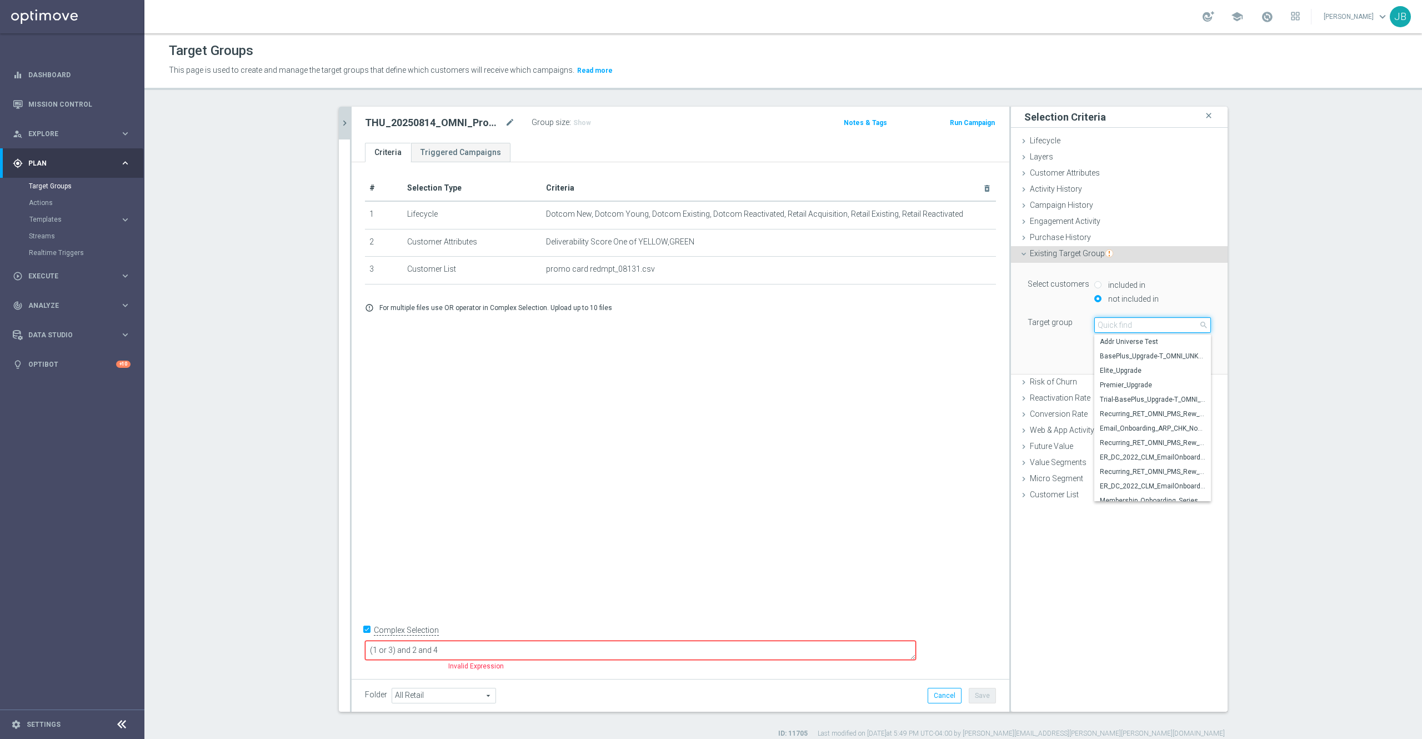
click at [1105, 328] on input "search" at bounding box center [1152, 325] width 117 height 16
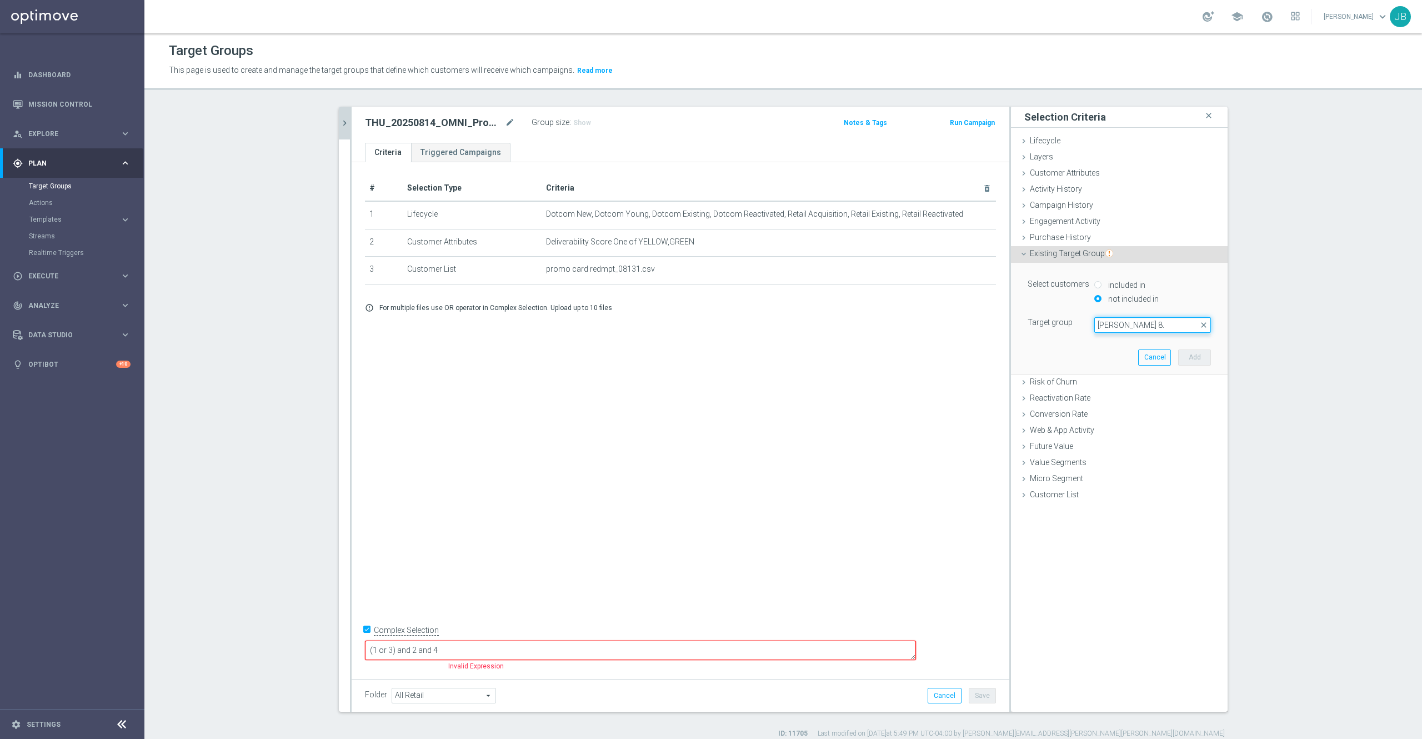
type input "johnny 8."
click at [339, 126] on icon "chevron_right" at bounding box center [344, 123] width 11 height 11
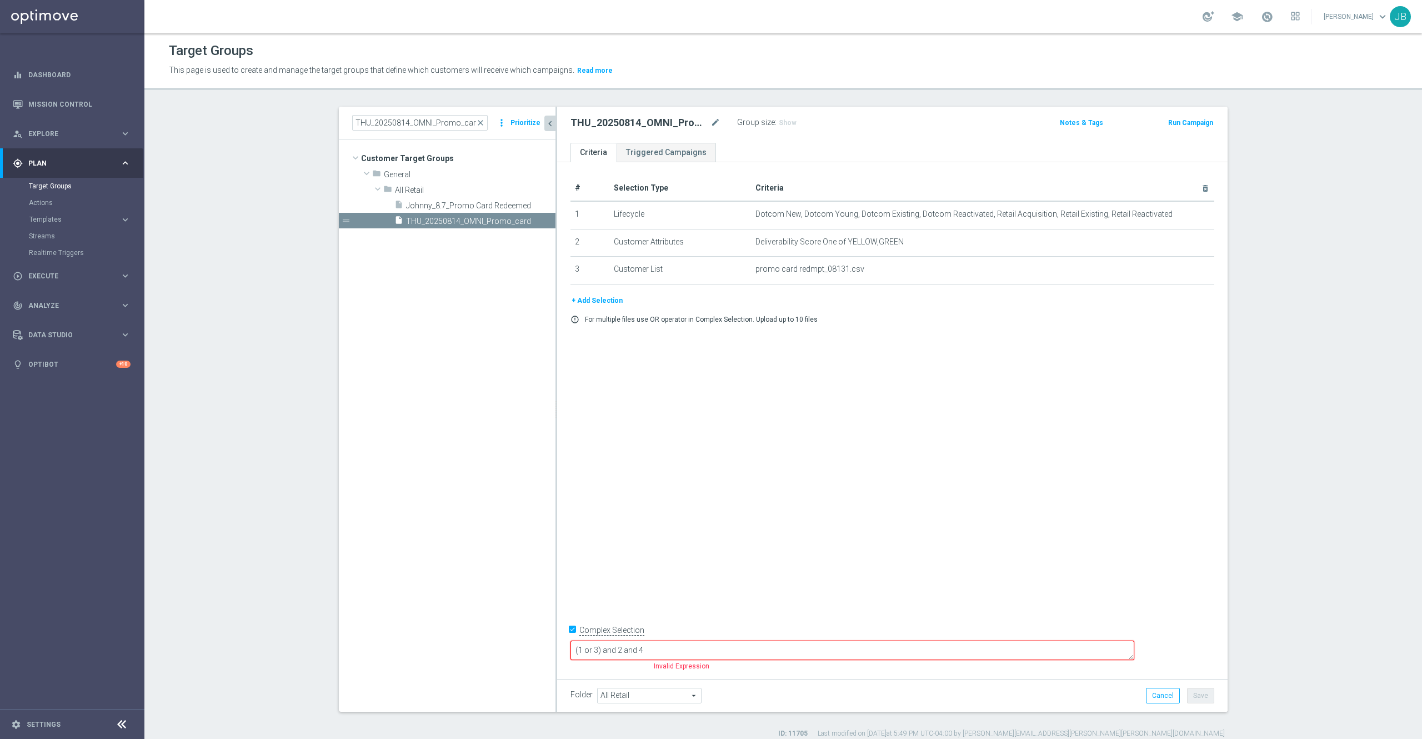
click at [599, 307] on button "+ Add Selection" at bounding box center [596, 300] width 53 height 12
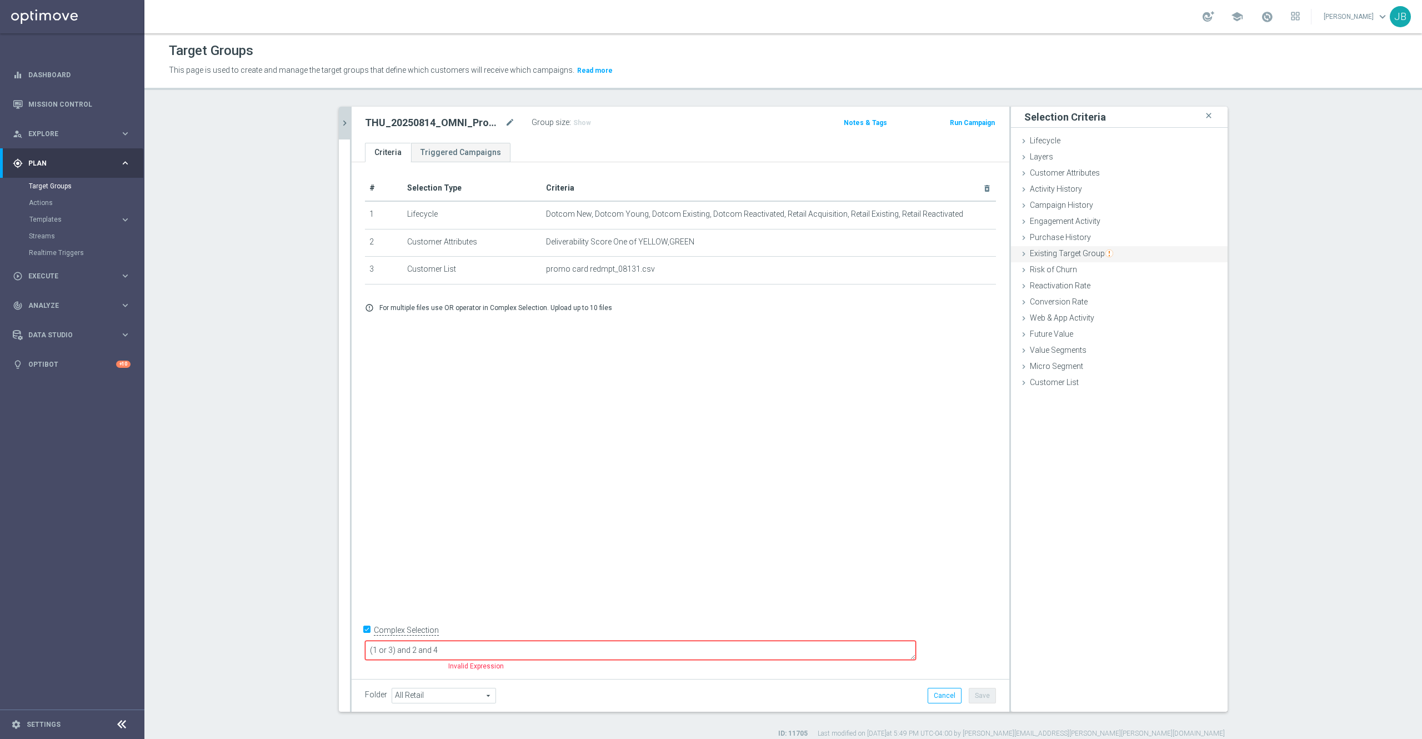
click at [1092, 255] on span "Existing Target Group" at bounding box center [1071, 253] width 83 height 9
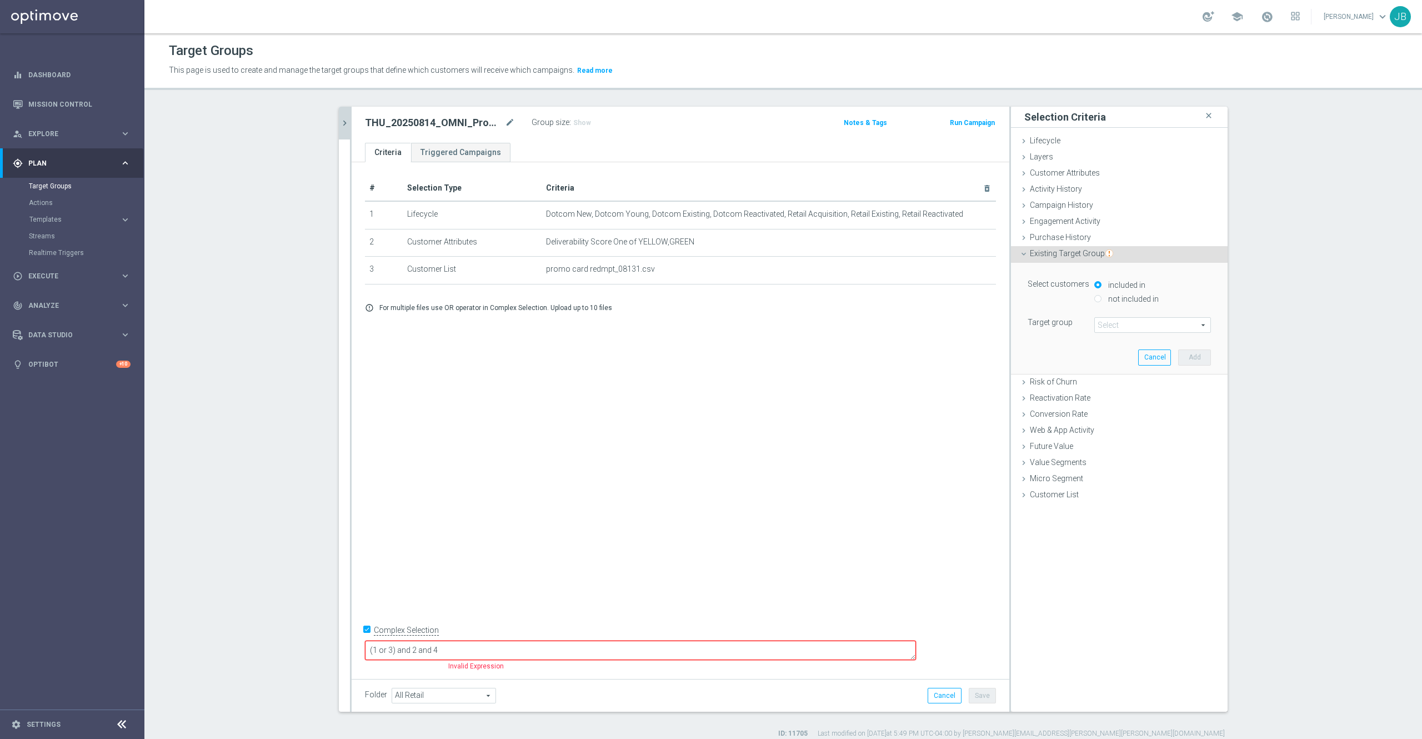
click at [1094, 298] on input "not included in" at bounding box center [1097, 298] width 7 height 7
radio input "true"
click at [1100, 324] on span at bounding box center [1153, 325] width 116 height 14
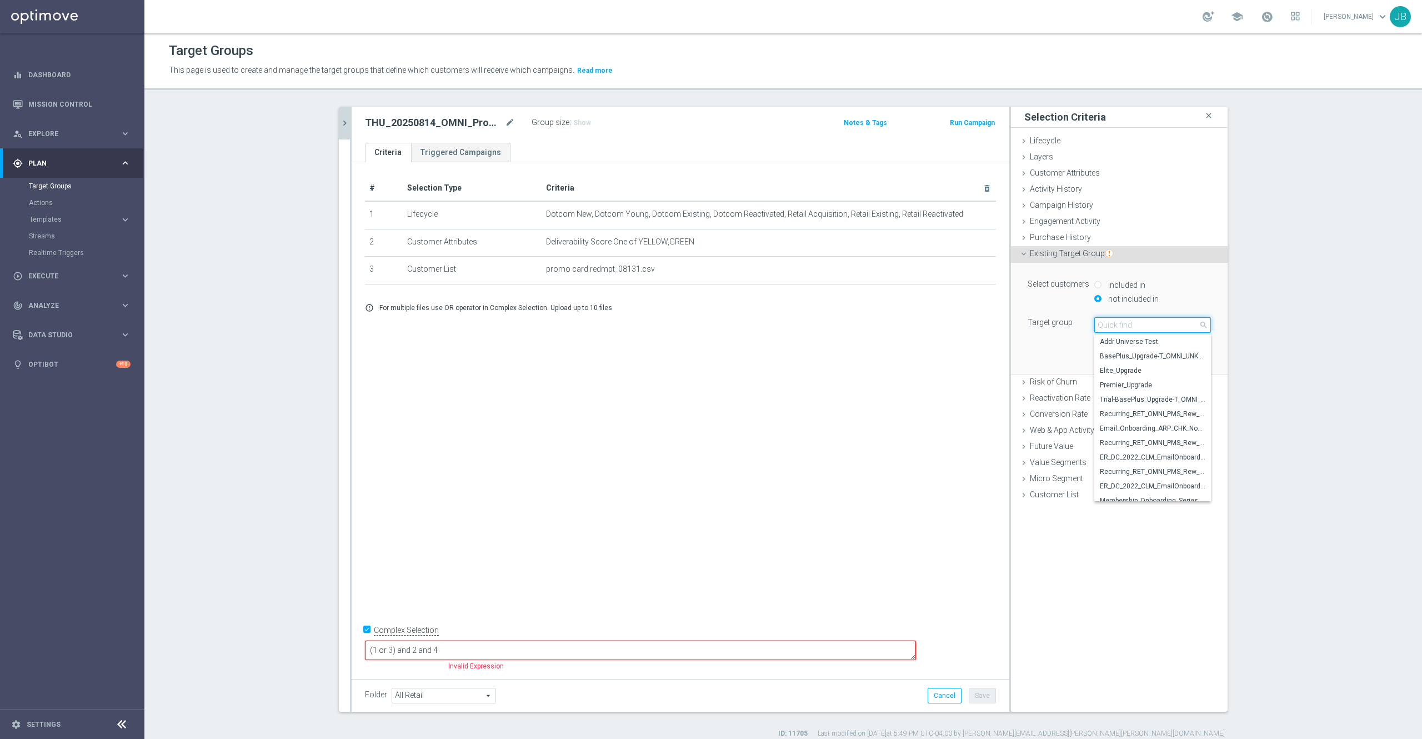
click at [1100, 324] on input "search" at bounding box center [1152, 325] width 117 height 16
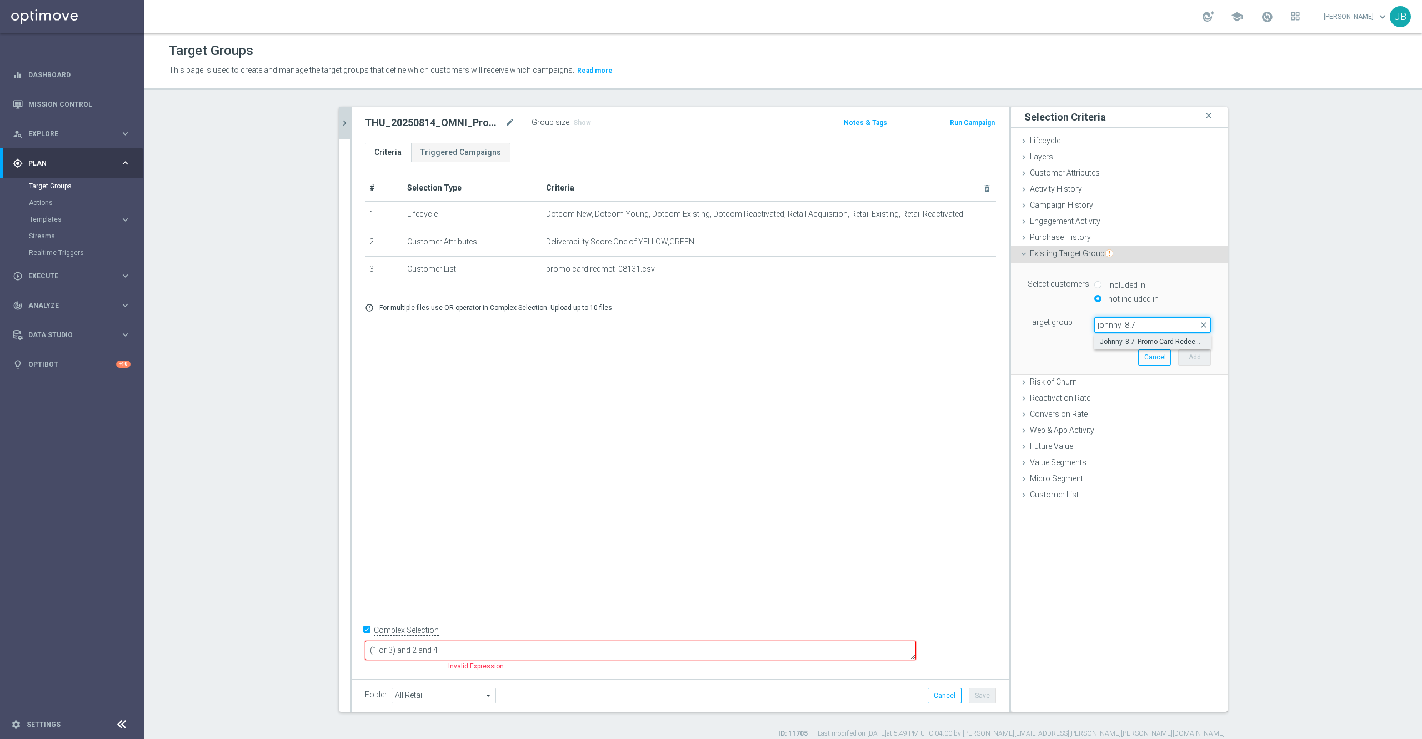
type input "johnny_8.7"
click at [1124, 346] on span "Johnny_8.7_Promo Card Redeemed" at bounding box center [1153, 341] width 106 height 9
type input "Johnny_8.7_Promo Card Redeemed"
click at [1178, 357] on button "Add" at bounding box center [1194, 357] width 33 height 16
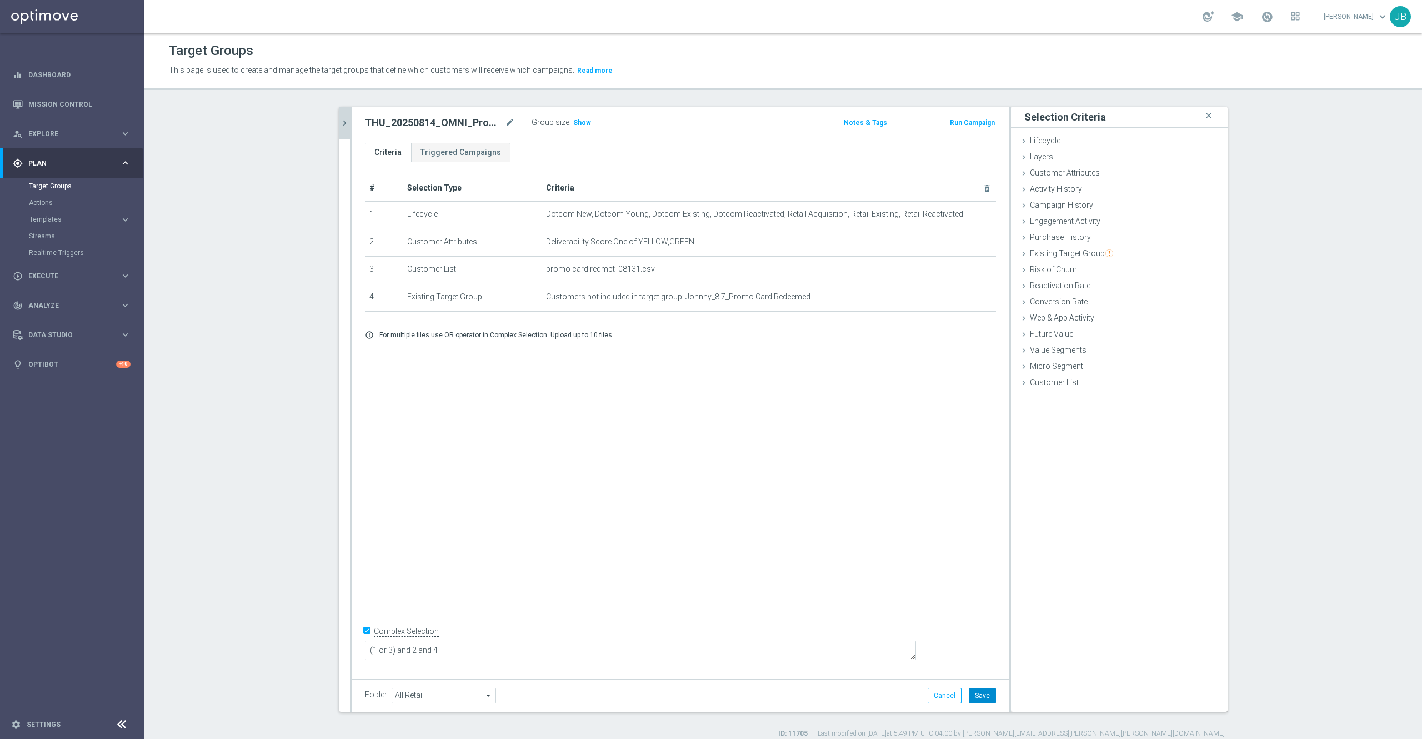
click at [974, 693] on button "Save" at bounding box center [982, 696] width 27 height 16
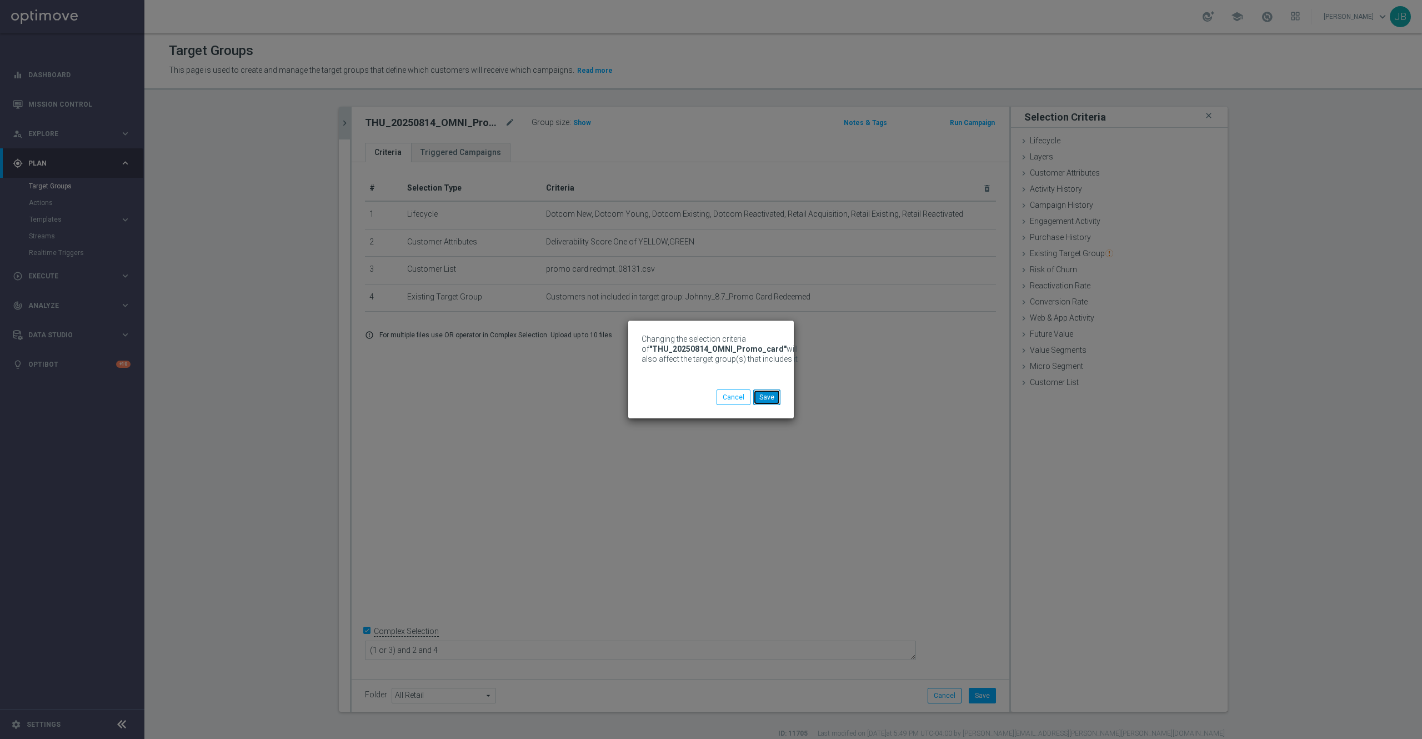
click at [772, 399] on button "Save" at bounding box center [766, 397] width 27 height 16
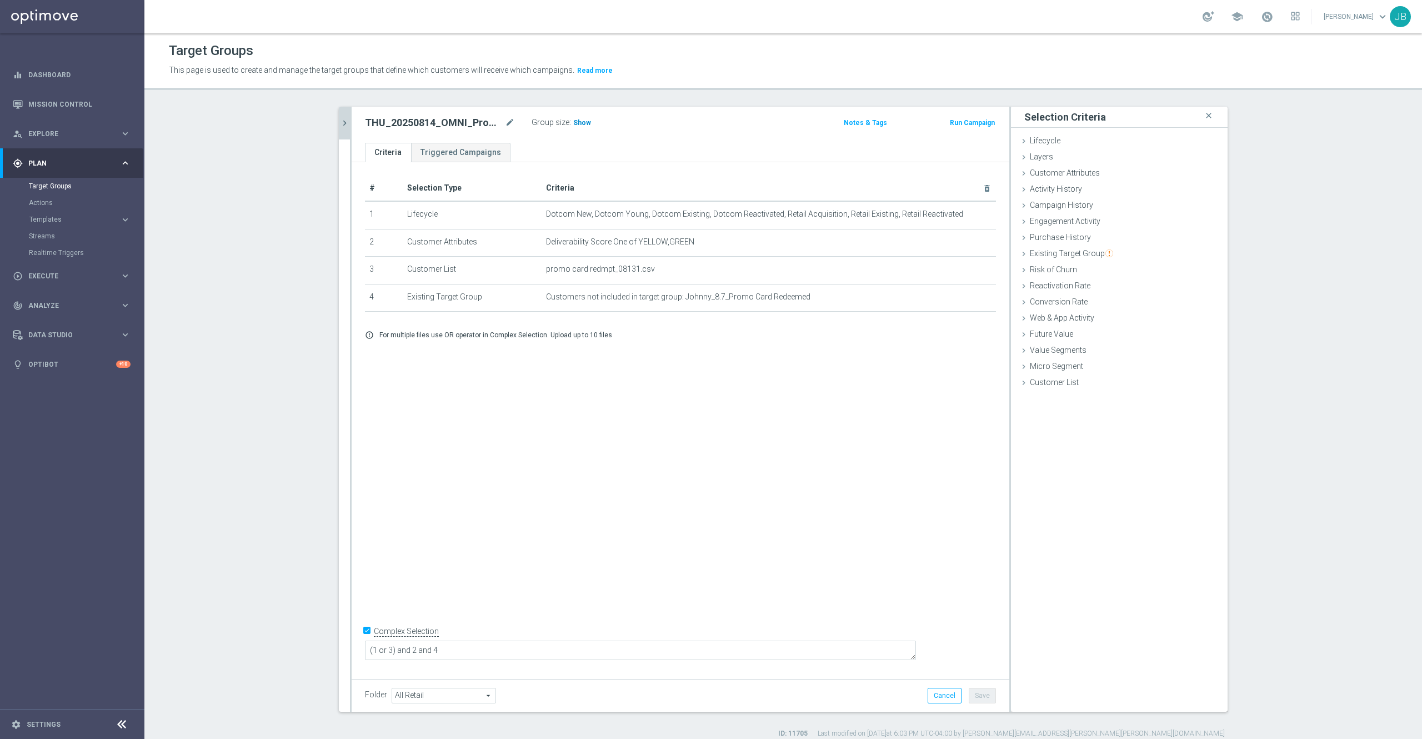
click at [573, 123] on span "Show" at bounding box center [582, 123] width 18 height 8
drag, startPoint x: 599, startPoint y: 124, endPoint x: 578, endPoint y: 177, distance: 57.1
click at [578, 177] on div "THU_20250814_OMNI_Promo_card mode_edit Group size : 2,936,779 Notes & Tags Run …" at bounding box center [681, 409] width 658 height 605
click at [505, 122] on icon "mode_edit" at bounding box center [510, 122] width 10 height 13
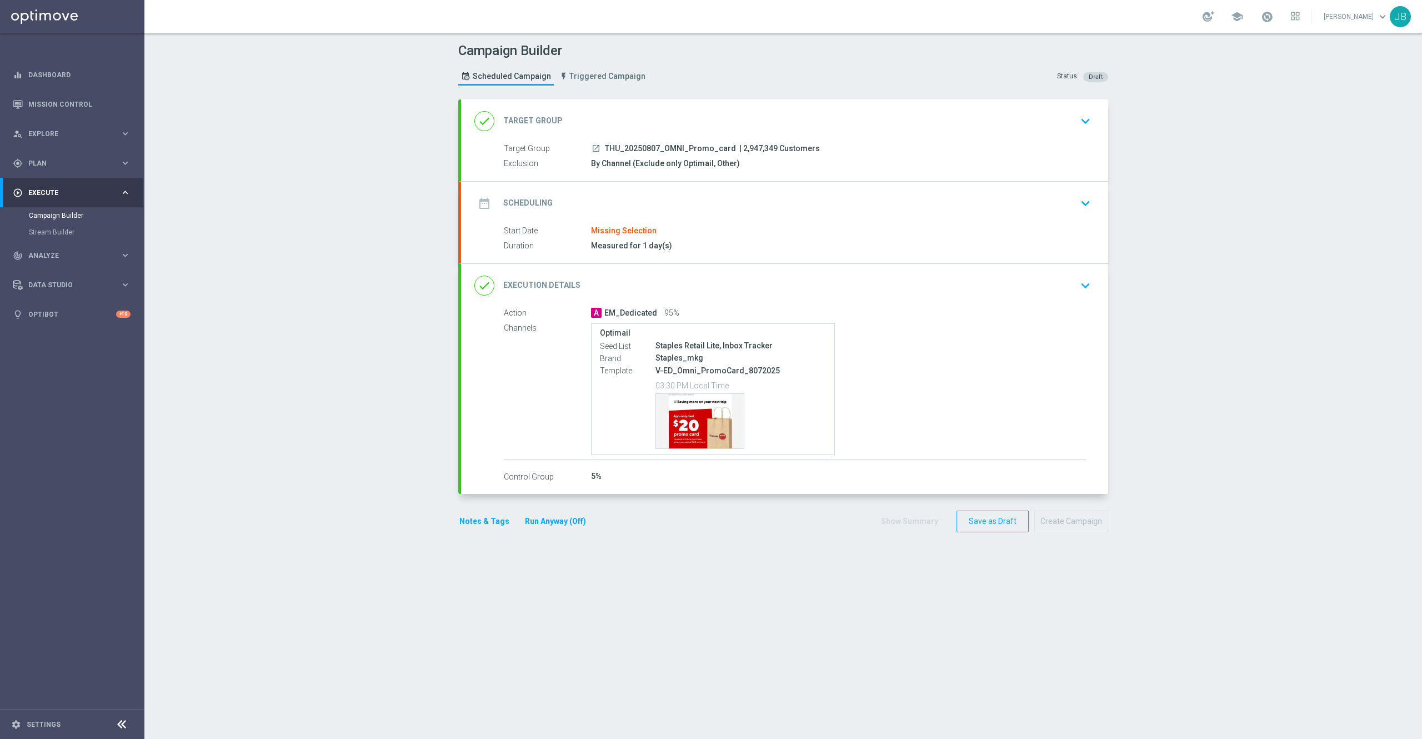
click at [538, 120] on h2 "Target Group" at bounding box center [532, 121] width 59 height 11
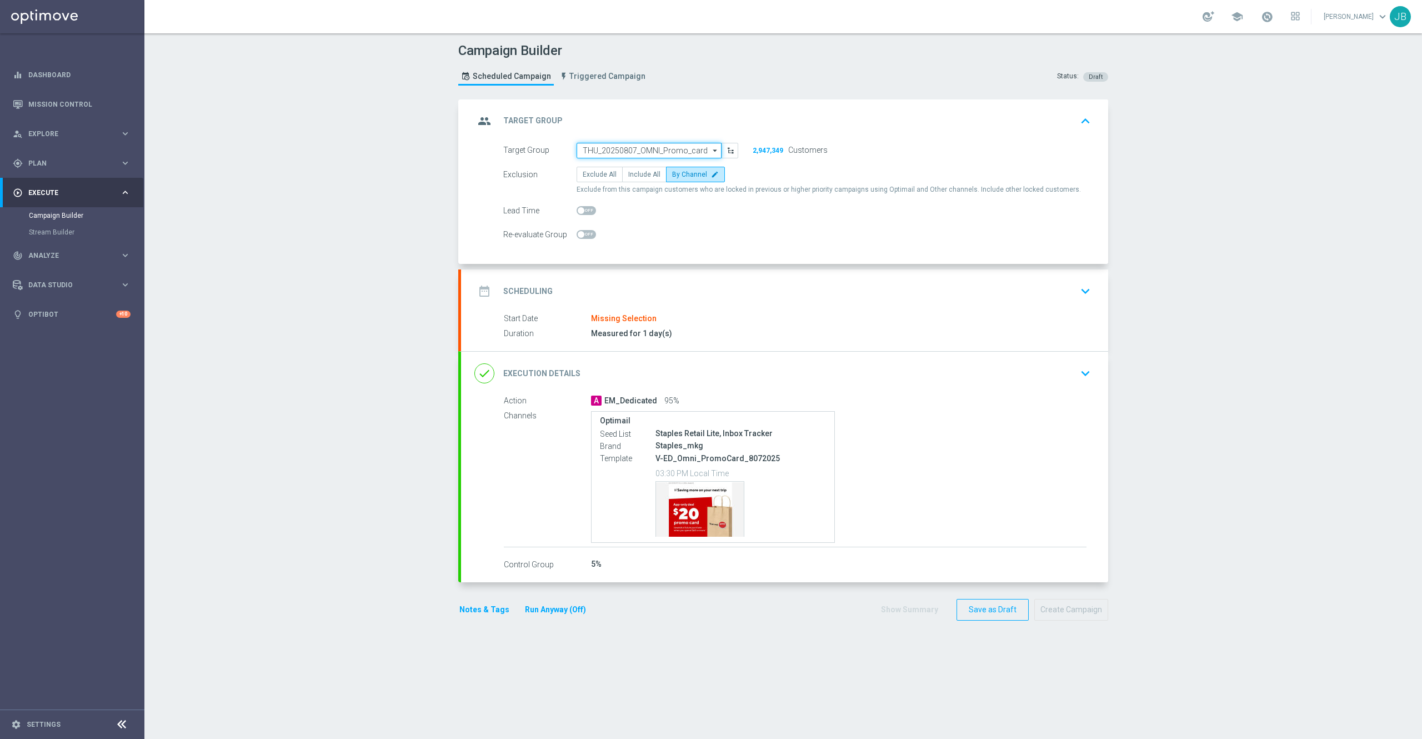
click at [648, 148] on input "THU_20250807_OMNI_Promo_card" at bounding box center [649, 151] width 145 height 16
click at [624, 148] on input at bounding box center [649, 151] width 145 height 16
paste input "THU_20250814_OMNI_Promo_card"
click at [625, 166] on div "THU_20250814_OMNI_Promo_card" at bounding box center [644, 167] width 106 height 10
type input "THU_20250814_OMNI_Promo_card"
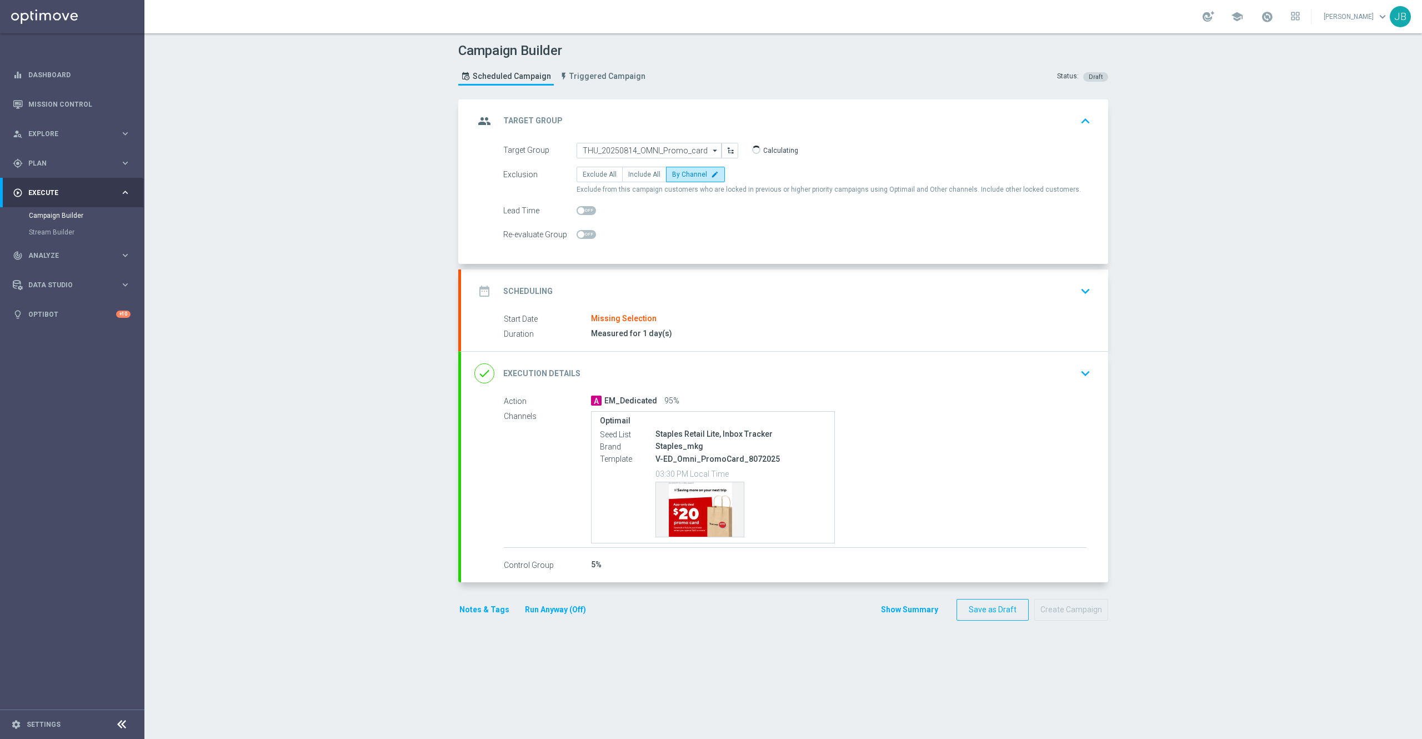
click at [534, 292] on h2 "Scheduling" at bounding box center [527, 291] width 49 height 11
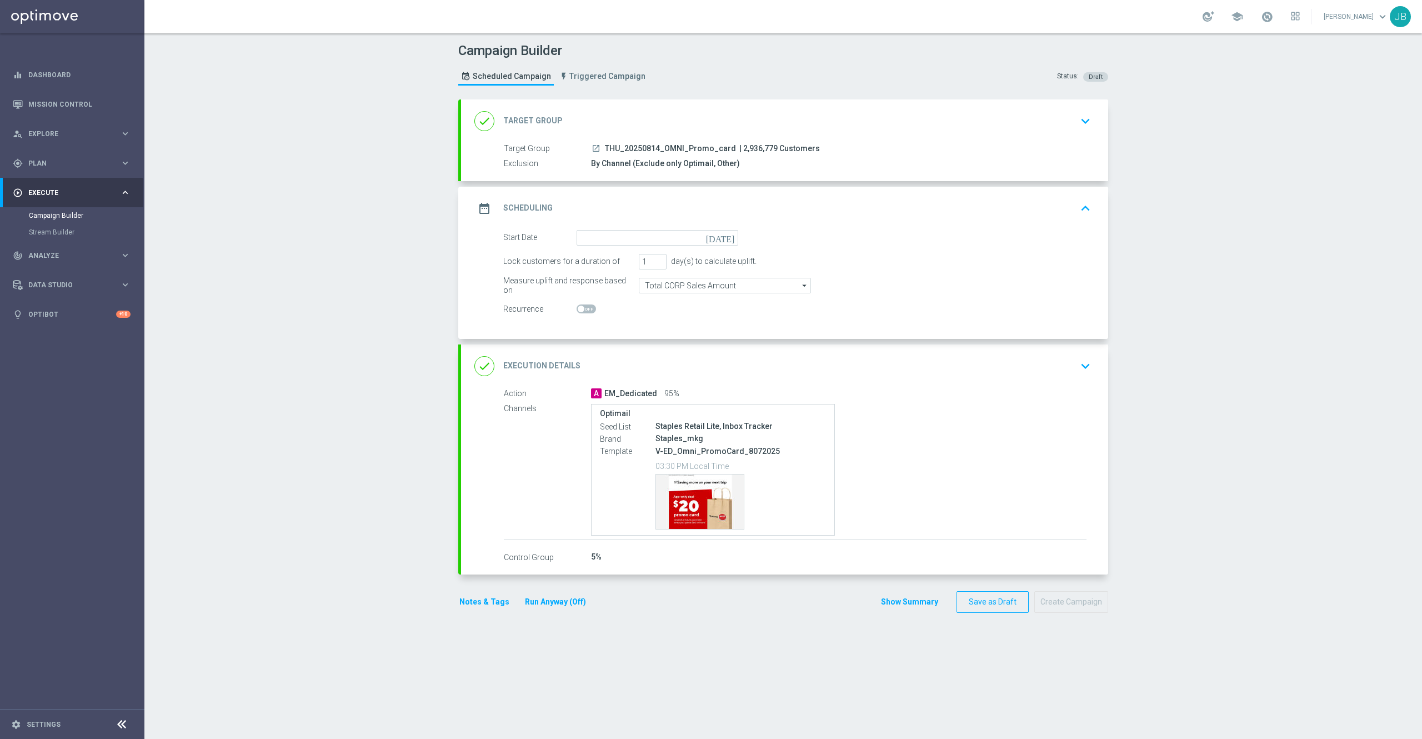
click at [722, 237] on icon "today" at bounding box center [722, 236] width 33 height 12
click at [653, 337] on span "14" at bounding box center [662, 336] width 18 height 18
type input "14 Aug 2025"
click at [529, 122] on h2 "Target Group" at bounding box center [532, 121] width 59 height 11
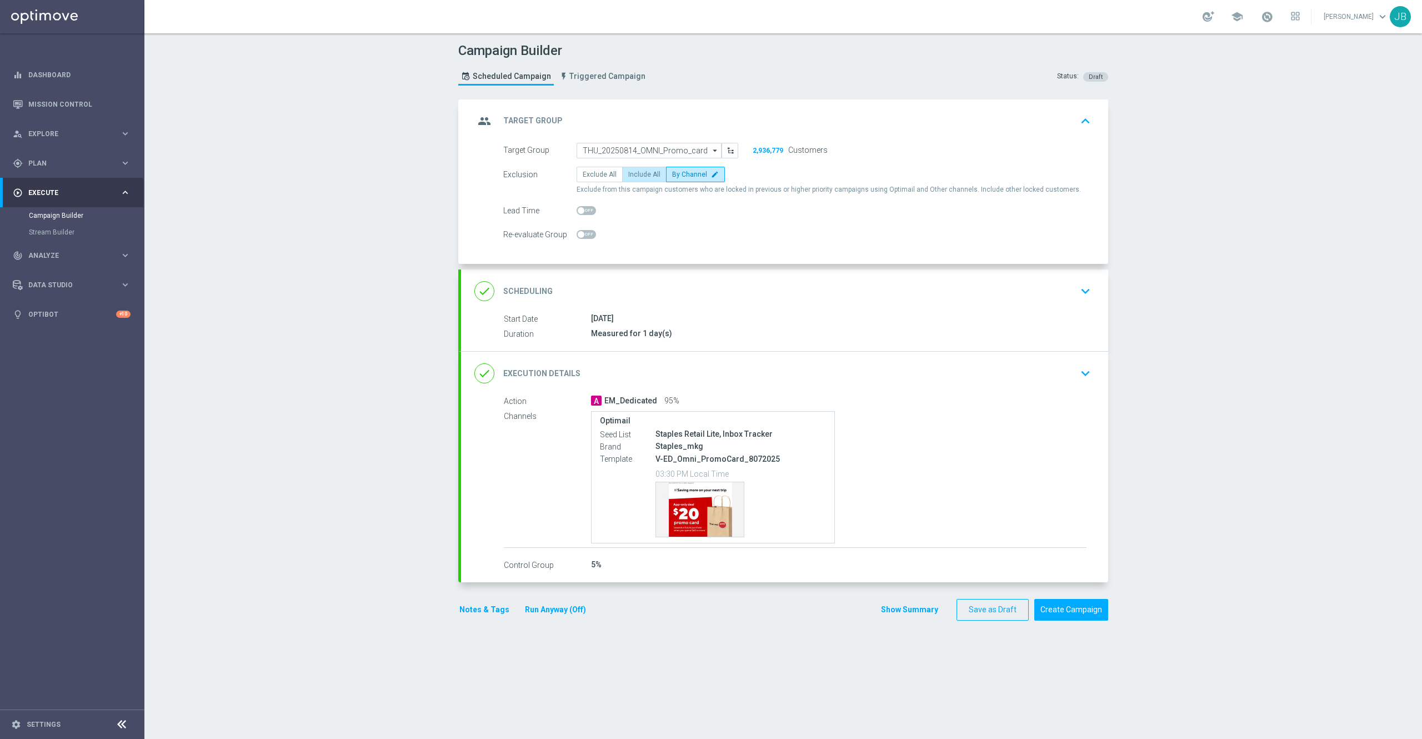
click at [632, 175] on span "Include All" at bounding box center [644, 175] width 32 height 8
click at [632, 175] on input "Include All" at bounding box center [631, 176] width 7 height 7
radio input "true"
click at [532, 118] on h2 "Target Group" at bounding box center [532, 121] width 59 height 11
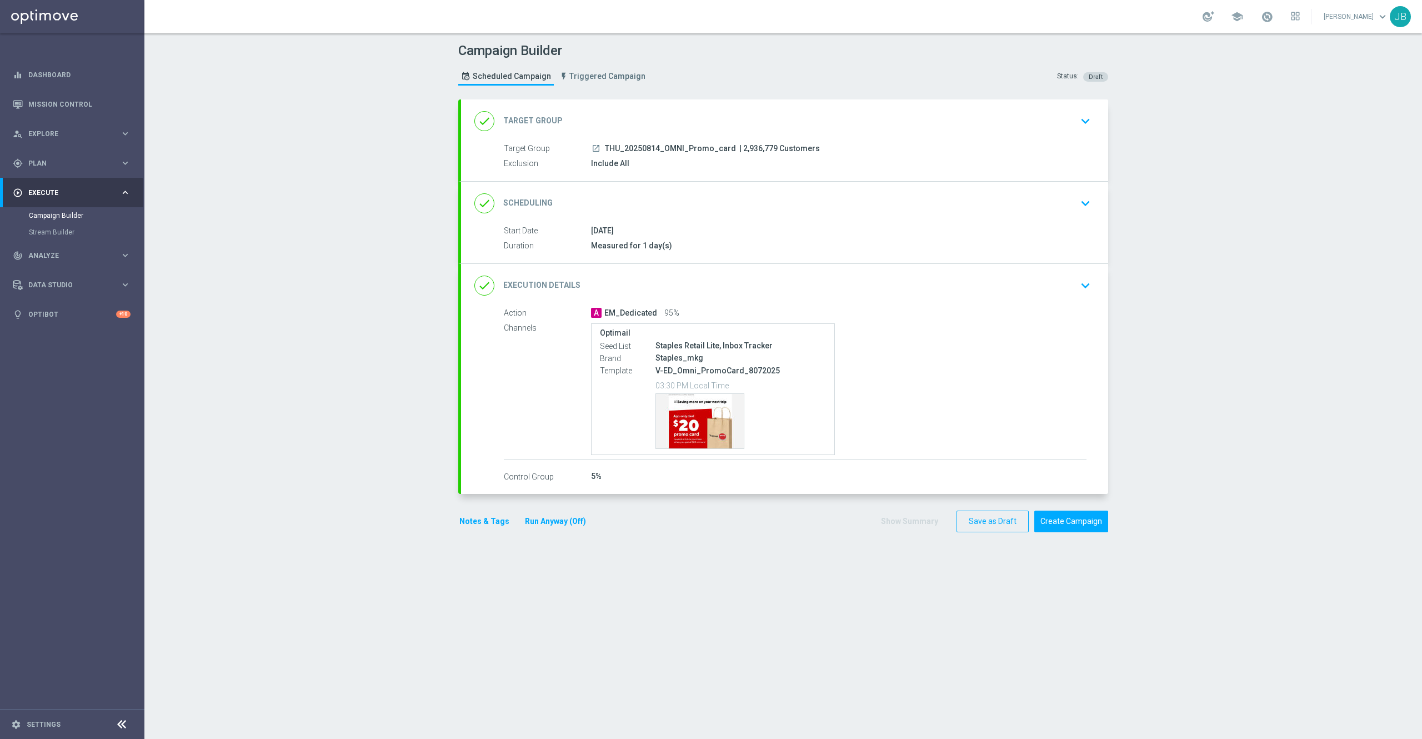
click at [529, 197] on div "done Scheduling" at bounding box center [513, 203] width 78 height 20
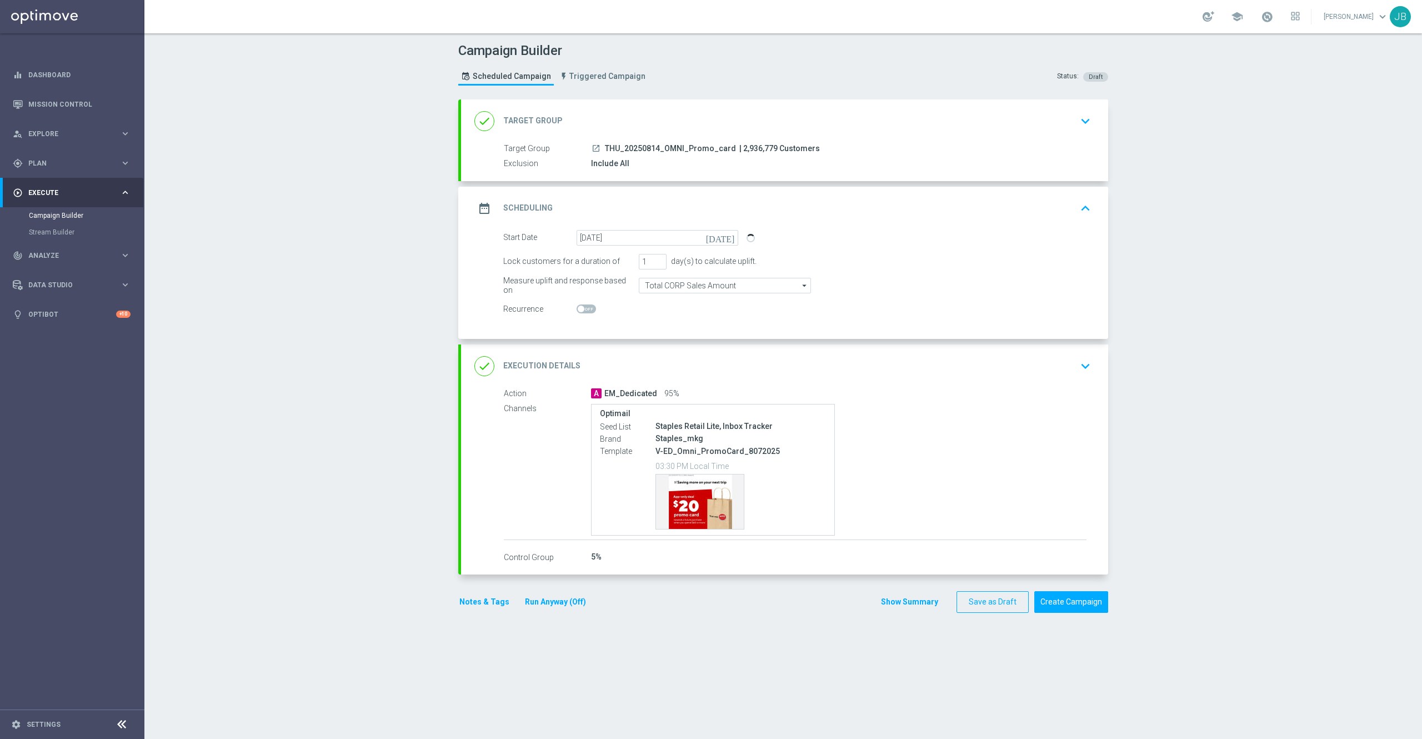
click at [540, 369] on h2 "Execution Details" at bounding box center [541, 365] width 77 height 11
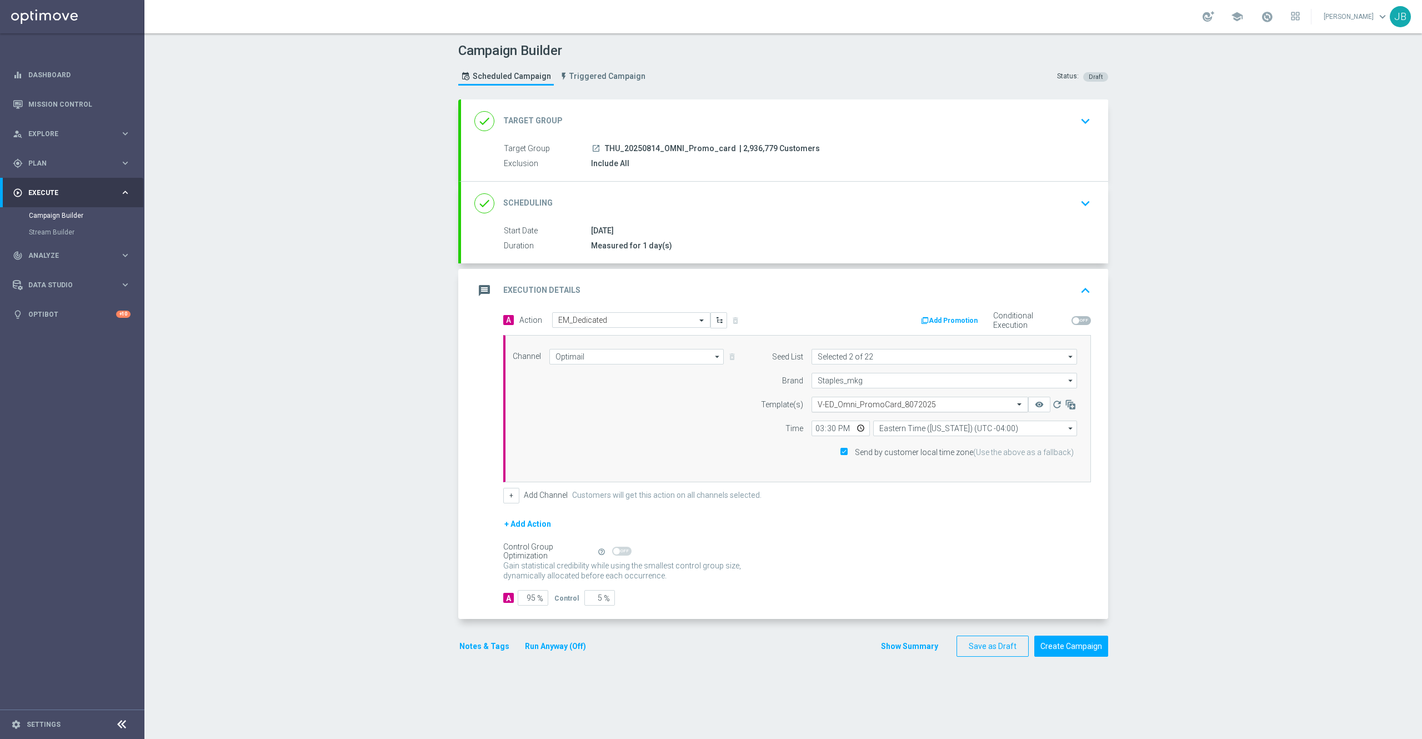
click at [853, 407] on input "text" at bounding box center [909, 404] width 182 height 9
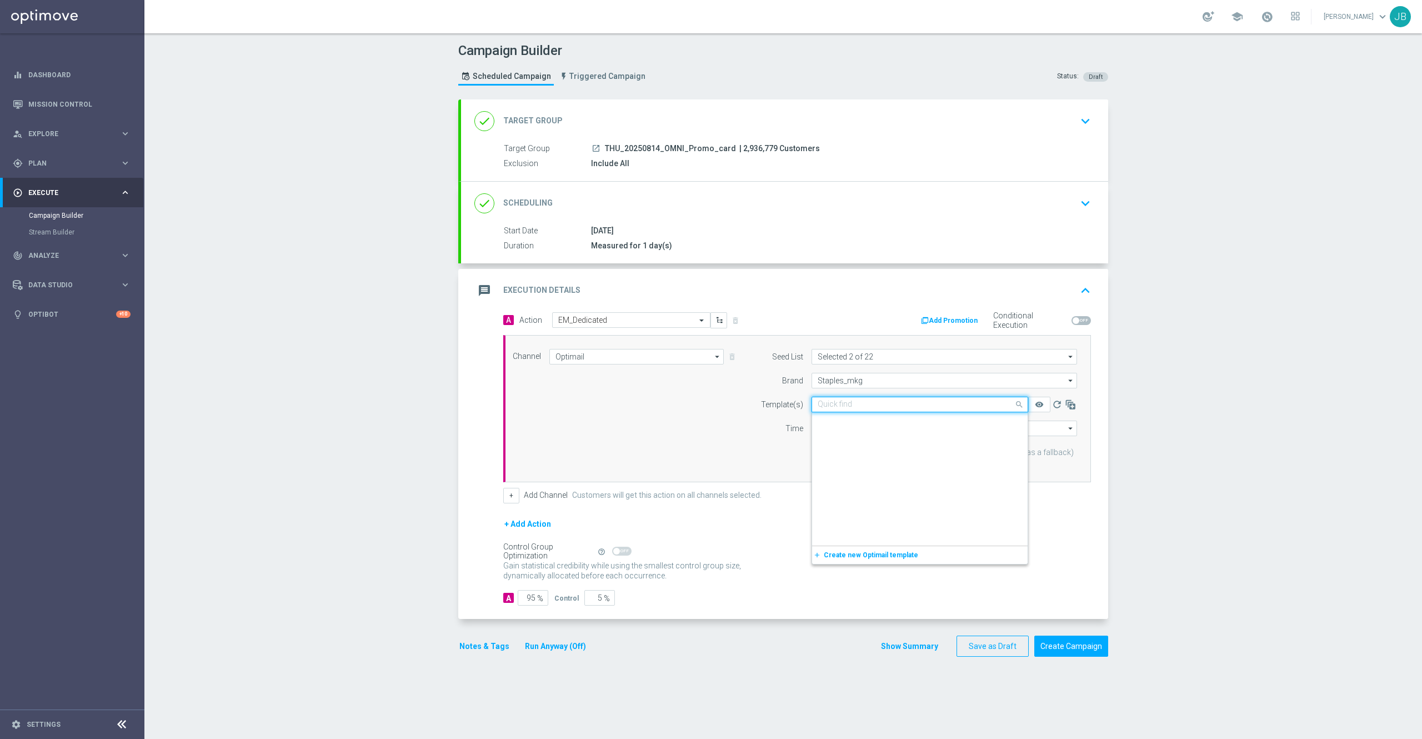
scroll to position [245916, 0]
click at [834, 402] on input "text" at bounding box center [909, 404] width 182 height 9
paste input "ED_Omni_PromoCard_8142025"
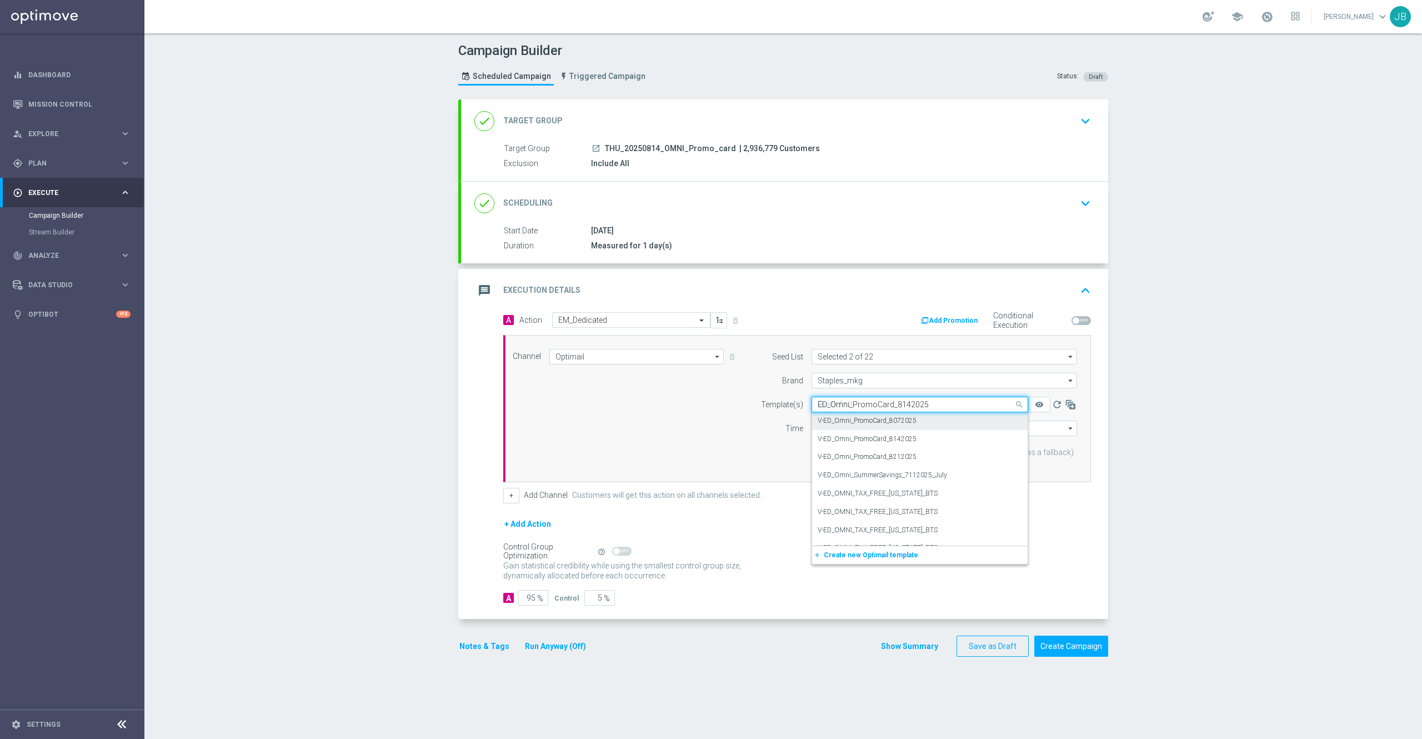
scroll to position [0, 0]
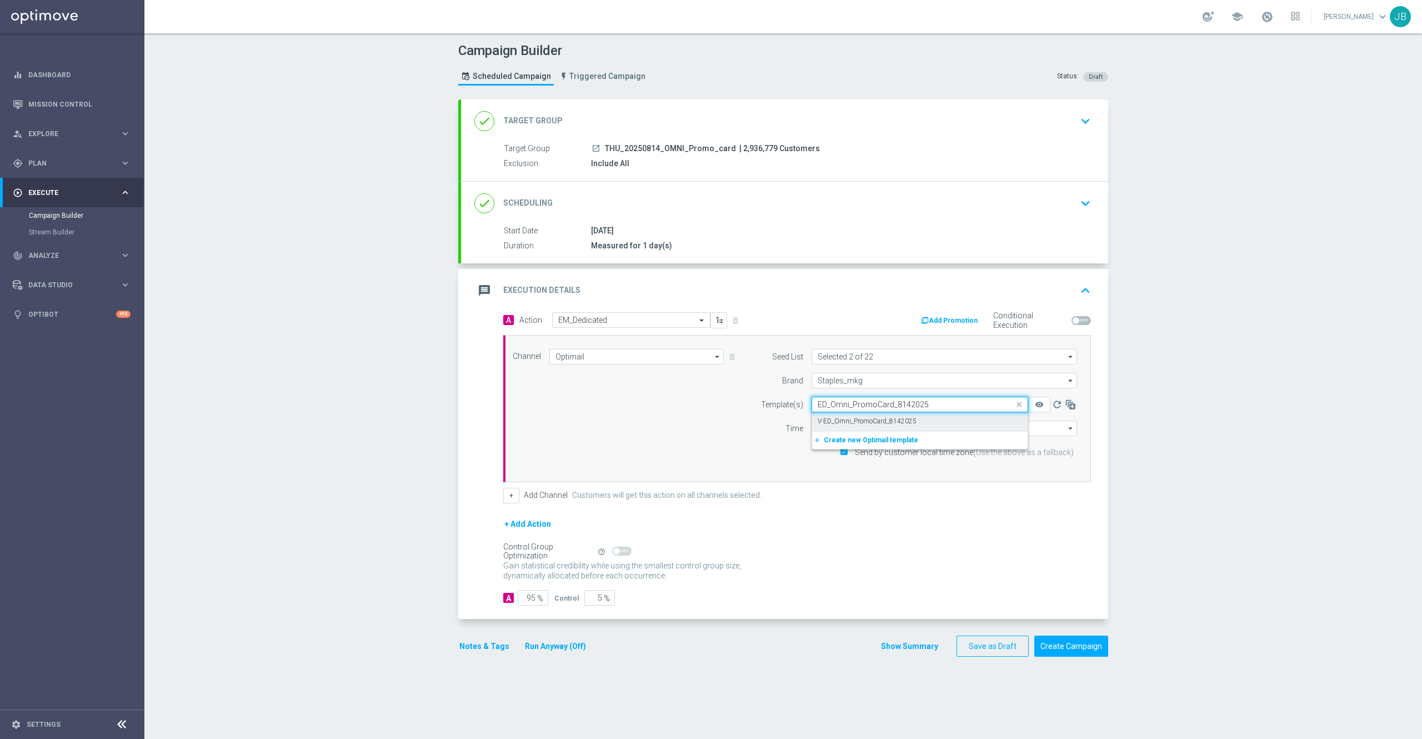
click at [851, 422] on label "V-ED_Omni_PromoCard_8142025" at bounding box center [867, 421] width 99 height 9
type input "ED_Omni_PromoCard_8142025"
click at [1067, 649] on button "Create Campaign" at bounding box center [1071, 646] width 74 height 22
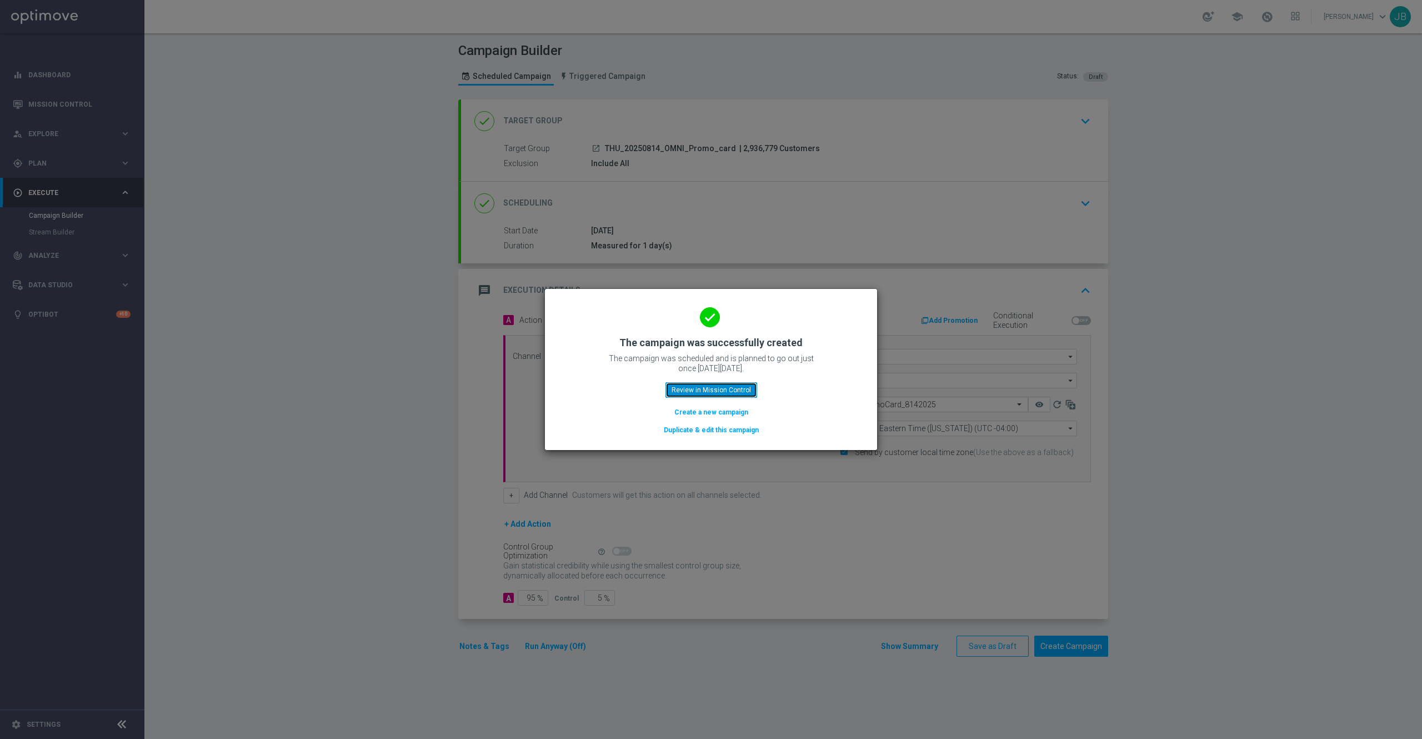
click at [733, 382] on button "Review in Mission Control" at bounding box center [711, 390] width 92 height 16
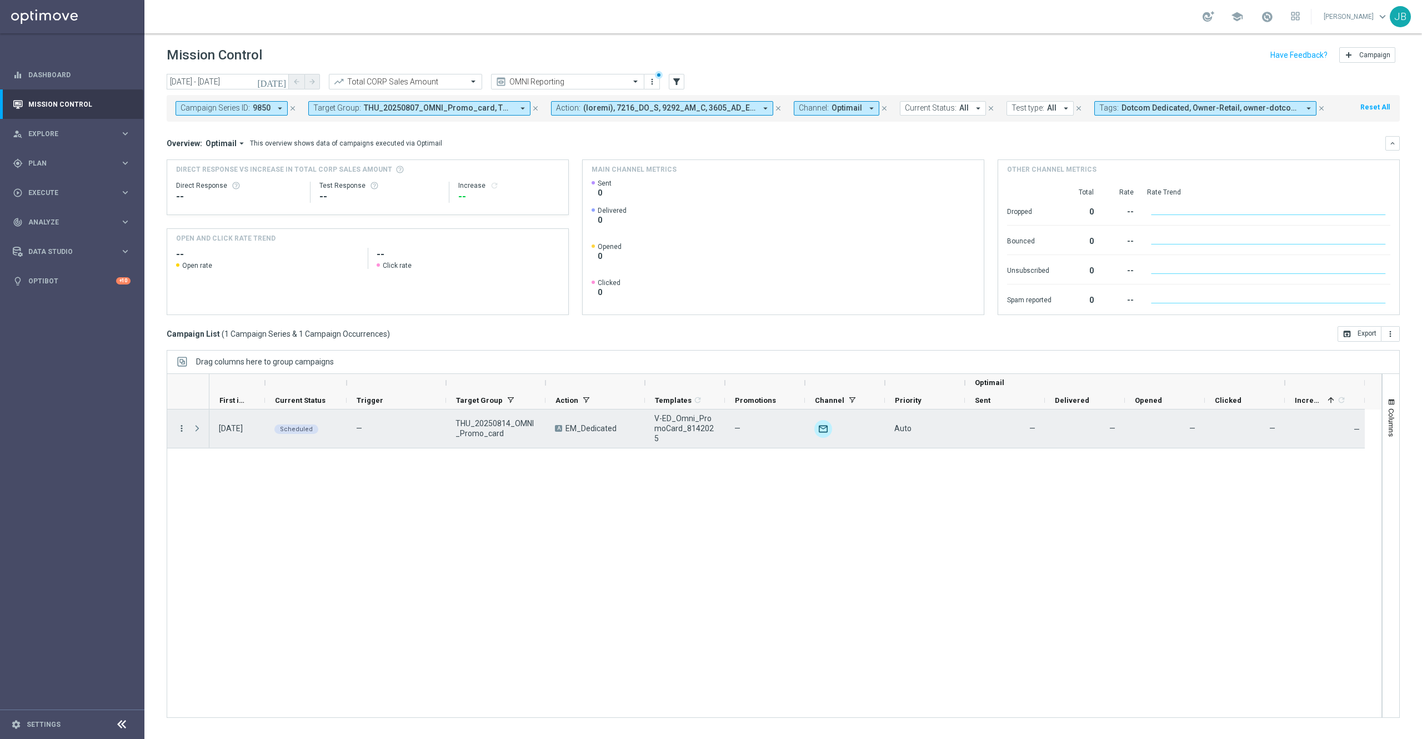
click at [183, 427] on icon "more_vert" at bounding box center [182, 428] width 10 height 10
click at [243, 435] on span "Campaign Details" at bounding box center [232, 436] width 56 height 8
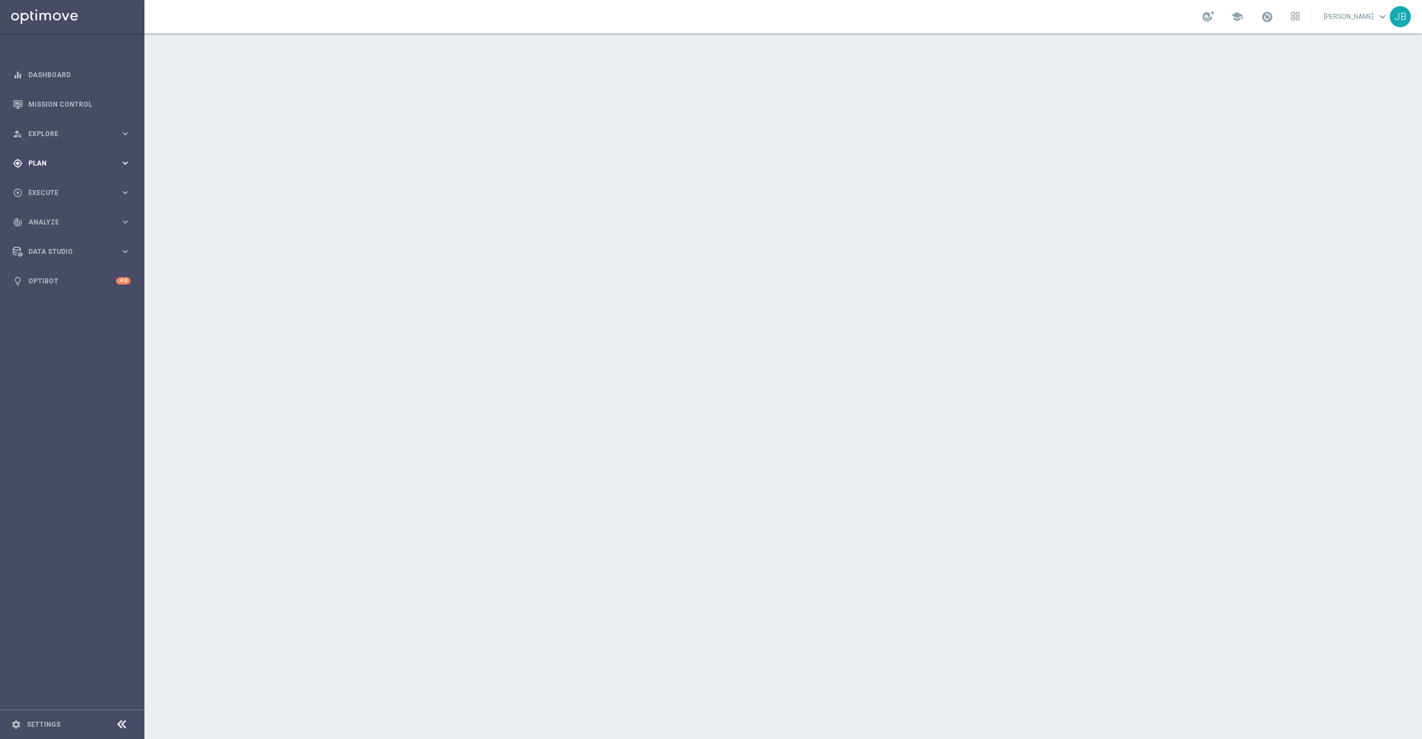
click at [54, 158] on div "gps_fixed Plan" at bounding box center [66, 163] width 107 height 10
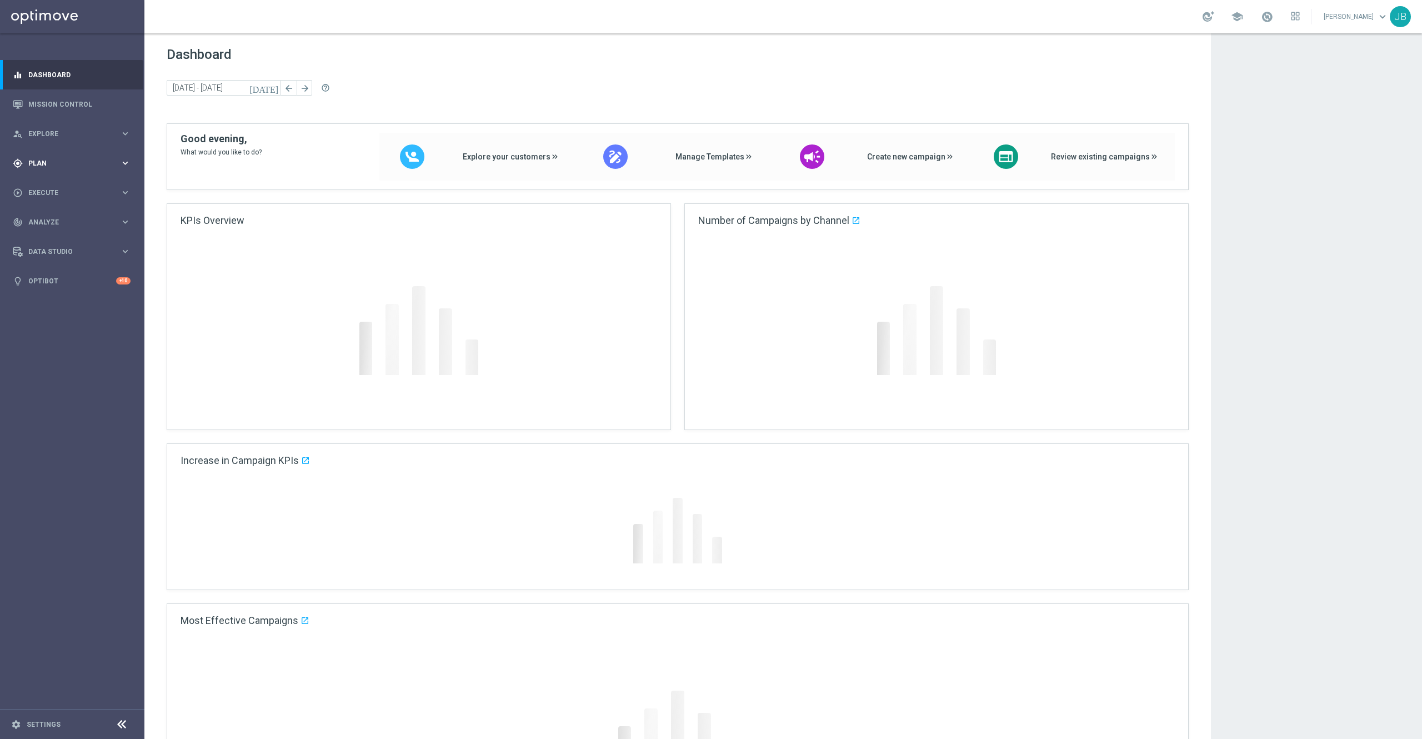
click at [48, 158] on div "gps_fixed Plan" at bounding box center [66, 163] width 107 height 10
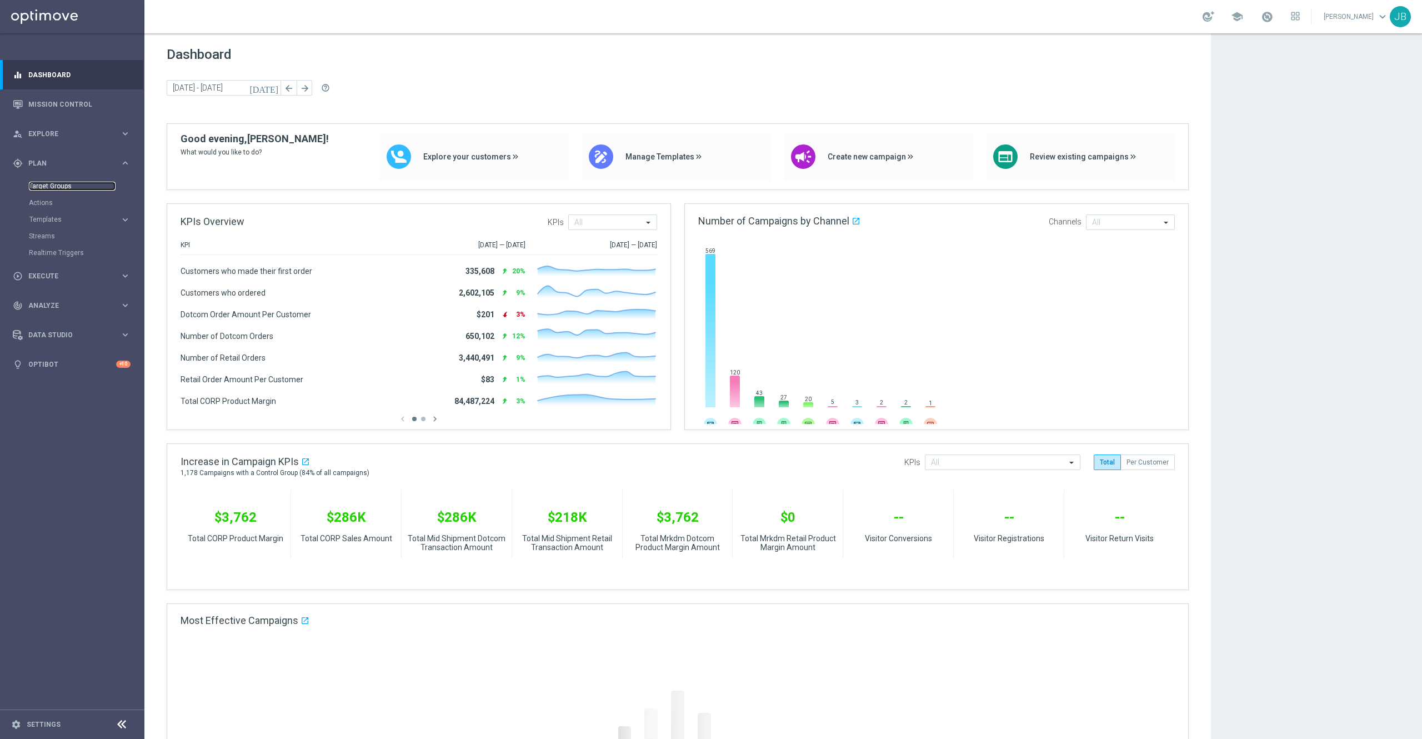
click at [64, 184] on link "Target Groups" at bounding box center [72, 186] width 87 height 9
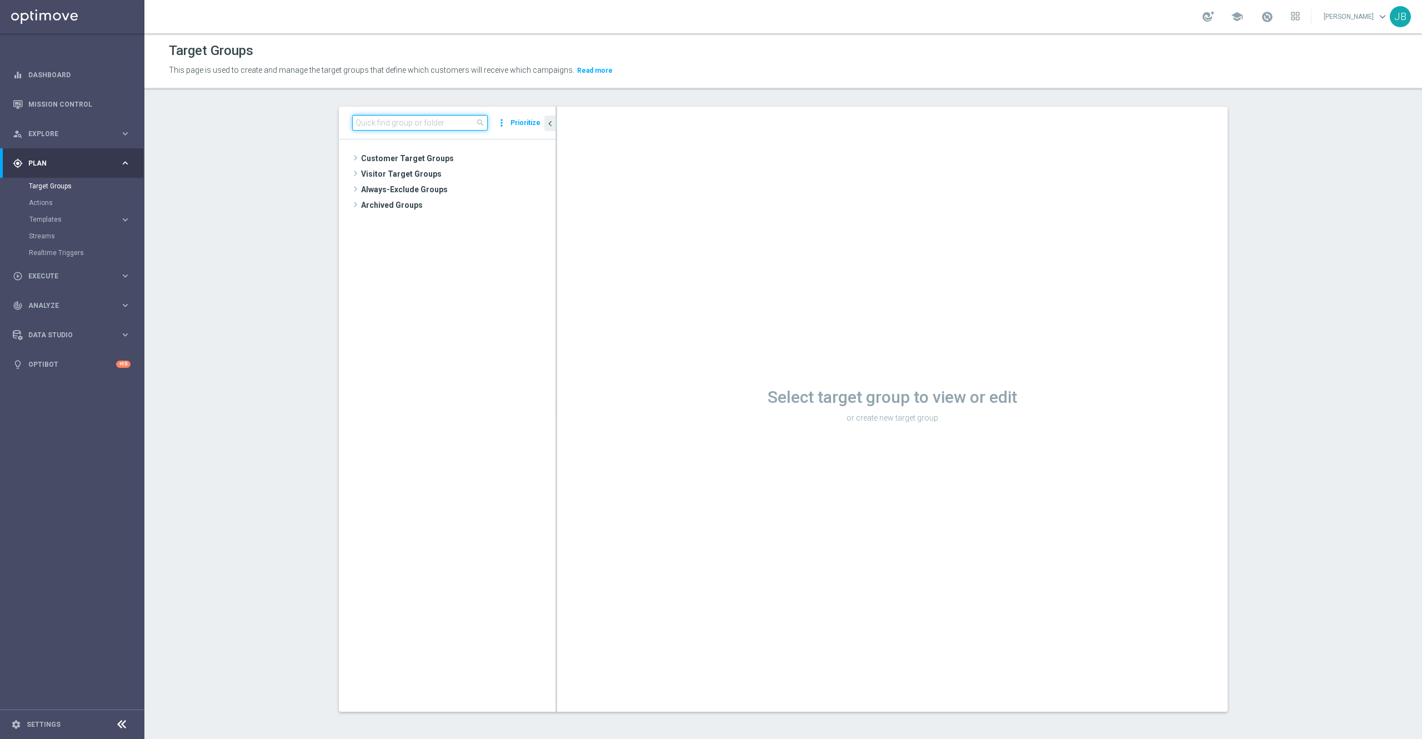
click at [394, 121] on input at bounding box center [420, 123] width 136 height 16
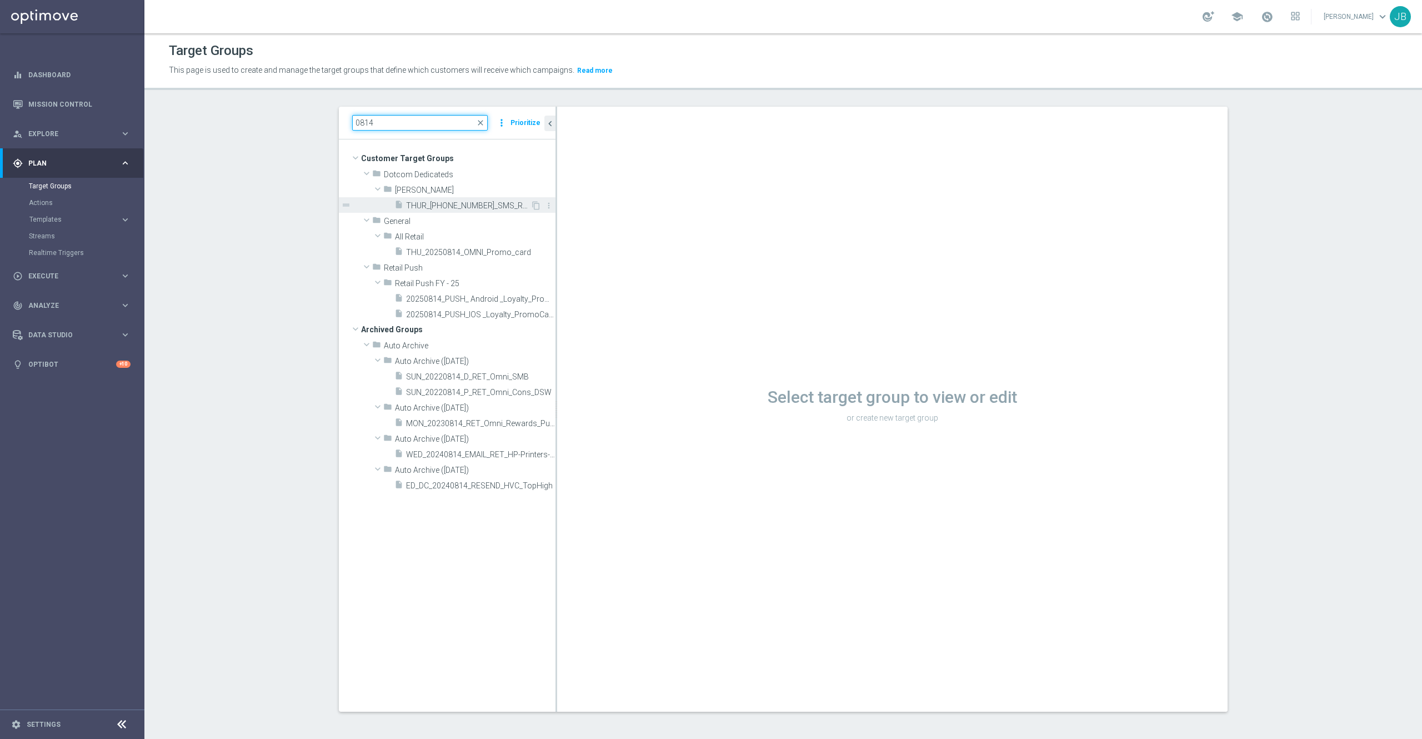
type input "0814"
click at [435, 207] on span "THUR_[PHONE_NUMBER]_SMS_RET_PROMO" at bounding box center [468, 205] width 124 height 9
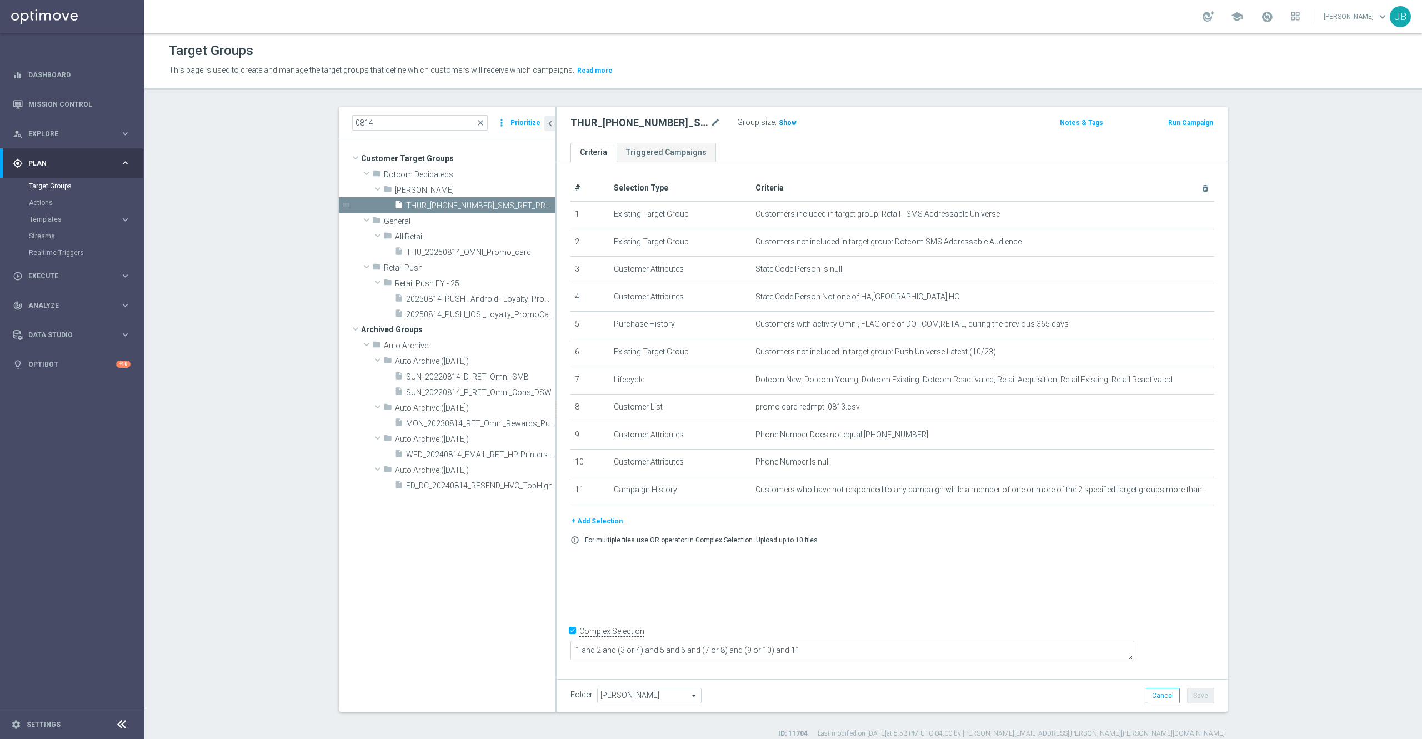
click at [779, 123] on span "Show" at bounding box center [788, 123] width 18 height 8
click at [437, 255] on span "THU_20250814_OMNI_Promo_card" at bounding box center [468, 252] width 124 height 9
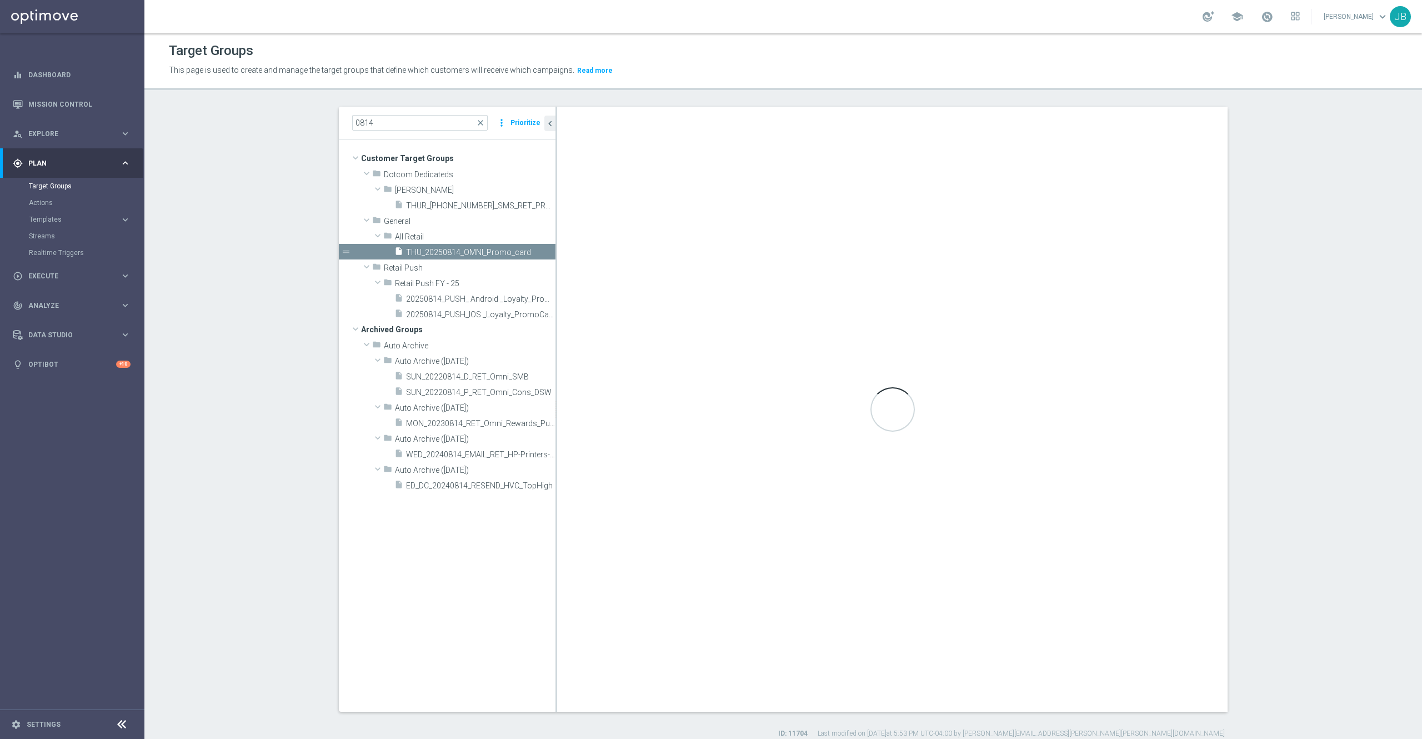
type textarea "(1 or 3) and 2 and 4"
type input "All Retail"
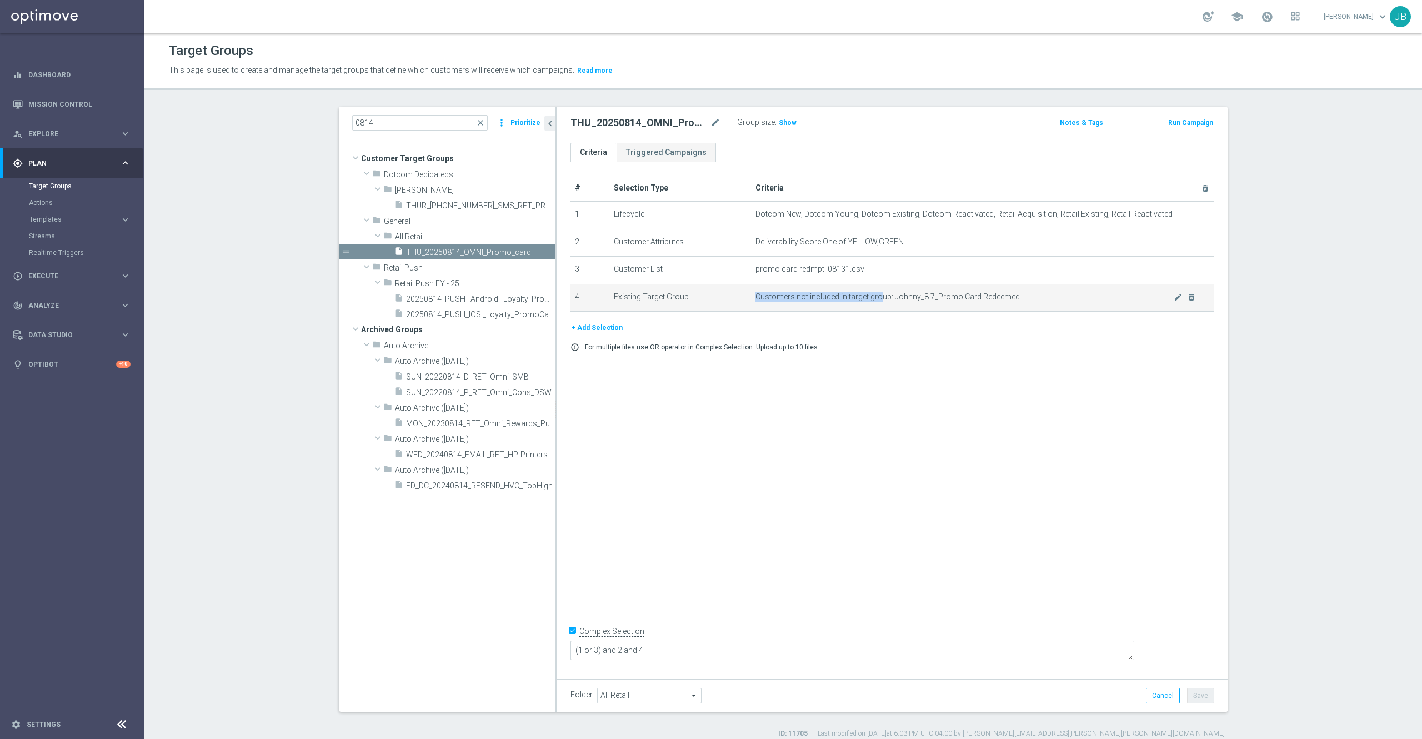
drag, startPoint x: 1005, startPoint y: 294, endPoint x: 873, endPoint y: 302, distance: 131.8
click at [873, 302] on span "Customers not included in target group: Johnny_8.7_Promo Card Redeemed" at bounding box center [964, 296] width 418 height 9
click at [885, 302] on span "Customers not included in target group: Johnny_8.7_Promo Card Redeemed" at bounding box center [964, 296] width 418 height 9
drag, startPoint x: 883, startPoint y: 299, endPoint x: 1038, endPoint y: 297, distance: 155.5
click at [1038, 297] on span "Customers not included in target group: Johnny_8.7_Promo Card Redeemed" at bounding box center [964, 296] width 418 height 9
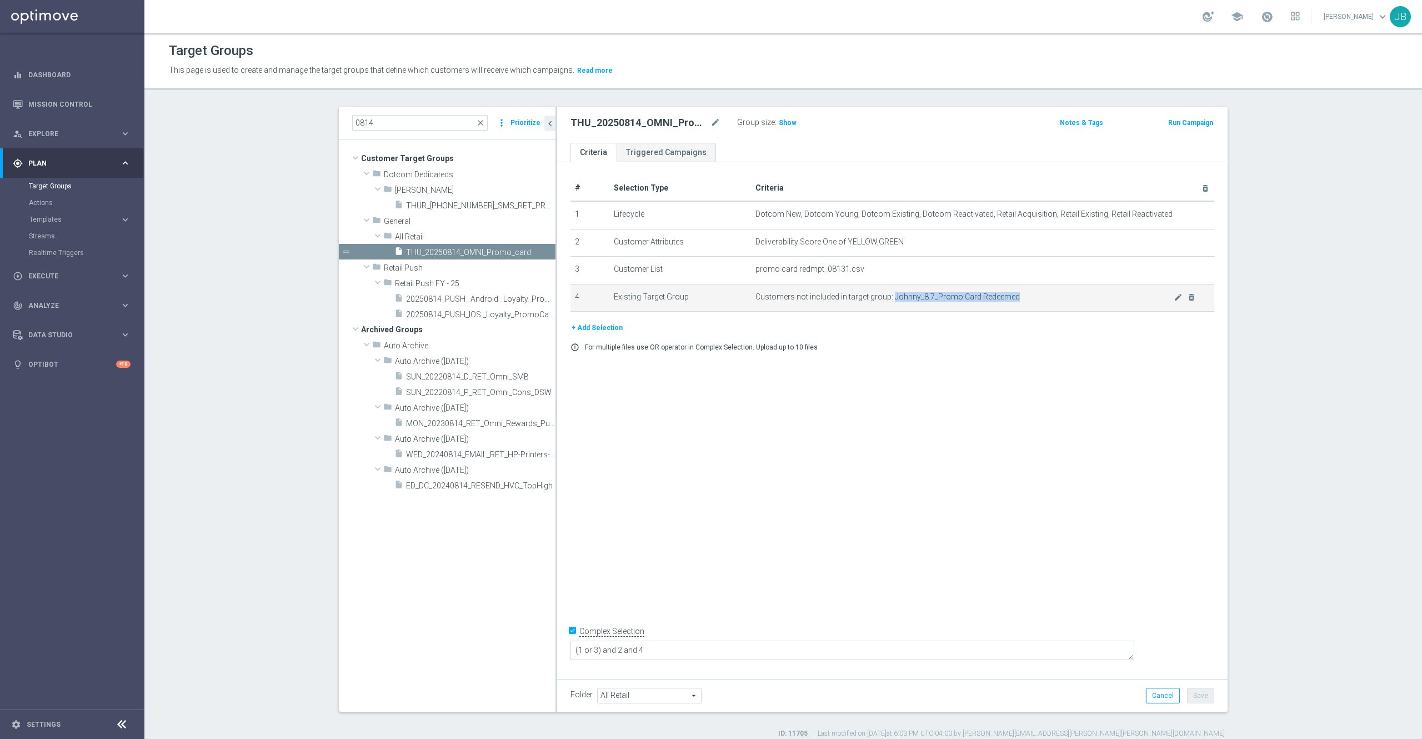
copy span "Johnny_8.7_Promo Card Redeemed"
click at [779, 122] on span "Show" at bounding box center [788, 123] width 18 height 8
click at [476, 124] on span "close" at bounding box center [480, 122] width 9 height 9
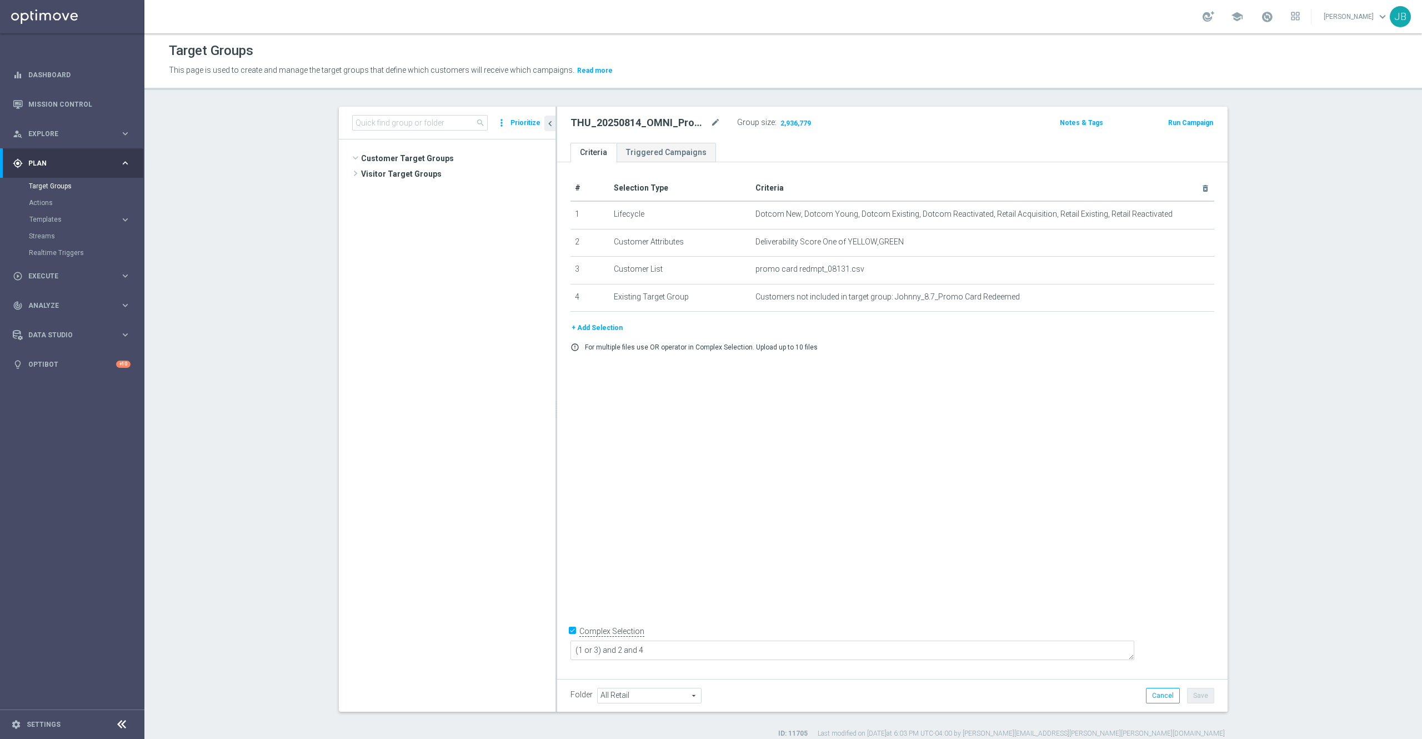
scroll to position [9274, 0]
click at [445, 120] on input at bounding box center [420, 123] width 136 height 16
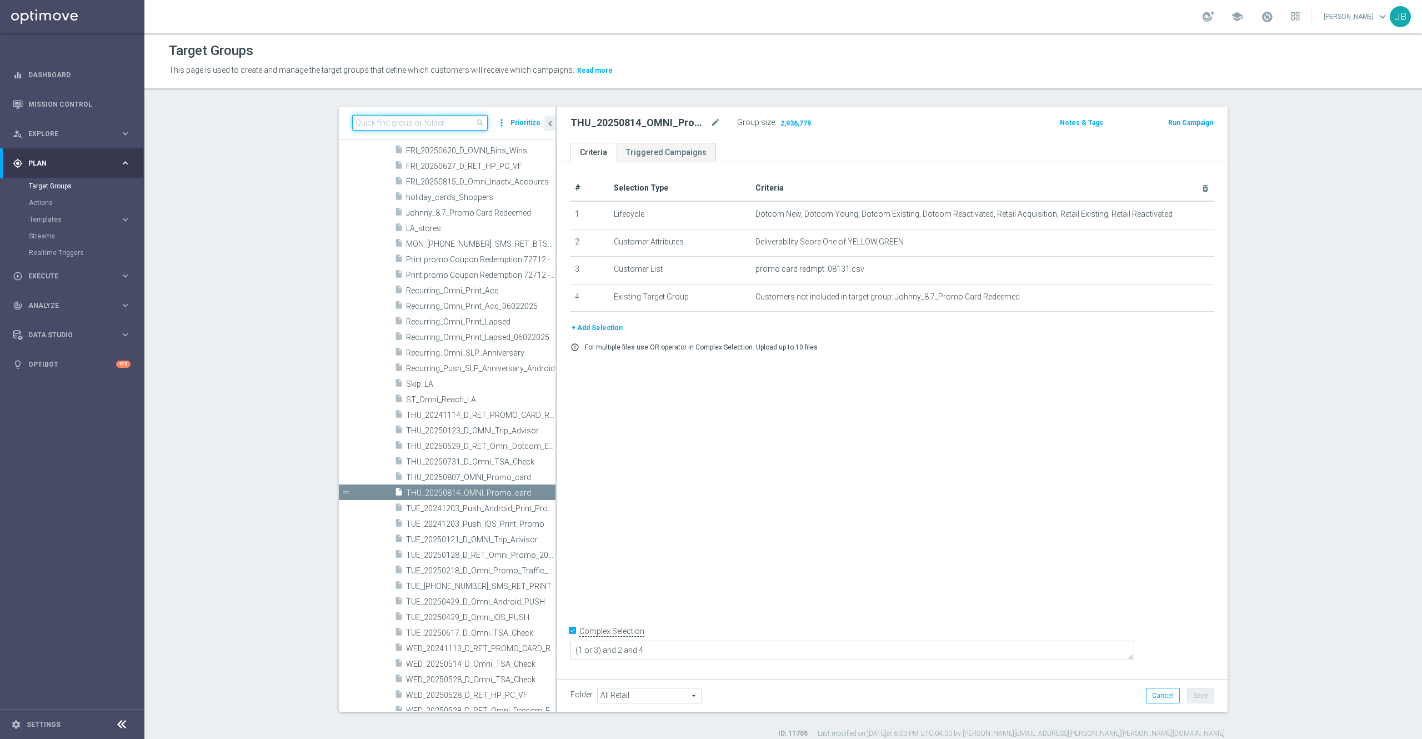
paste input "Johnny_8.7_Promo Card Redeemed"
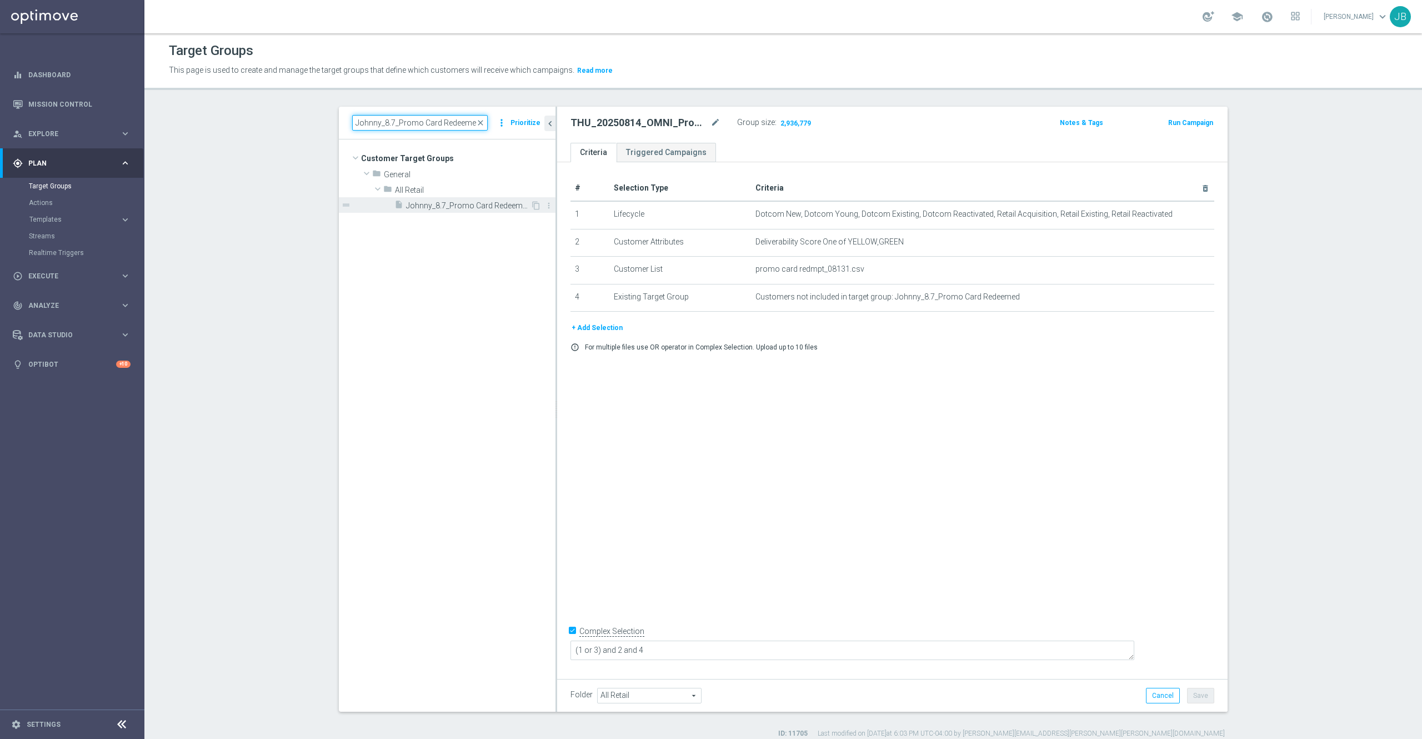
type input "Johnny_8.7_Promo Card Redeemed"
click at [455, 202] on span "Johnny_8.7_Promo Card Redeemed" at bounding box center [468, 205] width 124 height 9
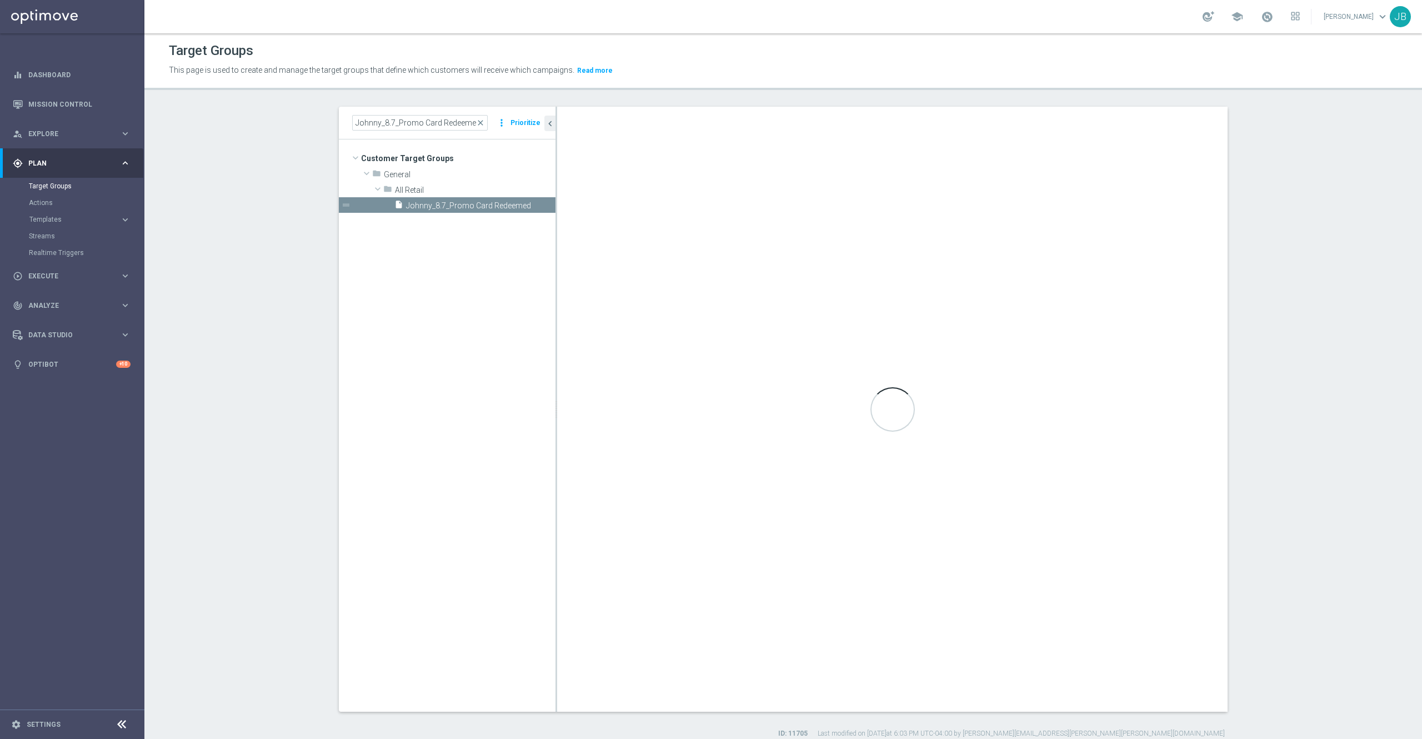
checkbox input "false"
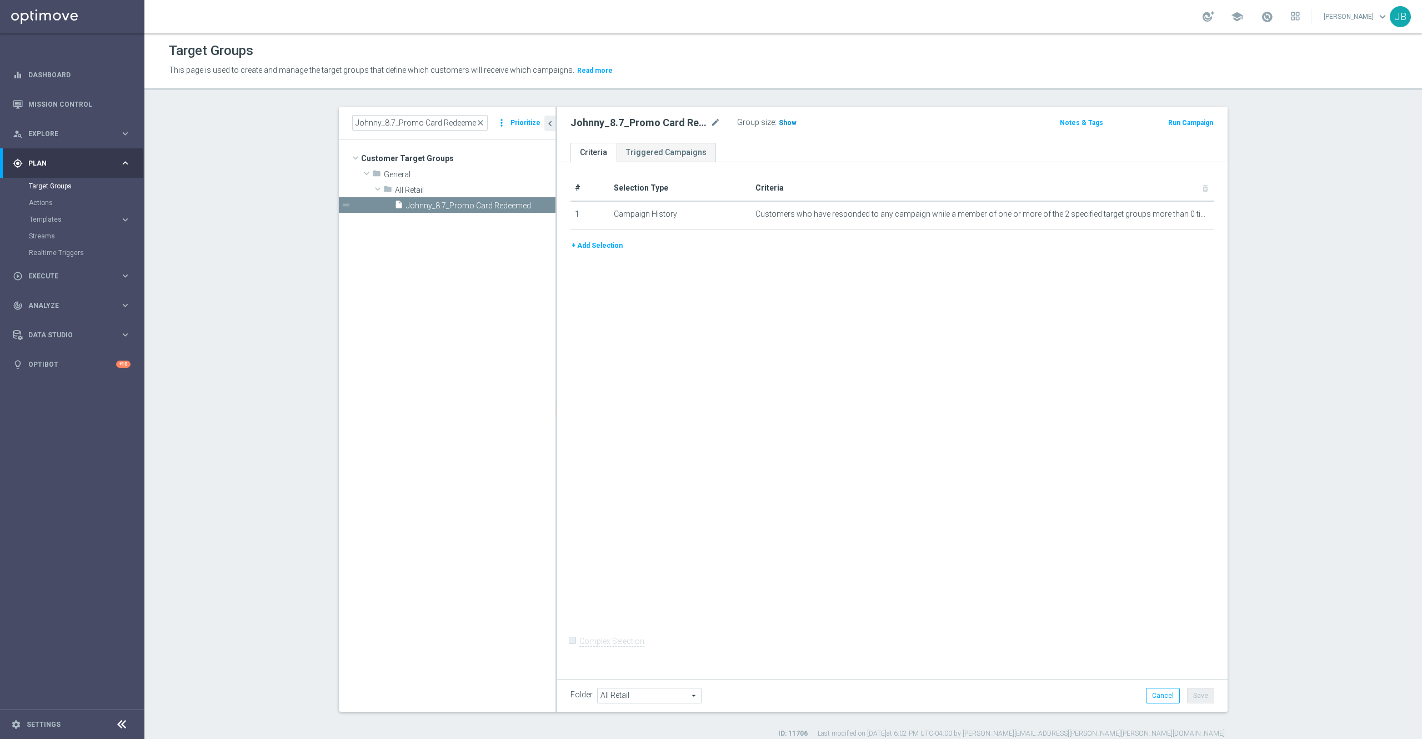
click at [783, 124] on span "Show" at bounding box center [788, 123] width 18 height 8
click at [1174, 219] on icon "mode_edit" at bounding box center [1178, 214] width 9 height 9
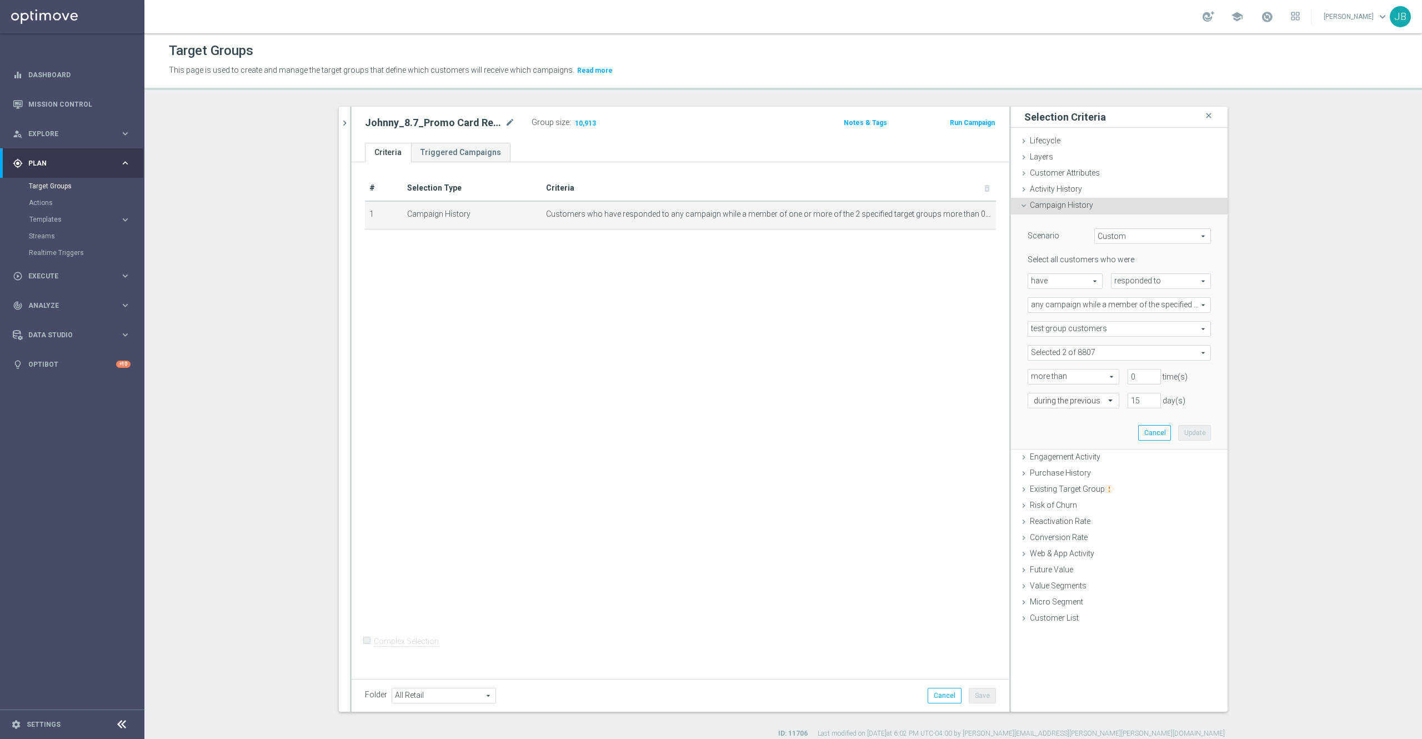
click at [1089, 355] on span at bounding box center [1119, 352] width 182 height 14
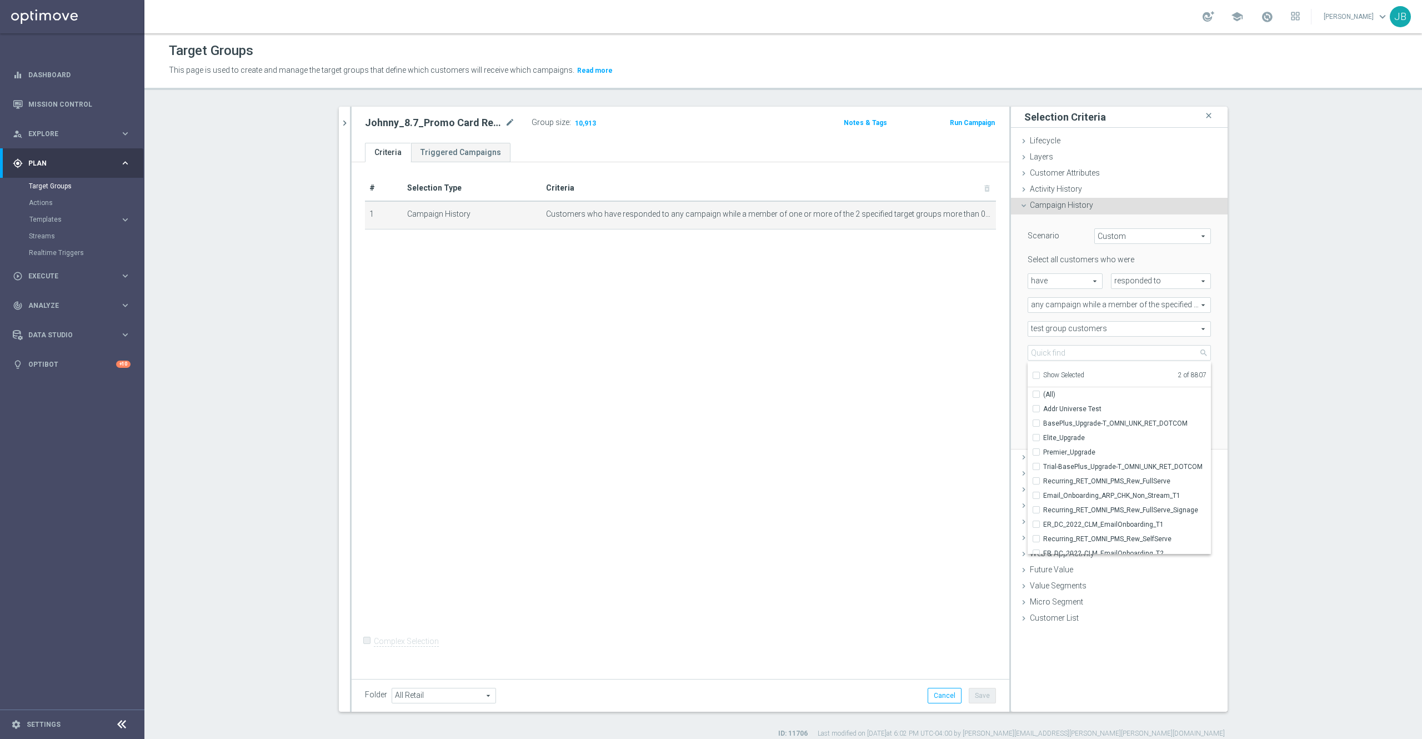
click at [1032, 373] on input "Show Selected" at bounding box center [1035, 376] width 7 height 7
checkbox input "true"
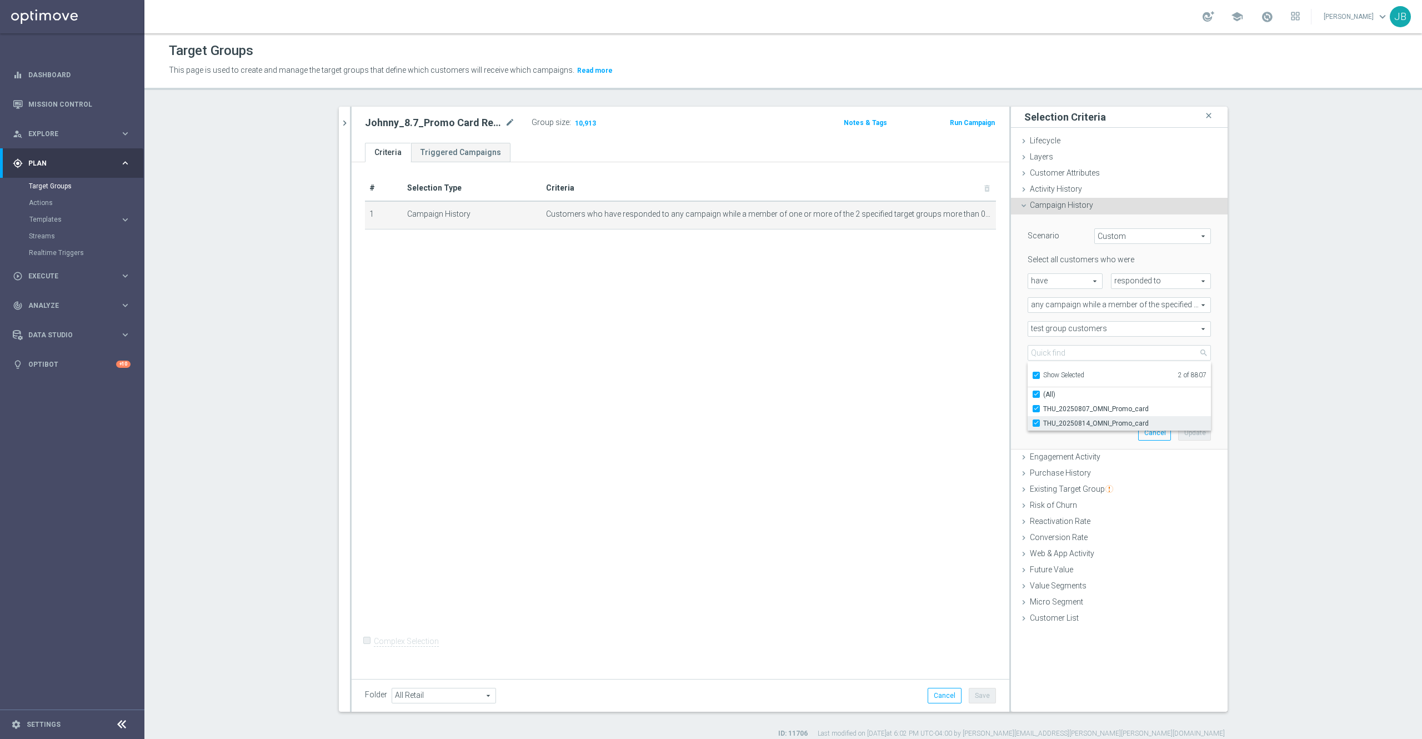
click at [1094, 423] on span "THU_20250814_OMNI_Promo_card" at bounding box center [1127, 423] width 168 height 9
click at [1043, 423] on input "THU_20250814_OMNI_Promo_card" at bounding box center [1039, 422] width 7 height 7
checkbox input "false"
type input "THU_20250807_OMNI_Promo_card"
checkbox input "false"
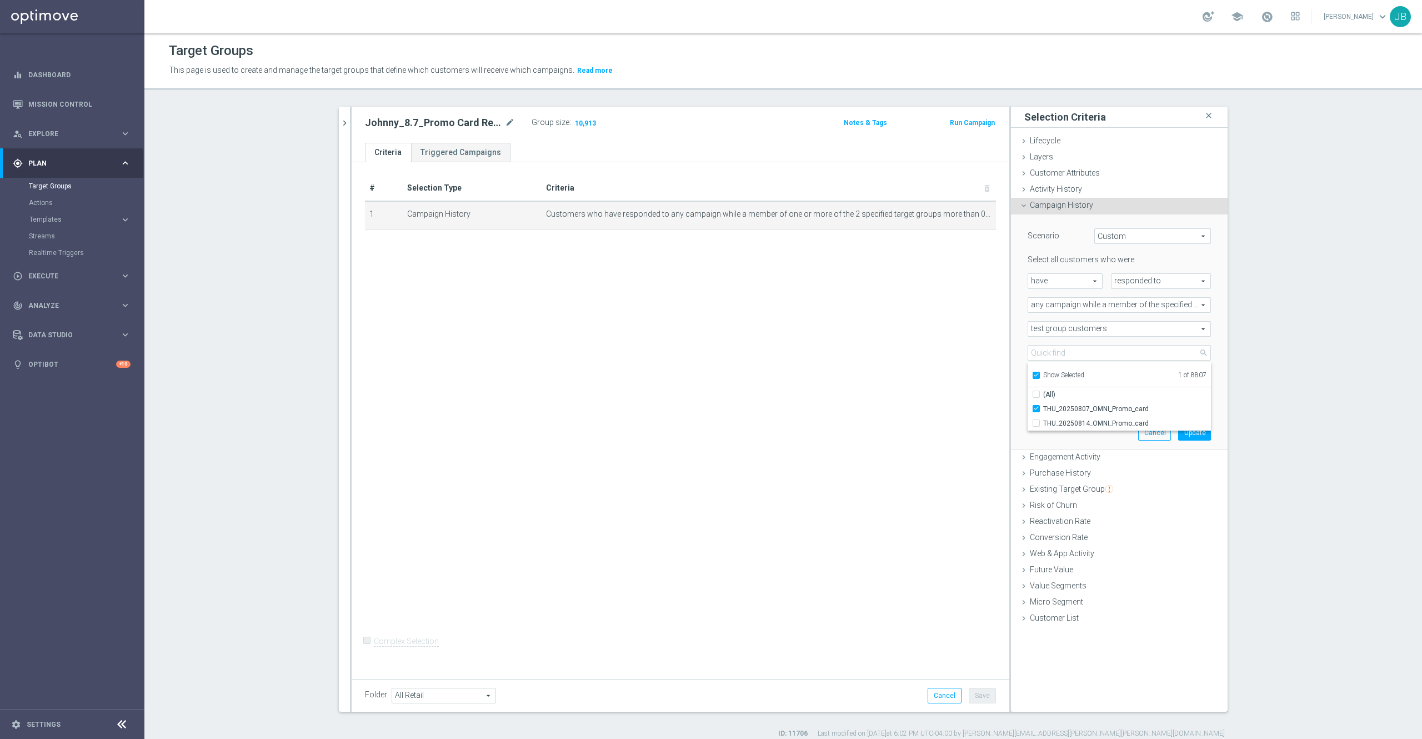
click at [1290, 347] on section "Johnny_8.7_Promo Card Redeemed close more_vert Prioritize Customer Target Group…" at bounding box center [782, 423] width 1277 height 632
click at [1191, 433] on button "Update" at bounding box center [1194, 433] width 33 height 16
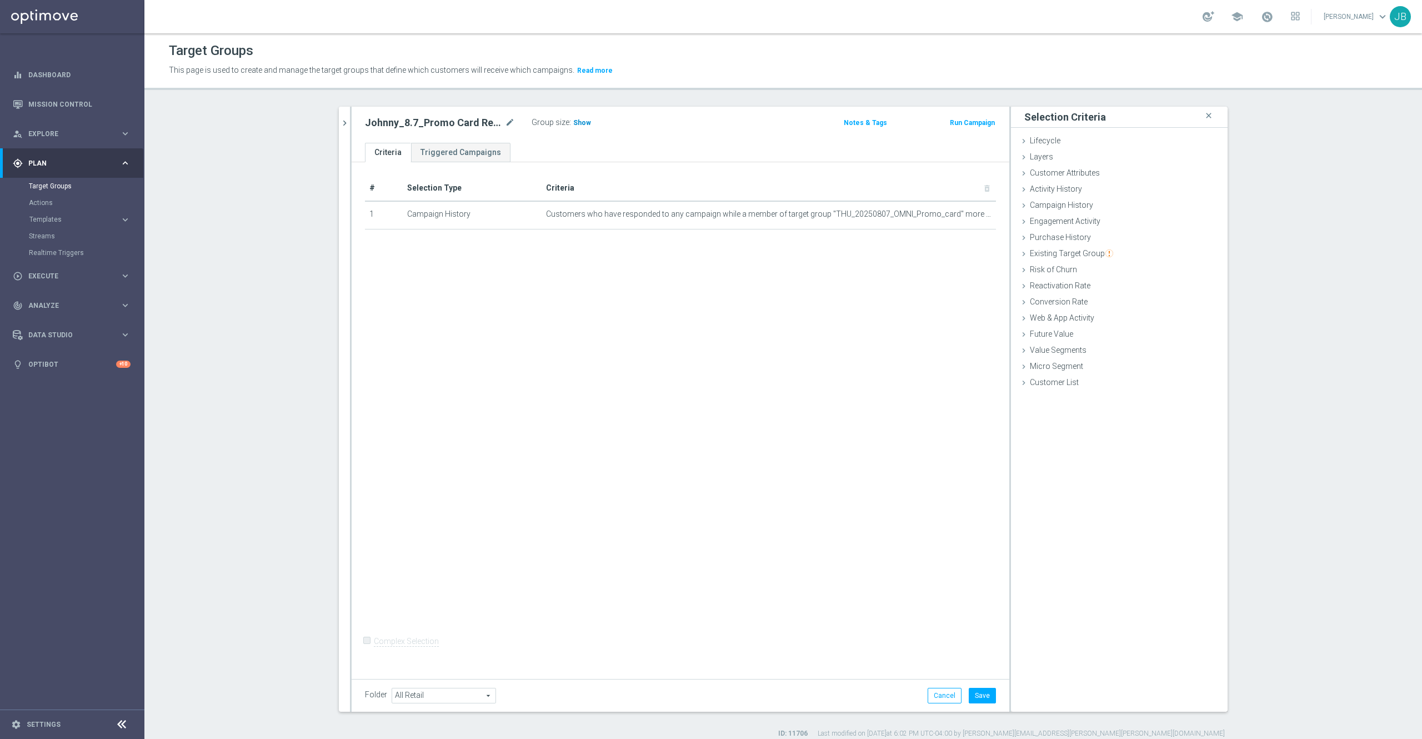
click at [573, 124] on span "Show" at bounding box center [582, 123] width 18 height 8
click at [600, 263] on div "# Selection Type Criteria delete_forever 1 Campaign History Customers who have …" at bounding box center [681, 417] width 658 height 511
click at [969, 697] on button "Save" at bounding box center [982, 696] width 27 height 16
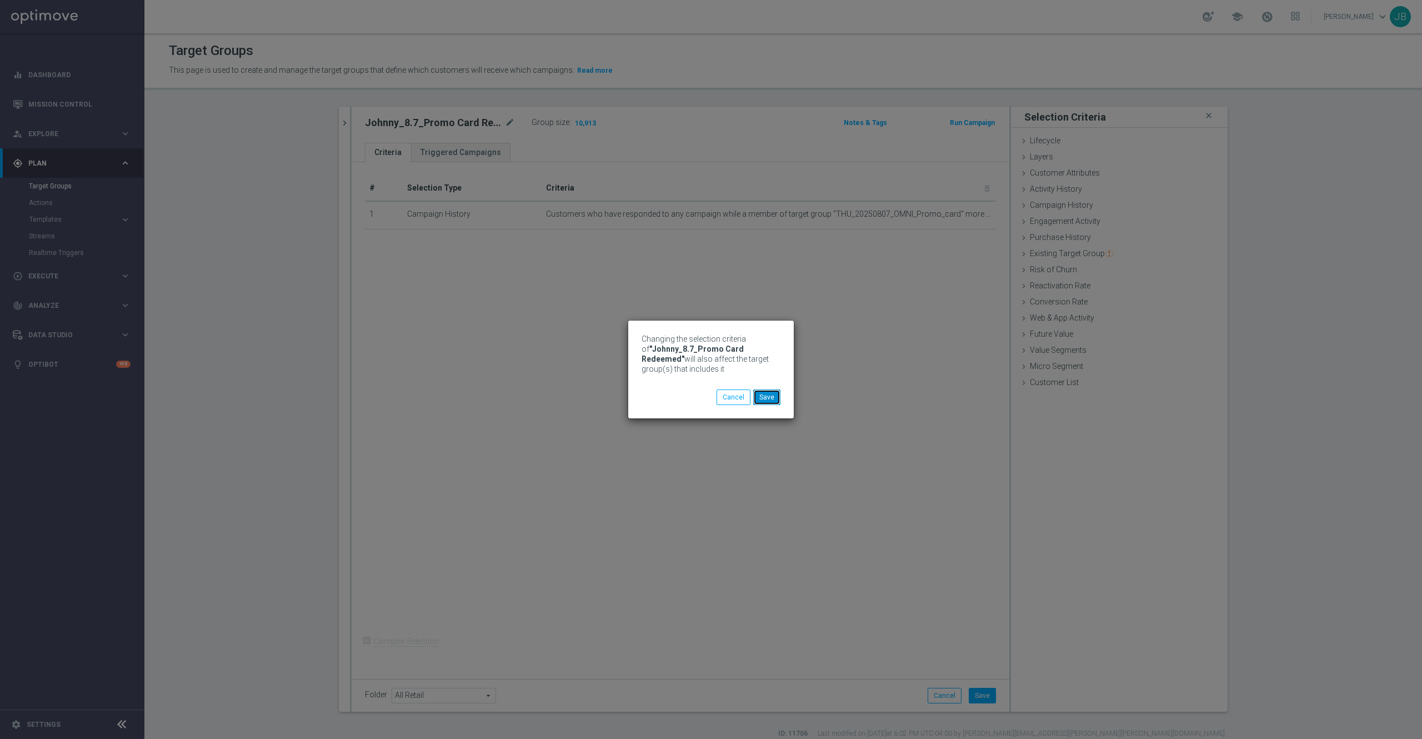
click at [772, 399] on button "Save" at bounding box center [766, 397] width 27 height 16
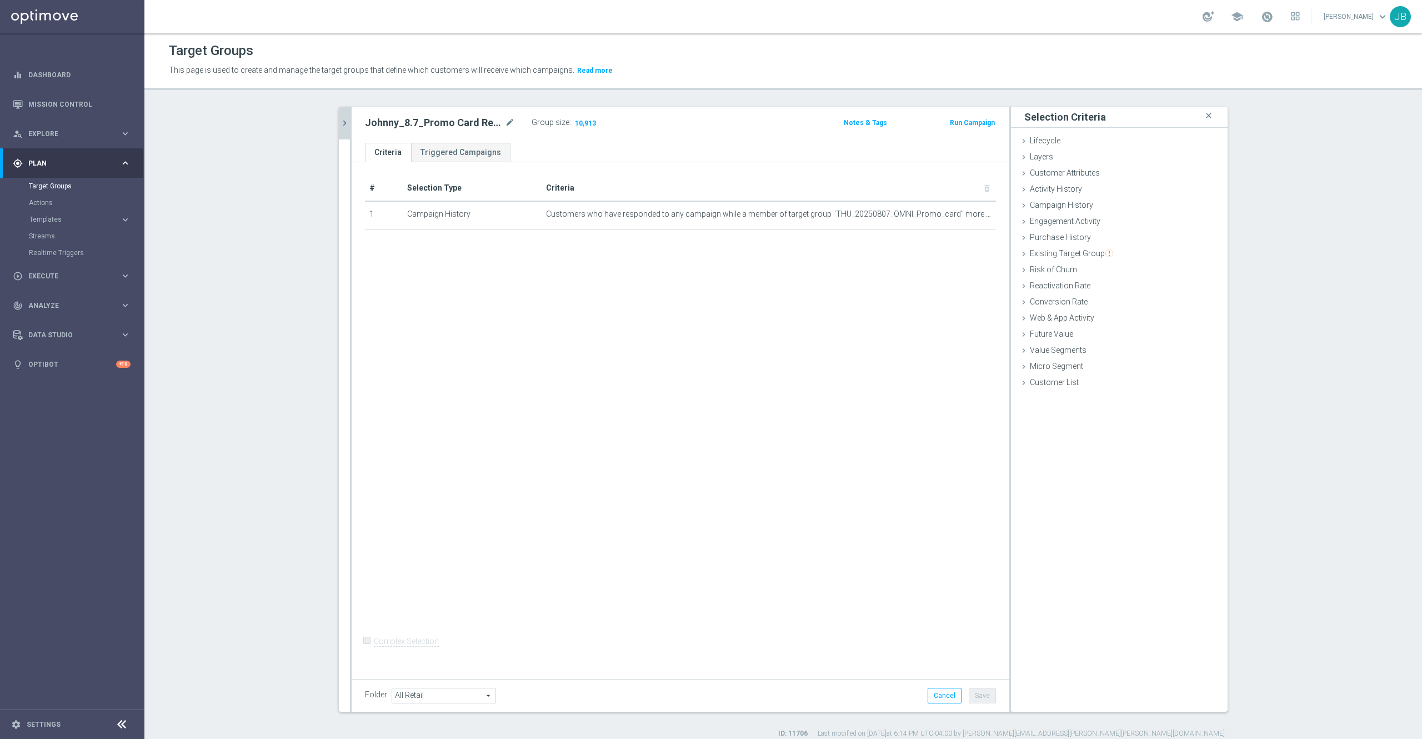
click at [339, 127] on icon "chevron_right" at bounding box center [344, 123] width 11 height 11
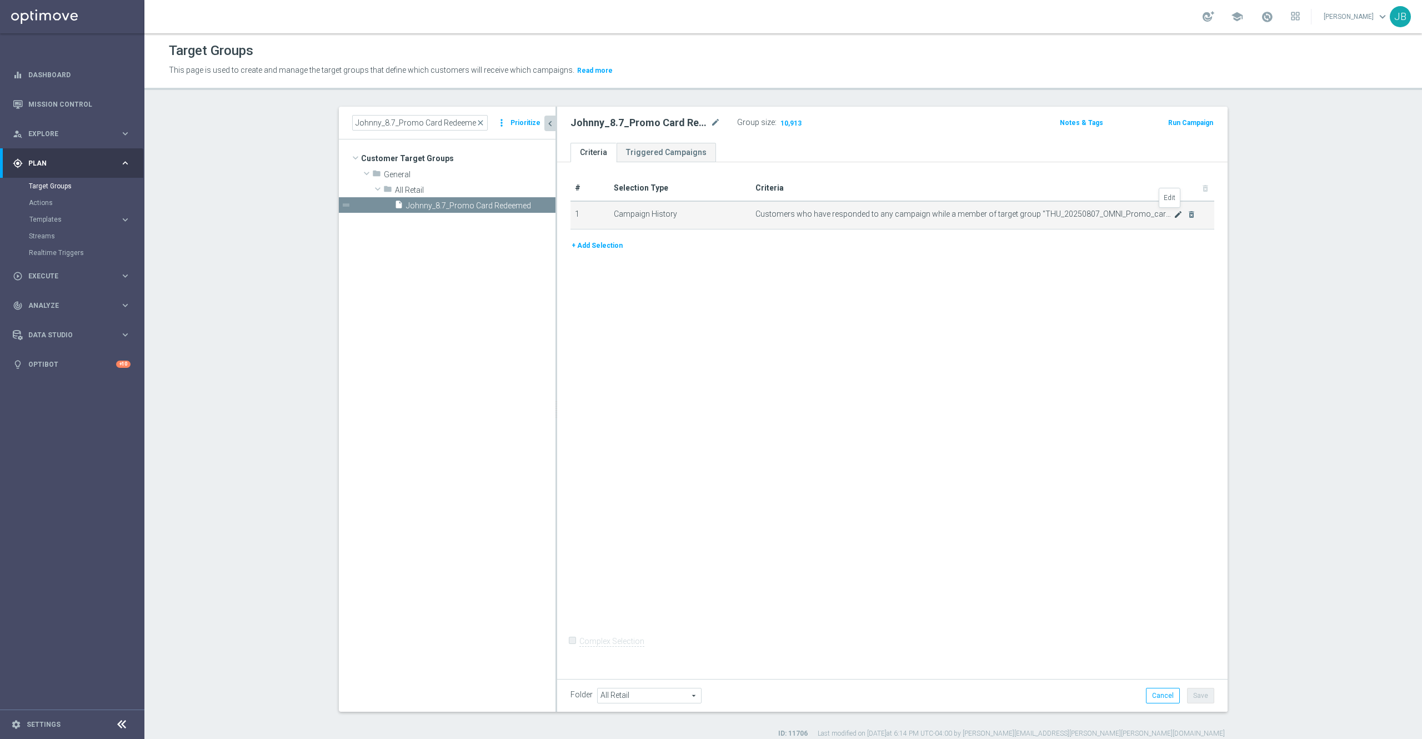
click at [1174, 218] on icon "mode_edit" at bounding box center [1178, 214] width 9 height 9
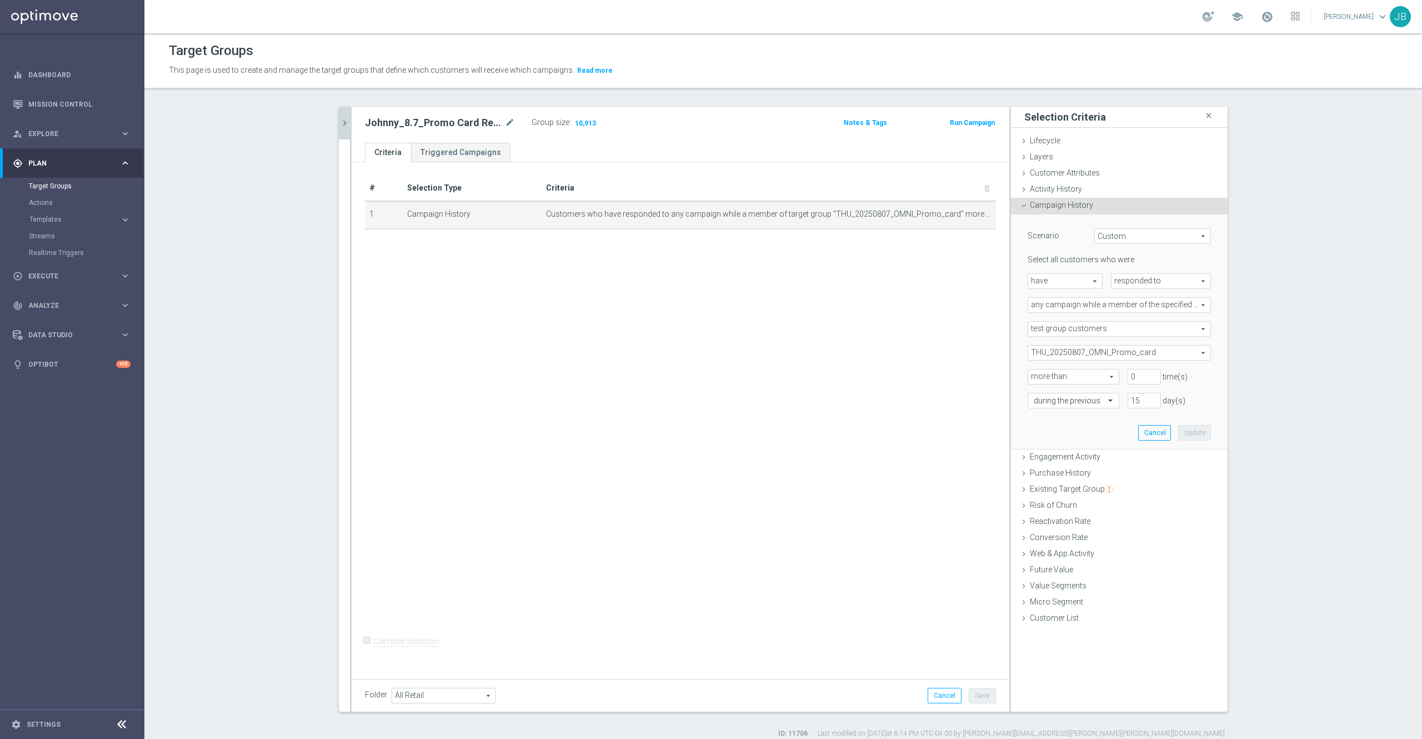
click at [1111, 325] on span "test group customers" at bounding box center [1119, 329] width 182 height 14
click at [1107, 327] on span "test group customers" at bounding box center [1119, 329] width 182 height 14
click at [1141, 308] on span "any campaign while a member of the specified target group(s)" at bounding box center [1119, 305] width 182 height 14
click at [1263, 317] on section "Johnny_8.7_Promo Card Redeemed close more_vert Prioritize Customer Target Group…" at bounding box center [782, 423] width 1277 height 632
click at [861, 386] on div "# Selection Type Criteria delete_forever 1 Campaign History Customers who have …" at bounding box center [681, 417] width 658 height 511
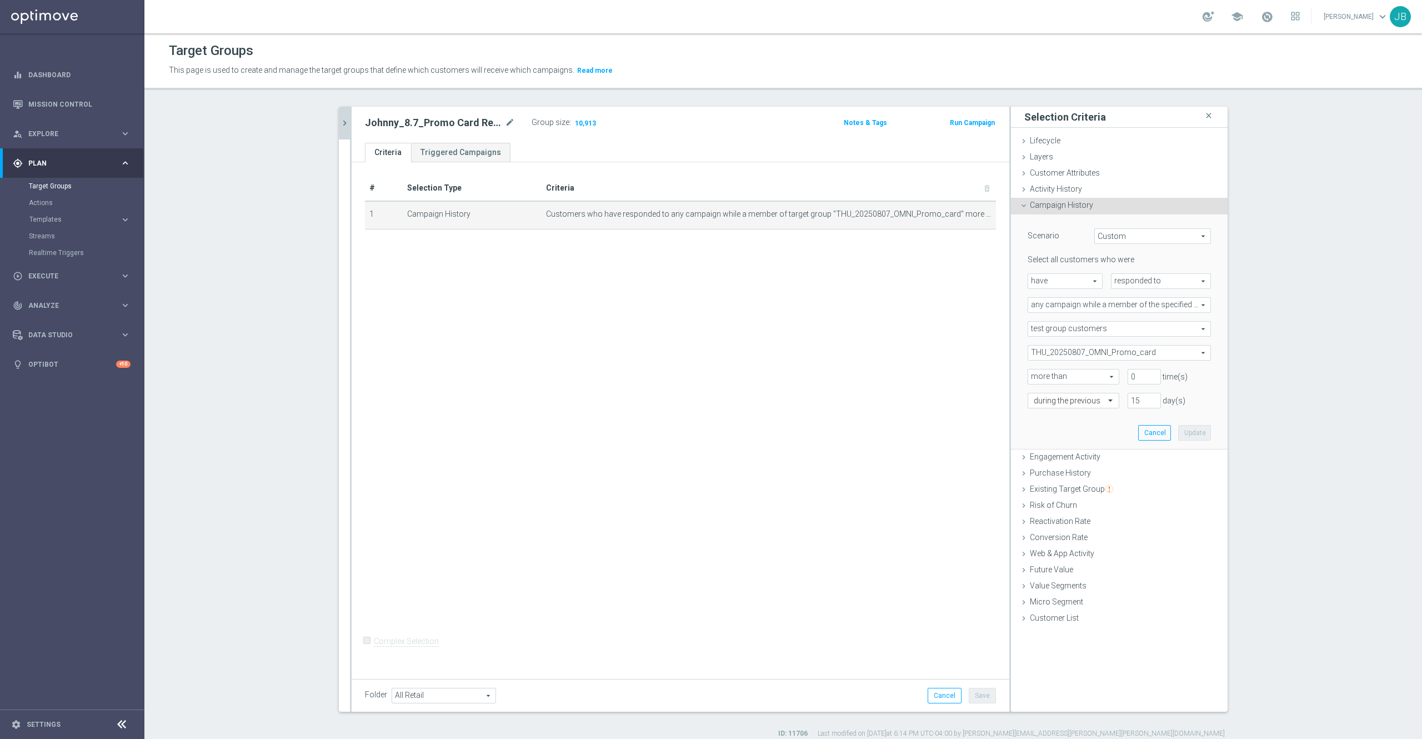
click at [352, 126] on div "Johnny_8.7_Promo Card Redeemed mode_edit Group size : 10,913 Notes & Tags Run C…" at bounding box center [681, 125] width 658 height 36
click at [339, 126] on icon "chevron_right" at bounding box center [344, 123] width 11 height 11
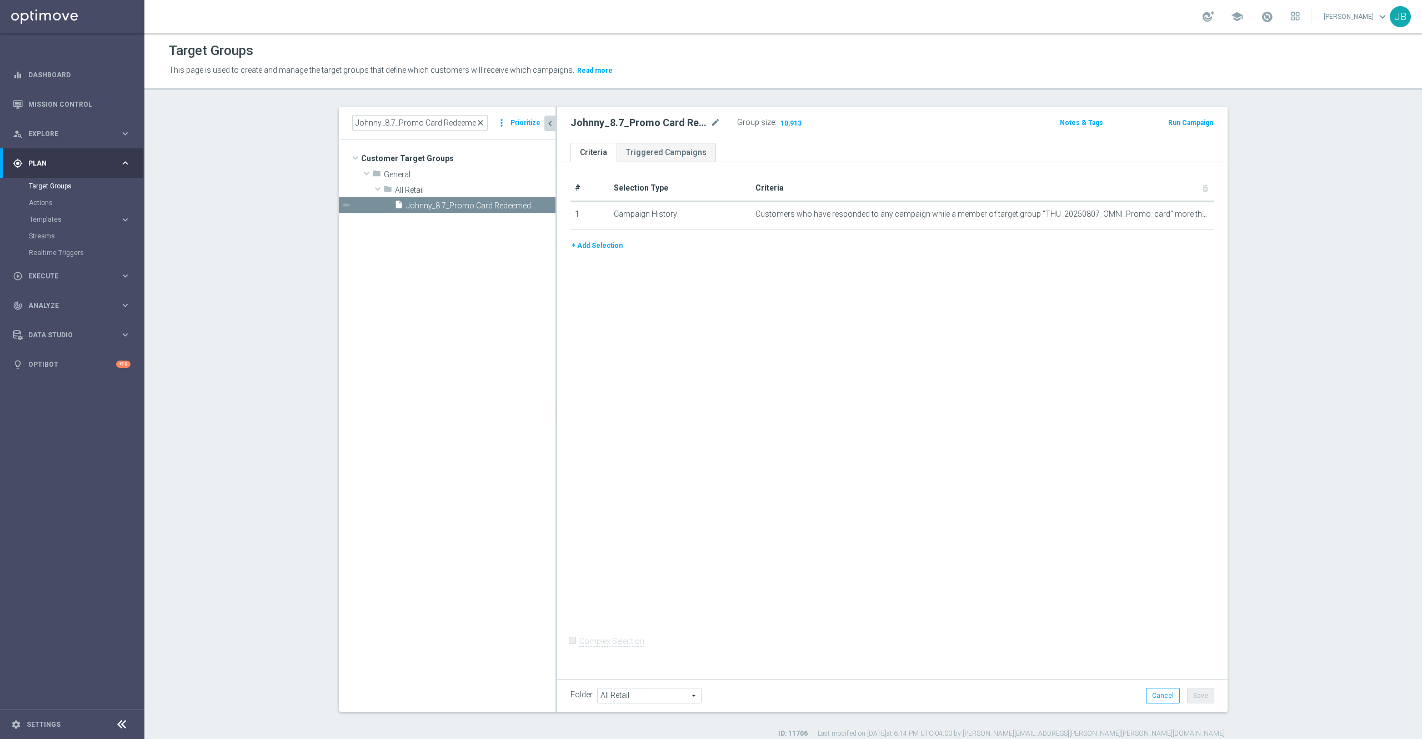
click at [477, 123] on span "close" at bounding box center [480, 122] width 9 height 9
click at [413, 127] on input at bounding box center [420, 123] width 136 height 16
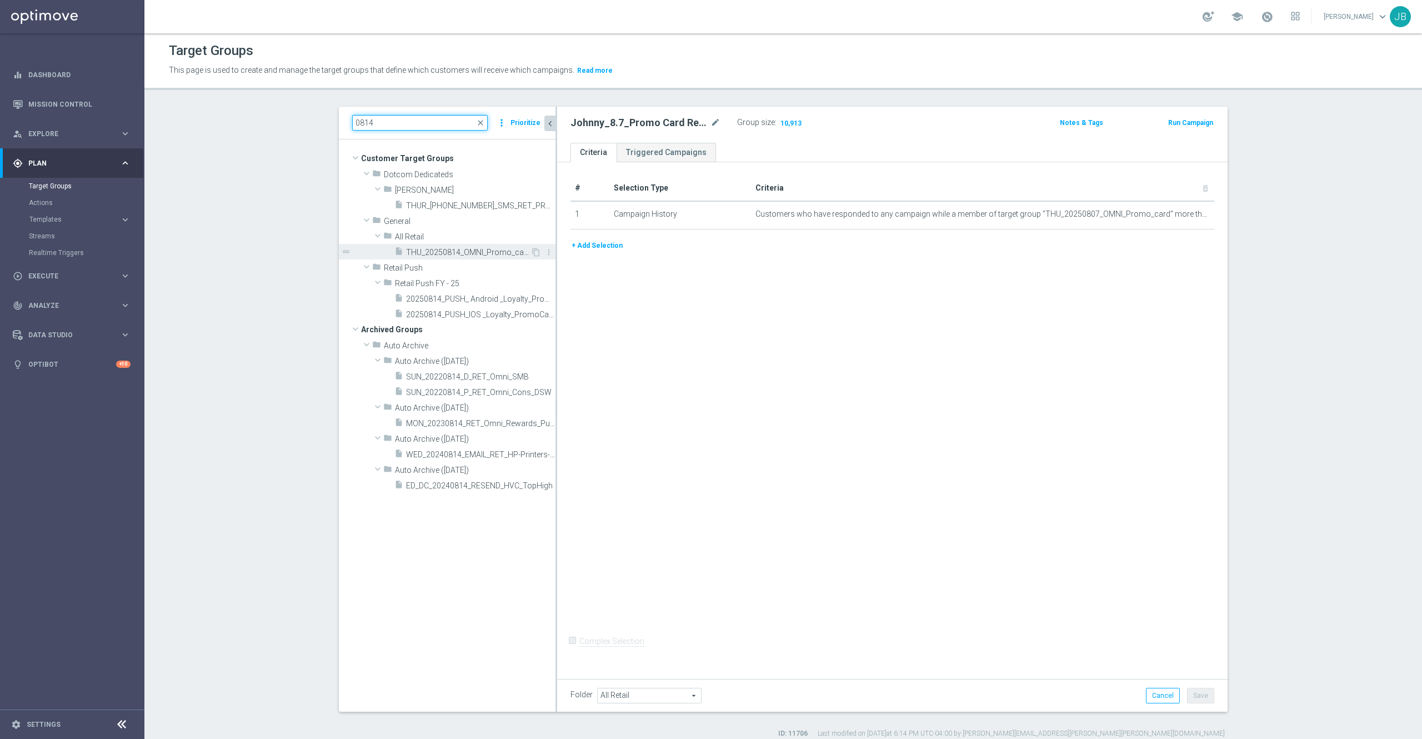
type input "0814"
click at [449, 252] on span "THU_20250814_OMNI_Promo_card" at bounding box center [468, 252] width 124 height 9
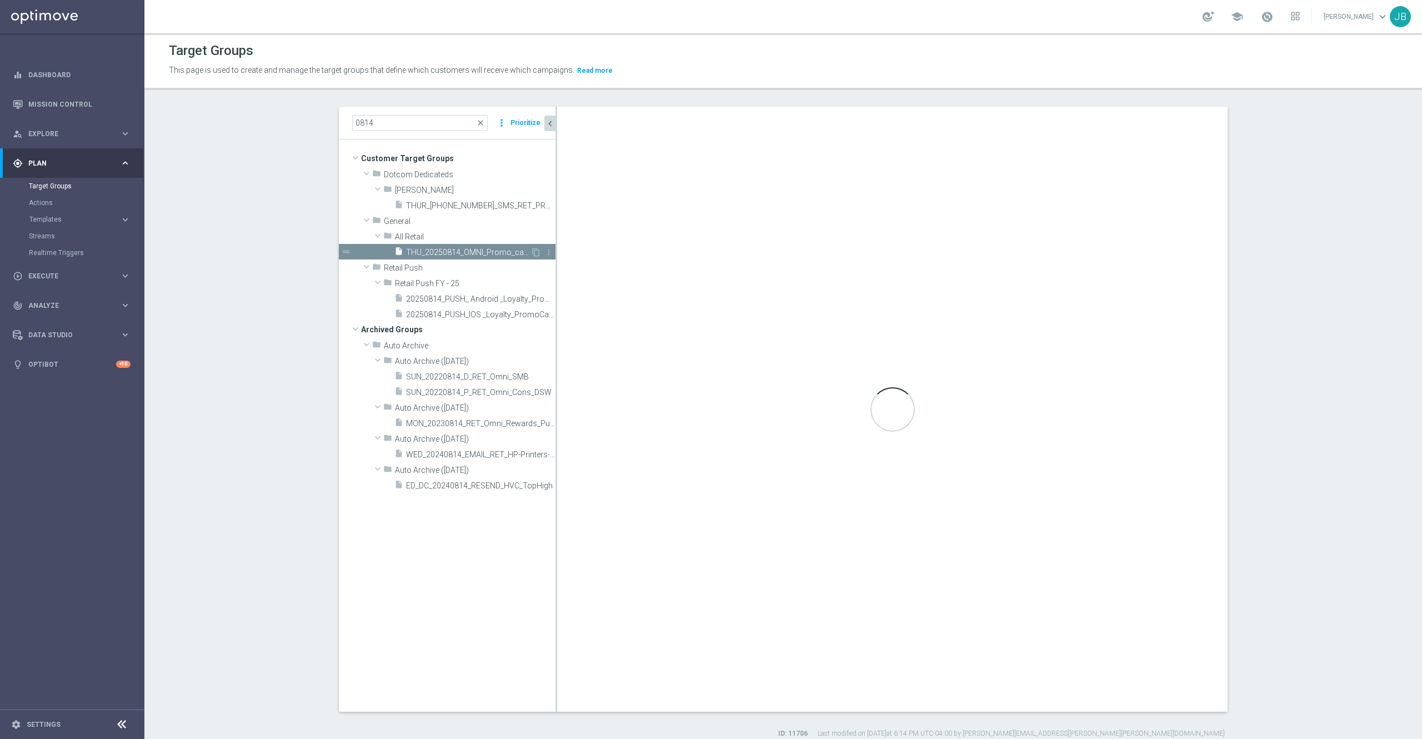
checkbox input "true"
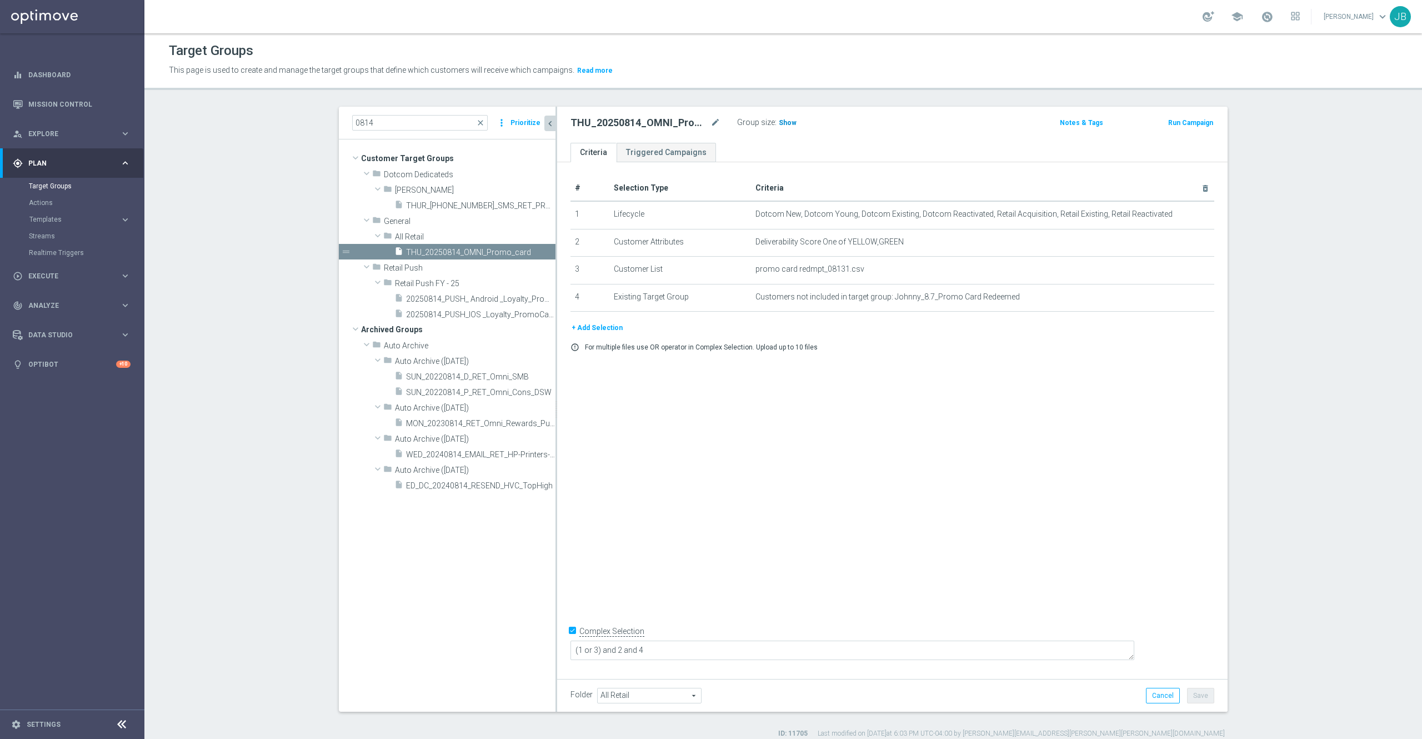
click at [779, 122] on span "Show" at bounding box center [788, 123] width 18 height 8
